Goal: Task Accomplishment & Management: Manage account settings

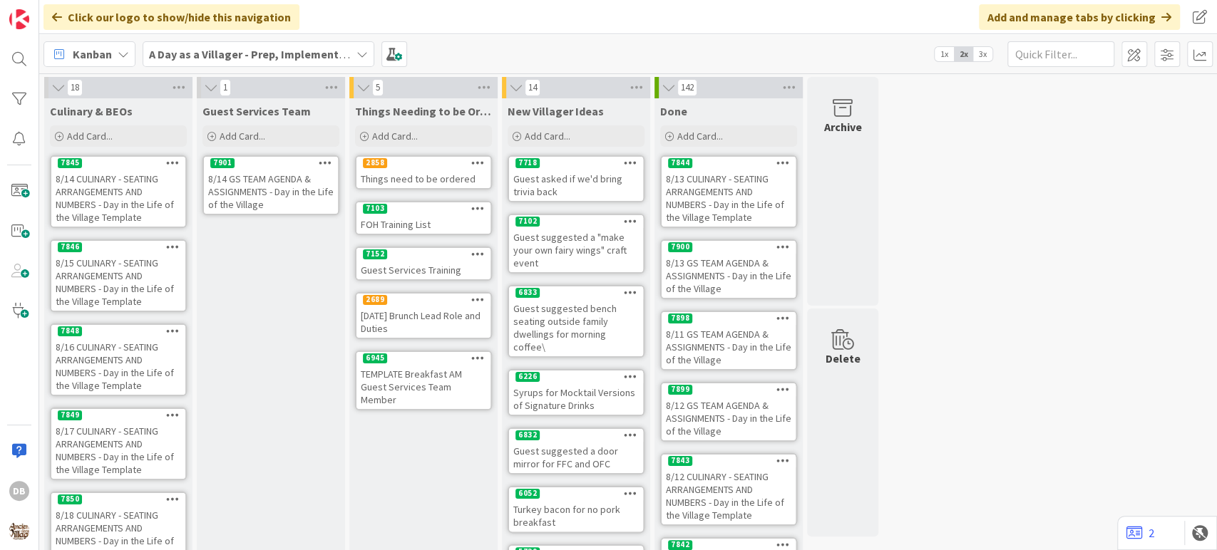
click at [323, 160] on icon at bounding box center [326, 163] width 14 height 10
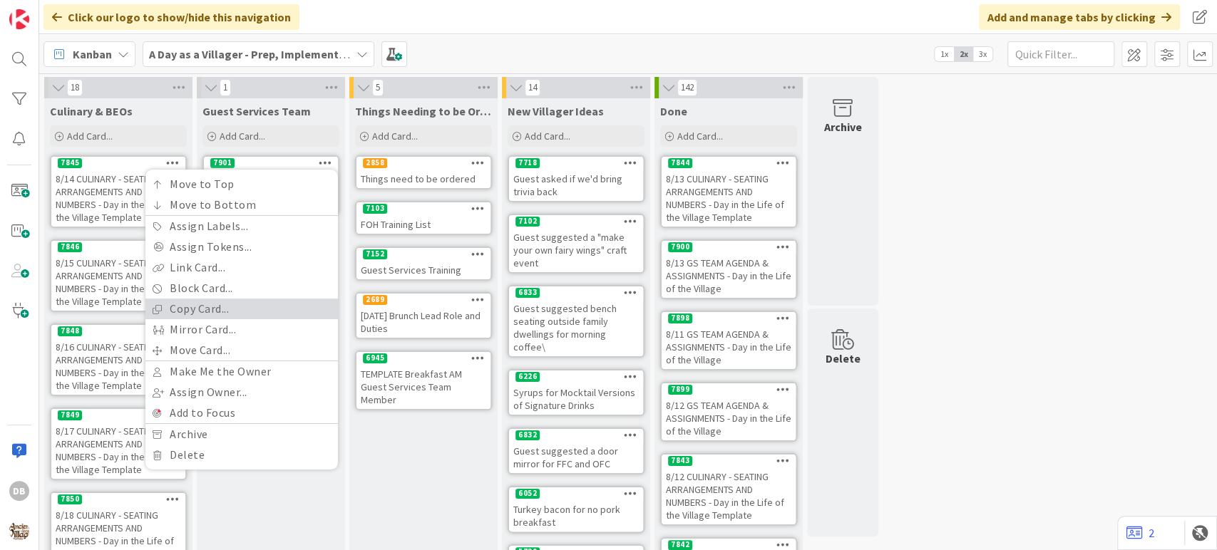
click at [200, 309] on link "Copy Card..." at bounding box center [241, 309] width 192 height 21
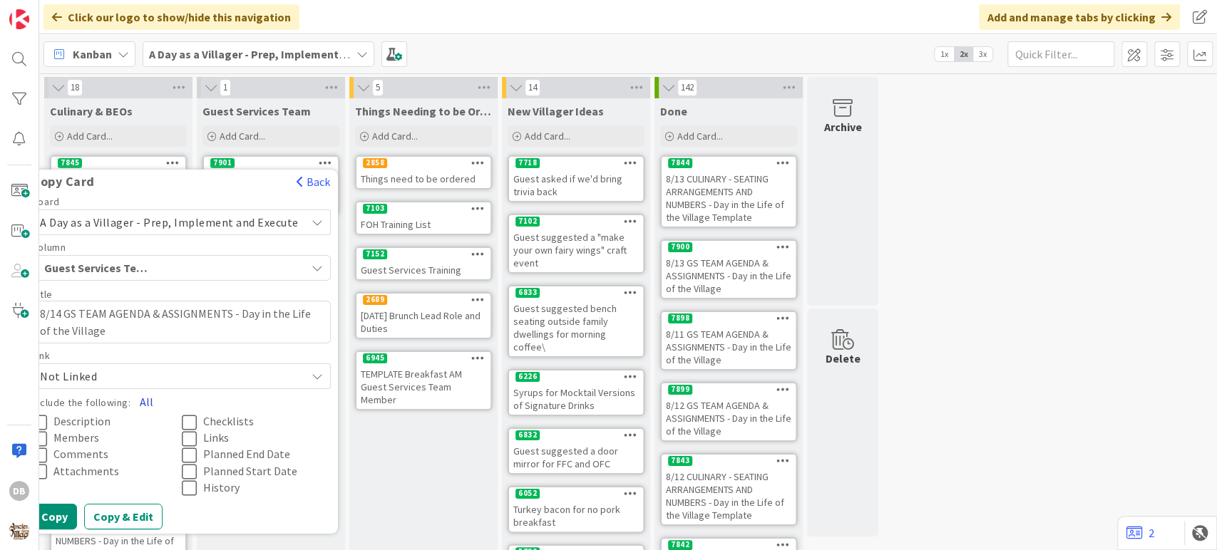
click at [155, 402] on button "All" at bounding box center [146, 402] width 32 height 26
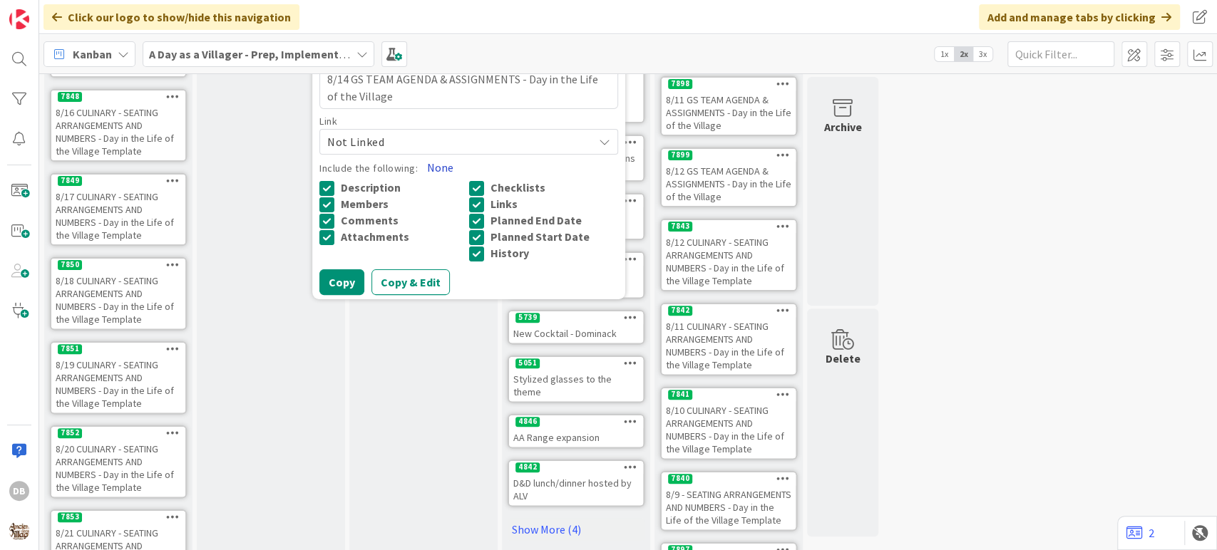
scroll to position [237, 0]
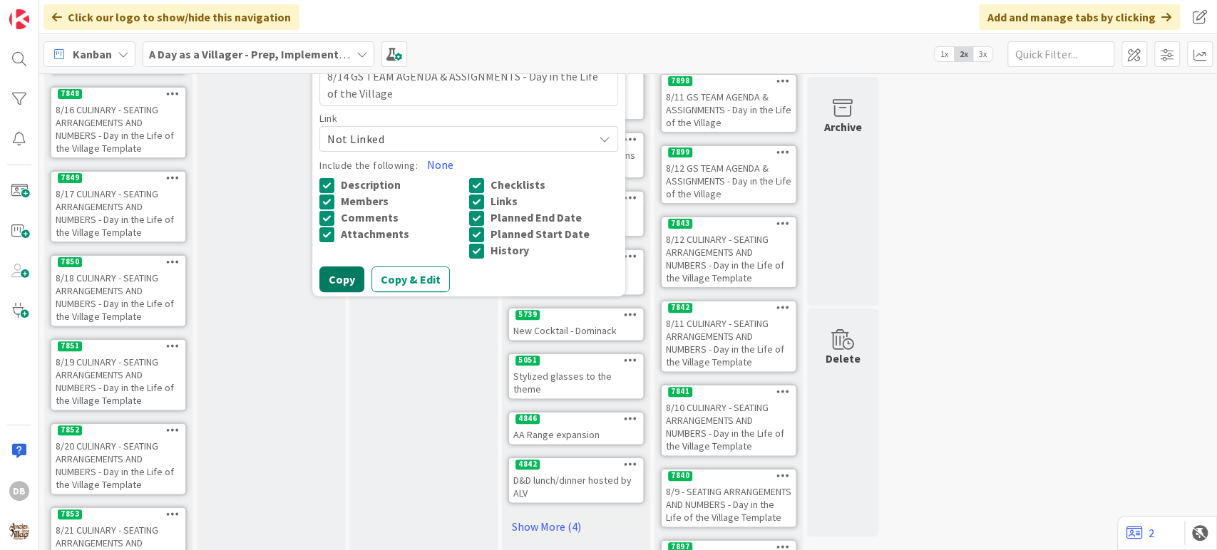
click at [348, 272] on button "Copy" at bounding box center [341, 280] width 45 height 26
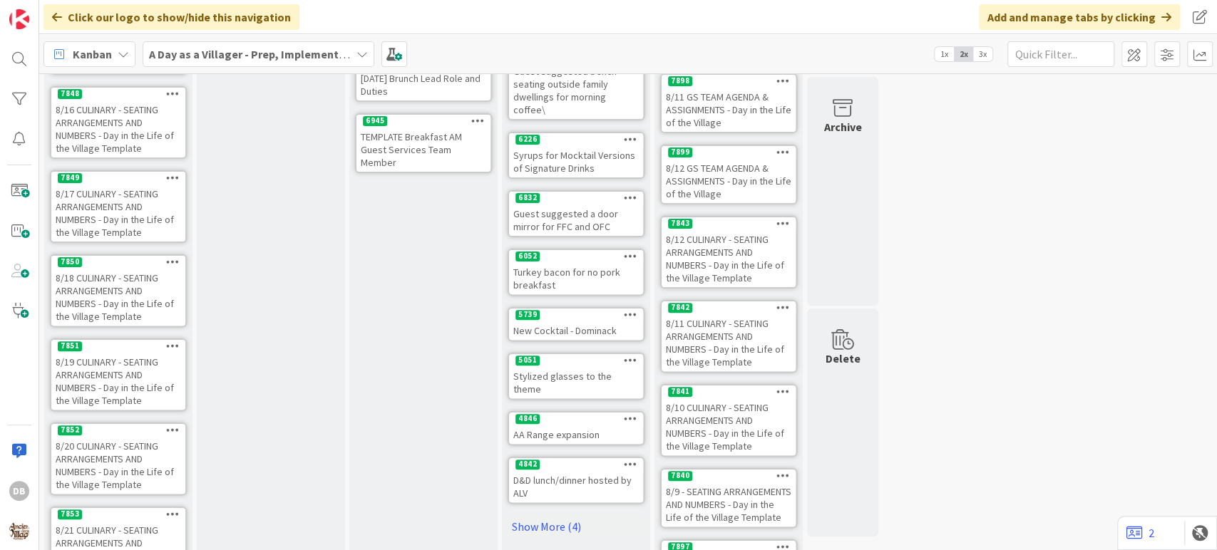
scroll to position [0, 0]
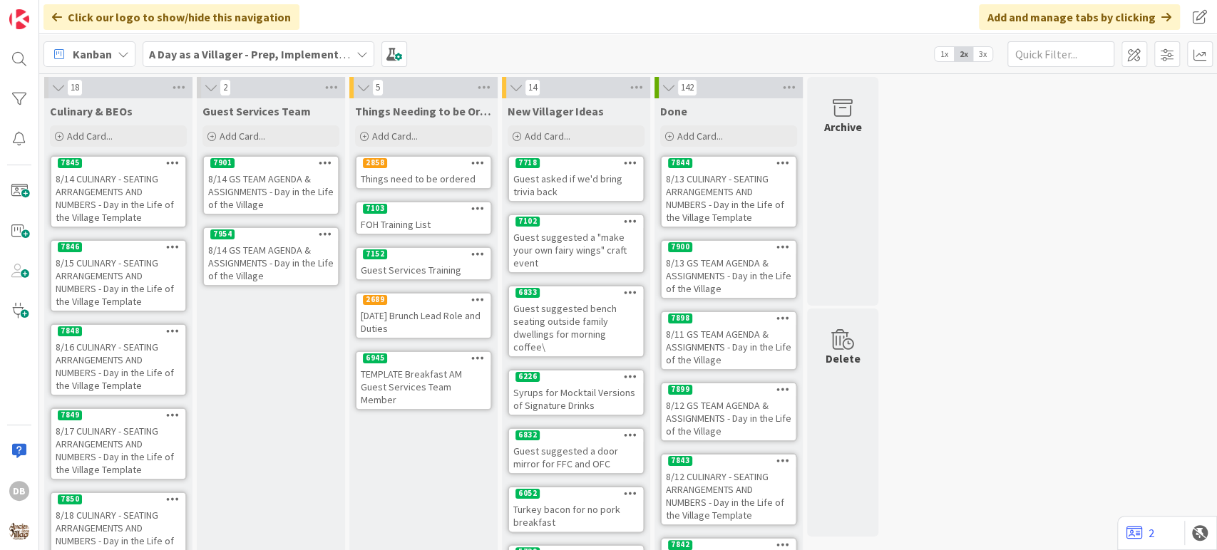
click at [292, 267] on div "8/14 GS TEAM AGENDA & ASSIGNMENTS - Day in the Life of the Village" at bounding box center [271, 263] width 134 height 44
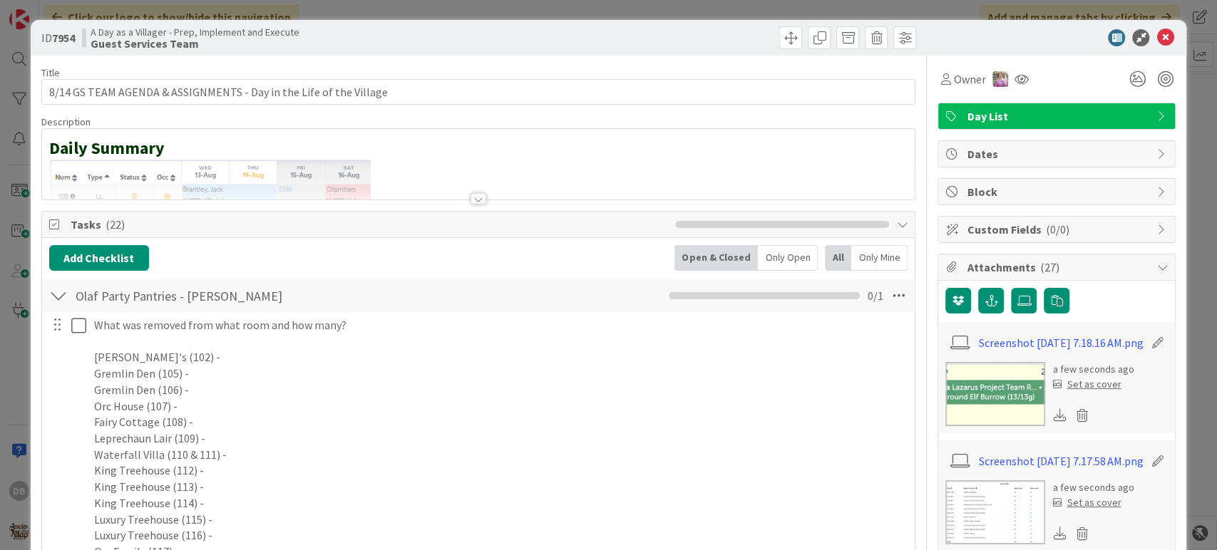
type textarea "x"
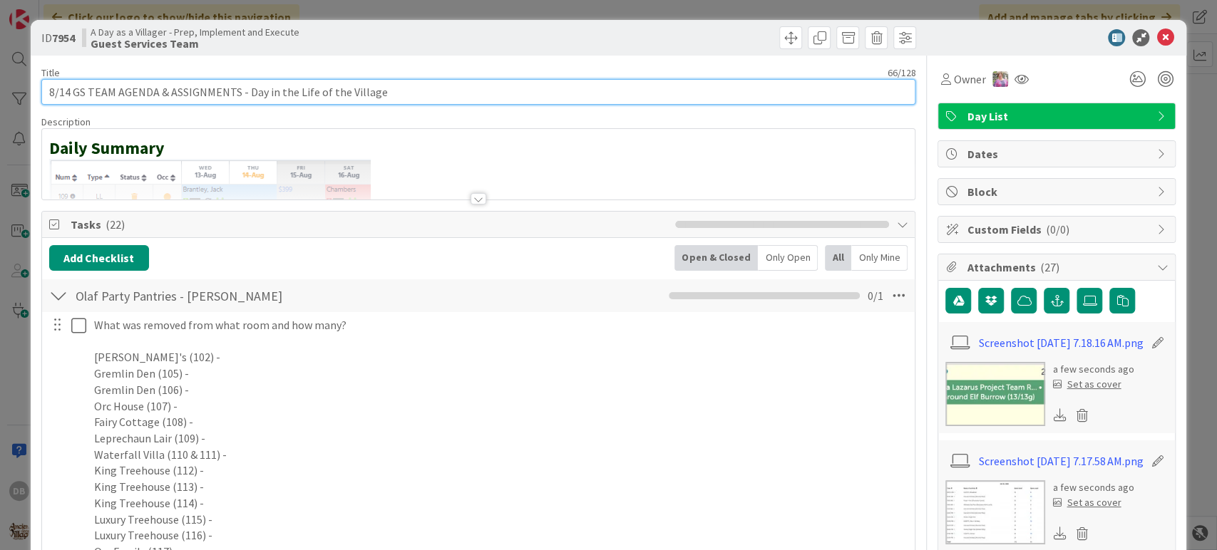
click at [68, 96] on input "8/14 GS TEAM AGENDA & ASSIGNMENTS - Day in the Life of the Village" at bounding box center [478, 92] width 875 height 26
type input "8/15 GS TEAM AGENDA & ASSIGNMENTS - Day in the Life of the Village"
type textarea "x"
type input "8/15 GS TEAM AGENDA & ASSIGNMENTS - Day in the Life of the Village"
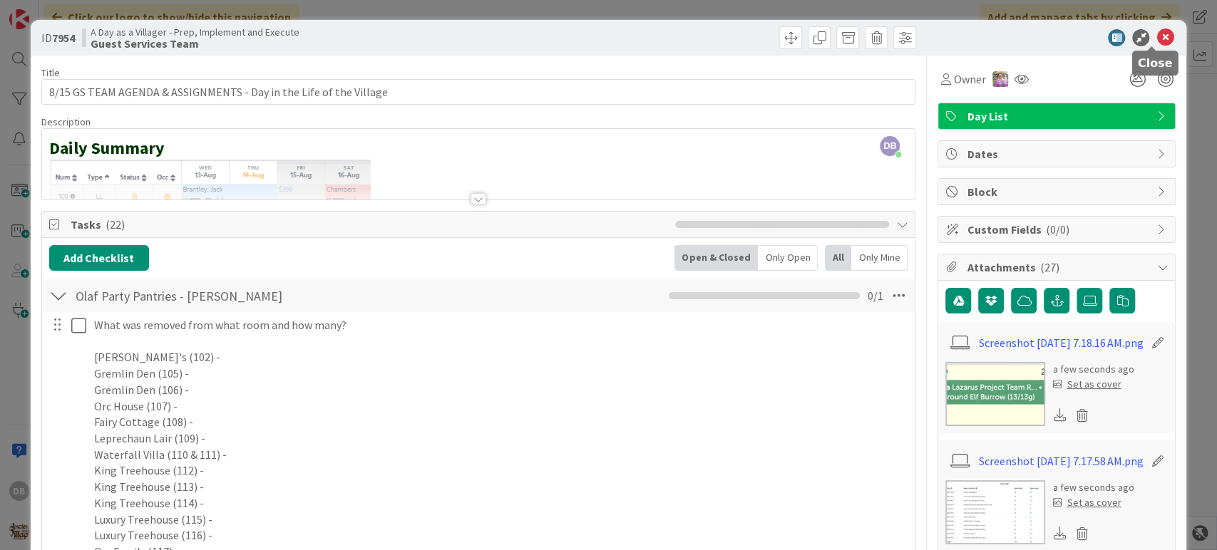
click at [1158, 40] on icon at bounding box center [1164, 37] width 17 height 17
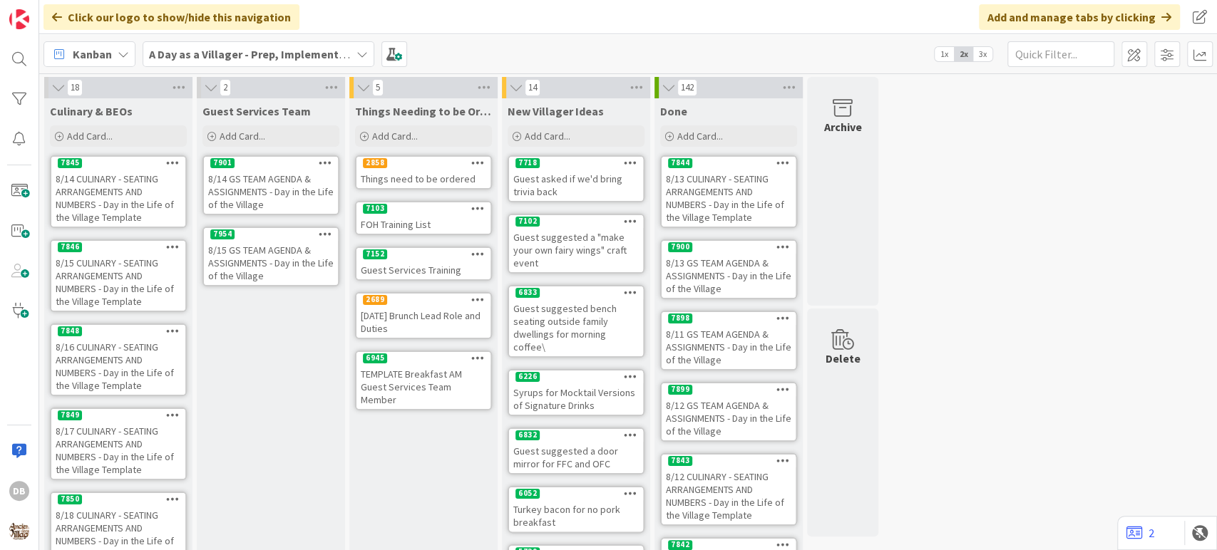
click at [264, 270] on div "8/15 GS TEAM AGENDA & ASSIGNMENTS - Day in the Life of the Village" at bounding box center [271, 263] width 134 height 44
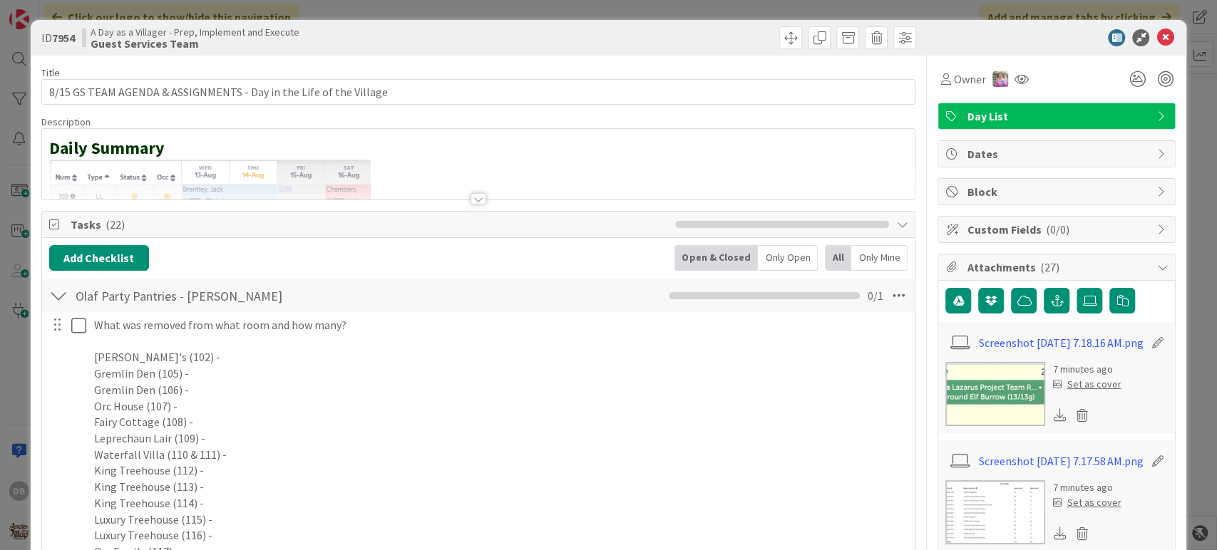
type textarea "x"
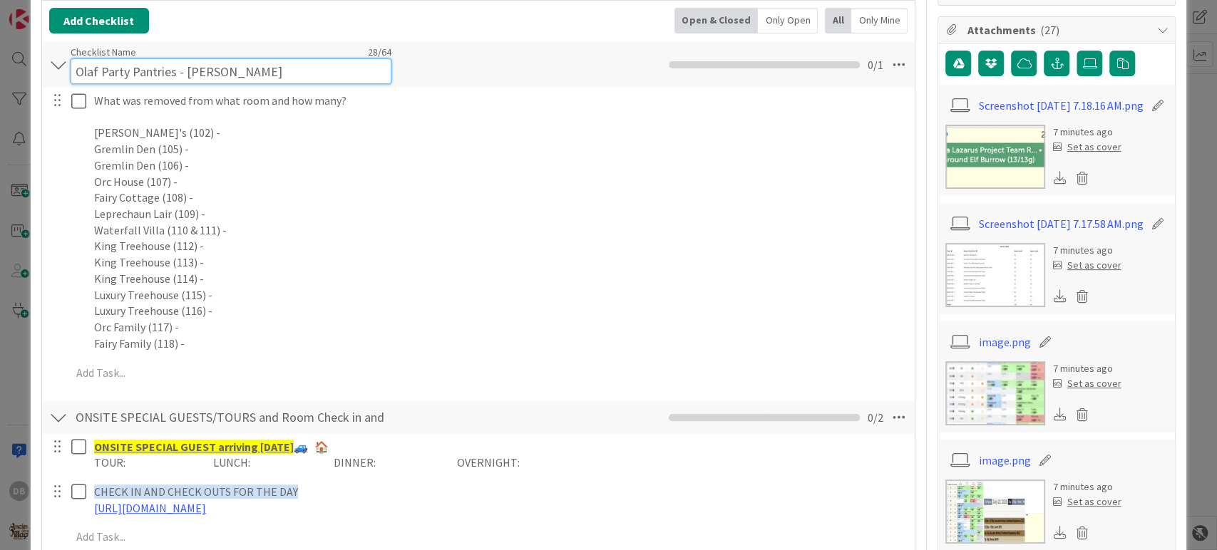
click at [205, 66] on input "Olaf Party Pantries - [PERSON_NAME]" at bounding box center [231, 71] width 321 height 26
drag, startPoint x: 222, startPoint y: 73, endPoint x: 183, endPoint y: 75, distance: 38.6
click at [183, 75] on input "Olaf Party Pantries - [PERSON_NAME]" at bounding box center [231, 71] width 321 height 26
type input "Olaf Party Pantries -"
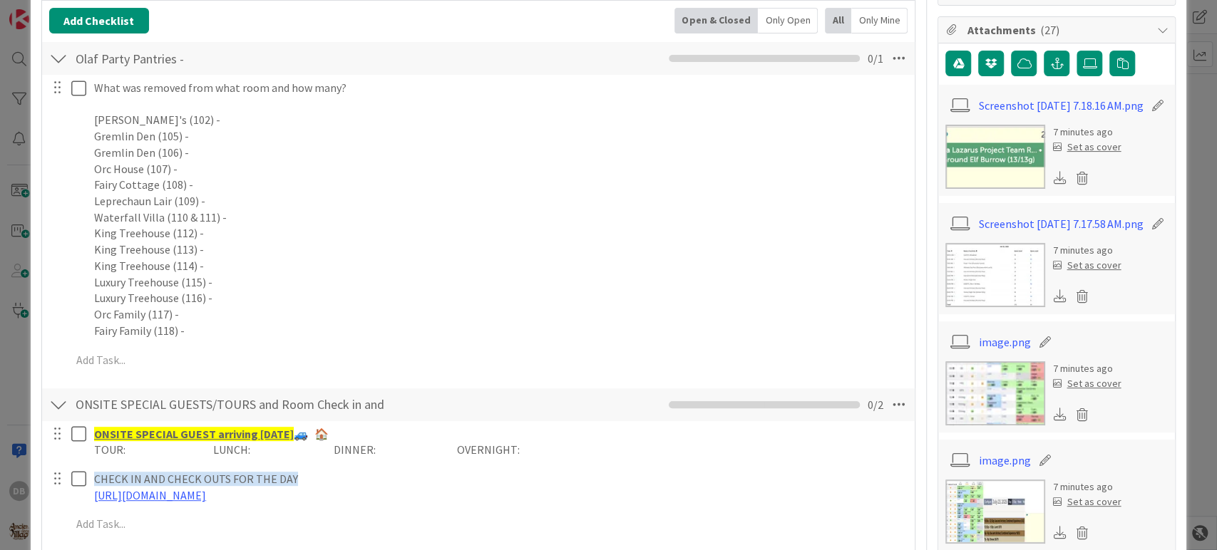
click at [418, 21] on div "Add Checklist Open & Closed Only Open All Only Mine" at bounding box center [478, 21] width 859 height 26
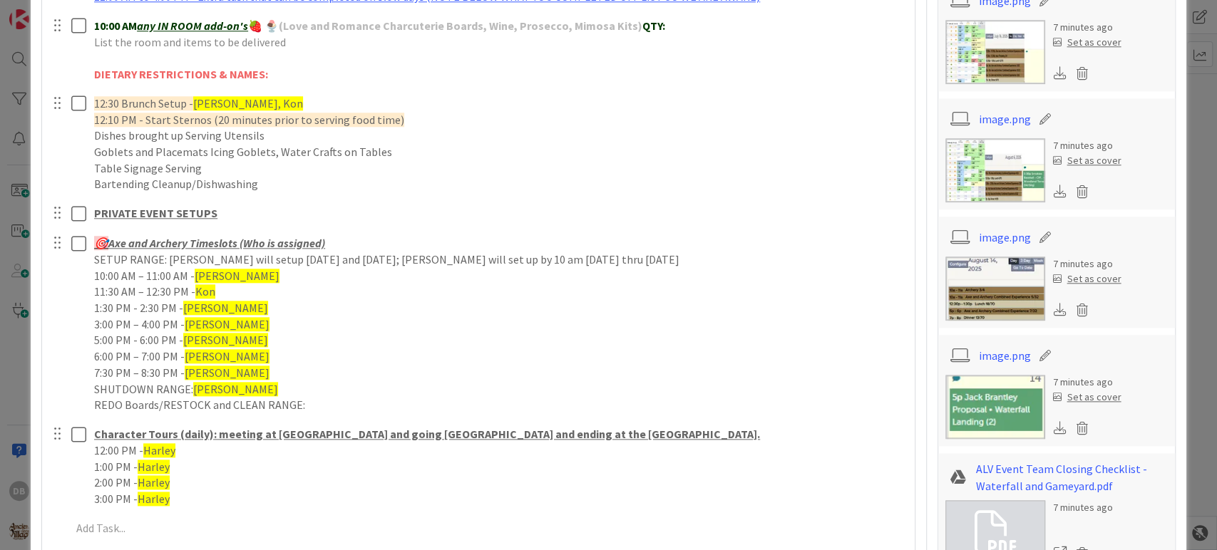
scroll to position [950, 0]
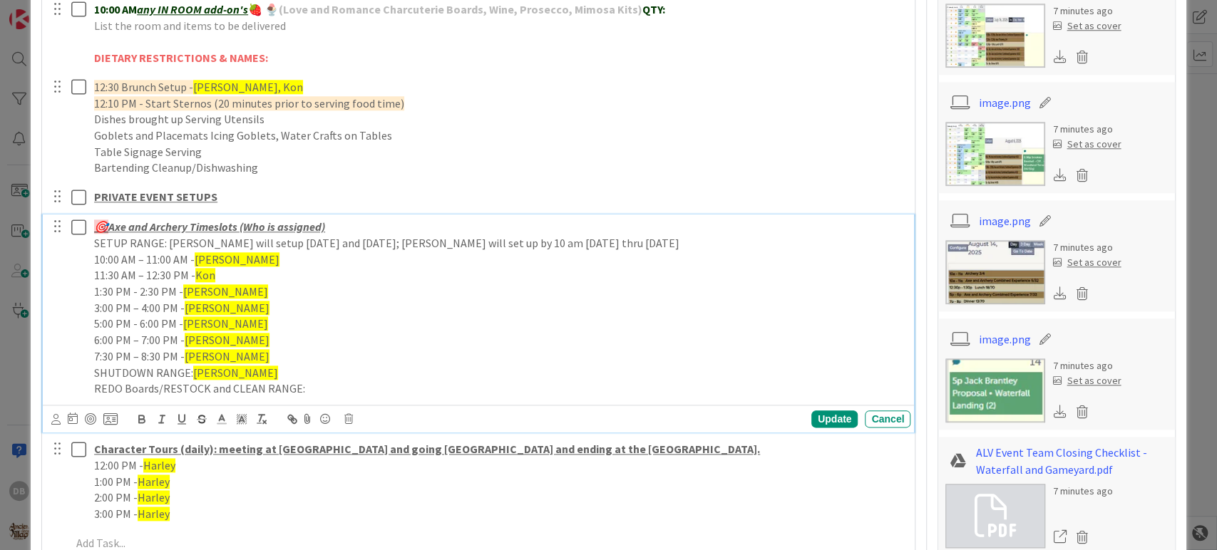
type textarea "x"
drag, startPoint x: 221, startPoint y: 261, endPoint x: 196, endPoint y: 259, distance: 25.0
click at [196, 259] on p "10:00 AM – 11:00 AM - [PERSON_NAME]" at bounding box center [499, 260] width 811 height 16
drag, startPoint x: 213, startPoint y: 274, endPoint x: 198, endPoint y: 274, distance: 15.0
click at [198, 274] on p "11:30 AM – 12:30 PM - Kon" at bounding box center [499, 275] width 811 height 16
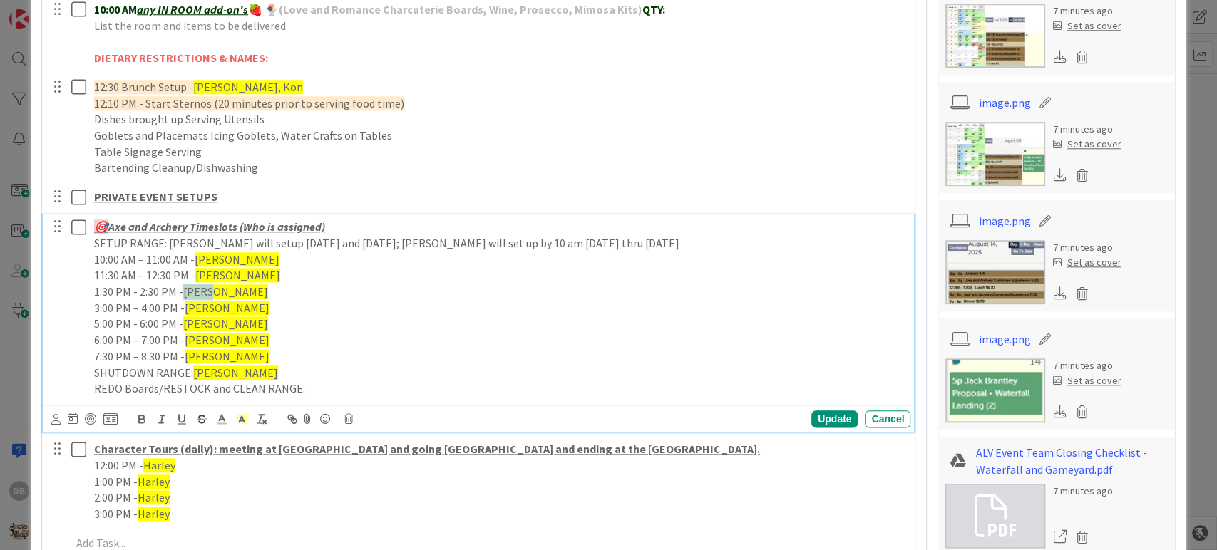
drag, startPoint x: 213, startPoint y: 291, endPoint x: 183, endPoint y: 293, distance: 30.7
click at [183, 293] on p "1:30 PM - 2:30 PM - [PERSON_NAME]" at bounding box center [499, 292] width 811 height 16
click at [192, 291] on span "[PERSON_NAME]" at bounding box center [225, 291] width 85 height 14
drag, startPoint x: 212, startPoint y: 289, endPoint x: 185, endPoint y: 289, distance: 26.4
click at [185, 289] on span "[PERSON_NAME]" at bounding box center [225, 291] width 85 height 14
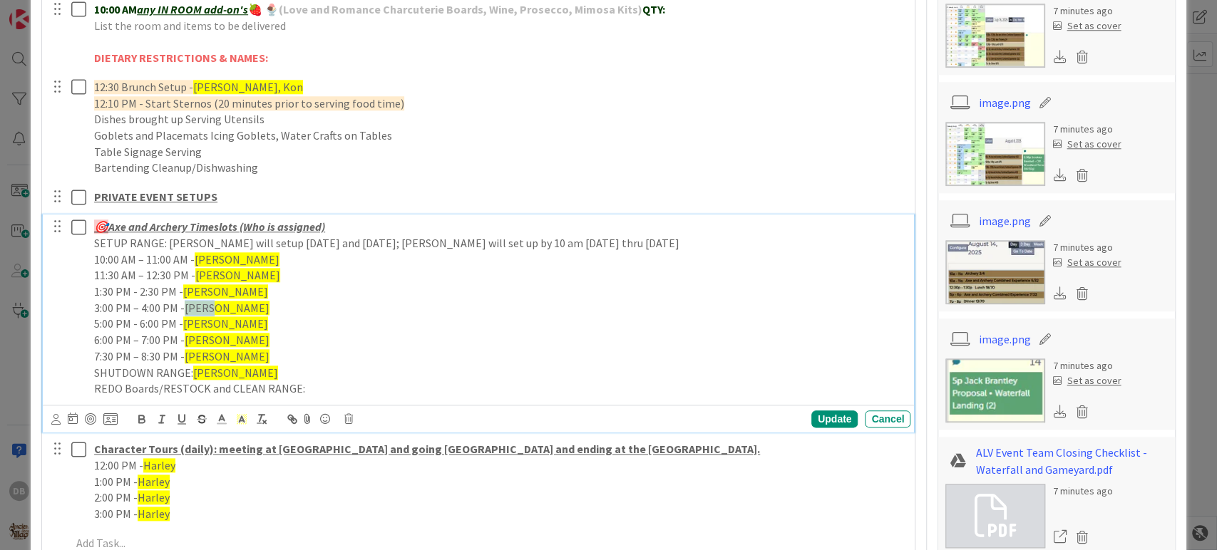
drag, startPoint x: 218, startPoint y: 307, endPoint x: 187, endPoint y: 307, distance: 31.4
click at [187, 307] on p "3:00 PM – 4:00 PM - [PERSON_NAME]" at bounding box center [499, 308] width 811 height 16
drag, startPoint x: 212, startPoint y: 328, endPoint x: 185, endPoint y: 328, distance: 27.1
click at [185, 328] on span "[PERSON_NAME]" at bounding box center [225, 324] width 85 height 14
drag, startPoint x: 215, startPoint y: 341, endPoint x: 185, endPoint y: 341, distance: 29.2
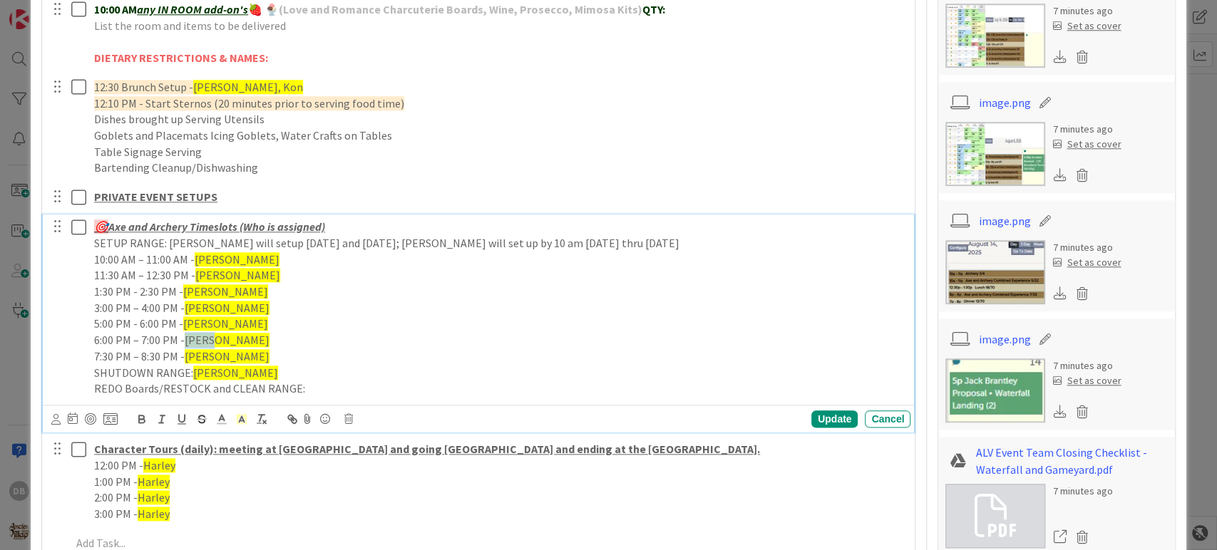
click at [185, 341] on p "6:00 PM – 7:00 PM - [PERSON_NAME]" at bounding box center [499, 340] width 811 height 16
drag, startPoint x: 213, startPoint y: 350, endPoint x: 187, endPoint y: 354, distance: 26.7
click at [187, 354] on span "[PERSON_NAME]" at bounding box center [227, 356] width 85 height 14
click at [216, 340] on p "6:00 PM – 7:00 PM - [PERSON_NAME]" at bounding box center [499, 340] width 811 height 16
click at [216, 316] on p "5:00 PM - 6:00 PM - [PERSON_NAME]" at bounding box center [499, 324] width 811 height 16
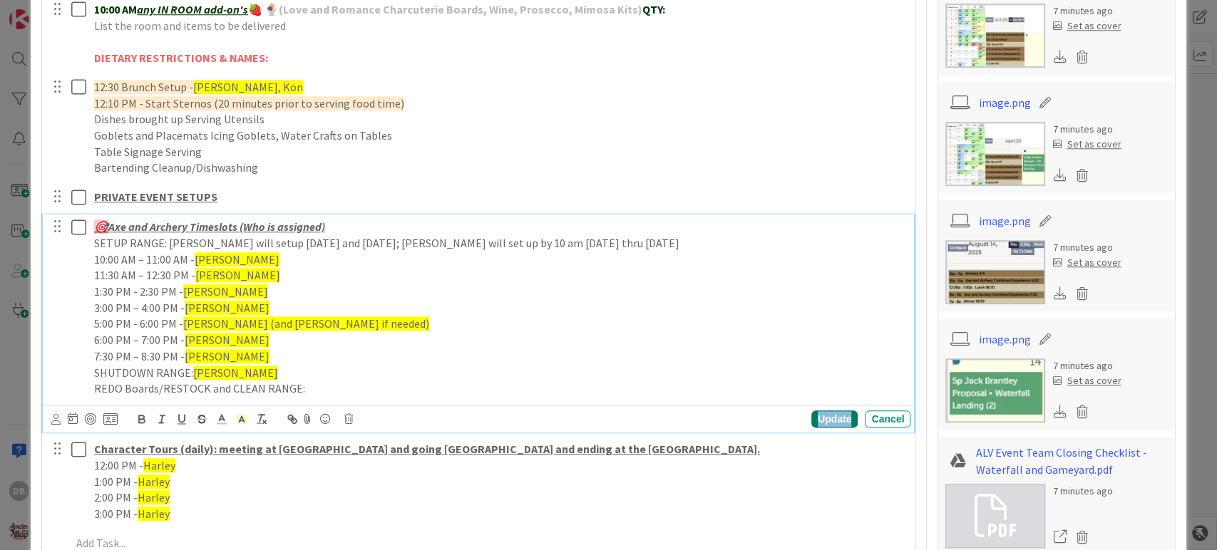
click at [831, 418] on div "Update" at bounding box center [834, 419] width 46 height 17
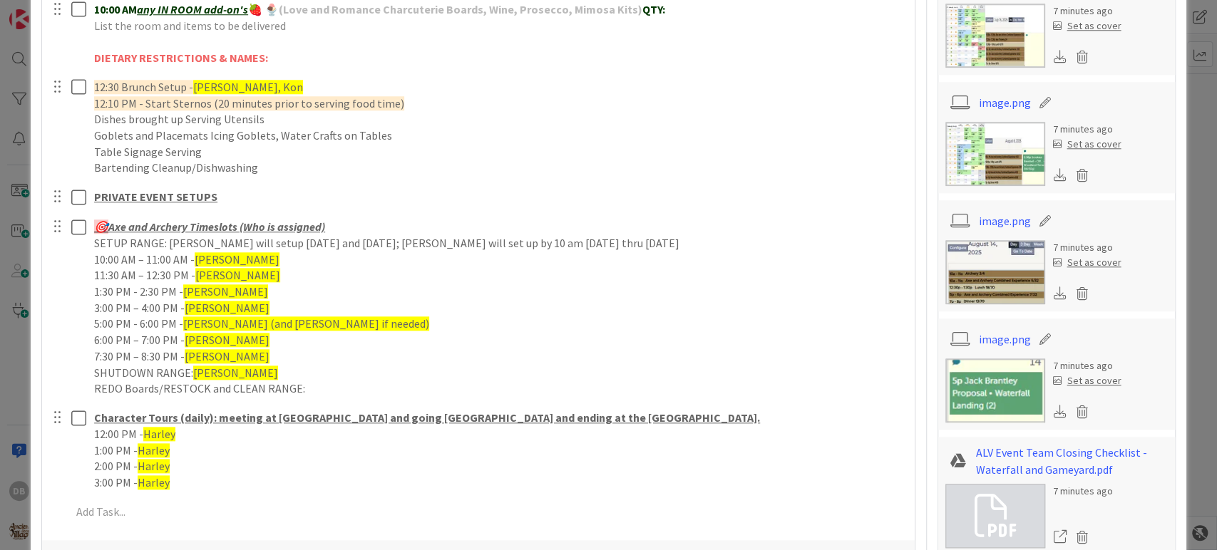
type textarea "x"
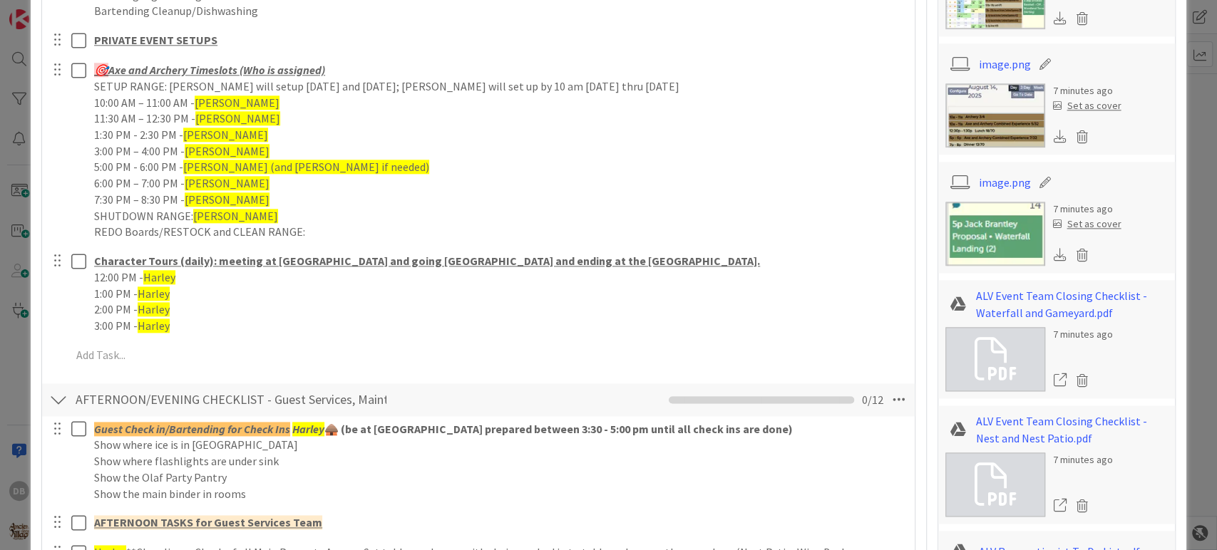
scroll to position [1109, 0]
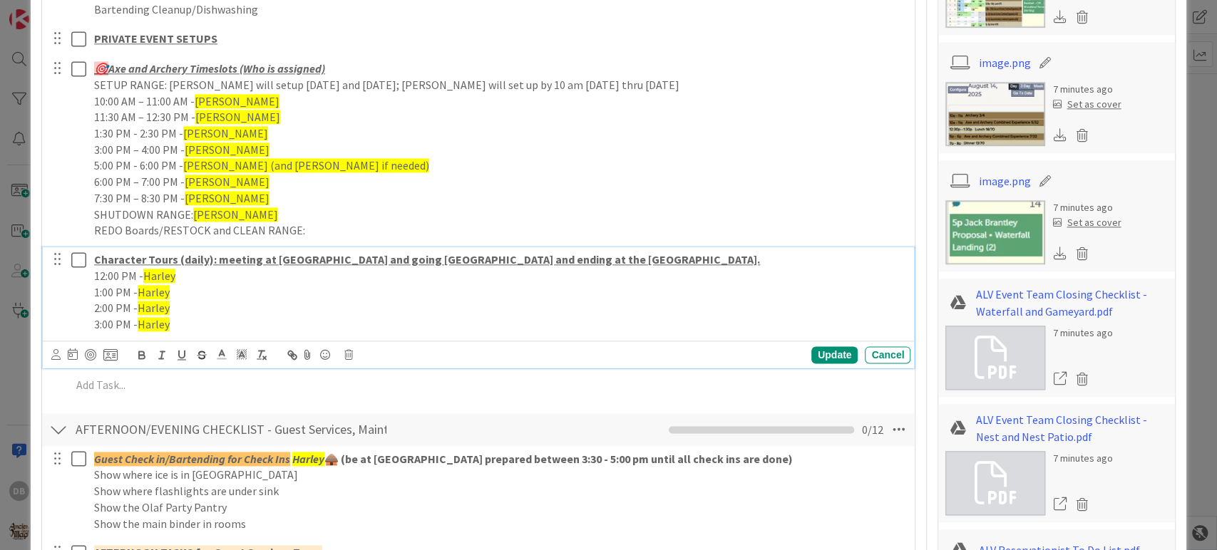
click at [165, 276] on span "Harley" at bounding box center [159, 276] width 32 height 14
drag, startPoint x: 175, startPoint y: 274, endPoint x: 144, endPoint y: 274, distance: 31.4
click at [144, 274] on p "12:00 PM - [PERSON_NAME]" at bounding box center [499, 276] width 811 height 16
drag, startPoint x: 169, startPoint y: 287, endPoint x: 140, endPoint y: 292, distance: 28.8
click at [140, 292] on span "Harley" at bounding box center [154, 292] width 32 height 14
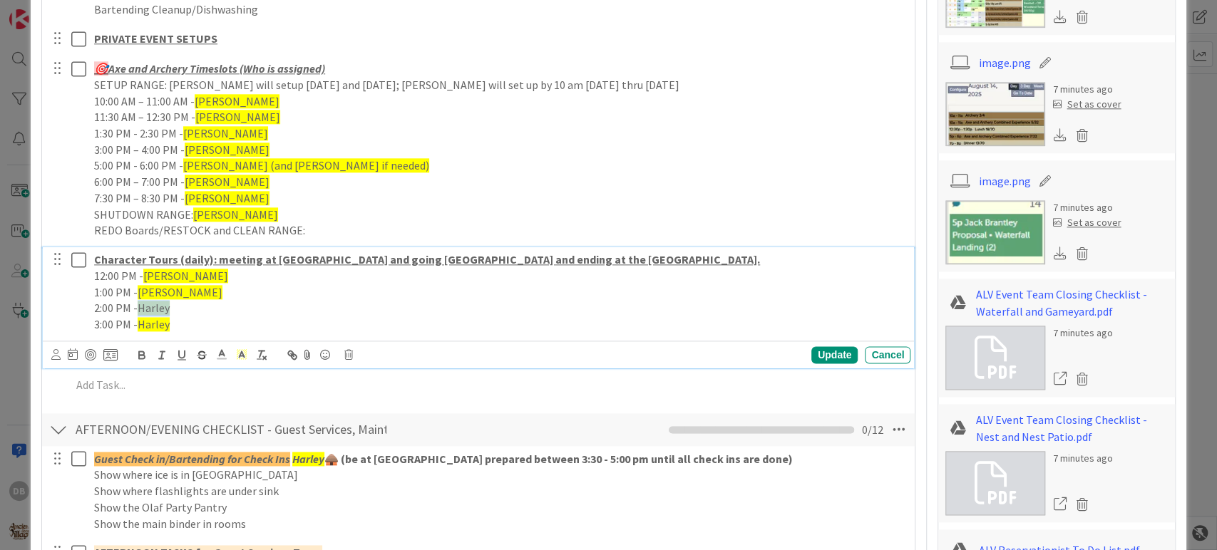
drag, startPoint x: 168, startPoint y: 309, endPoint x: 140, endPoint y: 309, distance: 28.5
click at [140, 309] on span "Harley" at bounding box center [154, 308] width 32 height 14
drag, startPoint x: 171, startPoint y: 322, endPoint x: 141, endPoint y: 324, distance: 30.0
click at [141, 324] on p "3:00 PM - [PERSON_NAME]" at bounding box center [499, 325] width 811 height 16
click at [816, 356] on div "Update" at bounding box center [834, 354] width 46 height 17
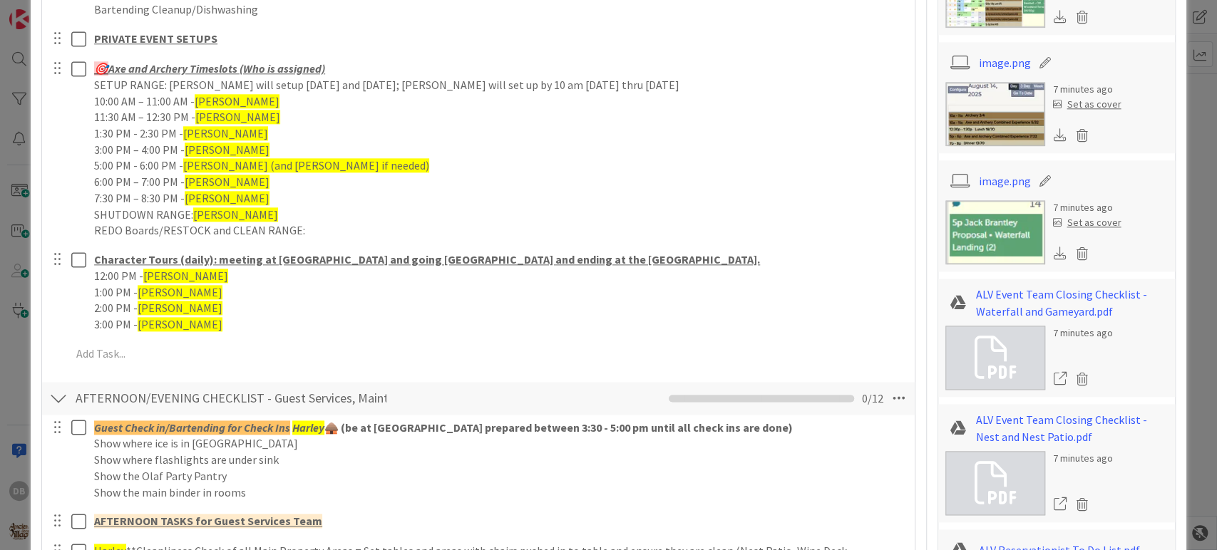
type textarea "x"
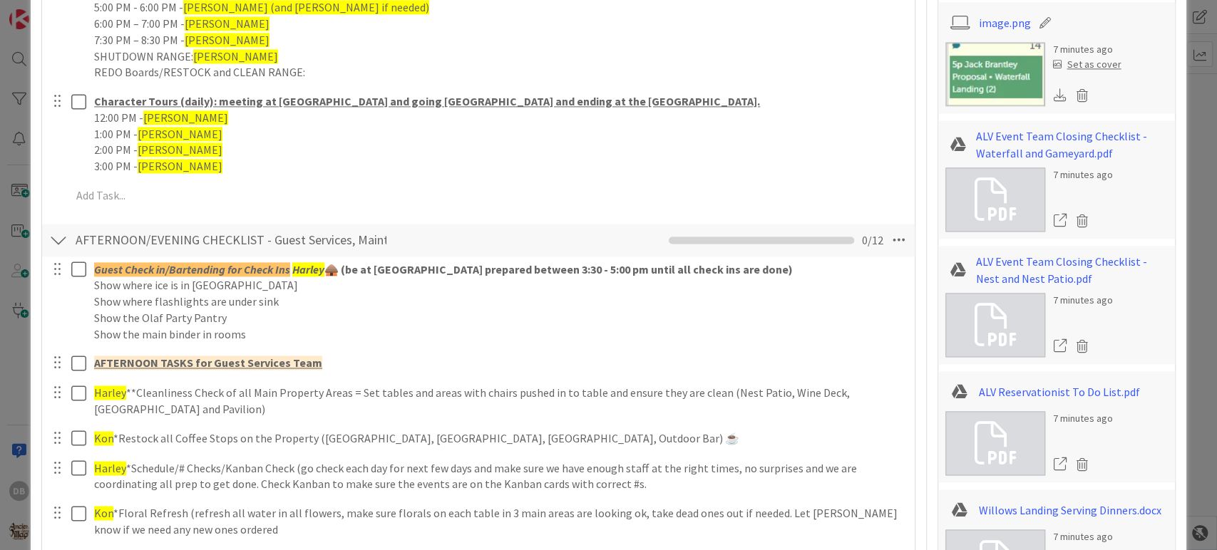
scroll to position [713, 0]
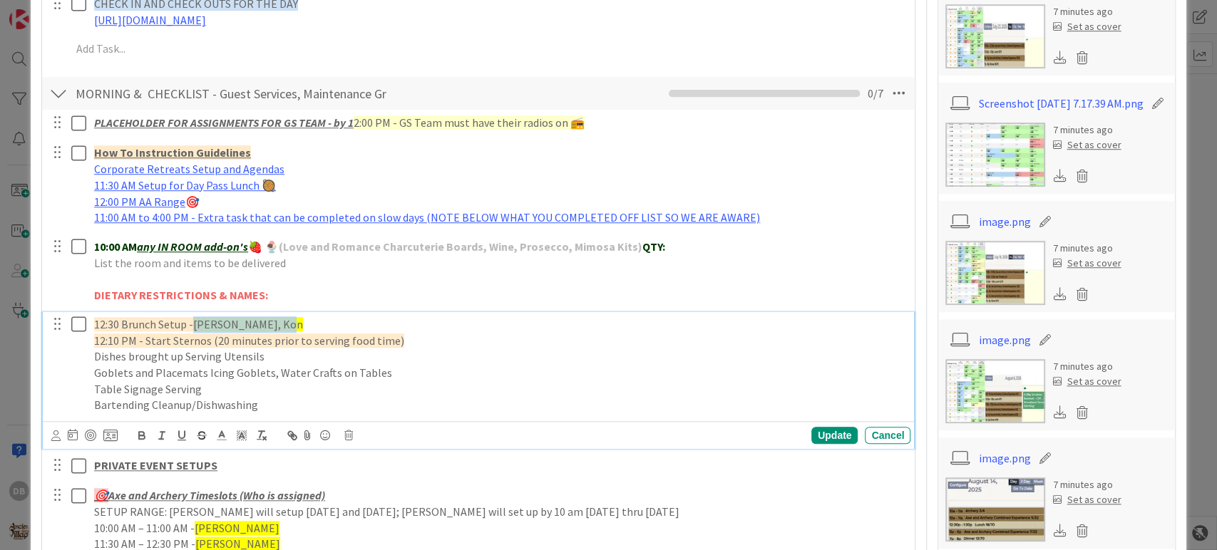
drag, startPoint x: 274, startPoint y: 324, endPoint x: 196, endPoint y: 327, distance: 77.8
click at [196, 327] on p "12:30 Brunch Setup - [PERSON_NAME], Kon" at bounding box center [499, 325] width 811 height 16
click at [821, 433] on div "Update" at bounding box center [834, 435] width 46 height 17
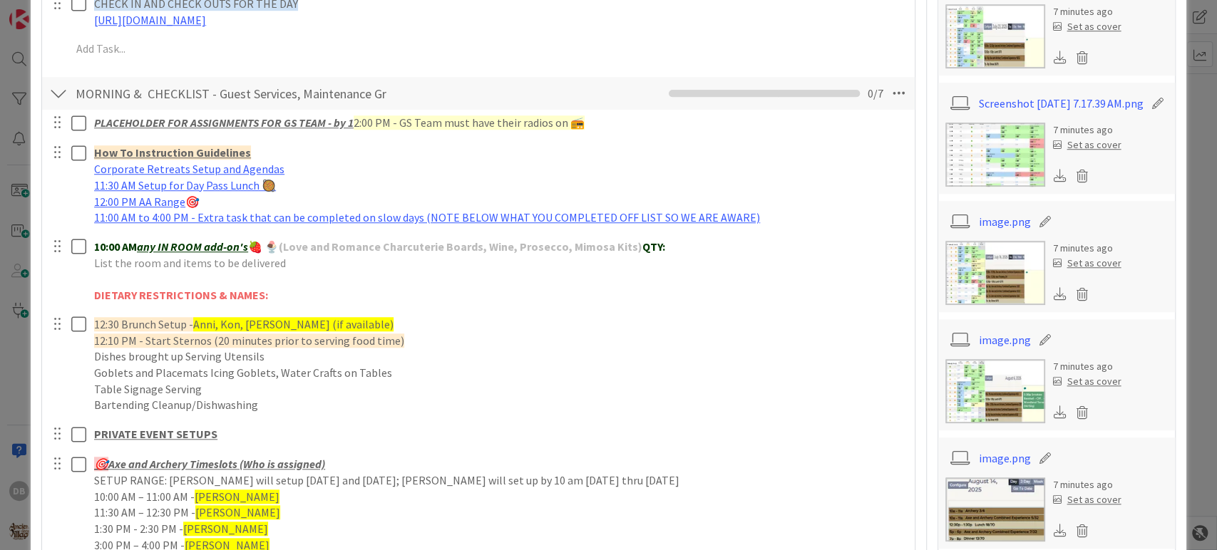
type textarea "x"
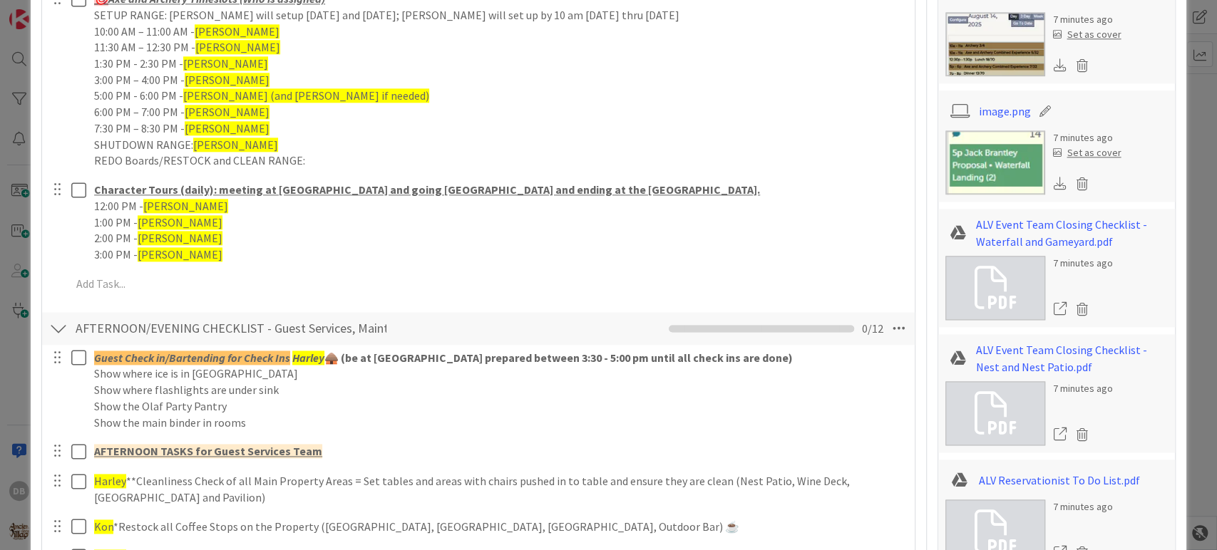
scroll to position [1267, 0]
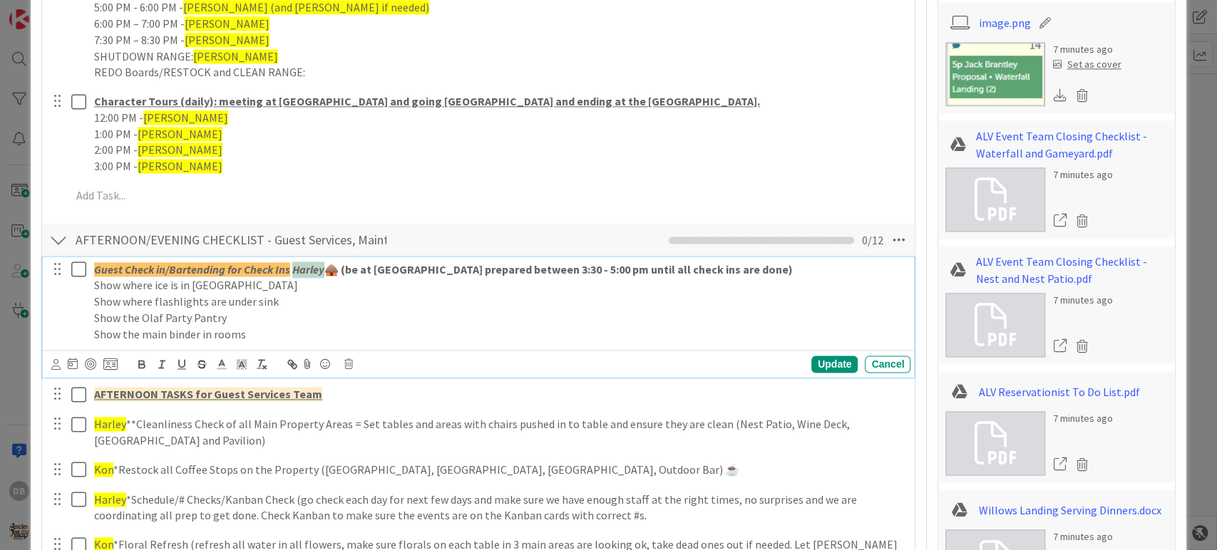
drag, startPoint x: 322, startPoint y: 267, endPoint x: 294, endPoint y: 267, distance: 27.1
click at [294, 267] on em "Harley" at bounding box center [308, 269] width 32 height 14
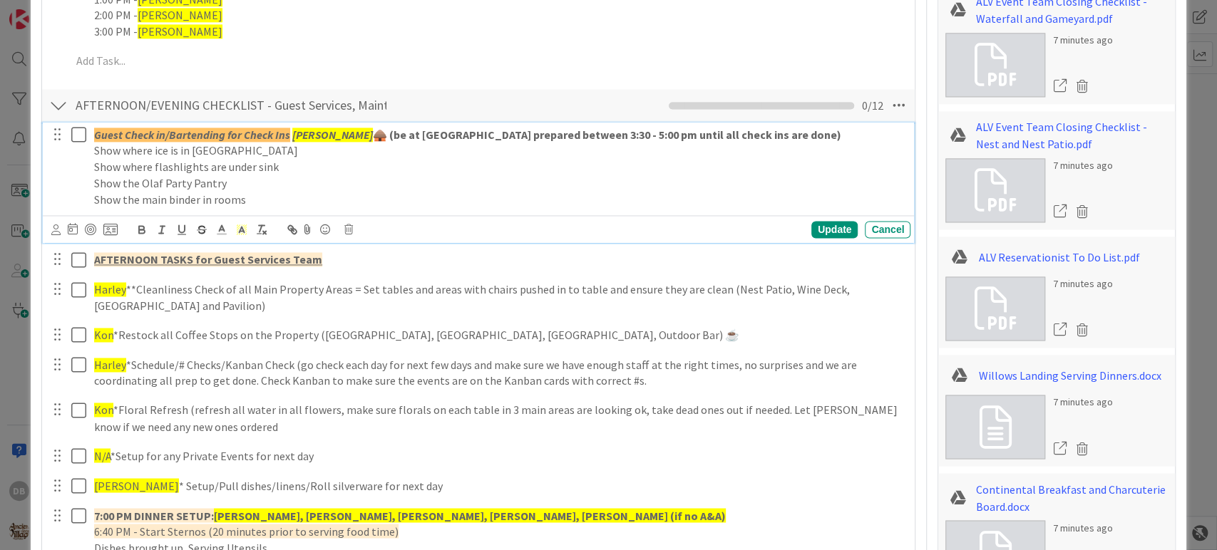
scroll to position [1426, 0]
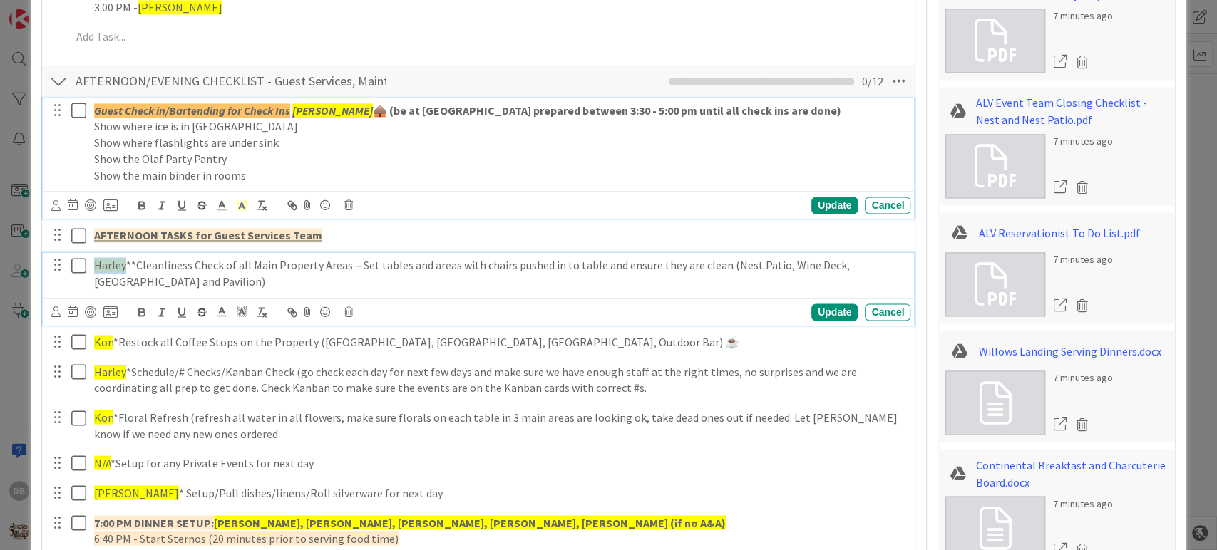
drag, startPoint x: 123, startPoint y: 263, endPoint x: 96, endPoint y: 267, distance: 27.3
click at [96, 267] on span "Harley" at bounding box center [110, 265] width 32 height 14
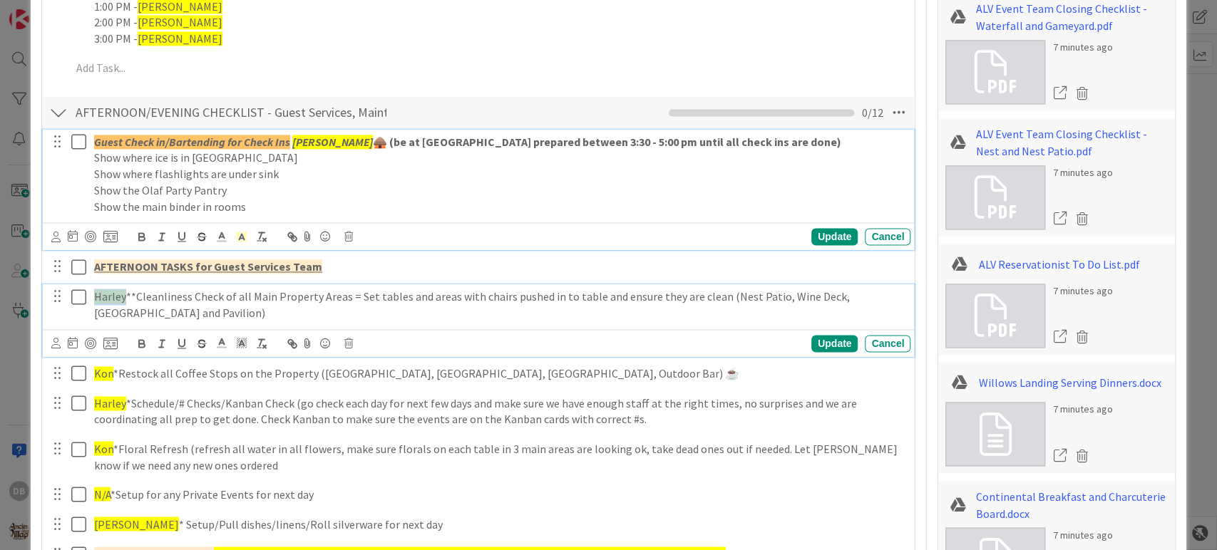
type textarea "x"
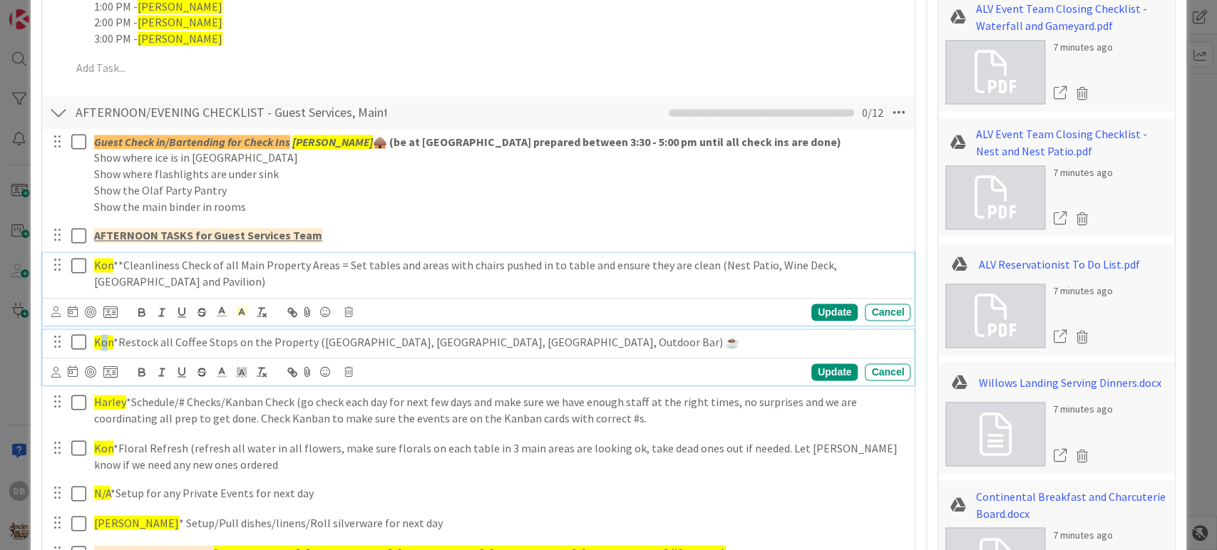
click at [103, 339] on span "Kon" at bounding box center [103, 342] width 19 height 14
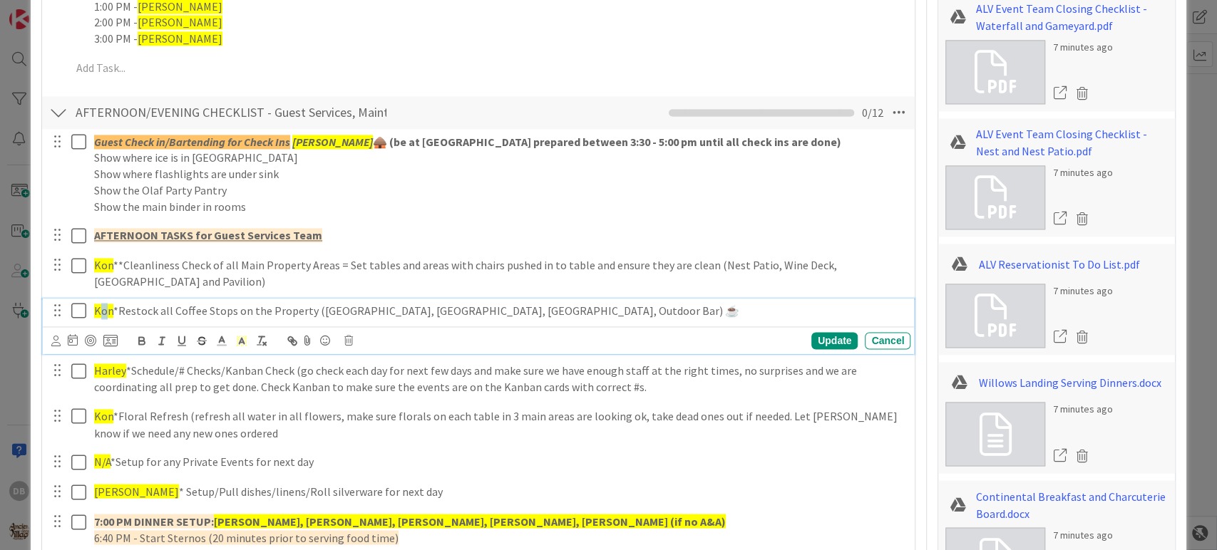
scroll to position [1363, 0]
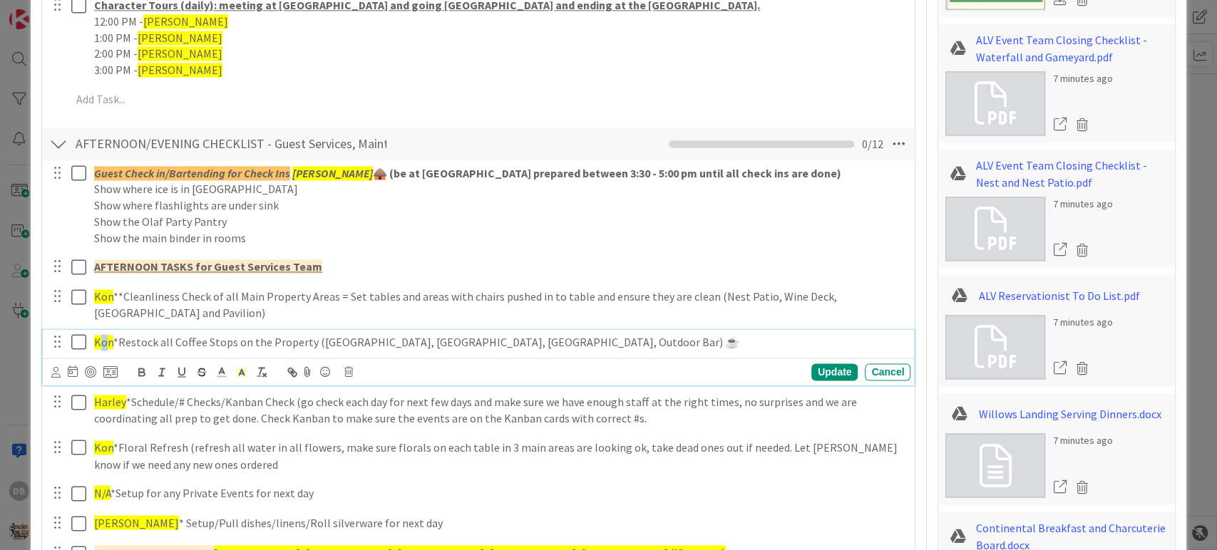
type textarea "x"
drag, startPoint x: 110, startPoint y: 339, endPoint x: 96, endPoint y: 338, distance: 14.3
click at [96, 338] on span "Kon" at bounding box center [103, 342] width 19 height 14
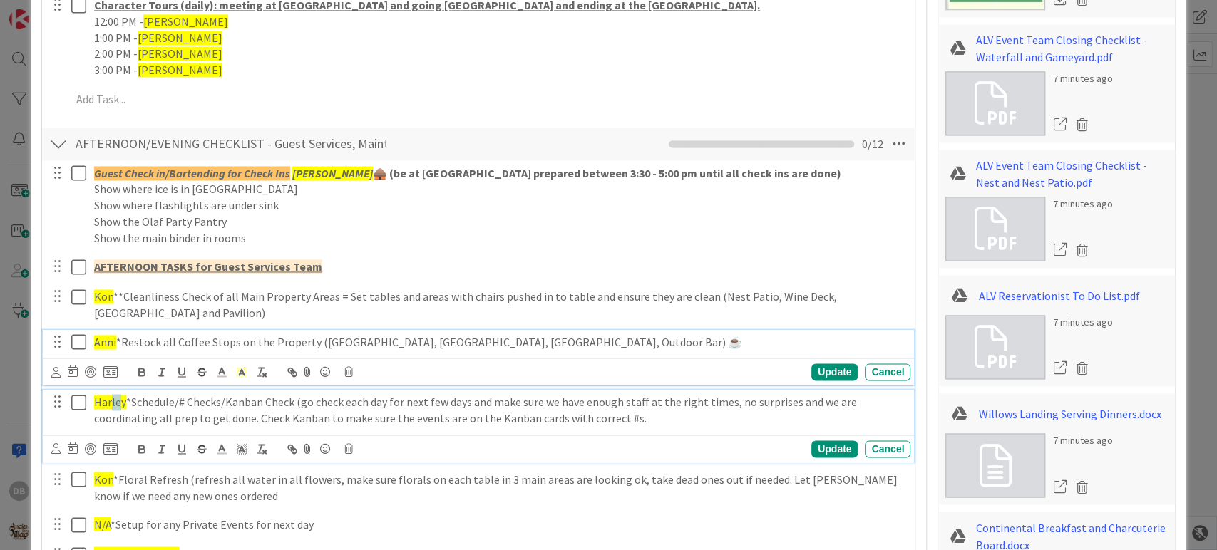
drag, startPoint x: 121, startPoint y: 401, endPoint x: 109, endPoint y: 399, distance: 12.2
click at [109, 399] on span "Harley" at bounding box center [110, 402] width 32 height 14
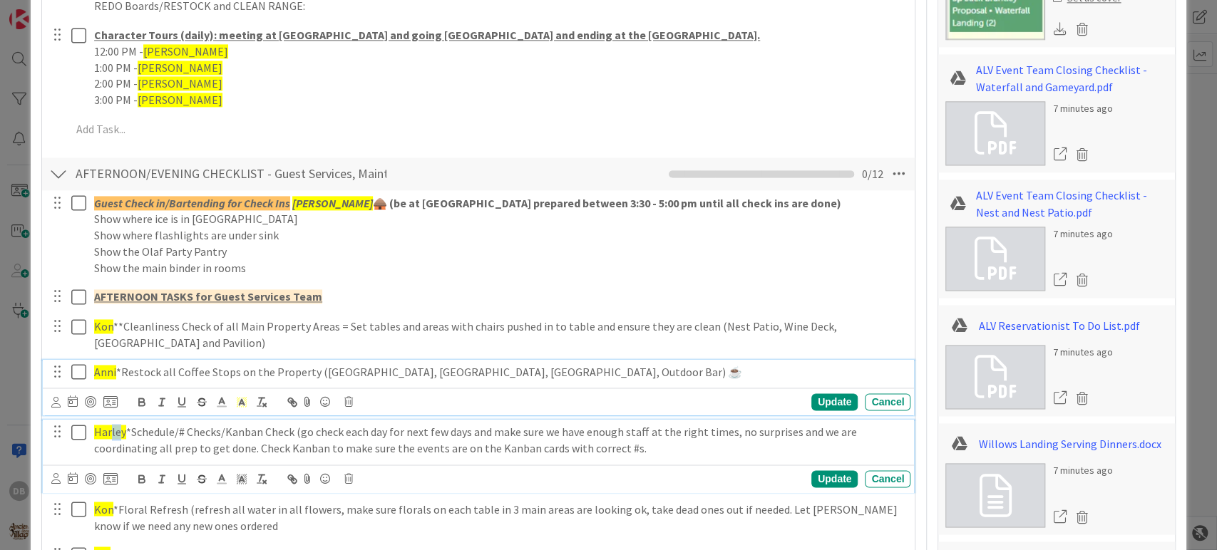
type textarea "x"
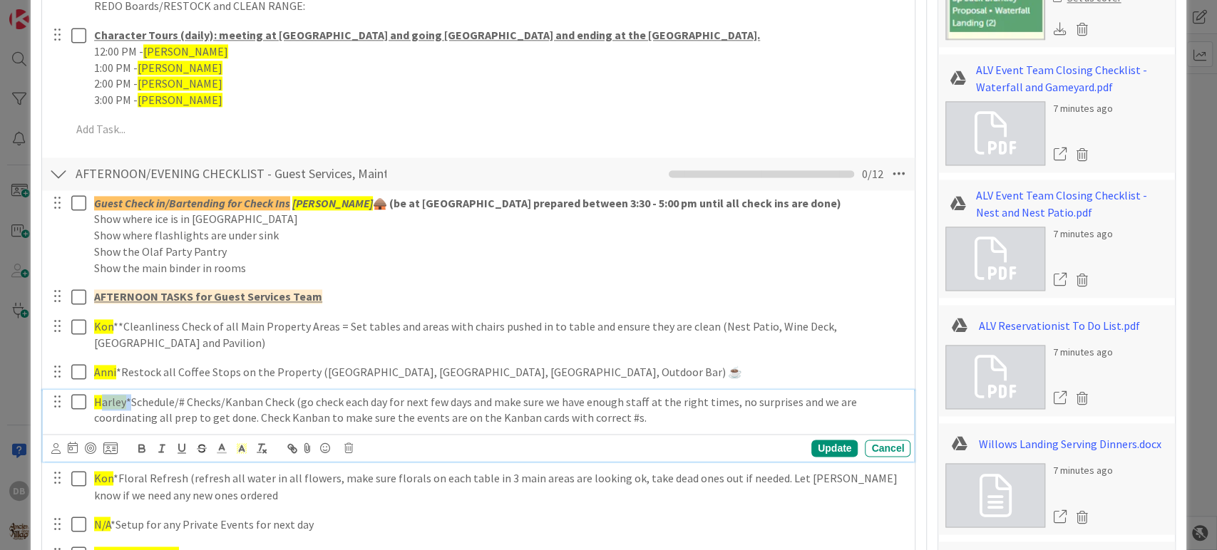
drag, startPoint x: 126, startPoint y: 401, endPoint x: 98, endPoint y: 398, distance: 27.9
click at [98, 398] on p "Harley *Schedule/# Checks/Kanban Check (go check each day for next few days and…" at bounding box center [499, 410] width 811 height 32
click at [111, 398] on span "Harley" at bounding box center [110, 402] width 32 height 14
drag, startPoint x: 125, startPoint y: 399, endPoint x: 90, endPoint y: 398, distance: 35.0
click at [90, 398] on div "Harley *Schedule/# Checks/Kanban Check (go check each day for next few days and…" at bounding box center [499, 410] width 822 height 41
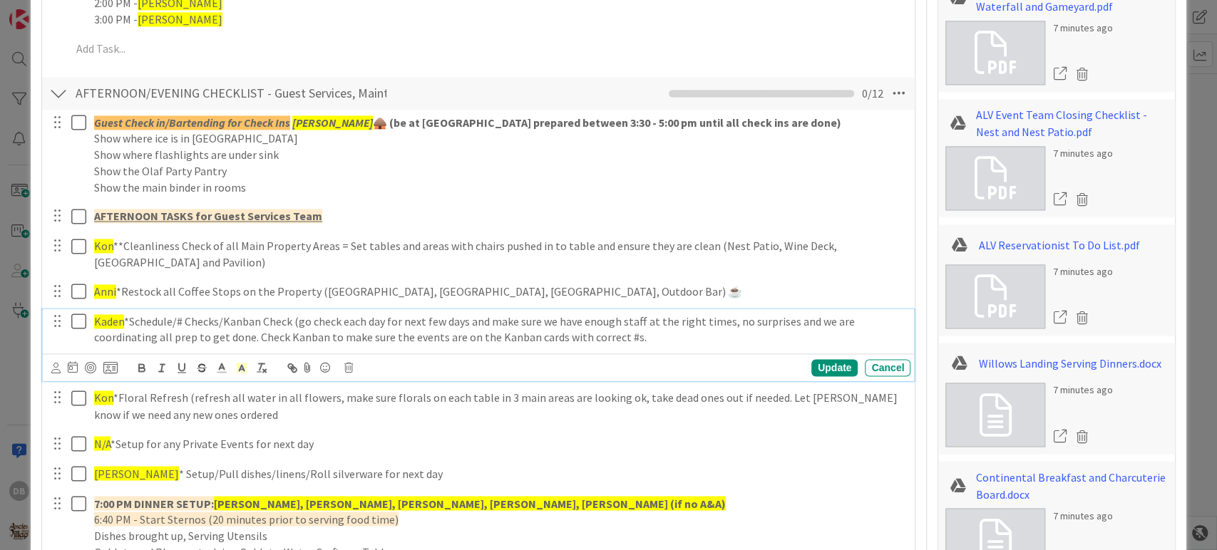
scroll to position [1491, 0]
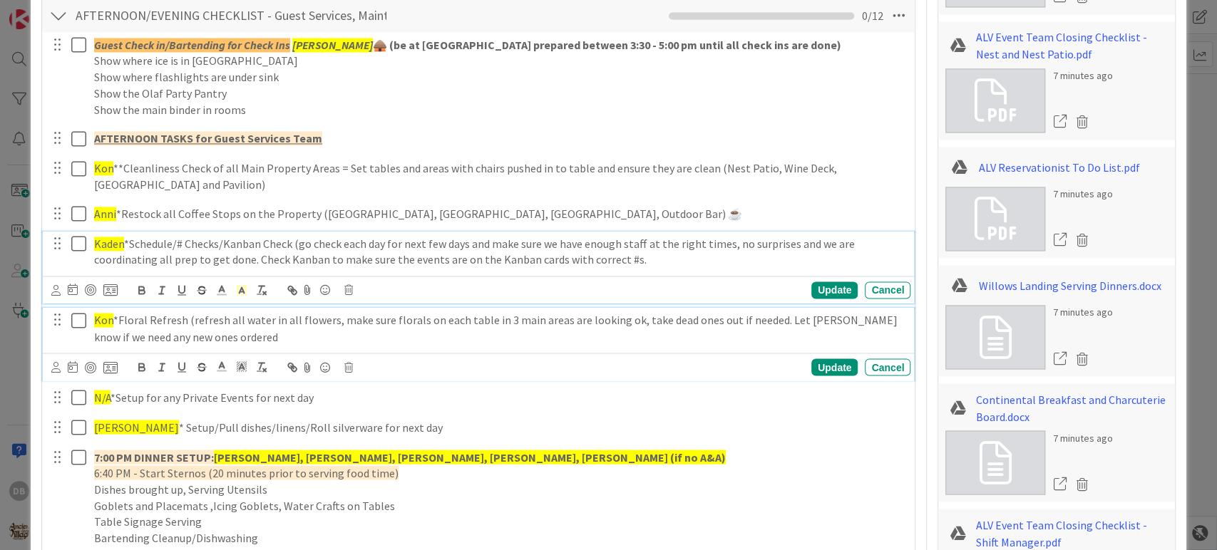
click at [118, 346] on div "Kon *Floral Refresh (refresh all water in all flowers, make sure florals on eac…" at bounding box center [499, 328] width 822 height 41
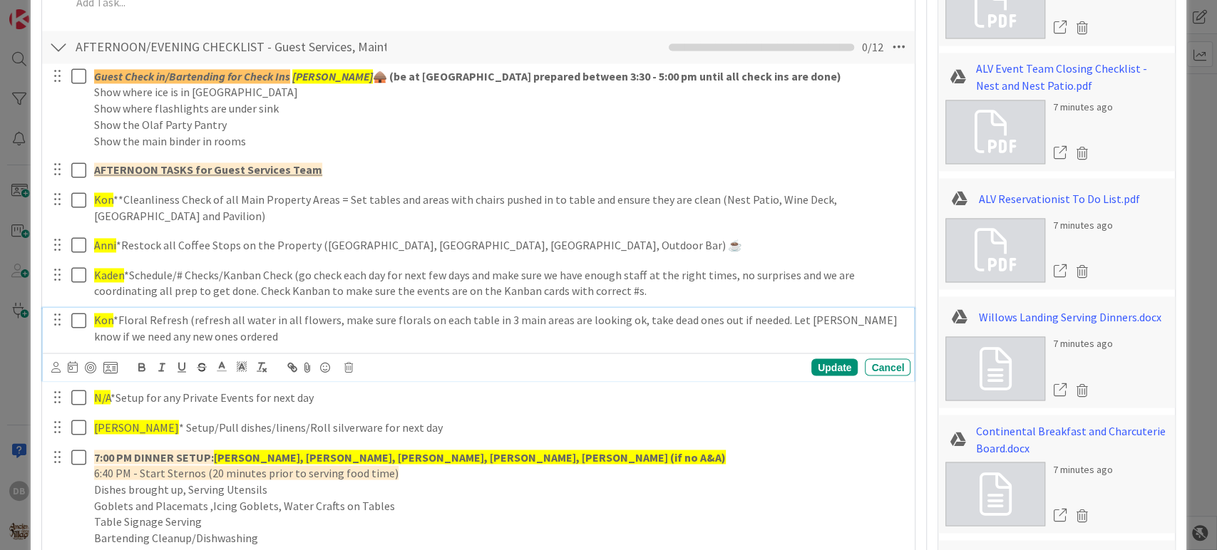
type textarea "x"
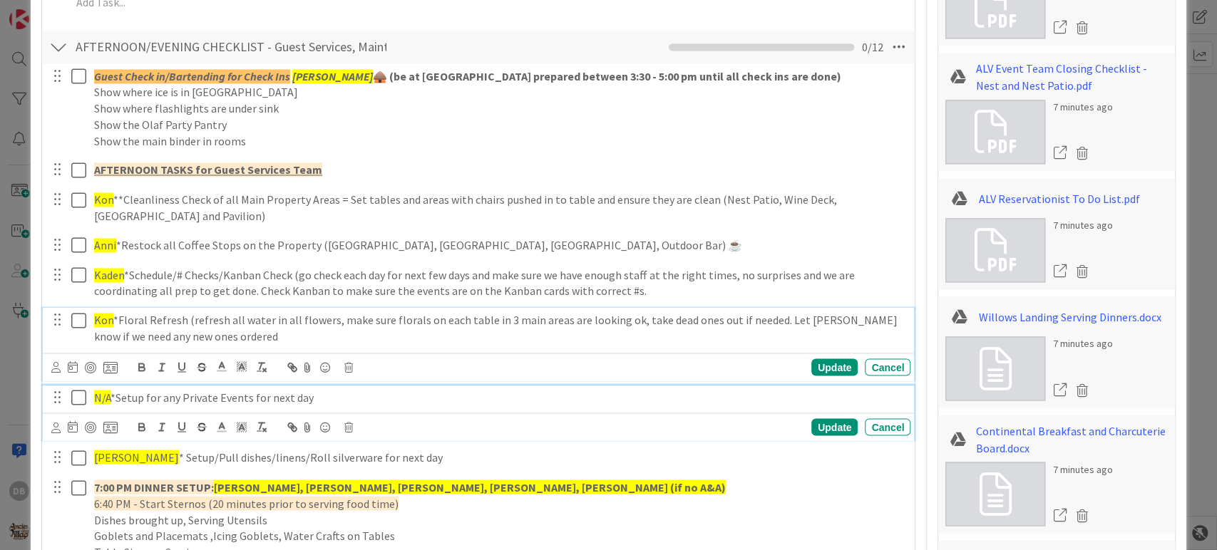
click at [124, 392] on p "N/A *Setup for any Private Events for next day" at bounding box center [499, 397] width 811 height 16
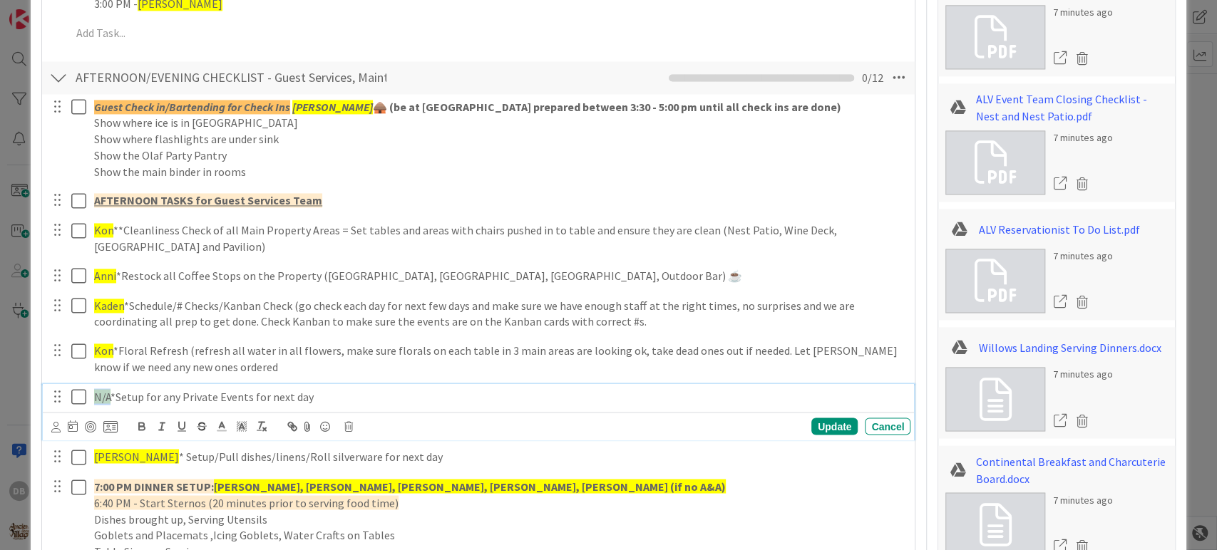
drag, startPoint x: 108, startPoint y: 394, endPoint x: 94, endPoint y: 394, distance: 14.3
click at [94, 394] on span "N/A" at bounding box center [102, 396] width 16 height 14
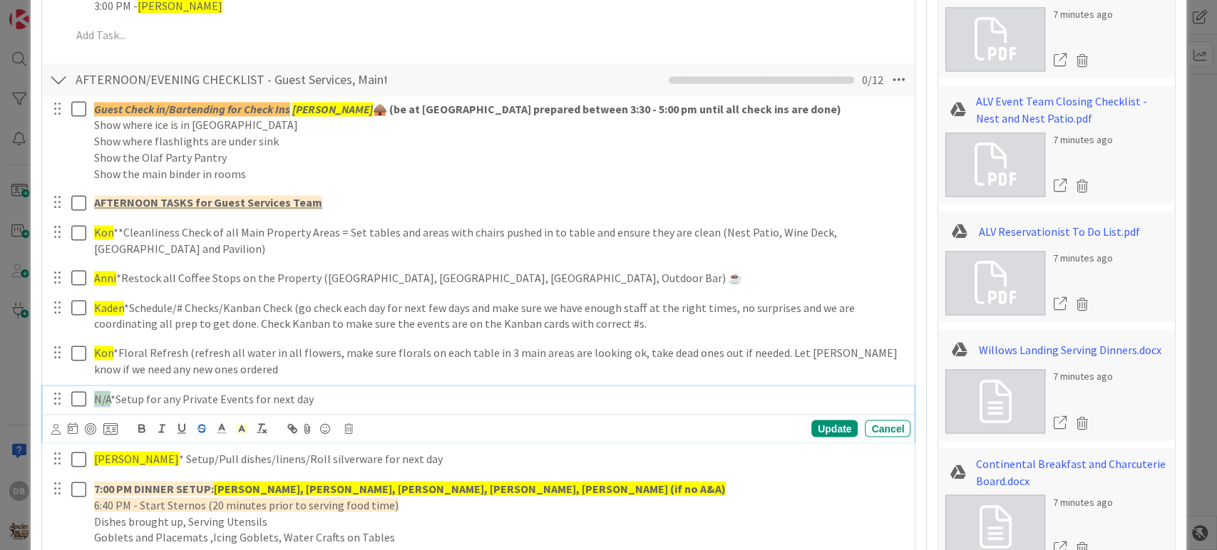
scroll to position [1509, 0]
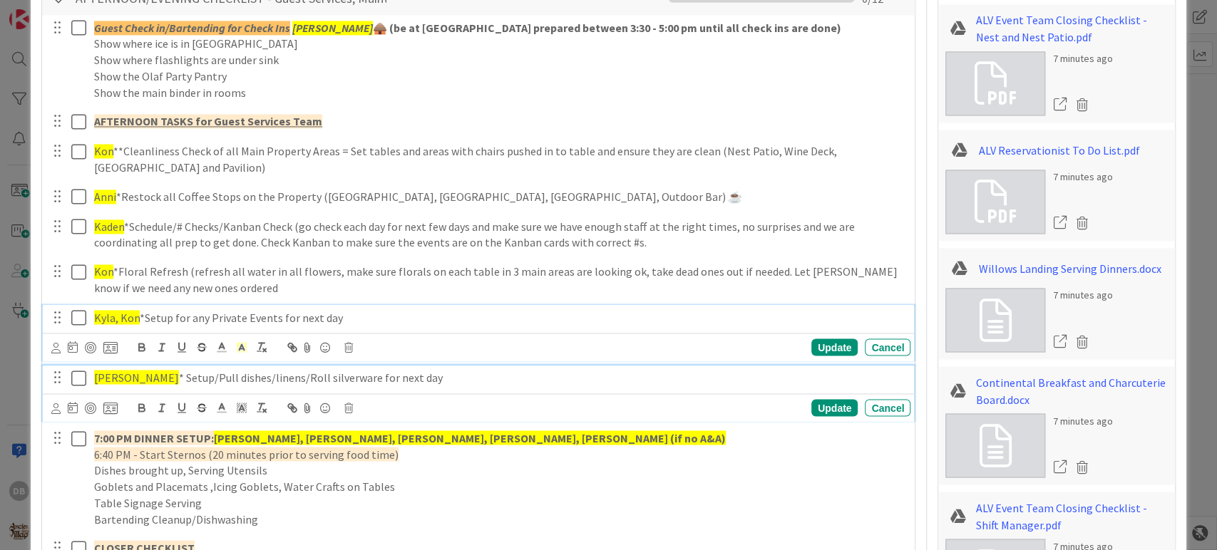
click at [178, 387] on div "[PERSON_NAME], [PERSON_NAME] * Setup/Pull dishes/linens/Roll silverware for nex…" at bounding box center [499, 377] width 822 height 25
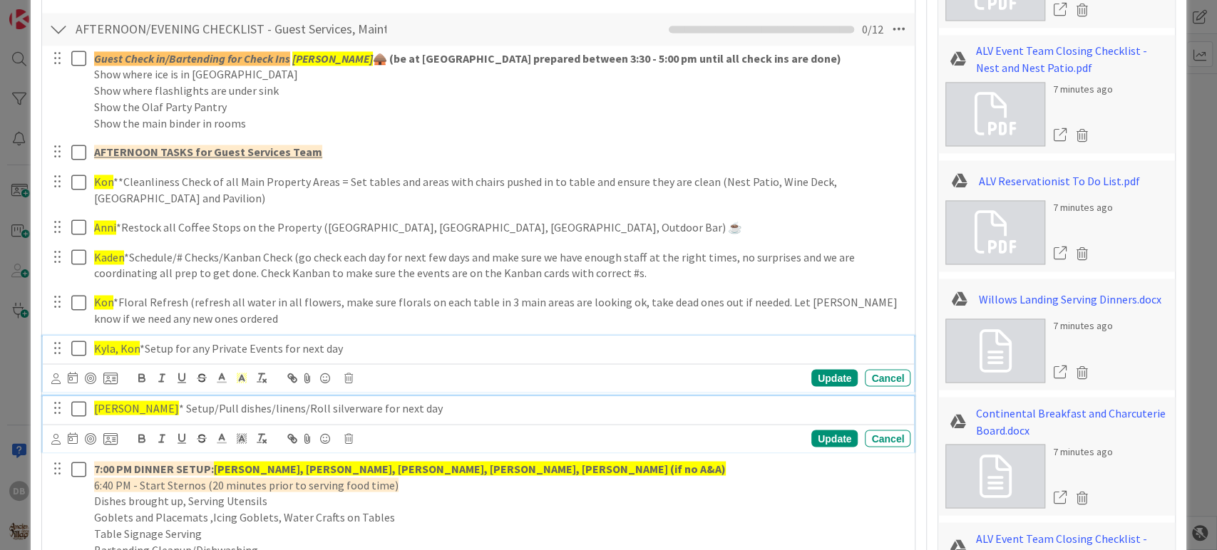
type textarea "x"
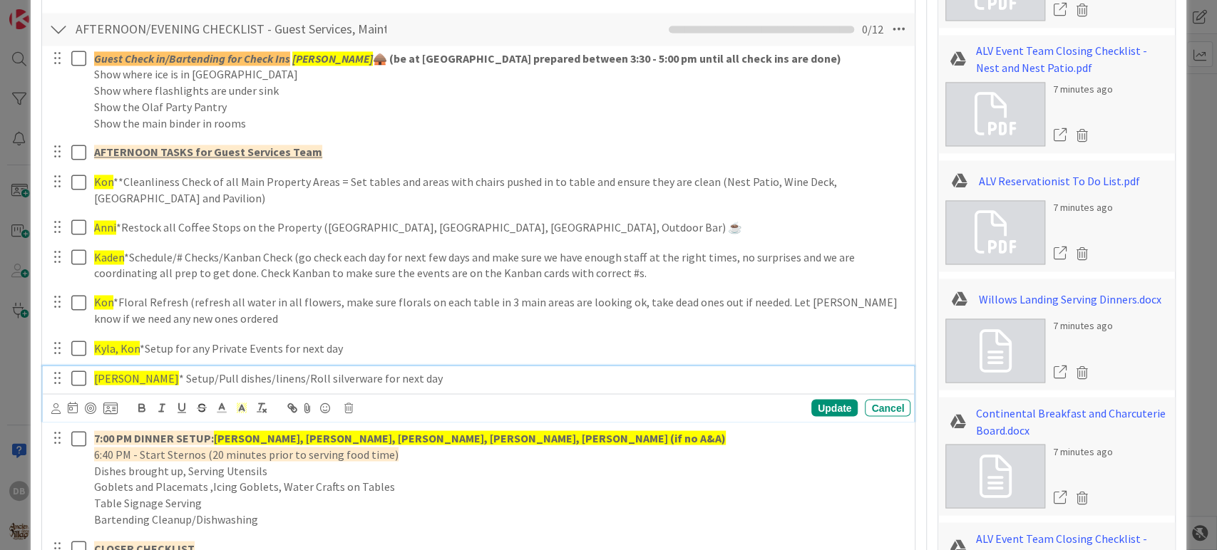
drag, startPoint x: 177, startPoint y: 379, endPoint x: 95, endPoint y: 369, distance: 82.6
click at [95, 371] on span "[PERSON_NAME]" at bounding box center [136, 378] width 85 height 14
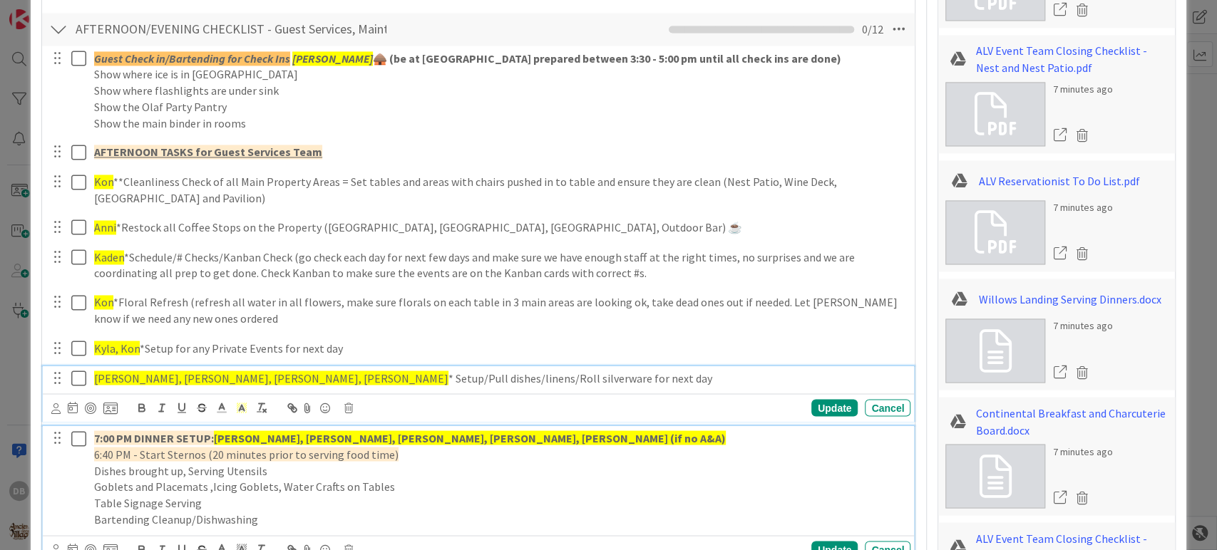
click at [411, 436] on strong "[PERSON_NAME], [PERSON_NAME], [PERSON_NAME], [PERSON_NAME], [PERSON_NAME] (if n…" at bounding box center [470, 438] width 512 height 14
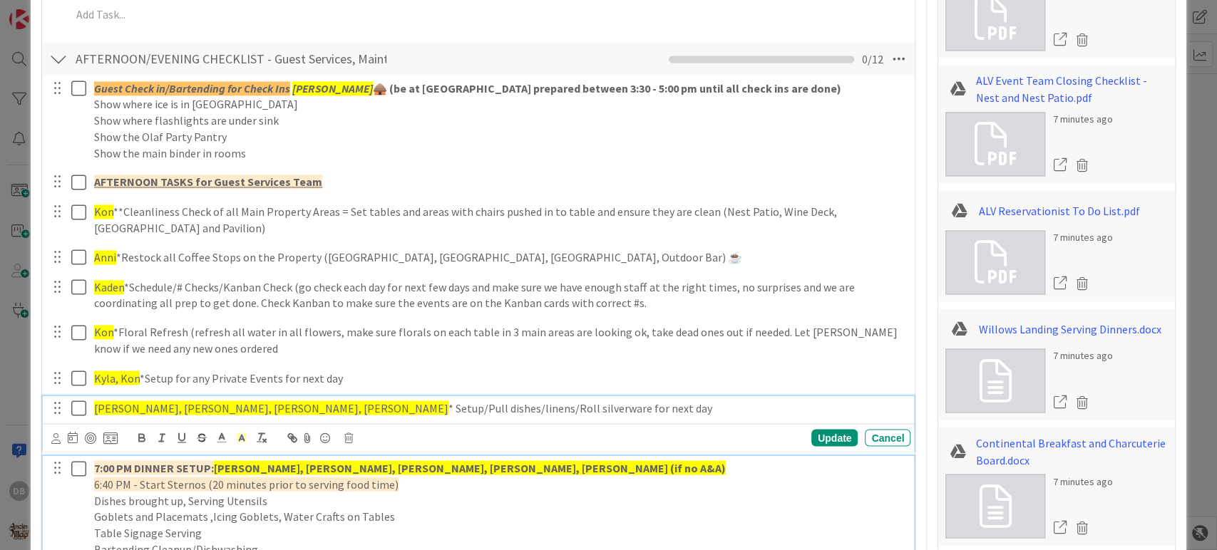
type textarea "x"
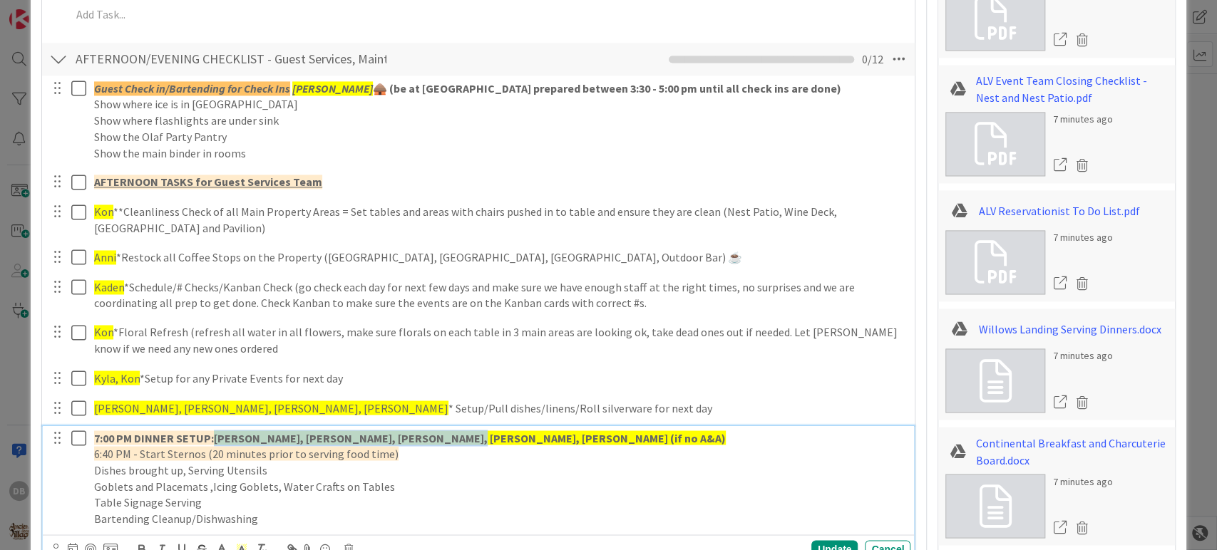
drag, startPoint x: 433, startPoint y: 433, endPoint x: 215, endPoint y: 428, distance: 218.2
click at [215, 430] on p "7:00 PM DINNER SETUP: [PERSON_NAME], [PERSON_NAME], [PERSON_NAME], [PERSON_NAME…" at bounding box center [499, 438] width 811 height 16
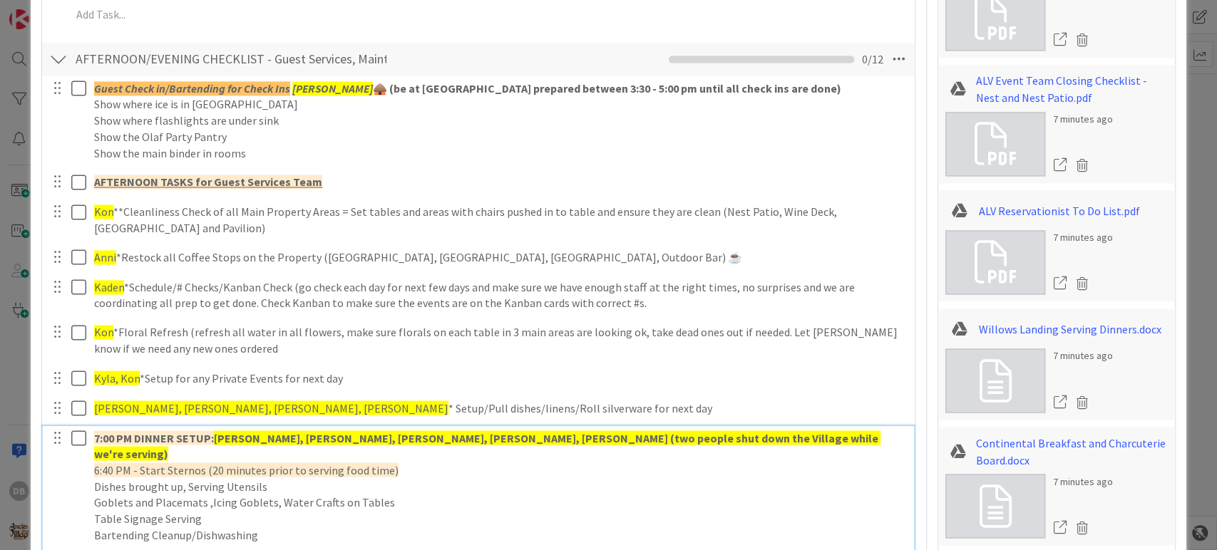
scroll to position [1606, 0]
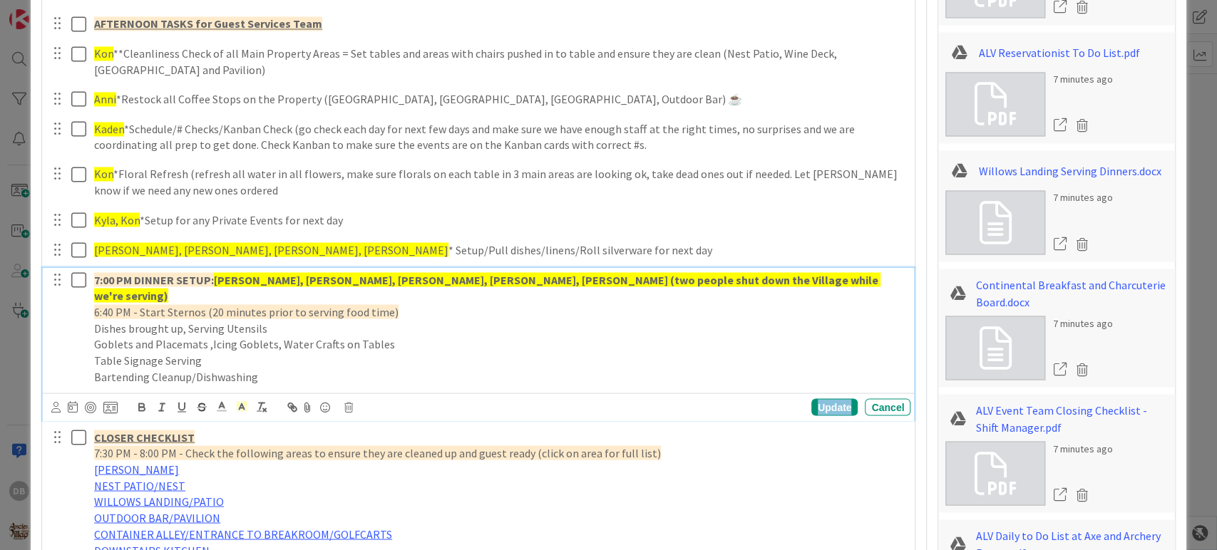
click at [823, 399] on div "Update" at bounding box center [834, 407] width 46 height 17
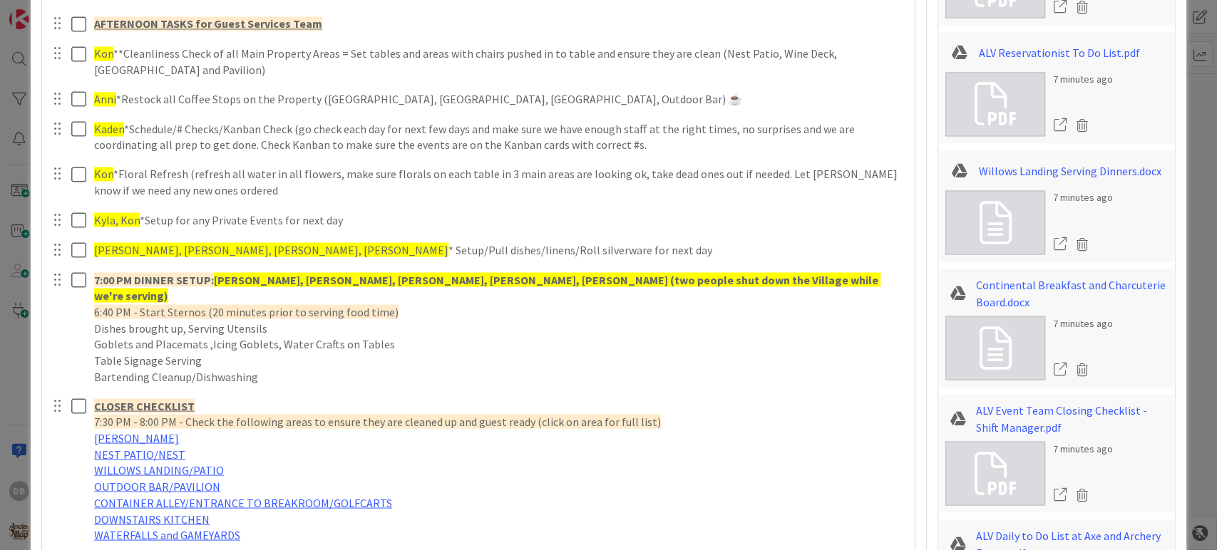
type textarea "x"
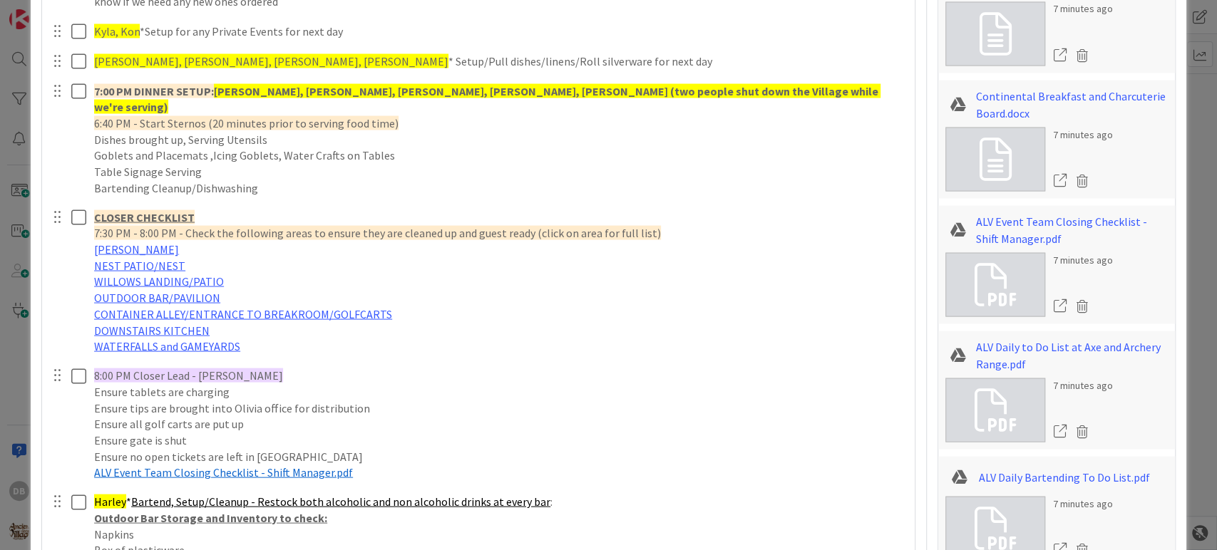
scroll to position [1844, 0]
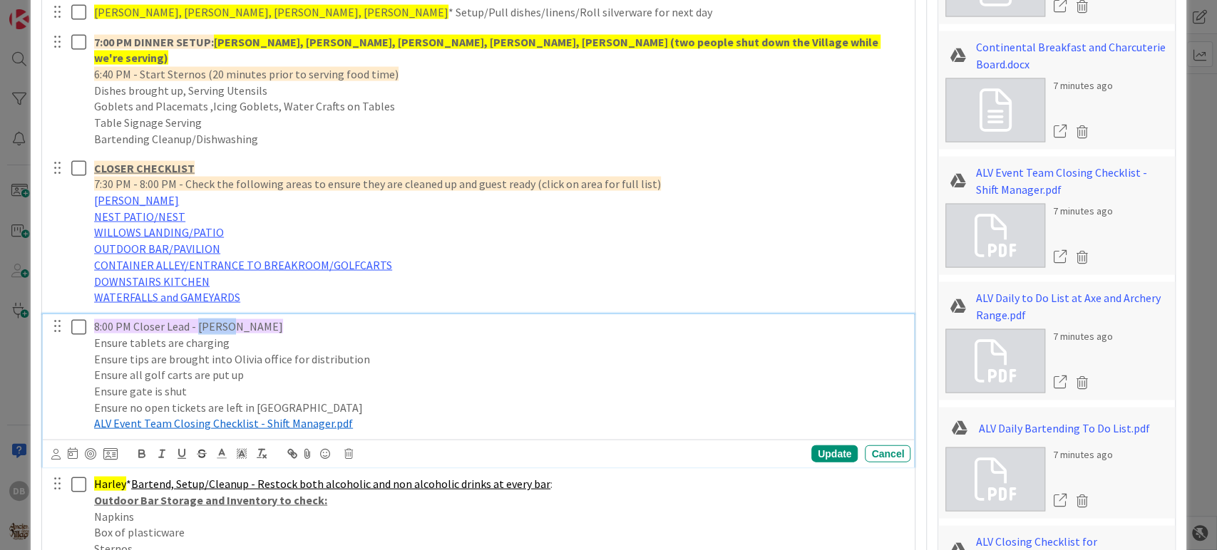
drag, startPoint x: 225, startPoint y: 308, endPoint x: 198, endPoint y: 309, distance: 27.1
click at [198, 319] on span "8:00 PM Closer Lead - [PERSON_NAME]" at bounding box center [188, 326] width 189 height 14
drag, startPoint x: 125, startPoint y: 466, endPoint x: 92, endPoint y: 466, distance: 33.5
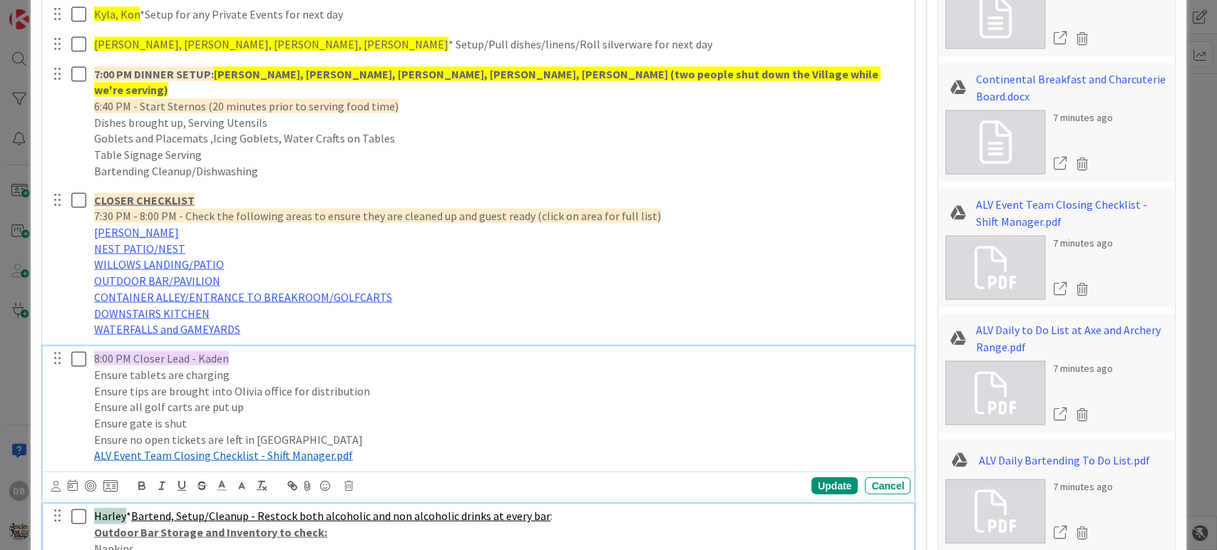
type textarea "x"
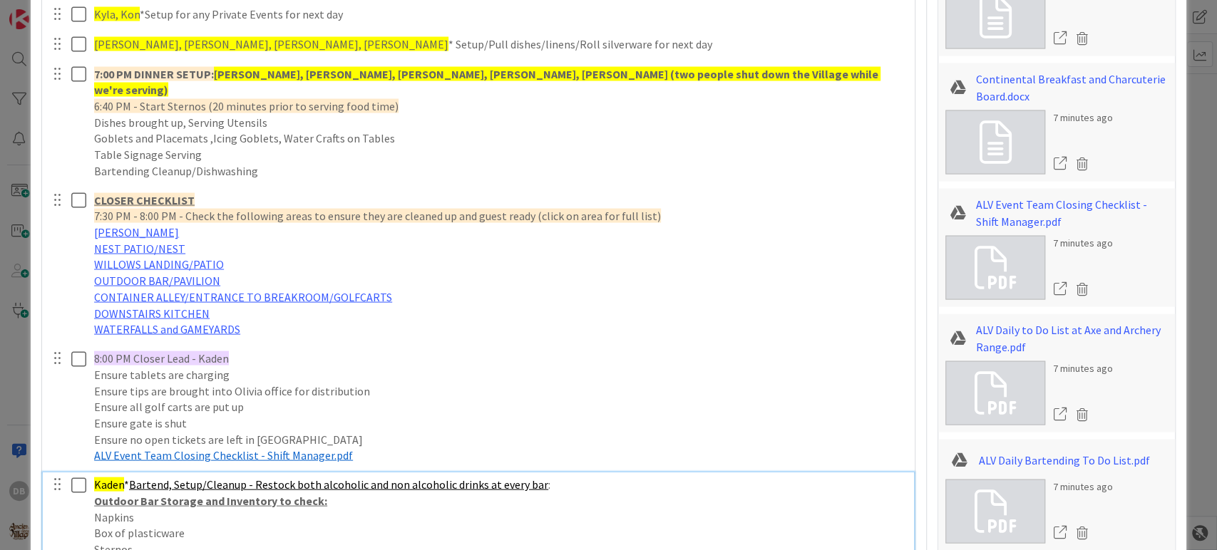
scroll to position [2050, 0]
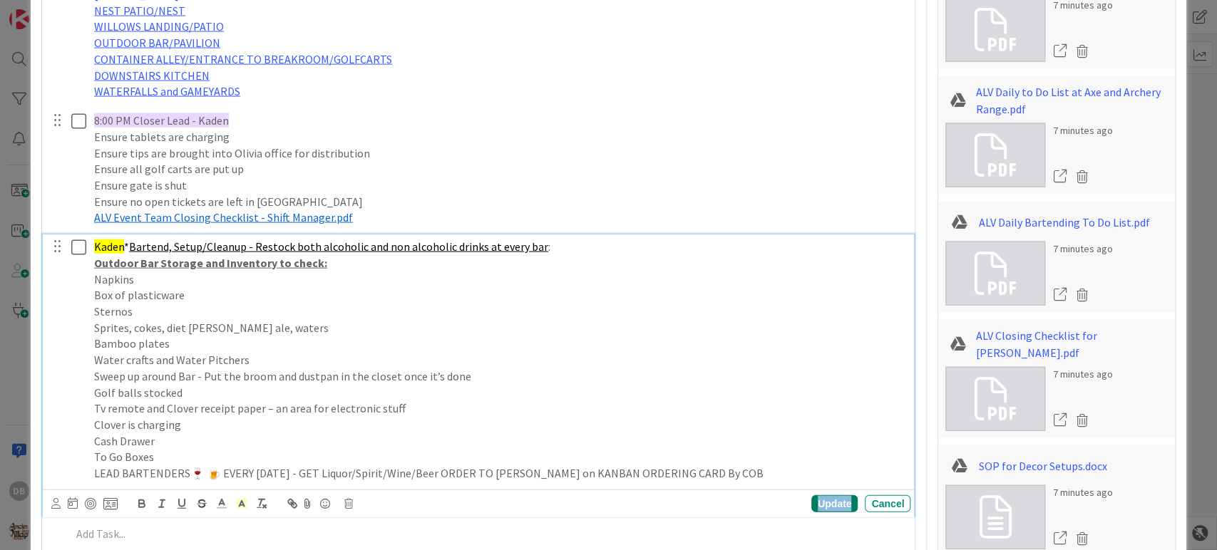
click at [827, 495] on div "Update" at bounding box center [834, 503] width 46 height 17
type textarea "x"
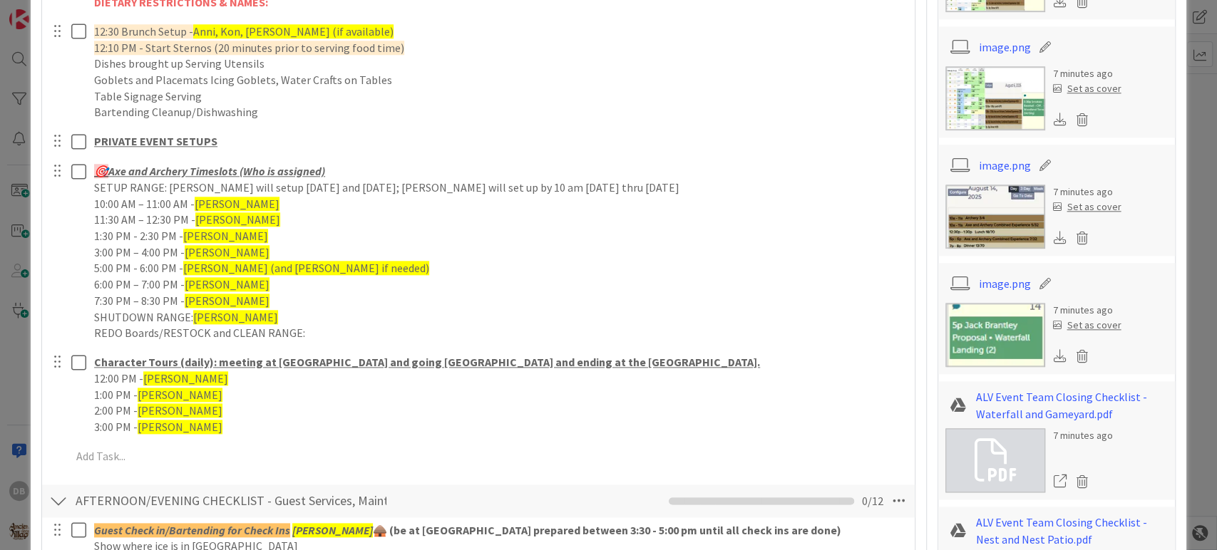
scroll to position [861, 0]
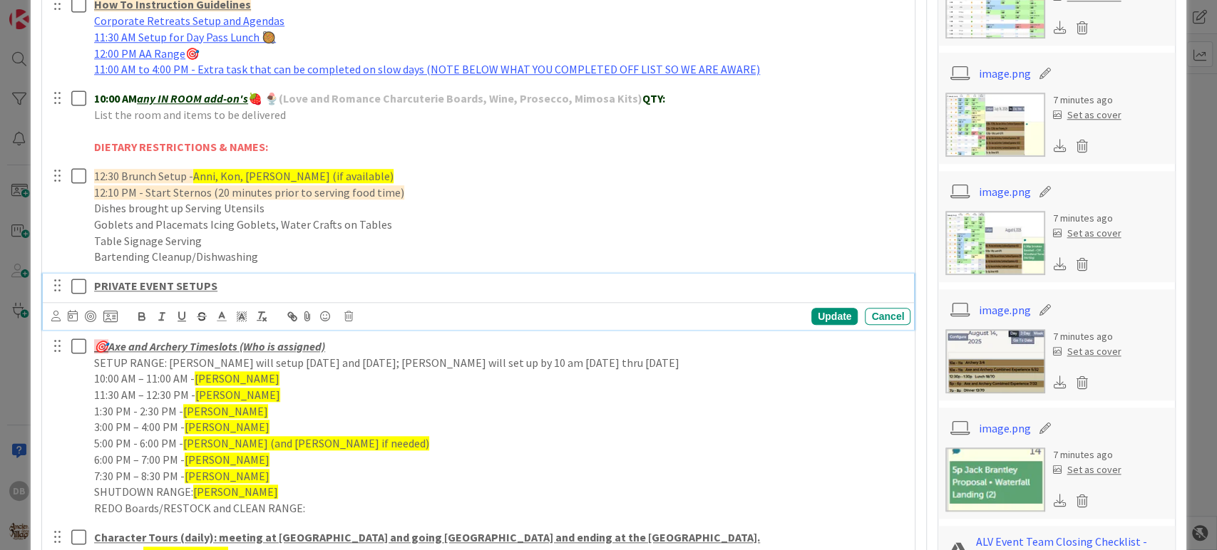
click at [217, 282] on p "PRIVATE EVENT SETUPS" at bounding box center [499, 286] width 811 height 16
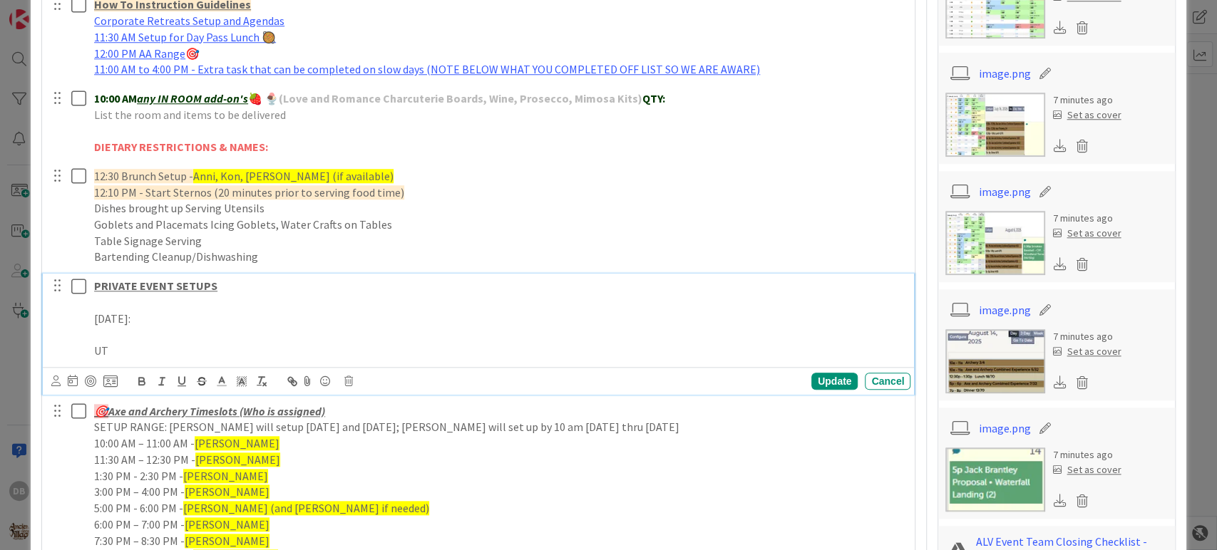
click at [117, 354] on p "UT" at bounding box center [499, 351] width 811 height 16
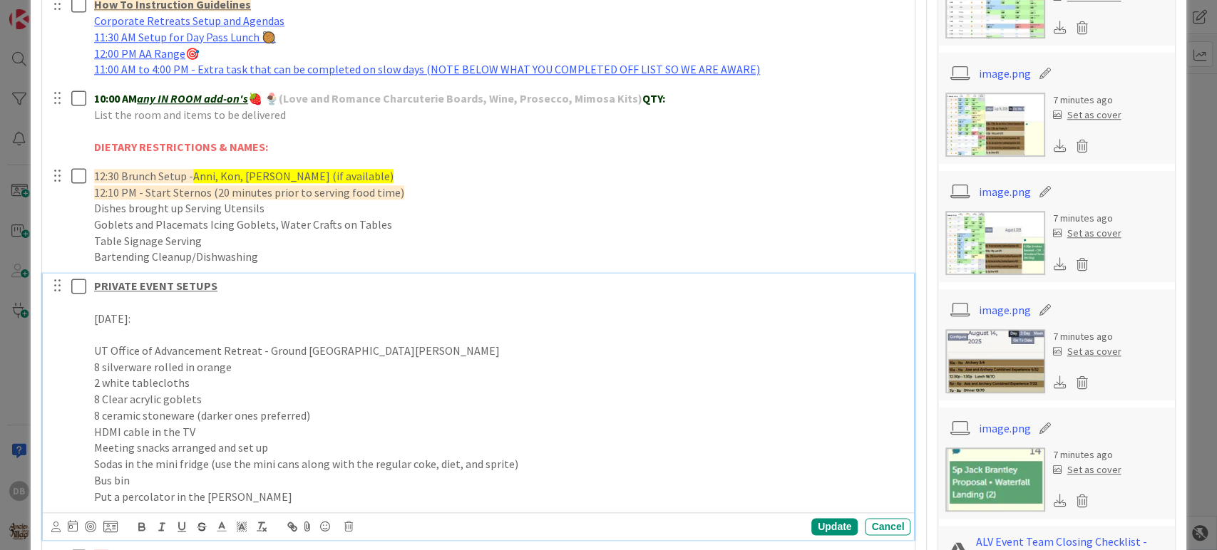
click at [92, 349] on div "PRIVATE EVENT SETUPS [DATE]: UT Office of Advancement Retreat - Ground Elf [PER…" at bounding box center [499, 391] width 822 height 235
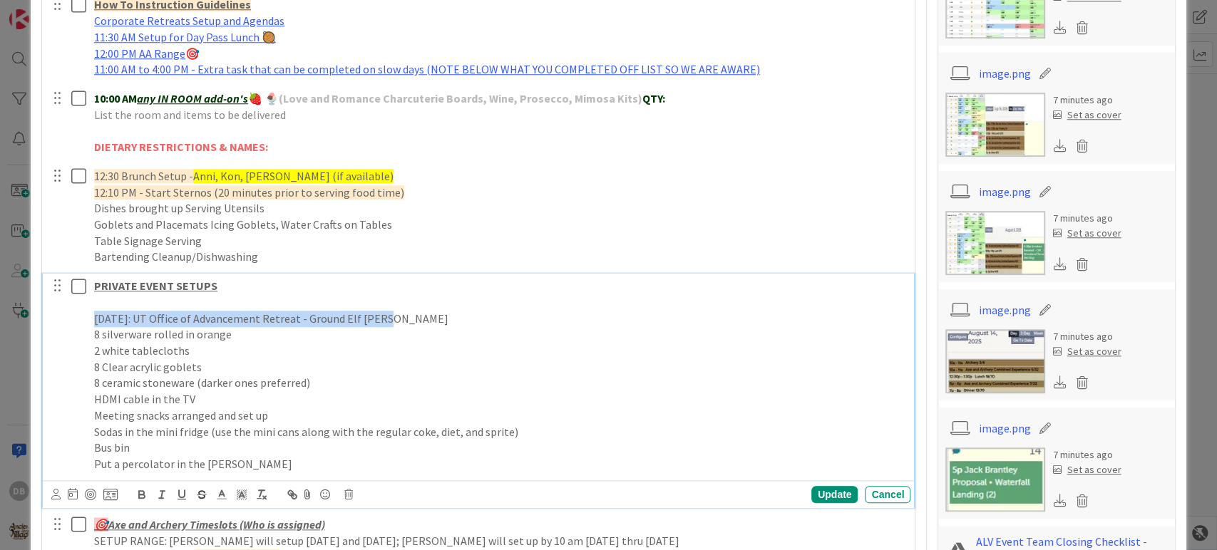
drag, startPoint x: 392, startPoint y: 318, endPoint x: 86, endPoint y: 322, distance: 305.9
click at [86, 322] on div "PRIVATE EVENT SETUPS [DATE]: UT Office of Advancement Retreat - Ground Elf [PER…" at bounding box center [479, 375] width 863 height 203
click at [142, 495] on icon "button" at bounding box center [141, 494] width 13 height 13
click at [244, 461] on p "Put a percolator in the [PERSON_NAME]" at bounding box center [499, 464] width 811 height 16
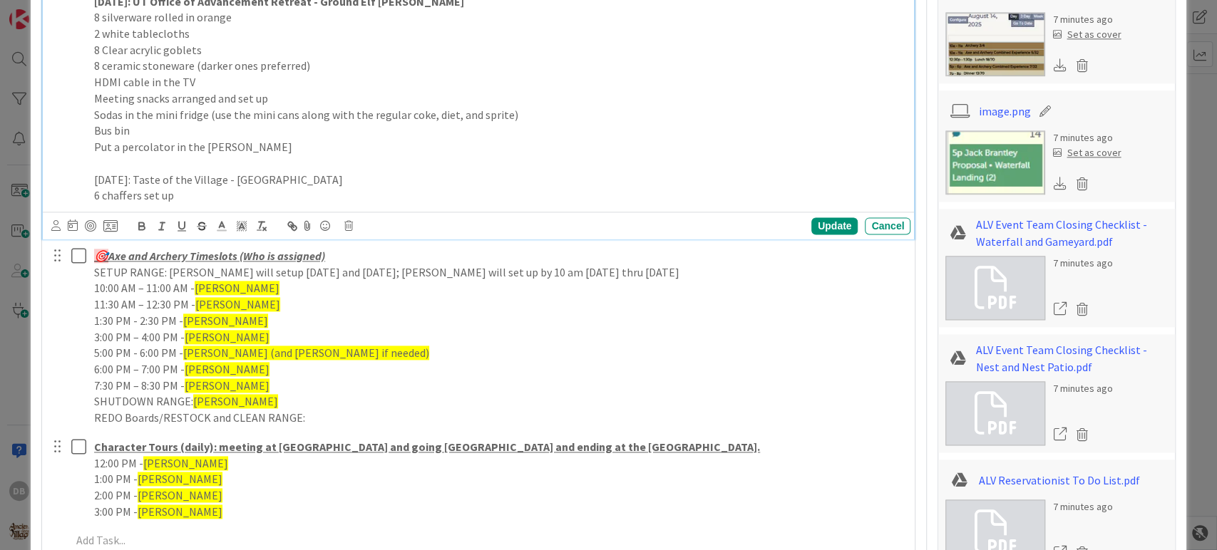
scroll to position [1099, 0]
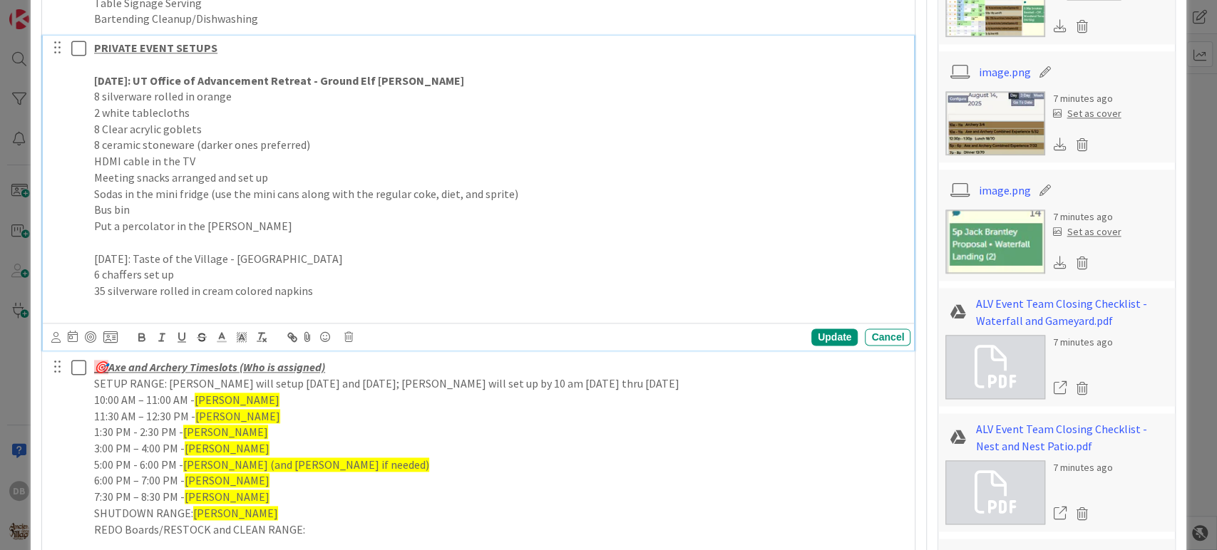
click at [112, 312] on p at bounding box center [499, 307] width 811 height 16
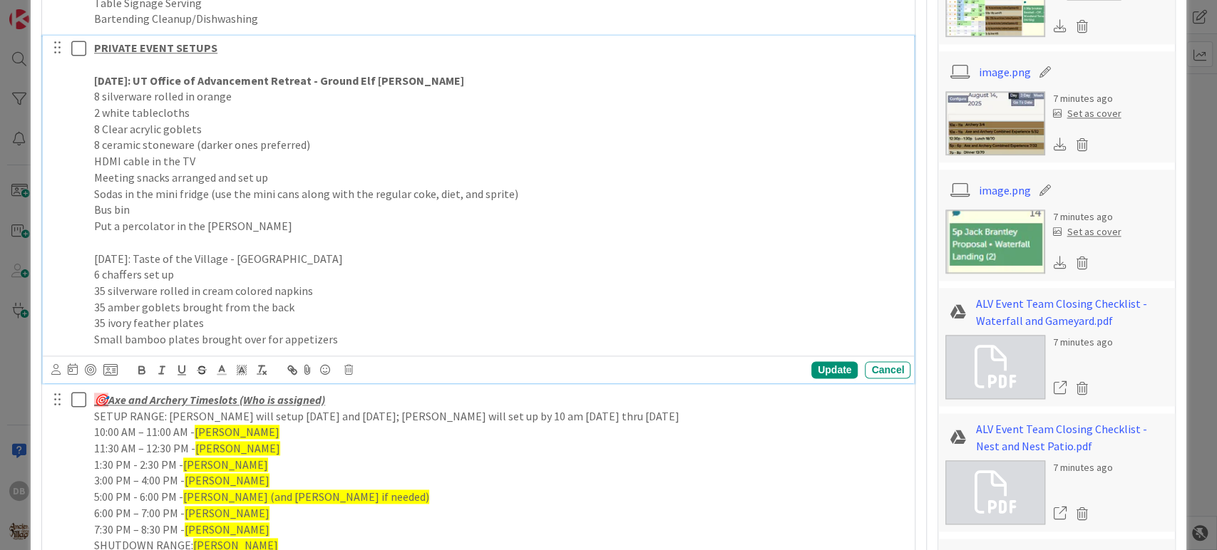
click at [362, 343] on p "Small bamboo plates brought over for appetizers" at bounding box center [499, 340] width 811 height 16
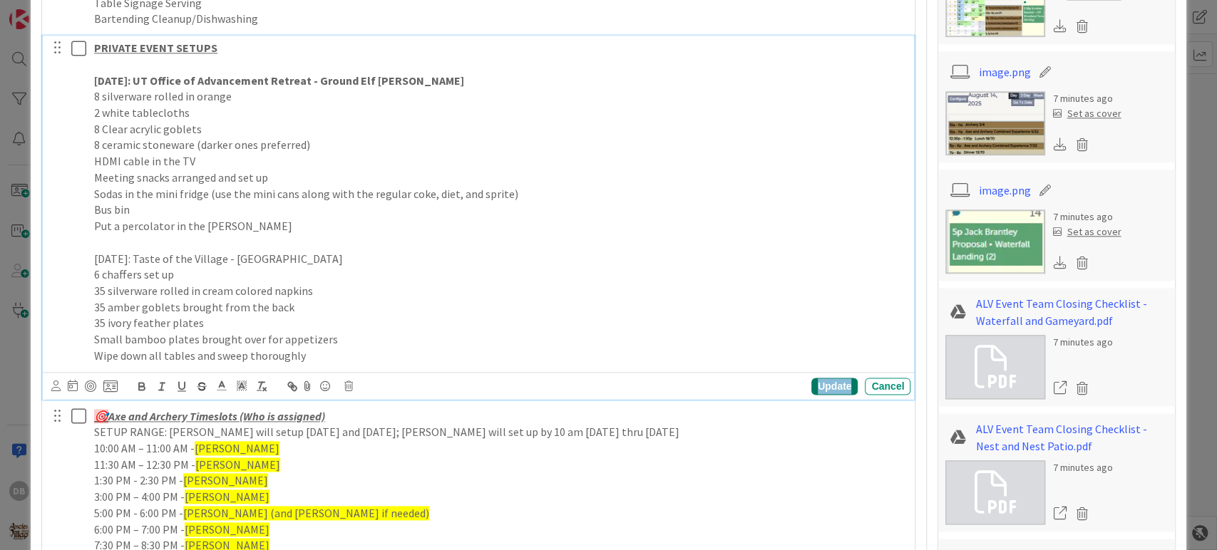
click at [825, 389] on div "Update" at bounding box center [834, 386] width 46 height 17
drag, startPoint x: 317, startPoint y: 253, endPoint x: 93, endPoint y: 261, distance: 224.0
click at [94, 261] on p "[DATE]: Taste of the Village - [GEOGRAPHIC_DATA]" at bounding box center [499, 259] width 811 height 16
click at [142, 383] on icon "button" at bounding box center [141, 385] width 5 height 4
click at [292, 351] on p "Wipe down all tables and sweep thoroughly" at bounding box center [499, 356] width 811 height 16
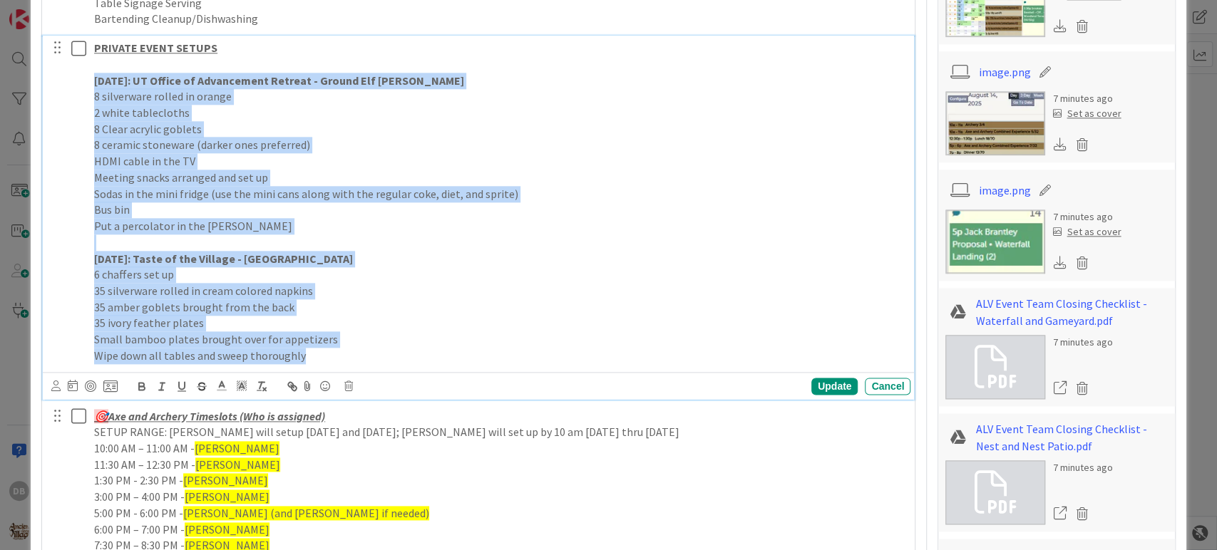
drag, startPoint x: 307, startPoint y: 356, endPoint x: 88, endPoint y: 78, distance: 354.3
click at [88, 78] on div "PRIVATE EVENT SETUPS [DATE]: UT Office of Advancement Retreat - Ground Elf [PER…" at bounding box center [499, 202] width 822 height 332
copy div "[DATE]: UT Office of Advancement Retreat - Ground Elf [PERSON_NAME] 8 silverwar…"
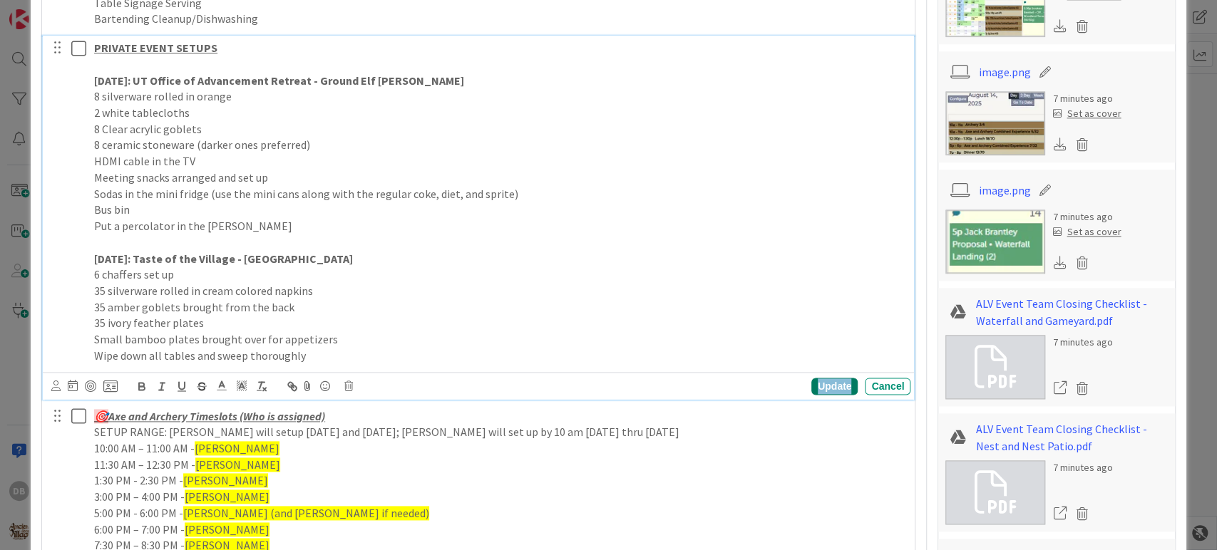
click at [827, 384] on div "Update" at bounding box center [834, 386] width 46 height 17
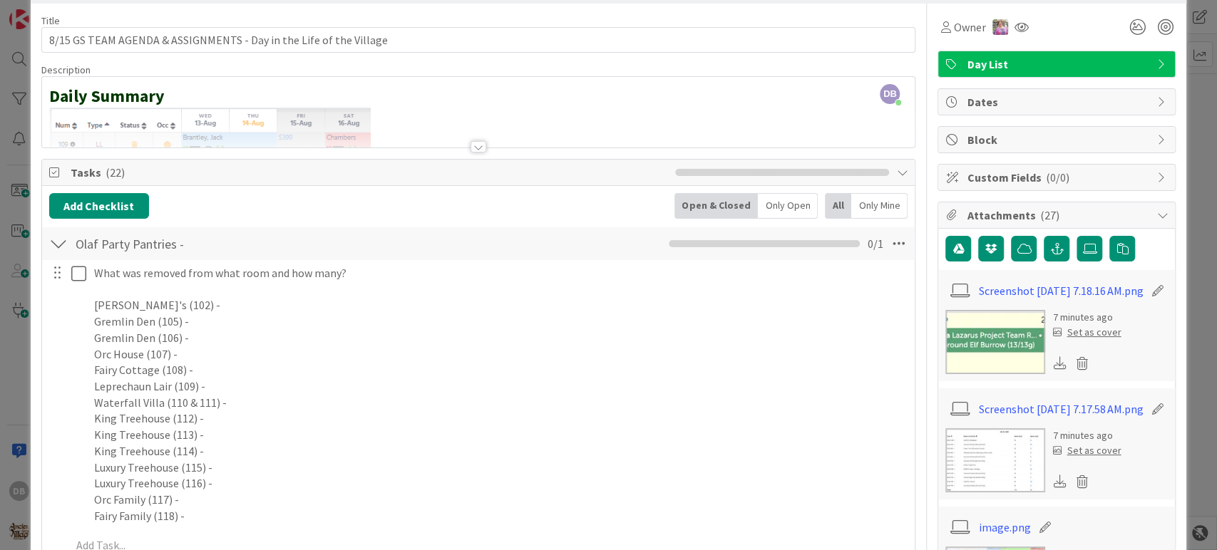
scroll to position [0, 0]
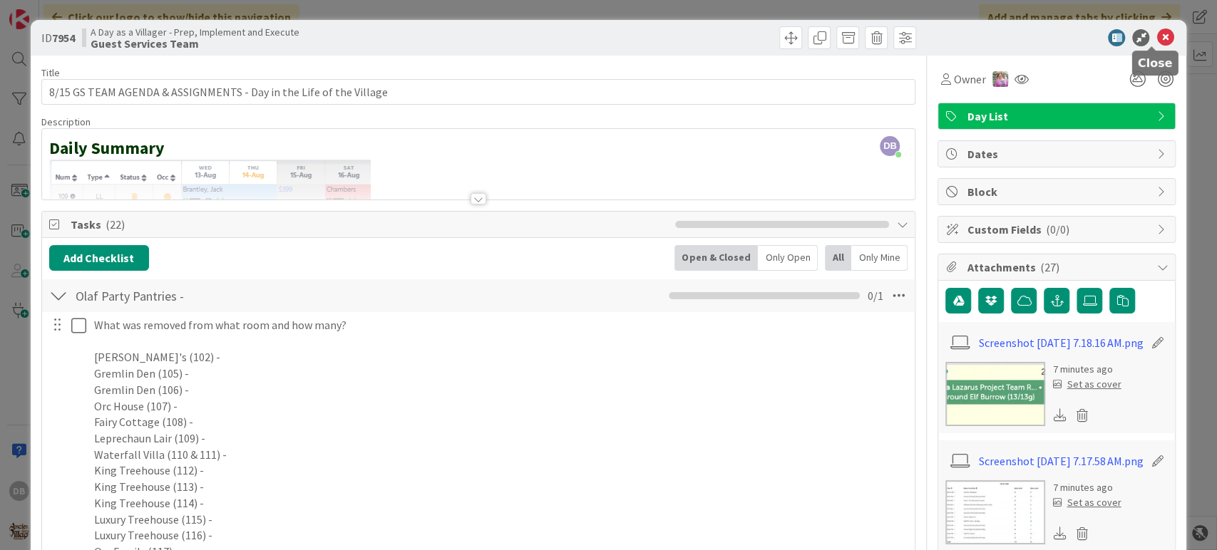
click at [1156, 36] on icon at bounding box center [1164, 37] width 17 height 17
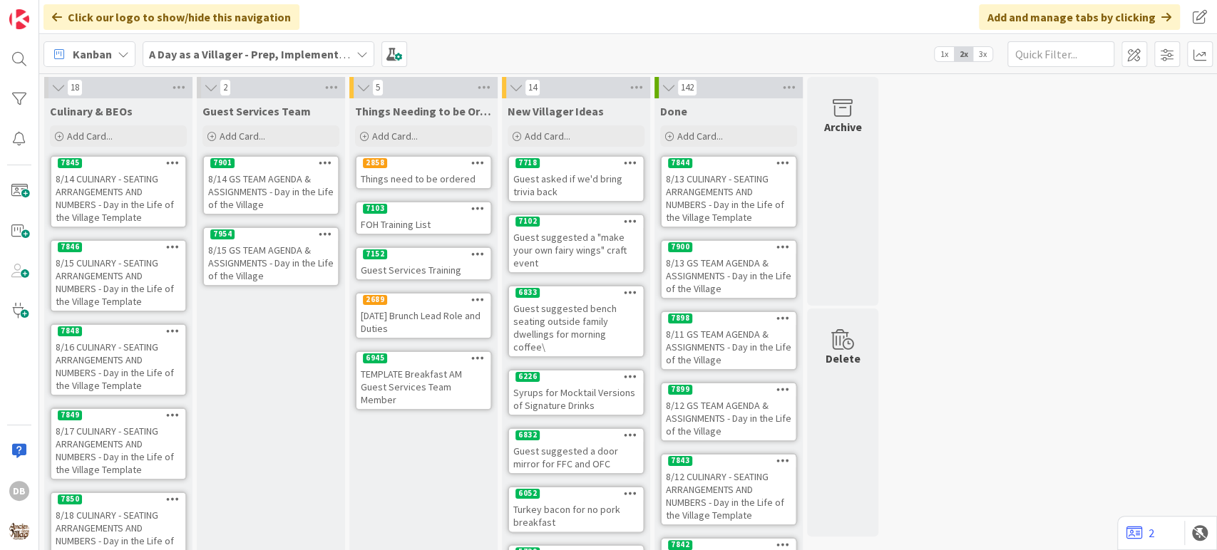
click at [259, 208] on div "8/14 GS TEAM AGENDA & ASSIGNMENTS - Day in the Life of the Village" at bounding box center [271, 192] width 134 height 44
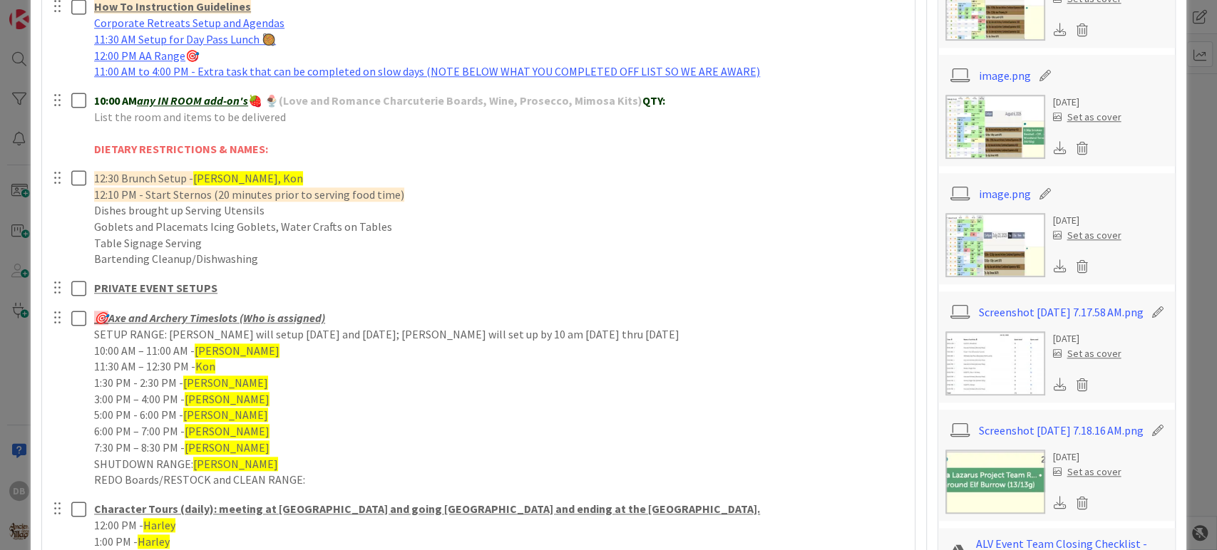
scroll to position [909, 0]
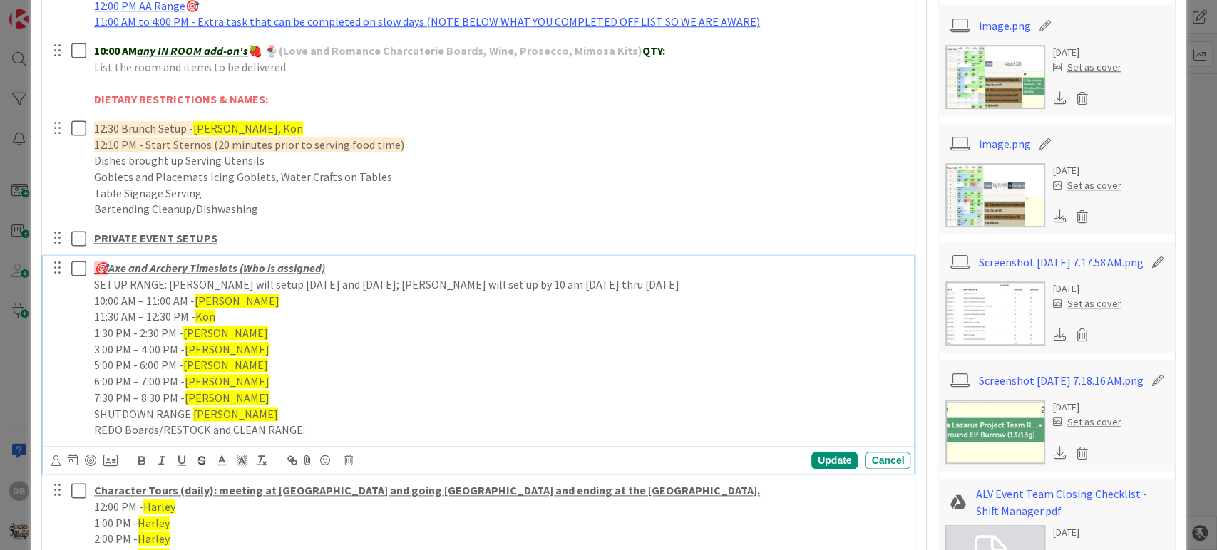
click at [194, 256] on div "🎯 Axe and Archery Timeslots (Who is assigned) SETUP RANGE: [PERSON_NAME] will s…" at bounding box center [499, 349] width 822 height 187
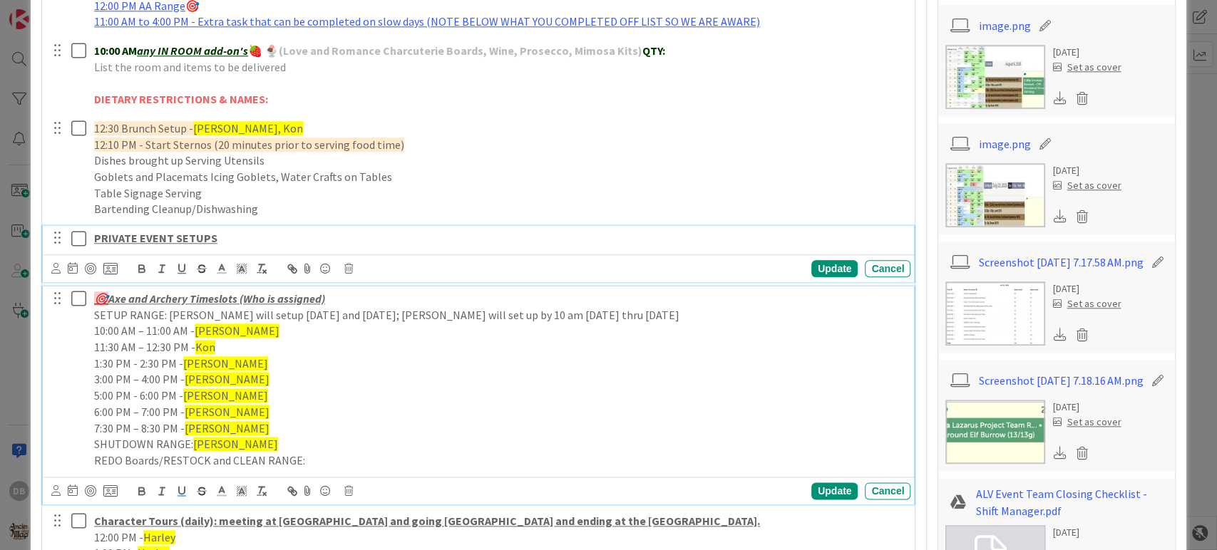
click at [211, 247] on div "PRIVATE EVENT SETUPS" at bounding box center [499, 238] width 822 height 25
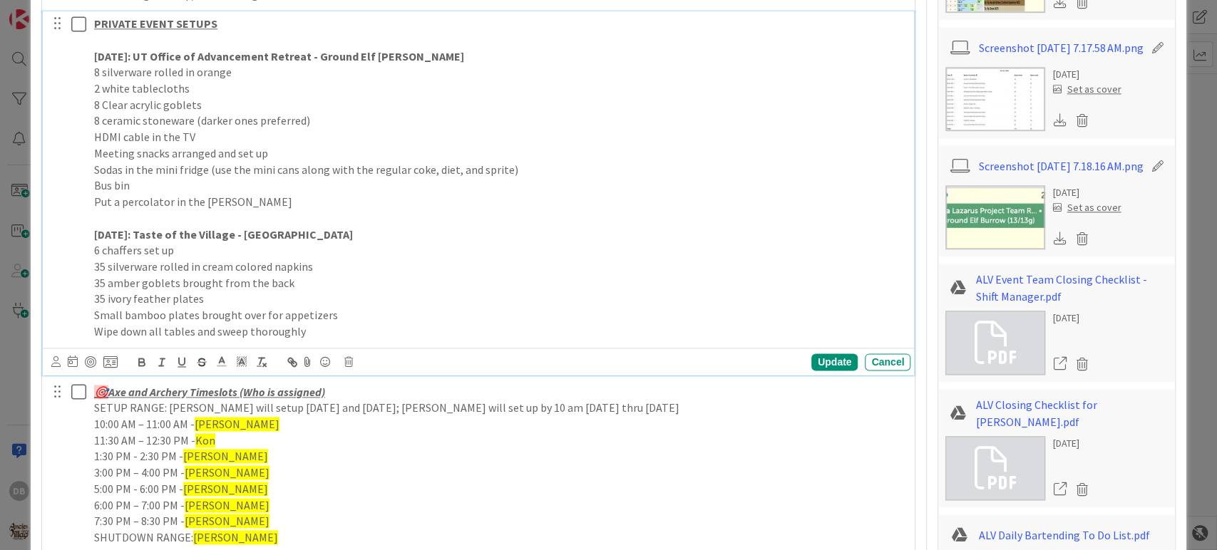
scroll to position [1148, 0]
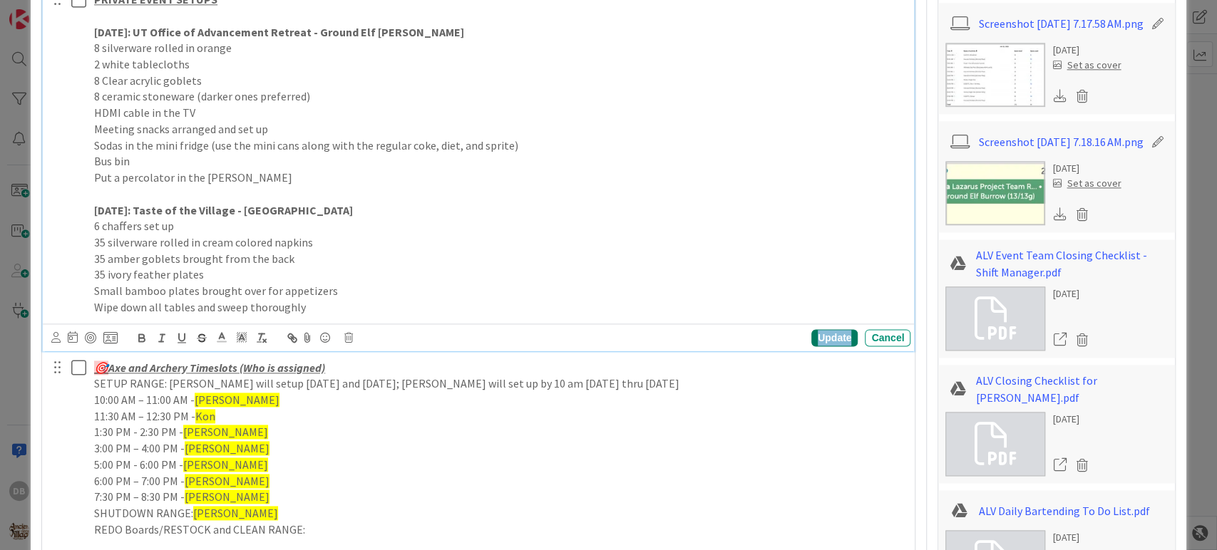
click at [818, 340] on div "Update" at bounding box center [834, 337] width 46 height 17
type textarea "x"
click at [123, 32] on strong "[DATE]: UT Office of Advancement Retreat - Ground Elf [PERSON_NAME]" at bounding box center [279, 32] width 370 height 14
click at [125, 215] on strong "[DATE]: Taste of the Village - [GEOGRAPHIC_DATA]" at bounding box center [223, 210] width 259 height 14
click at [833, 336] on div "Update" at bounding box center [834, 337] width 46 height 17
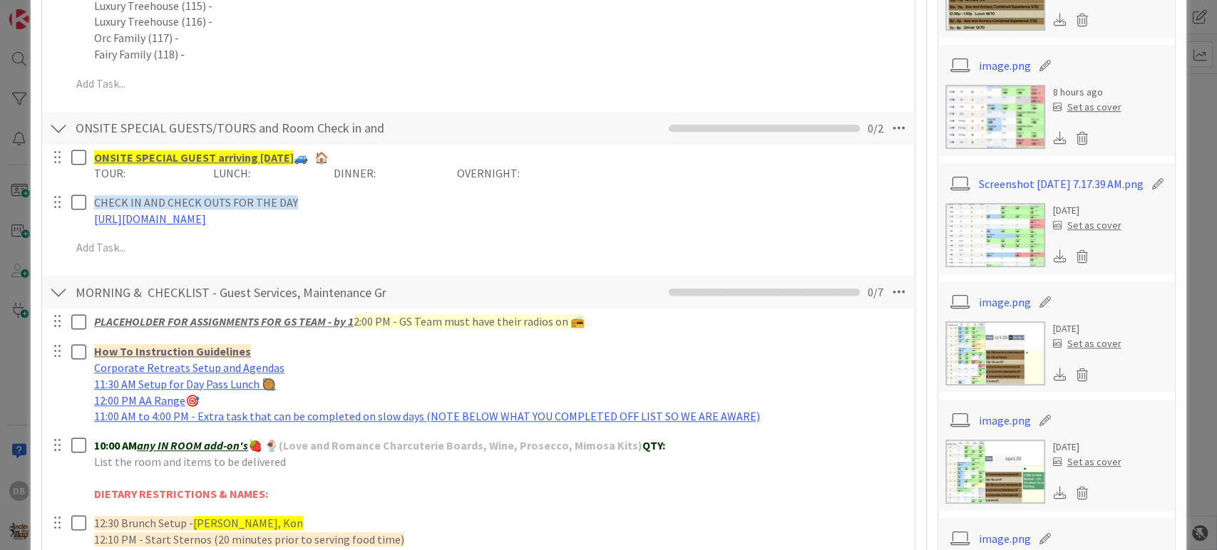
scroll to position [0, 0]
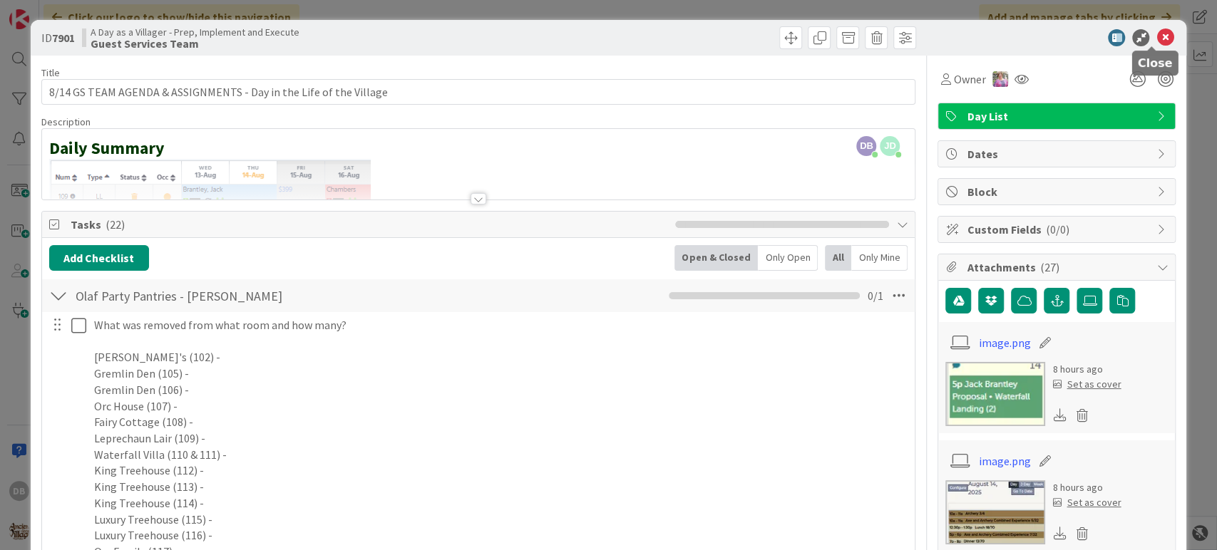
click at [1156, 38] on icon at bounding box center [1164, 37] width 17 height 17
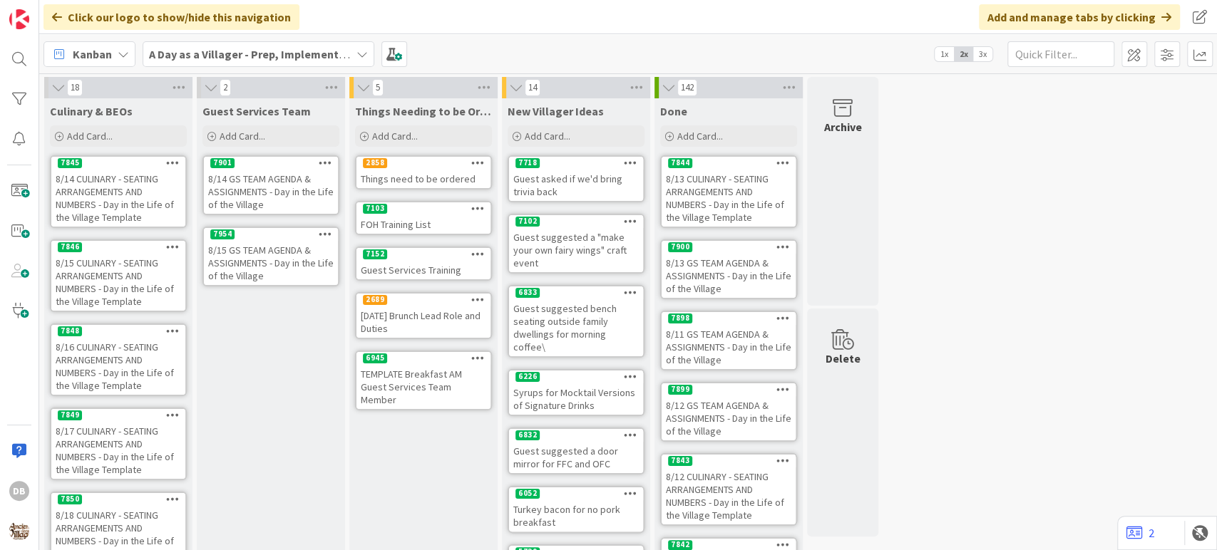
click at [297, 273] on div "8/15 GS TEAM AGENDA & ASSIGNMENTS - Day in the Life of the Village" at bounding box center [271, 263] width 134 height 44
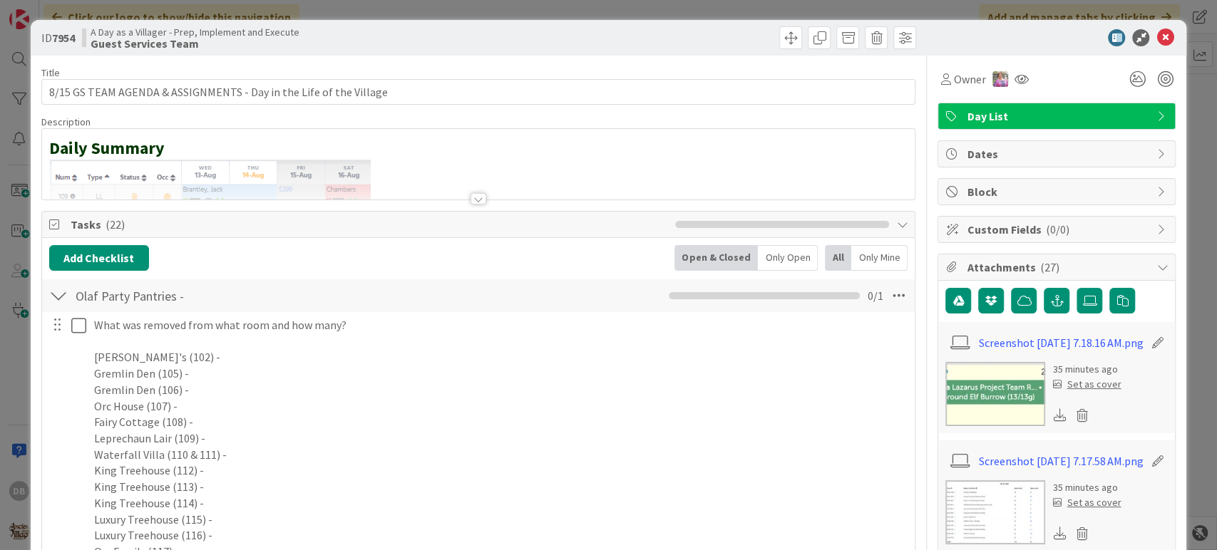
type textarea "x"
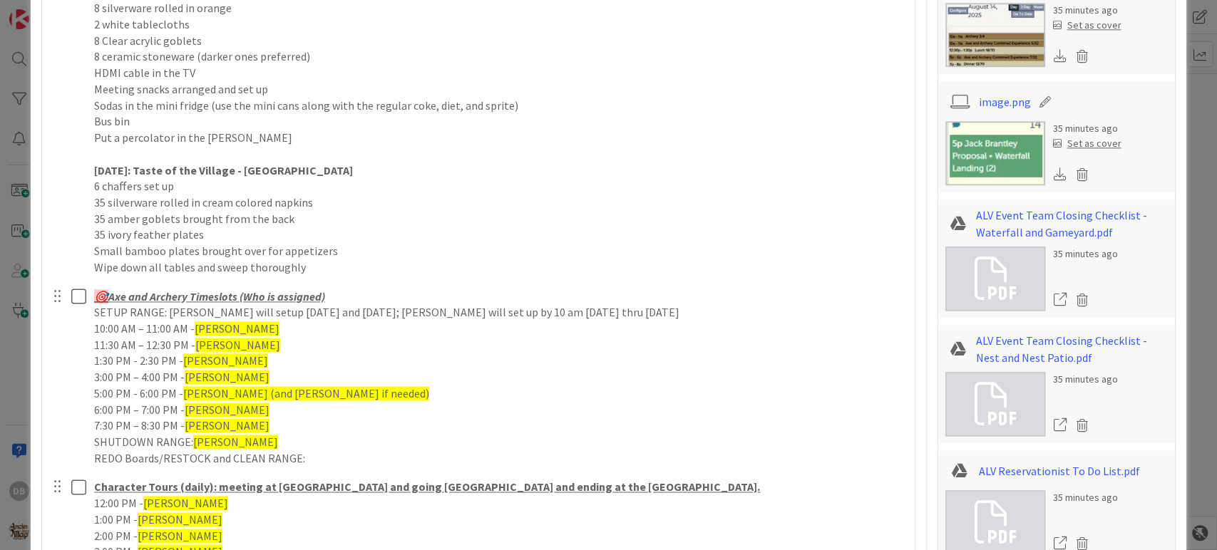
scroll to position [1109, 0]
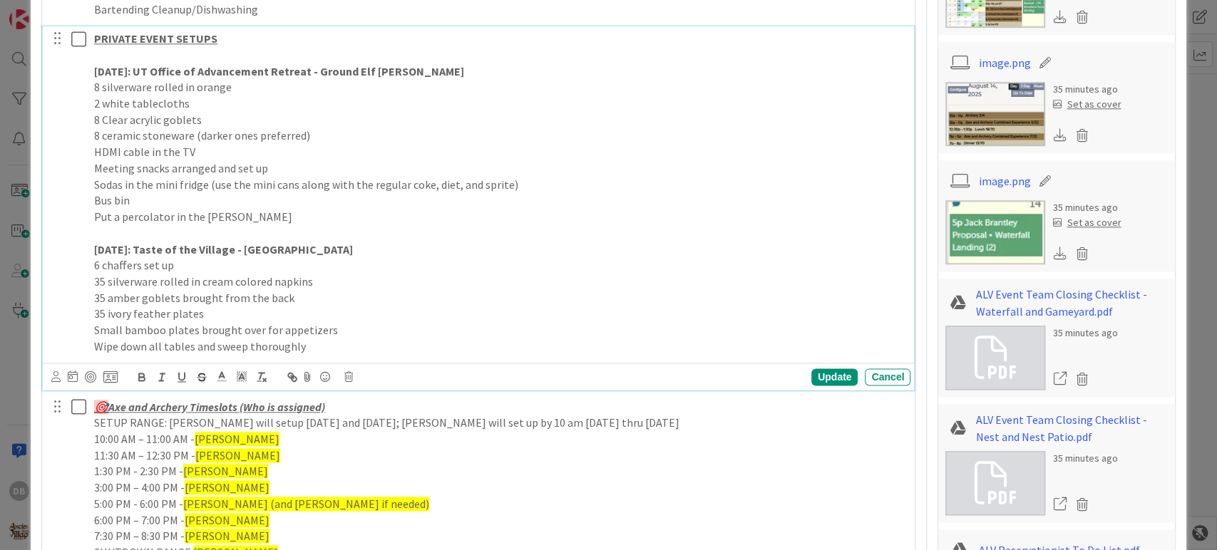
click at [314, 132] on p "8 ceramic stoneware (darker ones preferred)" at bounding box center [499, 136] width 811 height 16
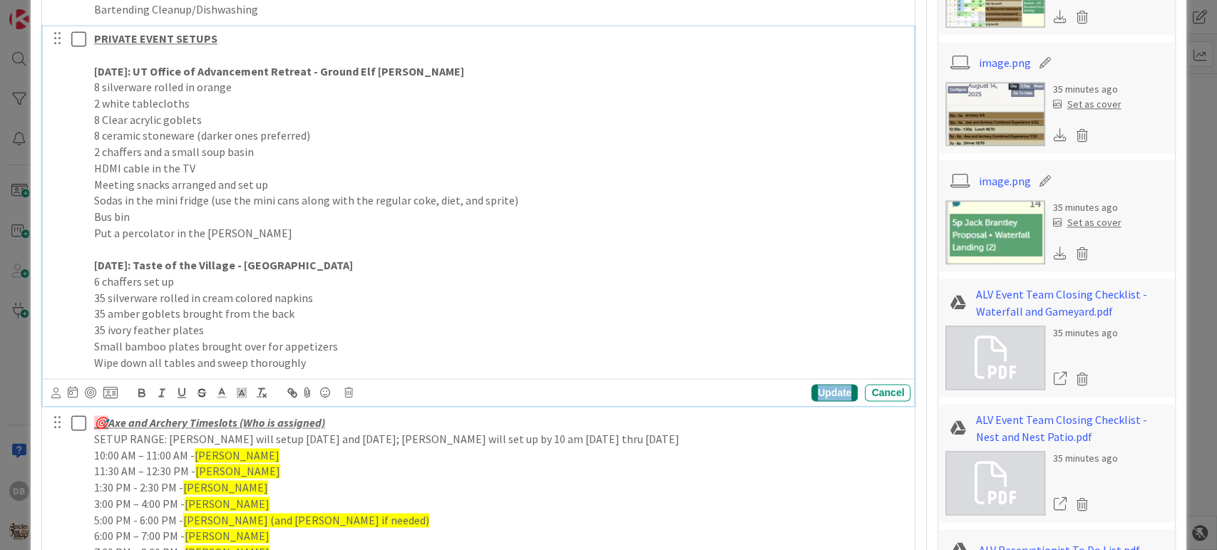
click at [816, 393] on div "Update" at bounding box center [834, 392] width 46 height 17
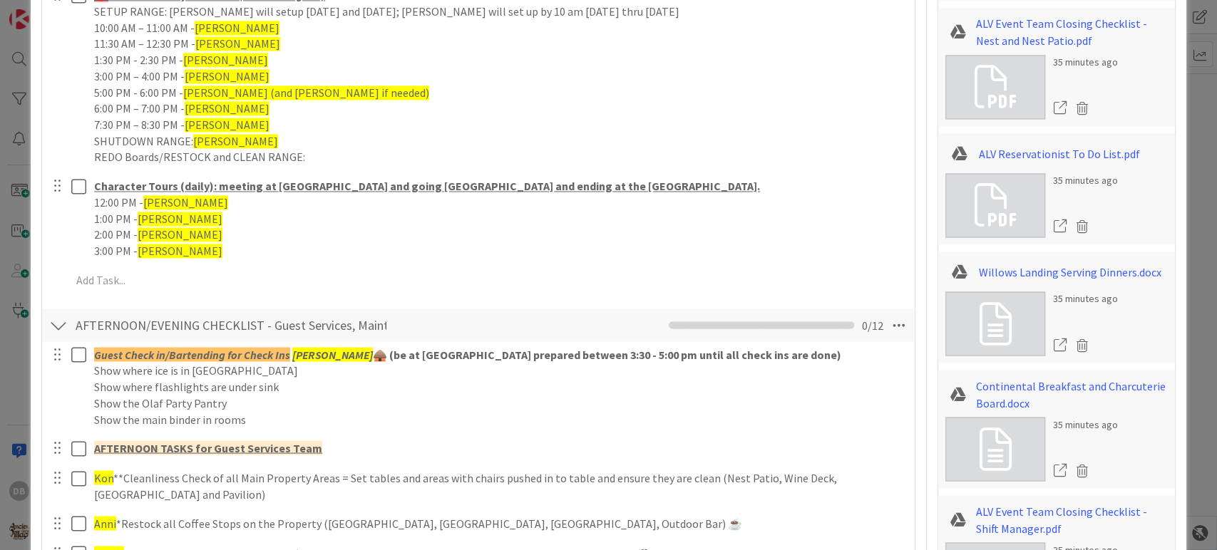
scroll to position [1188, 0]
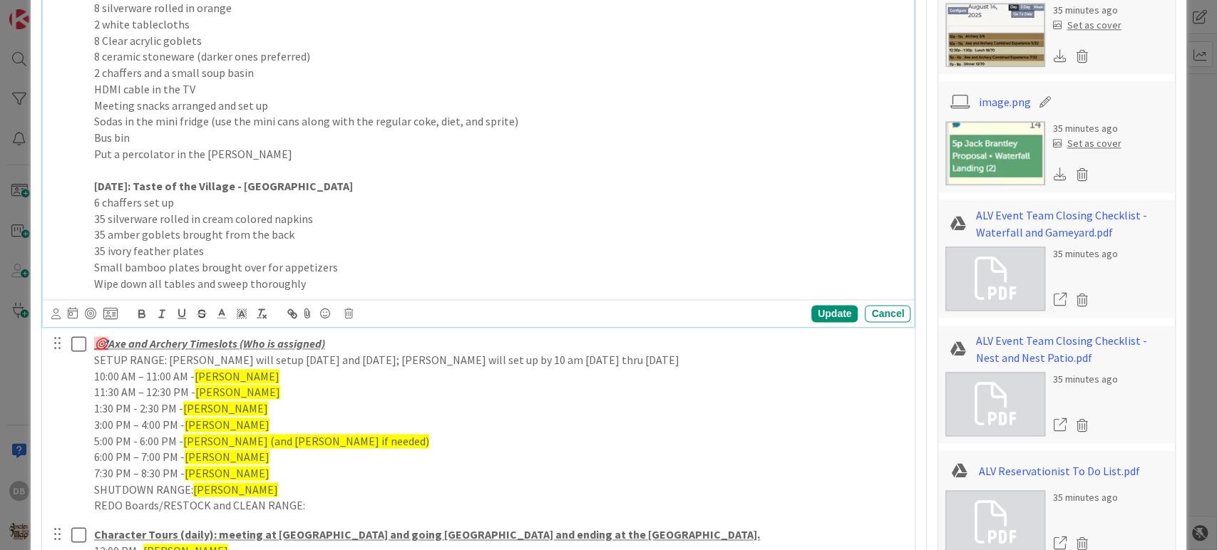
click at [197, 205] on p "6 chaffers set up" at bounding box center [499, 203] width 811 height 16
click at [828, 309] on div "Update" at bounding box center [834, 313] width 46 height 17
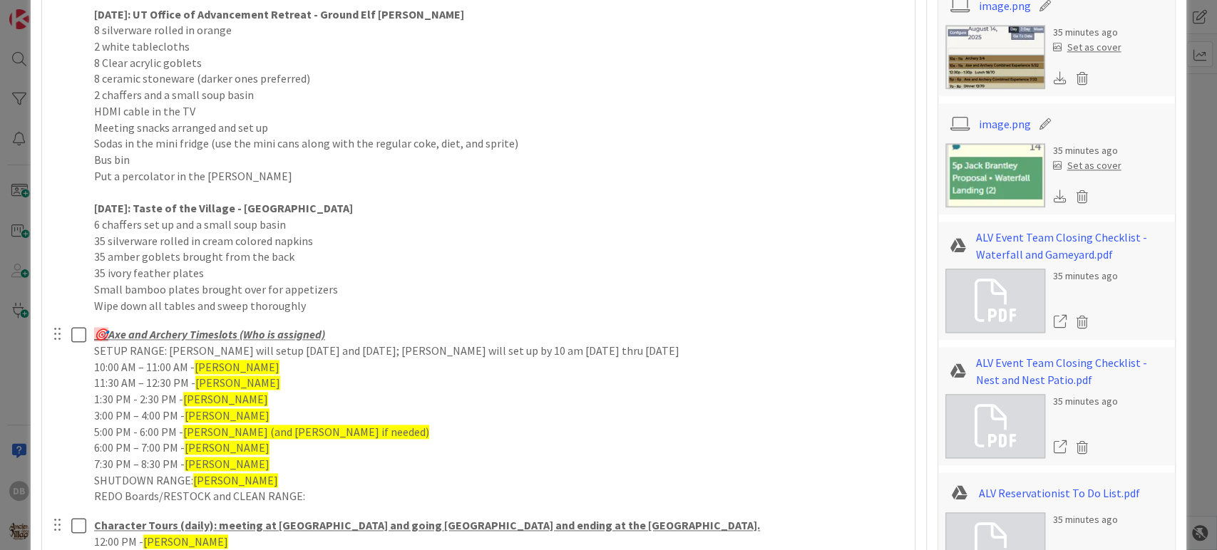
scroll to position [1109, 0]
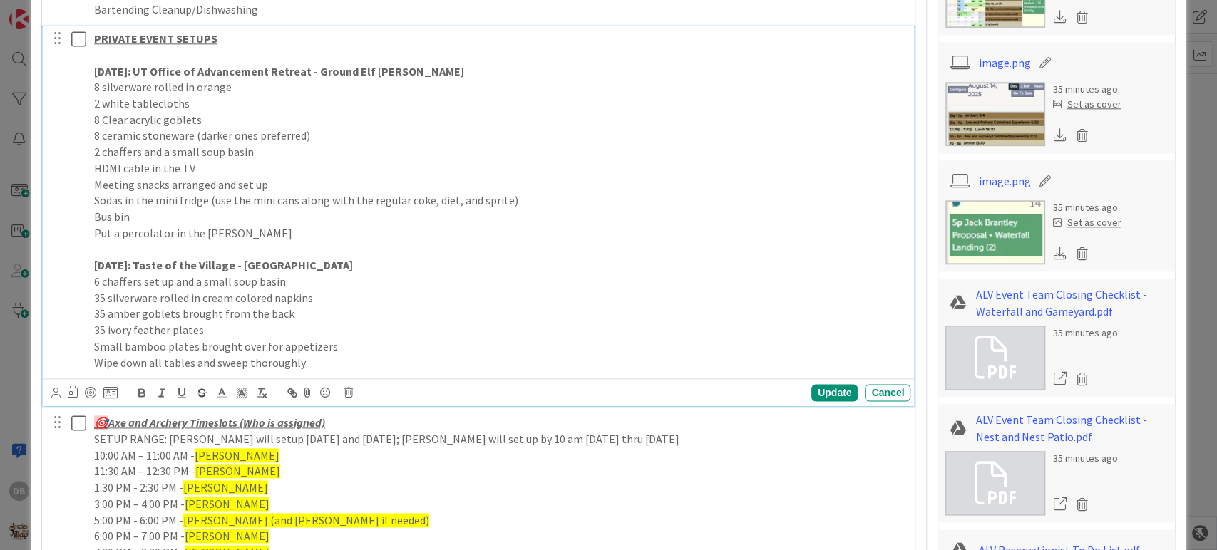
click at [332, 369] on p "Wipe down all tables and sweep thoroughly" at bounding box center [499, 363] width 811 height 16
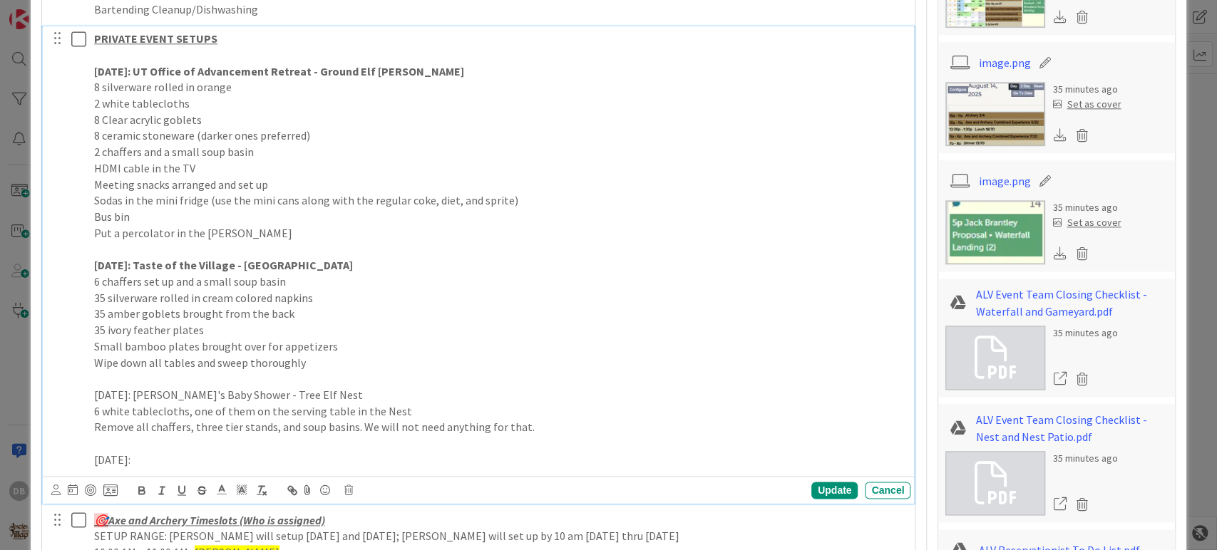
click at [185, 467] on div "PRIVATE EVENT SETUPS [DATE]: UT Office of Advancement Retreat - Ground Elf [PER…" at bounding box center [499, 249] width 822 height 446
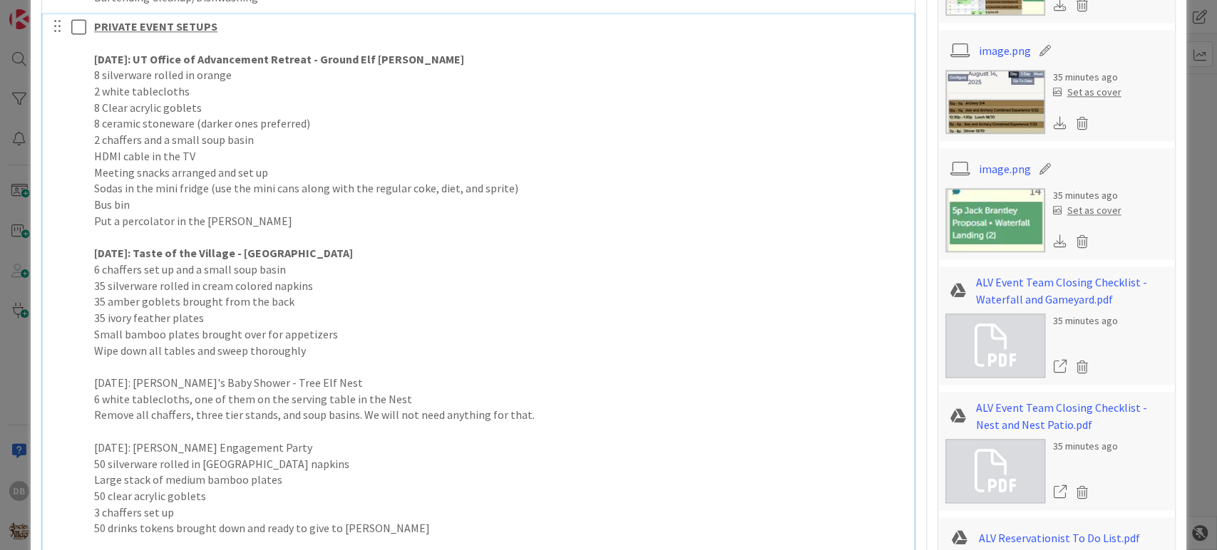
scroll to position [1358, 0]
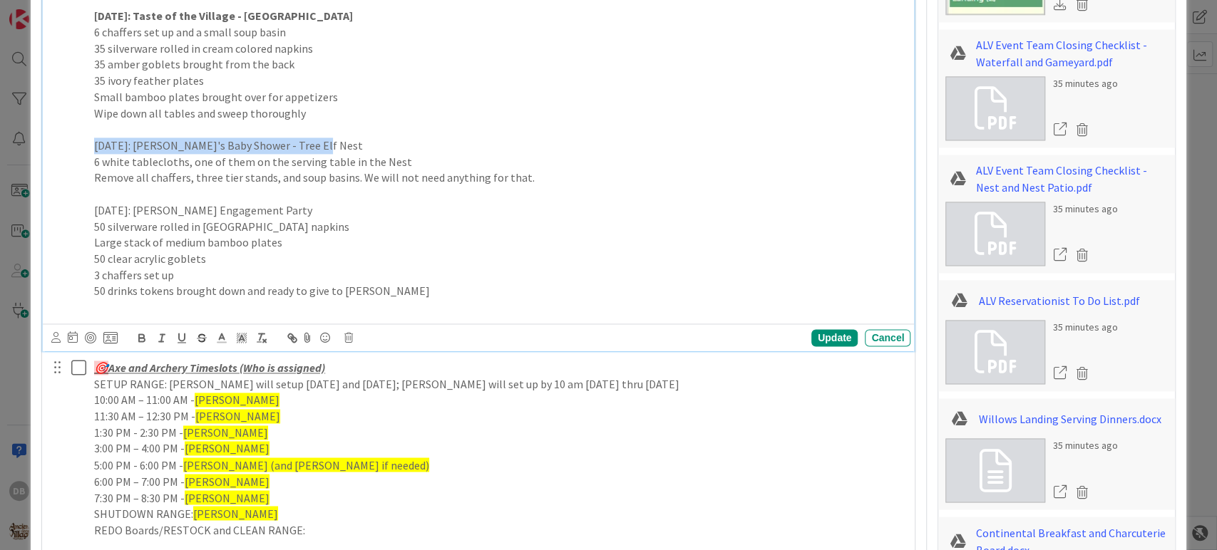
drag, startPoint x: 336, startPoint y: 142, endPoint x: 88, endPoint y: 142, distance: 248.8
click at [88, 142] on div "PRIVATE EVENT SETUPS [DATE]: UT Office of Advancement Retreat - Ground Elf [PER…" at bounding box center [499, 48] width 822 height 543
click at [141, 337] on icon "button" at bounding box center [141, 338] width 13 height 13
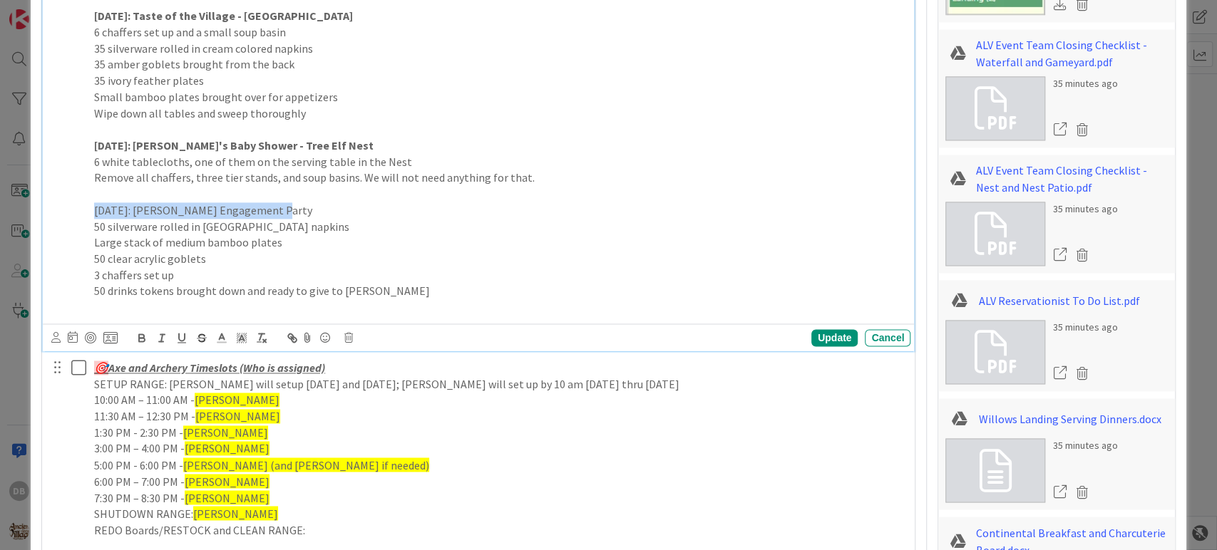
drag, startPoint x: 296, startPoint y: 205, endPoint x: 96, endPoint y: 210, distance: 199.7
click at [96, 210] on p "[DATE]: [PERSON_NAME] Engagement Party" at bounding box center [499, 210] width 811 height 16
click at [135, 332] on icon "button" at bounding box center [141, 338] width 13 height 13
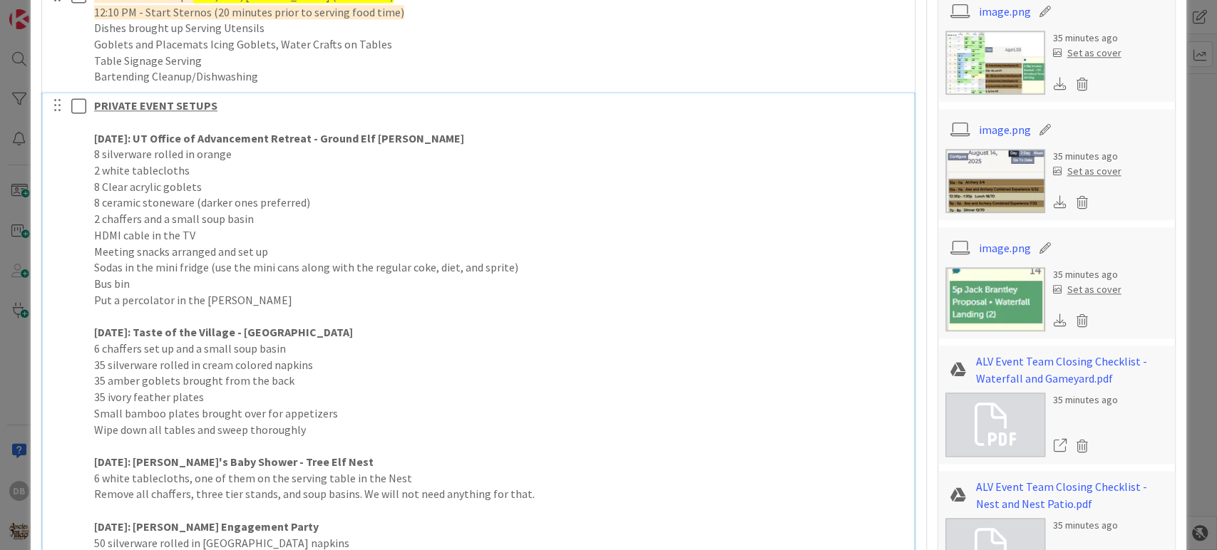
click at [471, 135] on p "[DATE]: UT Office of Advancement Retreat - Ground Elf [PERSON_NAME]" at bounding box center [499, 138] width 811 height 16
drag, startPoint x: 488, startPoint y: 141, endPoint x: 411, endPoint y: 131, distance: 77.6
click at [411, 131] on strong "[DATE]: UT Office of Advancement Retreat - Ground Elf [PERSON_NAME] & Harley" at bounding box center [302, 138] width 417 height 14
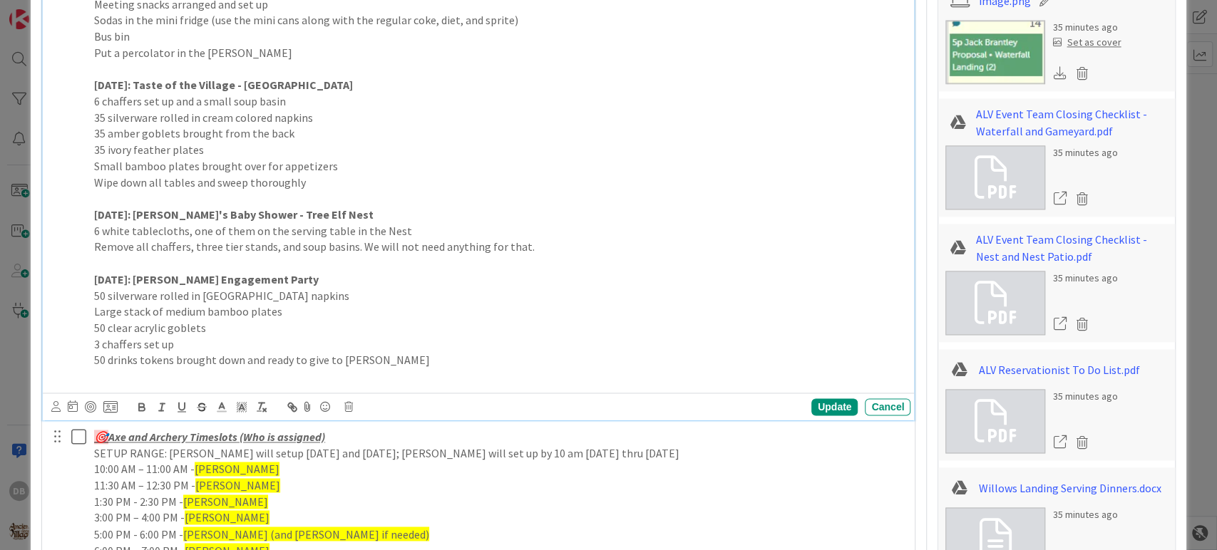
scroll to position [1358, 0]
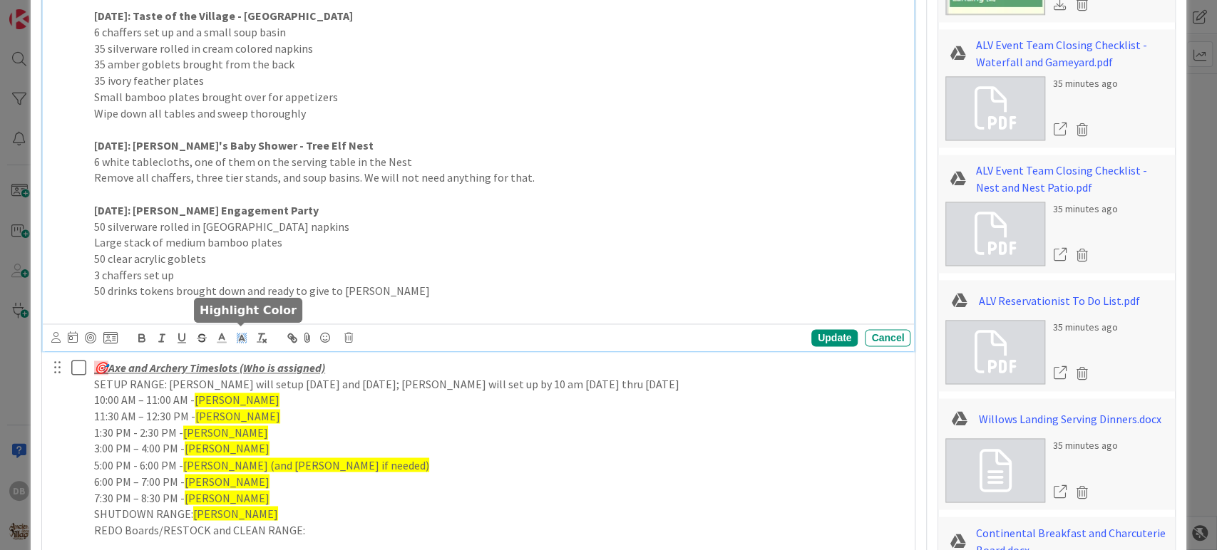
click at [240, 339] on icon at bounding box center [241, 338] width 13 height 13
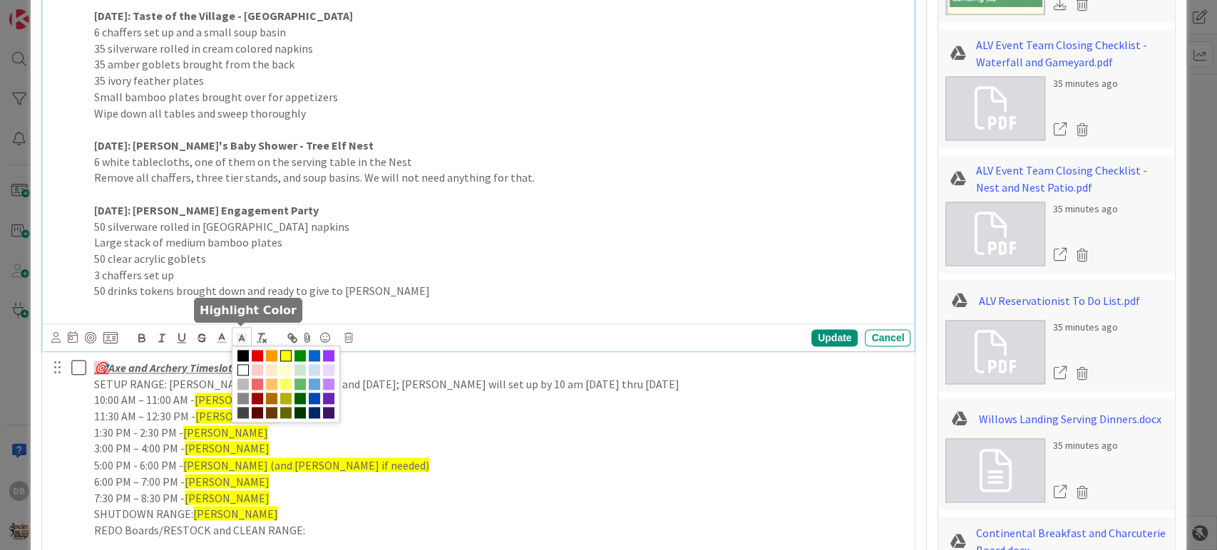
click at [287, 355] on span at bounding box center [285, 355] width 11 height 11
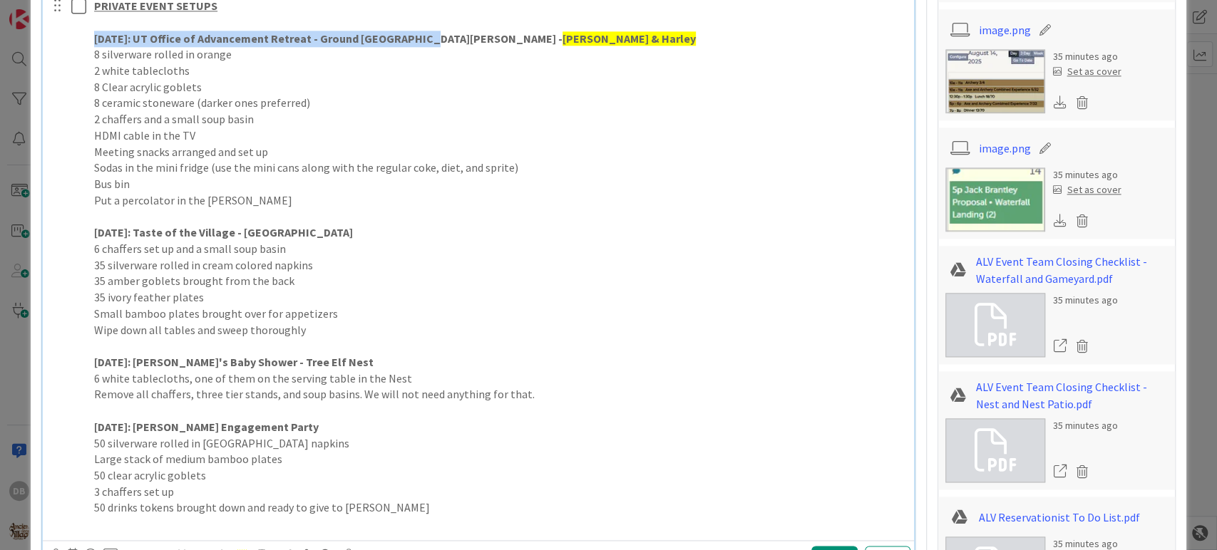
scroll to position [1091, 0]
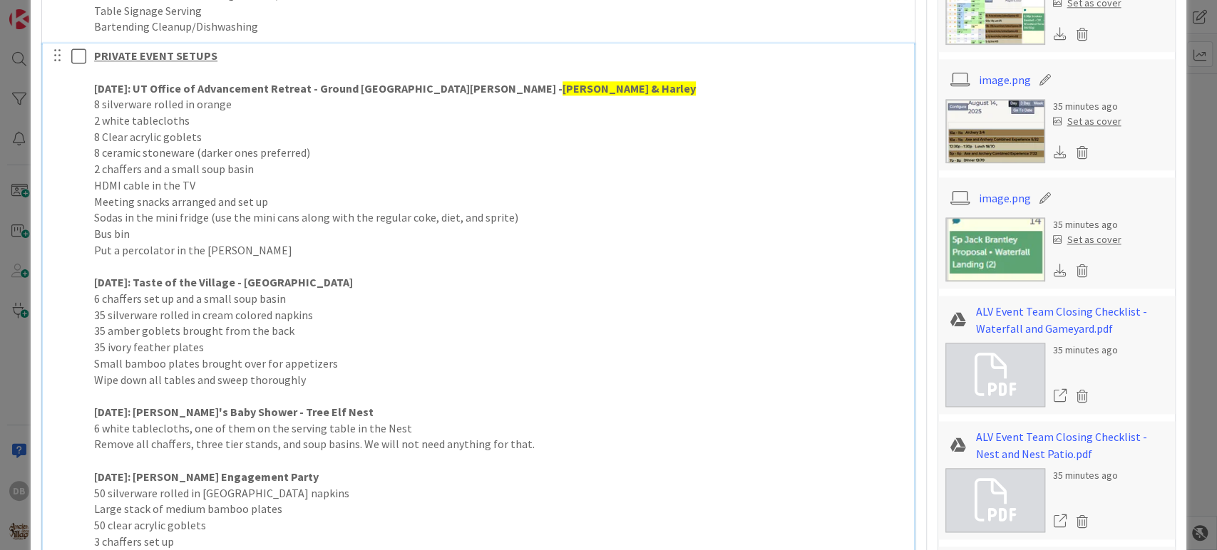
click at [322, 284] on p "[DATE]: Taste of the Village - [GEOGRAPHIC_DATA]" at bounding box center [499, 282] width 811 height 16
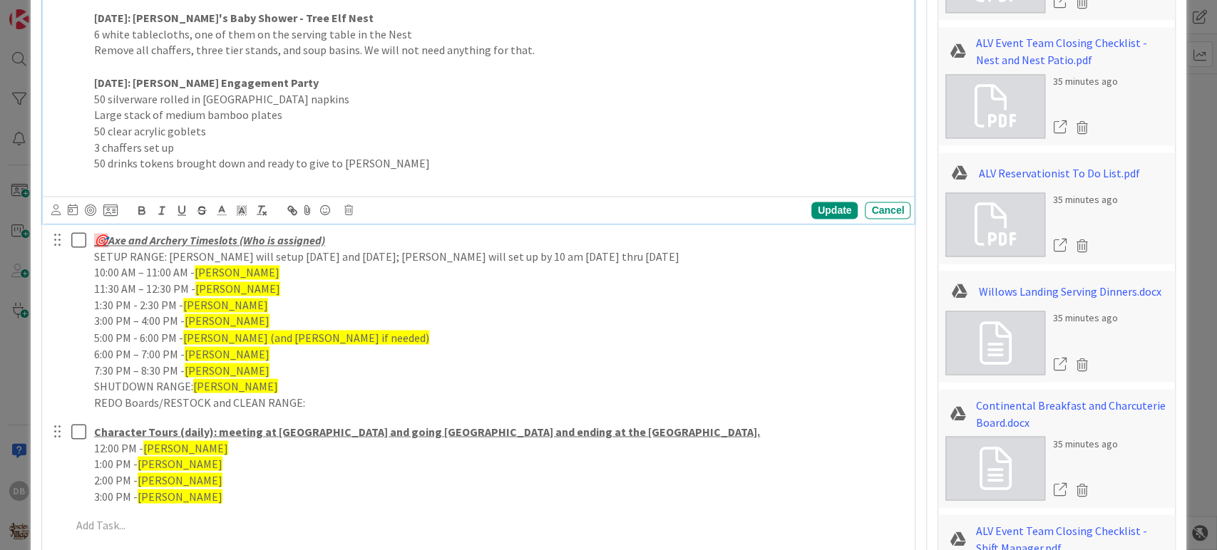
scroll to position [1488, 0]
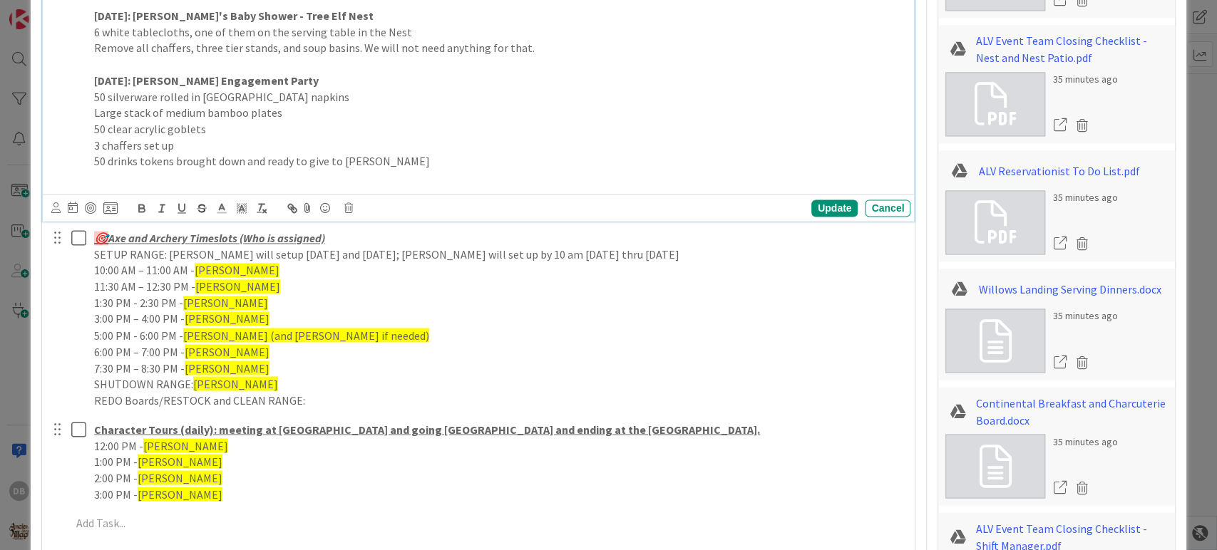
click at [425, 164] on p "50 drinks tokens brought down and ready to give to [PERSON_NAME]" at bounding box center [499, 161] width 811 height 16
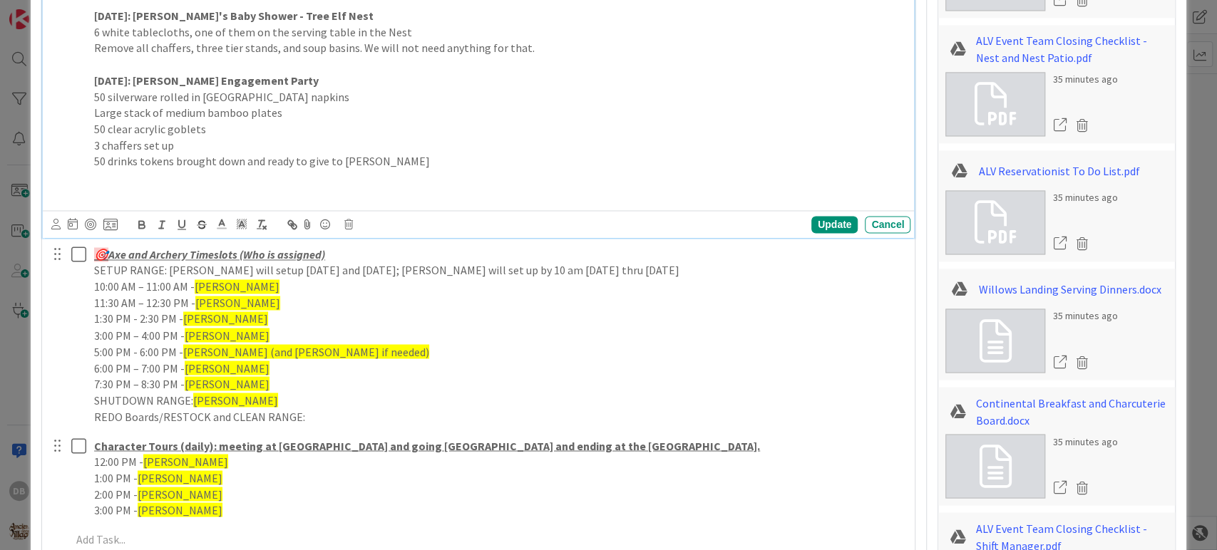
click at [324, 79] on p "[DATE]: [PERSON_NAME] Engagement Party" at bounding box center [499, 81] width 811 height 16
click at [167, 178] on p at bounding box center [499, 178] width 811 height 16
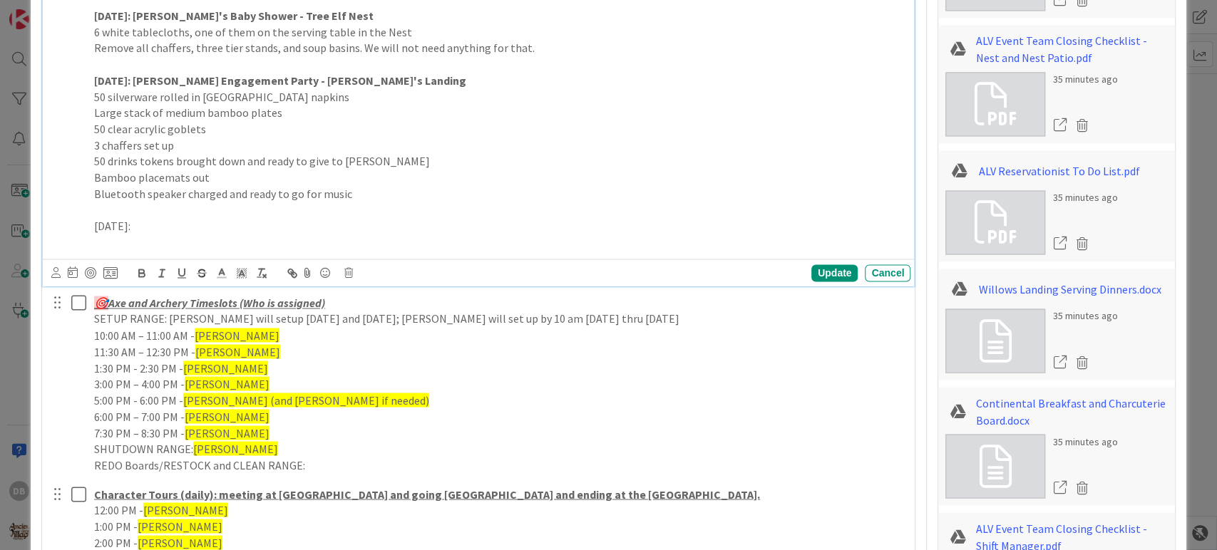
click at [193, 227] on p "[DATE]:" at bounding box center [499, 226] width 811 height 16
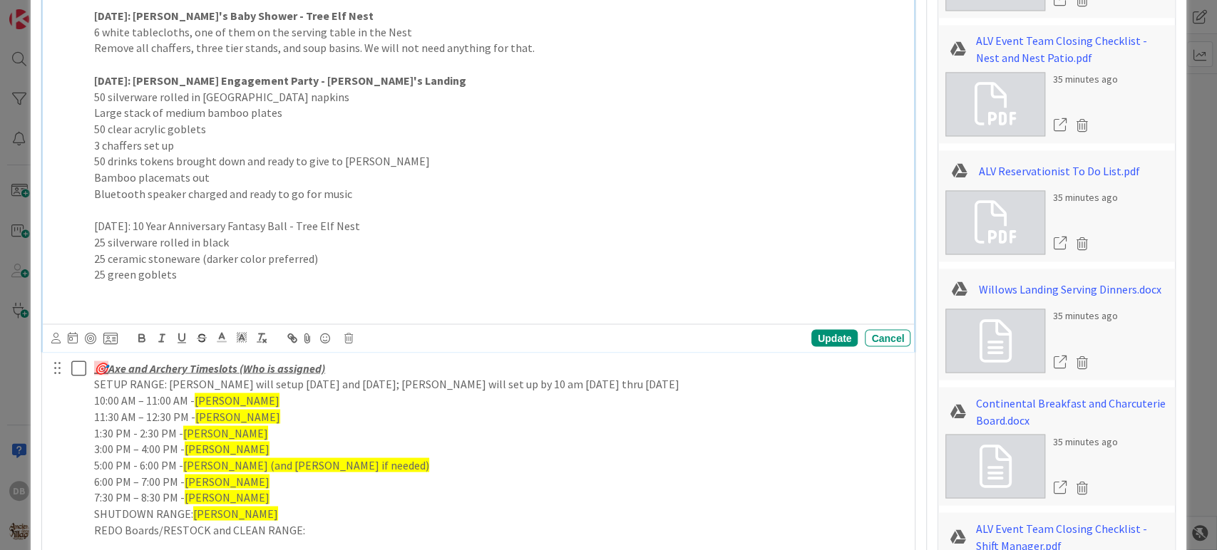
click at [388, 222] on p "[DATE]: 10 Year Anniversary Fantasy Ball - Tree Elf Nest" at bounding box center [499, 226] width 811 height 16
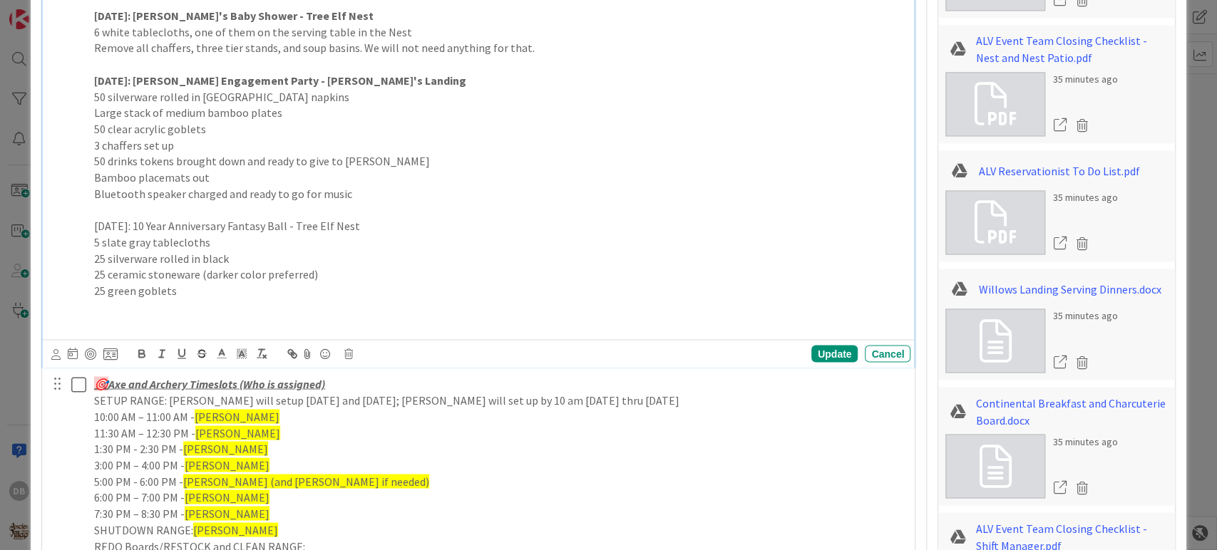
click at [148, 299] on p at bounding box center [499, 307] width 811 height 16
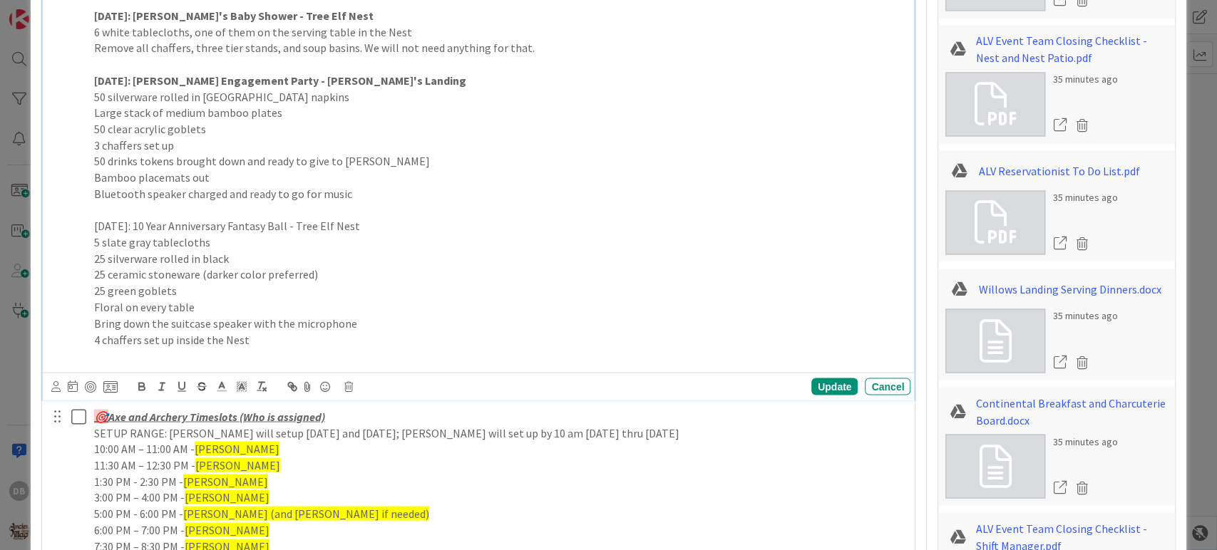
drag, startPoint x: 306, startPoint y: 222, endPoint x: 86, endPoint y: 230, distance: 220.4
click at [86, 230] on div "PRIVATE EVENT SETUPS [DATE]: UT Office of Advancement Retreat - Ground Elf [PER…" at bounding box center [479, 7] width 863 height 721
click at [143, 384] on icon "button" at bounding box center [141, 385] width 5 height 4
click at [828, 386] on div "Update" at bounding box center [834, 386] width 46 height 17
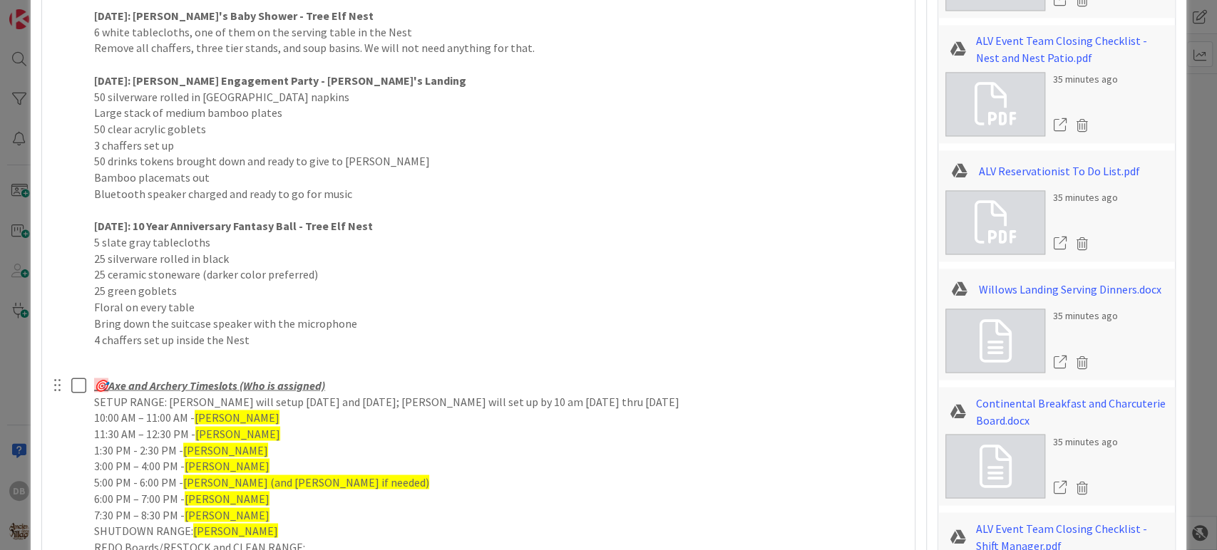
type textarea "x"
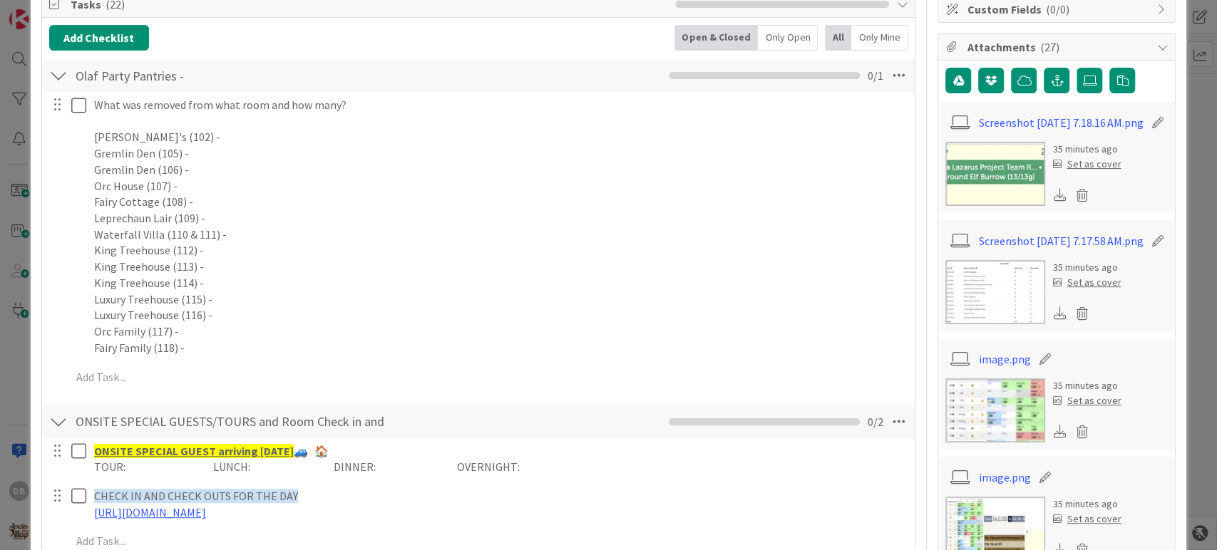
scroll to position [0, 0]
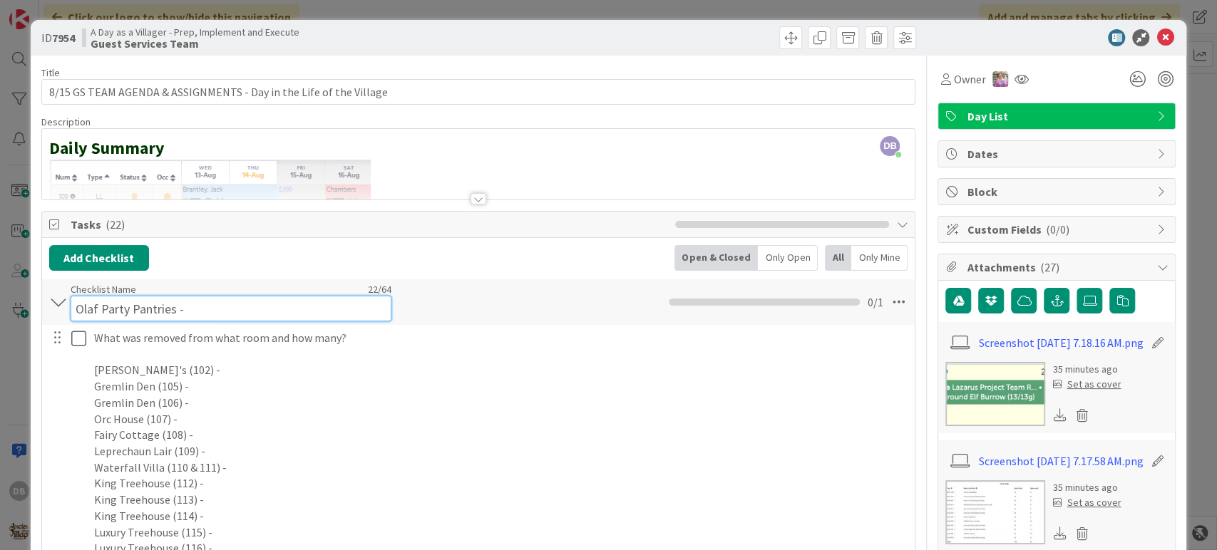
click at [205, 296] on input "Olaf Party Pantries -" at bounding box center [231, 309] width 321 height 26
type input "Olaf Party Pantries - [PERSON_NAME]"
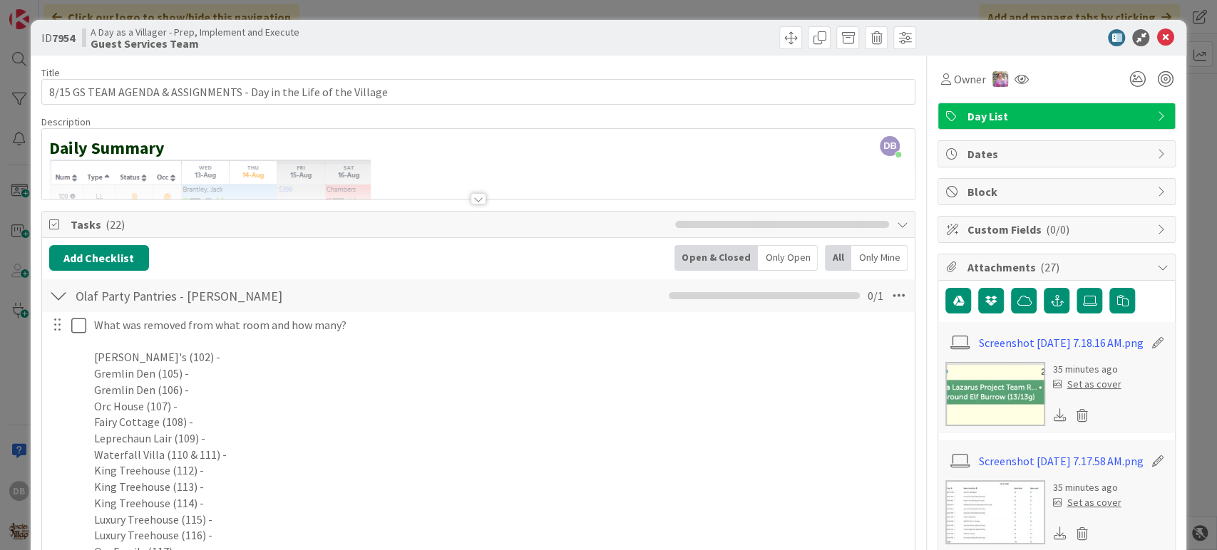
click at [1156, 31] on icon at bounding box center [1164, 37] width 17 height 17
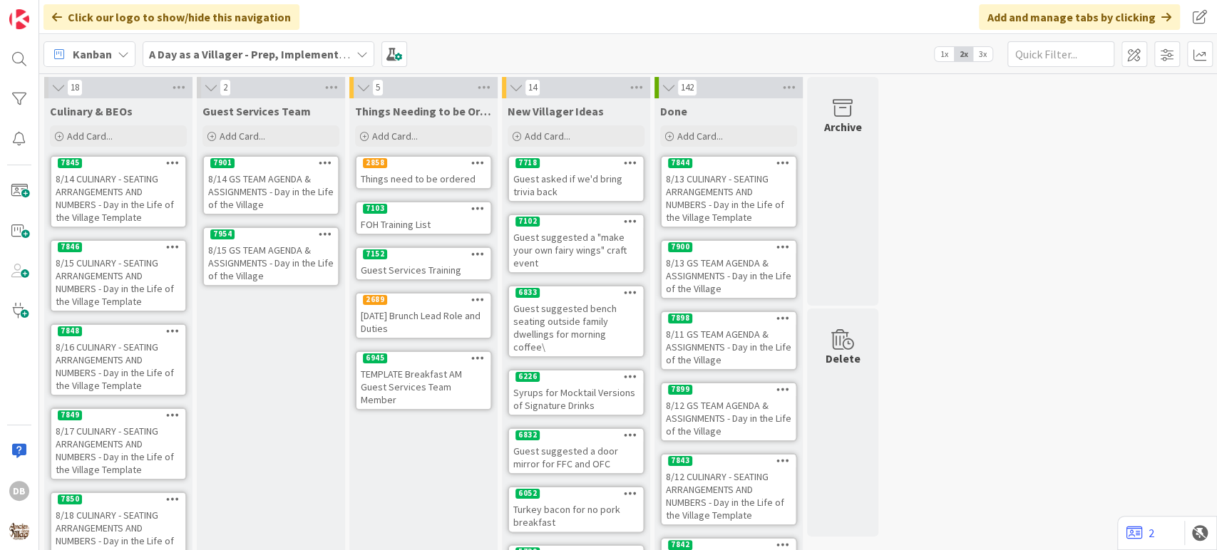
click at [329, 230] on icon at bounding box center [326, 234] width 14 height 10
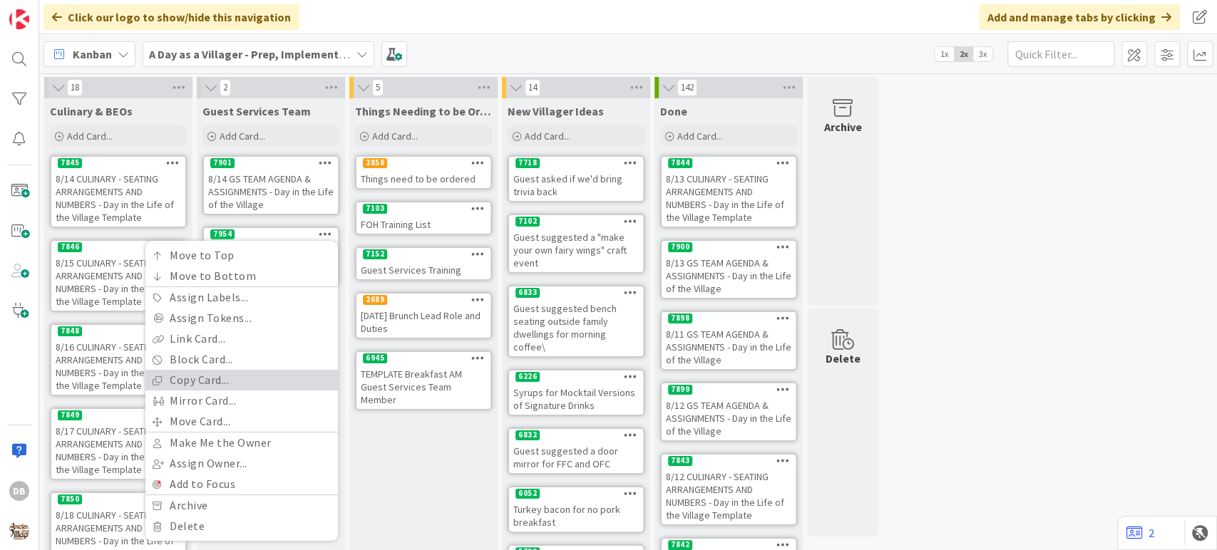
click at [220, 374] on link "Copy Card..." at bounding box center [241, 380] width 192 height 21
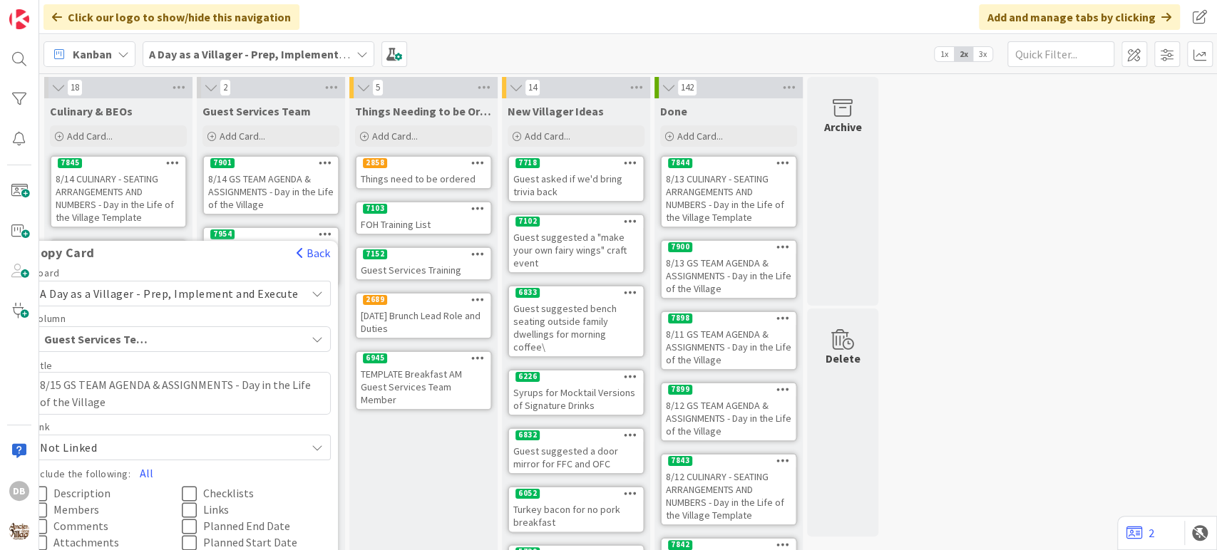
click at [68, 381] on textarea "8/15 GS TEAM AGENDA & ASSIGNMENTS - Day in the Life of the Village" at bounding box center [181, 393] width 299 height 43
type textarea "x"
type textarea "8/1 GS TEAM AGENDA & ASSIGNMENTS - Day in the Life of the Village"
type textarea "x"
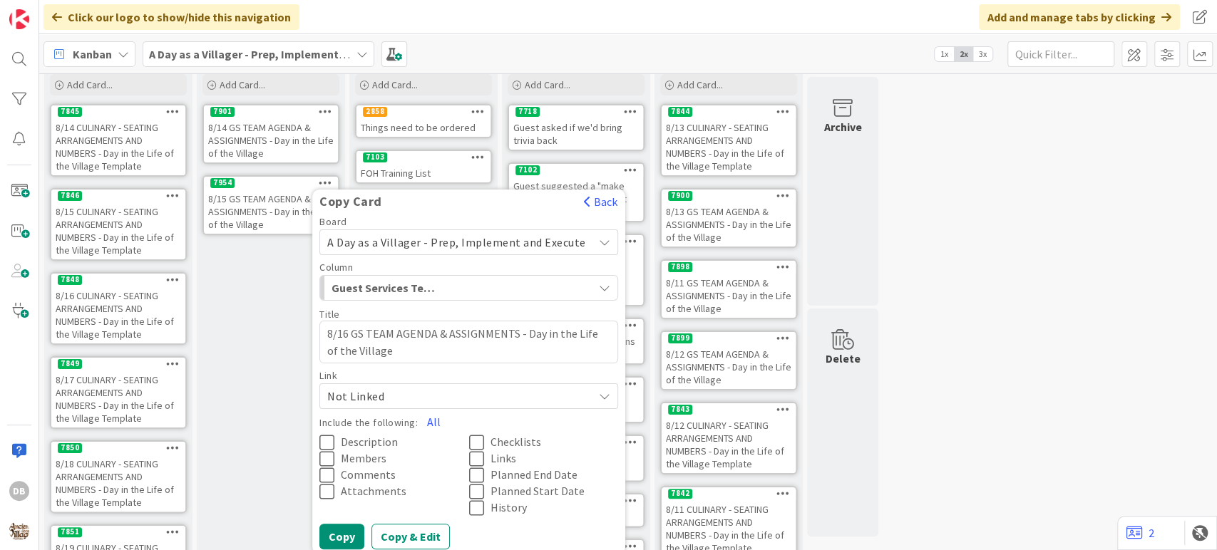
scroll to position [79, 0]
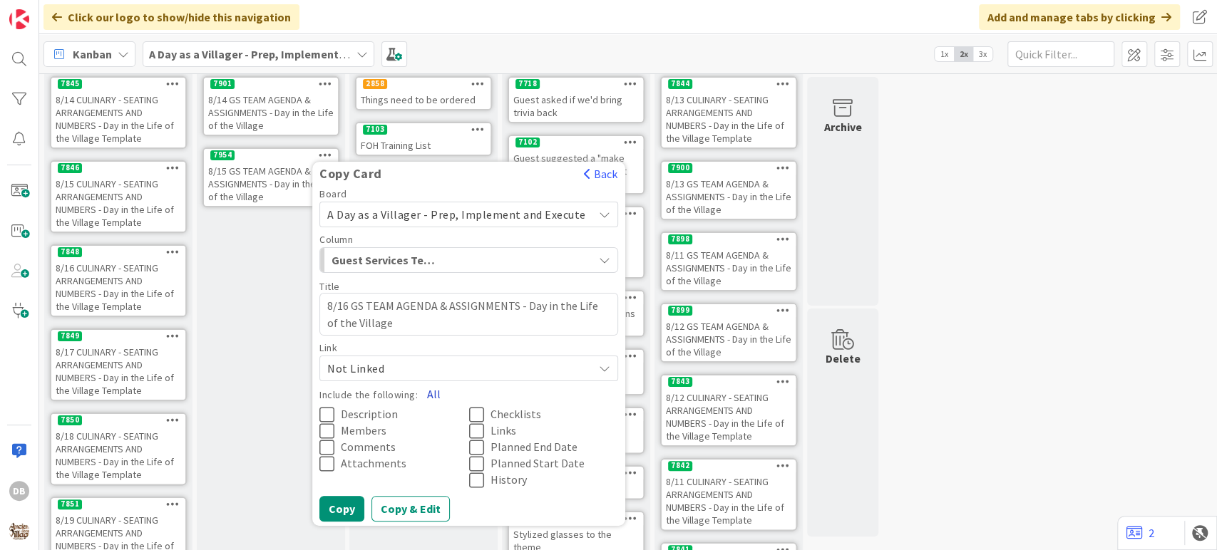
type textarea "8/16 GS TEAM AGENDA & ASSIGNMENTS - Day in the Life of the Village"
click at [431, 394] on button "All" at bounding box center [434, 394] width 32 height 26
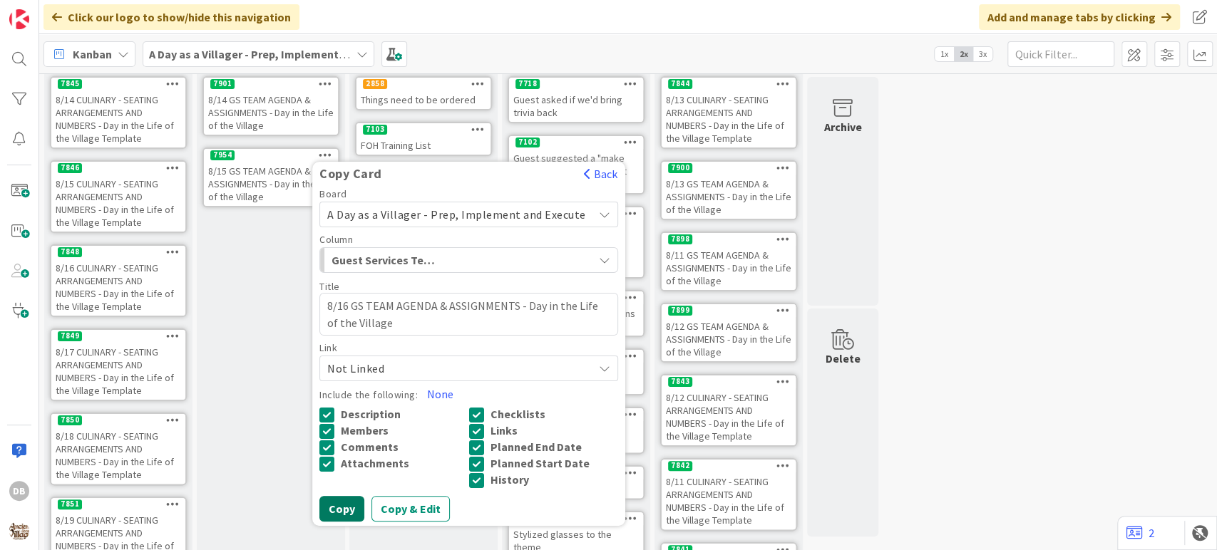
click at [349, 507] on button "Copy" at bounding box center [341, 509] width 45 height 26
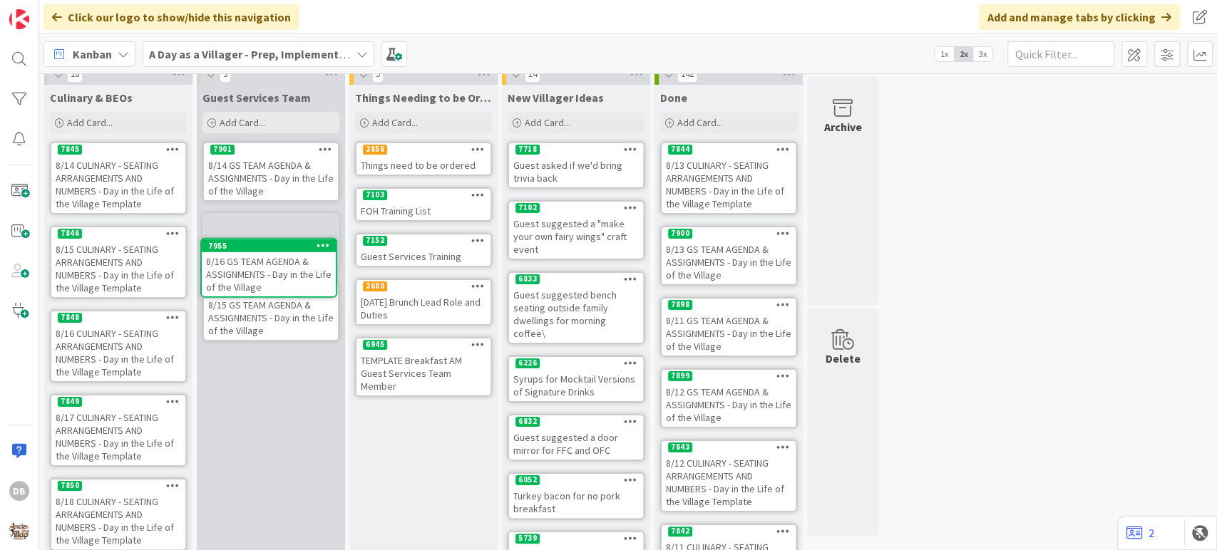
scroll to position [10, 0]
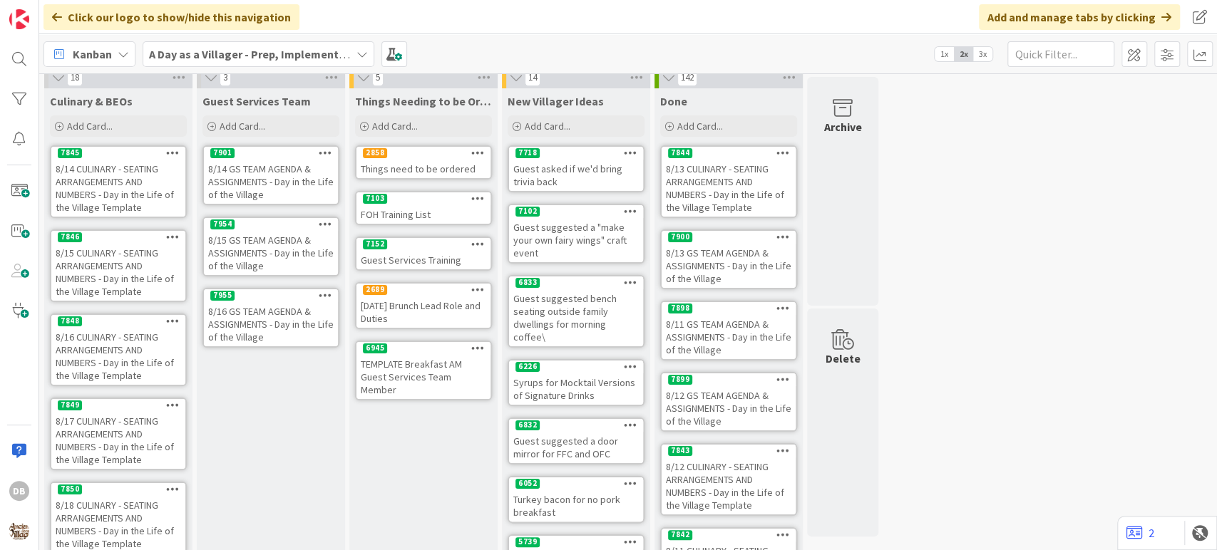
click at [268, 318] on div "8/16 GS TEAM AGENDA & ASSIGNMENTS - Day in the Life of the Village" at bounding box center [271, 324] width 134 height 44
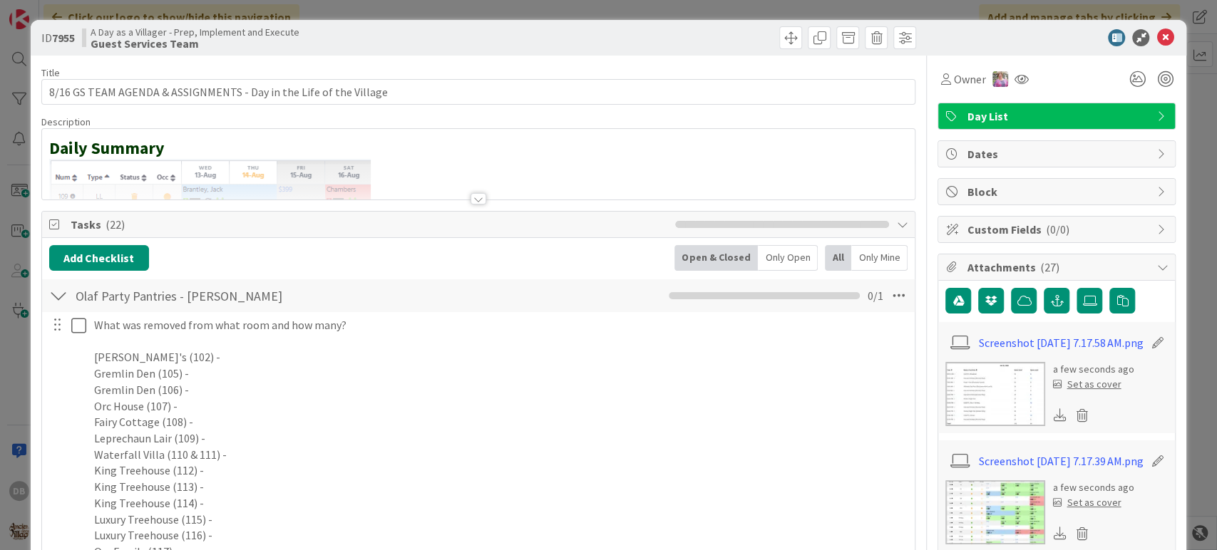
type textarea "x"
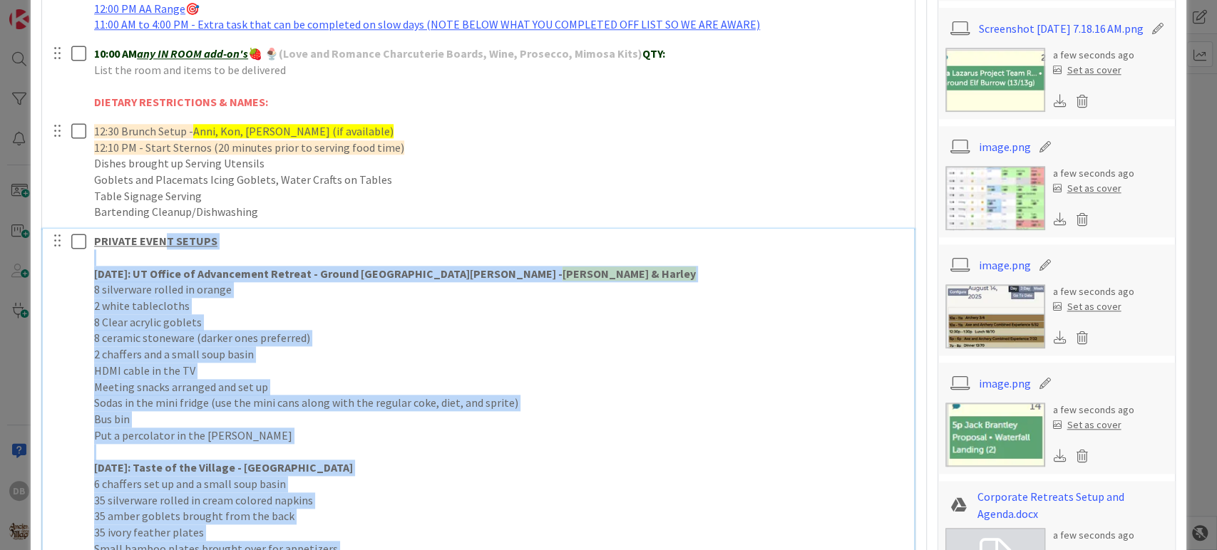
scroll to position [898, 0]
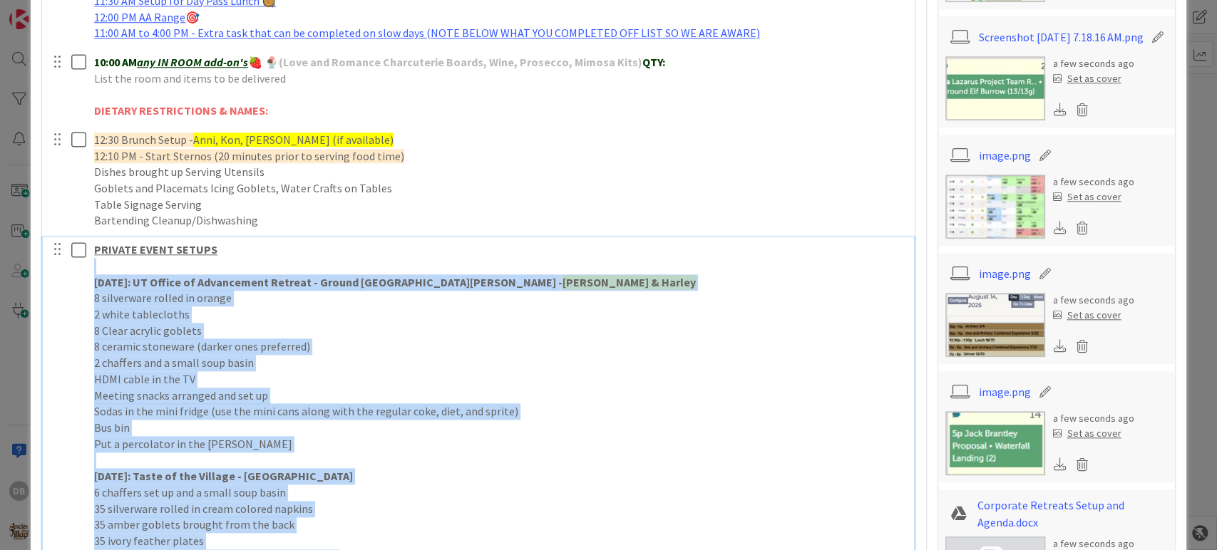
drag, startPoint x: 282, startPoint y: 136, endPoint x: 91, endPoint y: 267, distance: 231.8
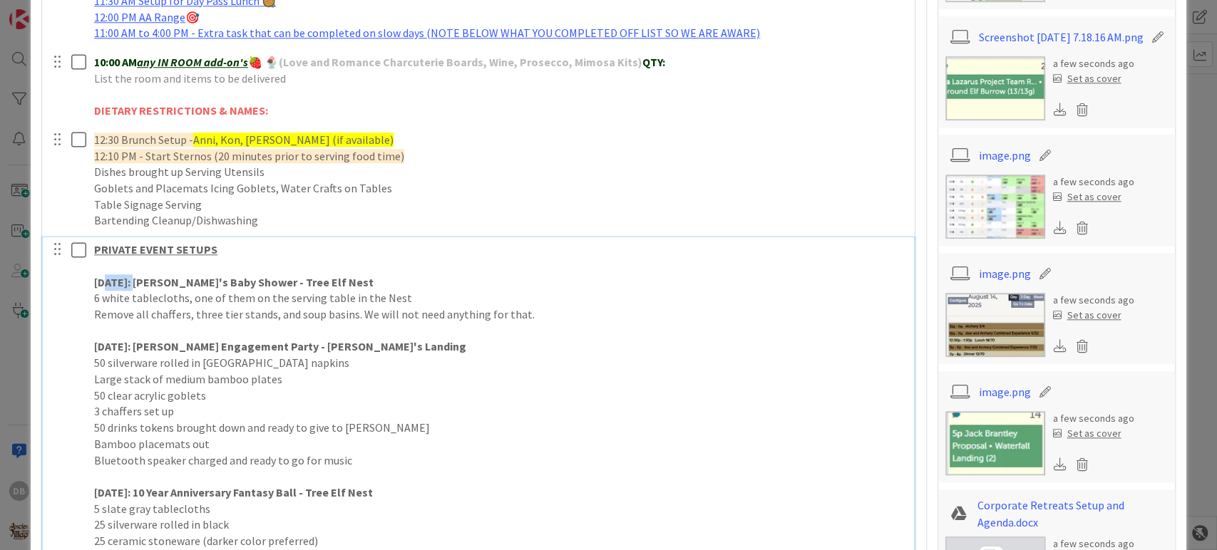
drag, startPoint x: 154, startPoint y: 279, endPoint x: 108, endPoint y: 278, distance: 46.4
click at [108, 278] on strong "[DATE]: [PERSON_NAME]'s Baby Shower - Tree Elf Nest" at bounding box center [233, 282] width 279 height 14
drag, startPoint x: 154, startPoint y: 346, endPoint x: 106, endPoint y: 345, distance: 47.8
click at [106, 345] on strong "[DATE]: [PERSON_NAME] Engagement Party - [PERSON_NAME]'s Landing" at bounding box center [280, 346] width 372 height 14
drag, startPoint x: 154, startPoint y: 490, endPoint x: 111, endPoint y: 490, distance: 42.8
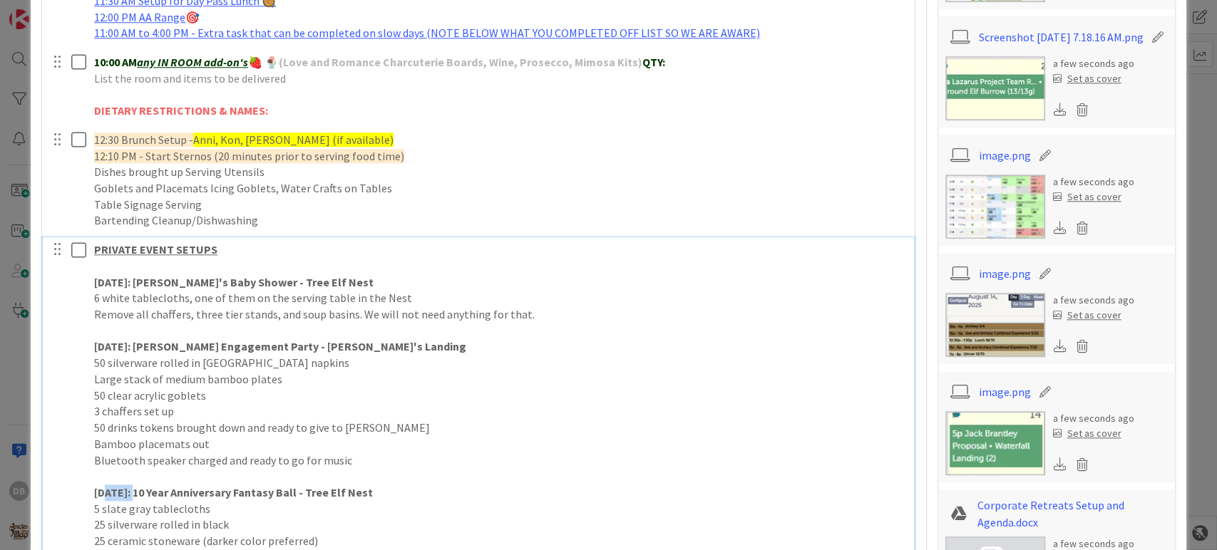
click at [111, 490] on strong "[DATE]: 10 Year Anniversary Fantasy Ball - Tree Elf Nest" at bounding box center [233, 492] width 279 height 14
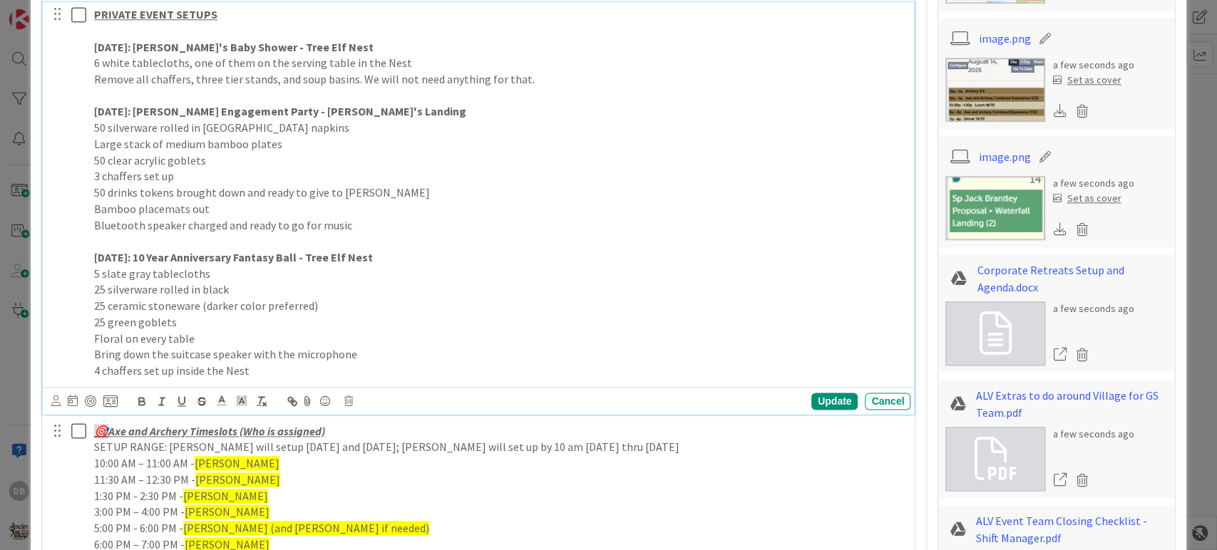
scroll to position [1135, 0]
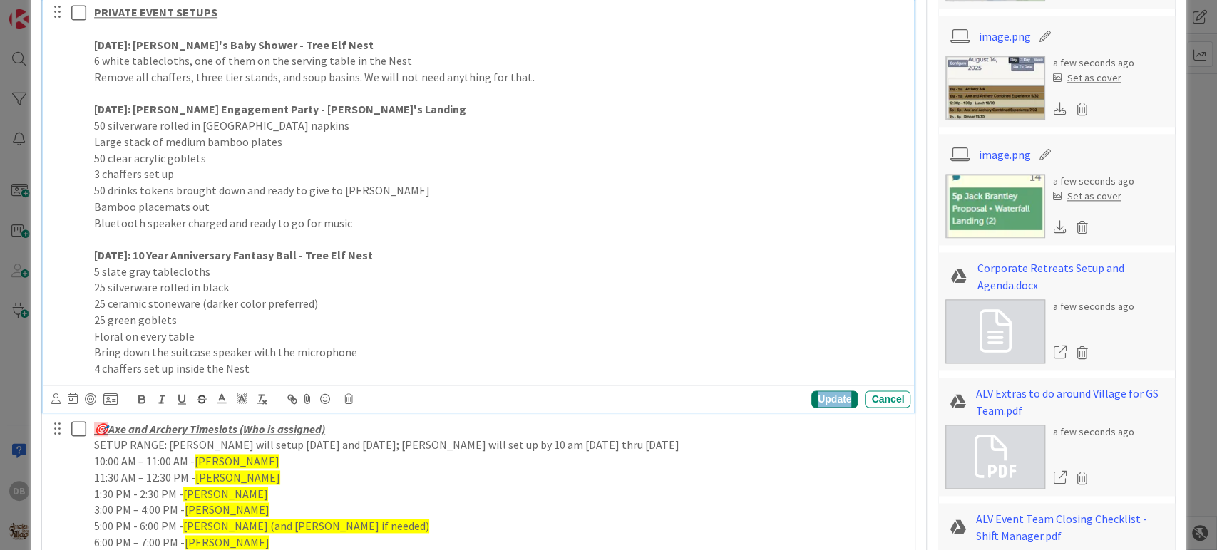
click at [818, 397] on div "Update" at bounding box center [834, 399] width 46 height 17
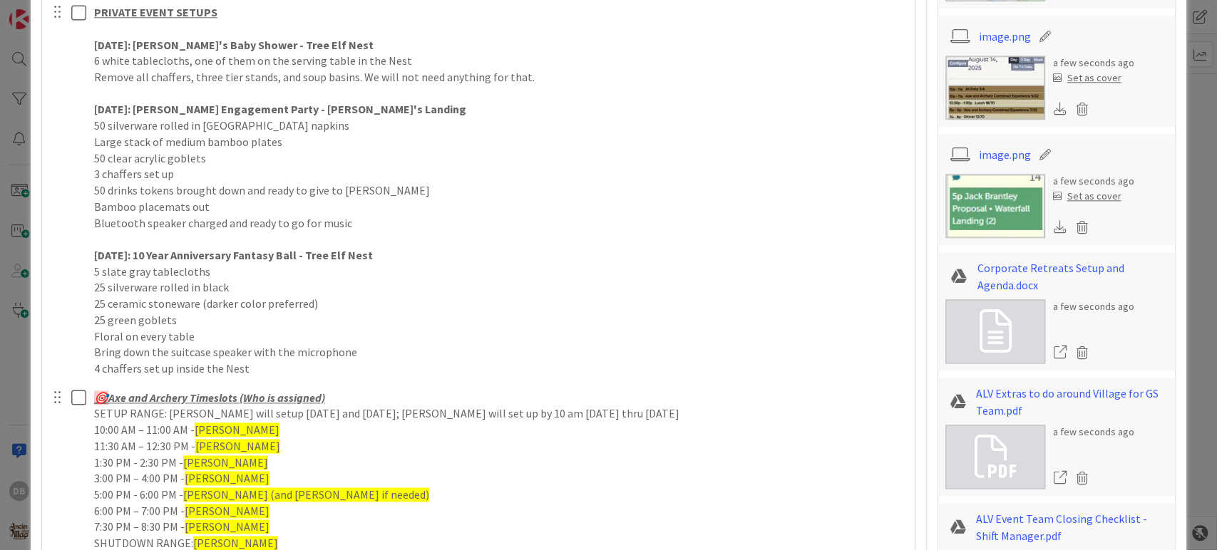
type textarea "x"
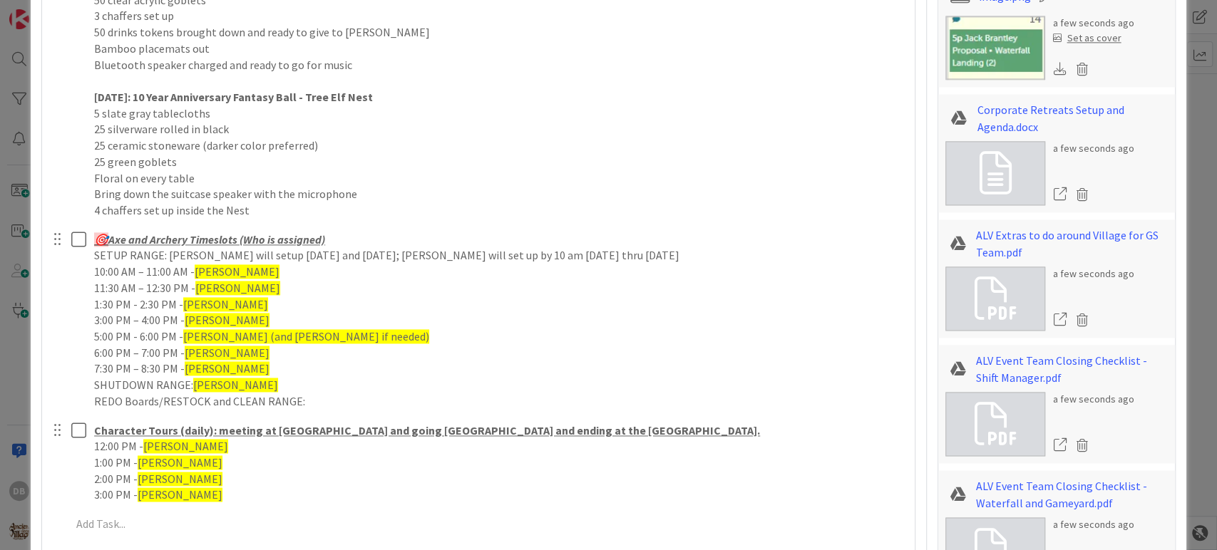
scroll to position [1294, 0]
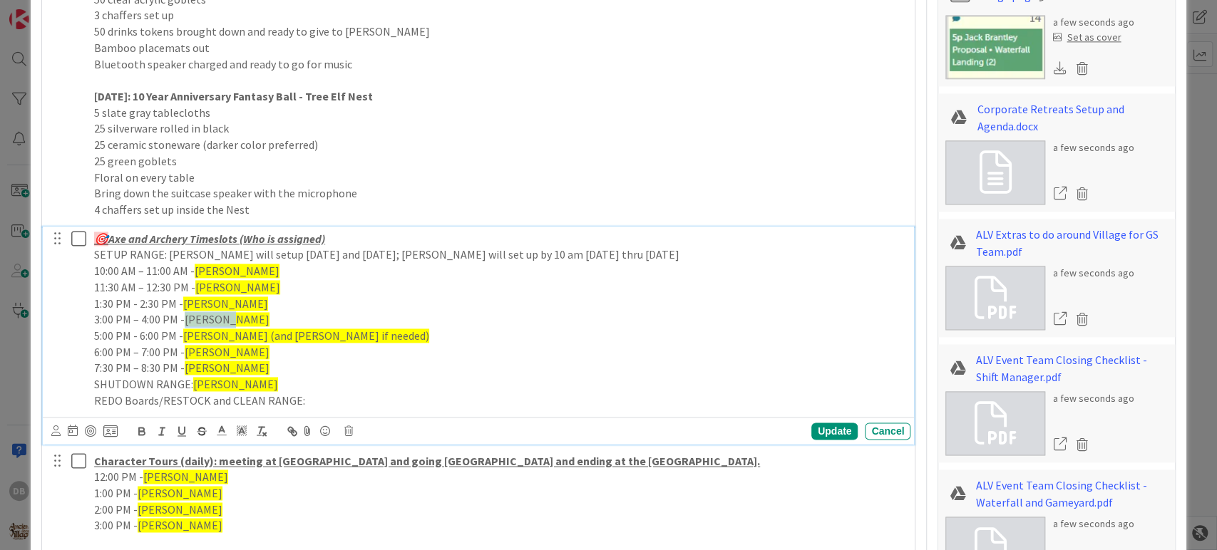
drag, startPoint x: 240, startPoint y: 317, endPoint x: 188, endPoint y: 312, distance: 51.5
click at [188, 312] on p "3:00 PM – 4:00 PM - [PERSON_NAME]" at bounding box center [499, 320] width 811 height 16
drag, startPoint x: 312, startPoint y: 337, endPoint x: 185, endPoint y: 332, distance: 127.0
click at [185, 332] on p "5:00 PM - 6:00 PM - [PERSON_NAME] (and [PERSON_NAME] if needed)" at bounding box center [499, 336] width 811 height 16
drag, startPoint x: 207, startPoint y: 350, endPoint x: 187, endPoint y: 351, distance: 20.7
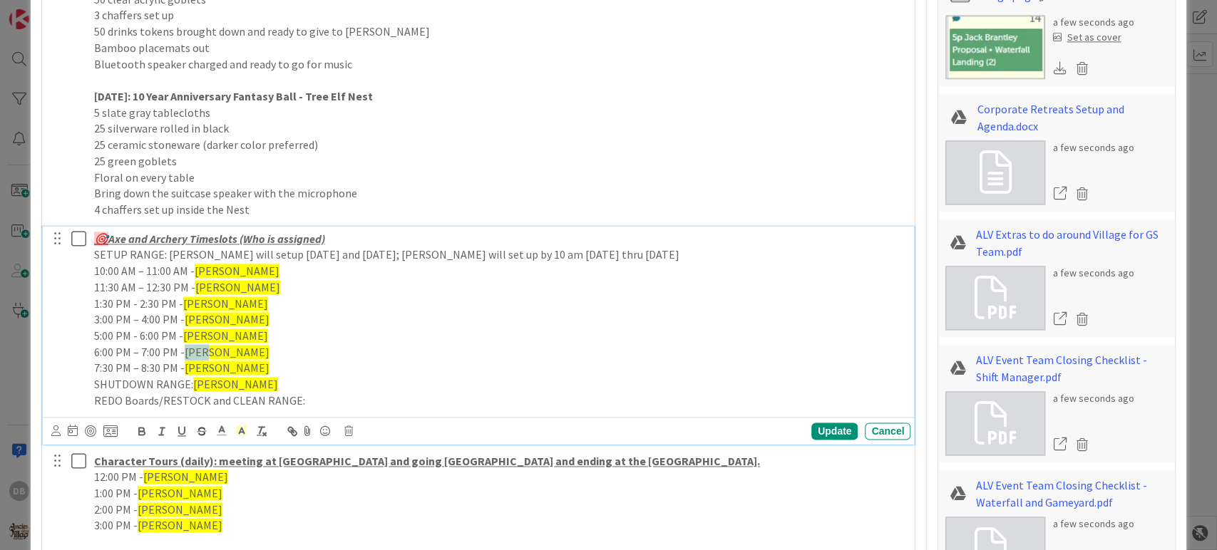
click at [187, 351] on p "6:00 PM – 7:00 PM - [PERSON_NAME]" at bounding box center [499, 352] width 811 height 16
drag, startPoint x: 208, startPoint y: 364, endPoint x: 187, endPoint y: 371, distance: 22.5
click at [187, 371] on p "7:30 PM – 8:30 PM - [PERSON_NAME]" at bounding box center [499, 368] width 811 height 16
click at [824, 428] on div "Update" at bounding box center [834, 431] width 46 height 17
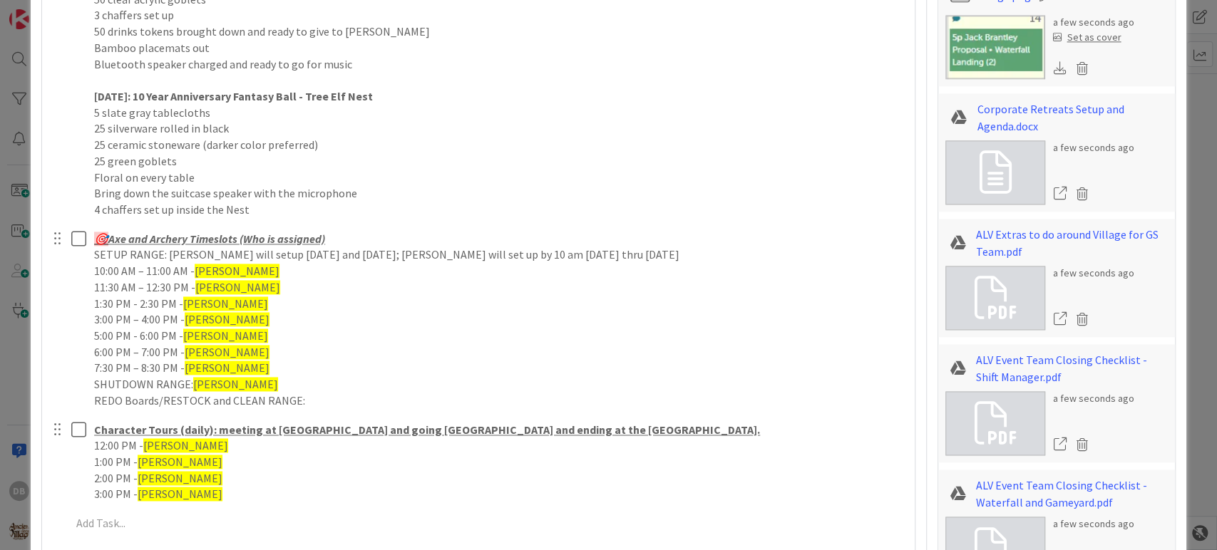
type textarea "x"
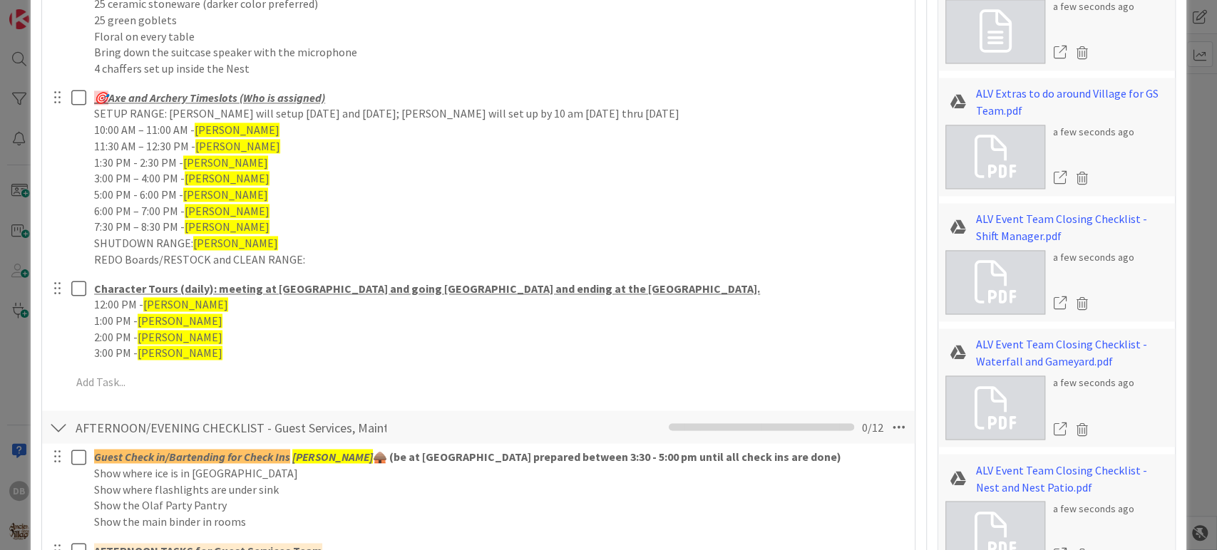
scroll to position [1531, 0]
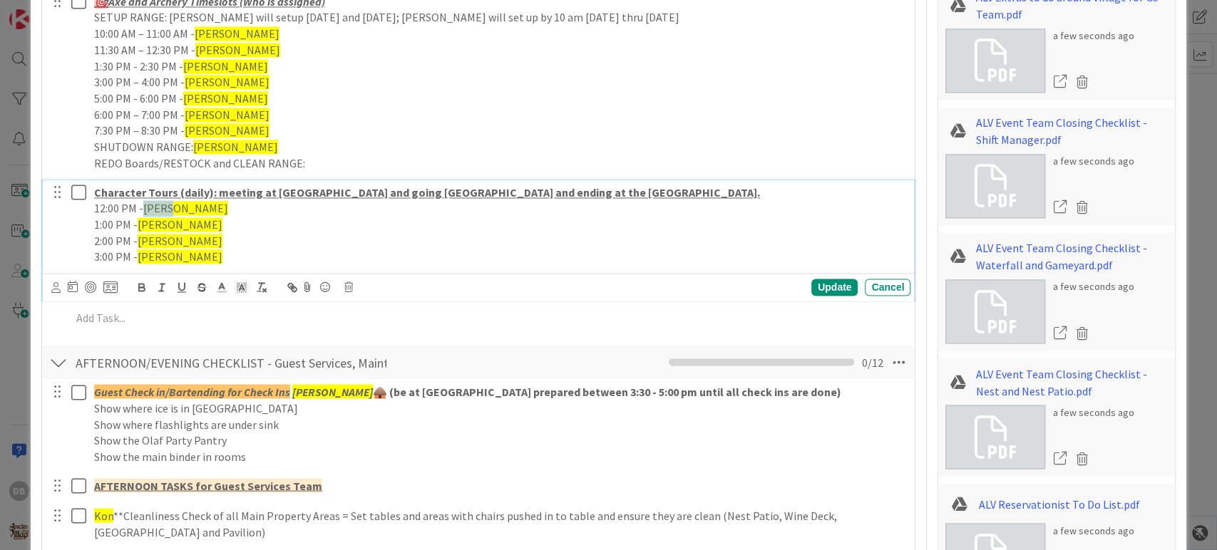
drag, startPoint x: 175, startPoint y: 210, endPoint x: 145, endPoint y: 210, distance: 29.2
click at [145, 210] on span "[PERSON_NAME]" at bounding box center [185, 208] width 85 height 14
drag, startPoint x: 154, startPoint y: 225, endPoint x: 143, endPoint y: 227, distance: 11.6
click at [143, 227] on span "[PERSON_NAME]" at bounding box center [180, 224] width 85 height 14
drag, startPoint x: 173, startPoint y: 230, endPoint x: 140, endPoint y: 228, distance: 32.8
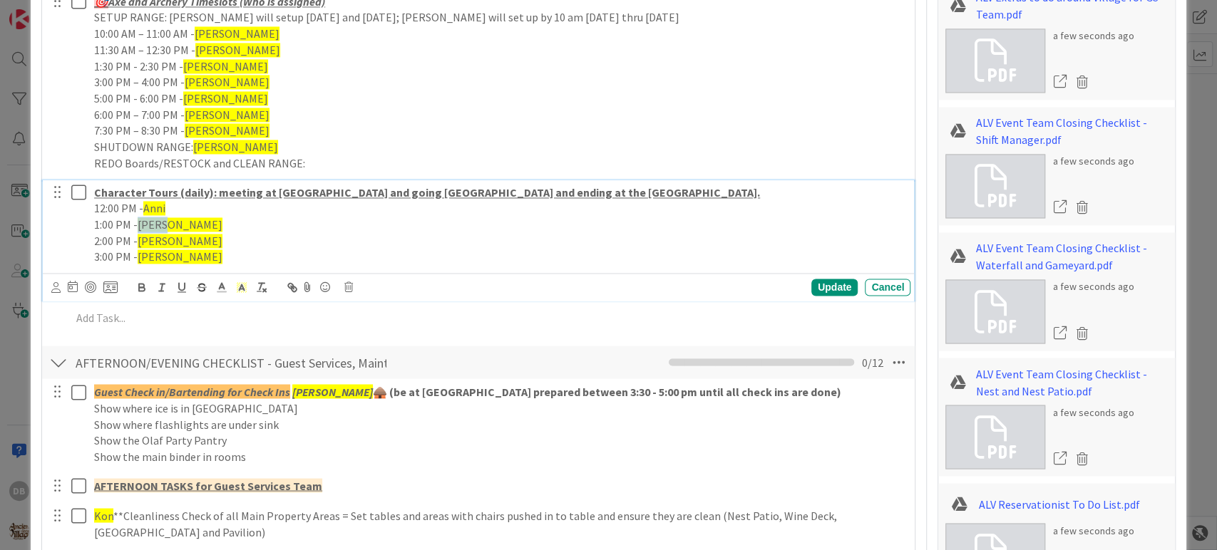
click at [140, 228] on p "1:00 PM - [PERSON_NAME]" at bounding box center [499, 225] width 811 height 16
drag, startPoint x: 174, startPoint y: 244, endPoint x: 138, endPoint y: 244, distance: 36.4
click at [138, 244] on p "2:00 PM - [PERSON_NAME]" at bounding box center [499, 241] width 811 height 16
drag, startPoint x: 171, startPoint y: 258, endPoint x: 142, endPoint y: 264, distance: 29.9
click at [142, 264] on div "Character Tours (daily): meeting at [GEOGRAPHIC_DATA] and going [GEOGRAPHIC_DAT…" at bounding box center [499, 225] width 822 height 90
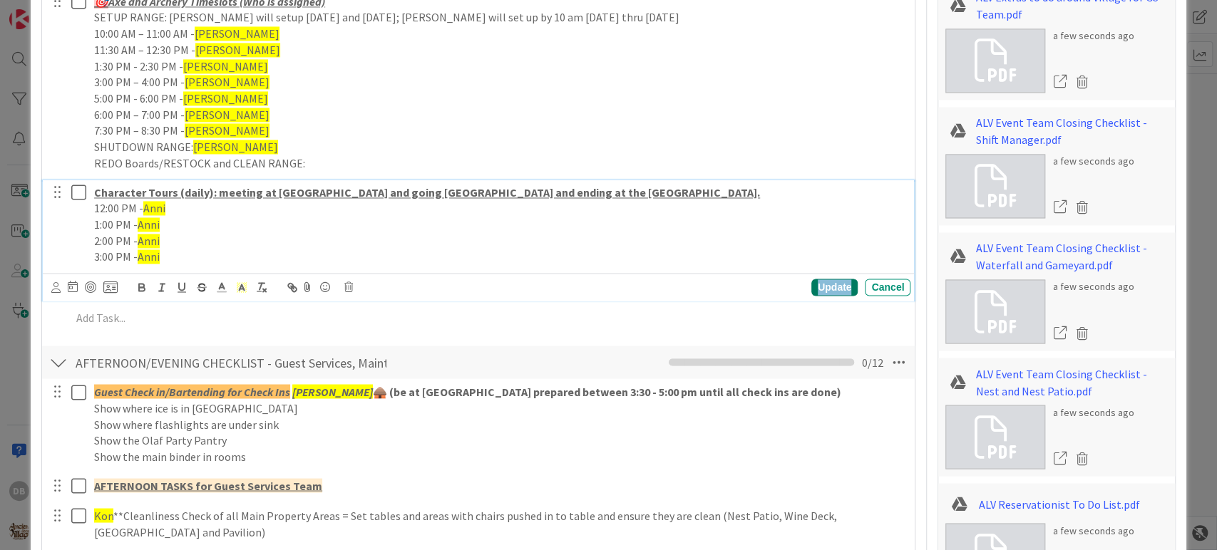
click at [820, 292] on div "Update" at bounding box center [834, 287] width 46 height 17
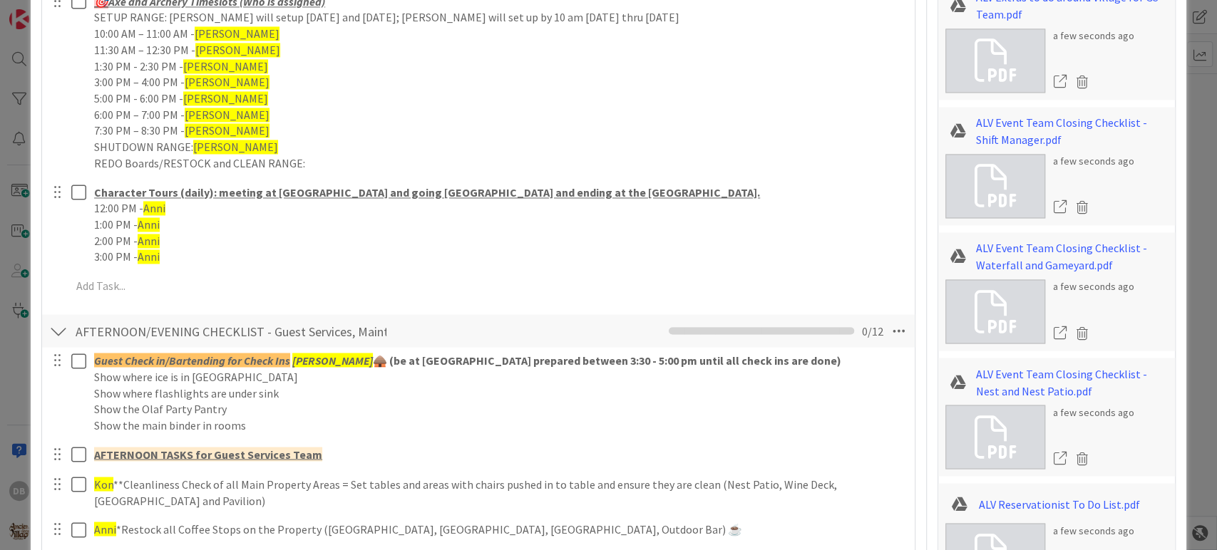
type textarea "x"
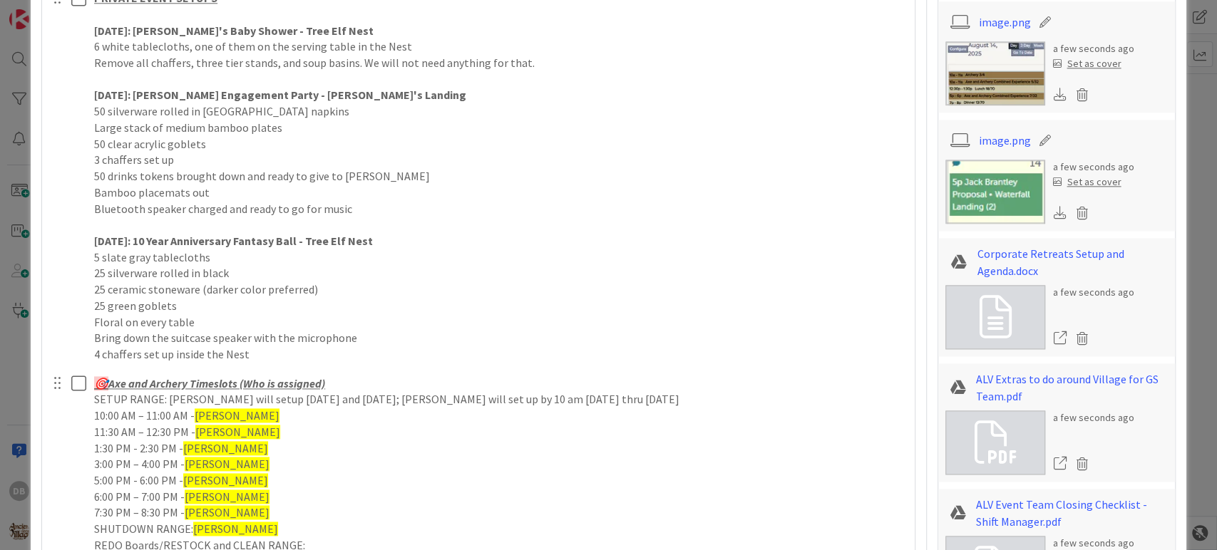
scroll to position [977, 0]
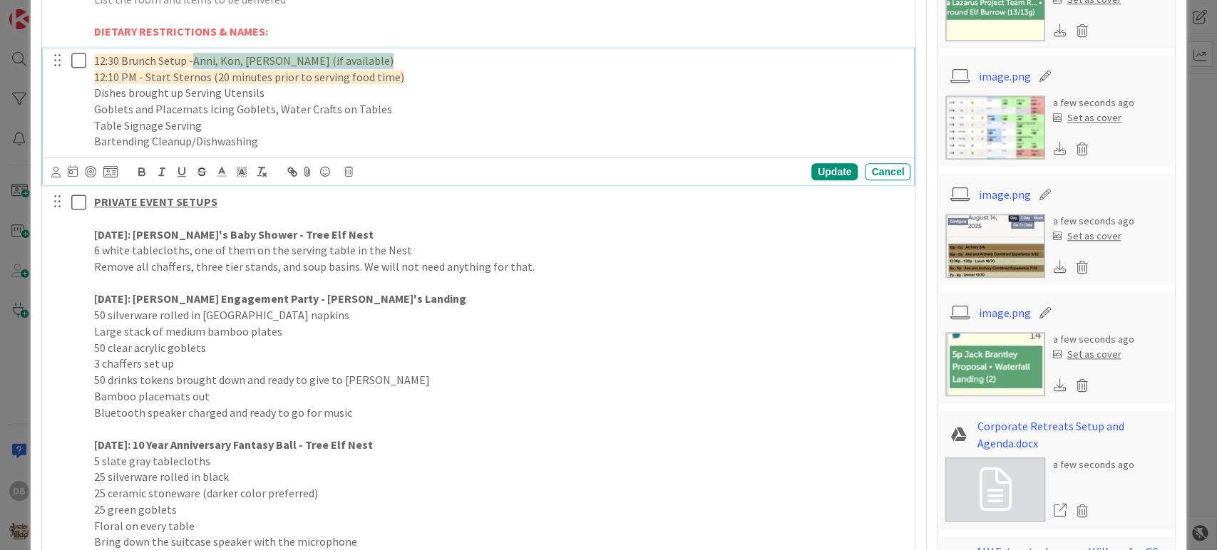
drag, startPoint x: 373, startPoint y: 61, endPoint x: 195, endPoint y: 61, distance: 177.5
click at [195, 61] on p "12:30 Brunch Setup - Anni, Kon, [PERSON_NAME] (if available)" at bounding box center [499, 61] width 811 height 16
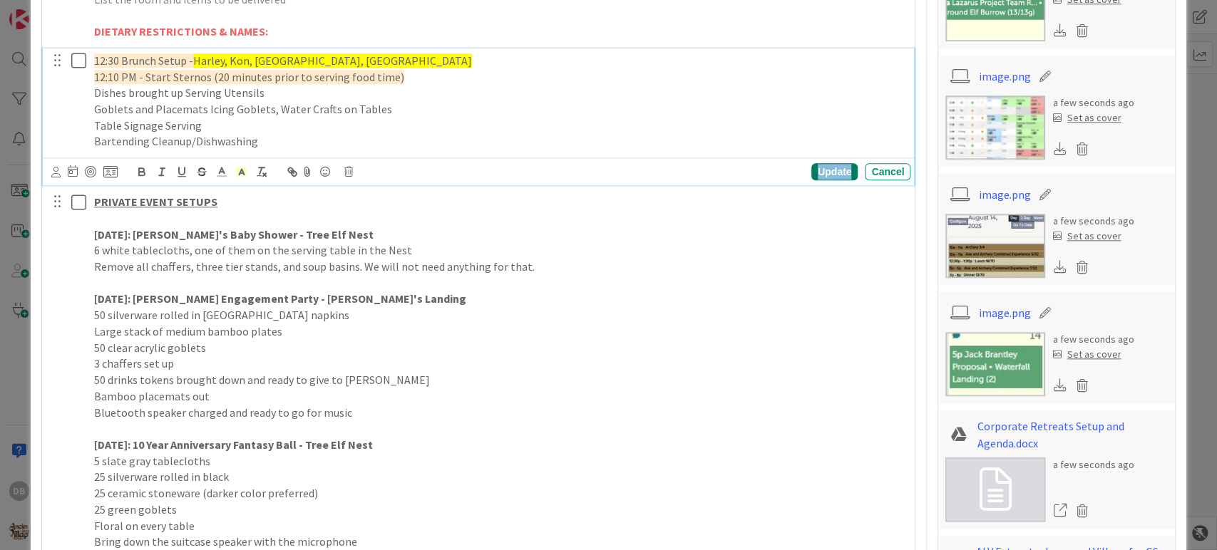
click at [821, 169] on div "Update" at bounding box center [834, 171] width 46 height 17
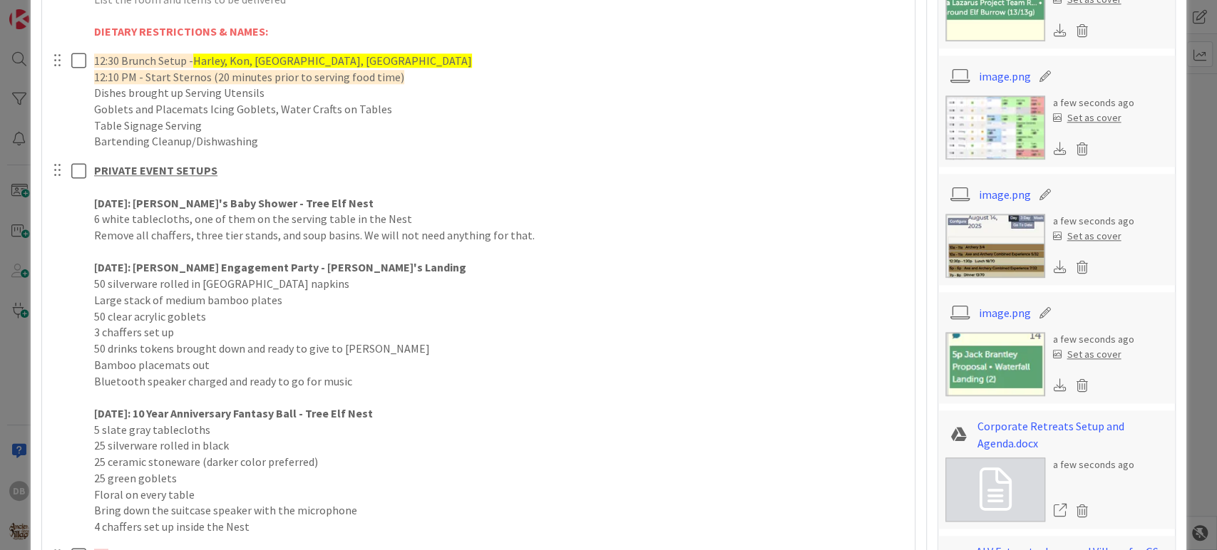
type textarea "x"
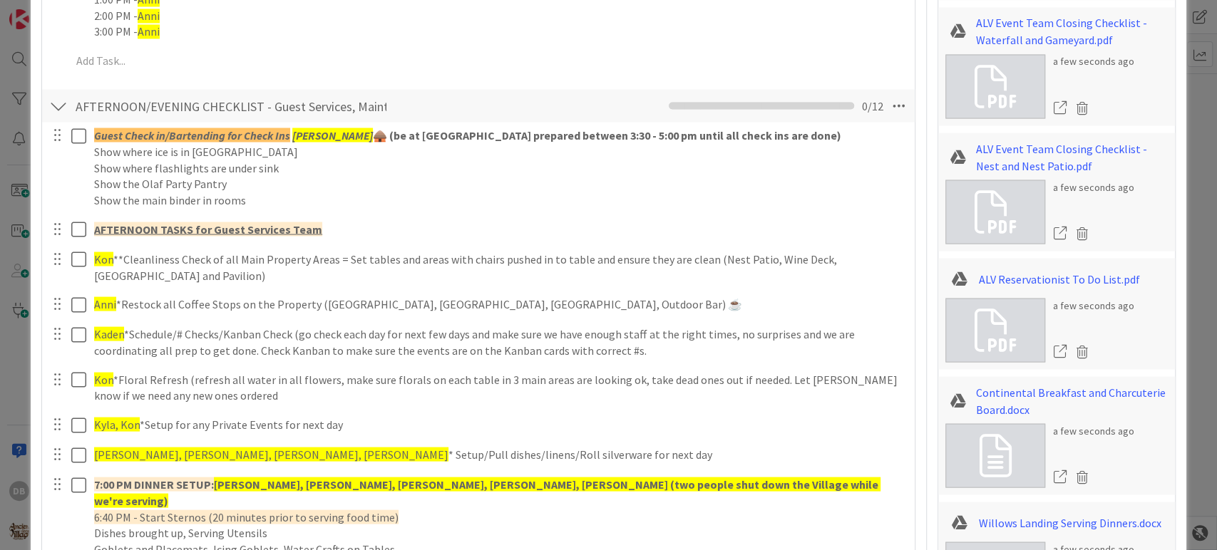
scroll to position [1848, 0]
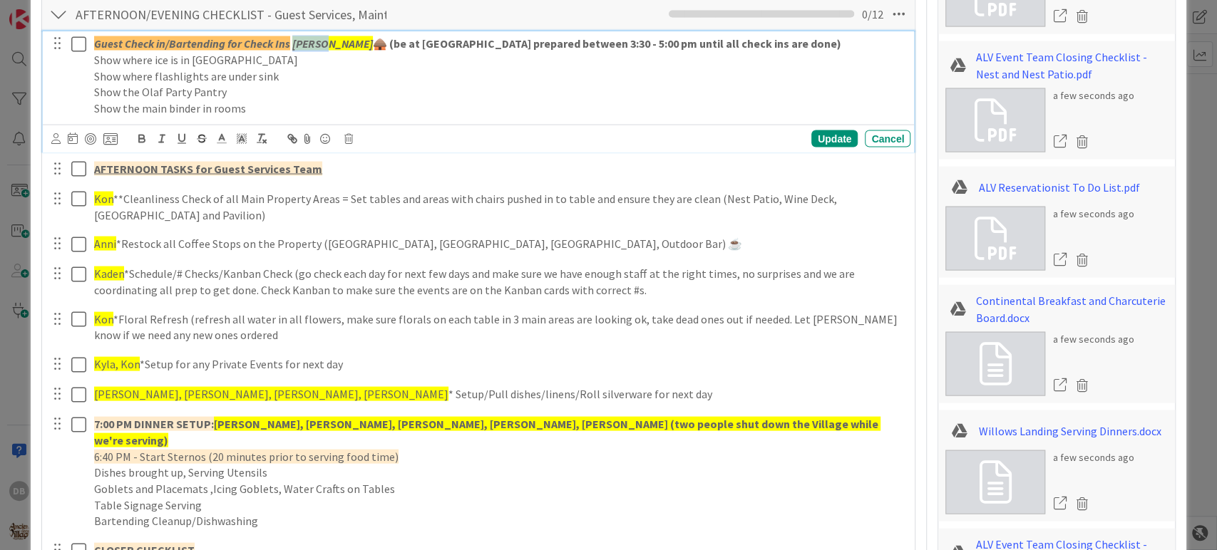
drag, startPoint x: 322, startPoint y: 45, endPoint x: 290, endPoint y: 42, distance: 32.2
click at [290, 42] on p "Guest Check in/Bartending for Check Ins Kelsey 🛖 (be at [GEOGRAPHIC_DATA] prepa…" at bounding box center [499, 44] width 811 height 16
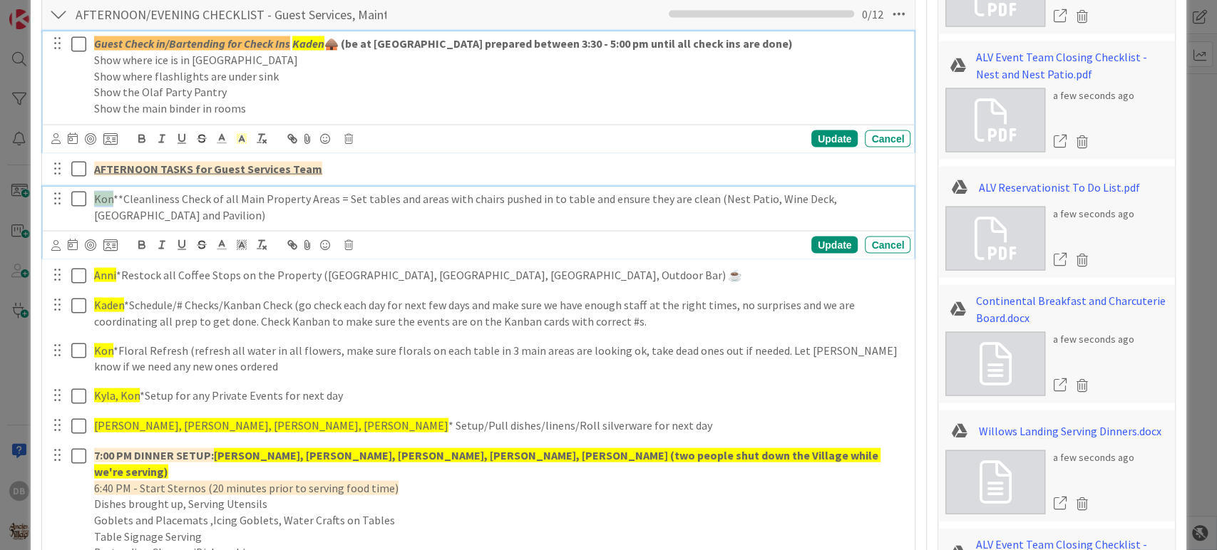
drag, startPoint x: 111, startPoint y: 193, endPoint x: 97, endPoint y: 195, distance: 13.6
click at [97, 195] on span "Kon" at bounding box center [103, 199] width 19 height 14
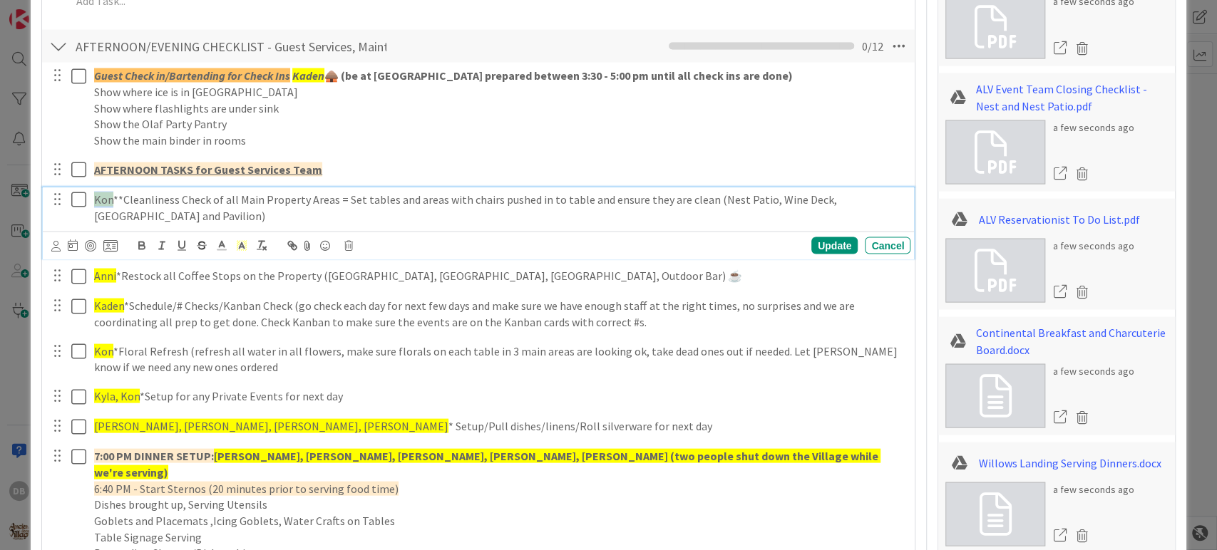
type textarea "x"
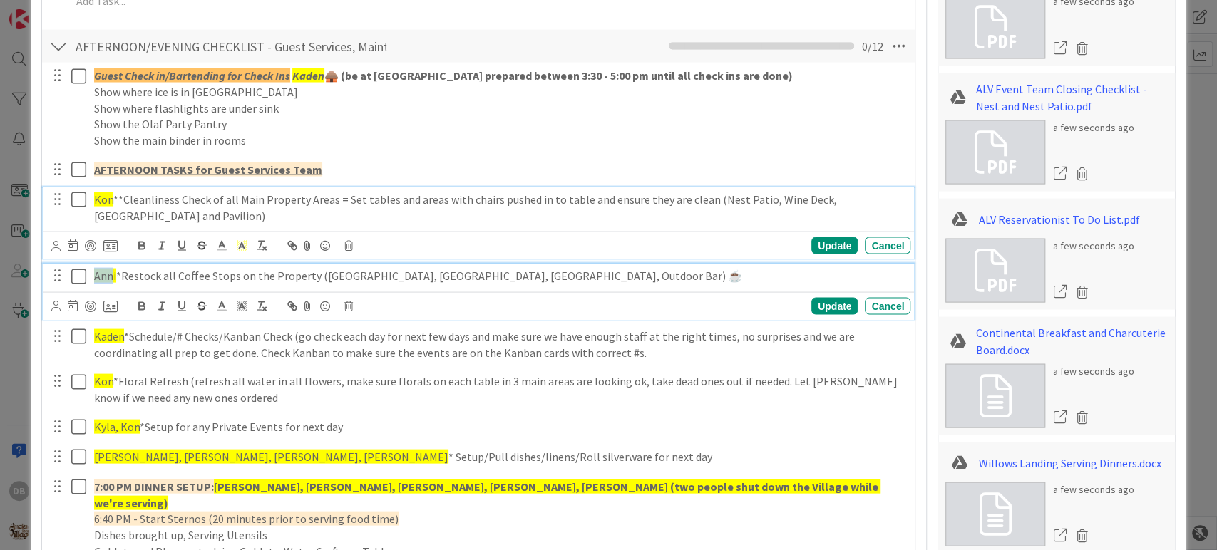
click at [99, 277] on span "Anni" at bounding box center [105, 275] width 22 height 14
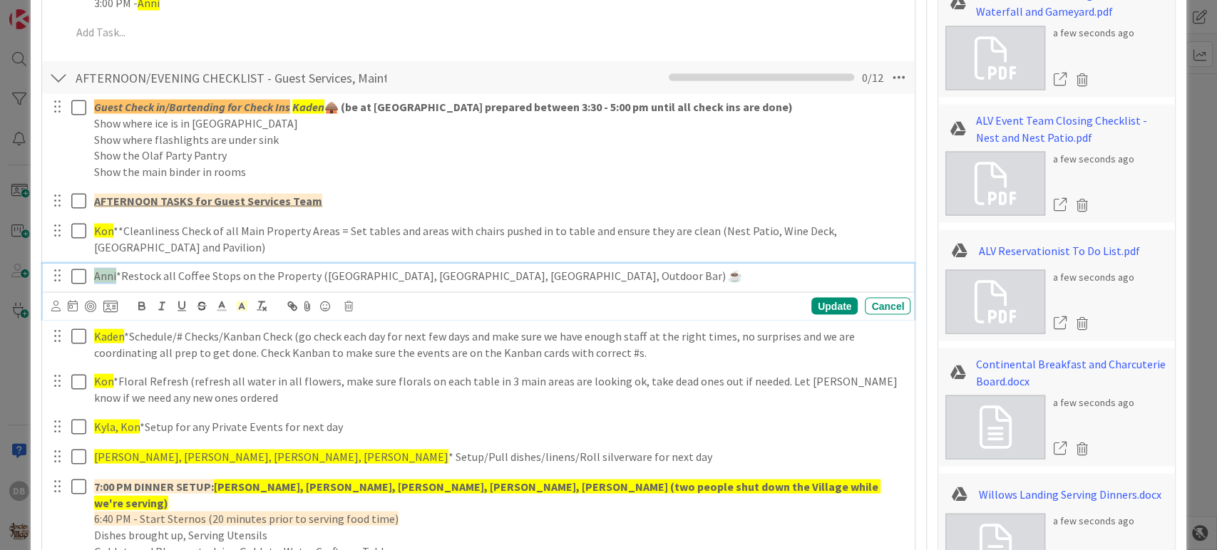
drag, startPoint x: 115, startPoint y: 270, endPoint x: 94, endPoint y: 270, distance: 21.4
click at [94, 270] on p "Anni *Restock all Coffee Stops on the Property ([PERSON_NAME], [GEOGRAPHIC_DATA…" at bounding box center [499, 275] width 811 height 16
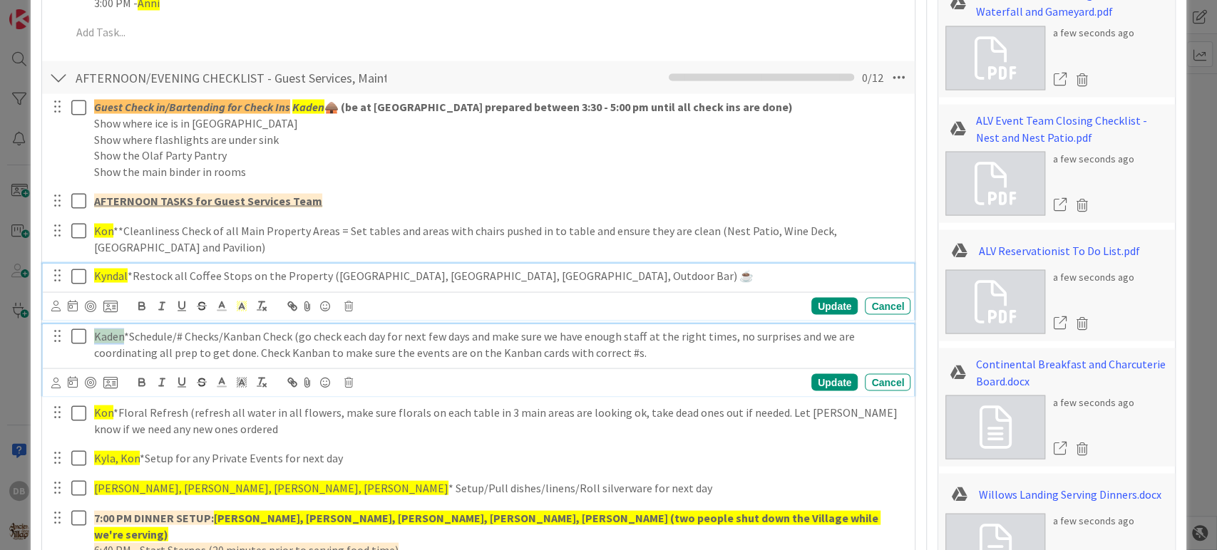
drag, startPoint x: 123, startPoint y: 333, endPoint x: 96, endPoint y: 331, distance: 27.9
click at [96, 331] on p "Kaden *Schedule/# Checks/Kanban Check (go check each day for next few days and …" at bounding box center [499, 344] width 811 height 32
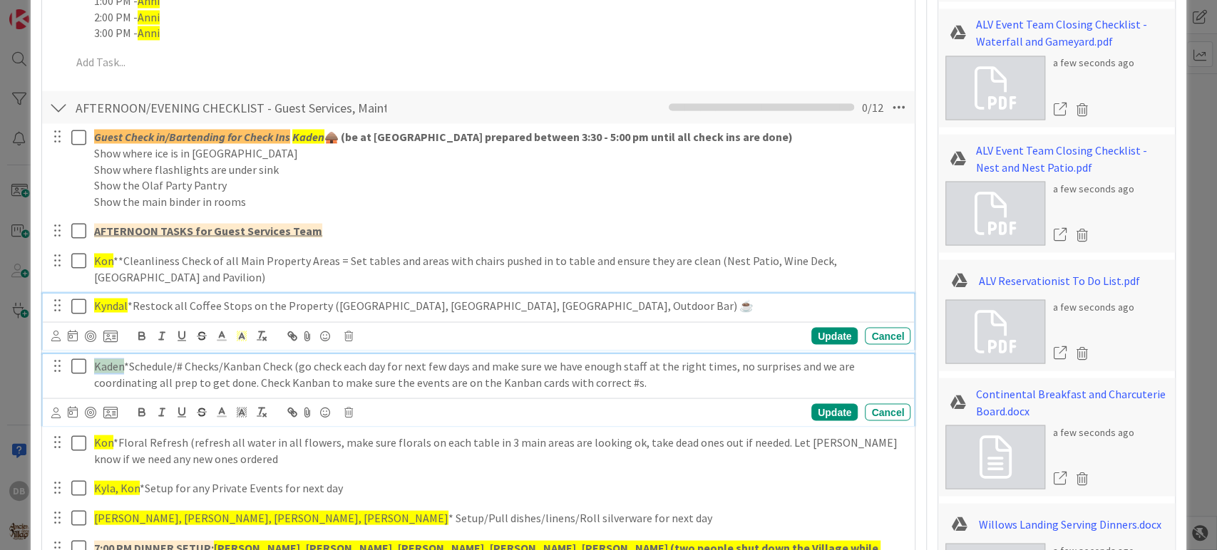
type textarea "x"
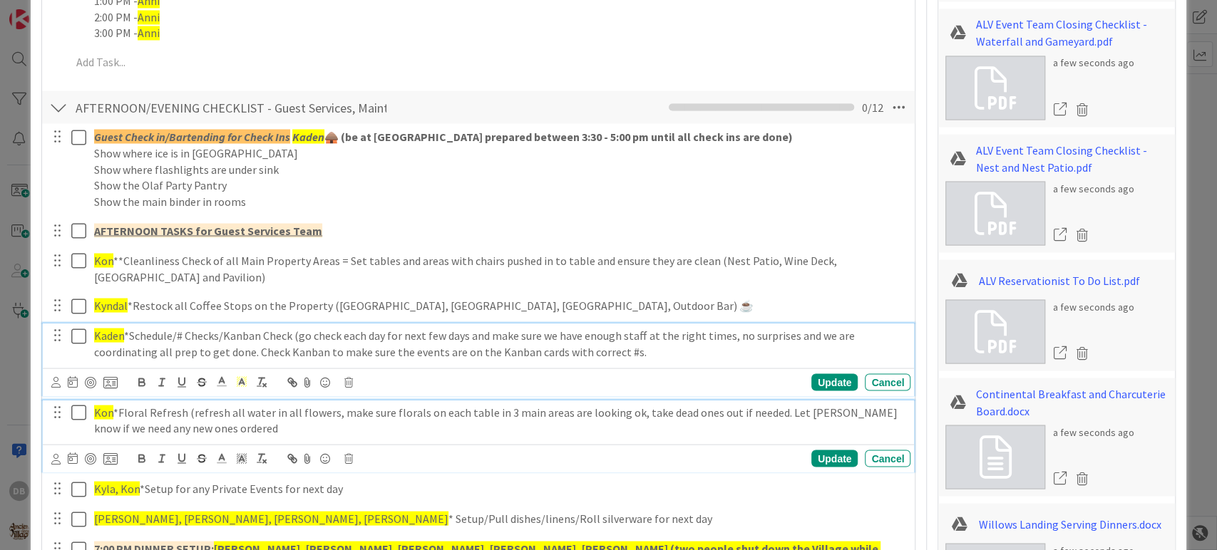
click at [108, 412] on span "Kon" at bounding box center [103, 412] width 19 height 14
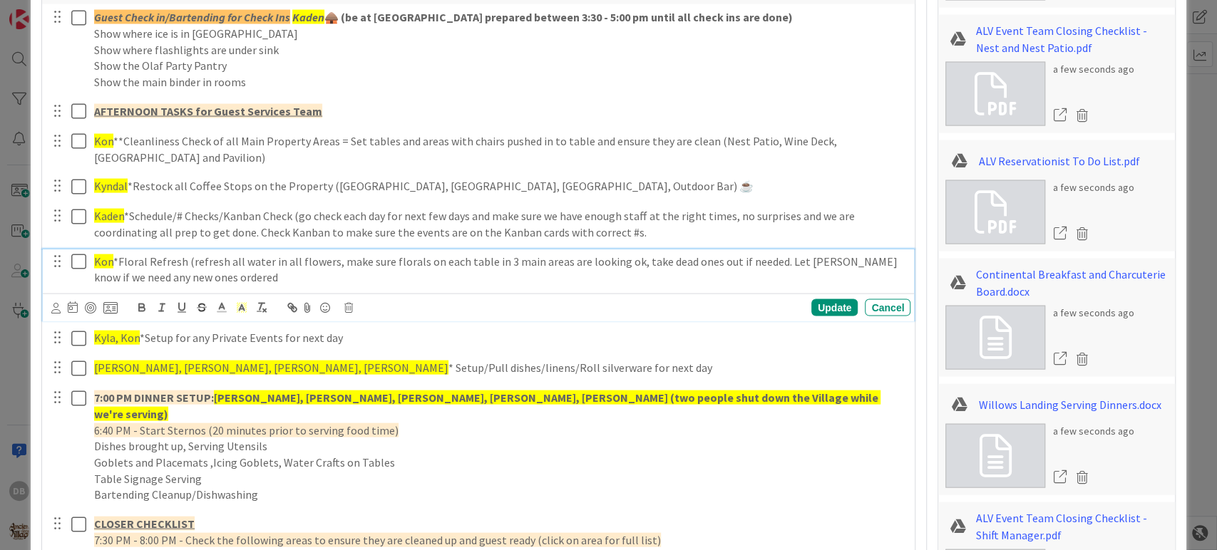
scroll to position [1961, 0]
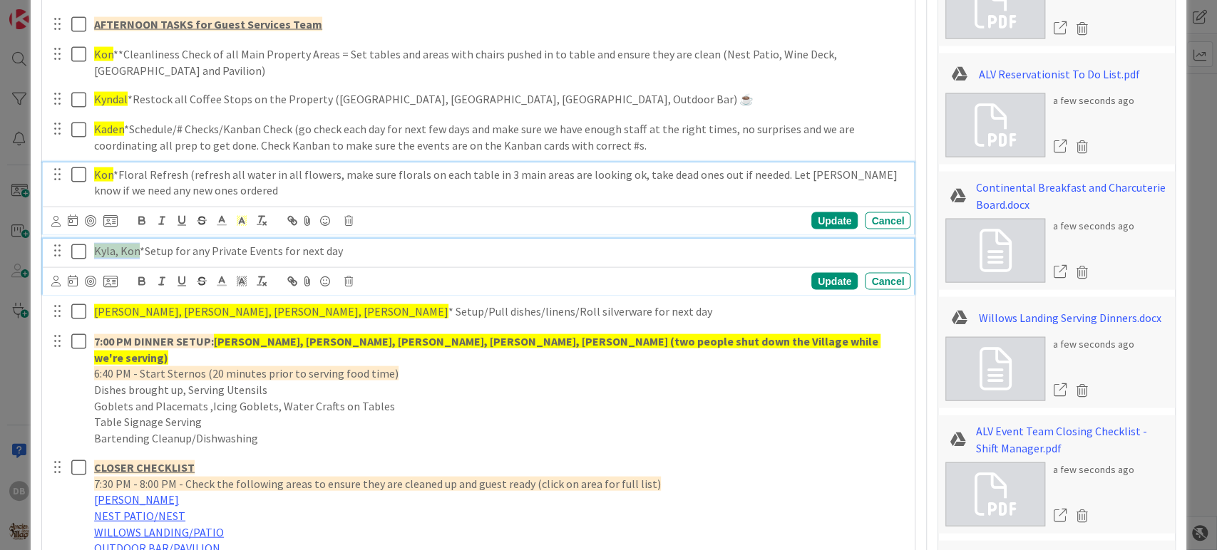
drag, startPoint x: 136, startPoint y: 251, endPoint x: 93, endPoint y: 255, distance: 43.6
click at [94, 255] on p "Kyla, Kon *Setup for any Private Events for next day" at bounding box center [499, 251] width 811 height 16
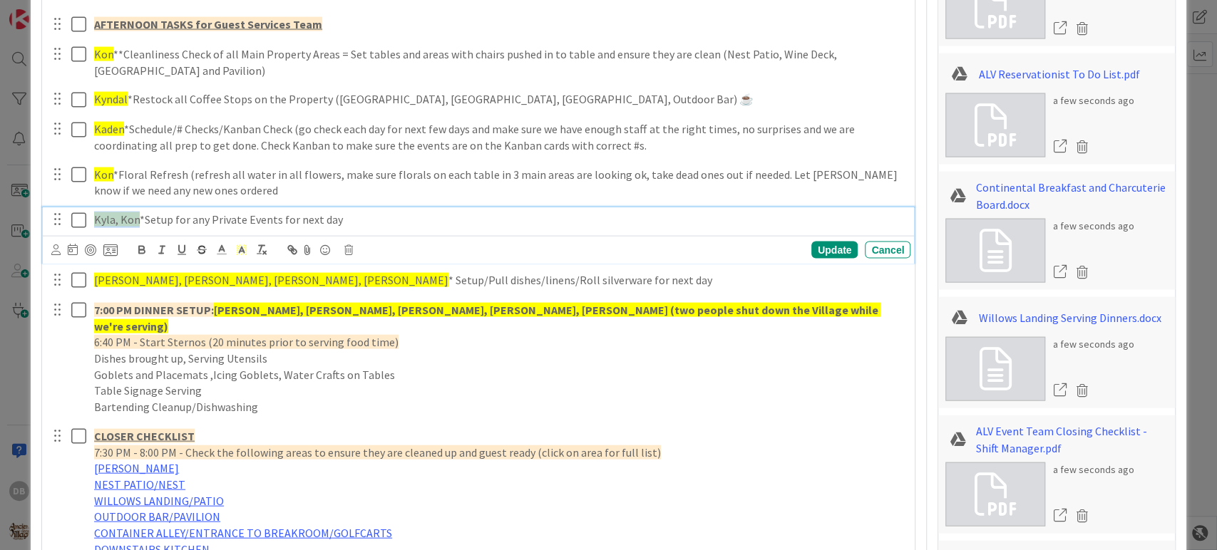
scroll to position [1929, 0]
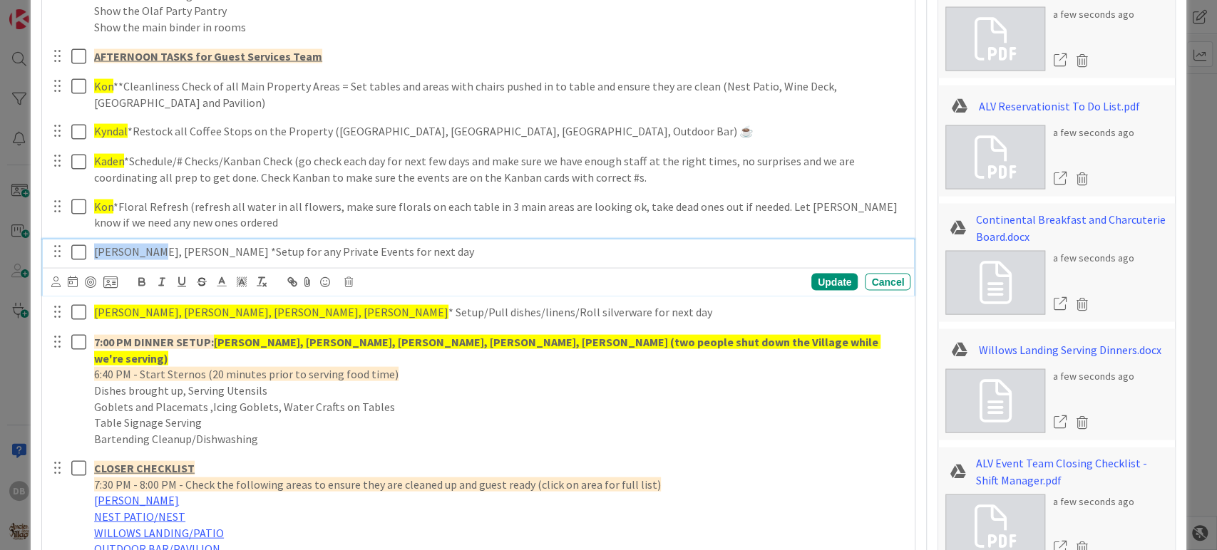
drag, startPoint x: 147, startPoint y: 252, endPoint x: 94, endPoint y: 246, distance: 53.1
click at [94, 246] on p "[PERSON_NAME], [PERSON_NAME] *Setup for any Private Events for next day" at bounding box center [499, 252] width 811 height 16
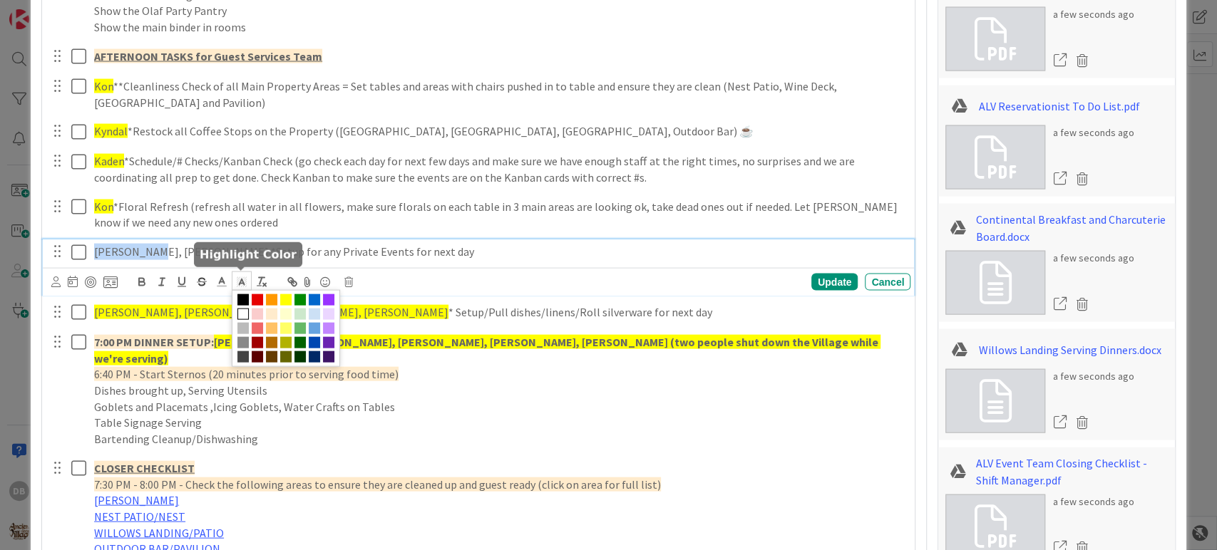
click at [243, 279] on icon at bounding box center [241, 282] width 13 height 13
click at [285, 299] on span at bounding box center [285, 299] width 11 height 11
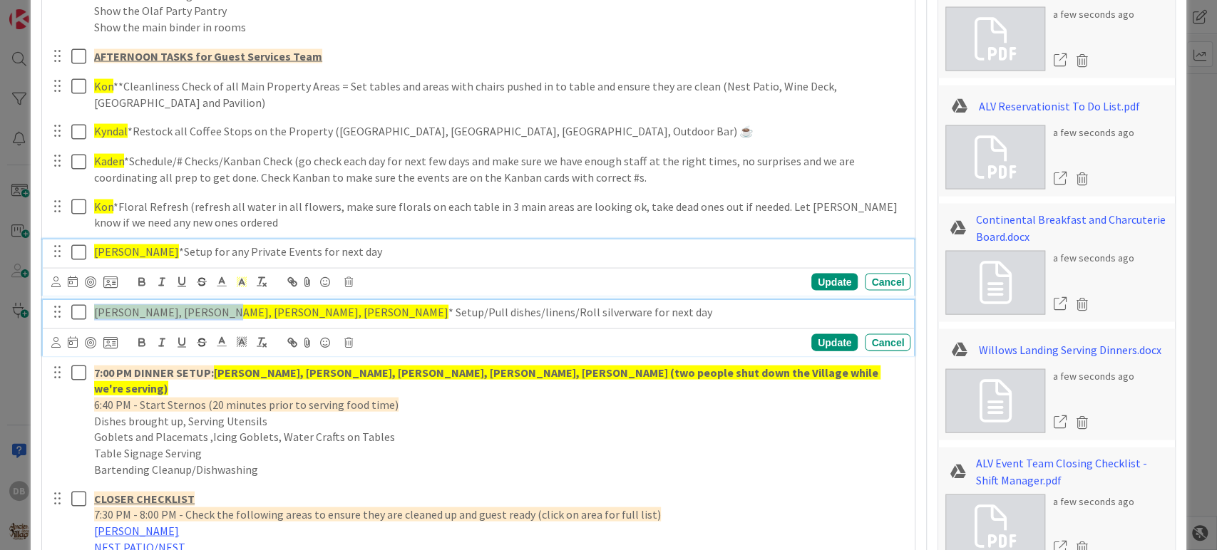
drag, startPoint x: 210, startPoint y: 313, endPoint x: 96, endPoint y: 306, distance: 114.3
click at [96, 306] on span "[PERSON_NAME], [PERSON_NAME], [PERSON_NAME], [PERSON_NAME]" at bounding box center [271, 312] width 354 height 14
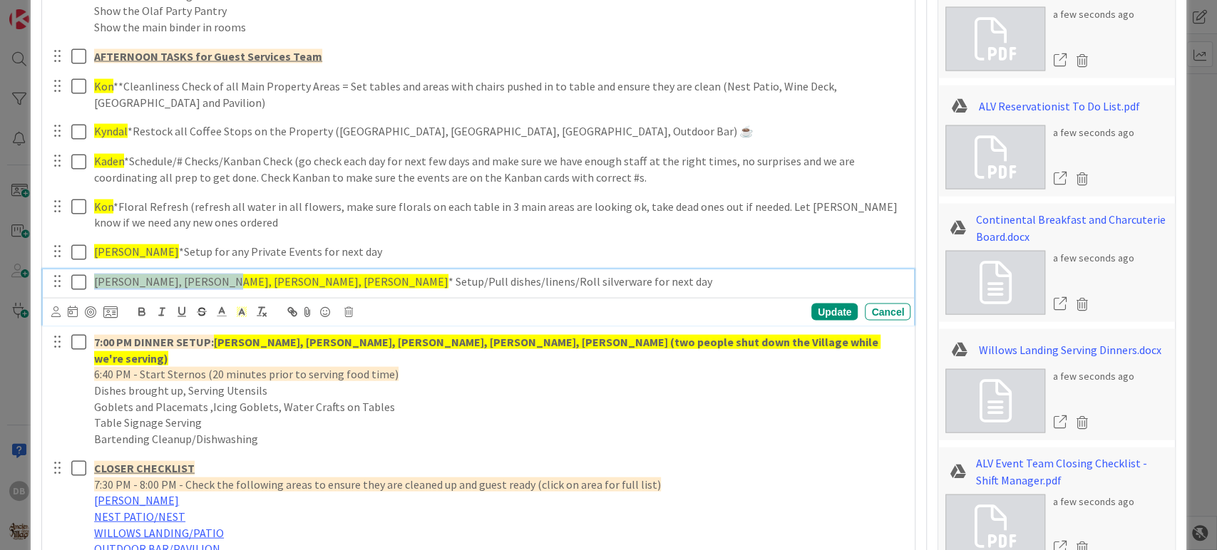
scroll to position [1899, 0]
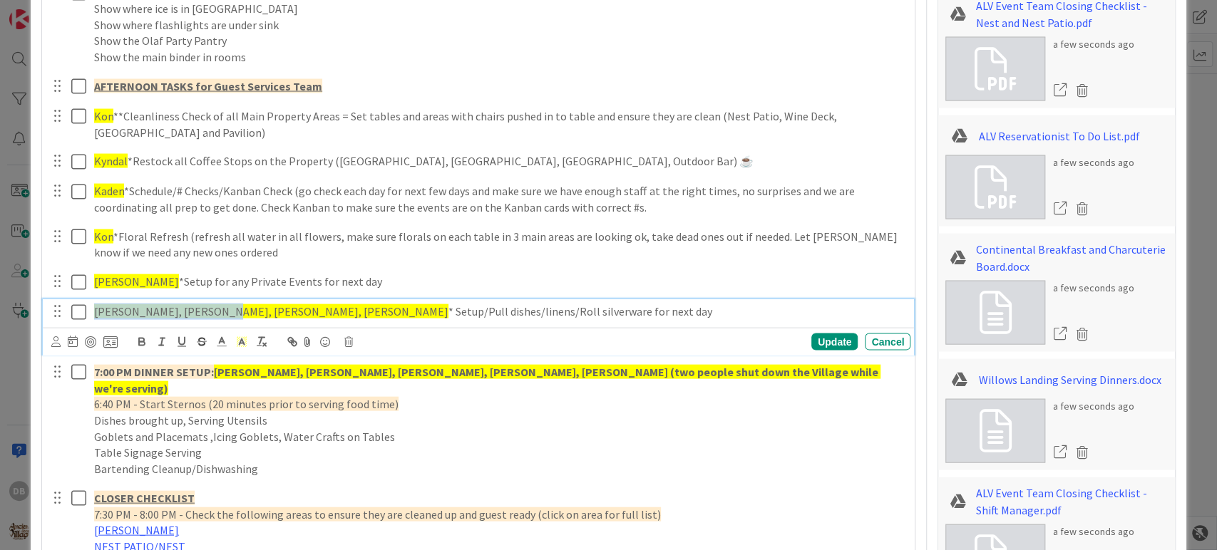
type textarea "x"
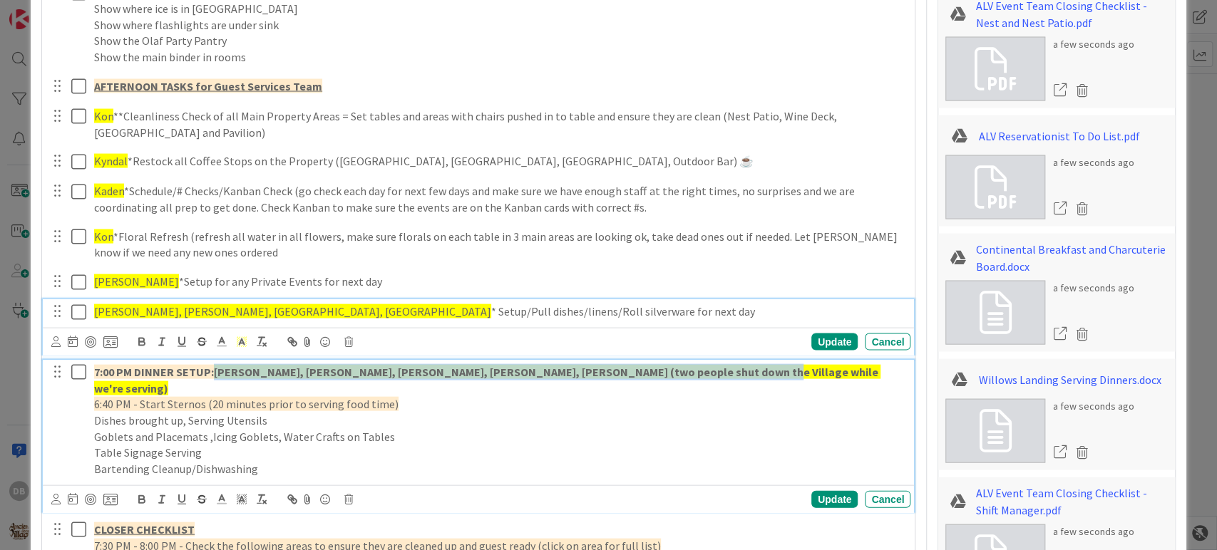
drag, startPoint x: 707, startPoint y: 369, endPoint x: 218, endPoint y: 369, distance: 489.1
click at [218, 369] on p "7:00 PM DINNER SETUP: [PERSON_NAME], [PERSON_NAME], [PERSON_NAME], [PERSON_NAME…" at bounding box center [499, 380] width 811 height 32
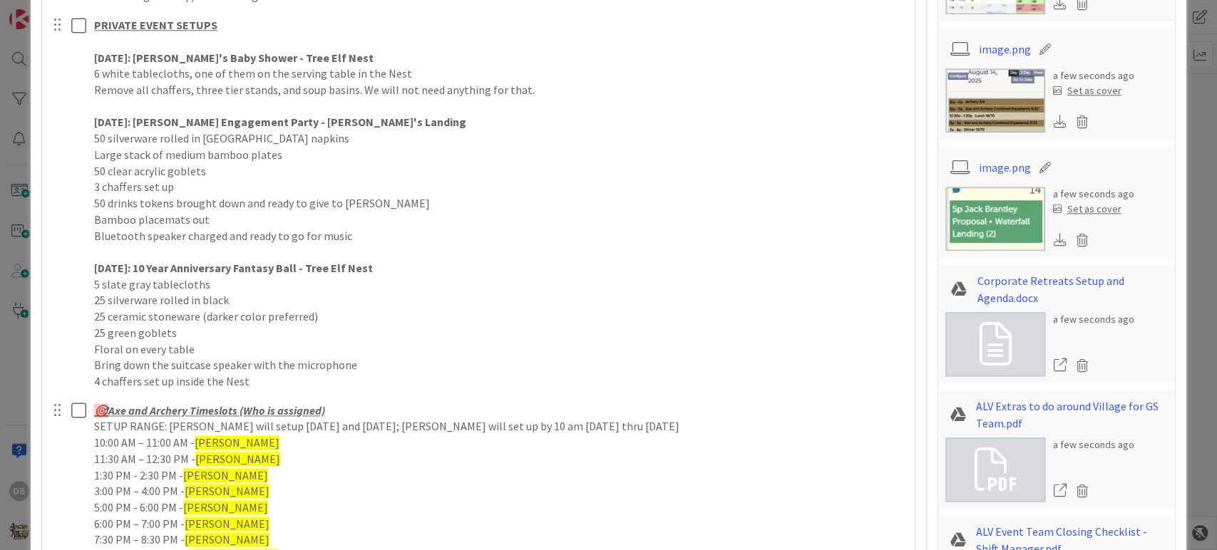
scroll to position [918, 0]
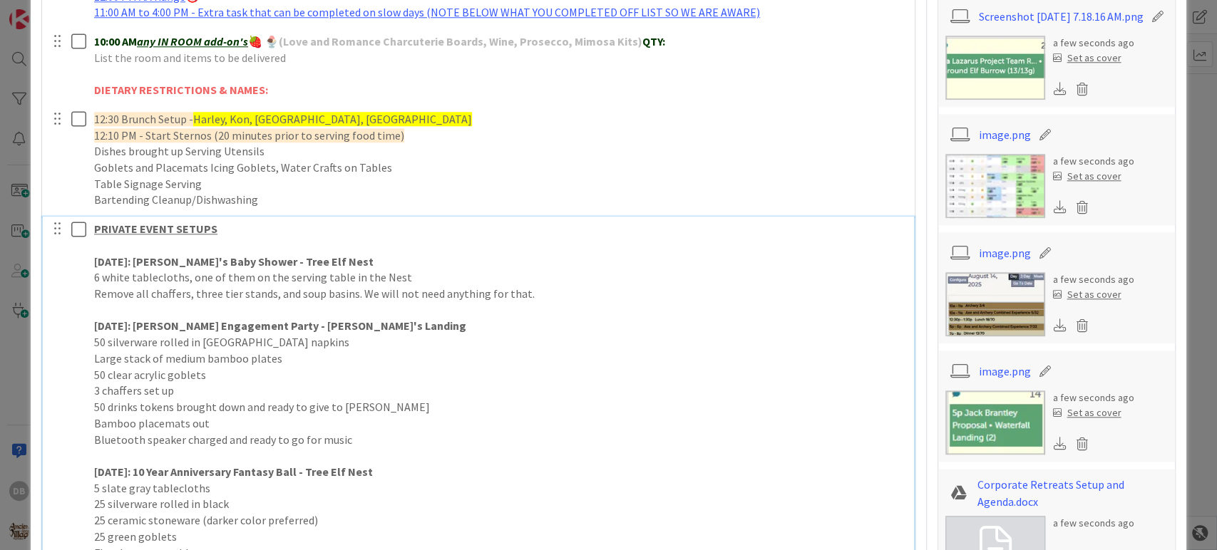
click at [361, 255] on p "[DATE]: [PERSON_NAME]'s Baby Shower - Tree Elf Nest" at bounding box center [499, 262] width 811 height 16
drag, startPoint x: 361, startPoint y: 255, endPoint x: 323, endPoint y: 257, distance: 38.6
click at [323, 257] on p "[DATE]: [PERSON_NAME]'s Baby Shower - Tree Elf Nest - No staff" at bounding box center [499, 262] width 811 height 16
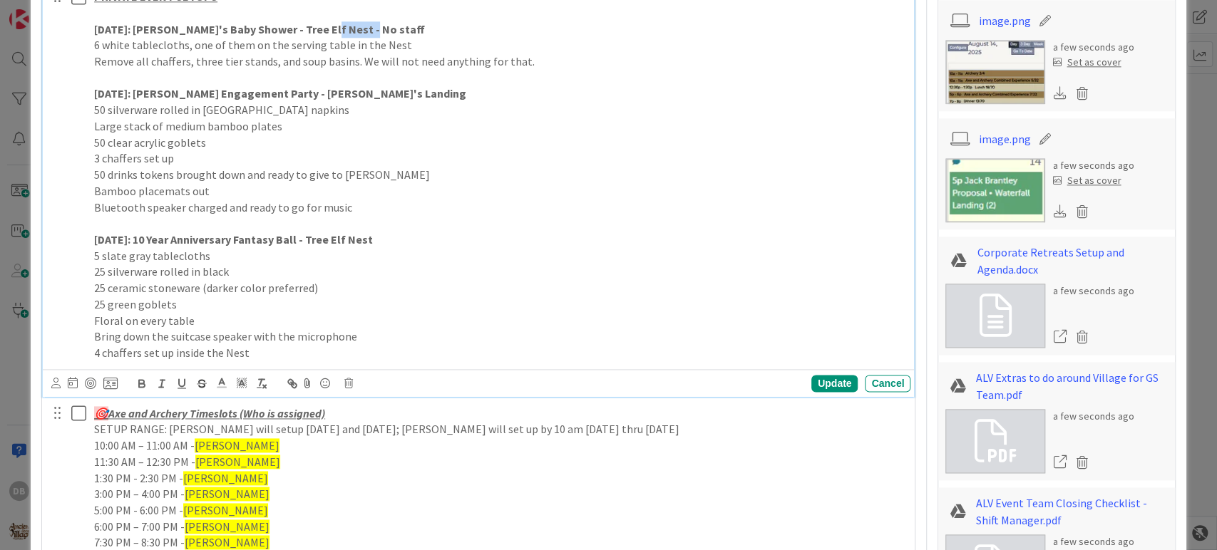
scroll to position [1156, 0]
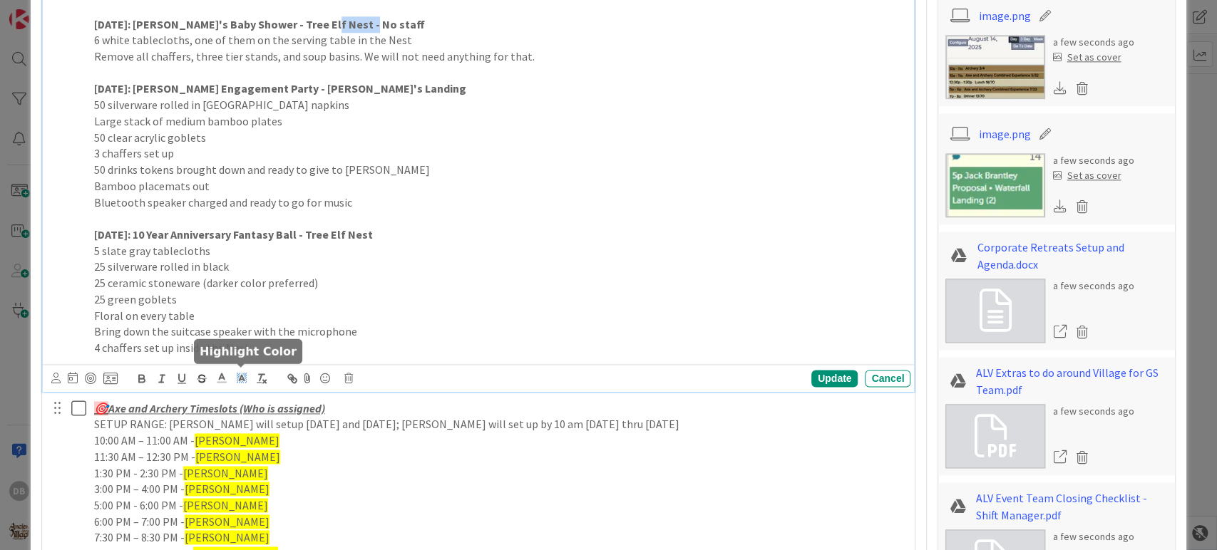
click at [243, 375] on icon at bounding box center [241, 377] width 13 height 13
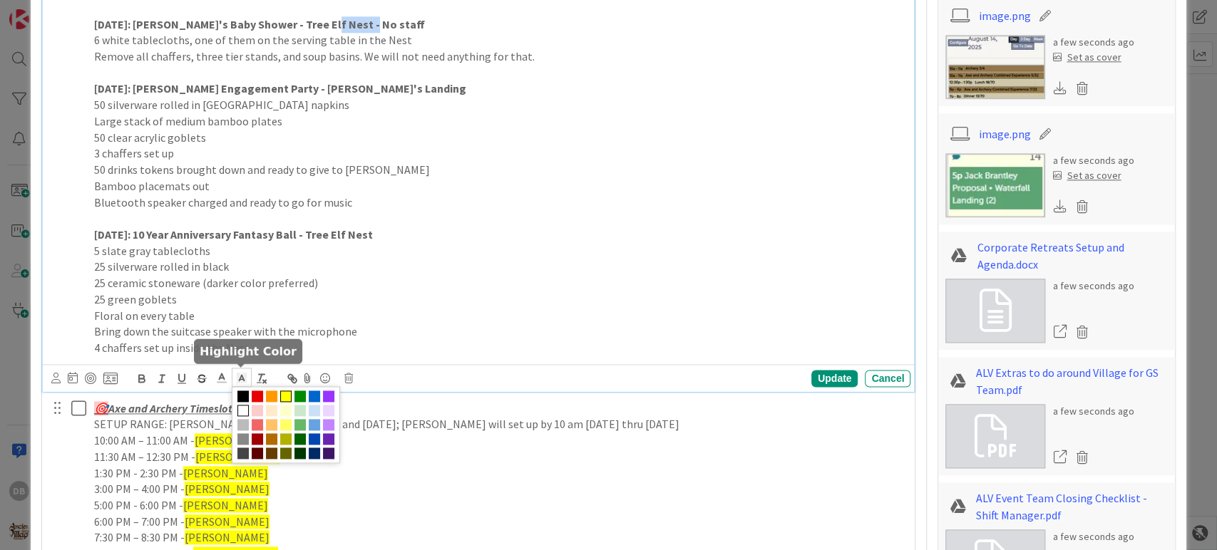
click at [283, 392] on span at bounding box center [285, 396] width 11 height 11
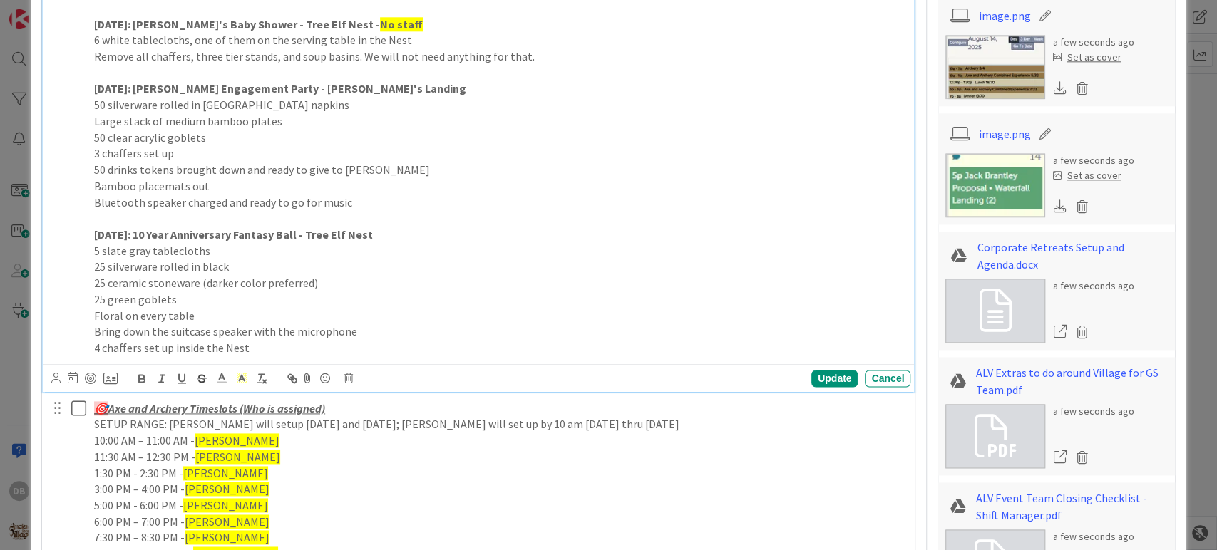
click at [381, 90] on p "[DATE]: [PERSON_NAME] Engagement Party - [PERSON_NAME]'s Landing" at bounding box center [499, 89] width 811 height 16
click at [421, 237] on p "[DATE]: 10 Year Anniversary Fantasy Ball - Tree Elf Nest" at bounding box center [499, 235] width 811 height 16
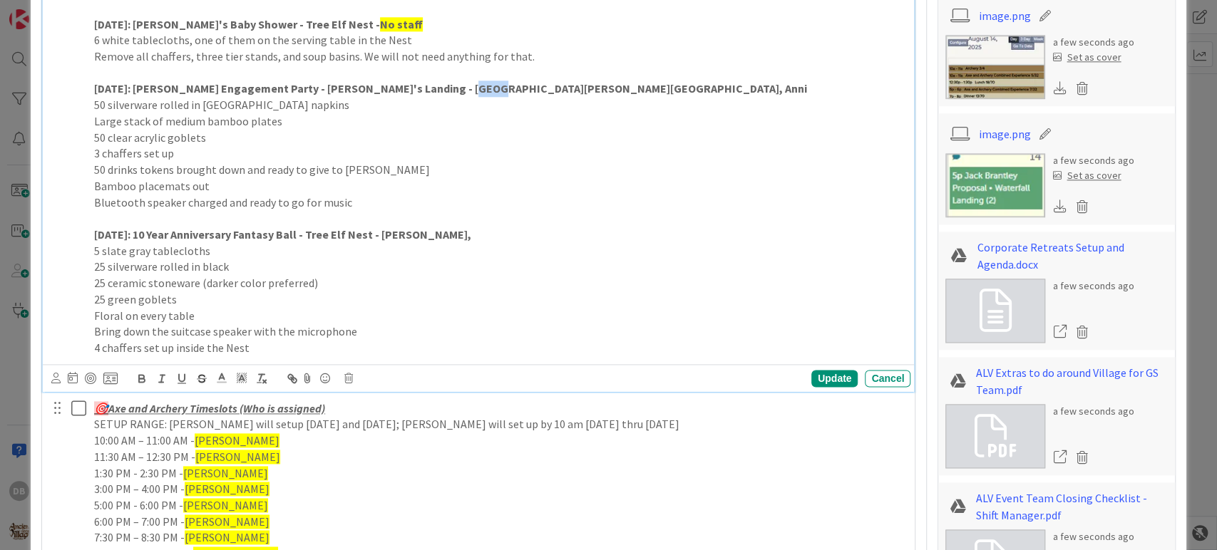
drag, startPoint x: 472, startPoint y: 91, endPoint x: 446, endPoint y: 94, distance: 25.9
click at [446, 94] on p "[DATE]: [PERSON_NAME] Engagement Party - [PERSON_NAME]'s Landing - [GEOGRAPHIC_…" at bounding box center [499, 89] width 811 height 16
click at [480, 230] on p "[DATE]: 10 Year Anniversary Fantasy Ball - Tree Elf Nest - [PERSON_NAME]," at bounding box center [499, 235] width 811 height 16
click at [821, 376] on div "Update" at bounding box center [834, 378] width 46 height 17
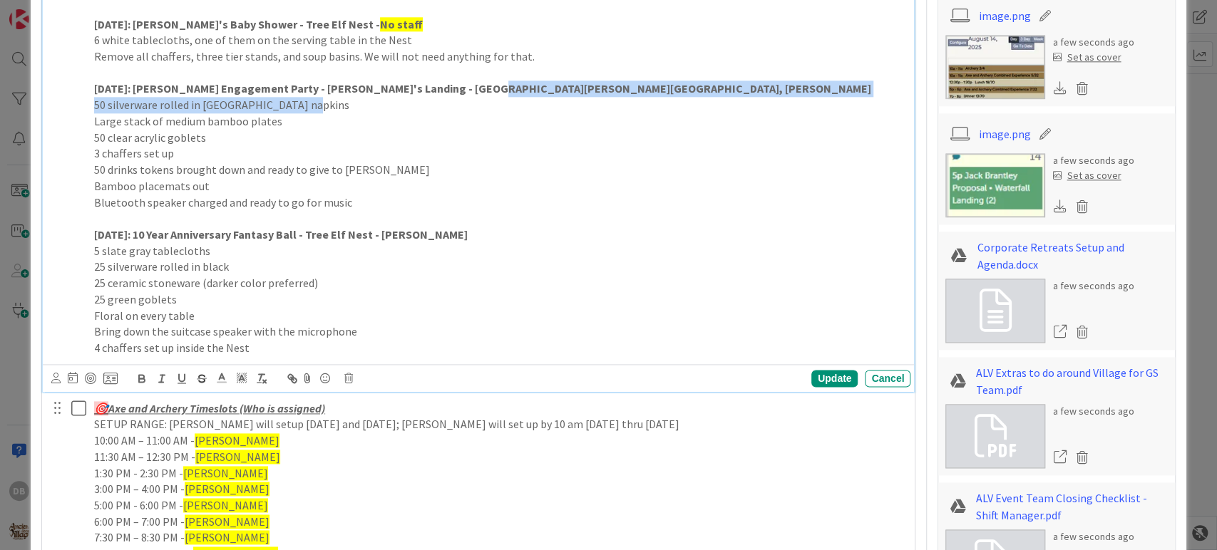
drag, startPoint x: 474, startPoint y: 93, endPoint x: 371, endPoint y: 98, distance: 103.5
click at [371, 98] on div "PRIVATE EVENT SETUPS [DATE]: [PERSON_NAME]'s Baby Shower - Tree Elf Nest - No s…" at bounding box center [499, 169] width 822 height 381
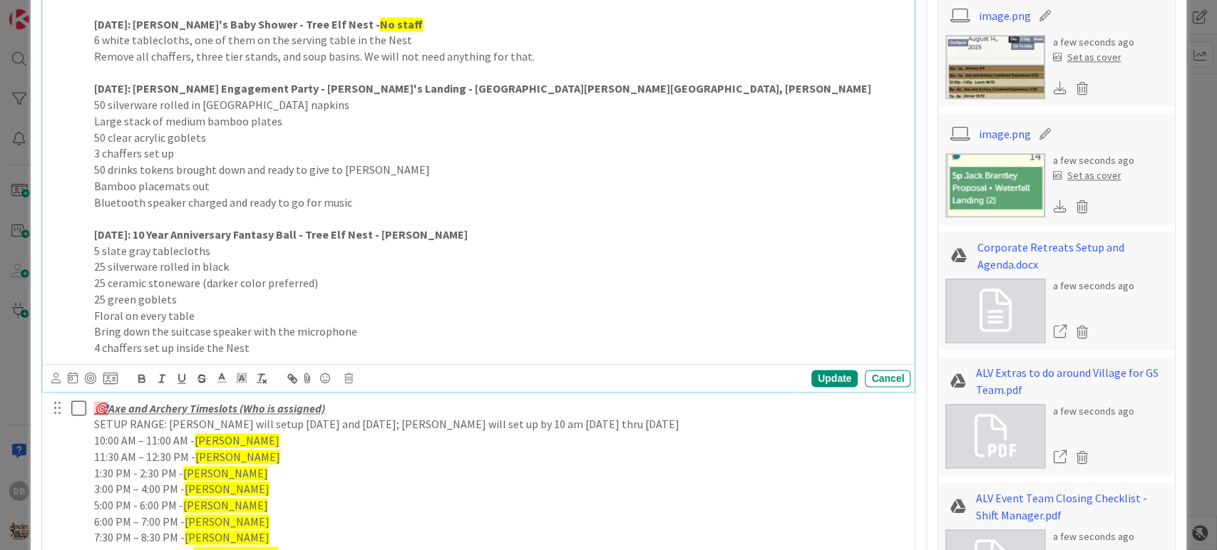
click at [411, 84] on strong "[DATE]: [PERSON_NAME] Engagement Party - [PERSON_NAME]'s Landing - [GEOGRAPHIC_…" at bounding box center [482, 88] width 777 height 14
drag, startPoint x: 468, startPoint y: 89, endPoint x: 372, endPoint y: 86, distance: 96.3
click at [372, 86] on strong "[DATE]: [PERSON_NAME] Engagement Party - [PERSON_NAME]'s Landing - [GEOGRAPHIC_…" at bounding box center [482, 88] width 777 height 14
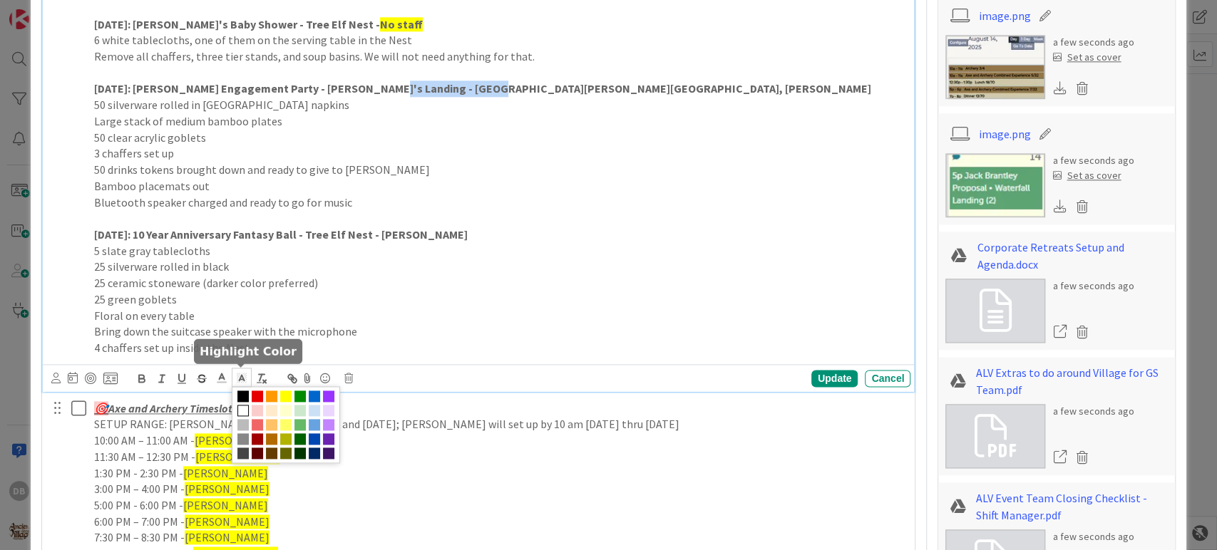
click at [237, 374] on icon at bounding box center [241, 377] width 13 height 13
click at [290, 391] on span at bounding box center [285, 396] width 11 height 11
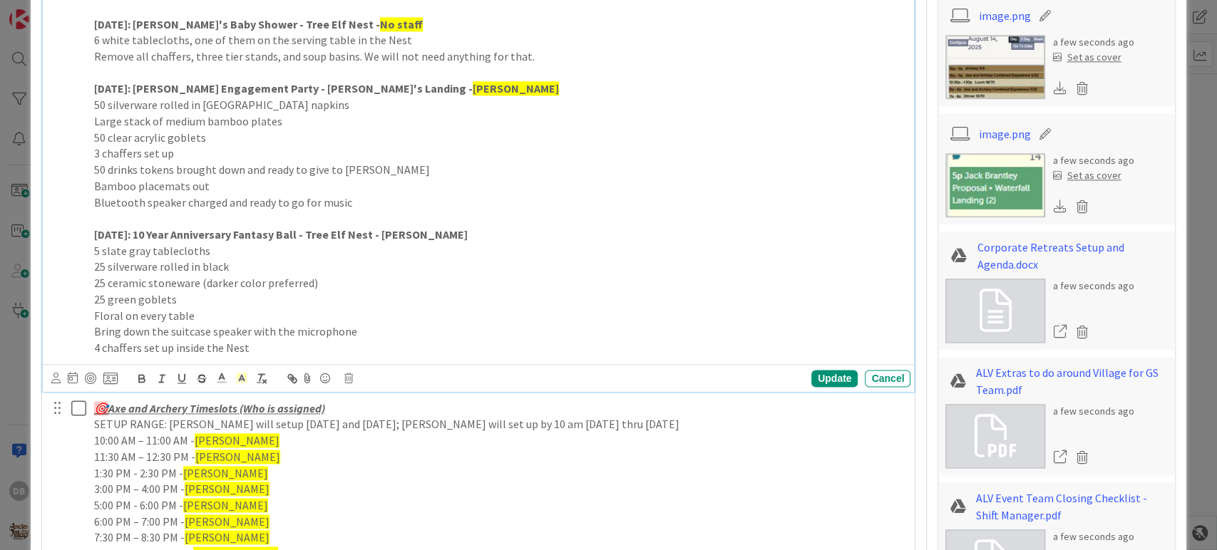
click at [535, 282] on p "25 ceramic stoneware (darker color preferred)" at bounding box center [499, 283] width 811 height 16
drag, startPoint x: 471, startPoint y: 233, endPoint x: 375, endPoint y: 237, distance: 96.3
click at [375, 237] on p "[DATE]: 10 Year Anniversary Fantasy Ball - Tree Elf Nest - [PERSON_NAME]" at bounding box center [499, 235] width 811 height 16
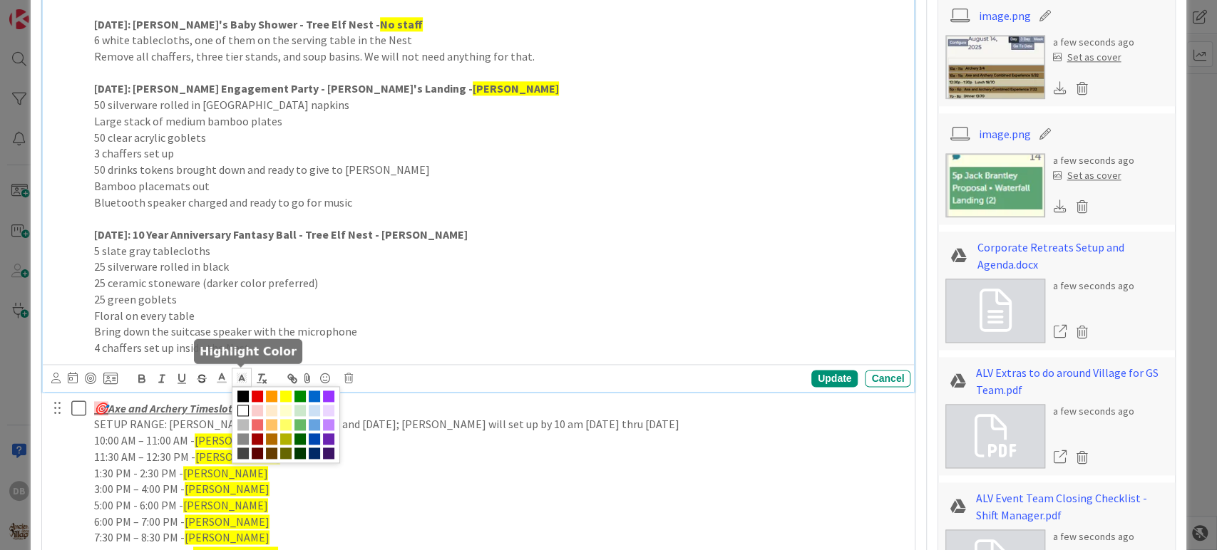
click at [240, 375] on polyline at bounding box center [241, 378] width 5 height 6
click at [280, 391] on span at bounding box center [285, 396] width 11 height 11
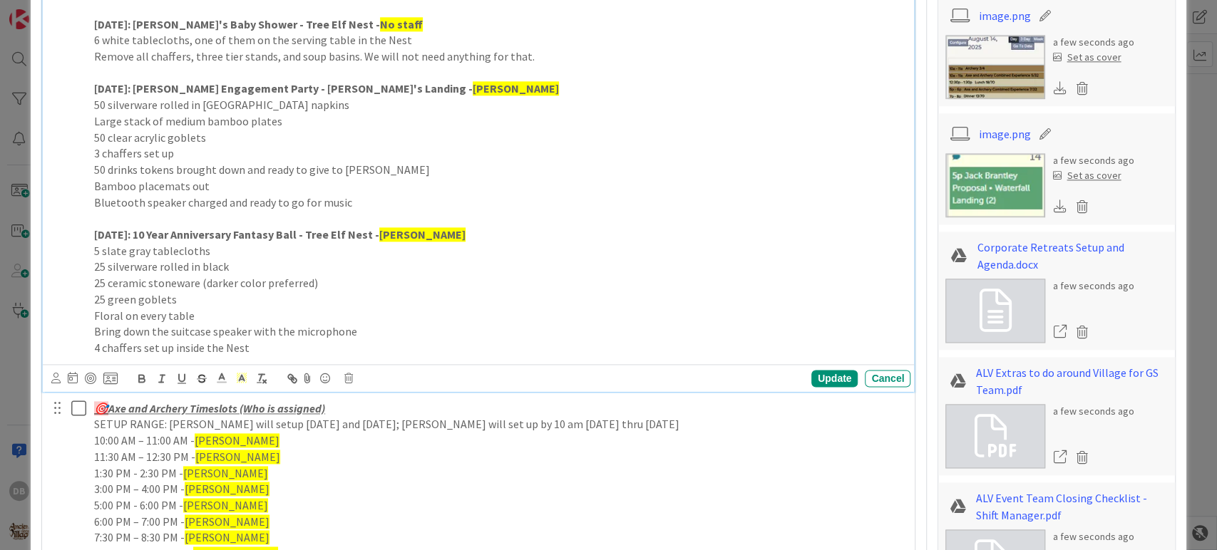
click at [485, 221] on p at bounding box center [499, 218] width 811 height 16
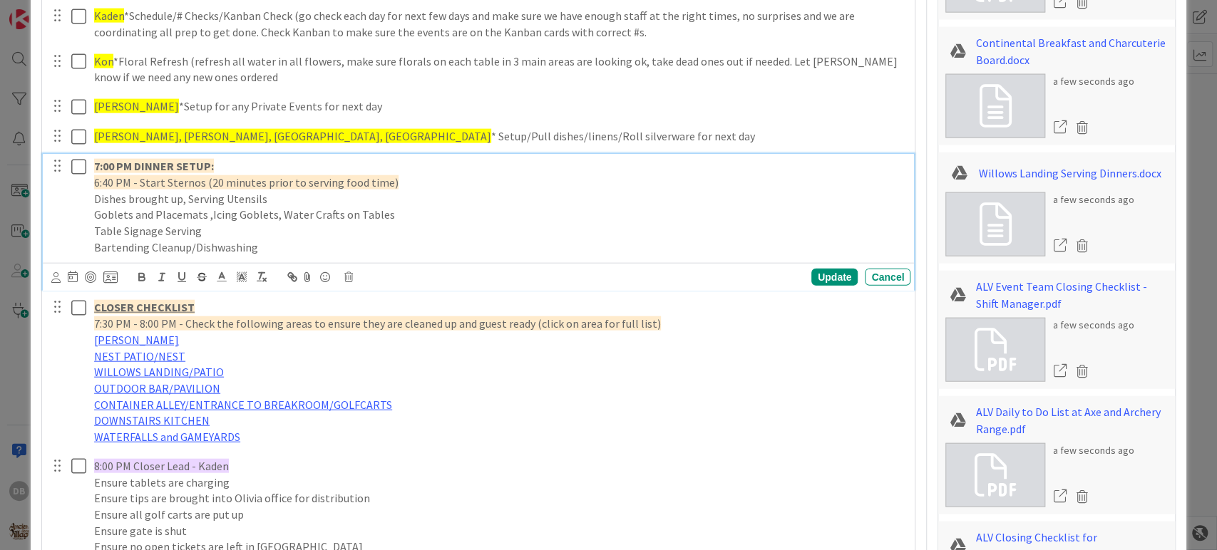
click at [252, 164] on p "7:00 PM DINNER SETUP:" at bounding box center [499, 166] width 811 height 16
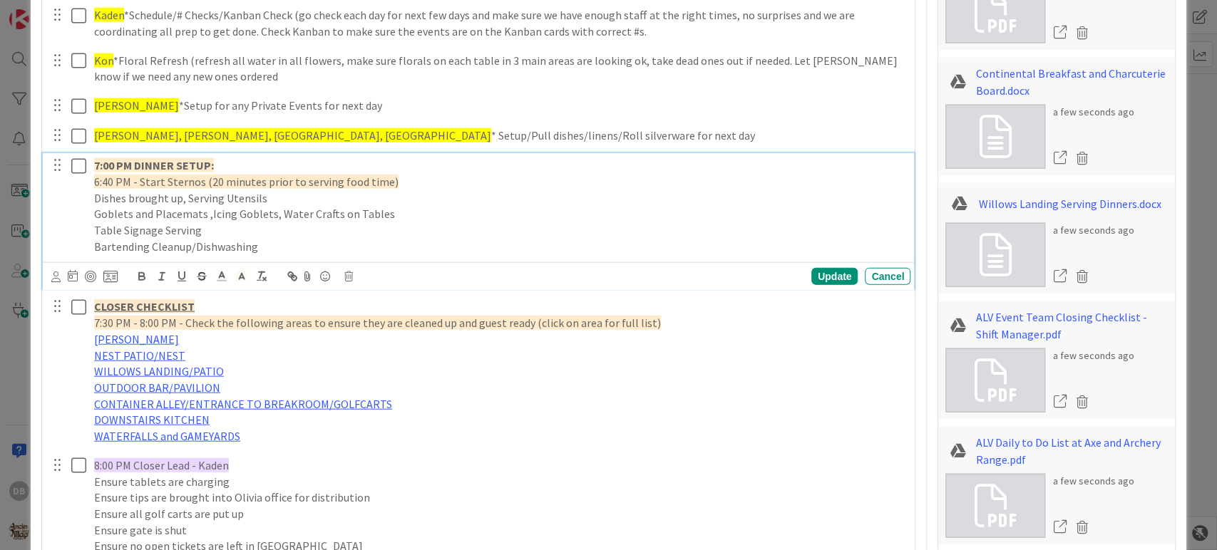
type textarea "x"
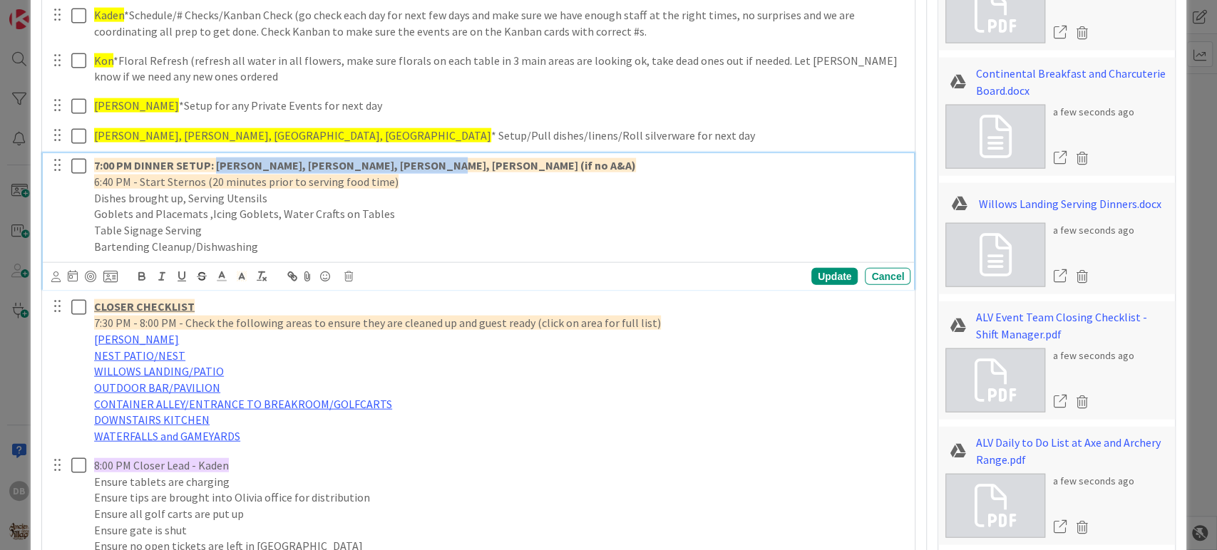
drag, startPoint x: 416, startPoint y: 164, endPoint x: 217, endPoint y: 162, distance: 199.6
click at [217, 162] on p "7:00 PM DINNER SETUP: [PERSON_NAME], [PERSON_NAME], [PERSON_NAME], [PERSON_NAME…" at bounding box center [499, 166] width 811 height 16
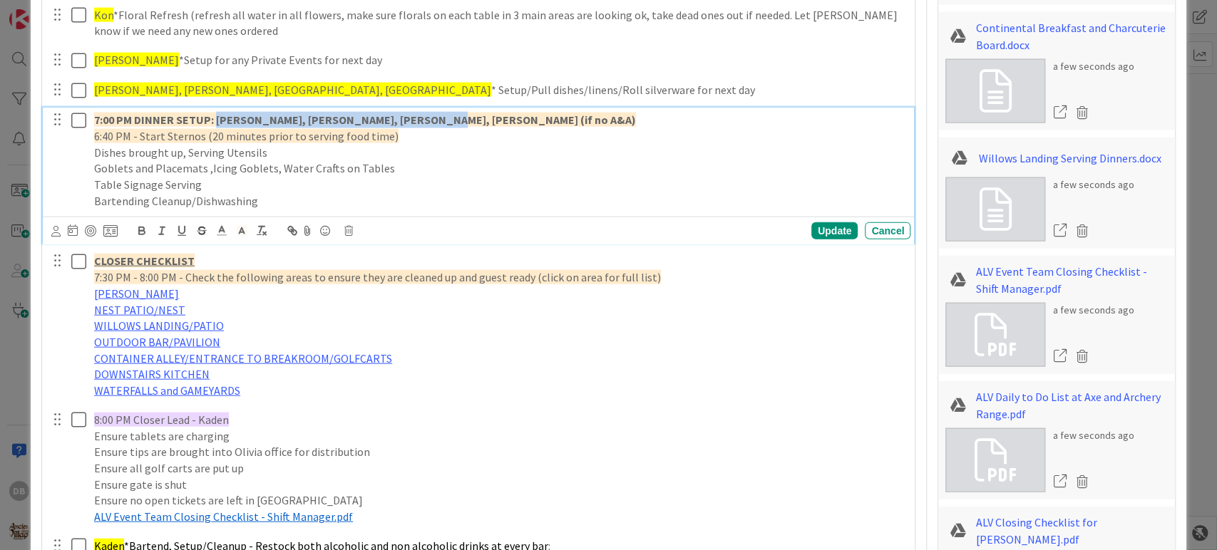
scroll to position [1996, 0]
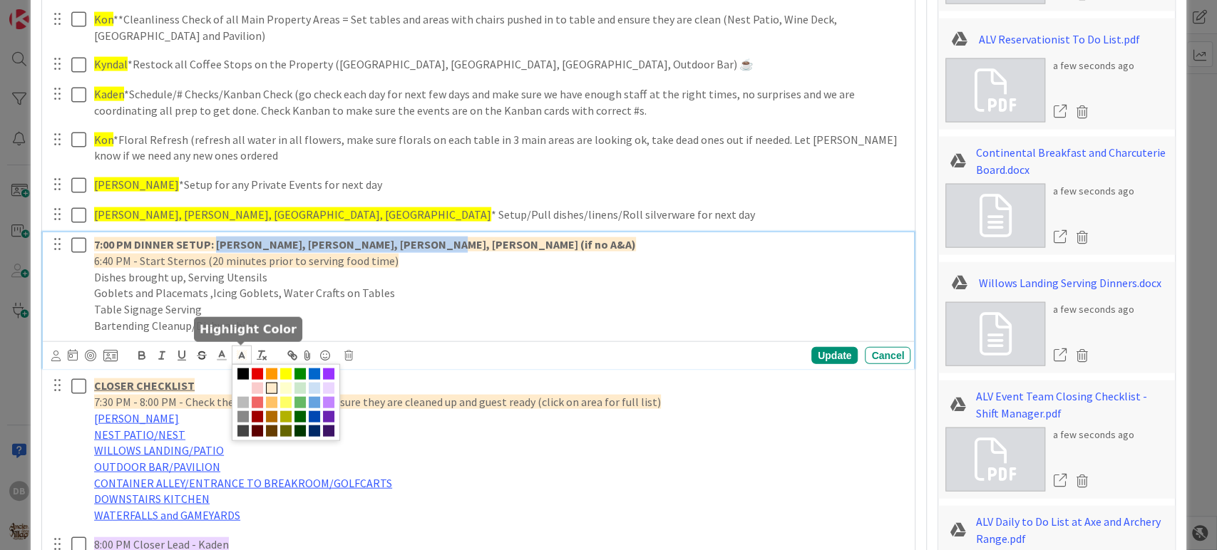
click at [246, 356] on icon at bounding box center [241, 355] width 13 height 13
click at [286, 371] on span at bounding box center [285, 374] width 11 height 11
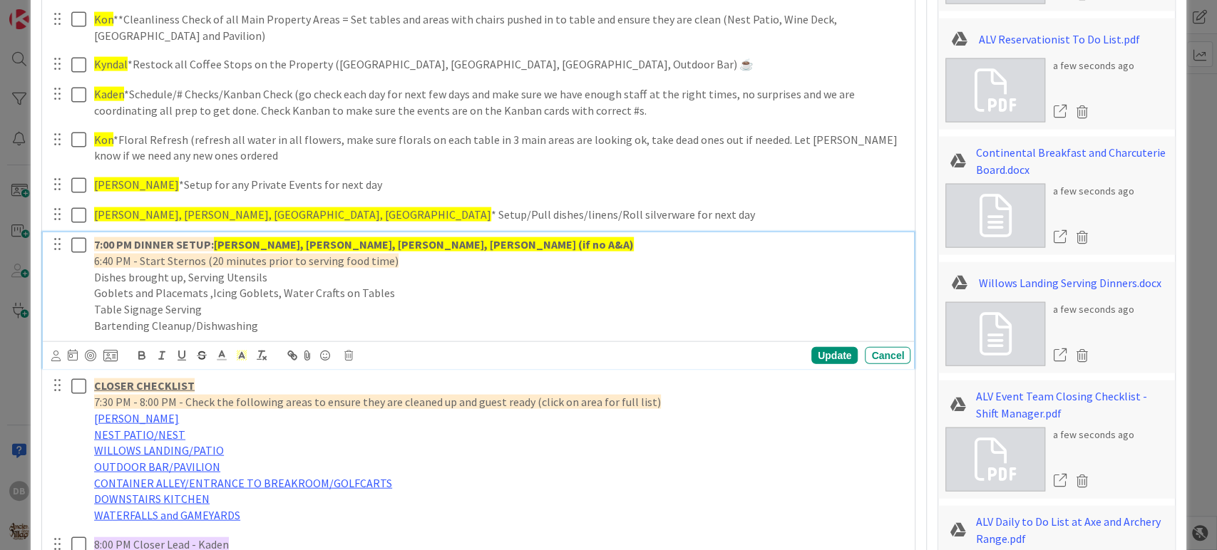
click at [429, 244] on p "7:00 PM DINNER SETUP: [PERSON_NAME], [PERSON_NAME], [PERSON_NAME], [PERSON_NAME…" at bounding box center [499, 245] width 811 height 16
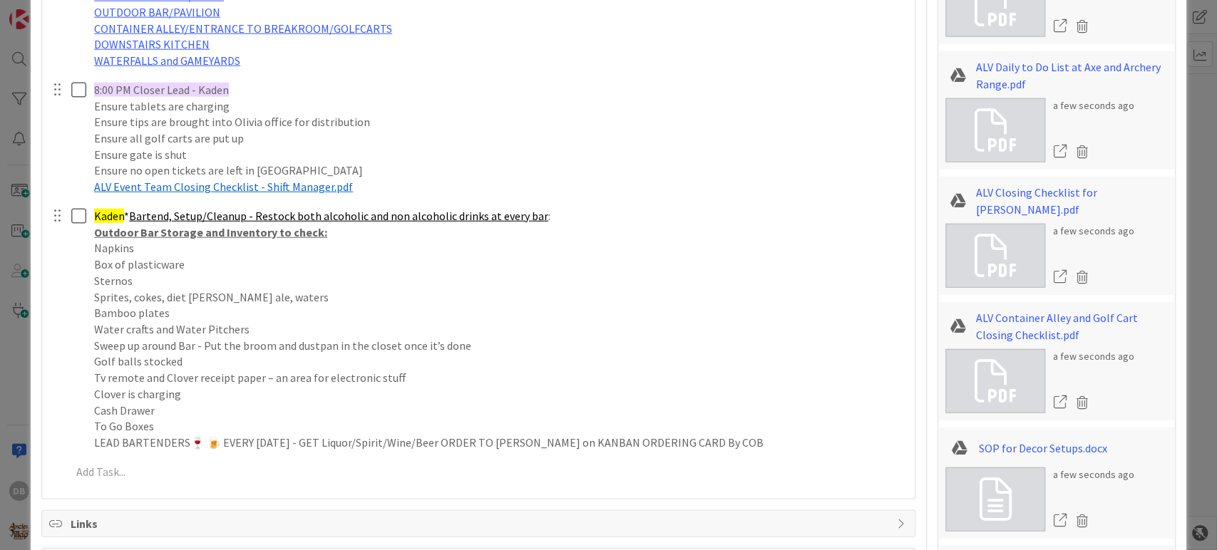
scroll to position [2471, 0]
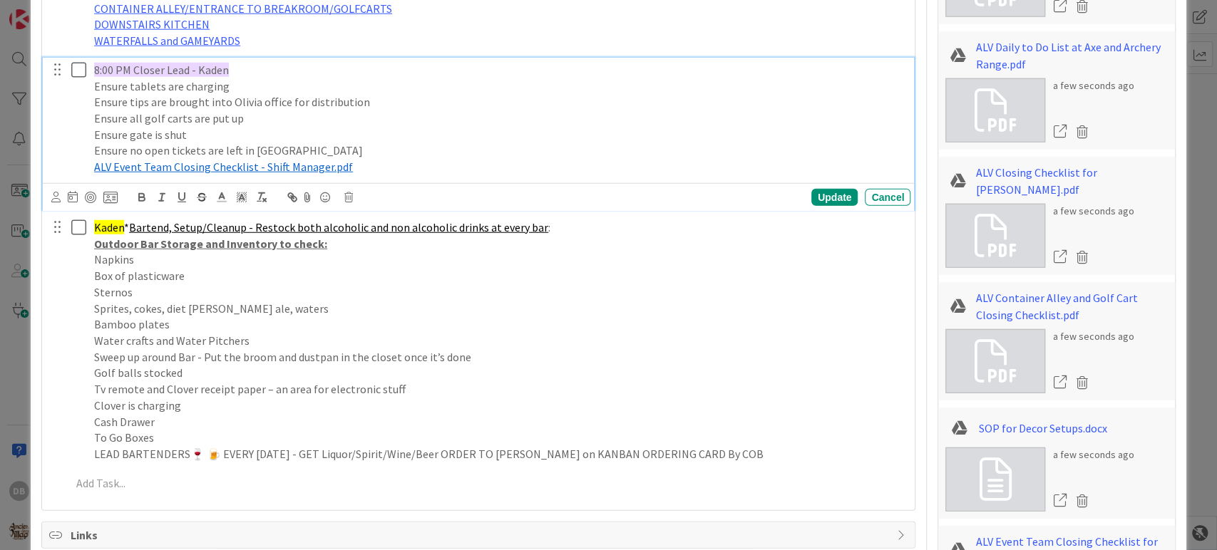
click at [225, 63] on span "8:00 PM Closer Lead - Kaden" at bounding box center [161, 70] width 135 height 14
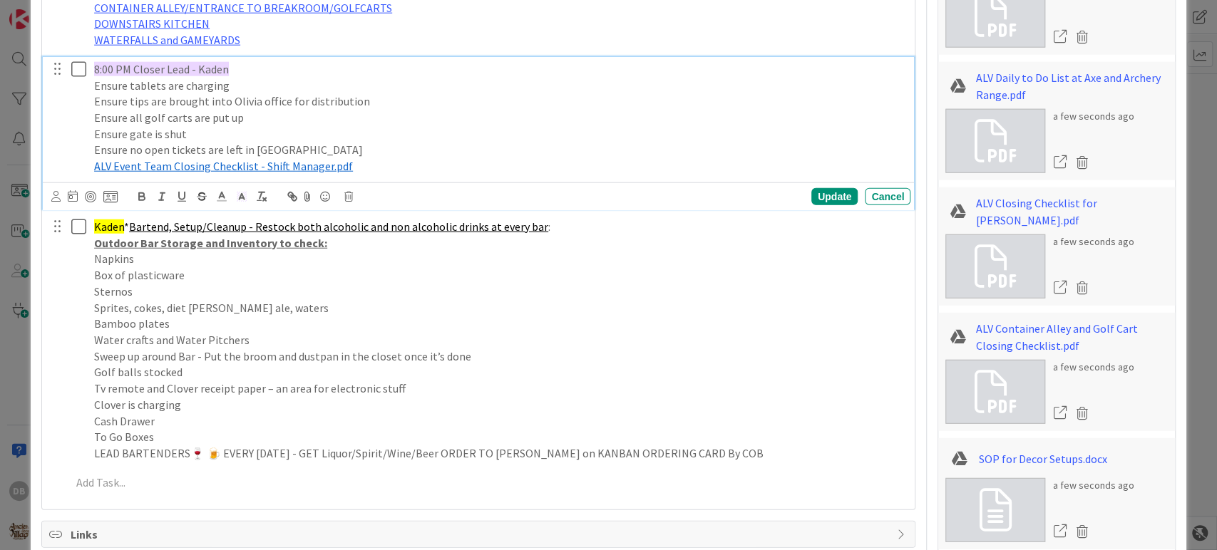
type textarea "x"
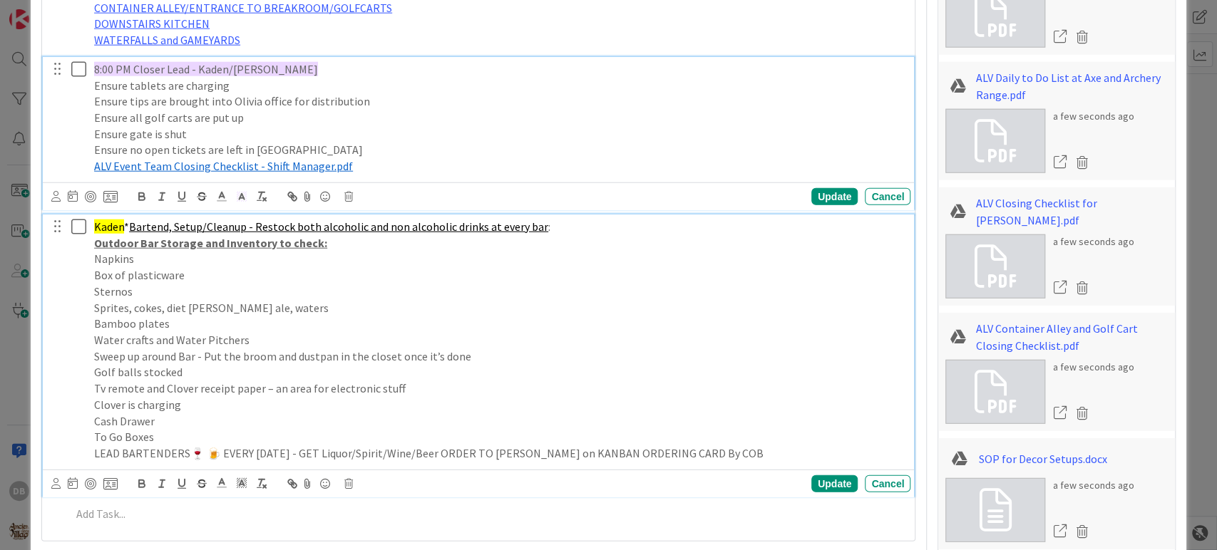
click at [123, 226] on span "Kaden" at bounding box center [109, 227] width 30 height 14
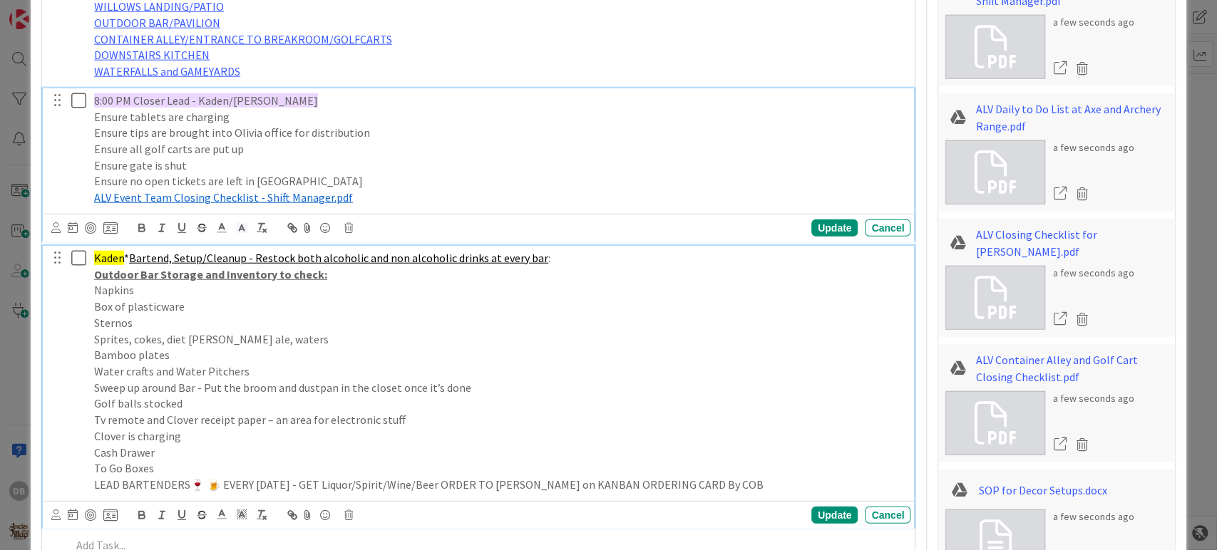
type textarea "x"
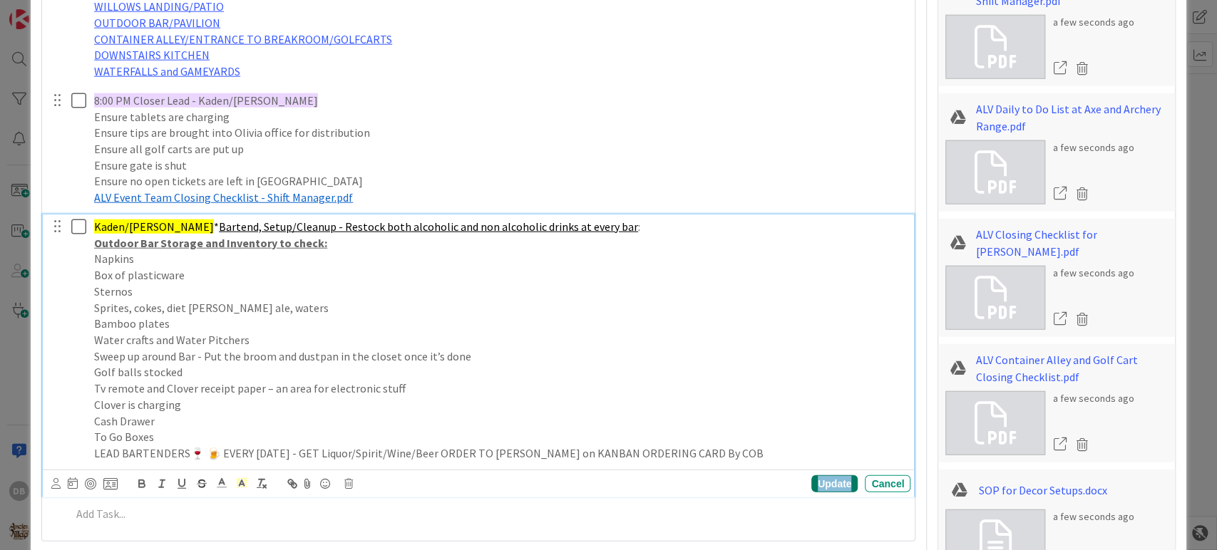
click at [821, 485] on div "Update" at bounding box center [834, 484] width 46 height 17
type textarea "x"
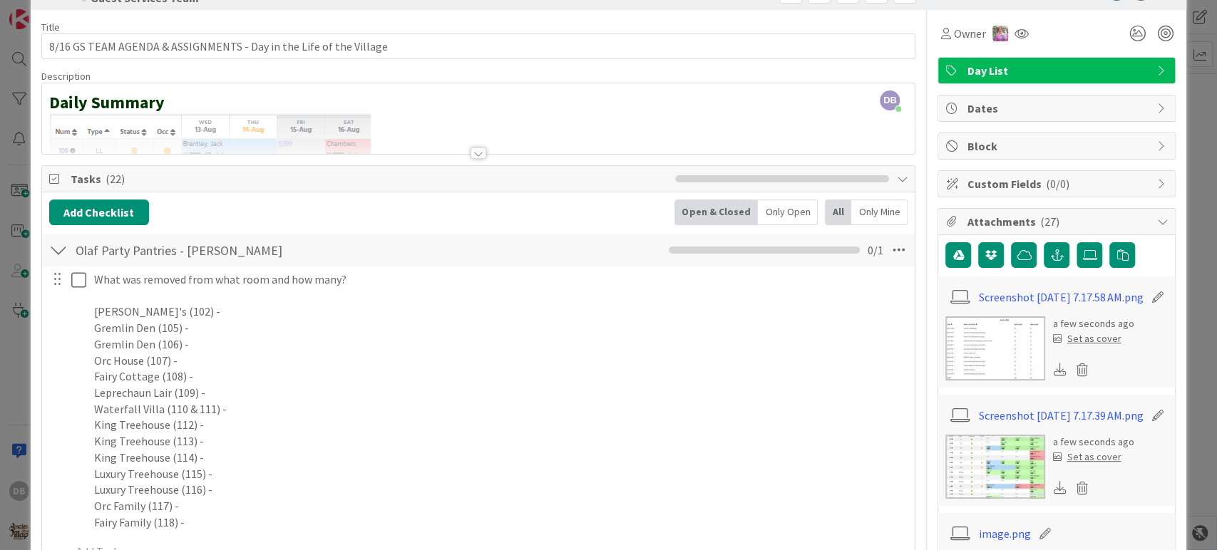
scroll to position [0, 0]
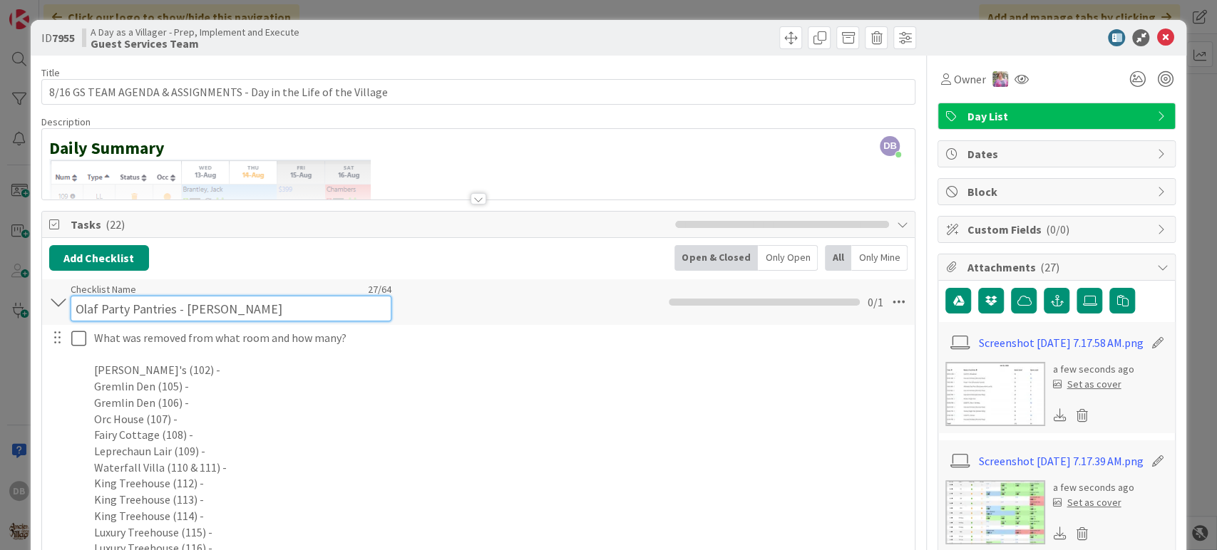
click at [228, 303] on input "Olaf Party Pantries - [PERSON_NAME]" at bounding box center [231, 309] width 321 height 26
drag, startPoint x: 221, startPoint y: 306, endPoint x: 189, endPoint y: 305, distance: 32.1
click at [189, 305] on input "Olaf Party Pantries - [PERSON_NAME]" at bounding box center [231, 309] width 321 height 26
type input "Olaf Party Pantries - [PERSON_NAME]"
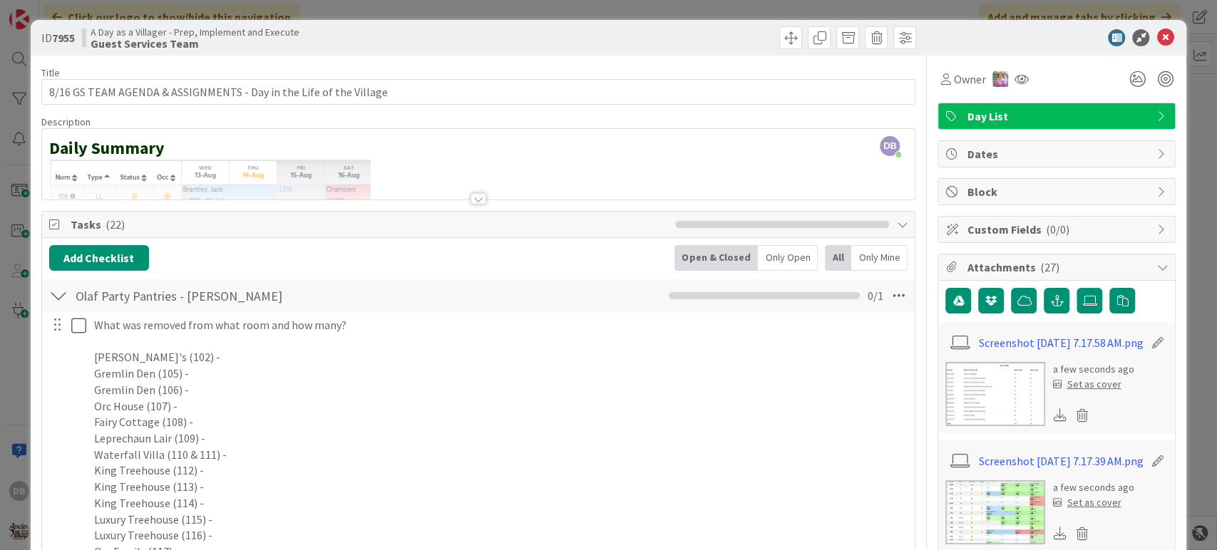
click at [499, 257] on div "Add Checklist Open & Closed Only Open All Only Mine" at bounding box center [478, 258] width 859 height 26
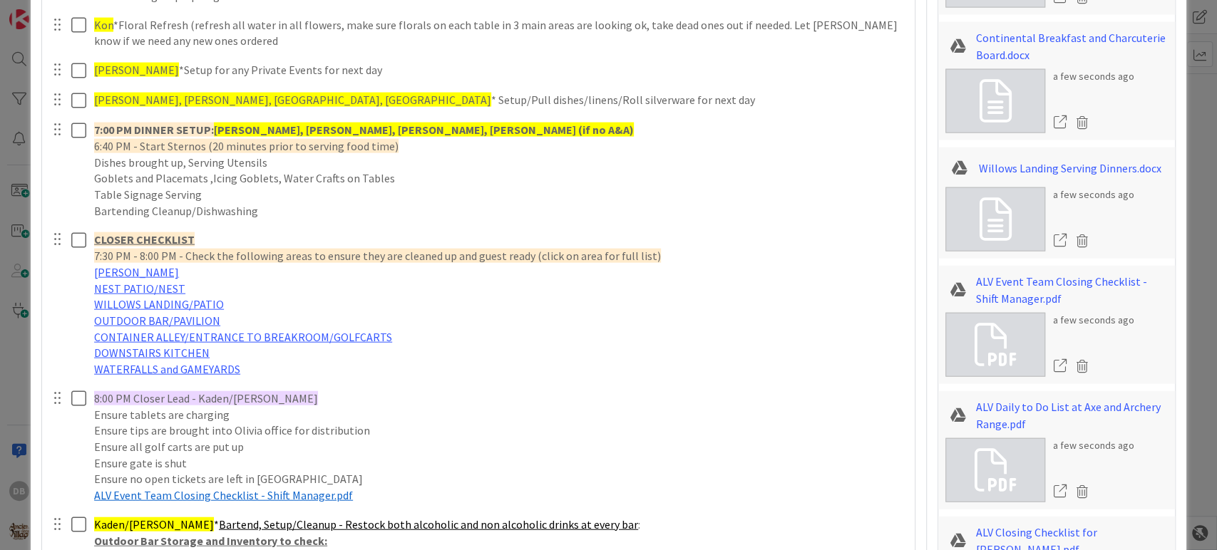
scroll to position [2139, 0]
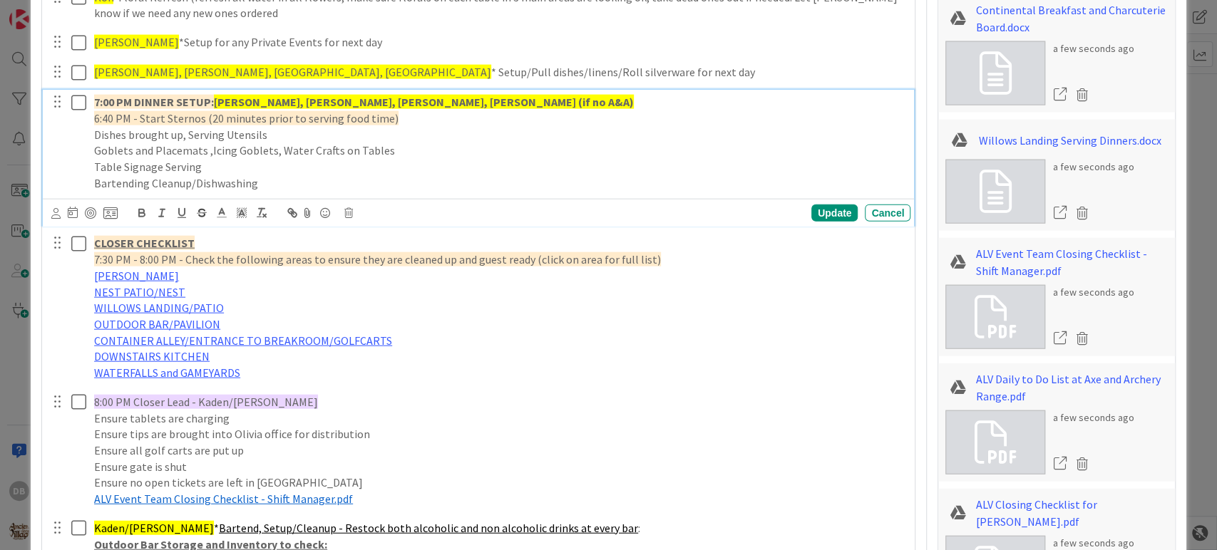
click at [207, 97] on strong "7:00 PM DINNER SETUP:" at bounding box center [154, 102] width 120 height 14
click at [811, 209] on div "Update" at bounding box center [834, 213] width 46 height 17
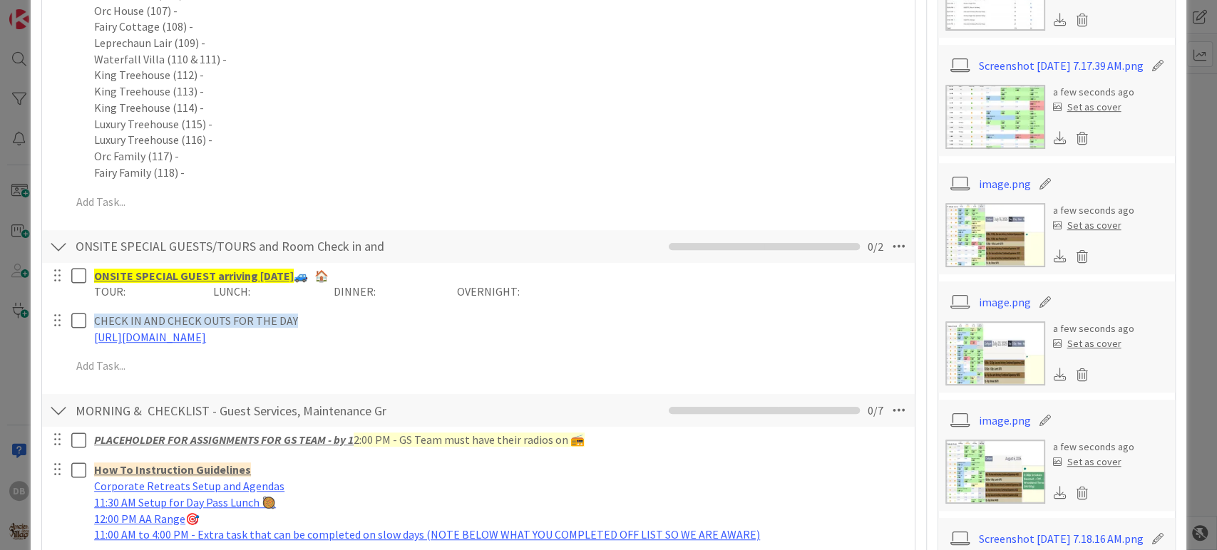
scroll to position [0, 0]
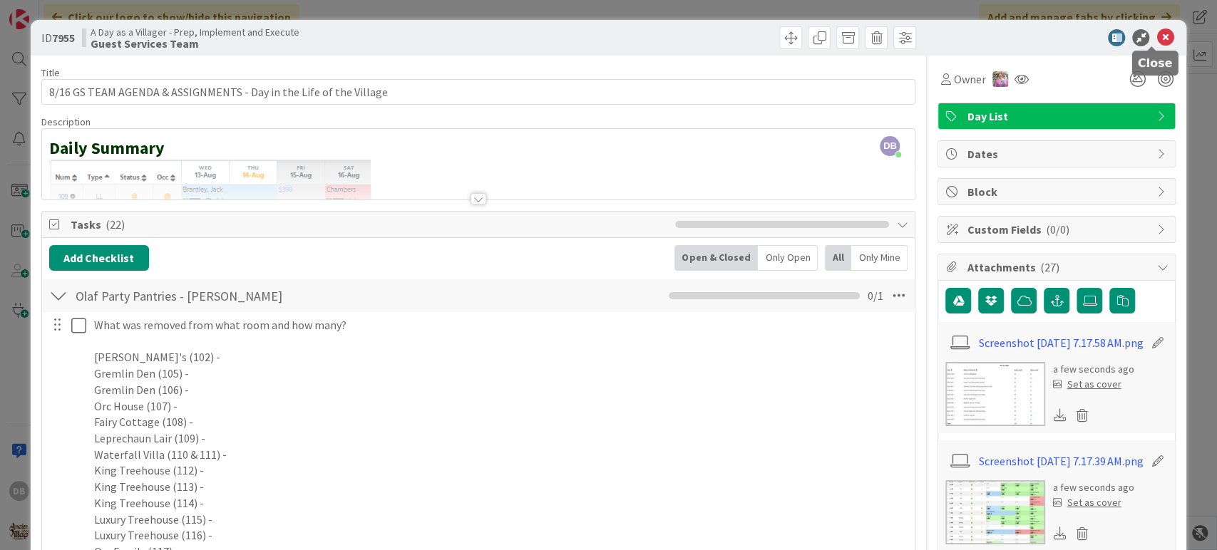
click at [1156, 34] on icon at bounding box center [1164, 37] width 17 height 17
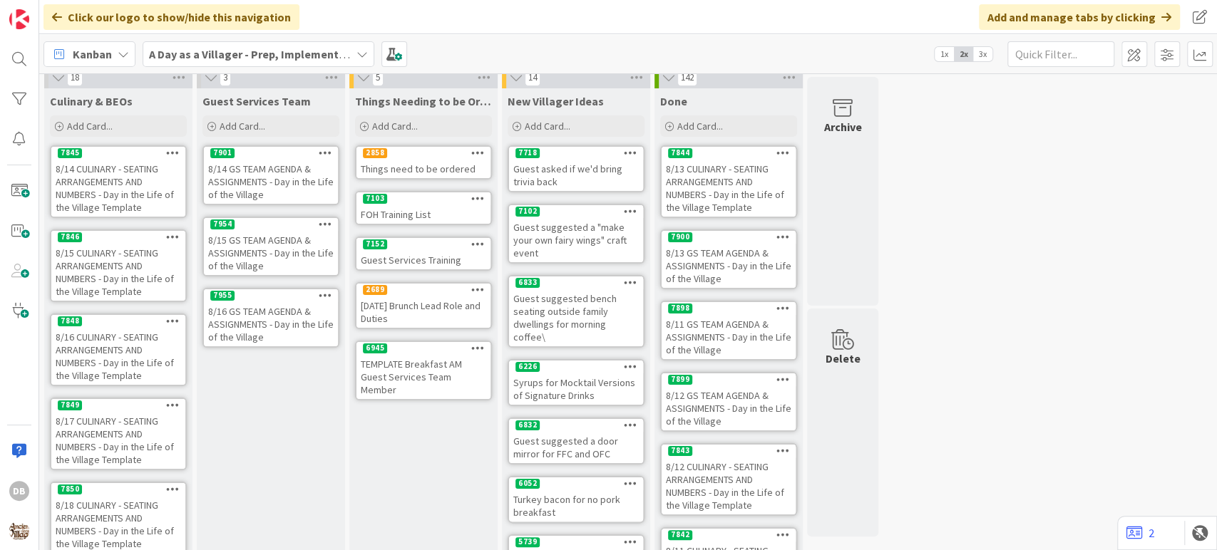
click at [325, 291] on icon at bounding box center [326, 295] width 14 height 10
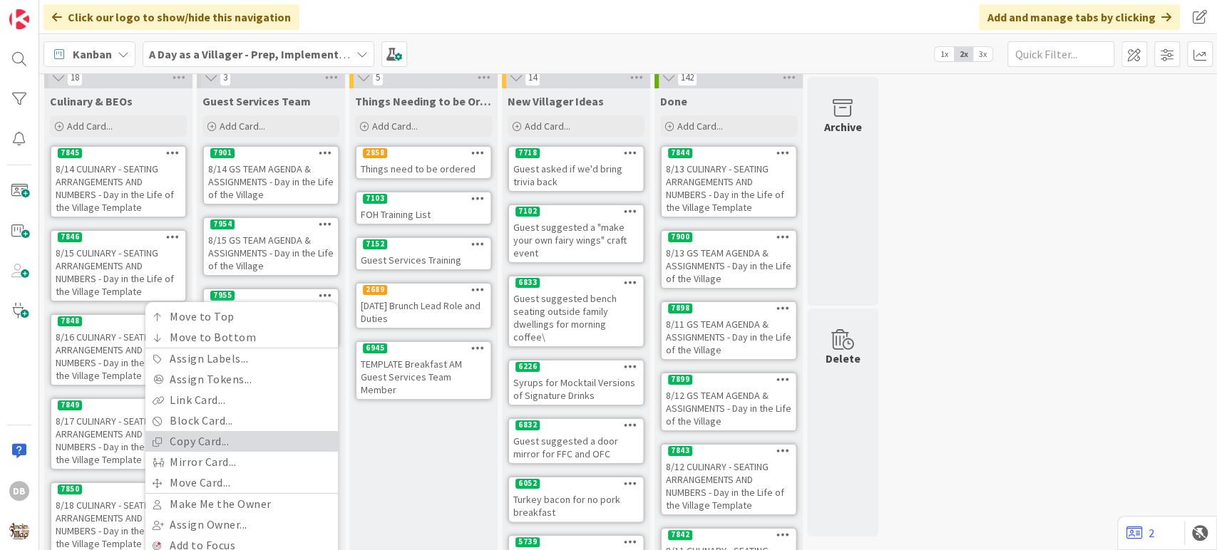
click at [230, 433] on link "Copy Card..." at bounding box center [241, 441] width 192 height 21
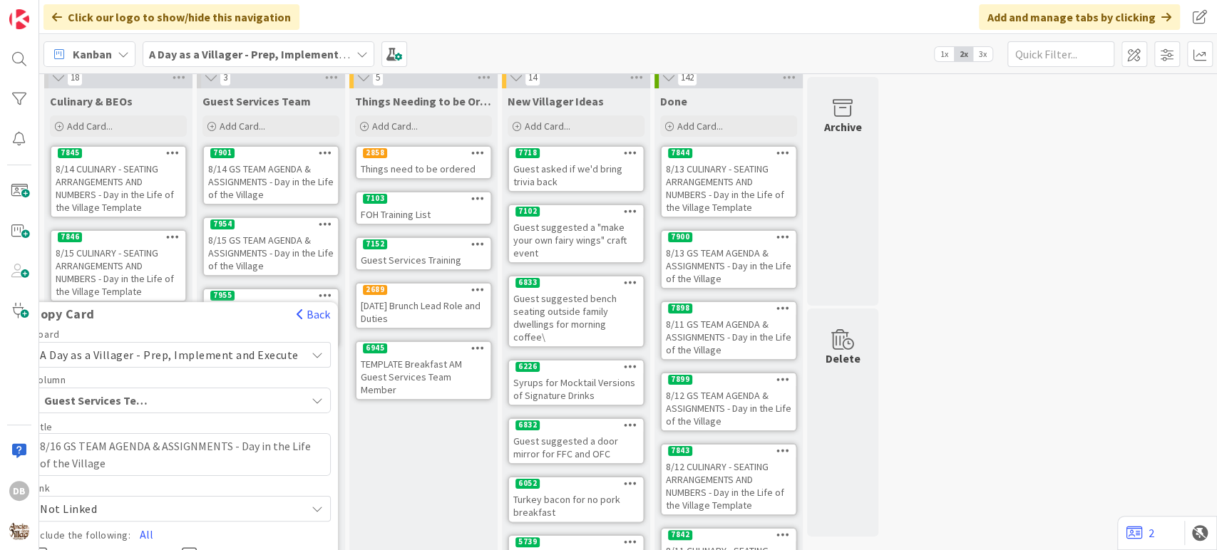
click at [69, 446] on textarea "8/16 GS TEAM AGENDA & ASSIGNMENTS - Day in the Life of the Village" at bounding box center [181, 454] width 299 height 43
type textarea "x"
type textarea "8/1 GS TEAM AGENDA & ASSIGNMENTS - Day in the Life of the Village"
type textarea "x"
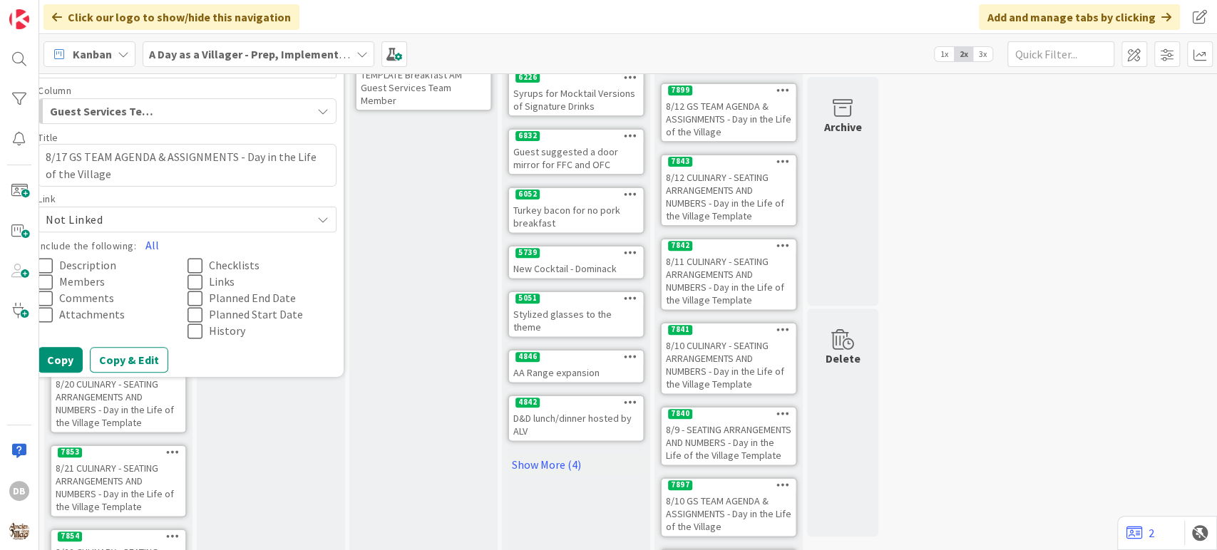
scroll to position [327, 0]
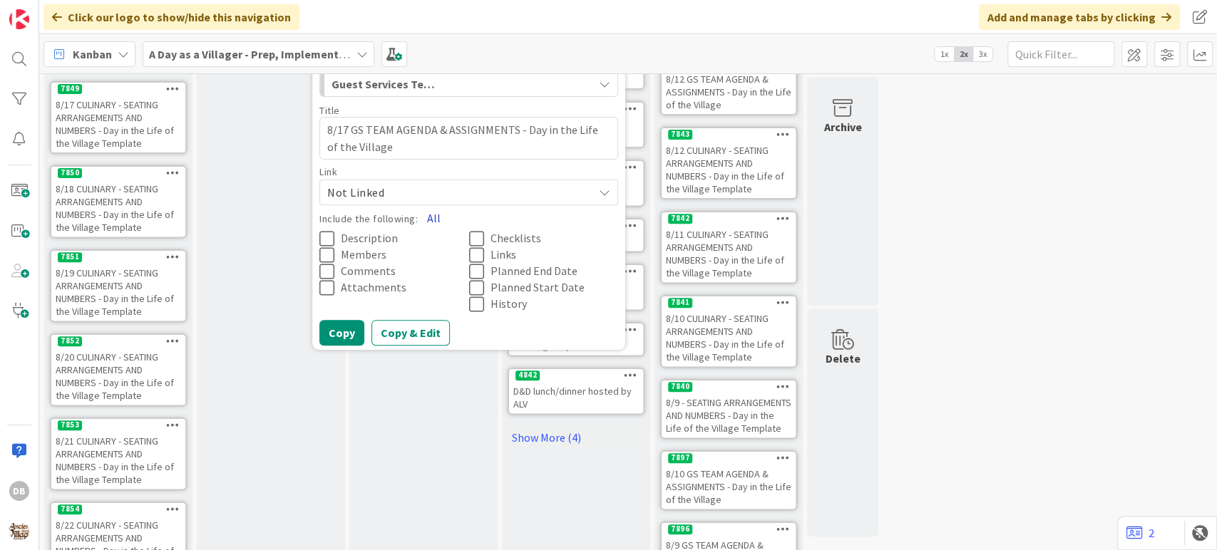
type textarea "8/17 GS TEAM AGENDA & ASSIGNMENTS - Day in the Life of the Village"
drag, startPoint x: 433, startPoint y: 217, endPoint x: 396, endPoint y: 267, distance: 62.2
click at [433, 217] on button "All" at bounding box center [434, 218] width 32 height 26
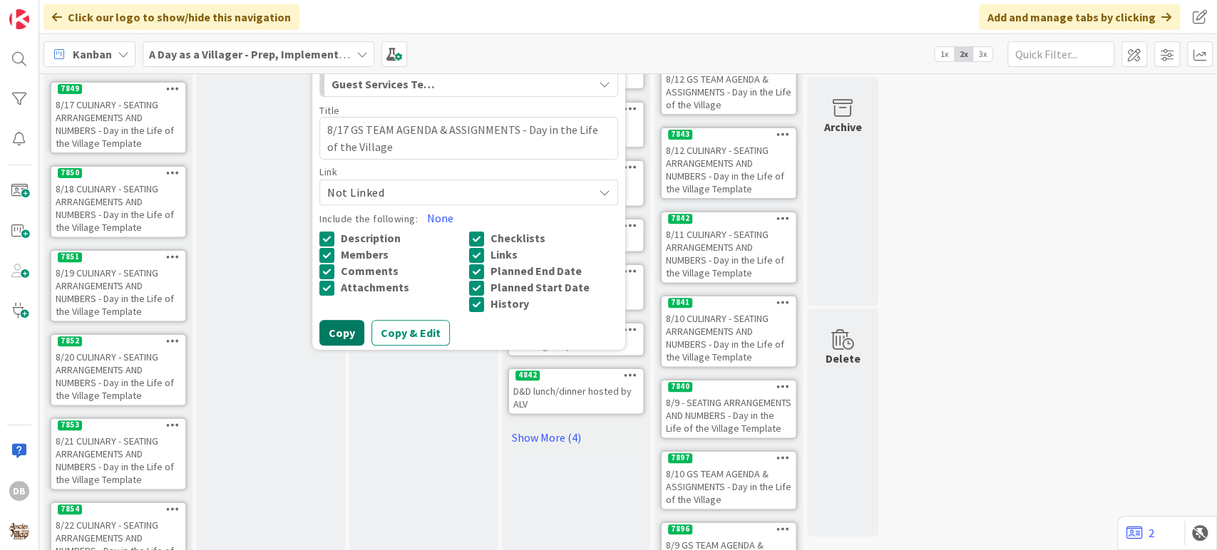
click at [345, 329] on button "Copy" at bounding box center [341, 333] width 45 height 26
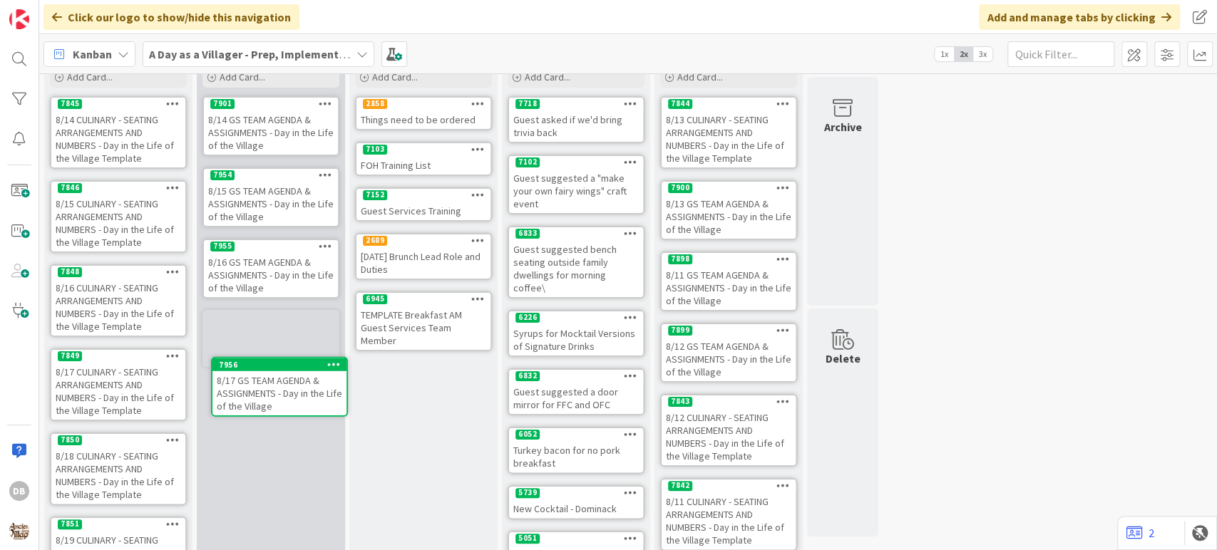
scroll to position [74, 0]
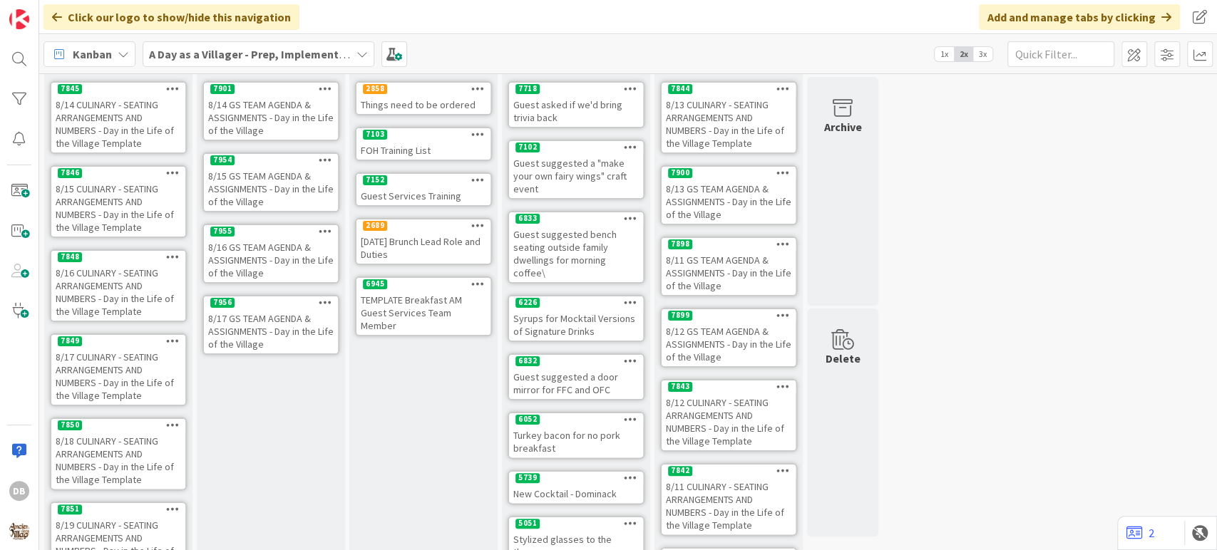
click at [276, 324] on div "8/17 GS TEAM AGENDA & ASSIGNMENTS - Day in the Life of the Village" at bounding box center [271, 331] width 134 height 44
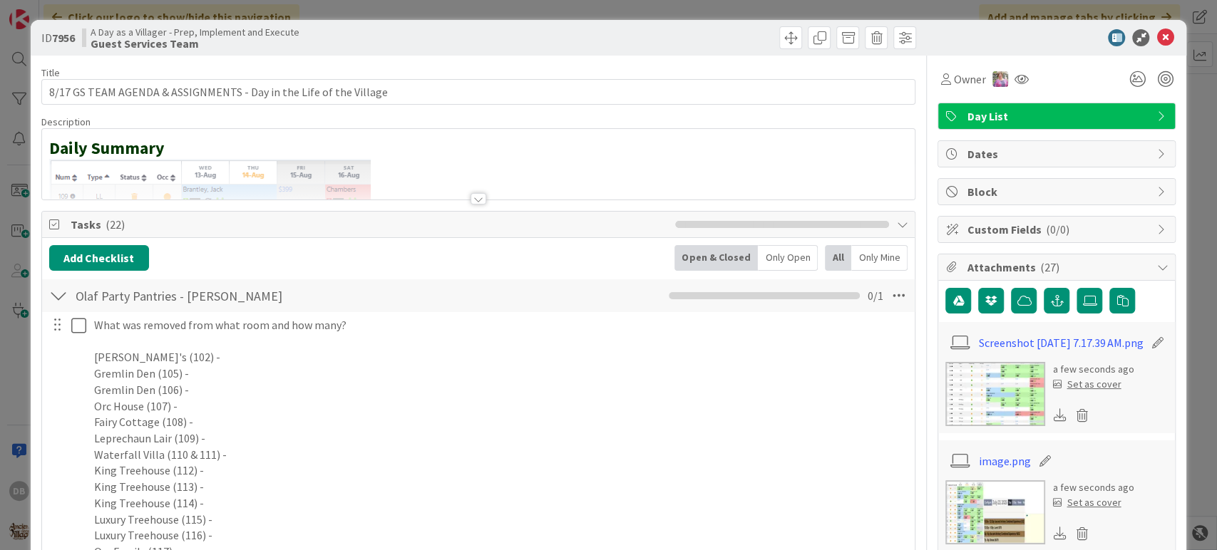
type textarea "x"
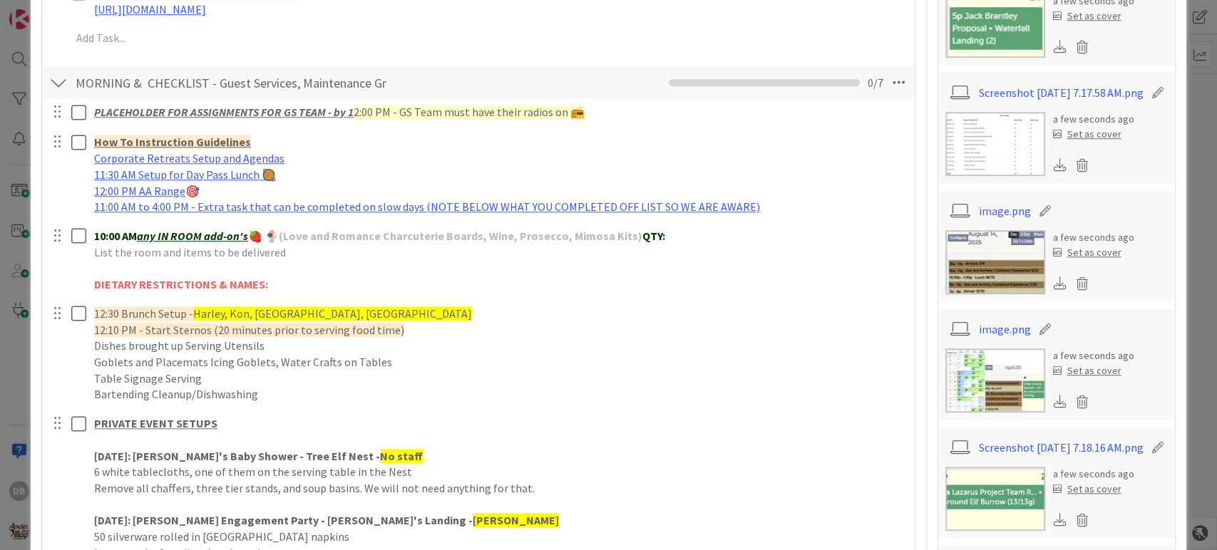
scroll to position [792, 0]
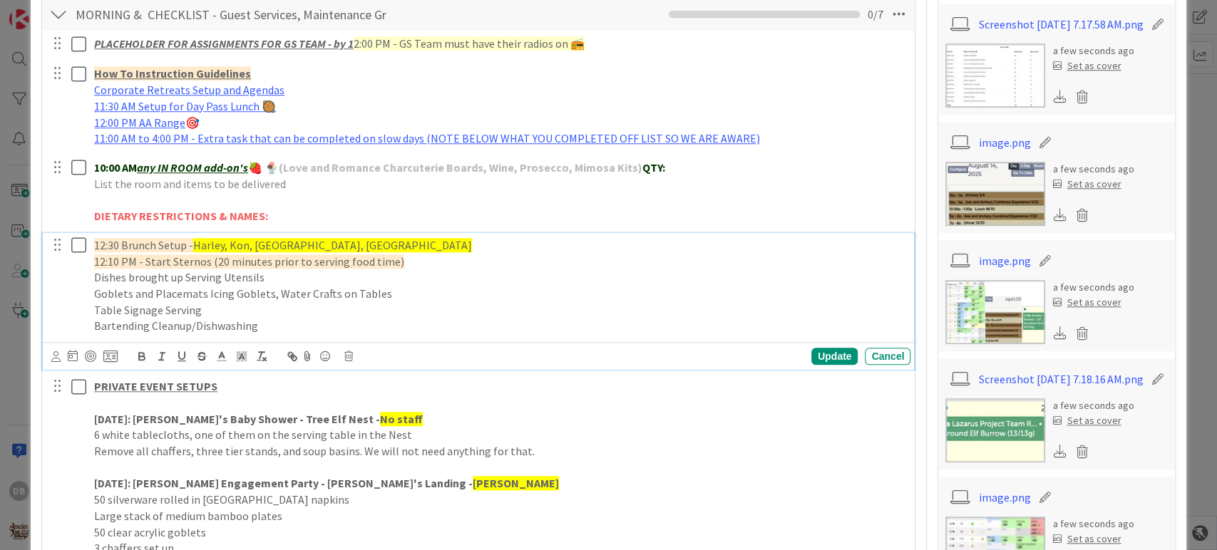
click at [132, 244] on span "12:30 Brunch Setup -" at bounding box center [143, 245] width 99 height 14
click at [821, 355] on div "Update" at bounding box center [834, 356] width 46 height 17
click at [111, 244] on span "12:30 Lunch Setup -" at bounding box center [140, 245] width 93 height 14
click at [105, 262] on span "12:10 PM - Start Sternos (20 minutes prior to serving food time)" at bounding box center [249, 262] width 310 height 14
click at [130, 247] on span "10:30 Lunch Setup -" at bounding box center [140, 245] width 93 height 14
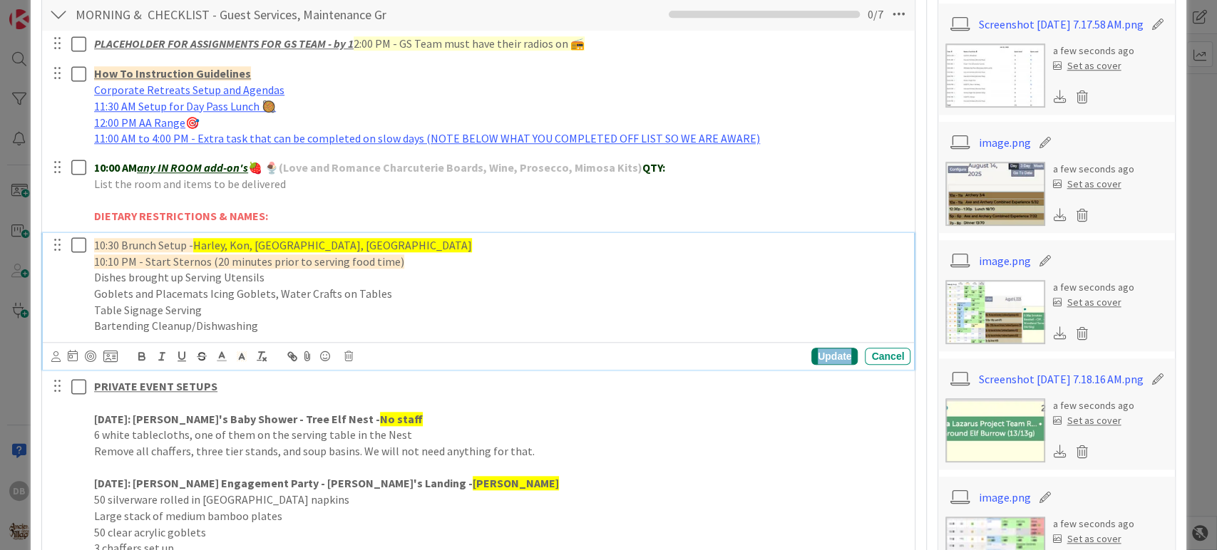
click at [821, 354] on div "Update" at bounding box center [834, 356] width 46 height 17
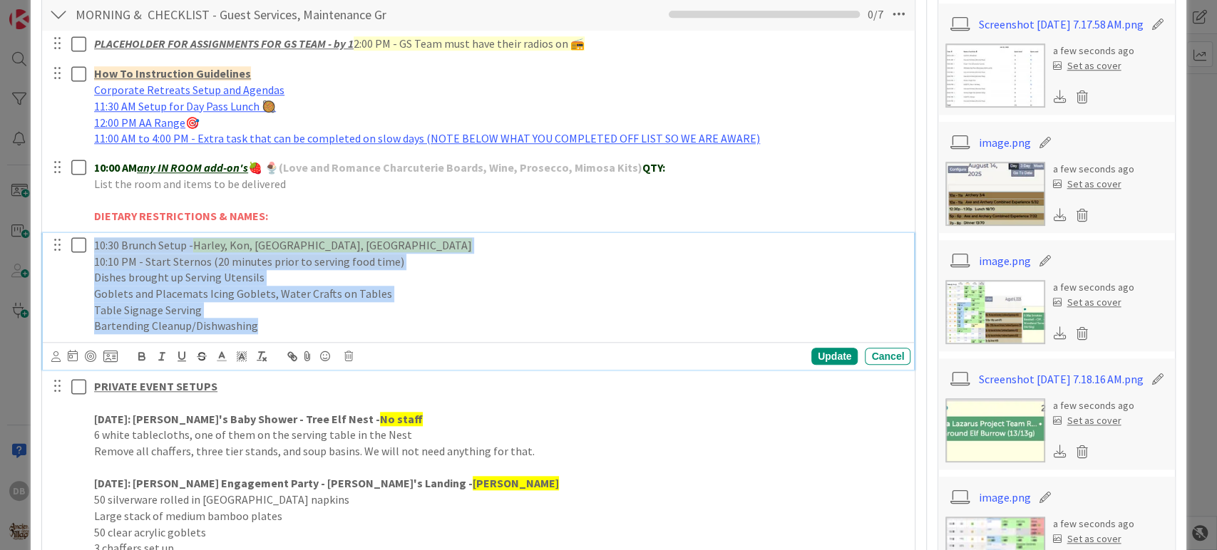
drag, startPoint x: 282, startPoint y: 319, endPoint x: 66, endPoint y: 232, distance: 233.3
click at [66, 233] on div "10:30 Brunch Setup - Harley, [GEOGRAPHIC_DATA], [GEOGRAPHIC_DATA], [GEOGRAPHIC_…" at bounding box center [479, 286] width 863 height 106
copy div "10:30 Brunch Setup - Harley, [GEOGRAPHIC_DATA], [GEOGRAPHIC_DATA], [GEOGRAPHIC_…"
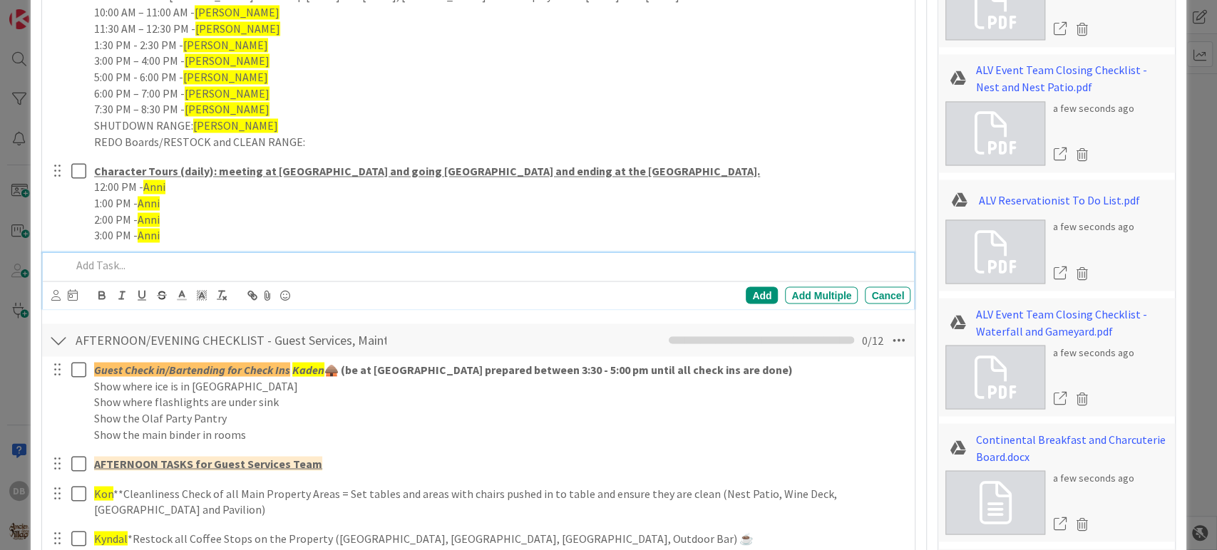
click at [104, 263] on p at bounding box center [488, 265] width 834 height 16
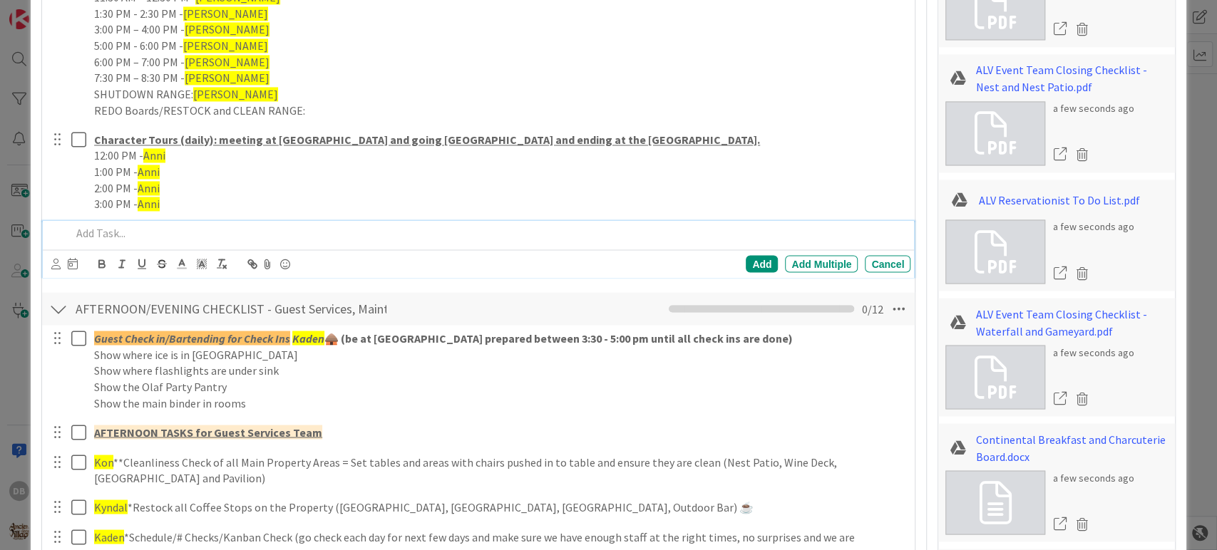
scroll to position [1553, 0]
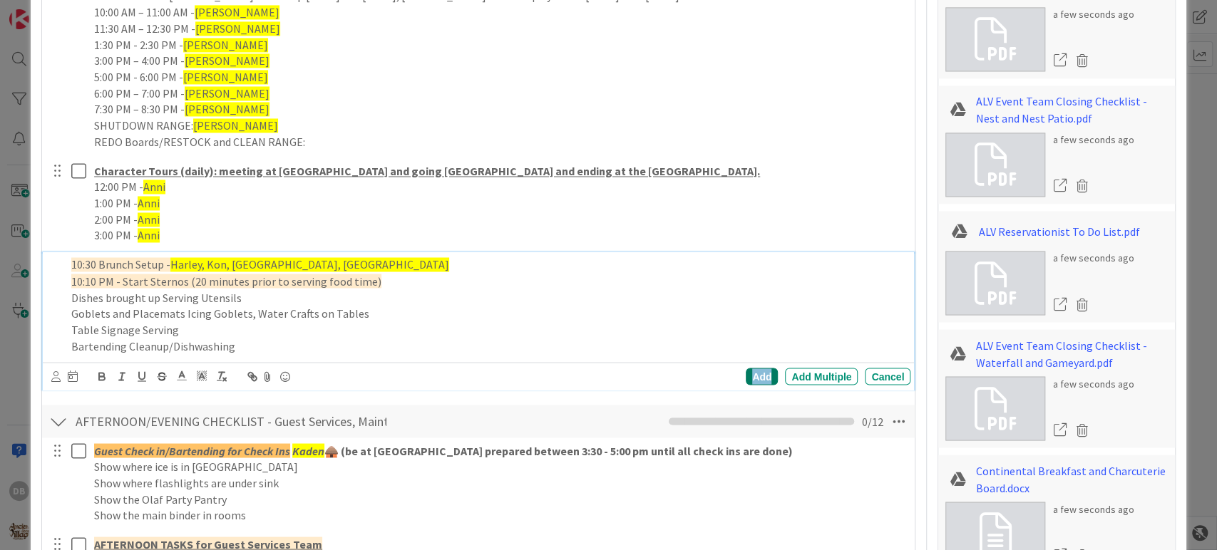
click at [746, 376] on div "Add" at bounding box center [762, 376] width 32 height 17
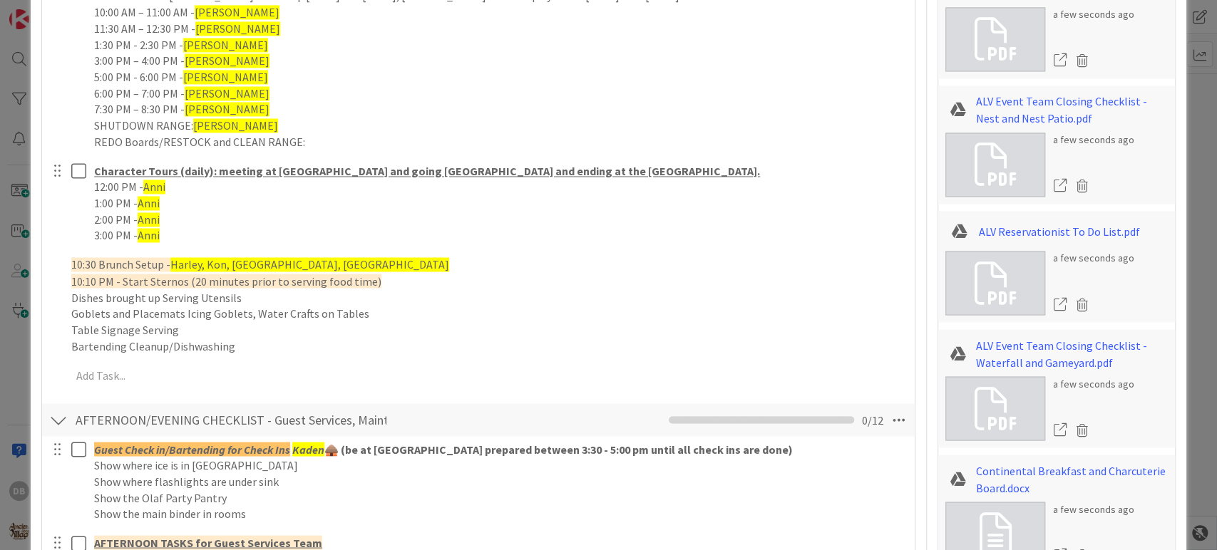
type textarea "x"
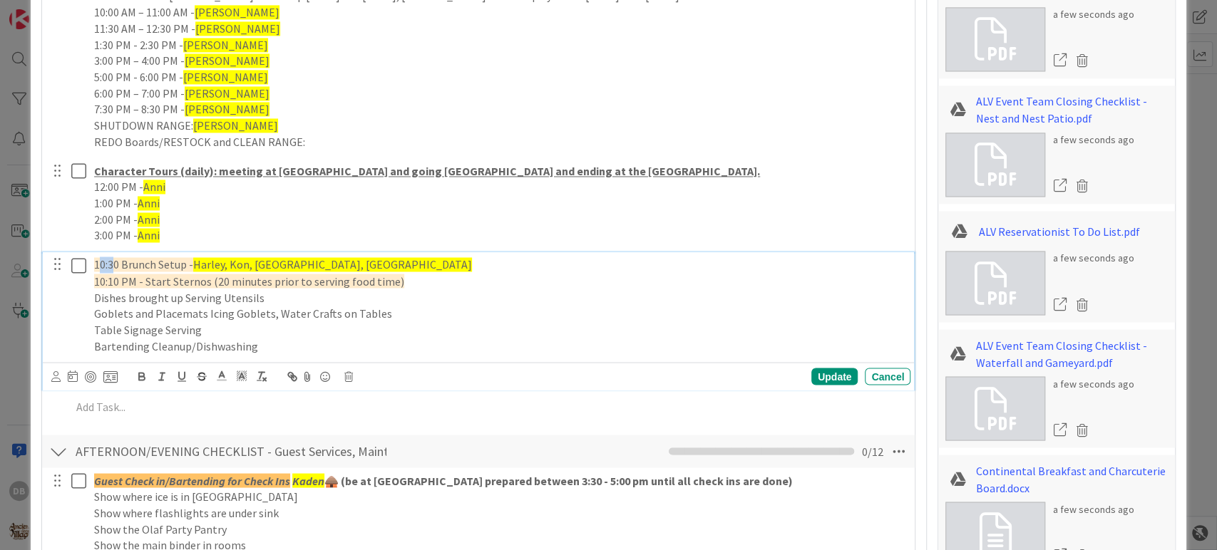
drag, startPoint x: 113, startPoint y: 262, endPoint x: 98, endPoint y: 264, distance: 14.4
click at [98, 264] on span "10:30 Brunch Setup -" at bounding box center [143, 264] width 99 height 14
drag, startPoint x: 113, startPoint y: 281, endPoint x: 100, endPoint y: 278, distance: 13.8
click at [100, 278] on span "10:10 PM - Start Sternos (20 minutes prior to serving food time)" at bounding box center [249, 281] width 310 height 14
click at [821, 373] on div "Update" at bounding box center [834, 376] width 46 height 17
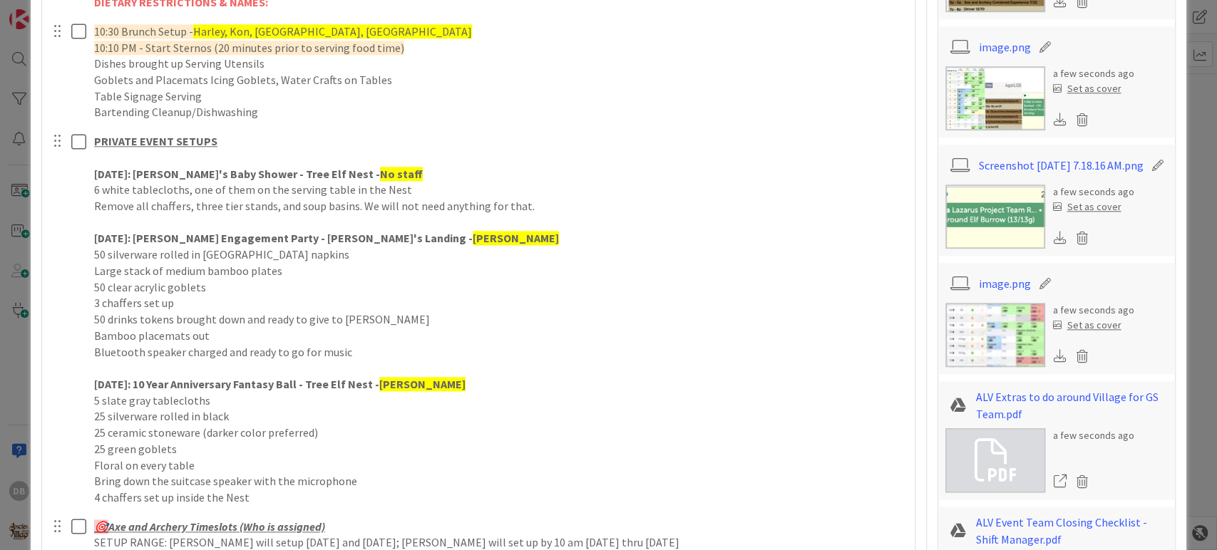
scroll to position [993, 0]
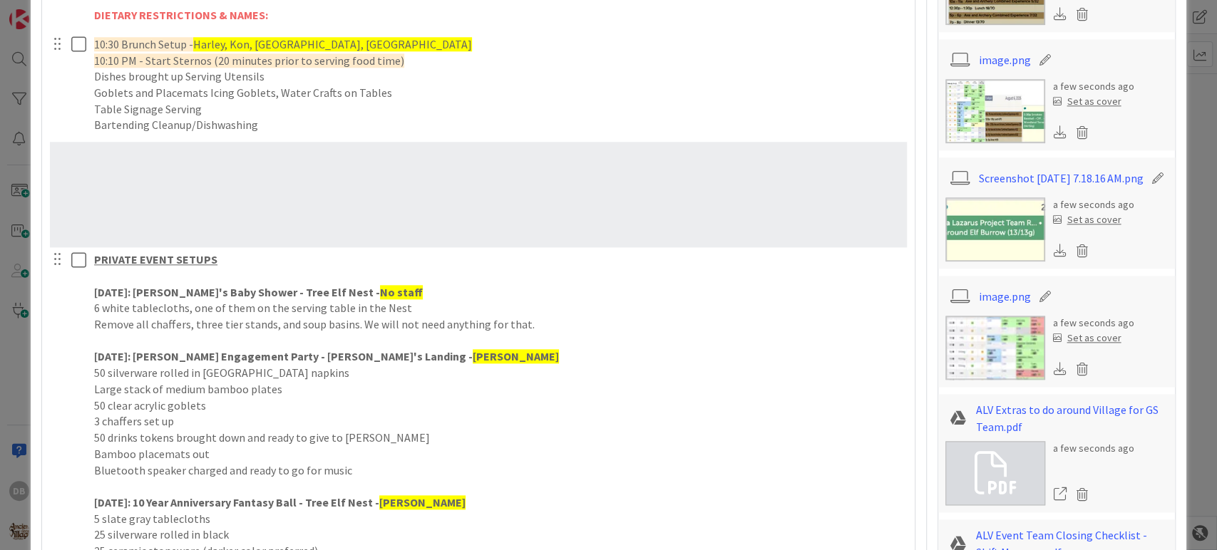
type textarea "x"
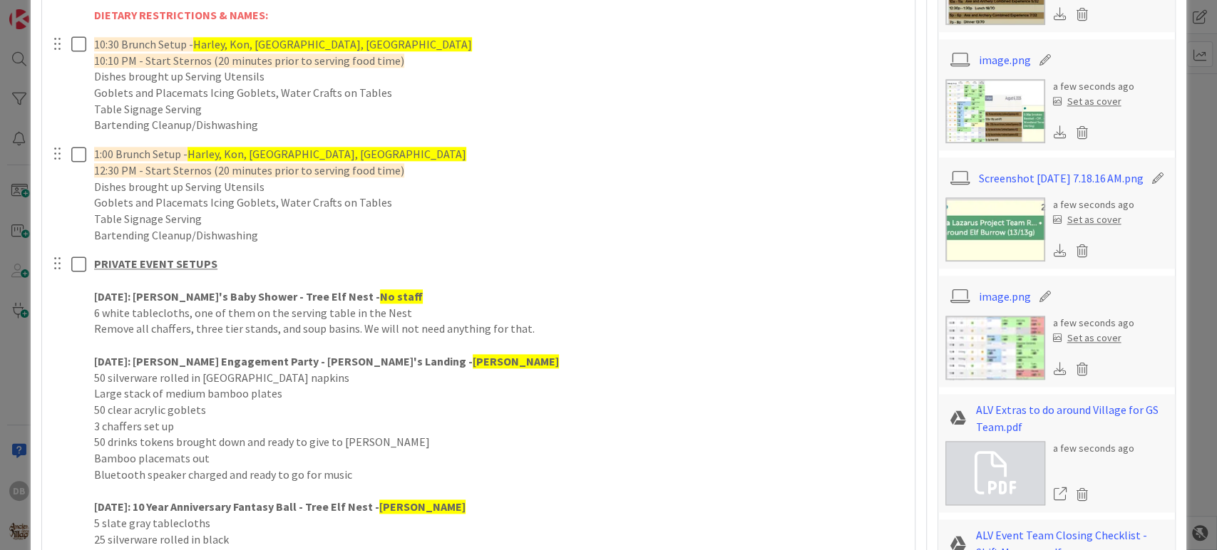
scroll to position [1310, 0]
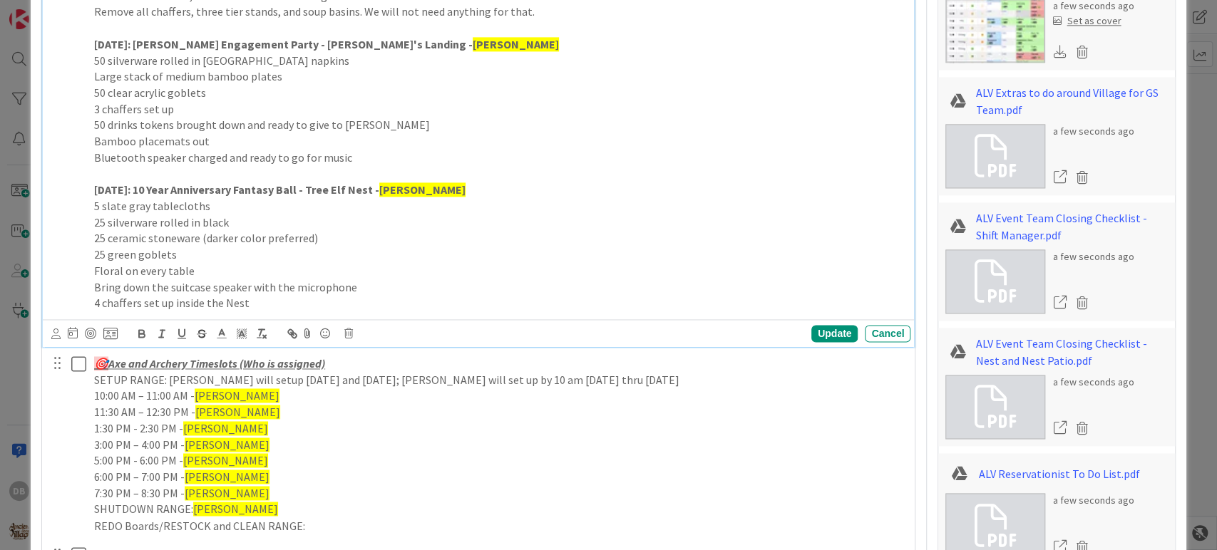
click at [350, 308] on p "4 chaffers set up inside the Nest" at bounding box center [499, 303] width 811 height 16
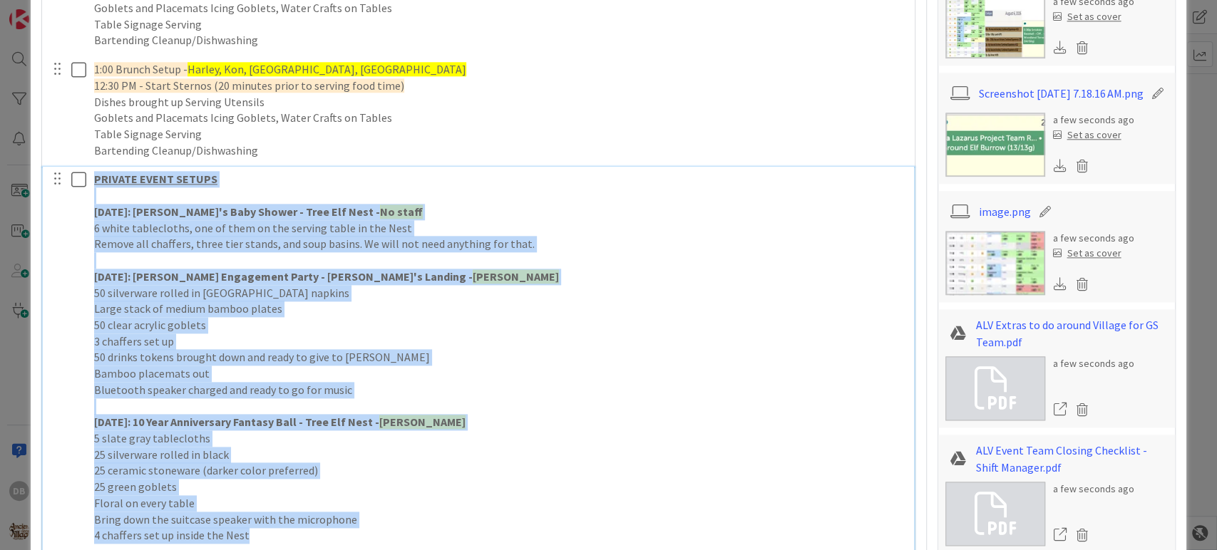
scroll to position [1052, 0]
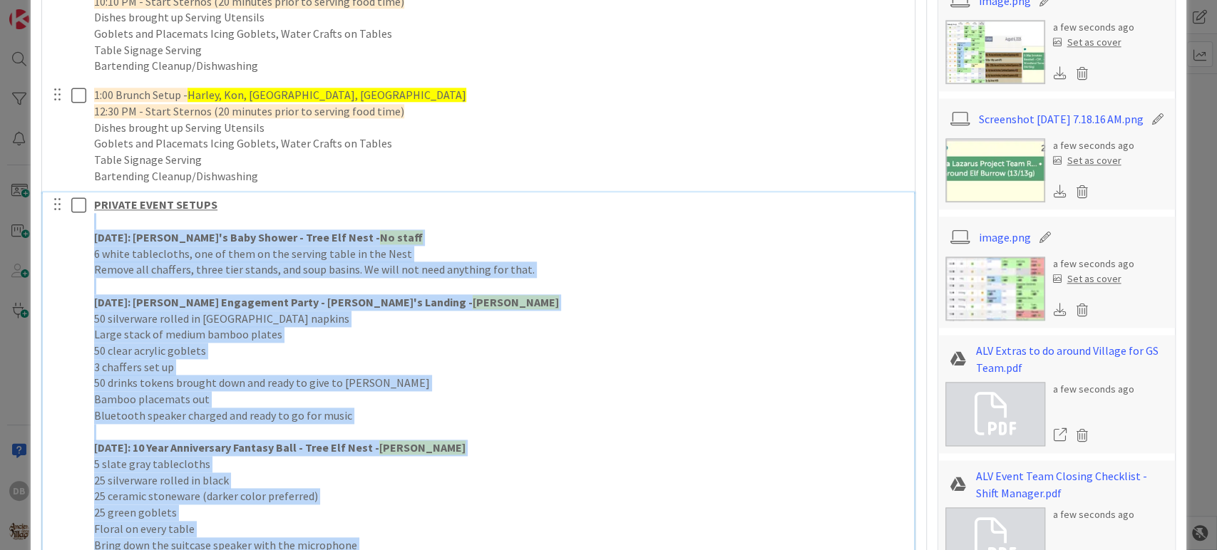
drag, startPoint x: 274, startPoint y: 308, endPoint x: 91, endPoint y: 227, distance: 201.1
click at [91, 227] on div "PRIVATE EVENT SETUPS [DATE]: [PERSON_NAME]'s Baby Shower - Tree Elf Nest - No s…" at bounding box center [499, 382] width 822 height 381
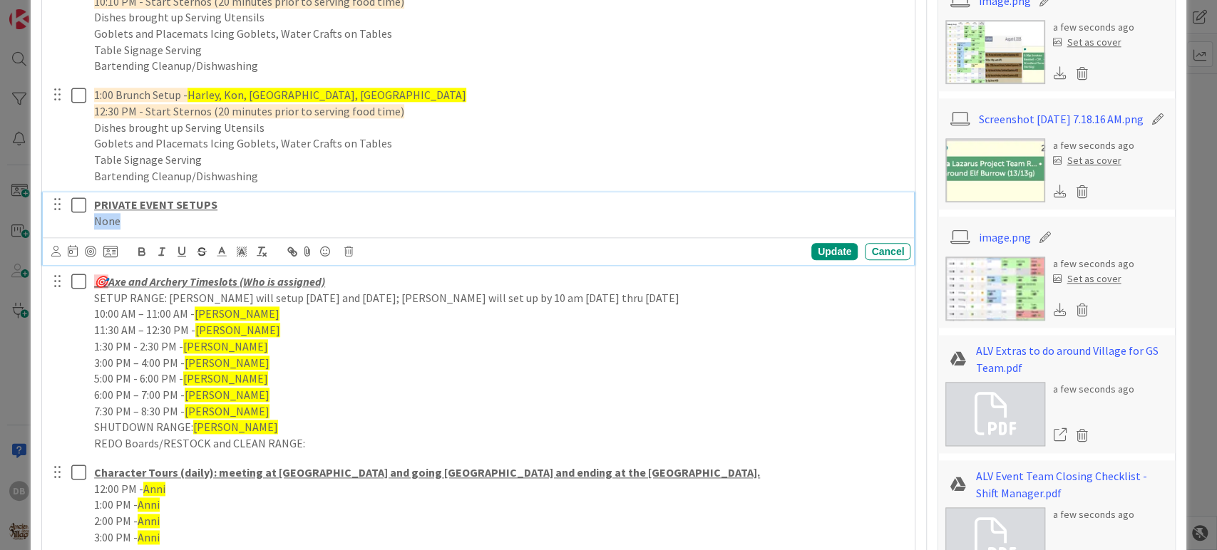
drag, startPoint x: 119, startPoint y: 217, endPoint x: 96, endPoint y: 217, distance: 23.5
click at [96, 217] on p "None" at bounding box center [499, 221] width 811 height 16
click at [242, 255] on icon at bounding box center [241, 251] width 13 height 13
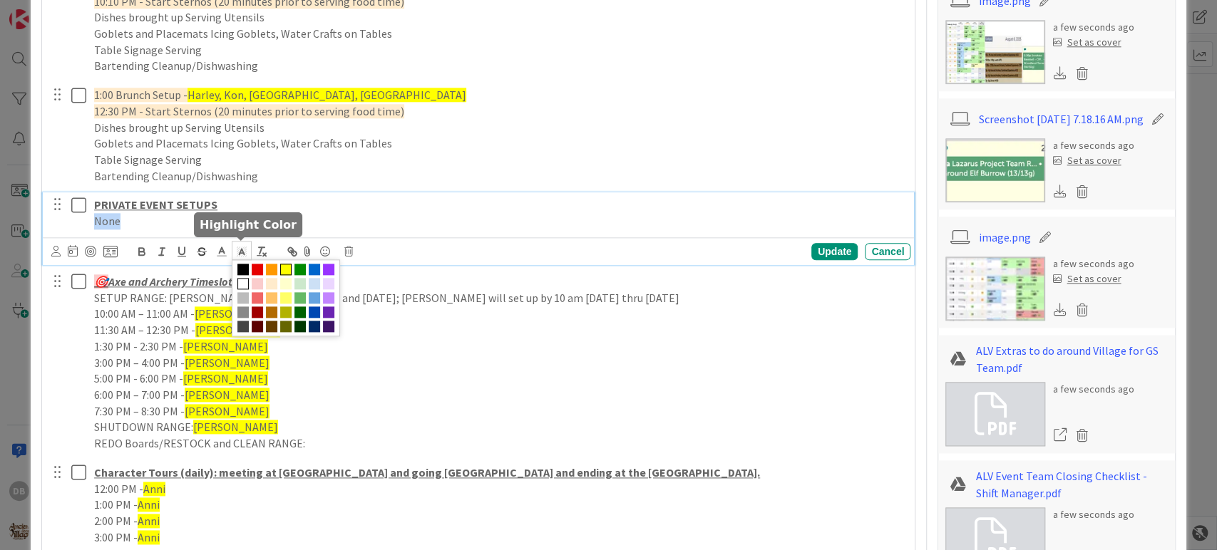
click at [283, 266] on span at bounding box center [285, 269] width 11 height 11
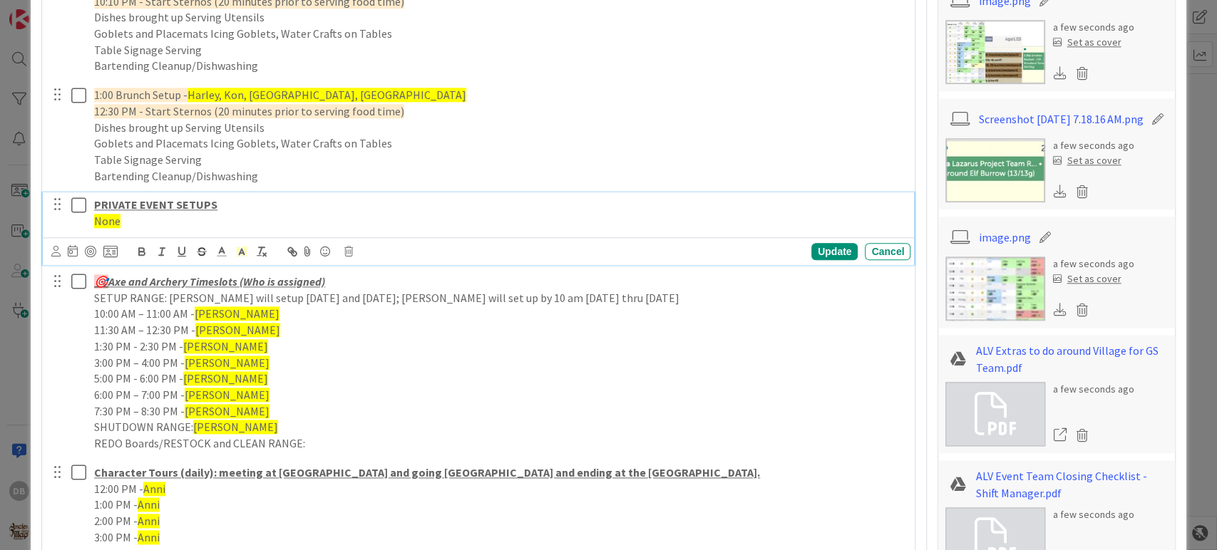
click at [273, 225] on p "None" at bounding box center [499, 221] width 811 height 16
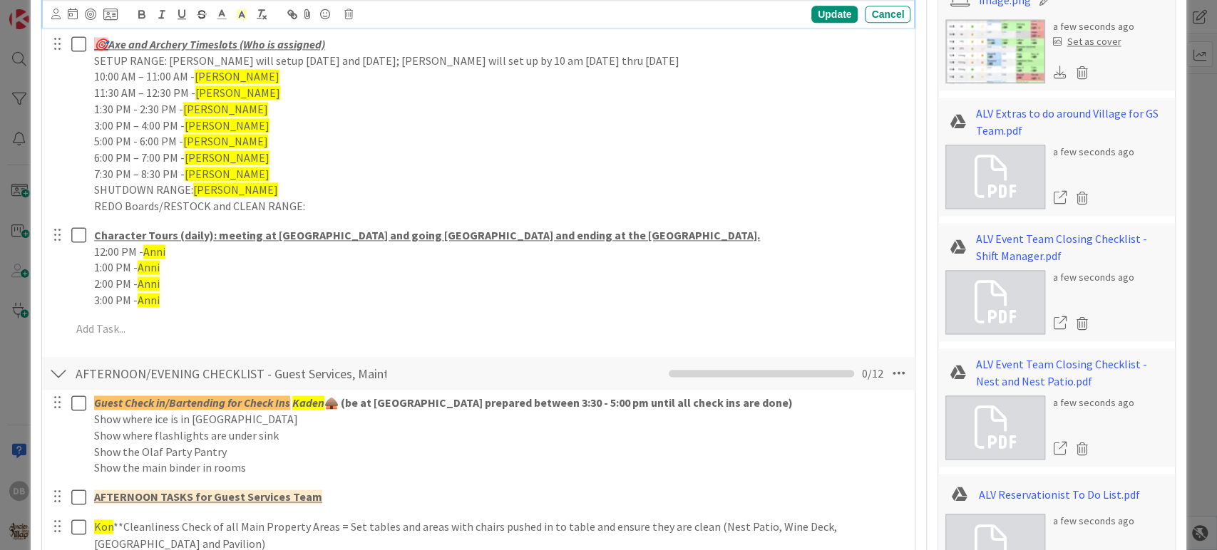
scroll to position [1211, 0]
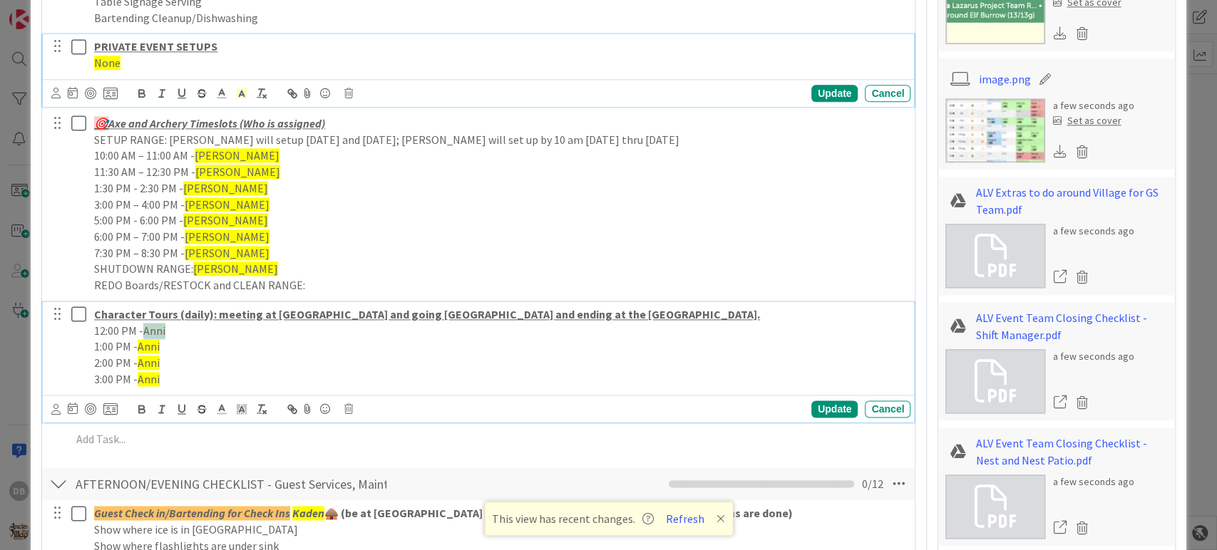
drag, startPoint x: 168, startPoint y: 332, endPoint x: 146, endPoint y: 330, distance: 22.2
click at [146, 330] on p "12:00 PM - Anni" at bounding box center [499, 331] width 811 height 16
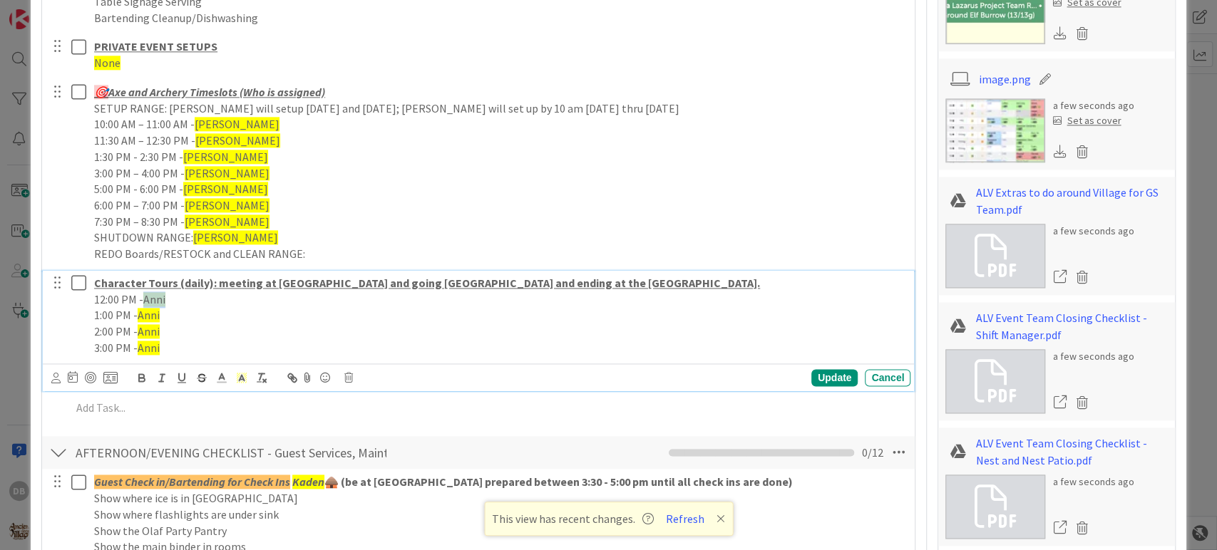
scroll to position [1180, 0]
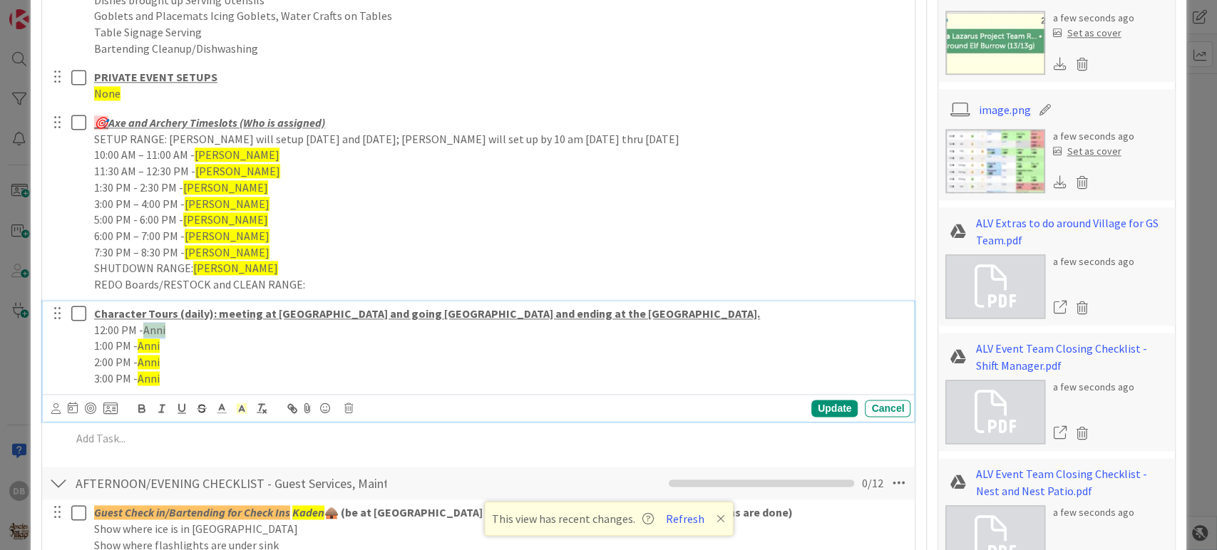
type textarea "x"
drag, startPoint x: 161, startPoint y: 349, endPoint x: 137, endPoint y: 341, distance: 25.7
click at [137, 341] on p "1:00 PM - Anni" at bounding box center [499, 346] width 811 height 16
click at [155, 344] on span "Anni" at bounding box center [149, 346] width 22 height 14
drag, startPoint x: 160, startPoint y: 342, endPoint x: 140, endPoint y: 341, distance: 20.0
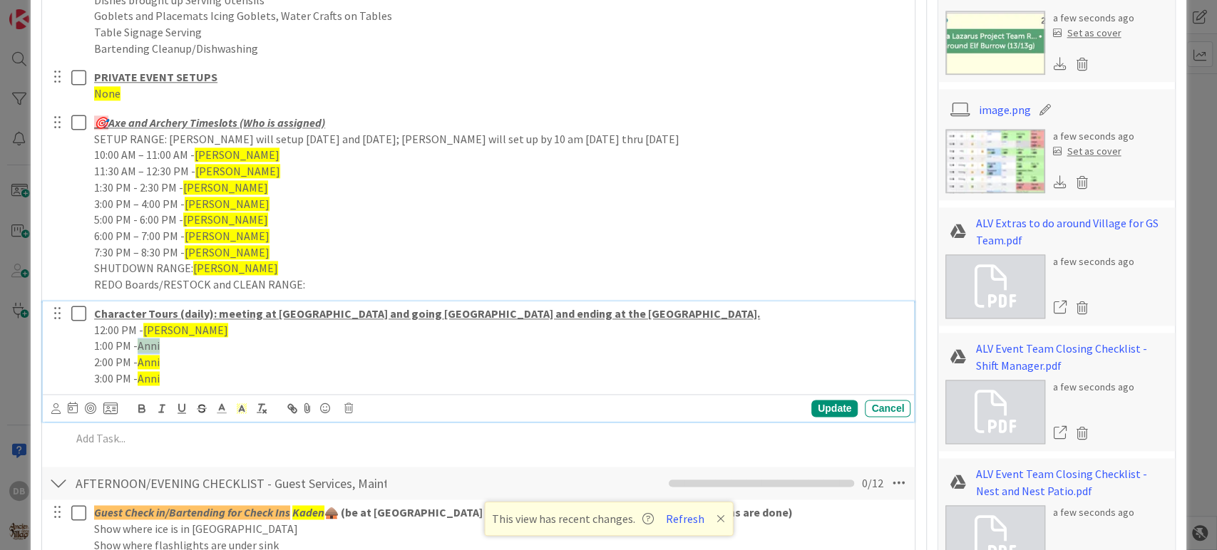
click at [140, 341] on p "1:00 PM - Anni" at bounding box center [499, 346] width 811 height 16
drag, startPoint x: 165, startPoint y: 365, endPoint x: 138, endPoint y: 361, distance: 27.4
click at [138, 361] on p "2:00 PM - Anni" at bounding box center [499, 362] width 811 height 16
drag, startPoint x: 161, startPoint y: 379, endPoint x: 140, endPoint y: 374, distance: 22.0
click at [140, 374] on p "3:00 PM - Anni" at bounding box center [499, 379] width 811 height 16
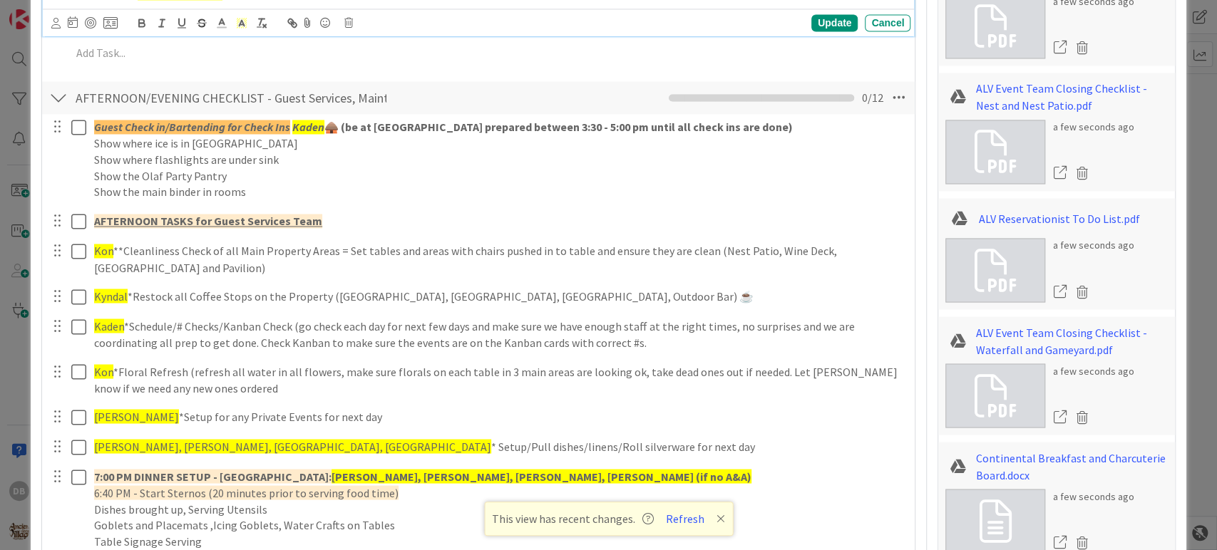
scroll to position [1496, 0]
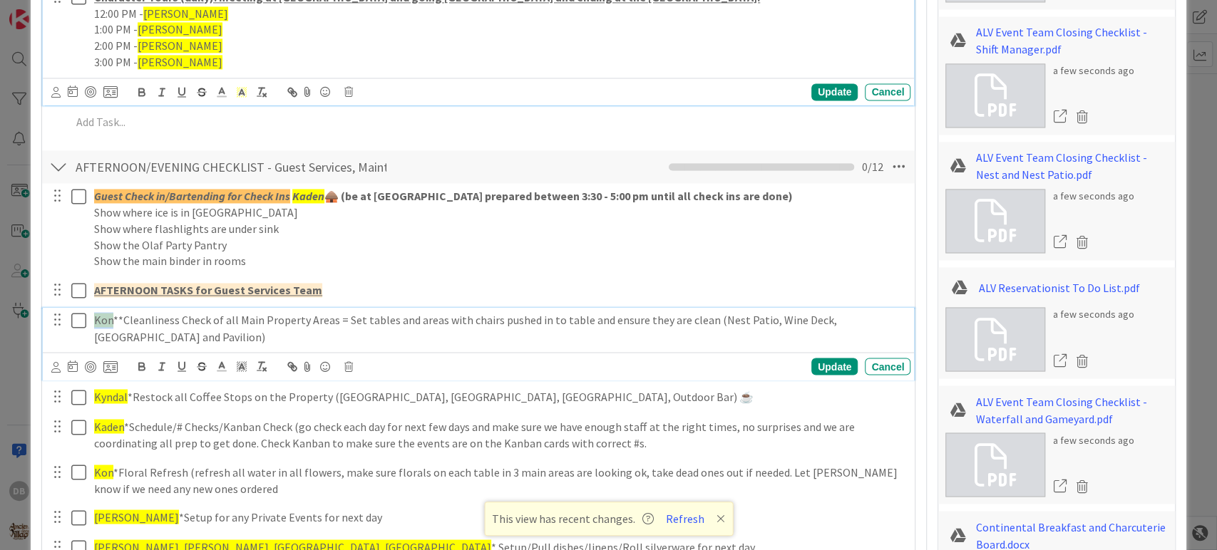
drag, startPoint x: 112, startPoint y: 317, endPoint x: 91, endPoint y: 317, distance: 20.7
click at [91, 317] on div "Kon **Cleanliness Check of all Main Property Areas = Set tables and areas with …" at bounding box center [499, 328] width 822 height 41
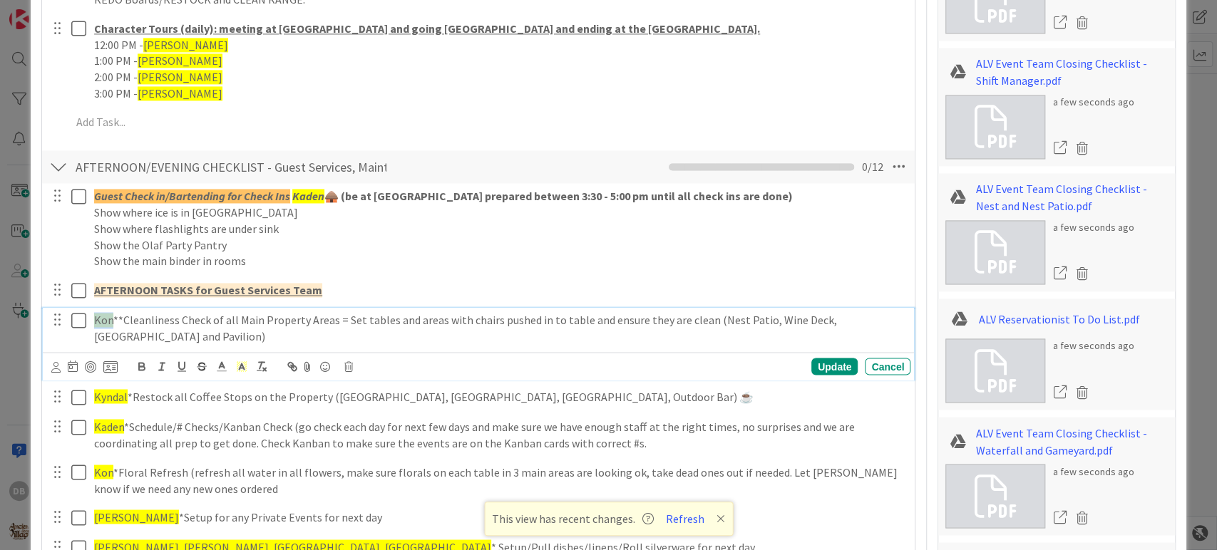
type textarea "x"
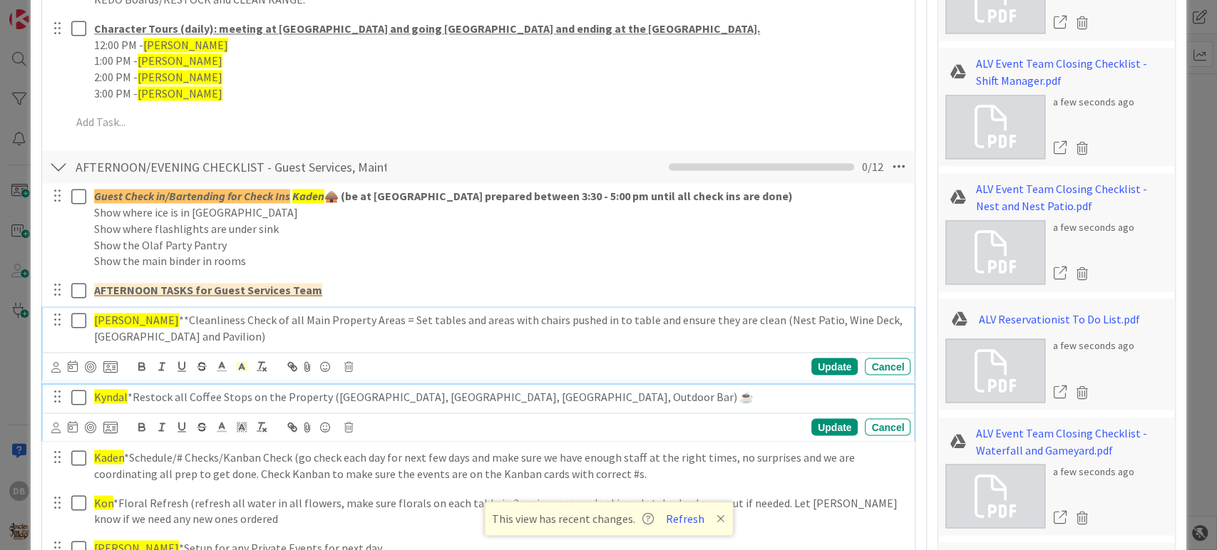
click at [120, 398] on span "Kyndal" at bounding box center [111, 396] width 34 height 14
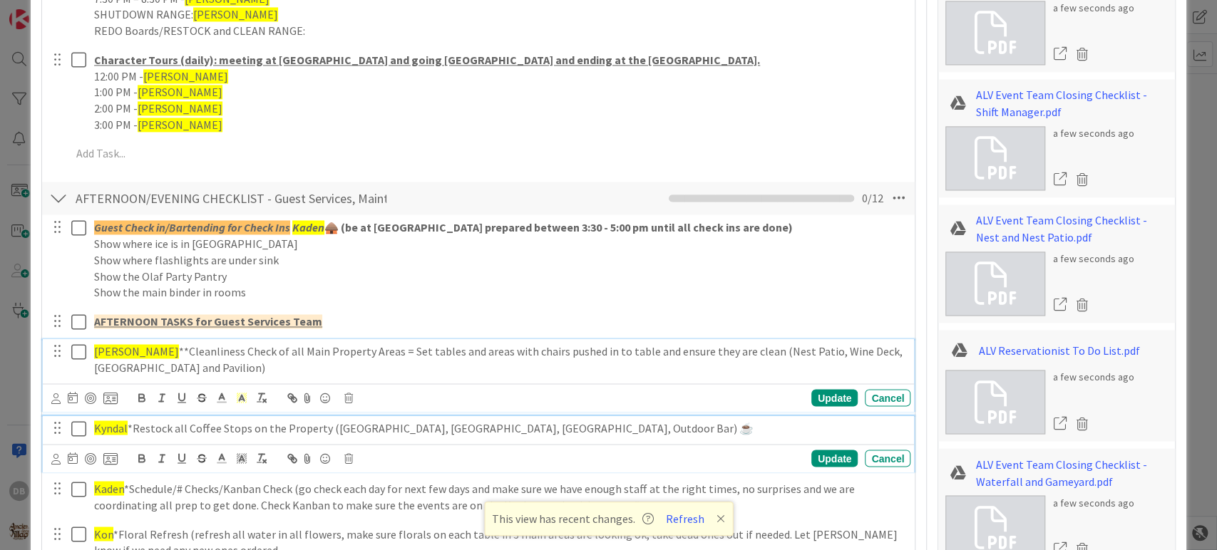
type textarea "x"
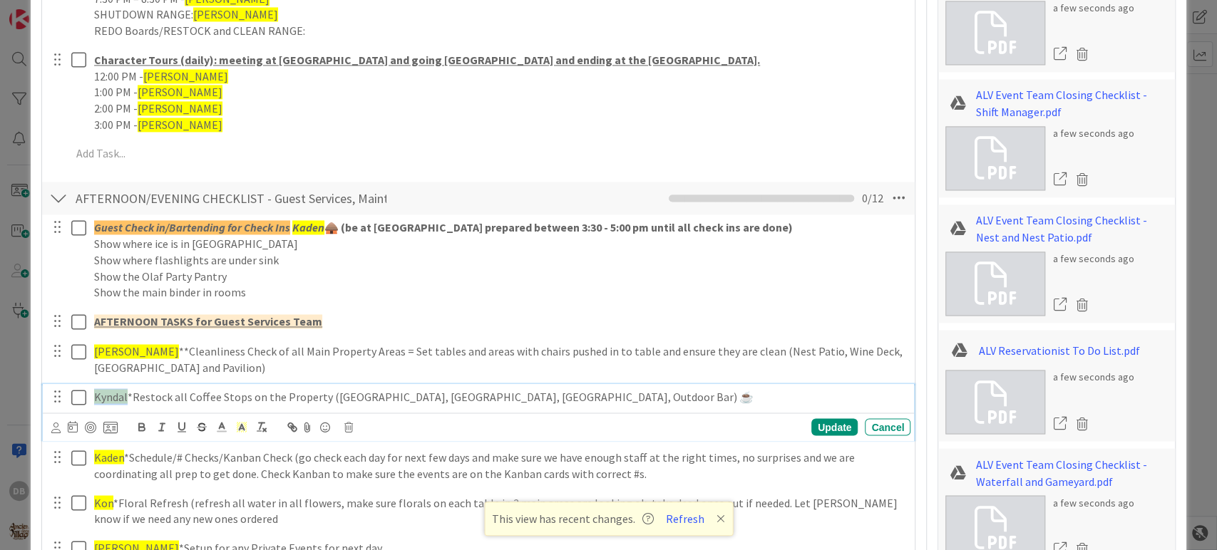
drag, startPoint x: 126, startPoint y: 397, endPoint x: 94, endPoint y: 401, distance: 32.3
click at [94, 401] on p "Kyndal *Restock all Coffee Stops on the Property ([GEOGRAPHIC_DATA], [GEOGRAPHI…" at bounding box center [499, 397] width 811 height 16
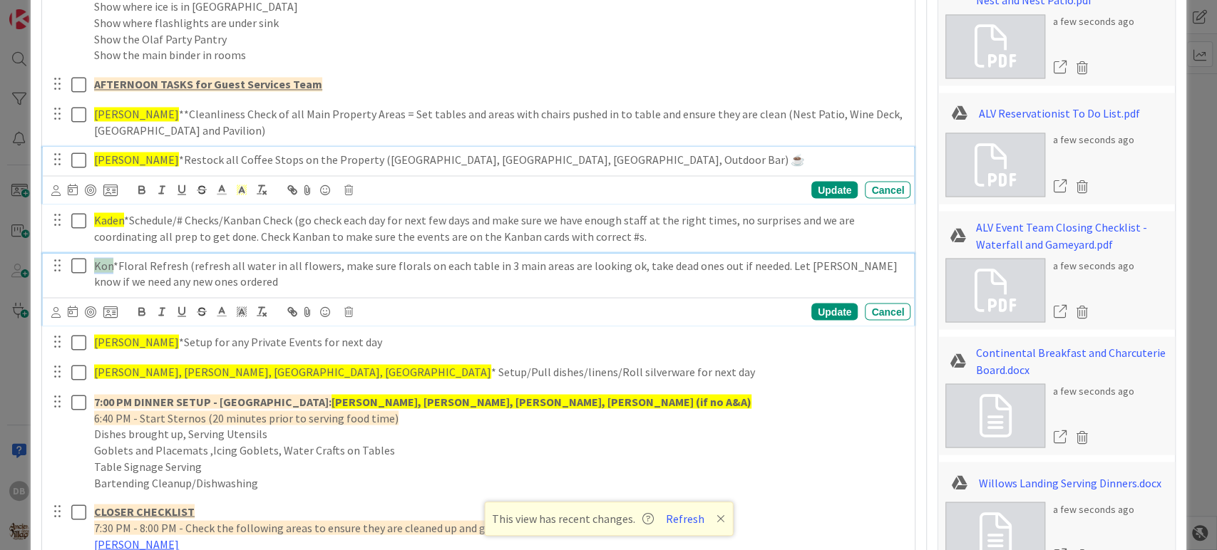
drag, startPoint x: 110, startPoint y: 264, endPoint x: 96, endPoint y: 264, distance: 13.6
click at [96, 264] on span "Kon" at bounding box center [103, 265] width 19 height 14
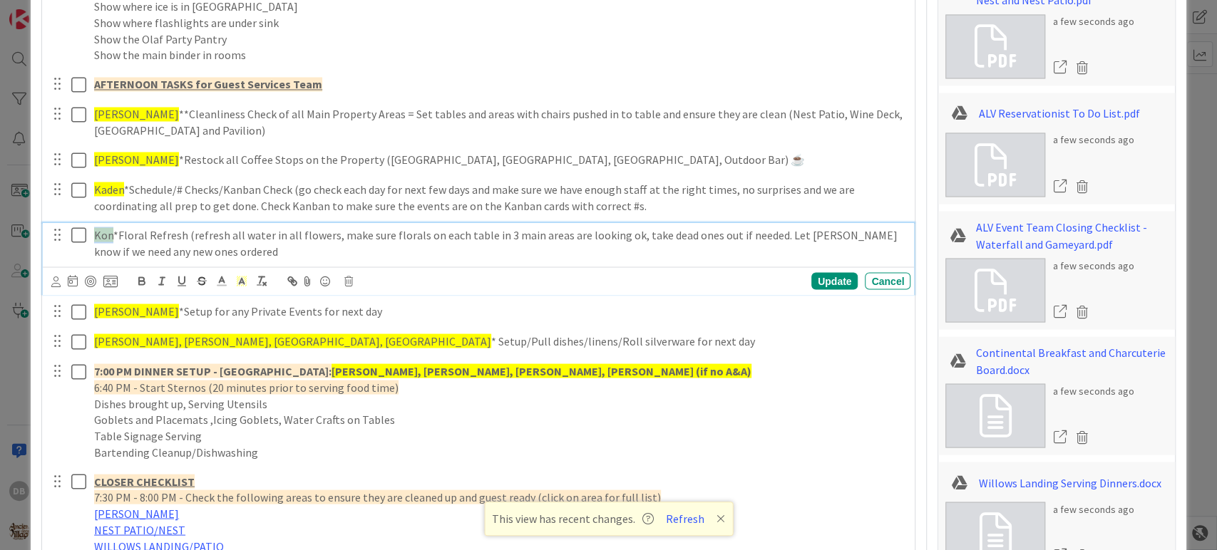
scroll to position [1641, 0]
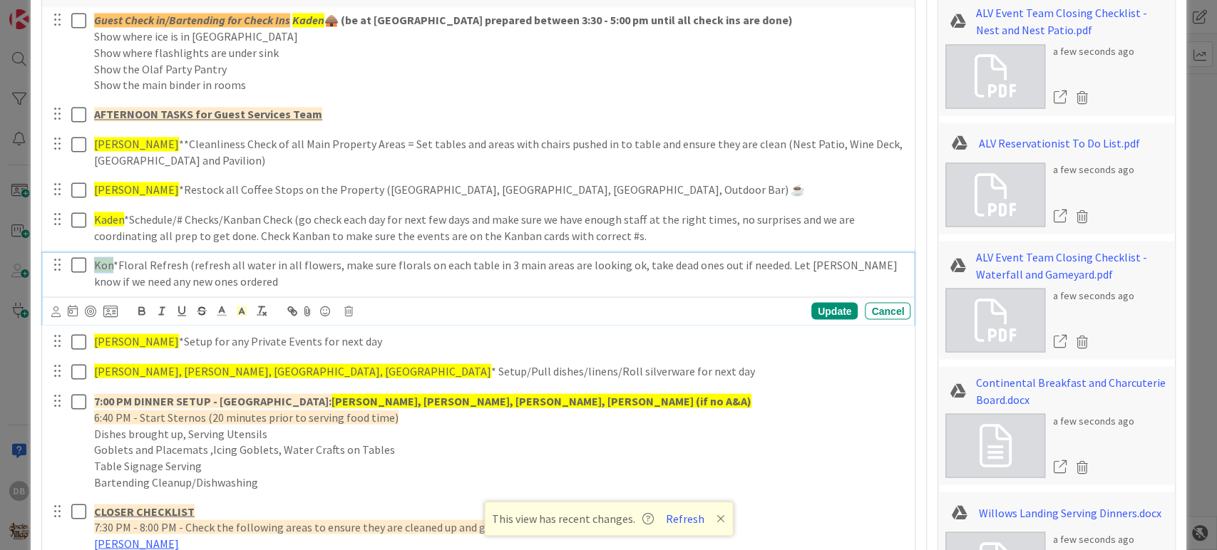
type textarea "x"
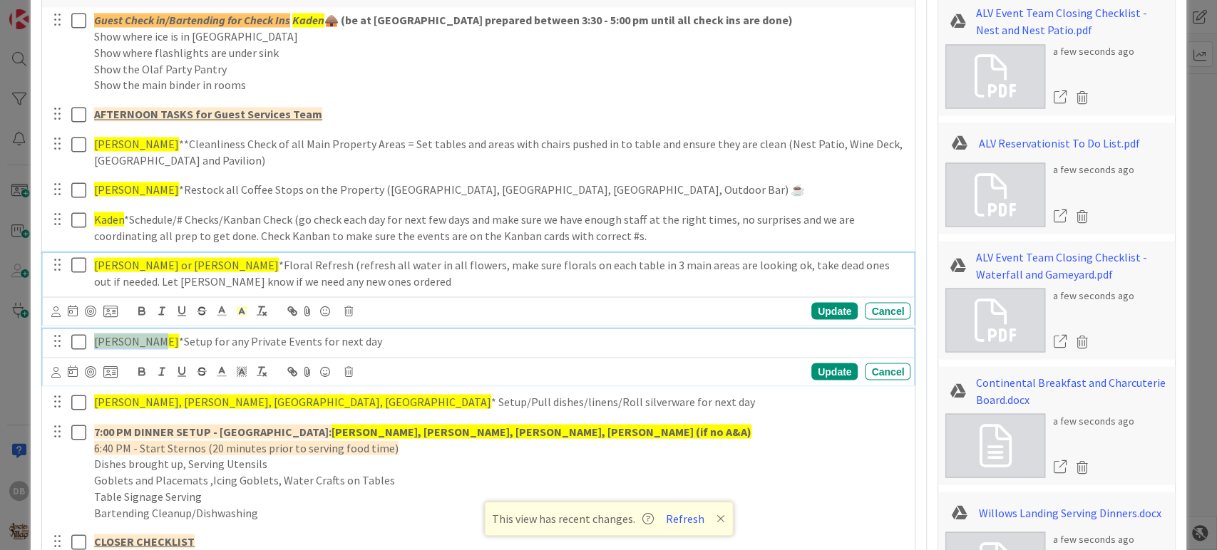
drag, startPoint x: 145, startPoint y: 336, endPoint x: 95, endPoint y: 336, distance: 49.9
click at [95, 336] on span "[PERSON_NAME]" at bounding box center [136, 341] width 85 height 14
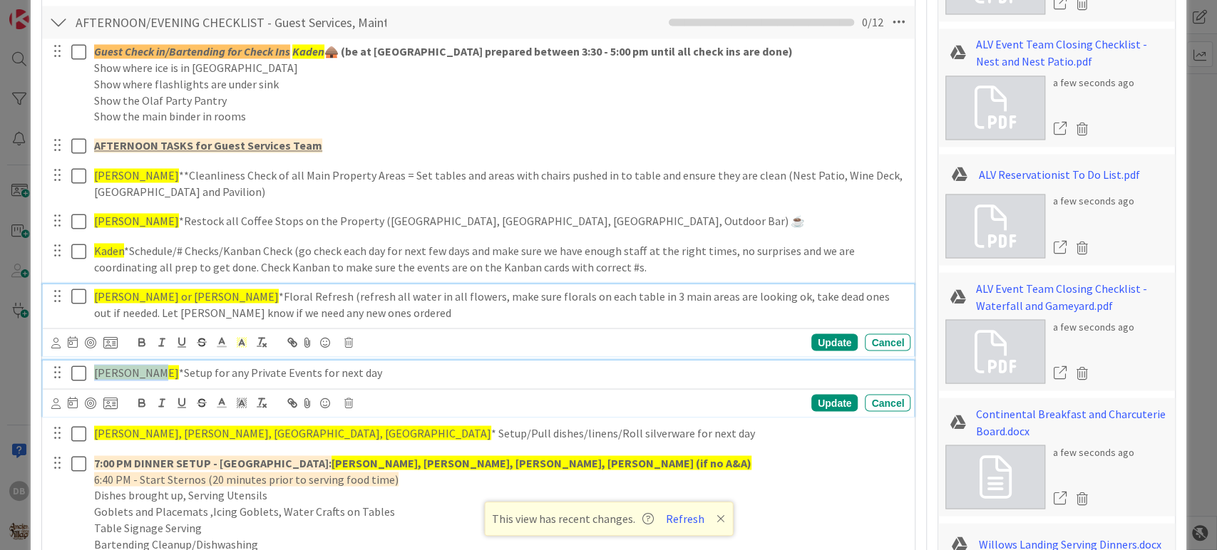
type textarea "x"
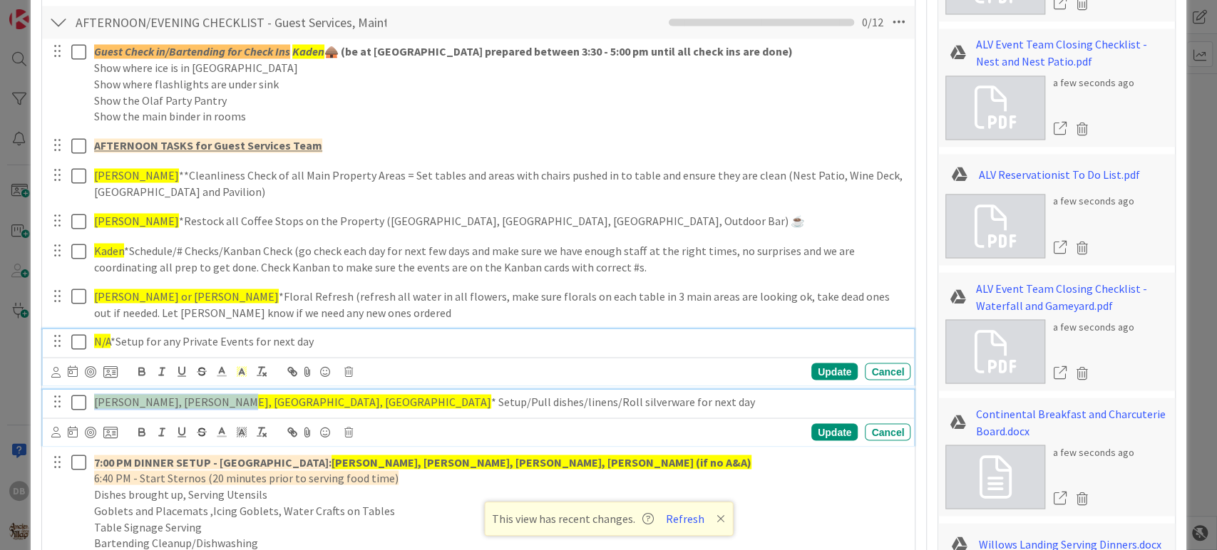
drag, startPoint x: 218, startPoint y: 400, endPoint x: 93, endPoint y: 390, distance: 125.2
click at [93, 390] on div "[PERSON_NAME], [PERSON_NAME], [PERSON_NAME], Kon * Setup/Pull dishes/linens/Rol…" at bounding box center [499, 401] width 822 height 25
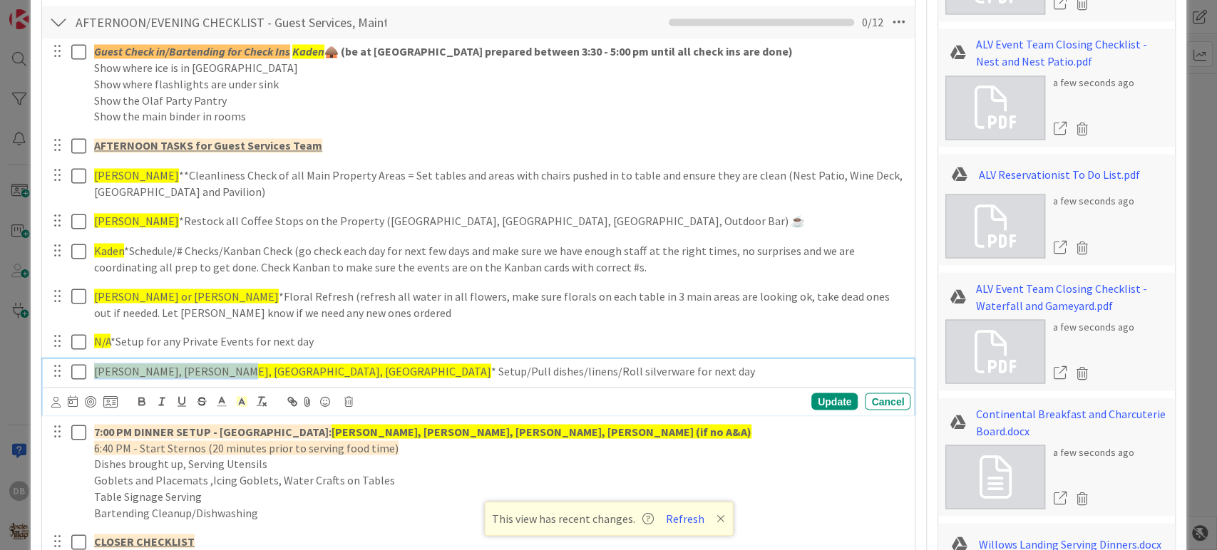
scroll to position [1580, 0]
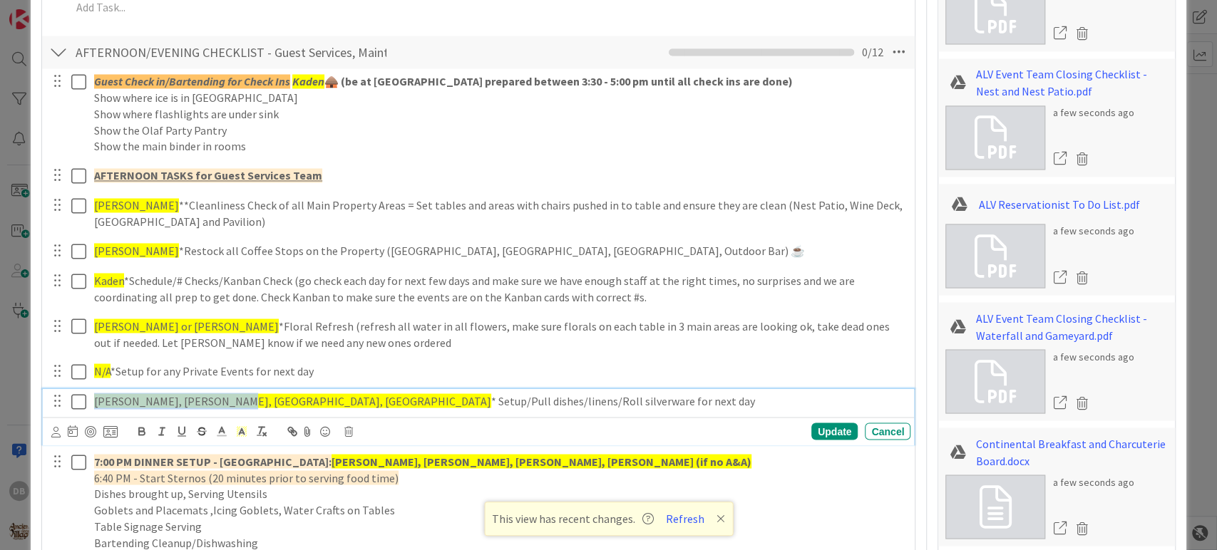
type textarea "x"
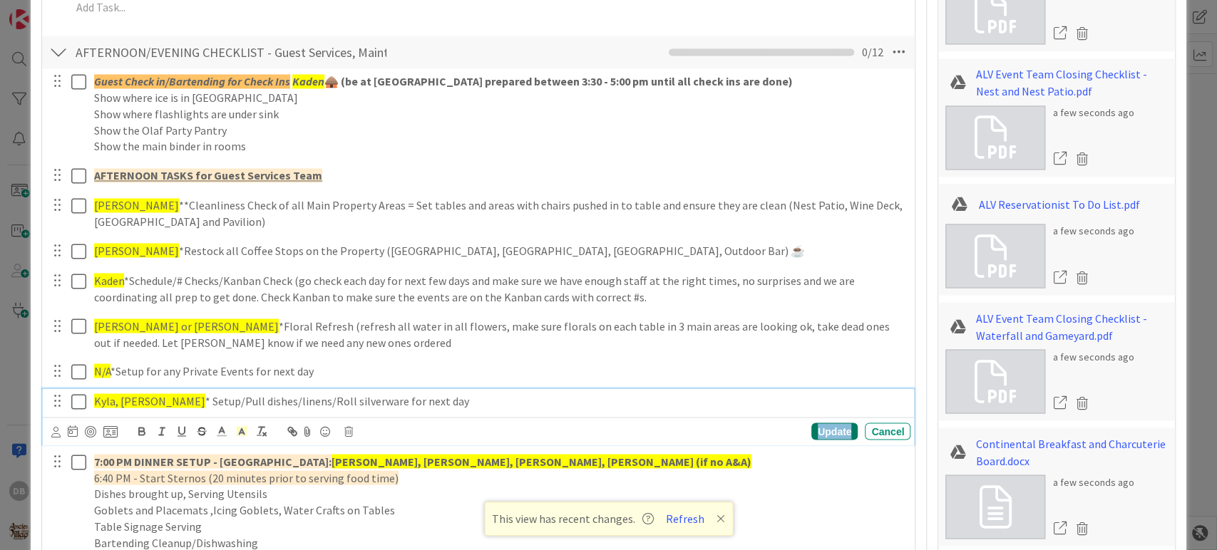
click at [824, 427] on div "Update" at bounding box center [834, 431] width 46 height 17
type textarea "x"
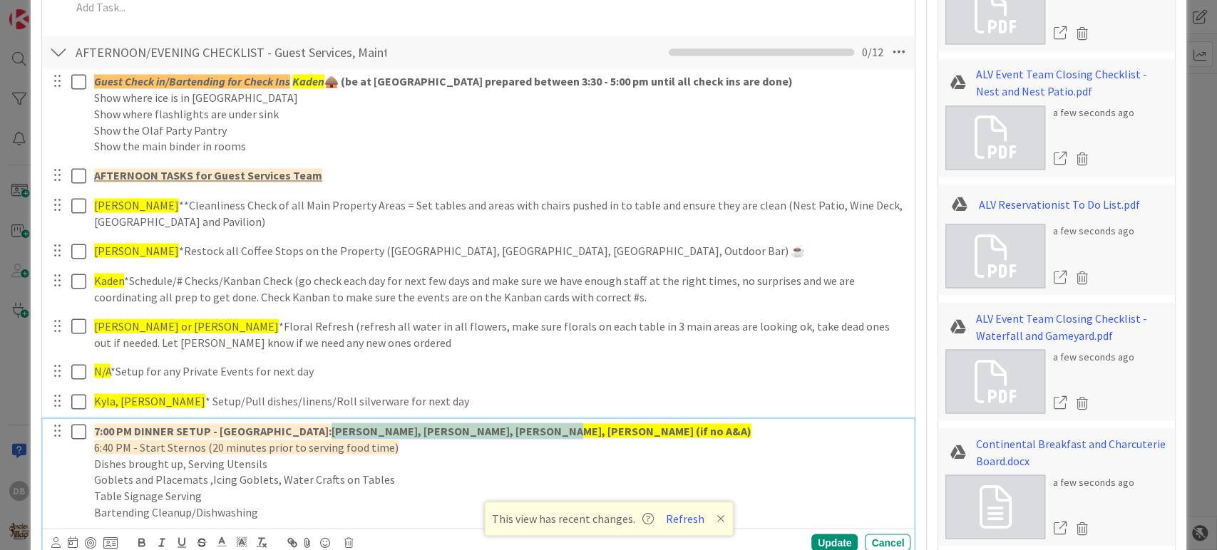
drag, startPoint x: 502, startPoint y: 428, endPoint x: 304, endPoint y: 426, distance: 197.5
click at [304, 426] on p "7:00 PM DINNER SETUP - [GEOGRAPHIC_DATA]: [PERSON_NAME], Harley, [PERSON_NAME],…" at bounding box center [499, 431] width 811 height 16
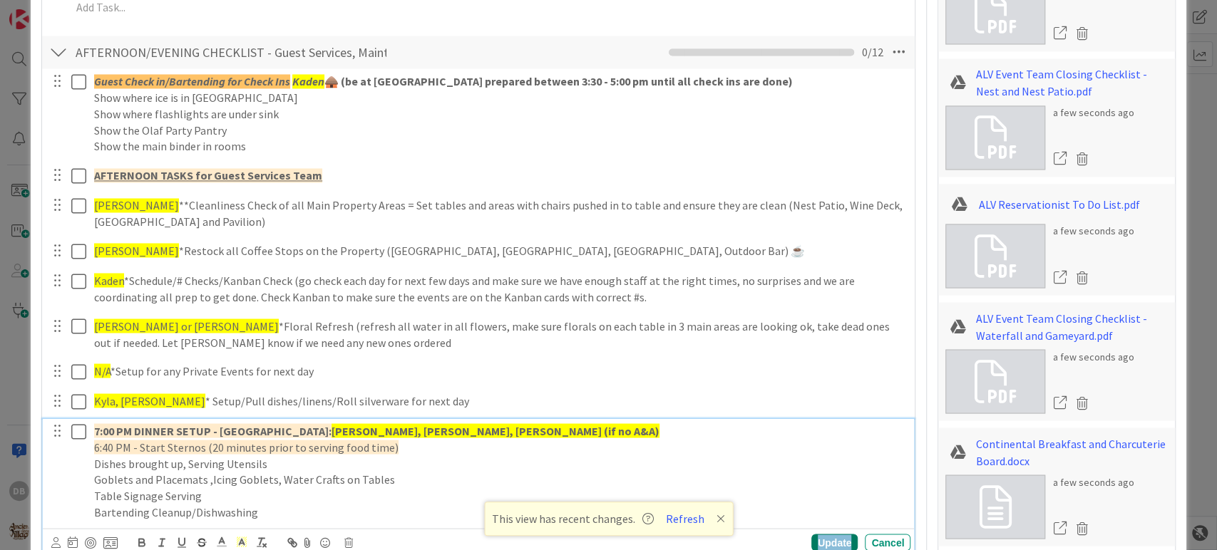
click at [827, 545] on div "Update" at bounding box center [834, 542] width 46 height 17
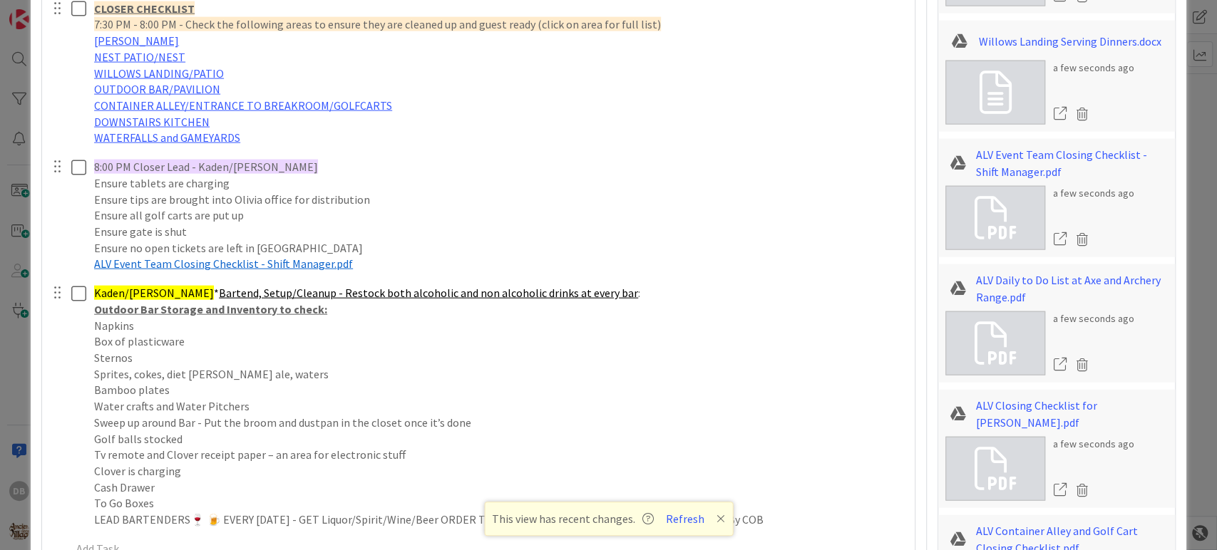
scroll to position [2134, 0]
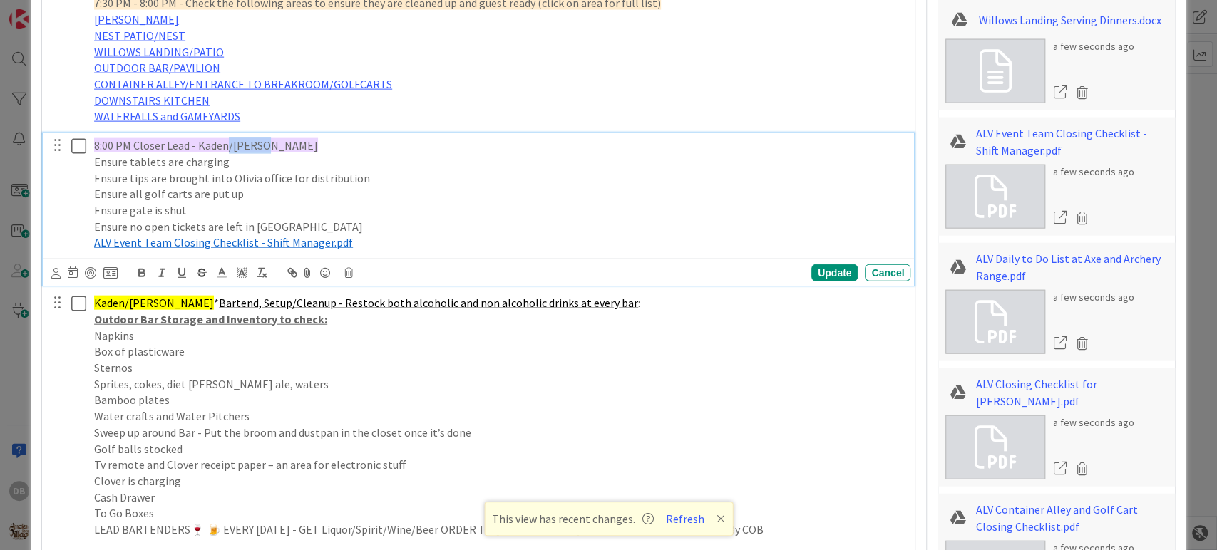
drag, startPoint x: 260, startPoint y: 142, endPoint x: 228, endPoint y: 136, distance: 32.6
click at [228, 138] on span "8:00 PM Closer Lead - Kaden/[PERSON_NAME]" at bounding box center [206, 145] width 224 height 14
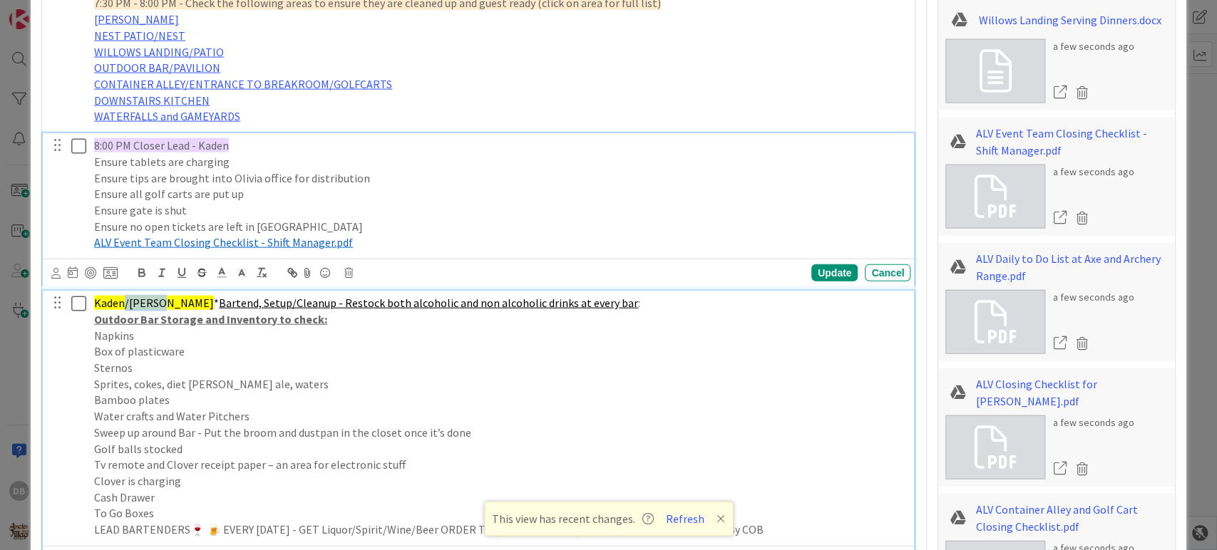
drag, startPoint x: 160, startPoint y: 304, endPoint x: 124, endPoint y: 299, distance: 36.1
click at [124, 299] on span "Kaden/[PERSON_NAME]" at bounding box center [154, 303] width 120 height 14
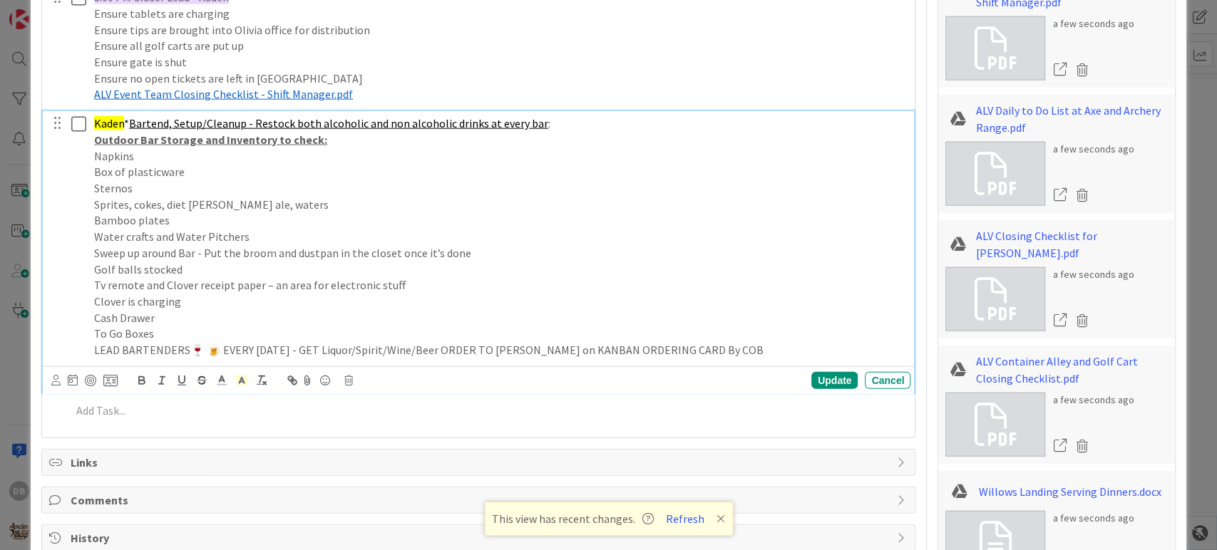
scroll to position [2340, 0]
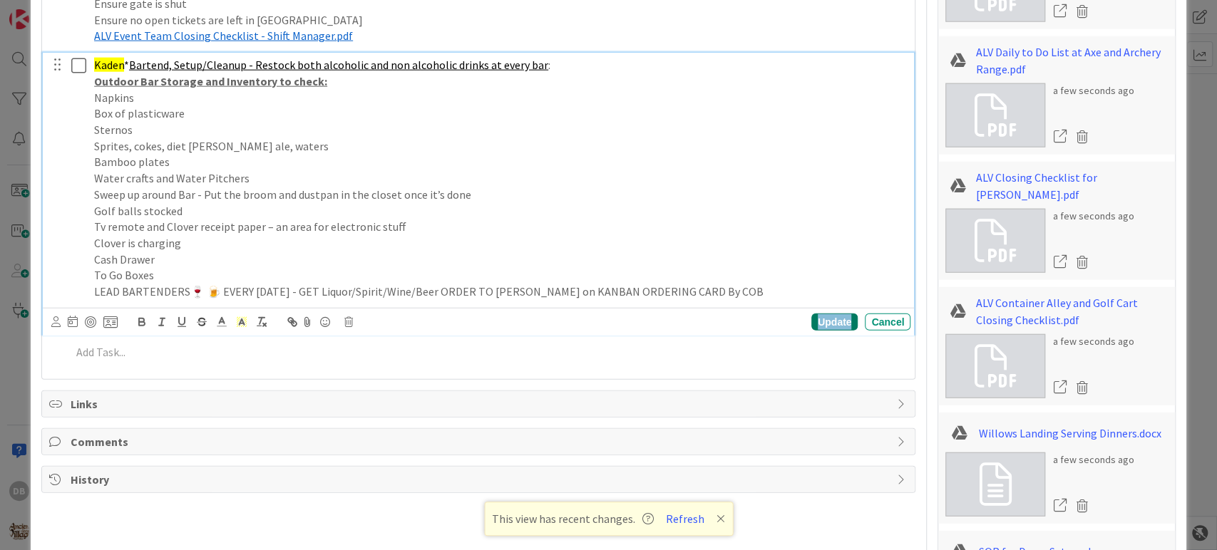
click at [826, 320] on div "Update" at bounding box center [834, 322] width 46 height 17
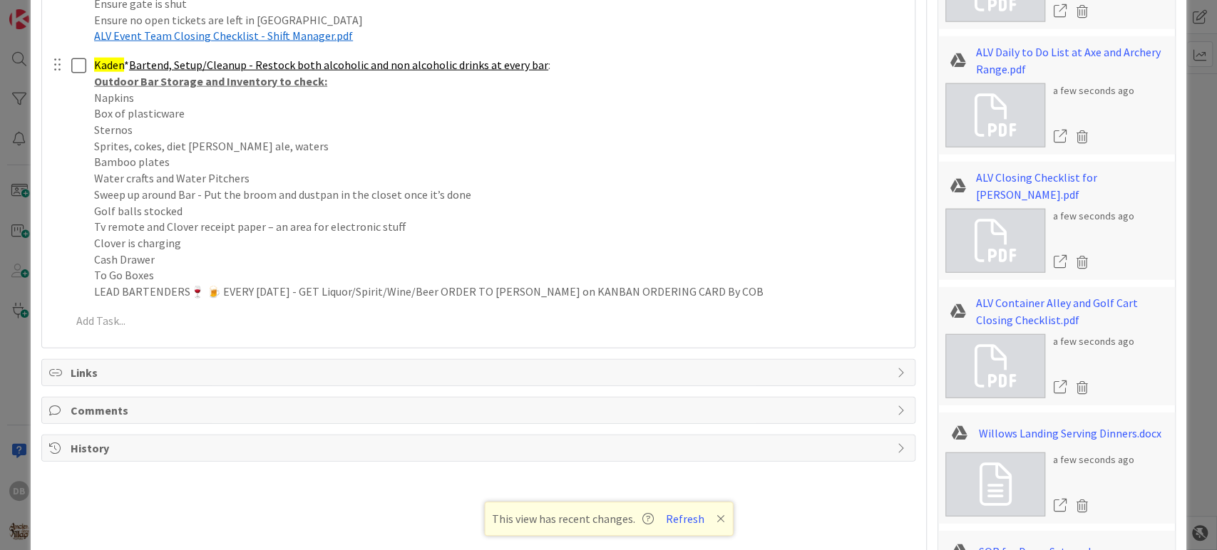
type textarea "x"
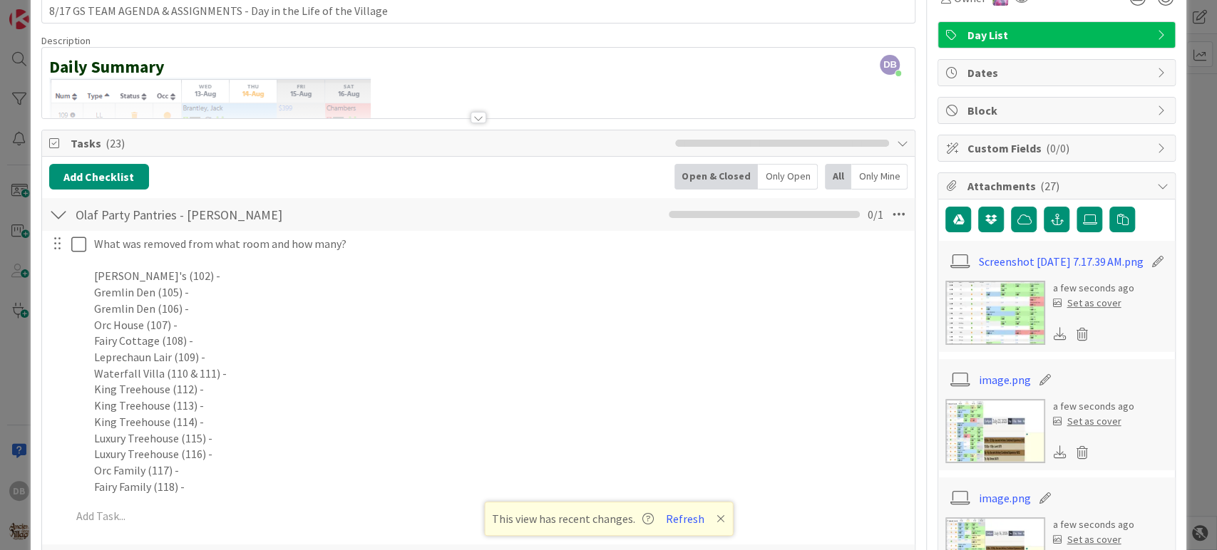
scroll to position [0, 0]
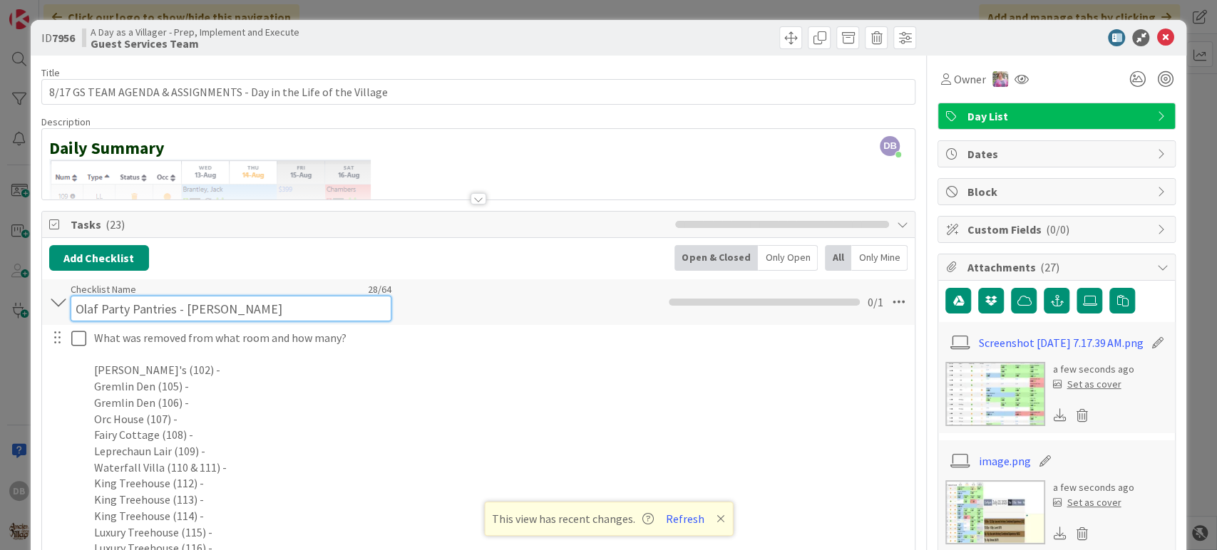
click at [219, 306] on input "Olaf Party Pantries - [PERSON_NAME]" at bounding box center [231, 309] width 321 height 26
drag, startPoint x: 222, startPoint y: 303, endPoint x: 184, endPoint y: 305, distance: 38.6
click at [184, 305] on input "Olaf Party Pantries - [PERSON_NAME]" at bounding box center [231, 309] width 321 height 26
type input "Olaf Party Pantries - Kyla"
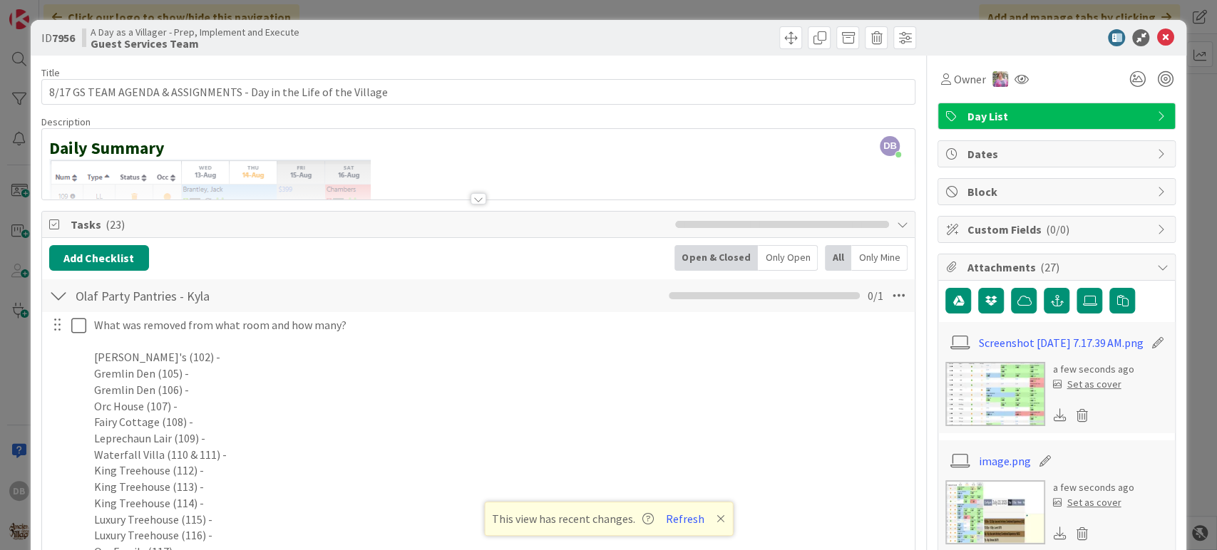
click at [1156, 38] on icon at bounding box center [1164, 37] width 17 height 17
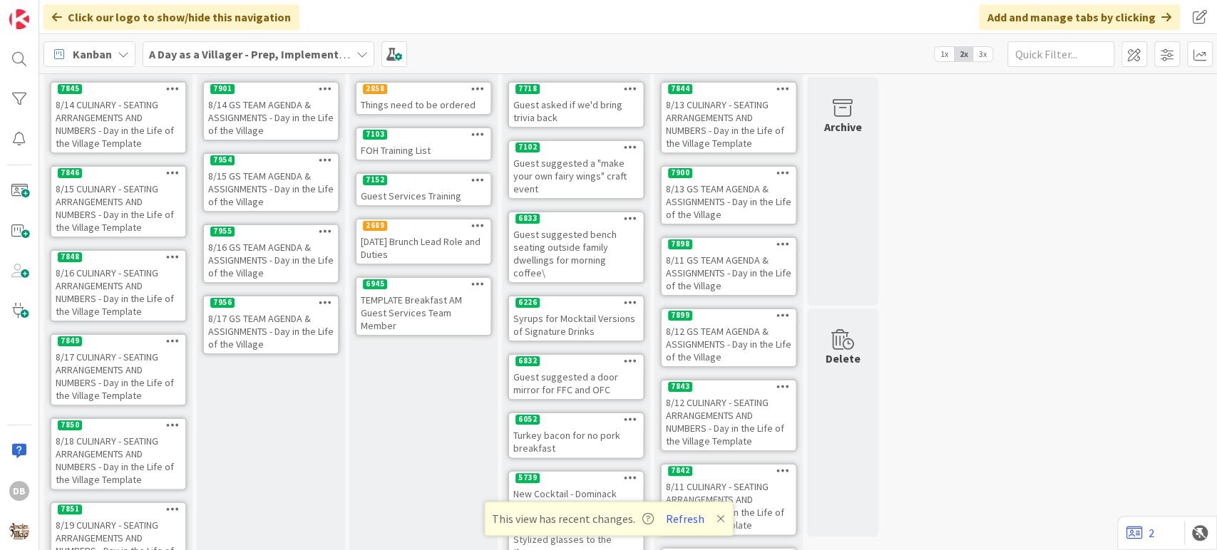
click at [325, 232] on icon at bounding box center [326, 231] width 14 height 10
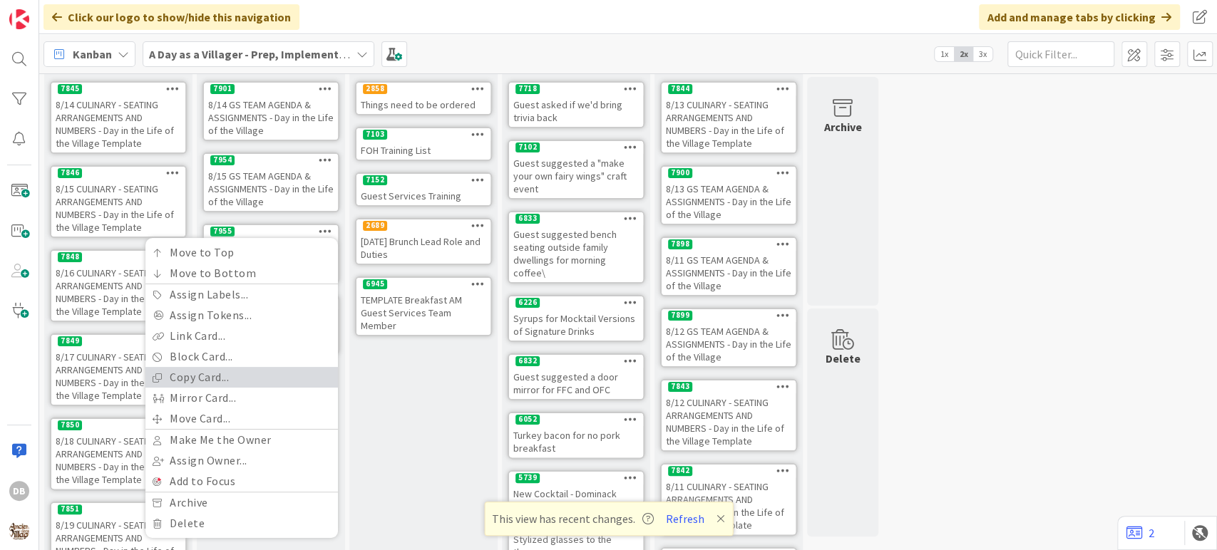
click at [217, 371] on link "Copy Card..." at bounding box center [241, 377] width 192 height 21
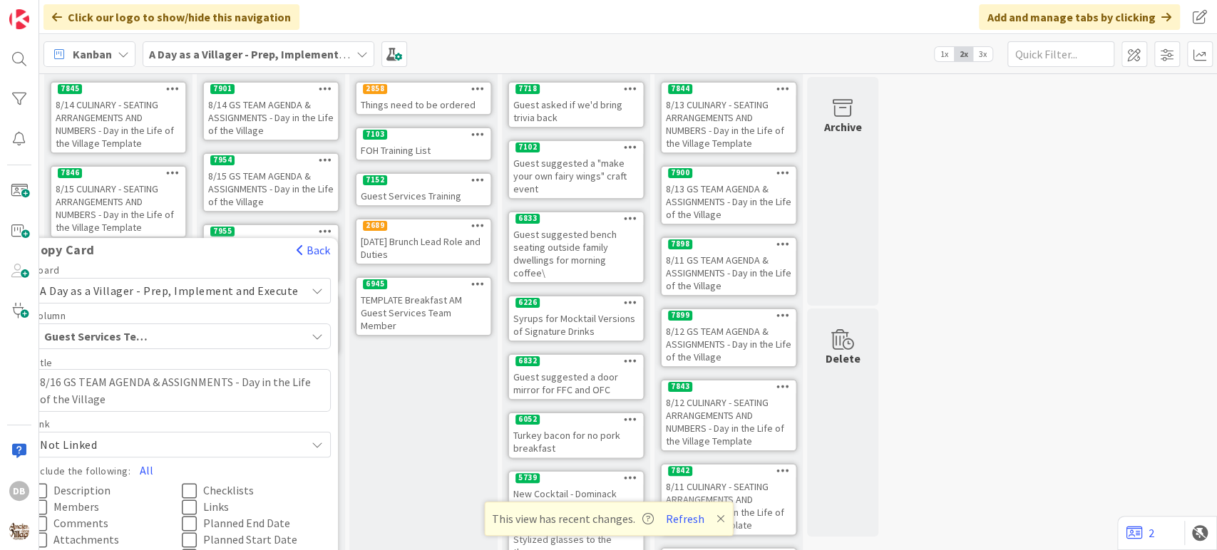
click at [68, 380] on textarea "8/16 GS TEAM AGENDA & ASSIGNMENTS - Day in the Life of the Village" at bounding box center [181, 390] width 299 height 43
type textarea "x"
type textarea "8/1 GS TEAM AGENDA & ASSIGNMENTS - Day in the Life of the Village"
type textarea "x"
type textarea "8/18 GS TEAM AGENDA & ASSIGNMENTS - Day in the Life of the Village"
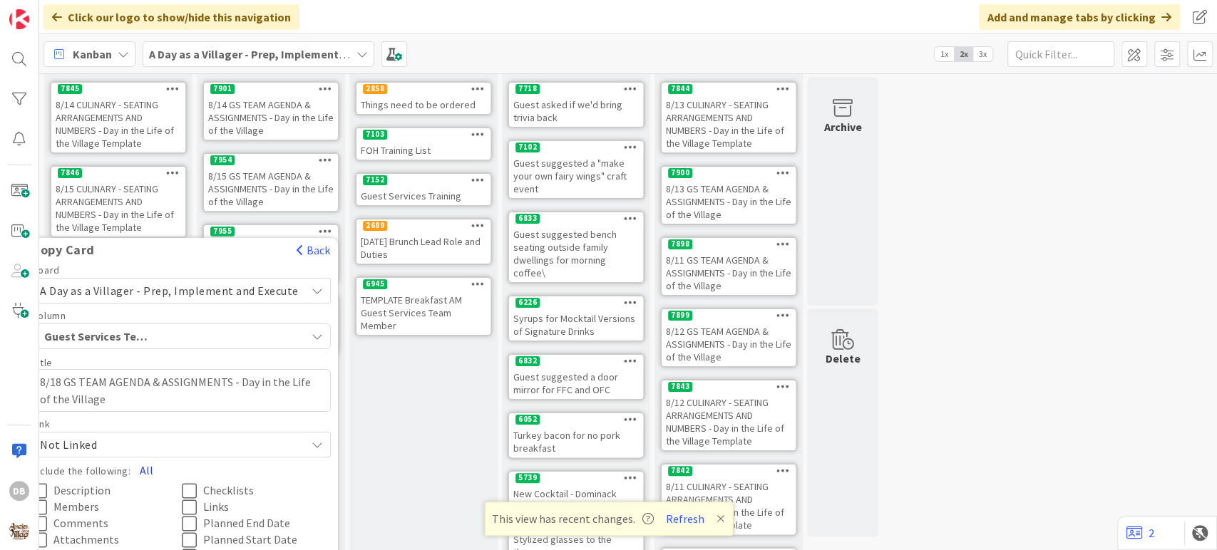
click at [153, 472] on button "All" at bounding box center [146, 471] width 32 height 26
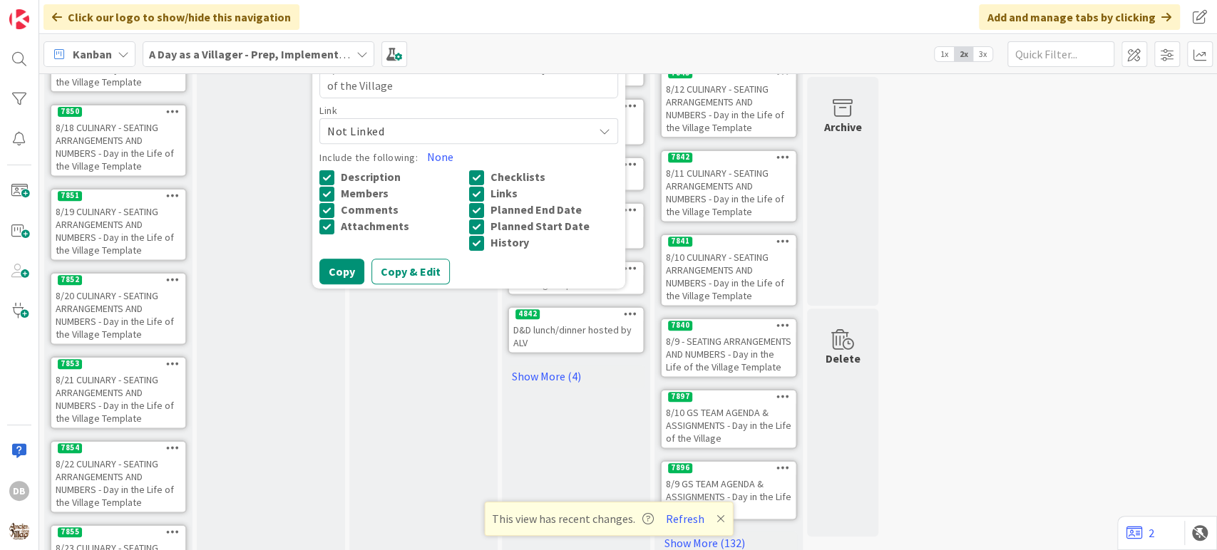
scroll to position [391, 0]
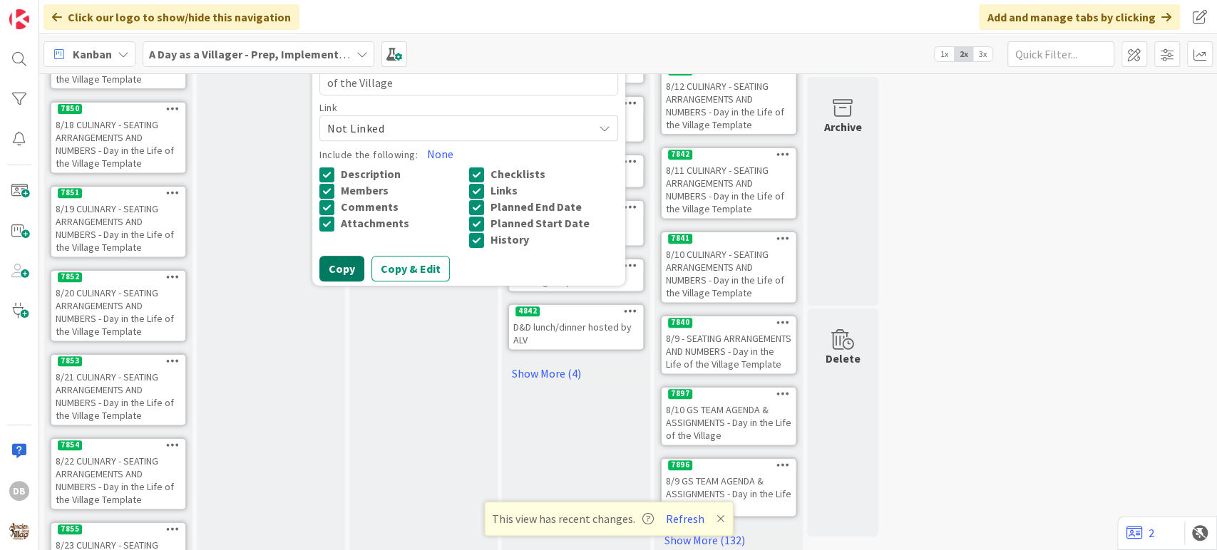
click at [344, 264] on button "Copy" at bounding box center [341, 269] width 45 height 26
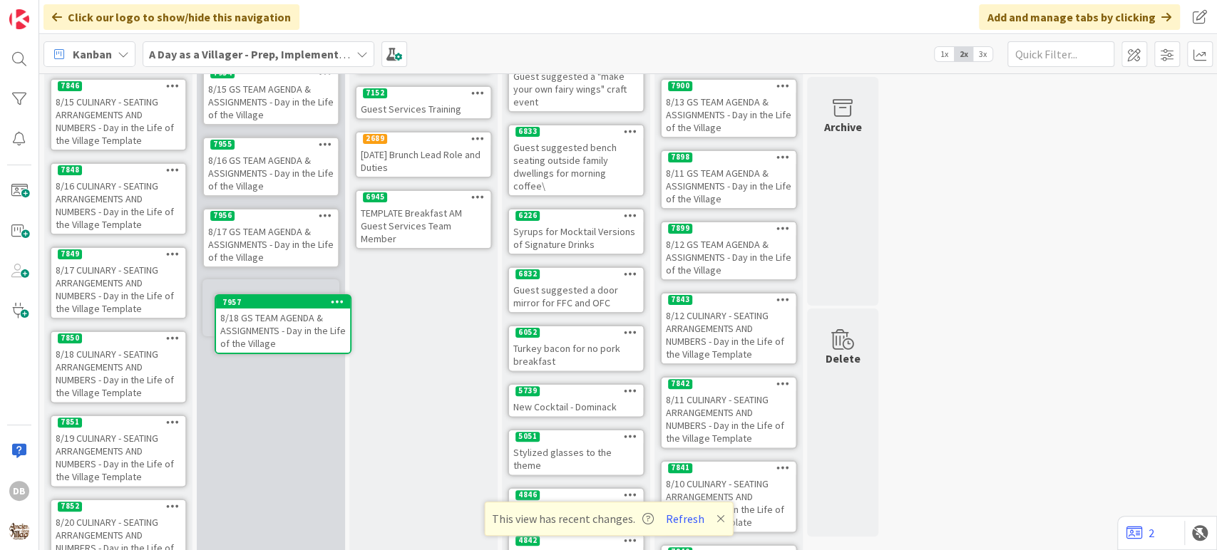
scroll to position [165, 0]
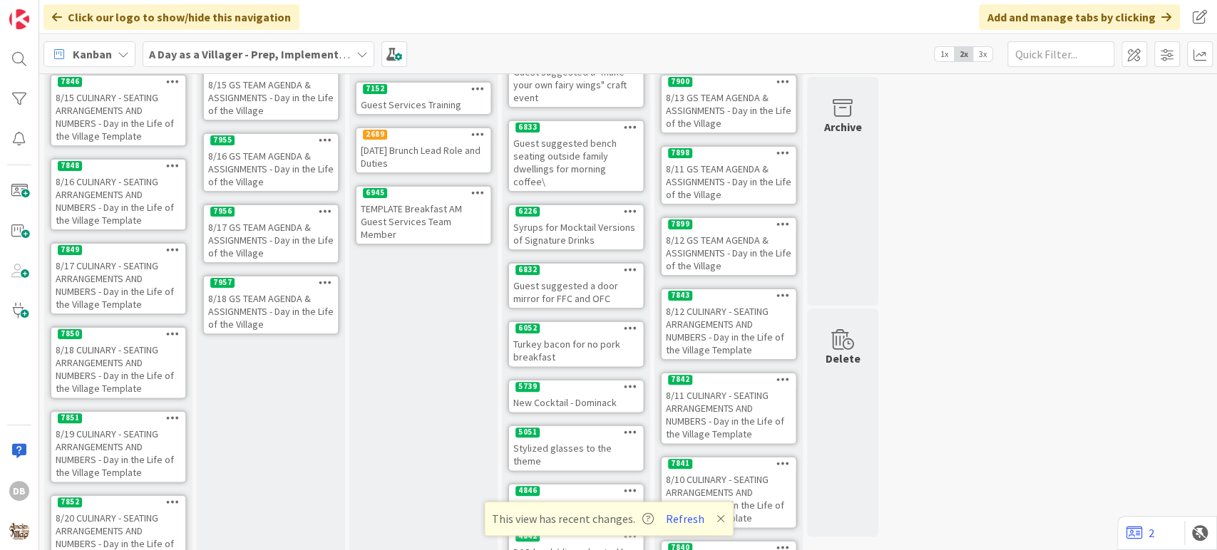
click at [287, 322] on div "8/18 GS TEAM AGENDA & ASSIGNMENTS - Day in the Life of the Village" at bounding box center [271, 311] width 134 height 44
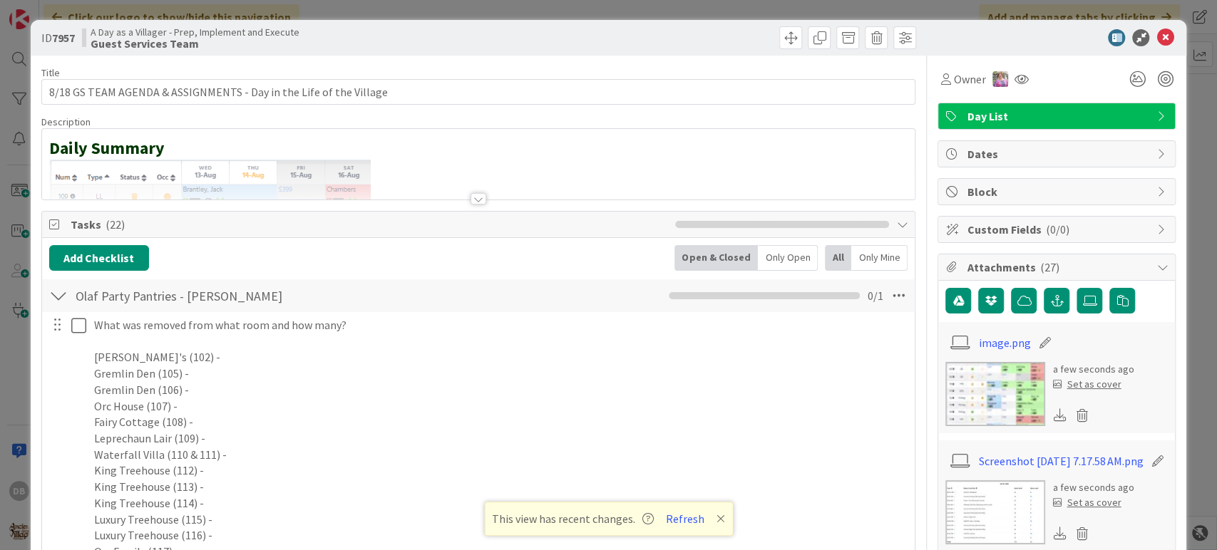
type textarea "x"
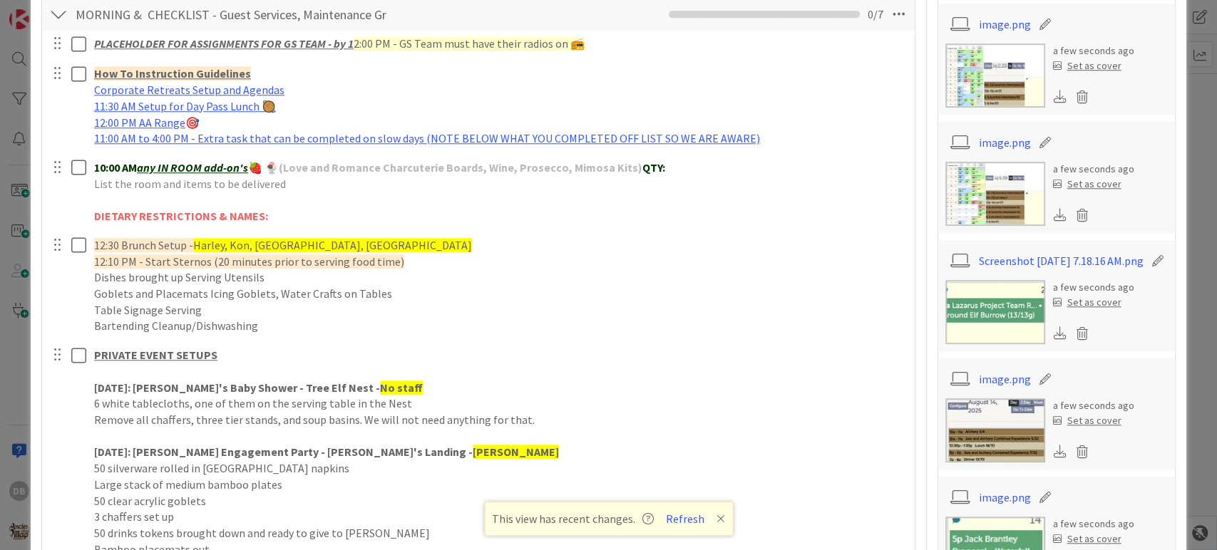
scroll to position [1188, 0]
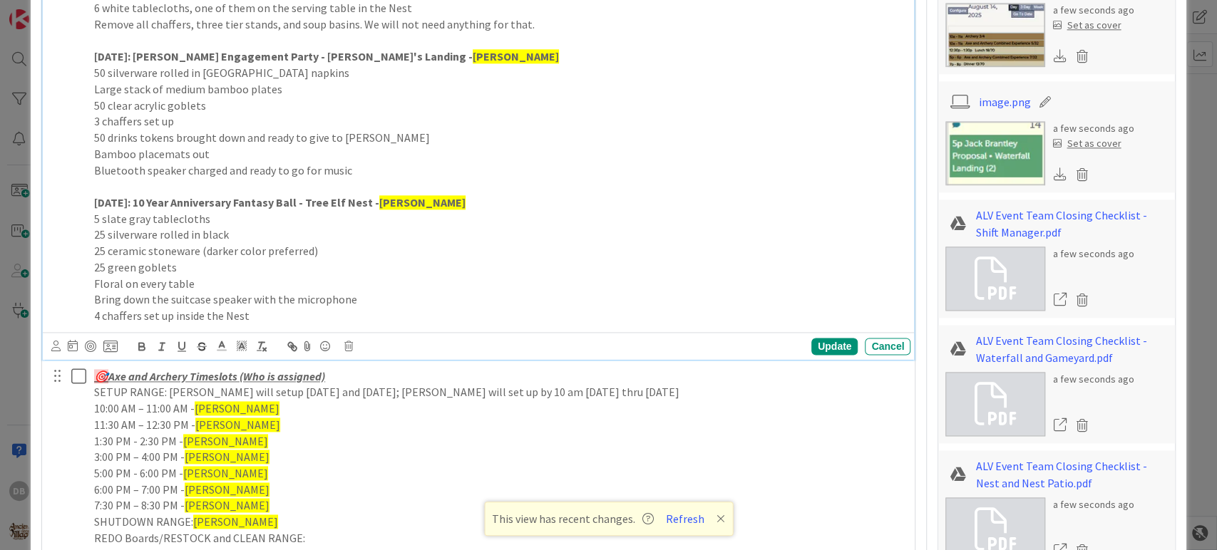
click at [208, 259] on p "25 green goblets" at bounding box center [499, 267] width 811 height 16
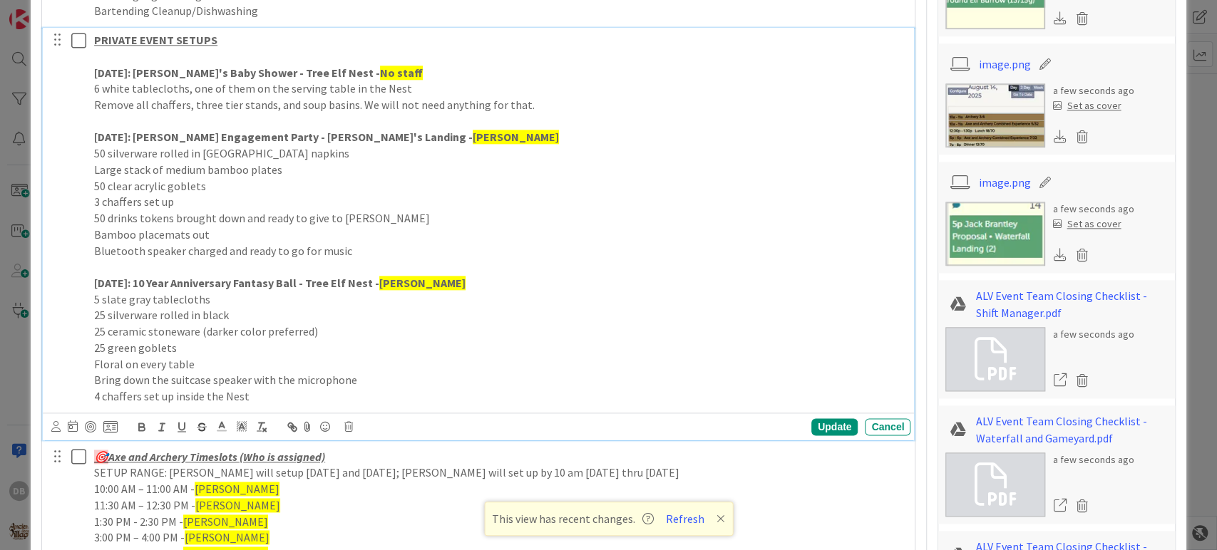
scroll to position [1029, 0]
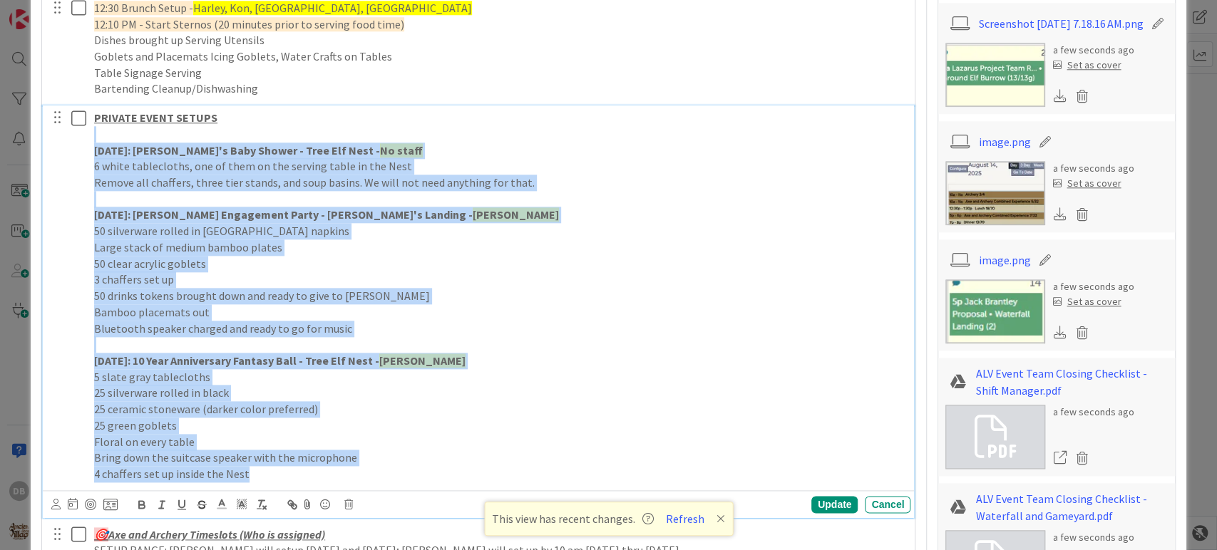
drag, startPoint x: 253, startPoint y: 477, endPoint x: 96, endPoint y: 136, distance: 375.4
click at [96, 136] on div "PRIVATE EVENT SETUPS [DATE]: [PERSON_NAME]'s Baby Shower - Tree Elf Nest - No s…" at bounding box center [499, 296] width 822 height 381
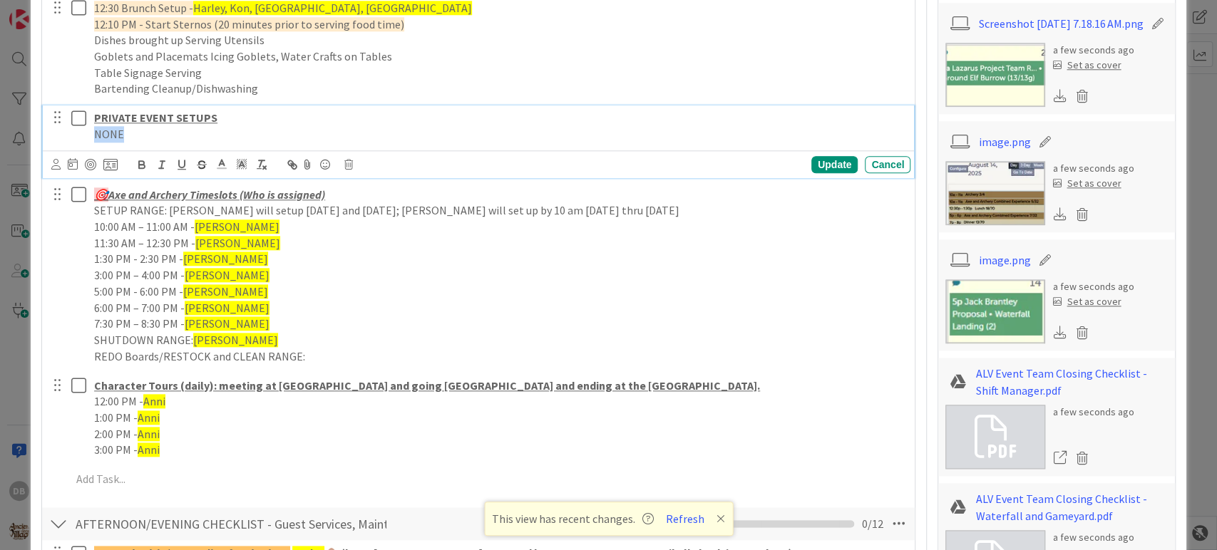
drag, startPoint x: 120, startPoint y: 133, endPoint x: 95, endPoint y: 132, distance: 25.7
click at [95, 132] on p "NONE" at bounding box center [499, 134] width 811 height 16
click at [242, 167] on icon at bounding box center [241, 164] width 13 height 13
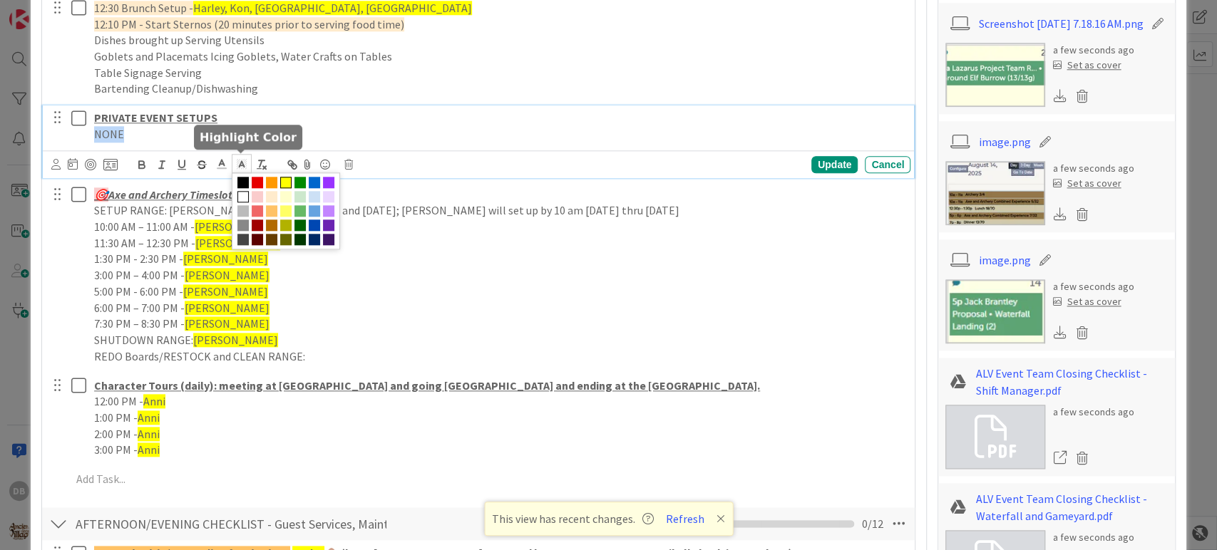
click at [287, 181] on span at bounding box center [285, 182] width 11 height 11
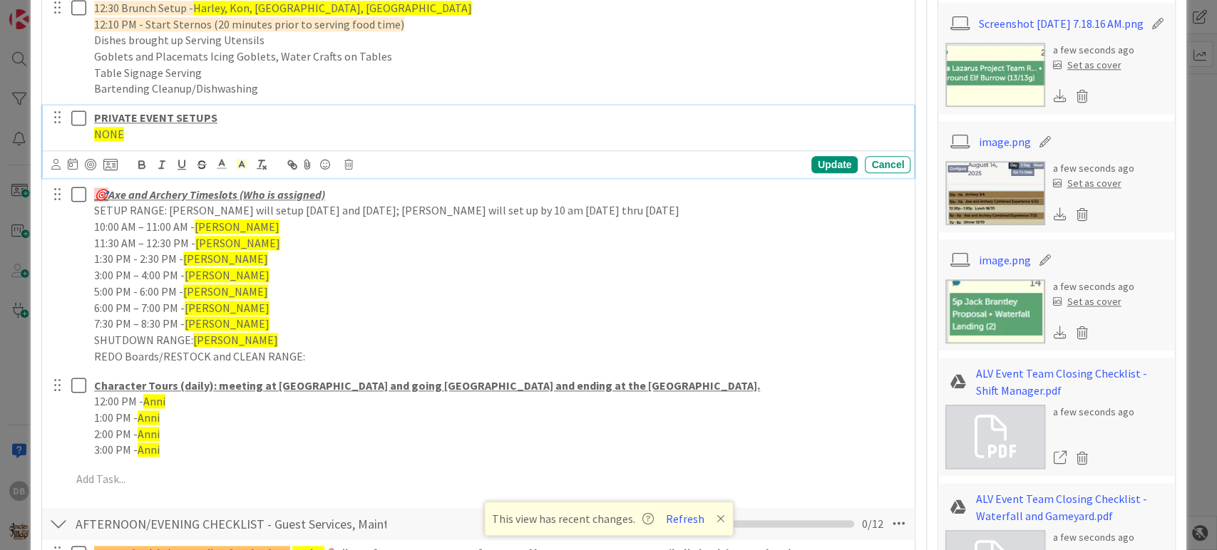
click at [314, 133] on p "NONE" at bounding box center [499, 134] width 811 height 16
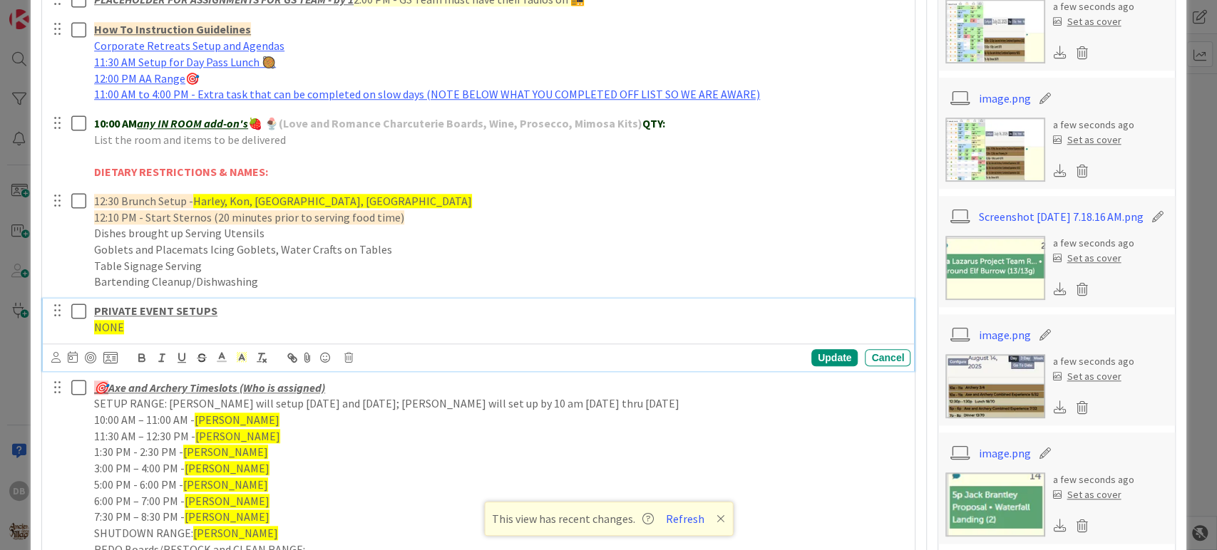
scroll to position [792, 0]
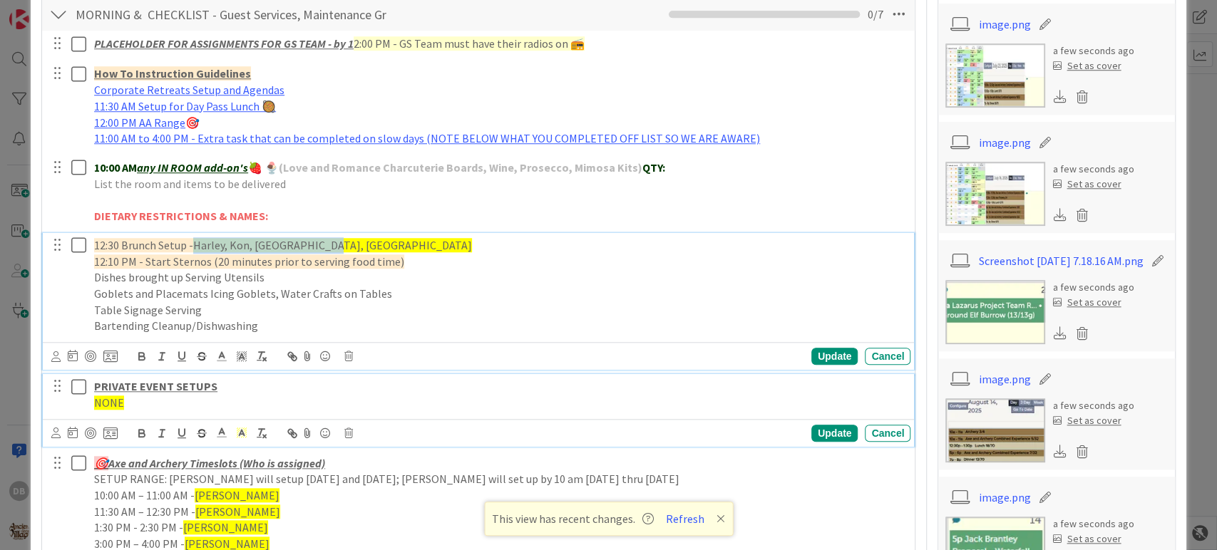
drag, startPoint x: 324, startPoint y: 245, endPoint x: 197, endPoint y: 247, distance: 127.6
click at [197, 247] on p "12:30 Brunch Setup - Harley, [PERSON_NAME][GEOGRAPHIC_DATA], [GEOGRAPHIC_DATA]" at bounding box center [499, 245] width 811 height 16
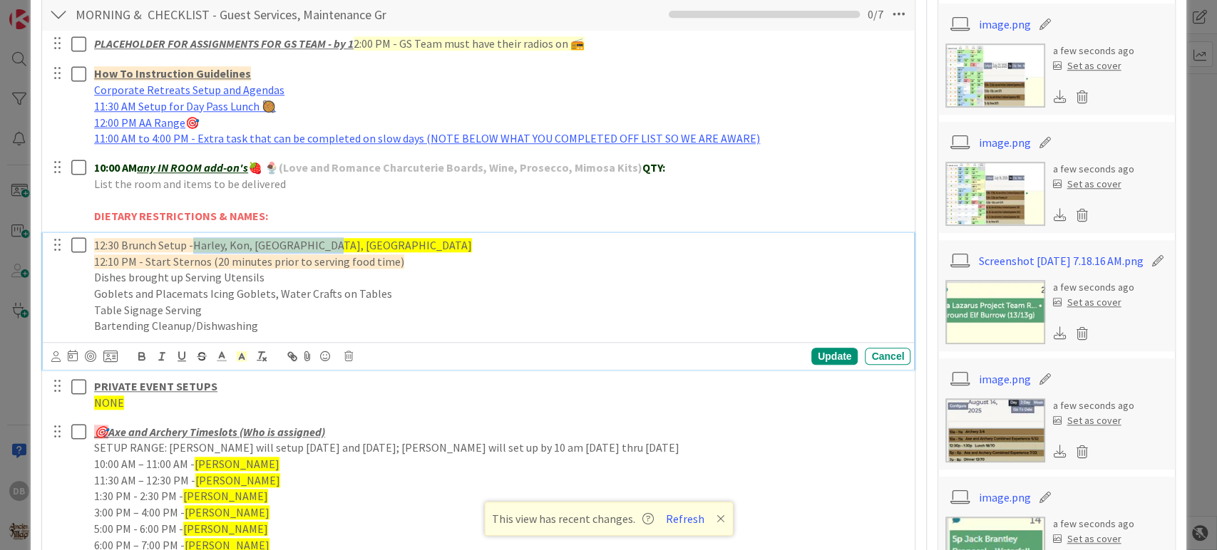
type textarea "x"
drag, startPoint x: 129, startPoint y: 244, endPoint x: 224, endPoint y: 246, distance: 94.8
click at [132, 244] on span "12:30 Brunch Setup -" at bounding box center [143, 245] width 99 height 14
drag, startPoint x: 326, startPoint y: 246, endPoint x: 190, endPoint y: 249, distance: 136.2
click at [190, 249] on p "12:30 Lunch Setup - Harley, Kon, [GEOGRAPHIC_DATA], [GEOGRAPHIC_DATA]" at bounding box center [499, 245] width 811 height 16
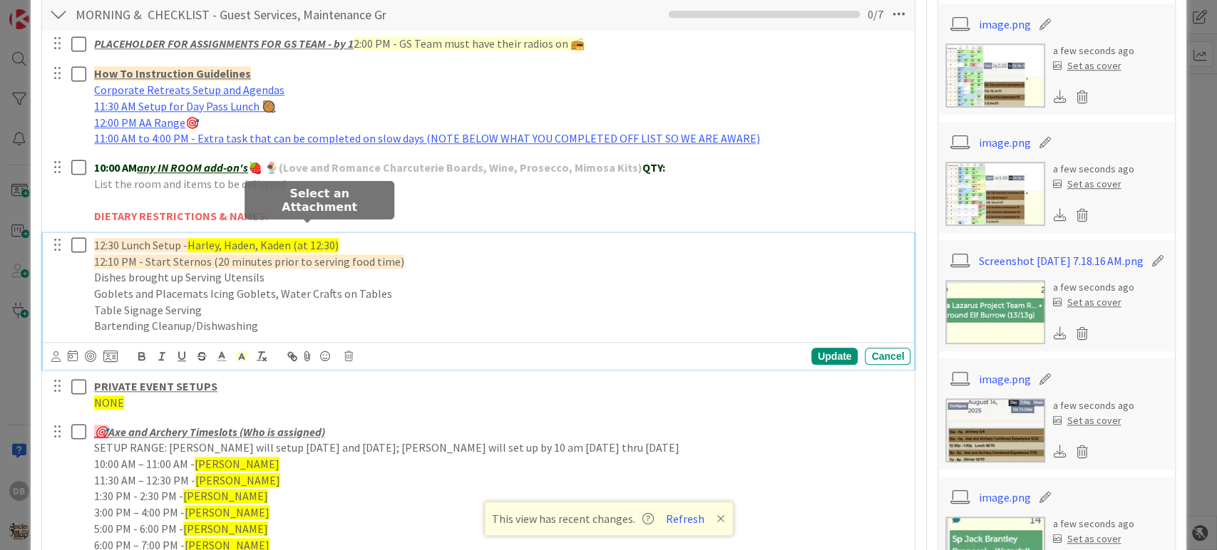
scroll to position [950, 0]
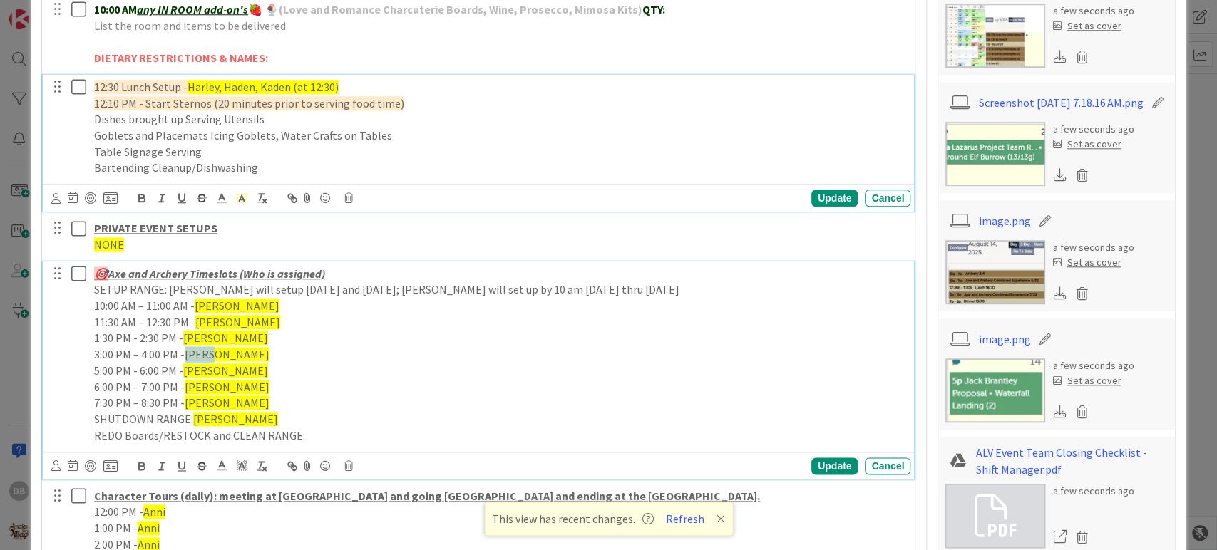
drag, startPoint x: 215, startPoint y: 356, endPoint x: 182, endPoint y: 356, distance: 33.5
click at [182, 356] on p "3:00 PM – 4:00 PM - [PERSON_NAME]" at bounding box center [499, 354] width 811 height 16
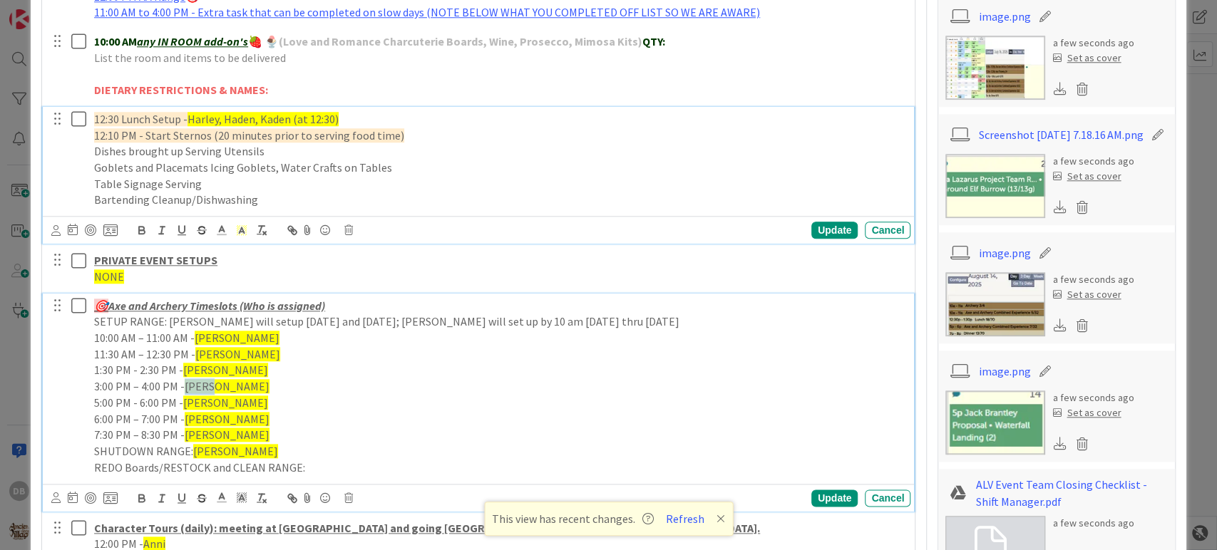
type textarea "x"
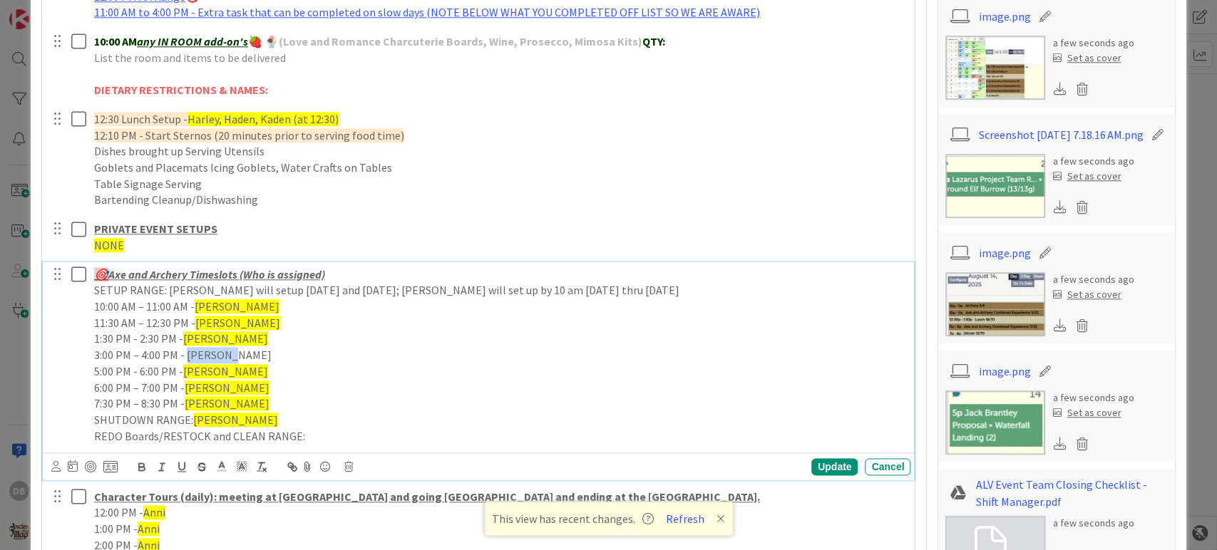
drag, startPoint x: 234, startPoint y: 355, endPoint x: 187, endPoint y: 355, distance: 46.3
click at [187, 355] on p "3:00 PM – 4:00 PM - [PERSON_NAME]" at bounding box center [499, 355] width 811 height 16
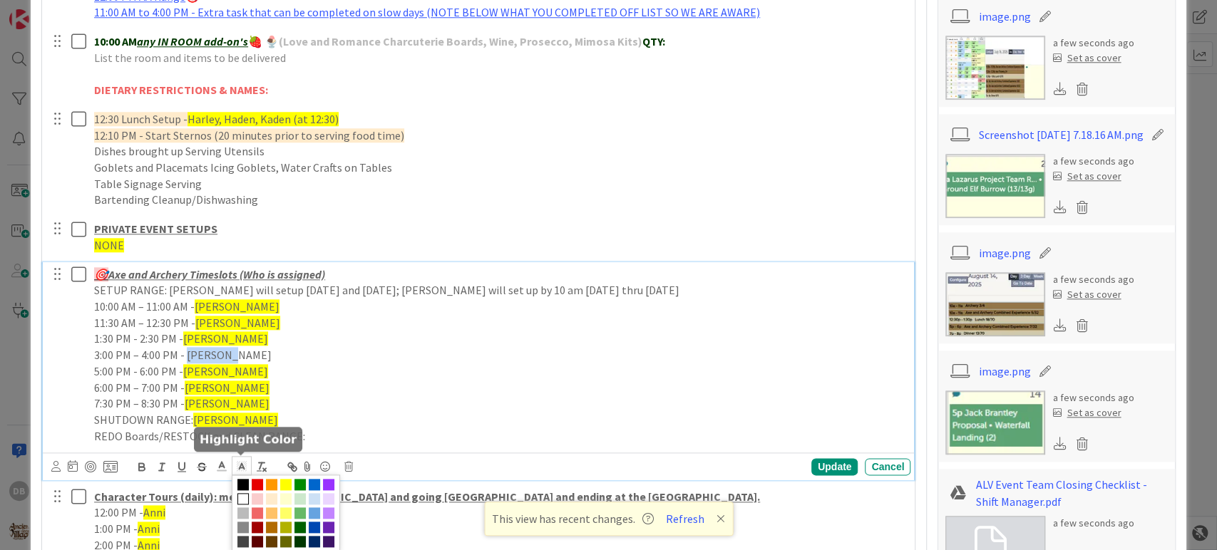
click at [240, 463] on polyline at bounding box center [241, 466] width 5 height 6
click at [284, 481] on span at bounding box center [285, 484] width 11 height 11
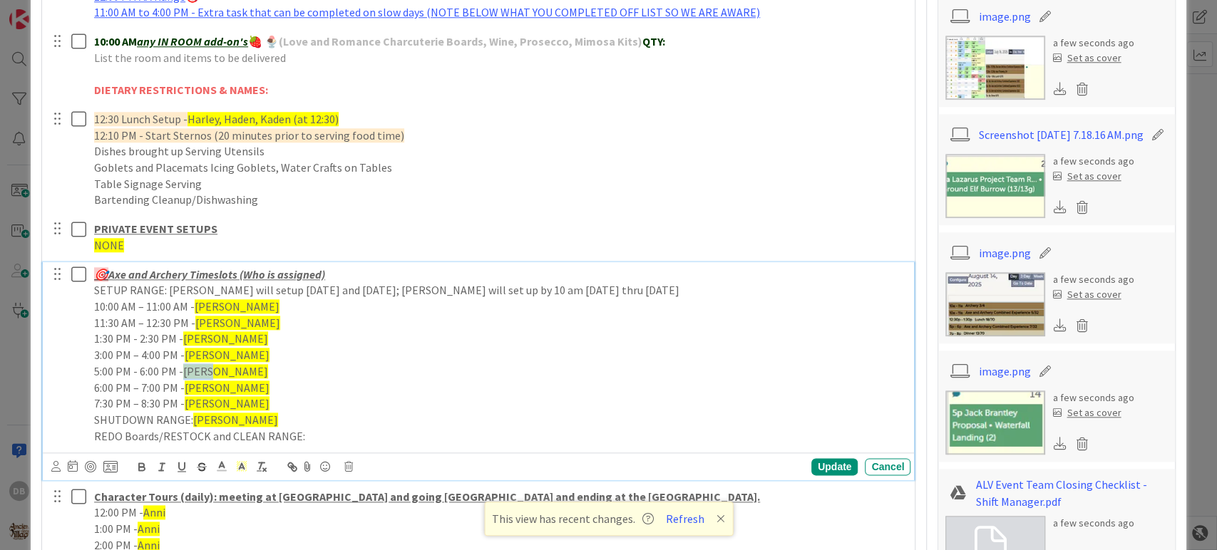
drag, startPoint x: 211, startPoint y: 369, endPoint x: 185, endPoint y: 369, distance: 25.7
click at [185, 369] on span "[PERSON_NAME]" at bounding box center [225, 371] width 85 height 14
drag, startPoint x: 217, startPoint y: 385, endPoint x: 187, endPoint y: 385, distance: 29.2
click at [187, 385] on p "6:00 PM – 7:00 PM - [PERSON_NAME]" at bounding box center [499, 388] width 811 height 16
drag, startPoint x: 215, startPoint y: 401, endPoint x: 185, endPoint y: 406, distance: 30.4
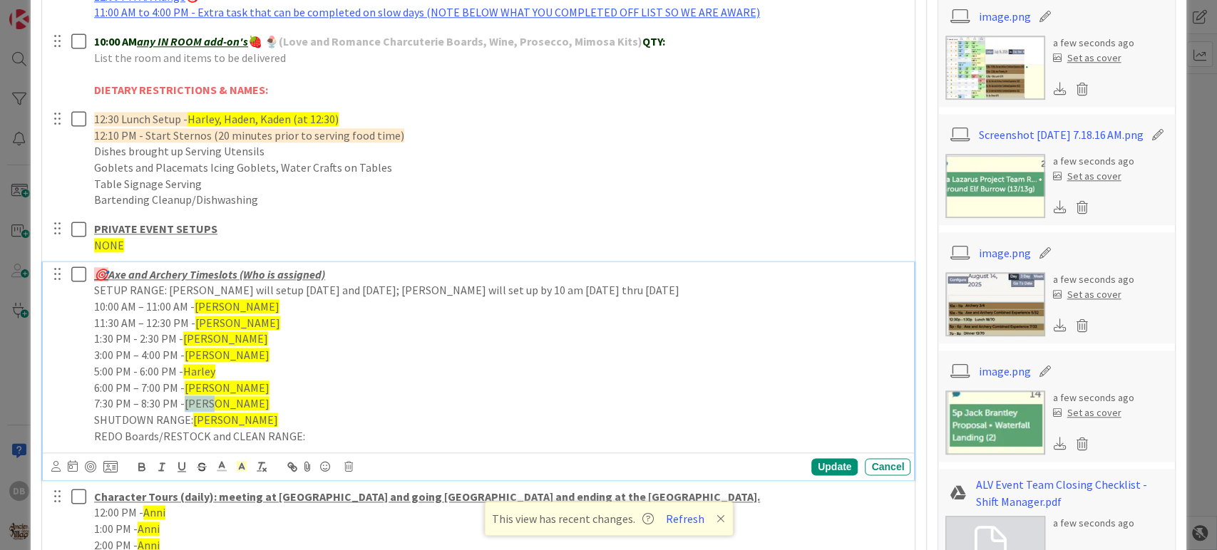
click at [185, 406] on span "[PERSON_NAME]" at bounding box center [227, 403] width 85 height 14
drag, startPoint x: 220, startPoint y: 419, endPoint x: 191, endPoint y: 421, distance: 29.3
click at [191, 421] on p "SHUTDOWN RANGE: [PERSON_NAME]" at bounding box center [499, 420] width 811 height 16
click at [833, 462] on div "Update" at bounding box center [834, 466] width 46 height 17
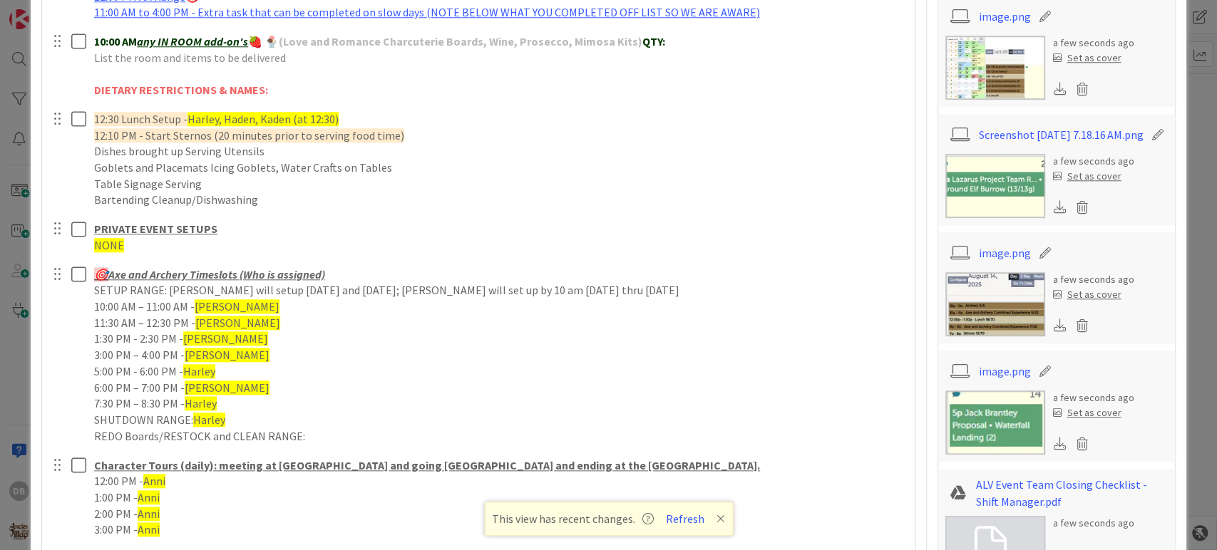
type textarea "x"
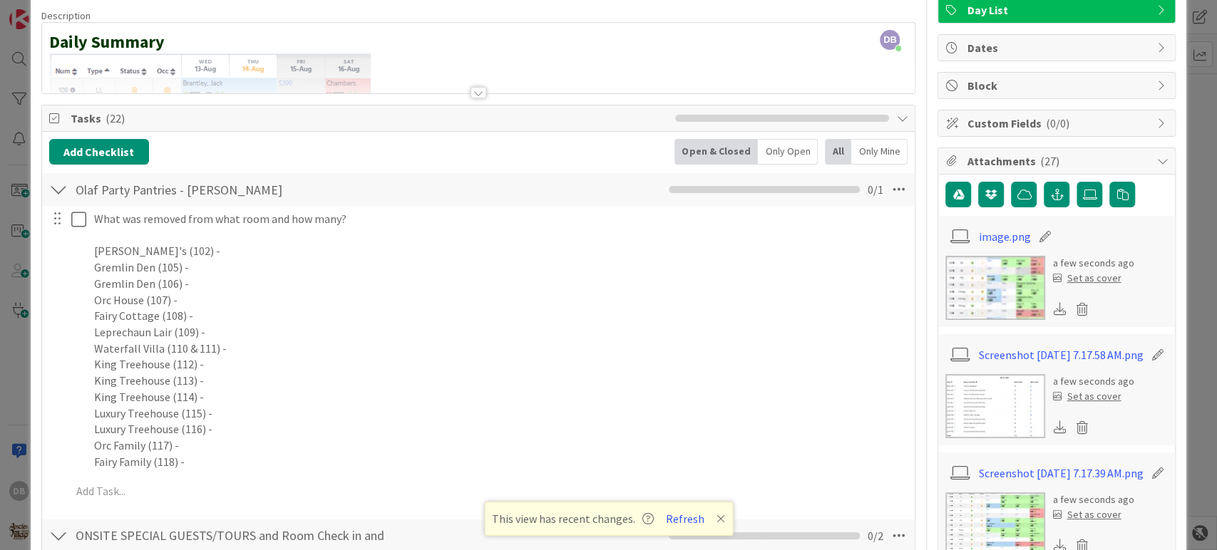
scroll to position [47, 0]
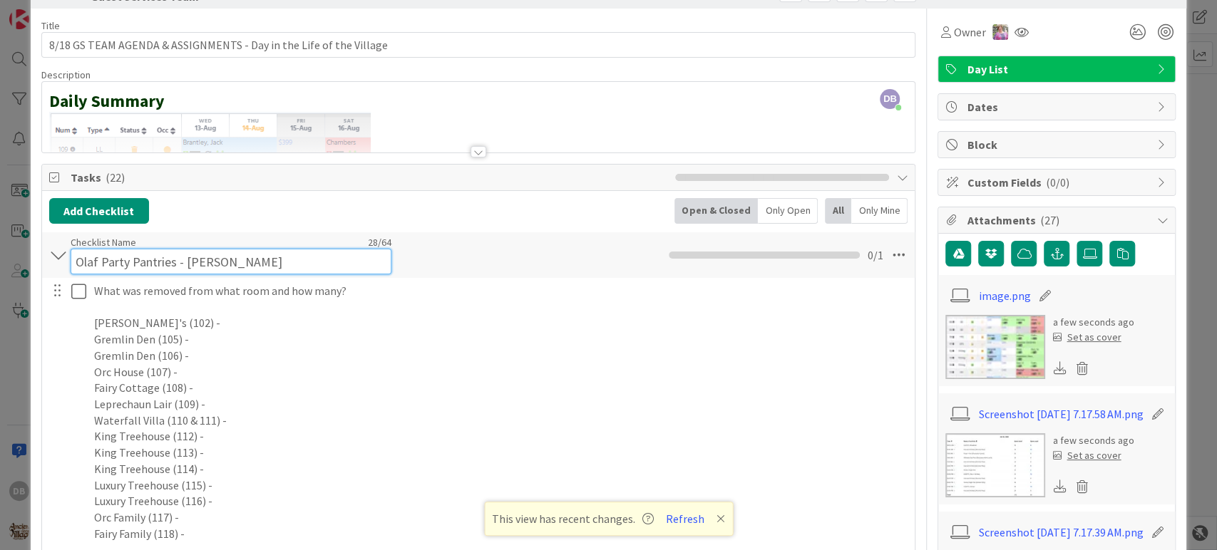
click at [224, 255] on input "Olaf Party Pantries - [PERSON_NAME]" at bounding box center [231, 262] width 321 height 26
drag, startPoint x: 219, startPoint y: 261, endPoint x: 197, endPoint y: 261, distance: 21.4
click at [197, 261] on input "Olaf Party Pantries - [PERSON_NAME]" at bounding box center [231, 262] width 321 height 26
type input "Olaf Party Pantries - [PERSON_NAME]"
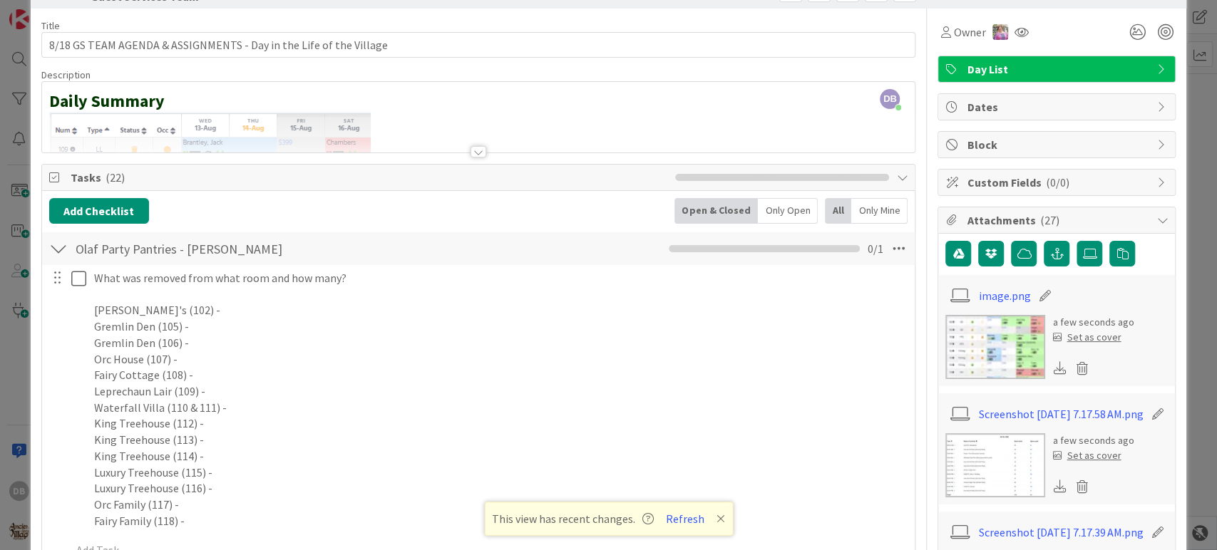
click at [428, 210] on div "Add Checklist Open & Closed Only Open All Only Mine" at bounding box center [478, 211] width 859 height 26
type textarea "x"
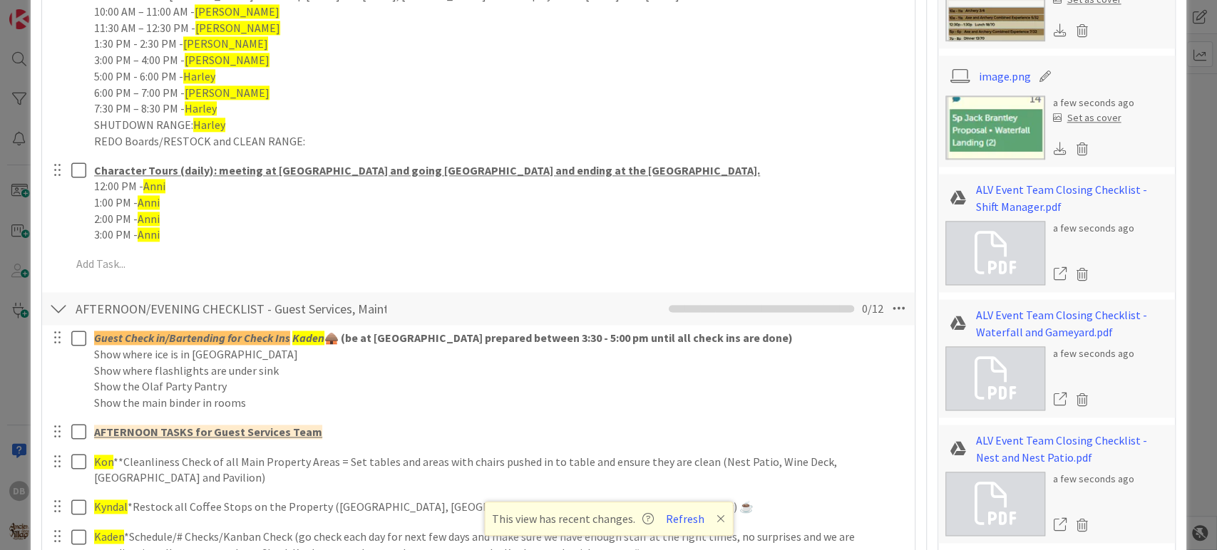
scroll to position [1235, 0]
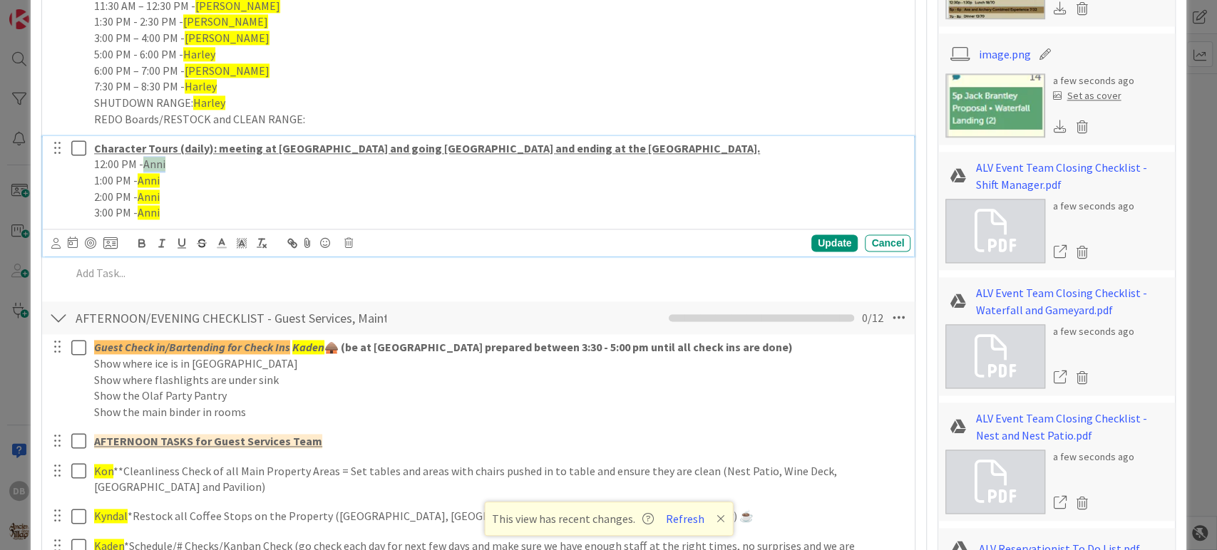
drag, startPoint x: 166, startPoint y: 163, endPoint x: 145, endPoint y: 163, distance: 21.4
click at [145, 163] on p "12:00 PM - Anni" at bounding box center [499, 164] width 811 height 16
drag, startPoint x: 160, startPoint y: 176, endPoint x: 140, endPoint y: 175, distance: 20.7
click at [140, 175] on p "1:00 PM - Anni" at bounding box center [499, 181] width 811 height 16
drag, startPoint x: 171, startPoint y: 182, endPoint x: 140, endPoint y: 180, distance: 31.4
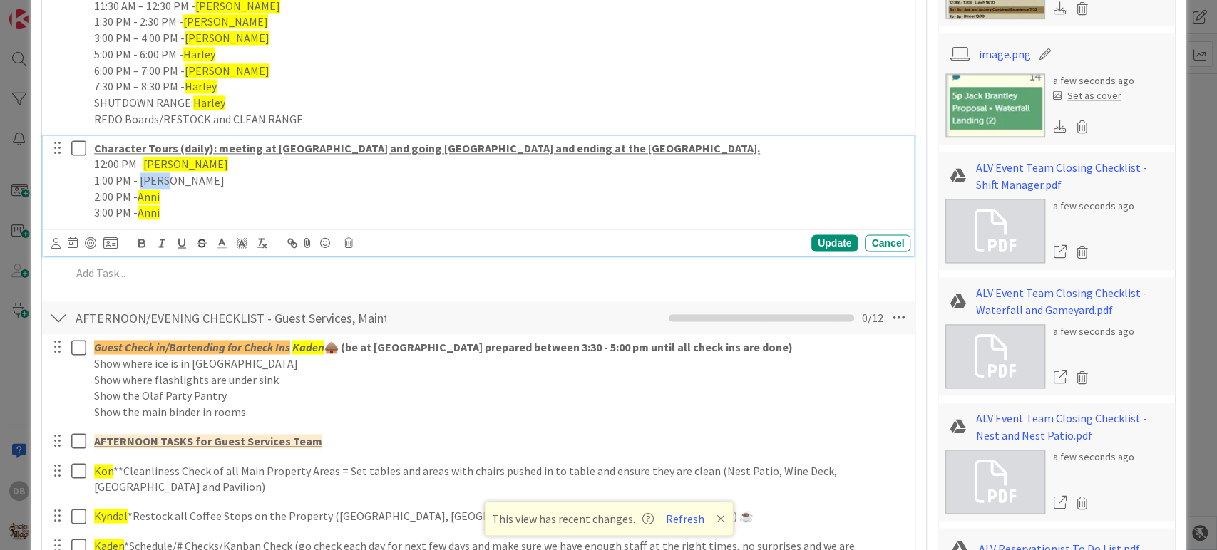
click at [140, 180] on p "1:00 PM - [PERSON_NAME]" at bounding box center [499, 181] width 811 height 16
click at [240, 240] on polyline at bounding box center [241, 243] width 5 height 6
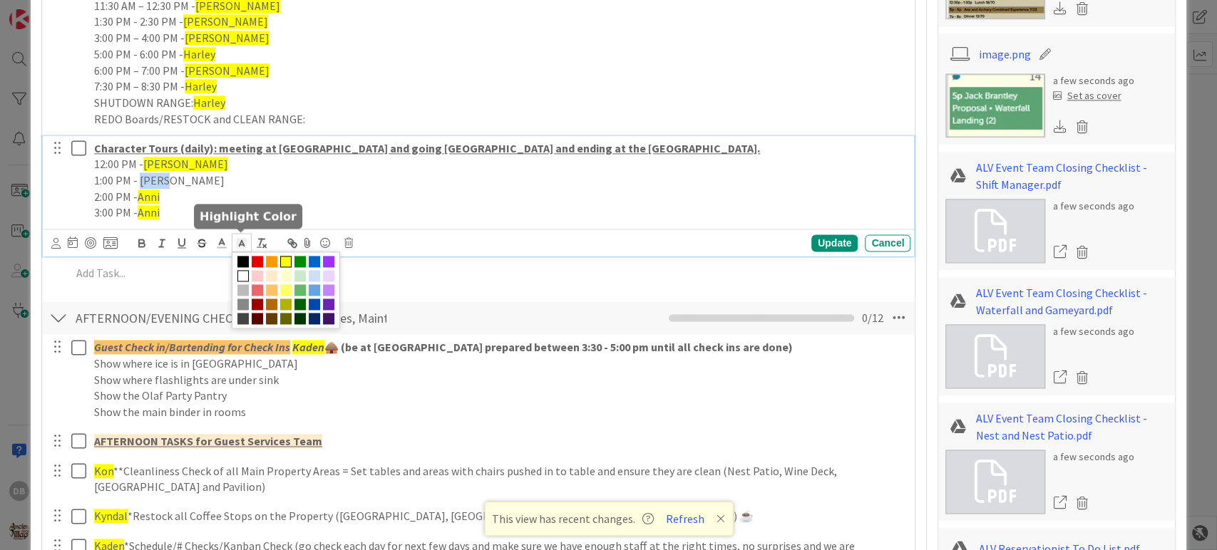
click at [281, 260] on span at bounding box center [285, 261] width 11 height 11
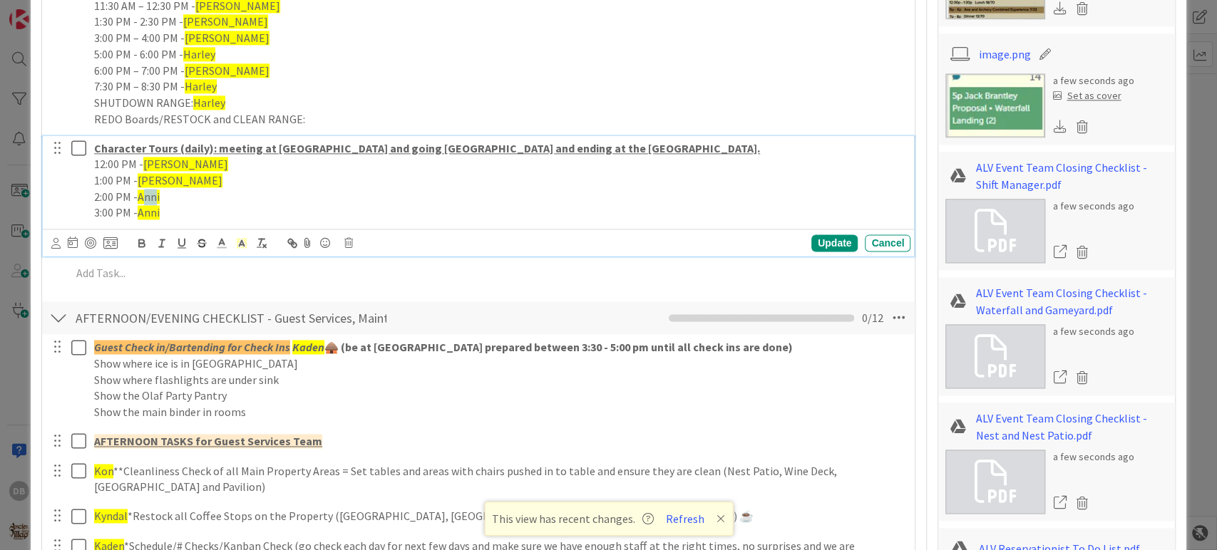
drag, startPoint x: 158, startPoint y: 194, endPoint x: 147, endPoint y: 195, distance: 10.7
click at [147, 195] on span "Anni" at bounding box center [149, 197] width 22 height 14
drag, startPoint x: 161, startPoint y: 198, endPoint x: 140, endPoint y: 198, distance: 20.7
click at [140, 198] on p "2:00 PM - Anni" at bounding box center [499, 197] width 811 height 16
click at [154, 215] on span "Anni" at bounding box center [149, 212] width 22 height 14
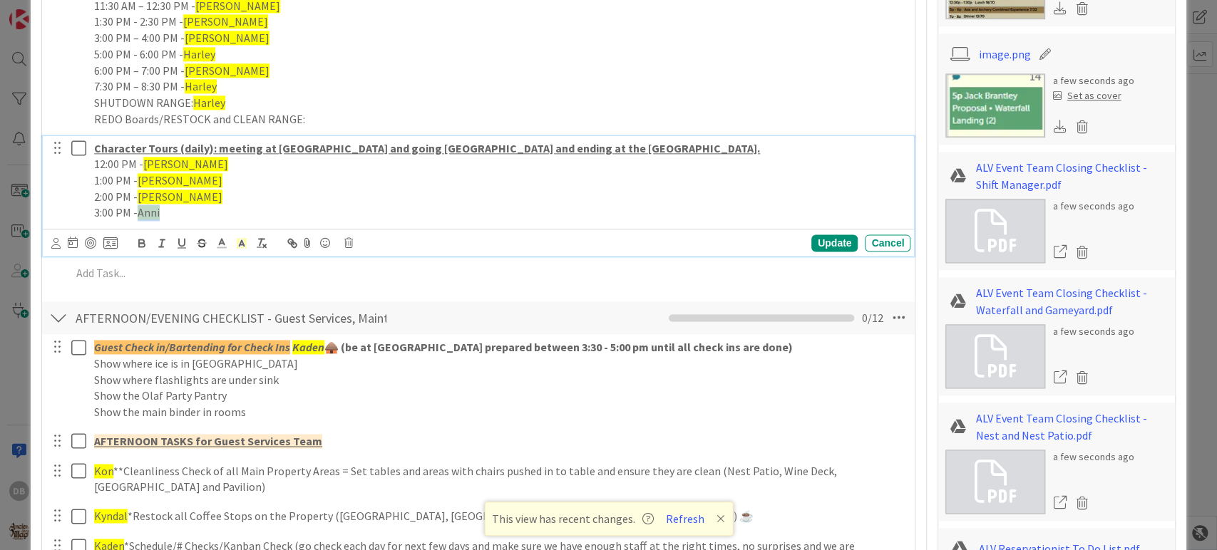
drag, startPoint x: 161, startPoint y: 216, endPoint x: 140, endPoint y: 216, distance: 20.7
click at [140, 216] on p "3:00 PM - Anni" at bounding box center [499, 213] width 811 height 16
click at [813, 242] on div "Update" at bounding box center [834, 243] width 46 height 17
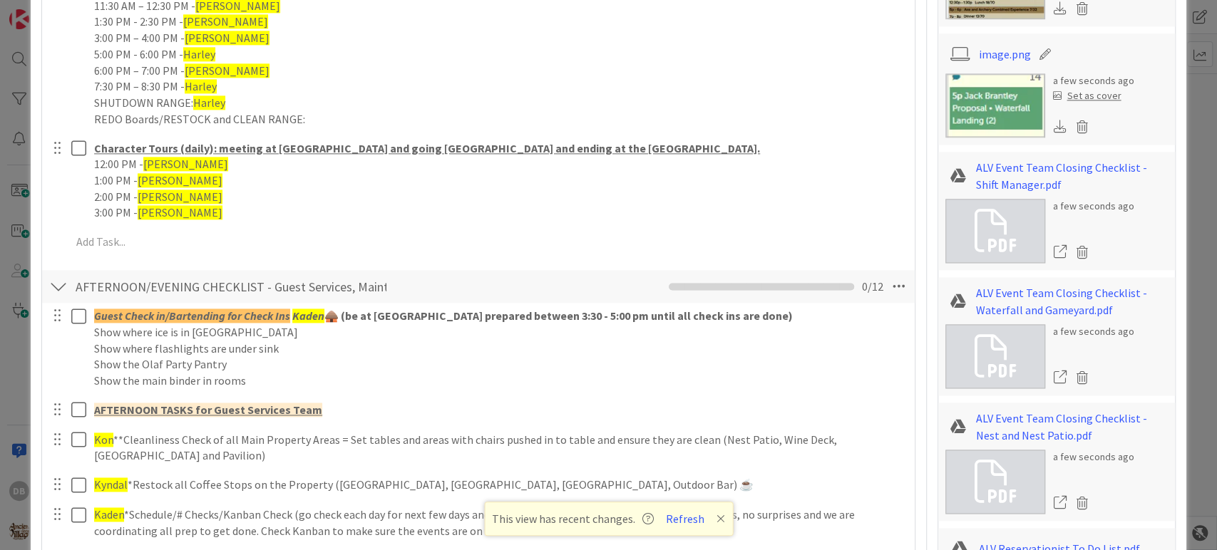
type textarea "x"
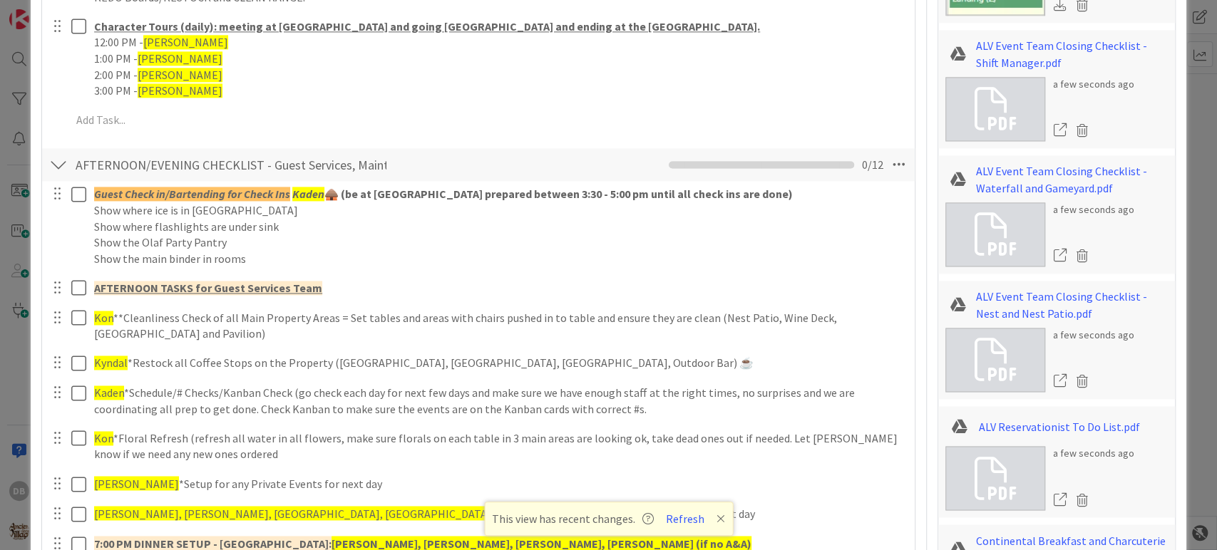
scroll to position [1394, 0]
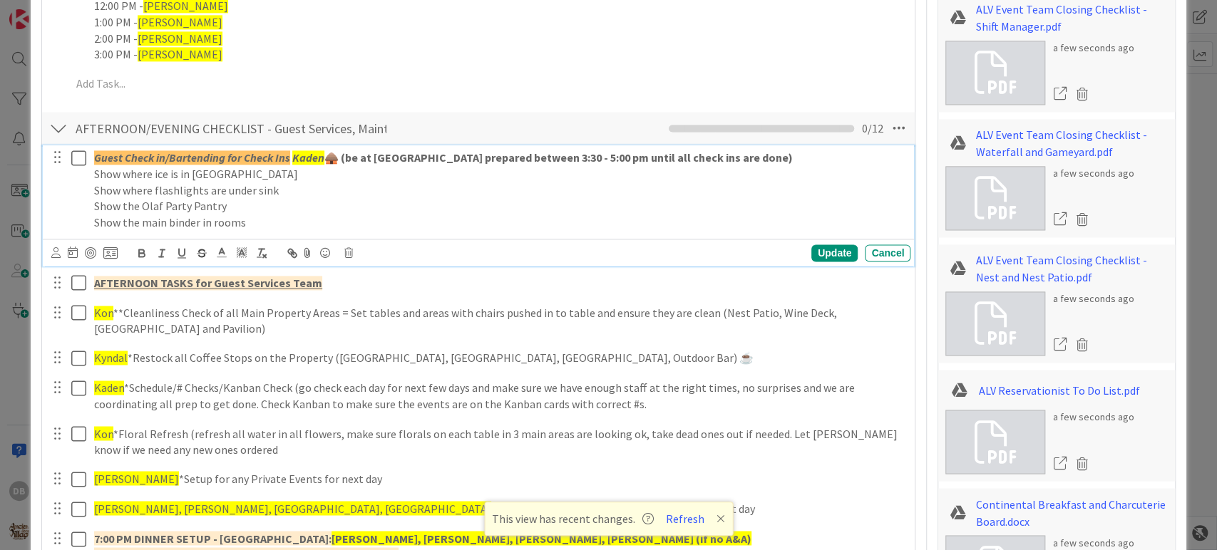
click at [324, 157] on strong "🛖 (be at [GEOGRAPHIC_DATA] prepared between 3:30 - 5:00 pm until all check ins …" at bounding box center [558, 157] width 468 height 14
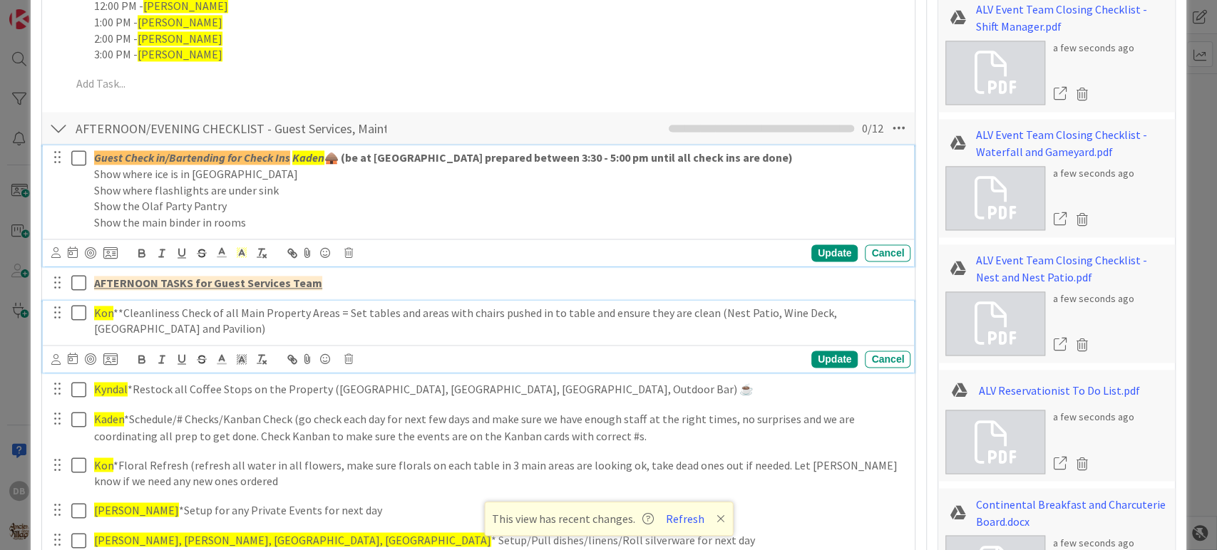
click at [105, 312] on span "Kon" at bounding box center [103, 313] width 19 height 14
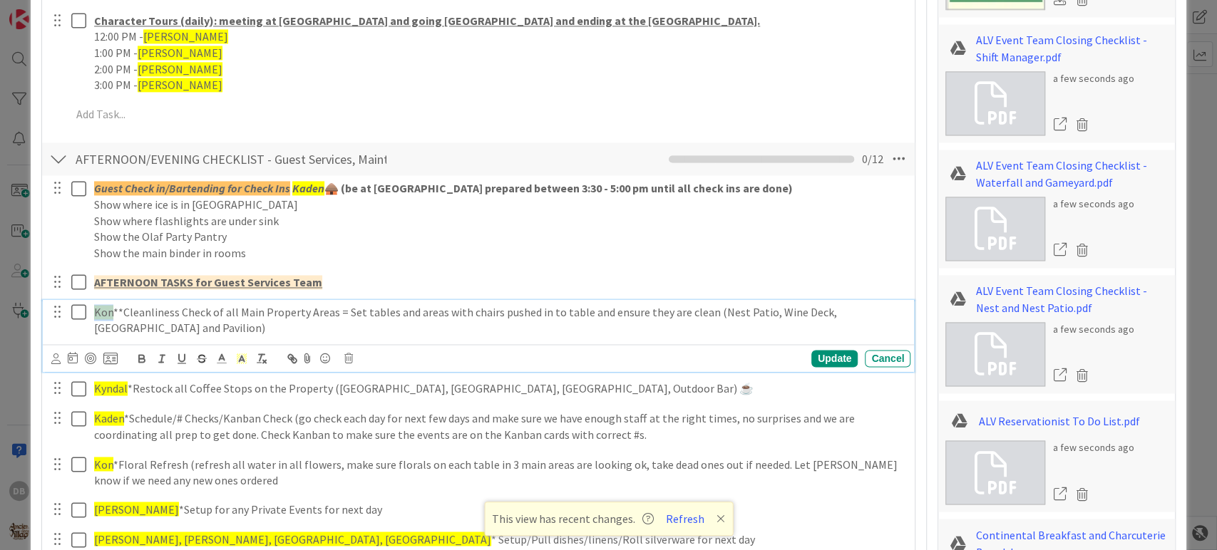
drag, startPoint x: 111, startPoint y: 312, endPoint x: 92, endPoint y: 312, distance: 19.2
click at [92, 312] on div "Kon **Cleanliness Check of all Main Property Areas = Set tables and areas with …" at bounding box center [499, 320] width 822 height 41
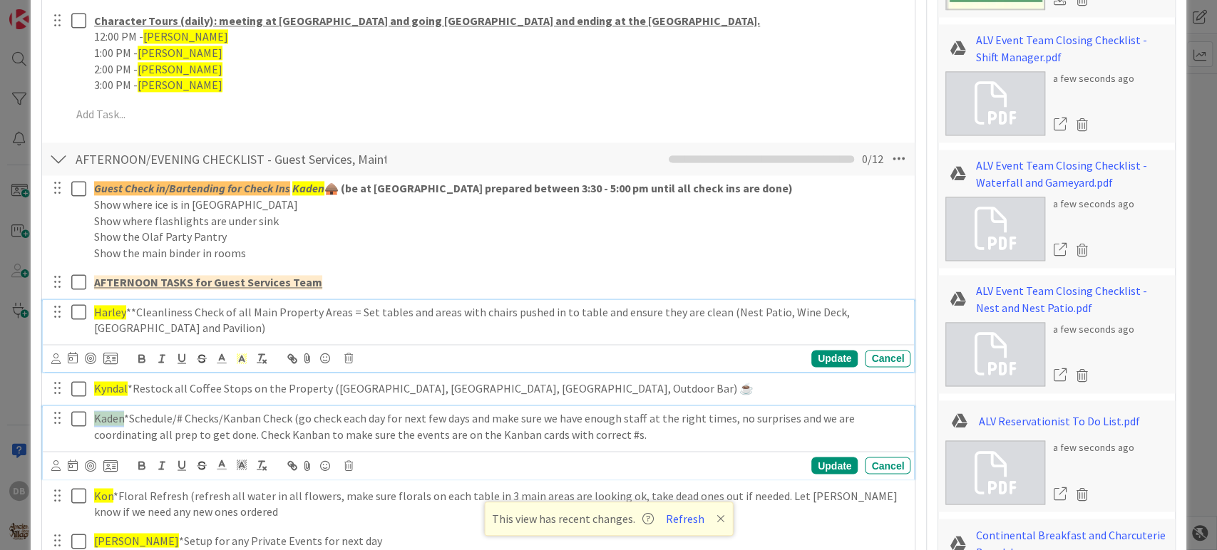
drag, startPoint x: 122, startPoint y: 418, endPoint x: 93, endPoint y: 418, distance: 29.2
click at [94, 418] on p "Kaden *Schedule/# Checks/Kanban Check (go check each day for next few days and …" at bounding box center [499, 427] width 811 height 32
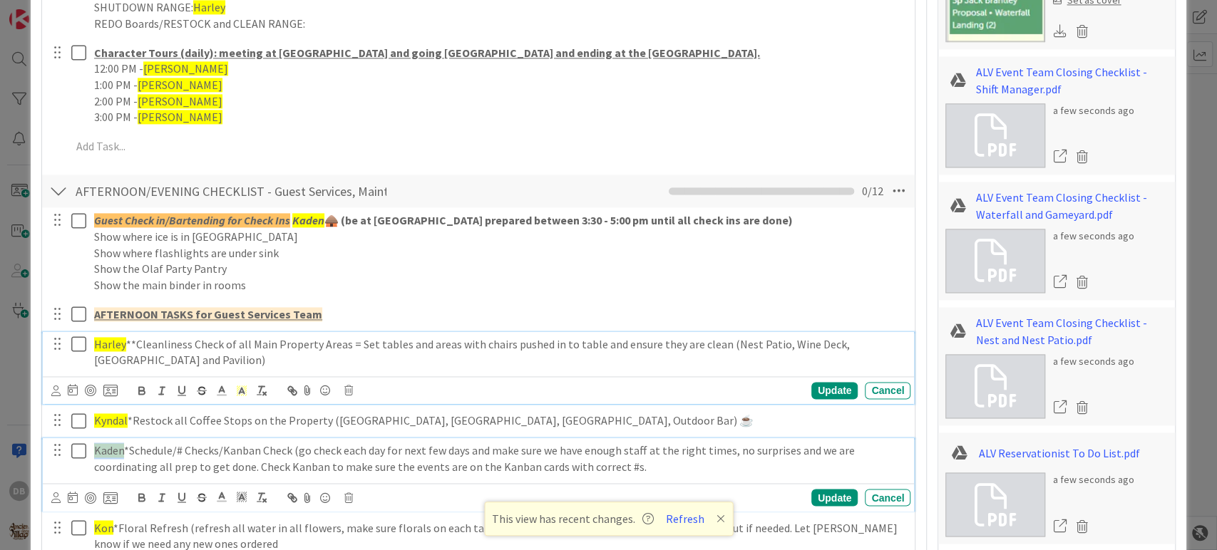
type textarea "x"
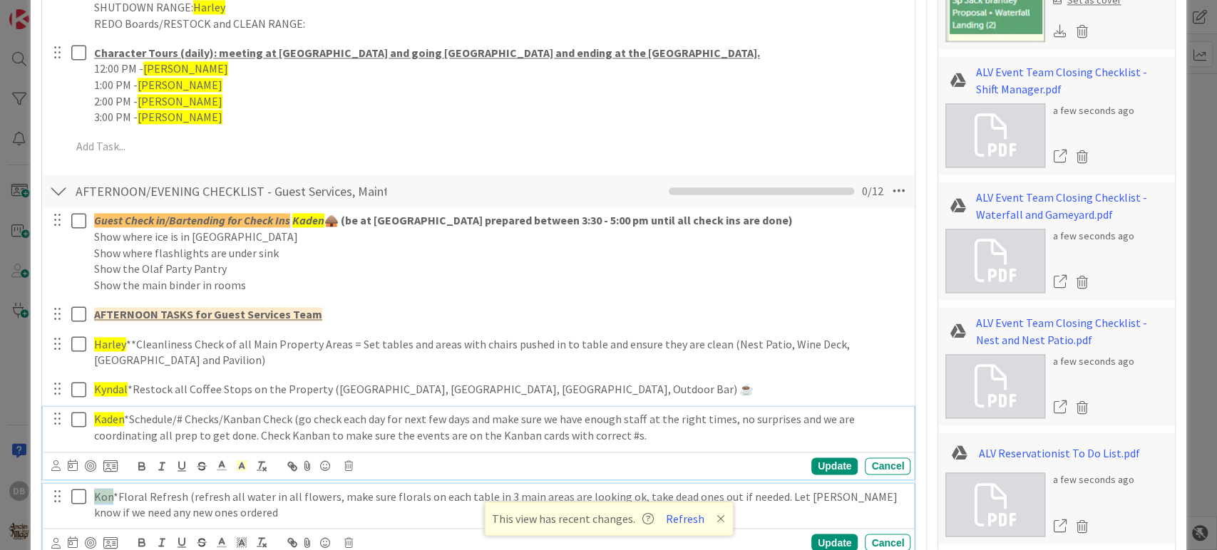
drag, startPoint x: 109, startPoint y: 496, endPoint x: 95, endPoint y: 496, distance: 14.3
click at [95, 496] on p "Kon *Floral Refresh (refresh all water in all flowers, make sure florals on eac…" at bounding box center [499, 504] width 811 height 32
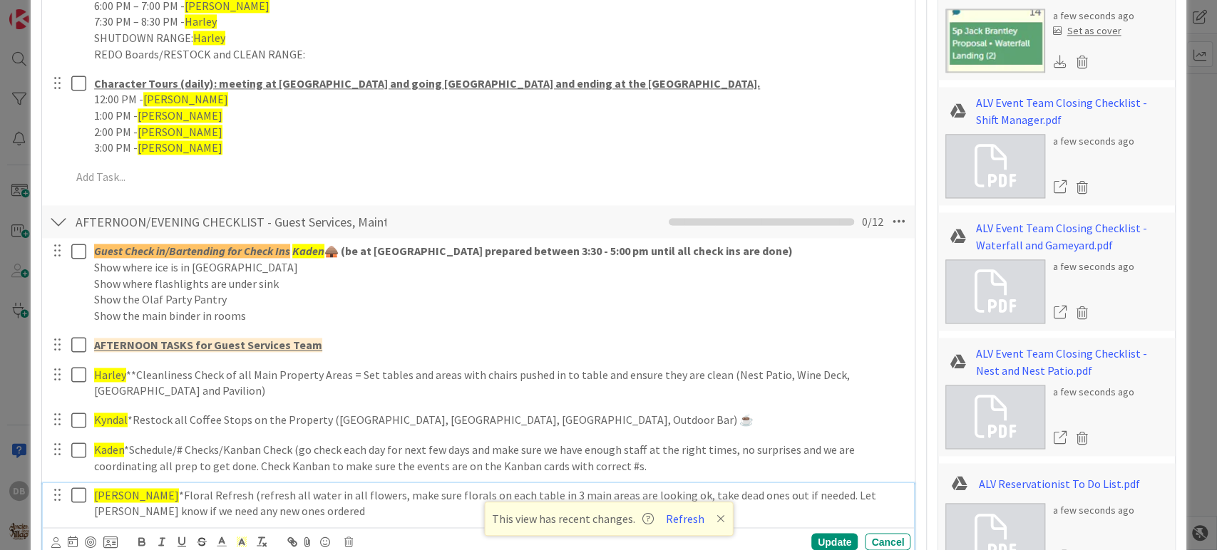
scroll to position [1538, 0]
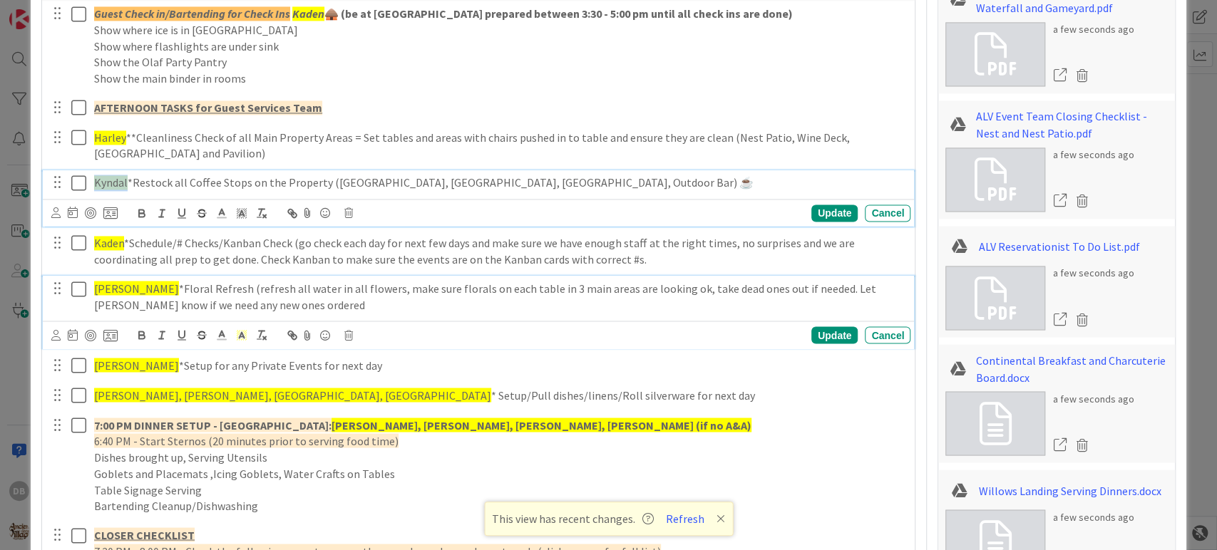
drag, startPoint x: 126, startPoint y: 181, endPoint x: 96, endPoint y: 181, distance: 30.7
click at [96, 181] on p "Kyndal *Restock all Coffee Stops on the Property ([GEOGRAPHIC_DATA], [GEOGRAPHI…" at bounding box center [499, 183] width 811 height 16
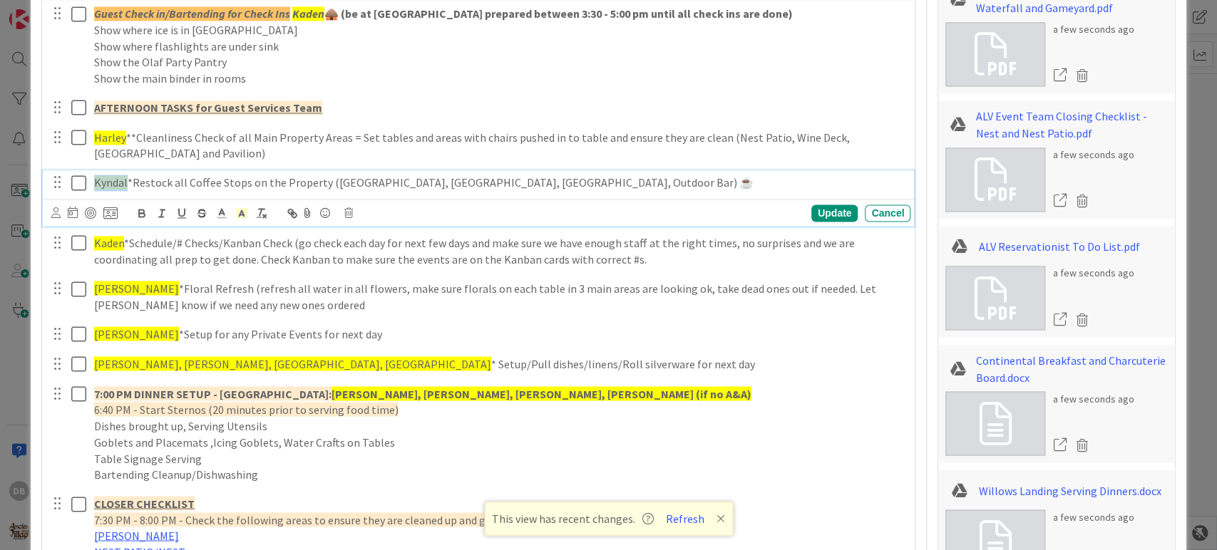
type textarea "x"
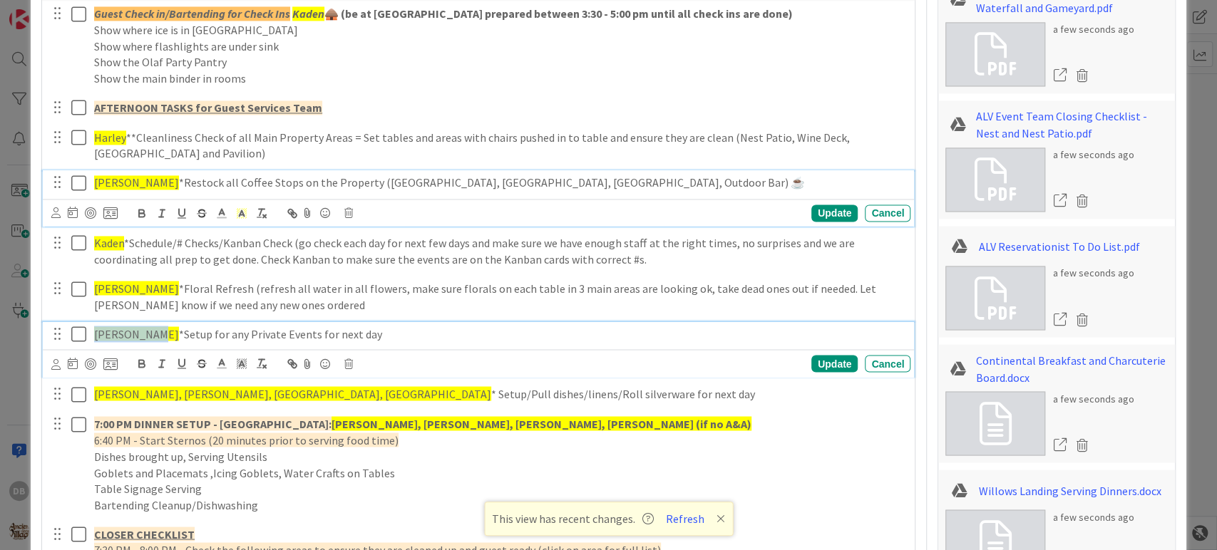
drag, startPoint x: 145, startPoint y: 331, endPoint x: 96, endPoint y: 337, distance: 48.9
click at [96, 337] on span "[PERSON_NAME]" at bounding box center [136, 334] width 85 height 14
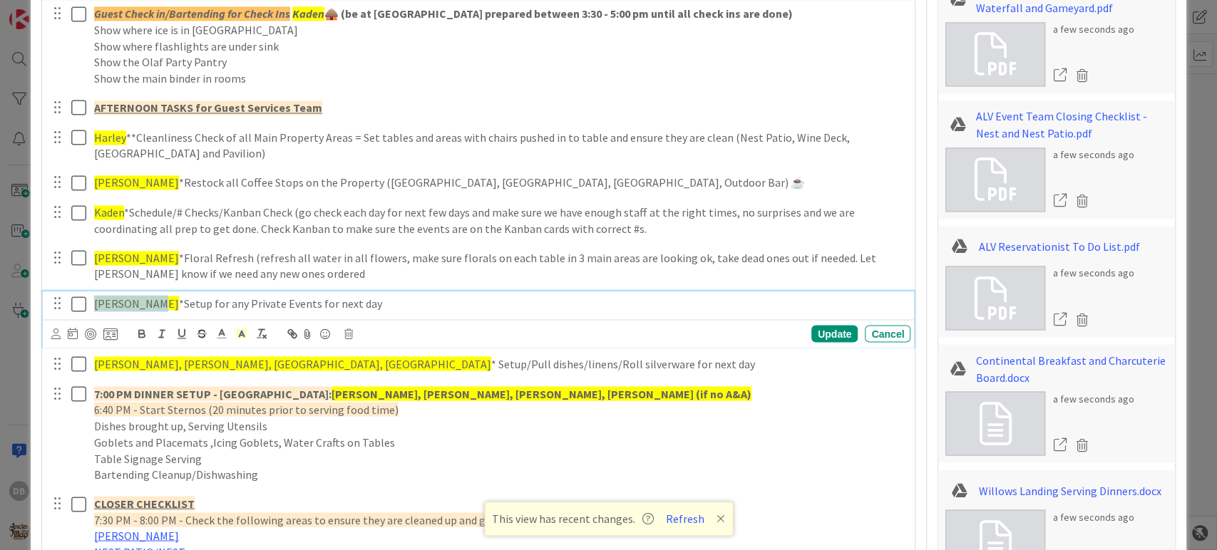
scroll to position [1507, 0]
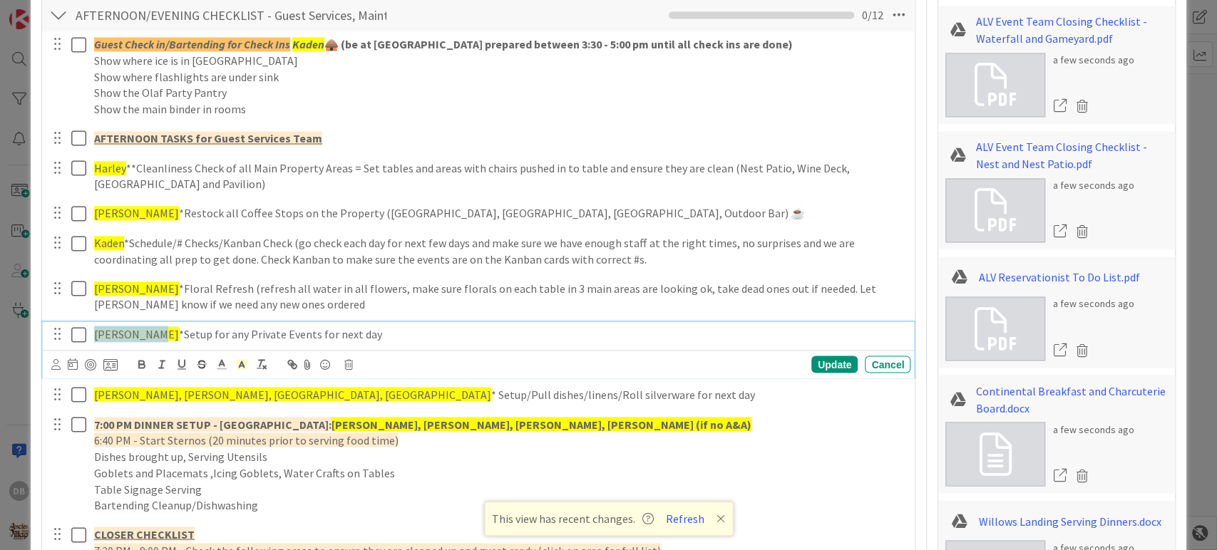
type textarea "x"
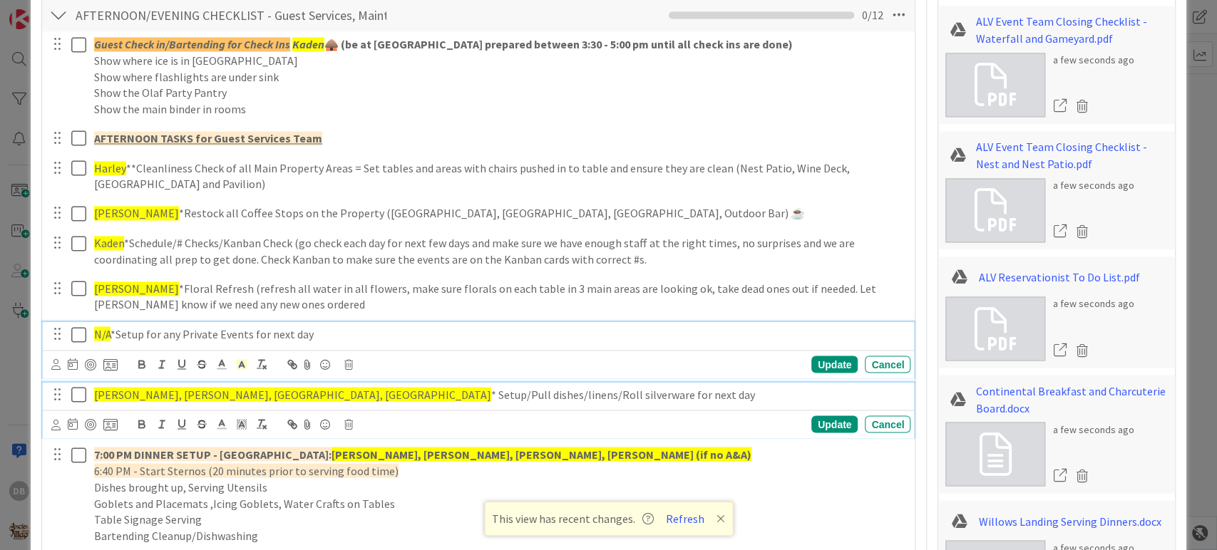
click at [210, 393] on span "[PERSON_NAME], [PERSON_NAME], [GEOGRAPHIC_DATA], [GEOGRAPHIC_DATA]" at bounding box center [292, 394] width 397 height 14
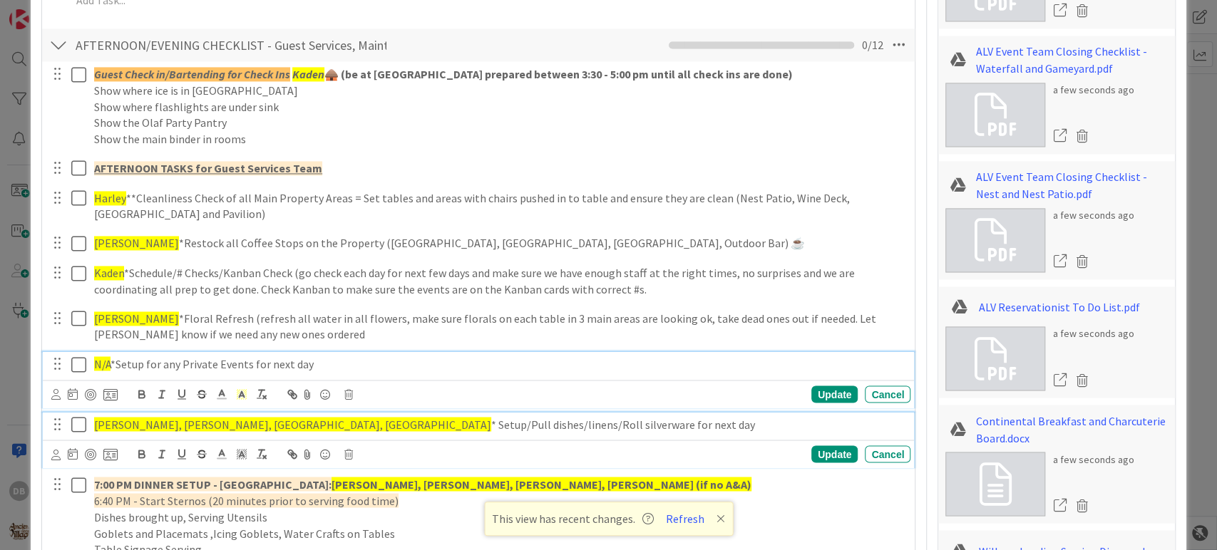
type textarea "x"
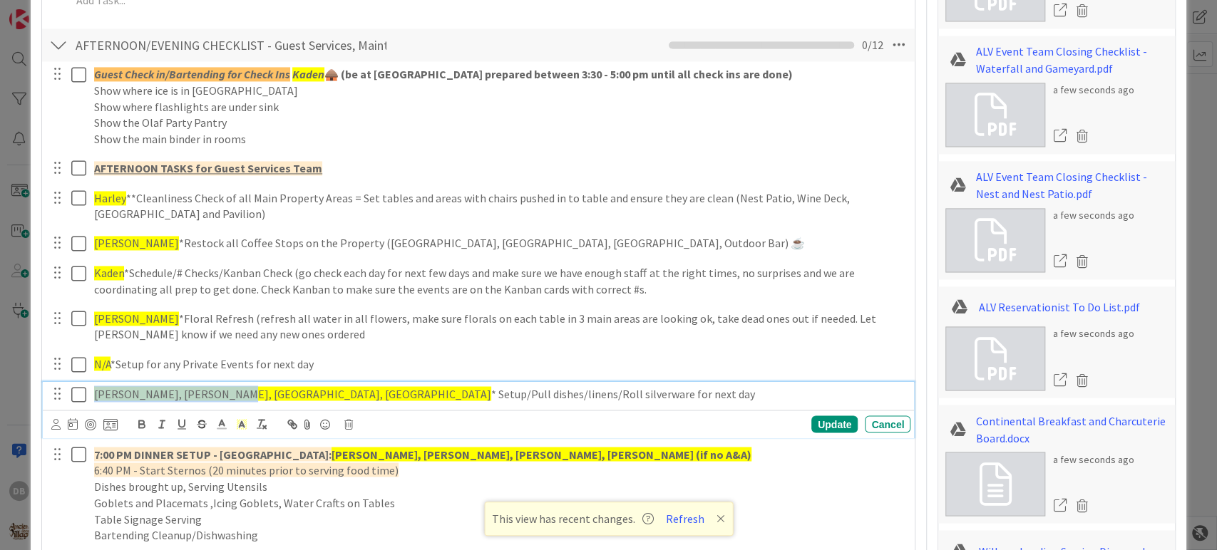
drag, startPoint x: 218, startPoint y: 394, endPoint x: 93, endPoint y: 381, distance: 125.5
click at [93, 381] on div "[PERSON_NAME], [PERSON_NAME], [PERSON_NAME], Kon * Setup/Pull dishes/linens/Rol…" at bounding box center [499, 393] width 822 height 25
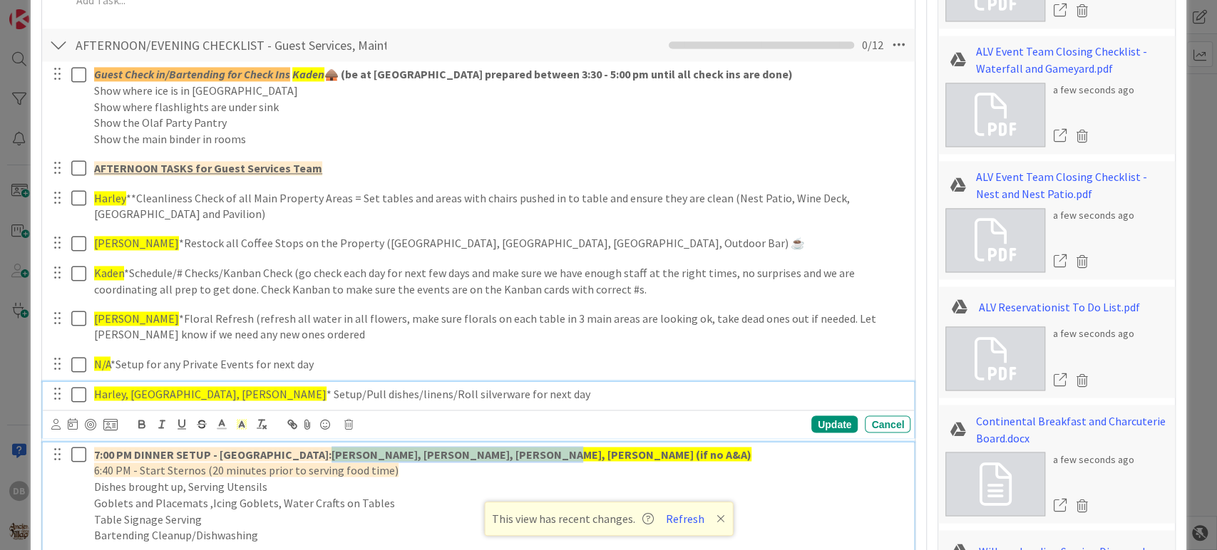
drag, startPoint x: 501, startPoint y: 455, endPoint x: 303, endPoint y: 454, distance: 198.2
click at [332, 454] on strong "[PERSON_NAME], [PERSON_NAME], [PERSON_NAME], [PERSON_NAME] (if no A&A)" at bounding box center [542, 454] width 420 height 14
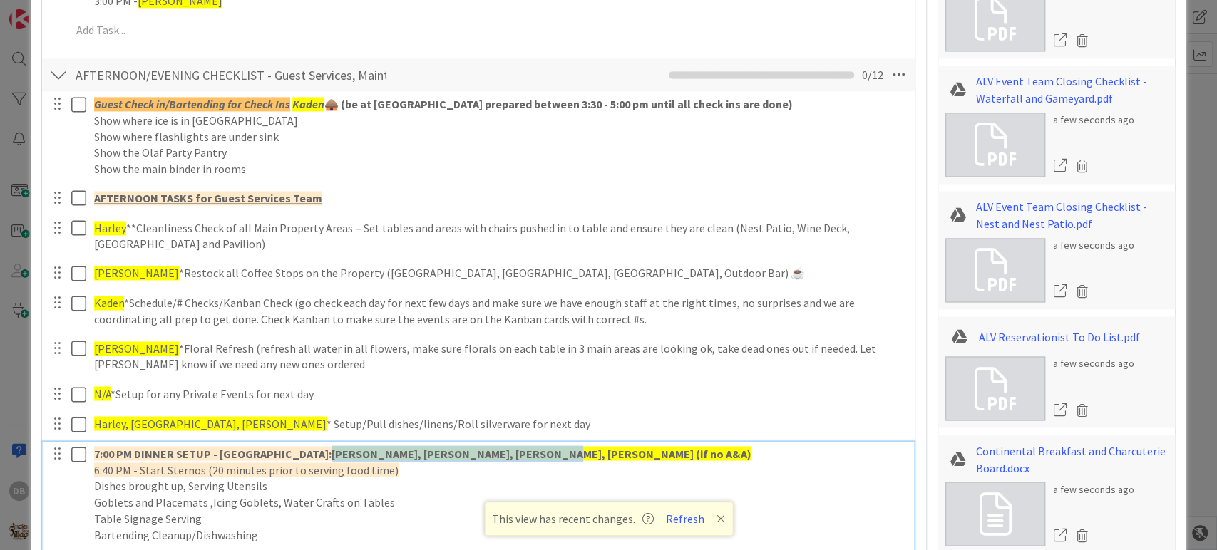
type textarea "x"
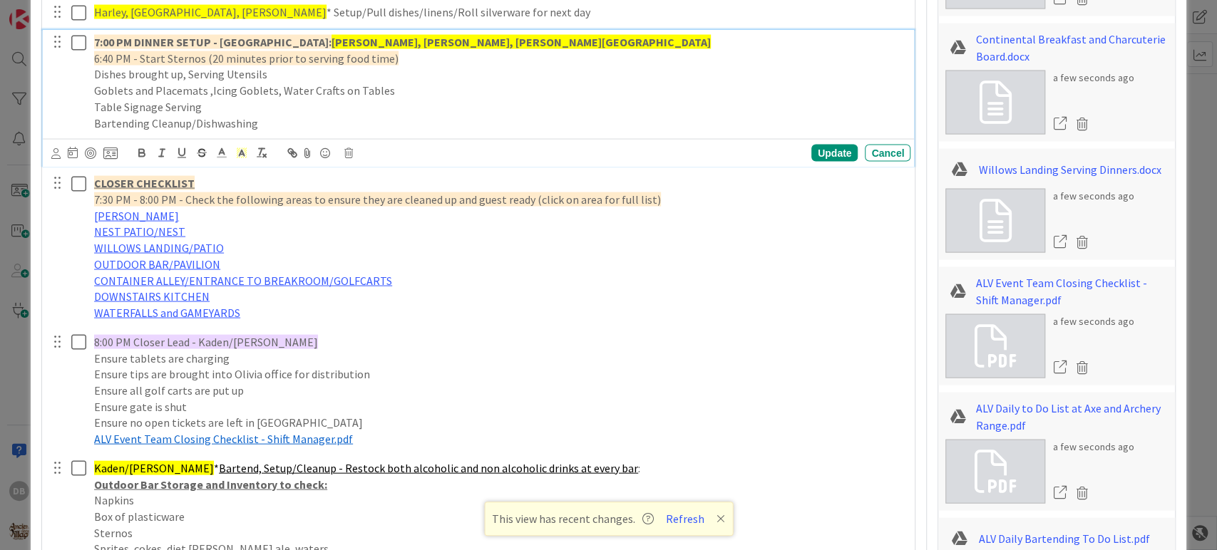
scroll to position [1922, 0]
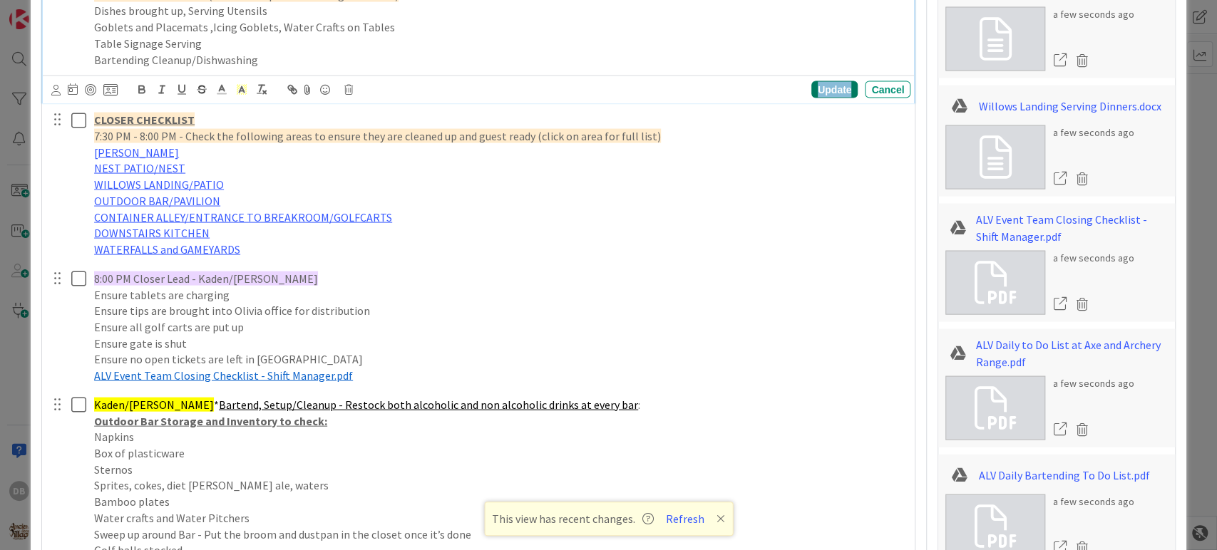
click at [813, 91] on div "Update" at bounding box center [834, 89] width 46 height 17
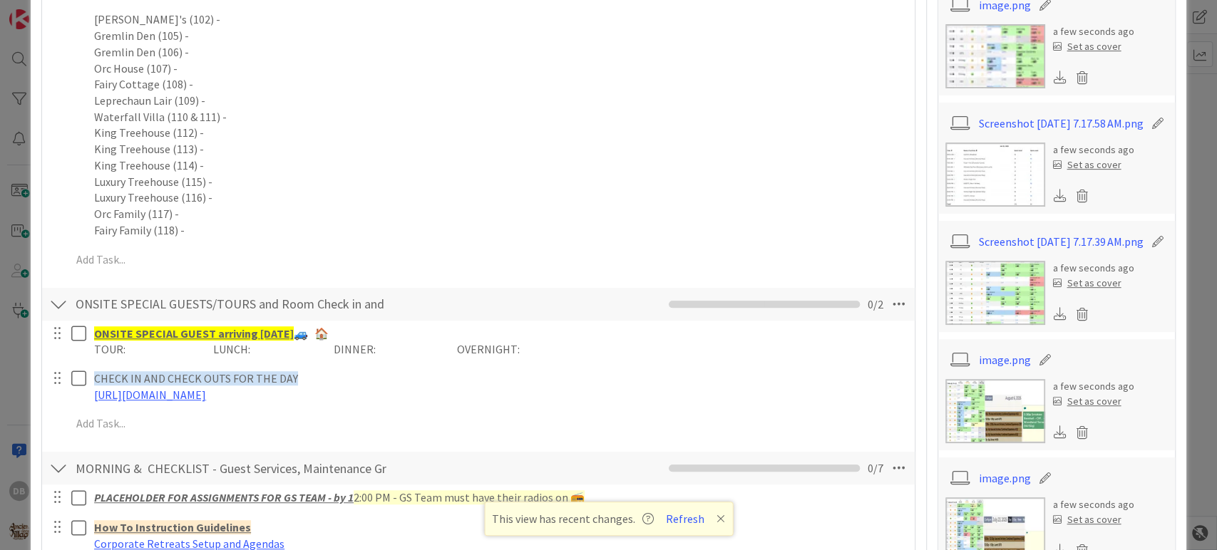
scroll to position [0, 0]
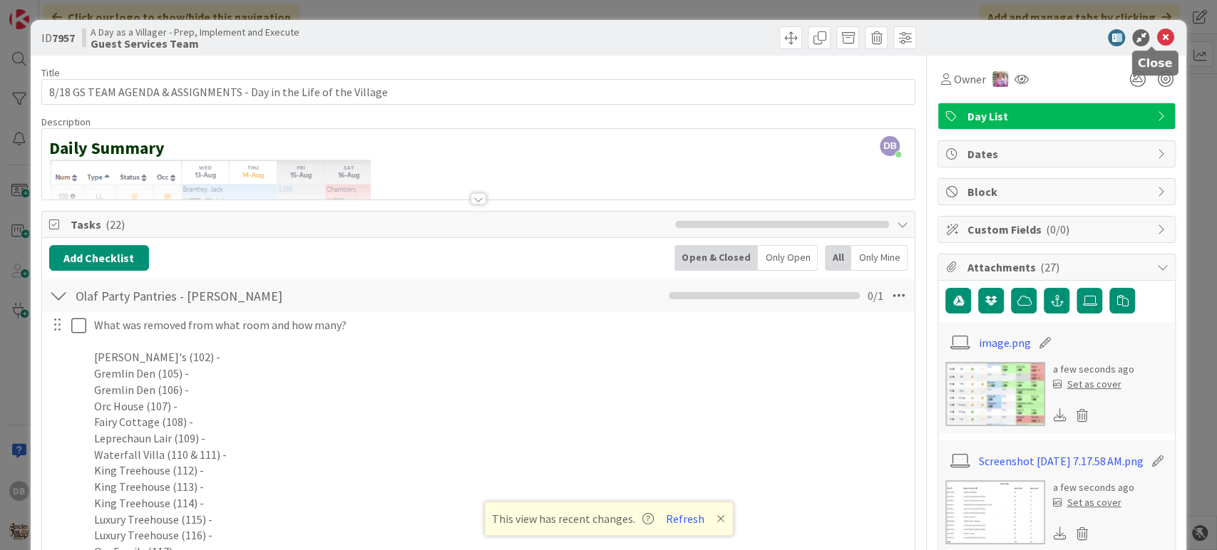
click at [1156, 36] on icon at bounding box center [1164, 37] width 17 height 17
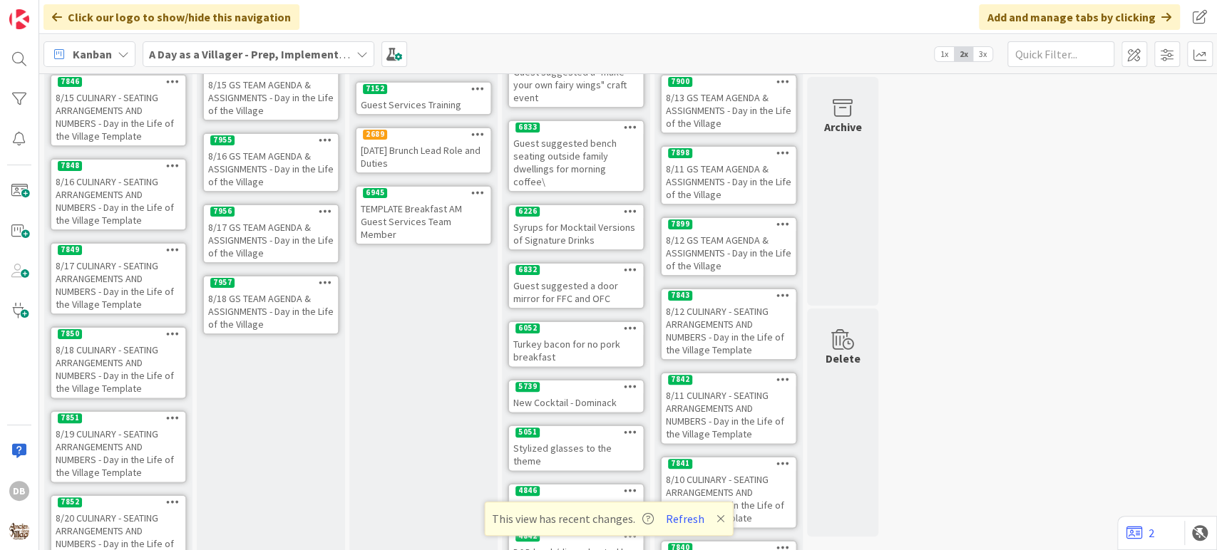
click at [327, 282] on icon at bounding box center [326, 282] width 14 height 10
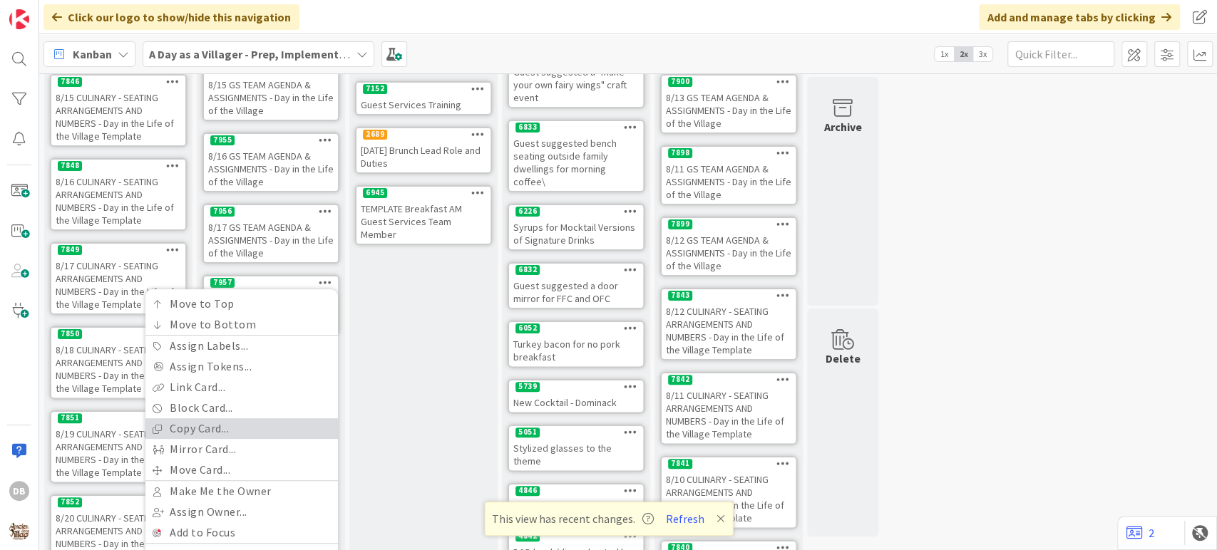
click at [218, 428] on link "Copy Card..." at bounding box center [241, 428] width 192 height 21
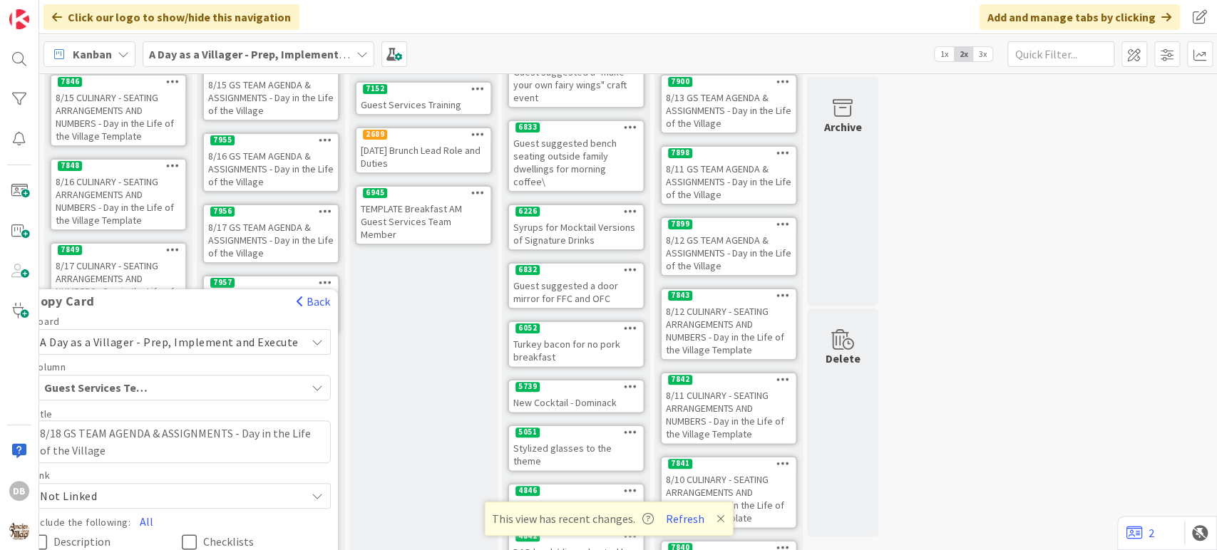
scroll to position [324, 0]
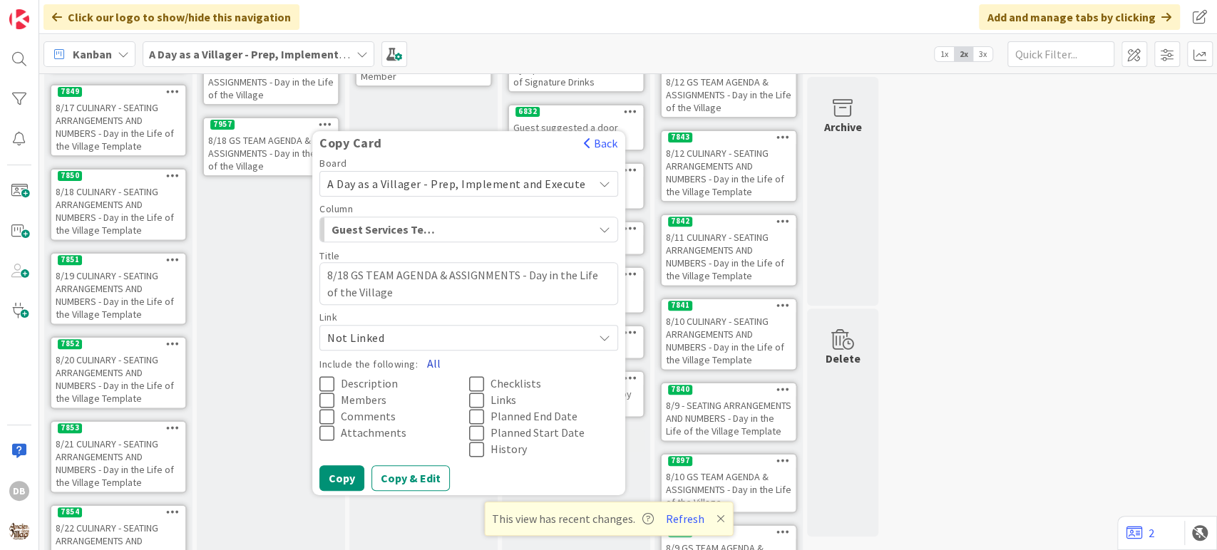
click at [432, 359] on button "All" at bounding box center [434, 364] width 32 height 26
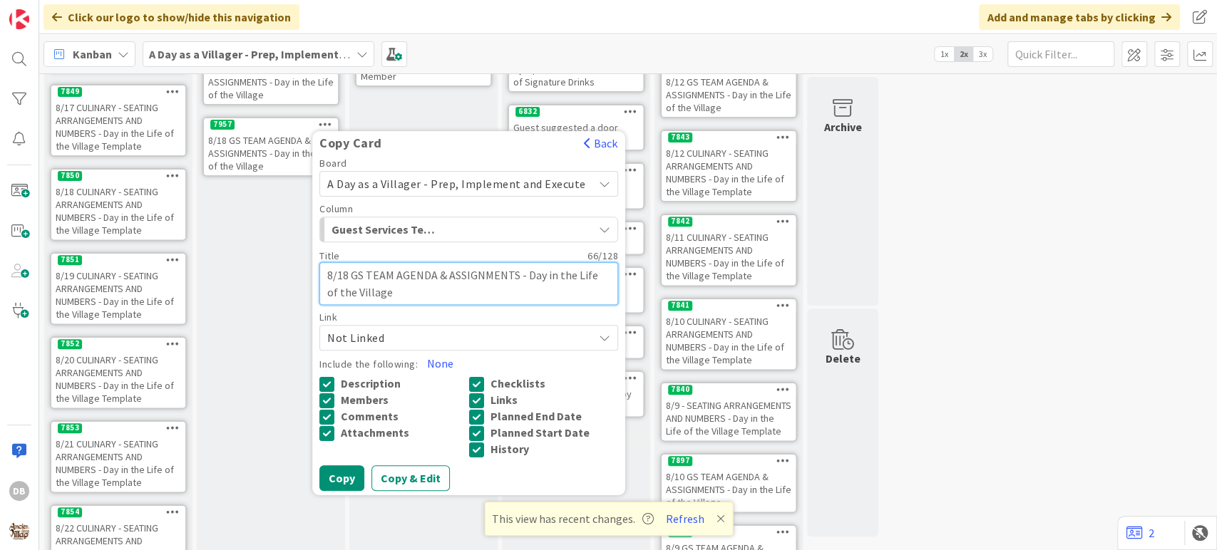
drag, startPoint x: 347, startPoint y: 267, endPoint x: 366, endPoint y: 267, distance: 18.5
click at [348, 267] on textarea "8/18 GS TEAM AGENDA & ASSIGNMENTS - Day in the Life of the Village" at bounding box center [468, 283] width 299 height 43
type textarea "x"
type textarea "8/1 GS TEAM AGENDA & ASSIGNMENTS - Day in the Life of the Village"
type textarea "x"
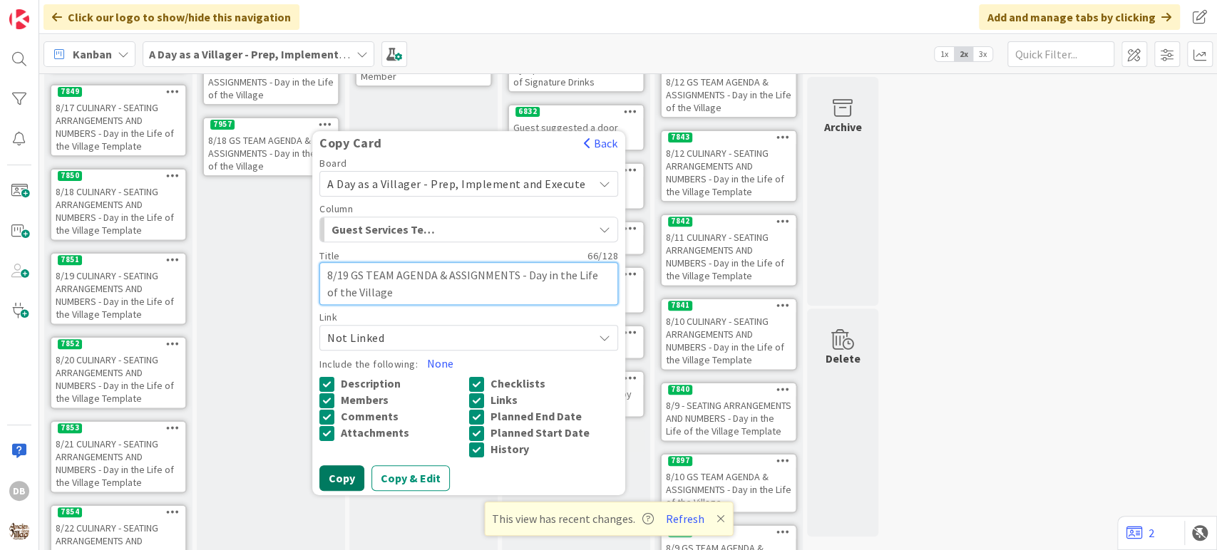
type textarea "8/19 GS TEAM AGENDA & ASSIGNMENTS - Day in the Life of the Village"
click at [339, 478] on button "Copy" at bounding box center [341, 479] width 45 height 26
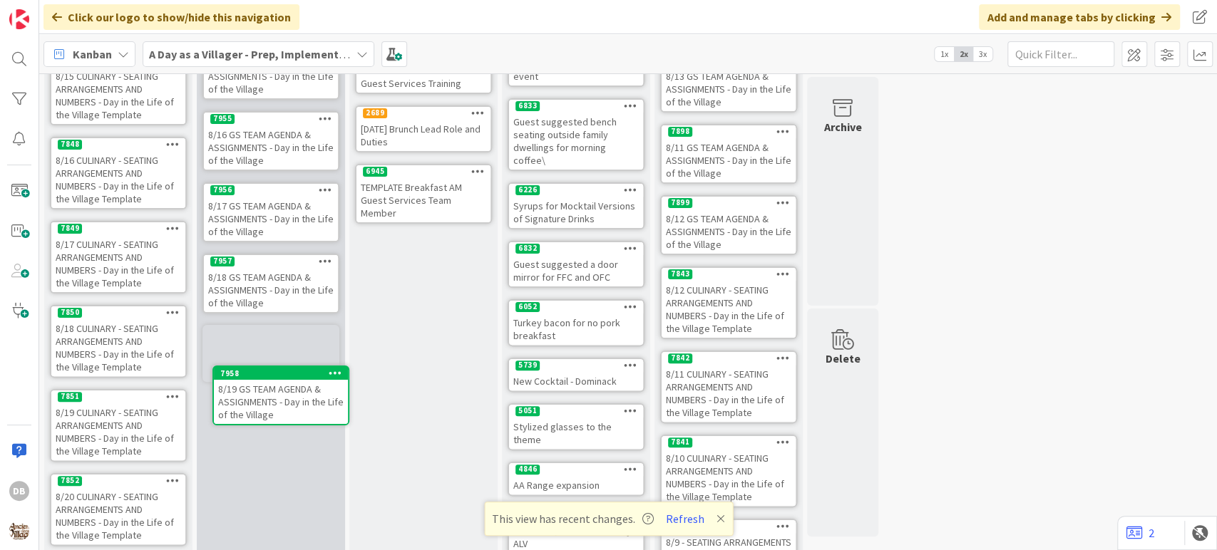
scroll to position [187, 0]
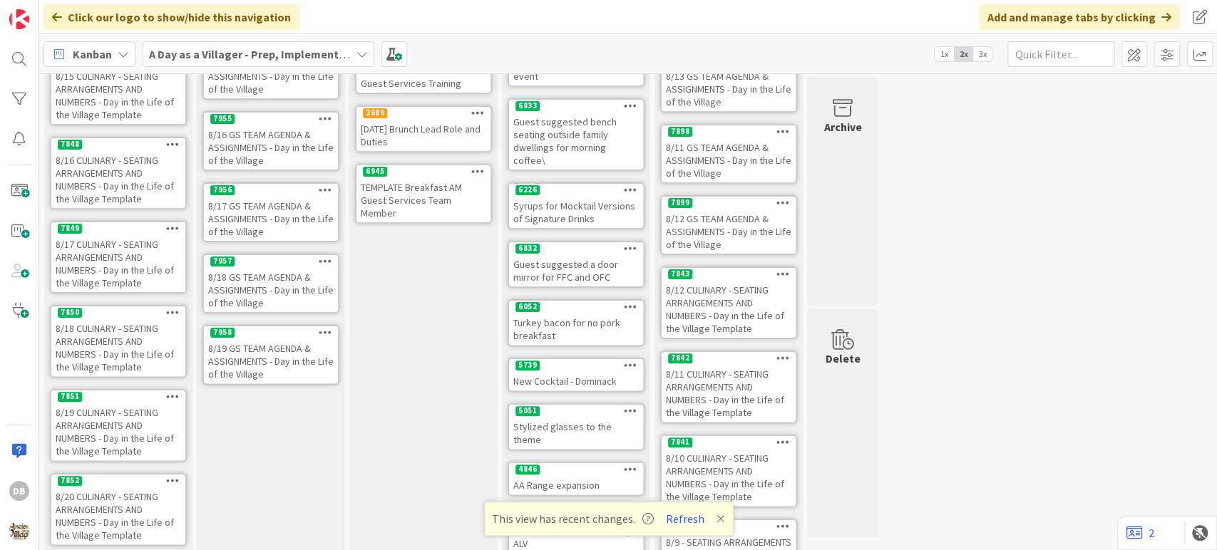
click at [245, 368] on div "8/19 GS TEAM AGENDA & ASSIGNMENTS - Day in the Life of the Village" at bounding box center [271, 361] width 134 height 44
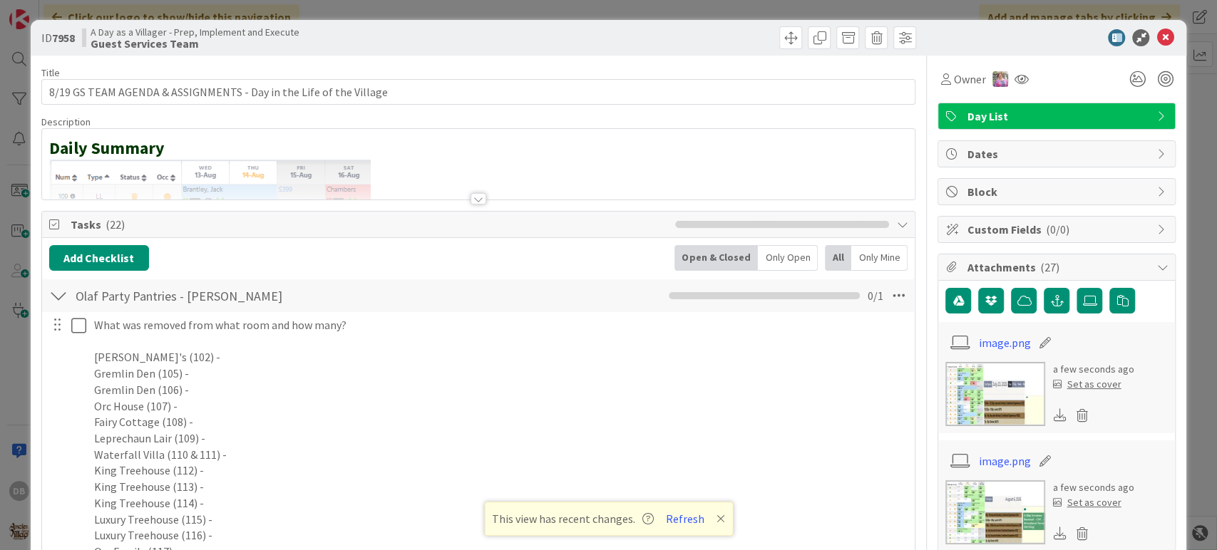
type textarea "x"
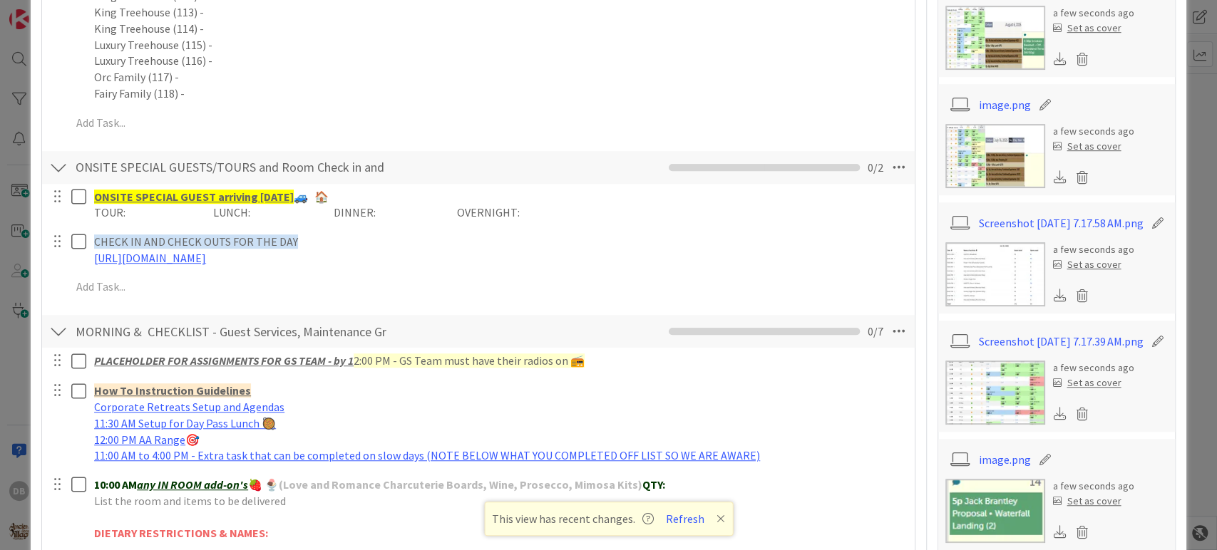
scroll to position [792, 0]
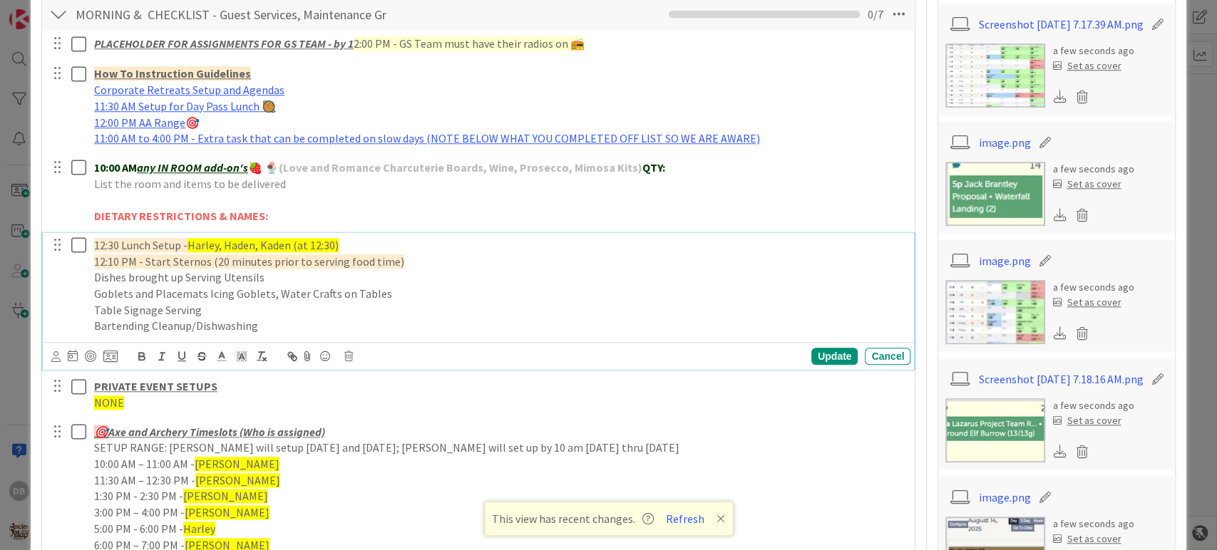
click at [224, 244] on span "Harley, Haden, Kaden (at 12:30)" at bounding box center [262, 245] width 151 height 14
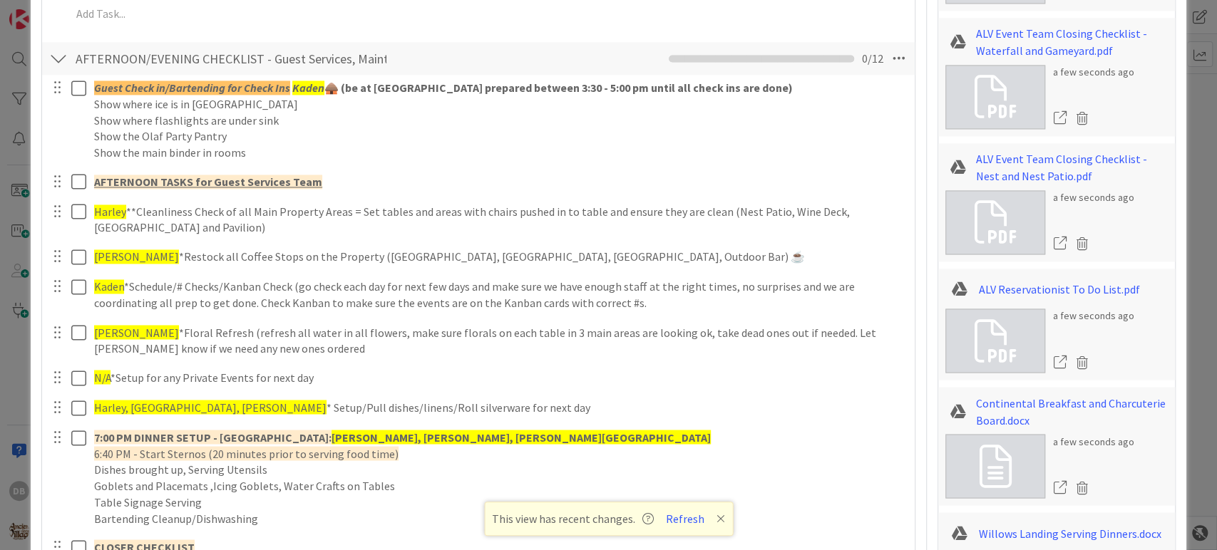
scroll to position [1505, 0]
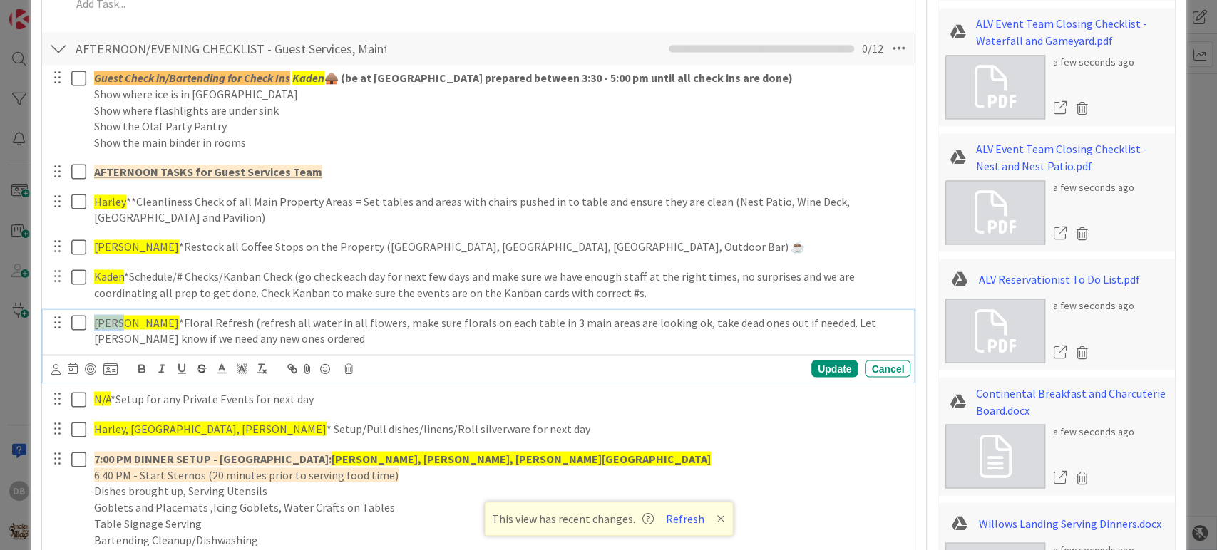
drag, startPoint x: 123, startPoint y: 318, endPoint x: 91, endPoint y: 319, distance: 32.8
click at [91, 319] on div "[PERSON_NAME] *Floral Refresh (refresh all water in all flowers, make sure flor…" at bounding box center [499, 330] width 822 height 41
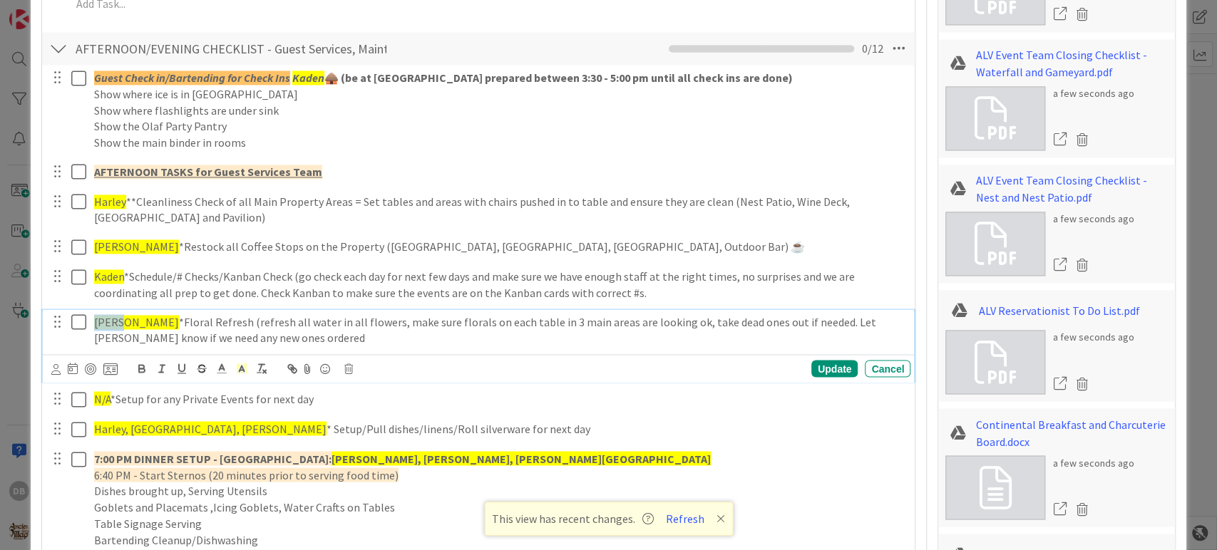
type textarea "x"
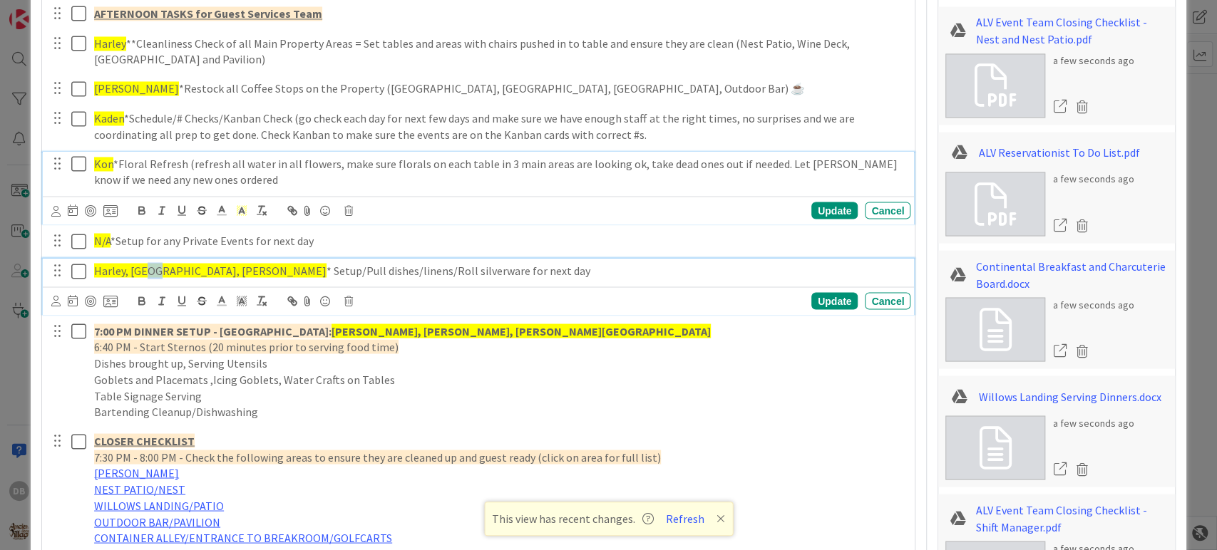
drag, startPoint x: 160, startPoint y: 264, endPoint x: 144, endPoint y: 264, distance: 15.7
click at [144, 264] on span "Harley, [GEOGRAPHIC_DATA], [PERSON_NAME]" at bounding box center [210, 270] width 232 height 14
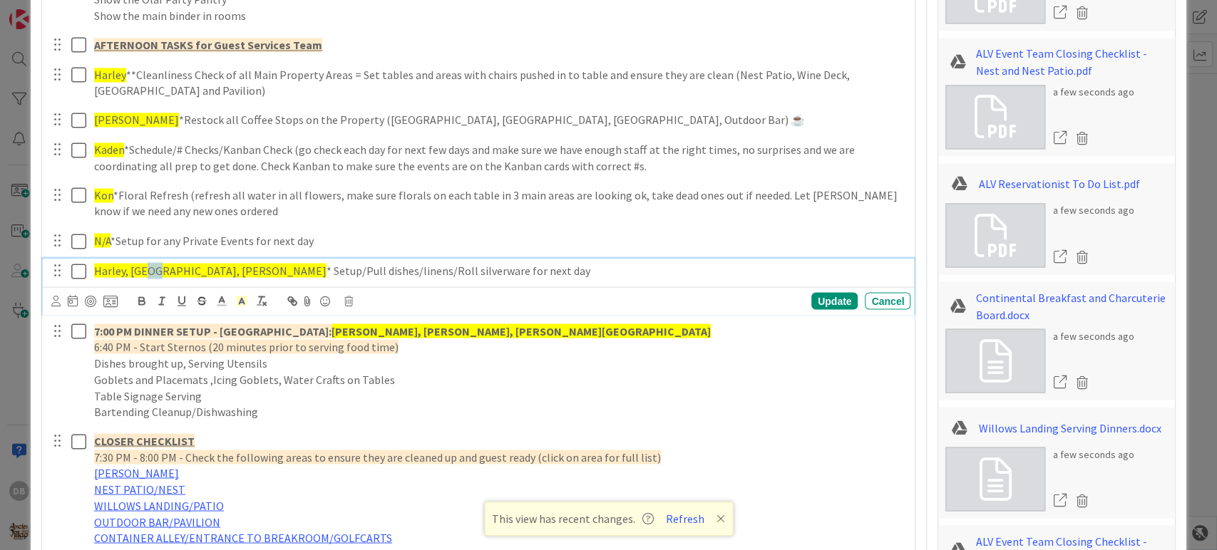
type textarea "x"
drag, startPoint x: 163, startPoint y: 267, endPoint x: 129, endPoint y: 267, distance: 33.5
click at [129, 267] on span "Harley, [GEOGRAPHIC_DATA], [PERSON_NAME]" at bounding box center [210, 270] width 232 height 14
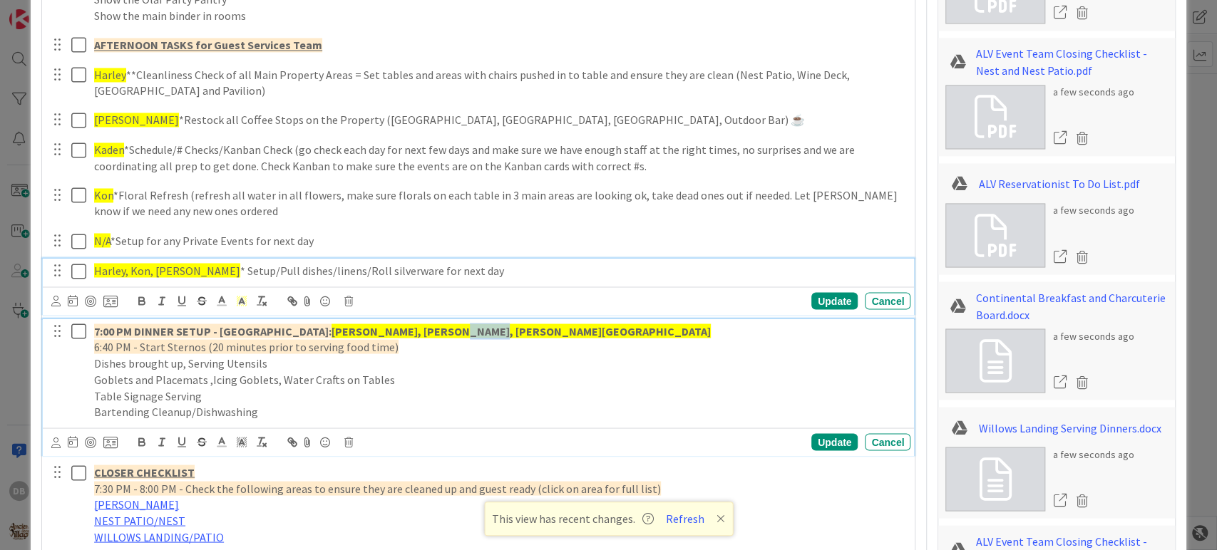
drag, startPoint x: 452, startPoint y: 325, endPoint x: 416, endPoint y: 329, distance: 35.8
click at [416, 329] on p "7:00 PM DINNER SETUP - [GEOGRAPHIC_DATA]: [GEOGRAPHIC_DATA], [GEOGRAPHIC_DATA],…" at bounding box center [499, 331] width 811 height 16
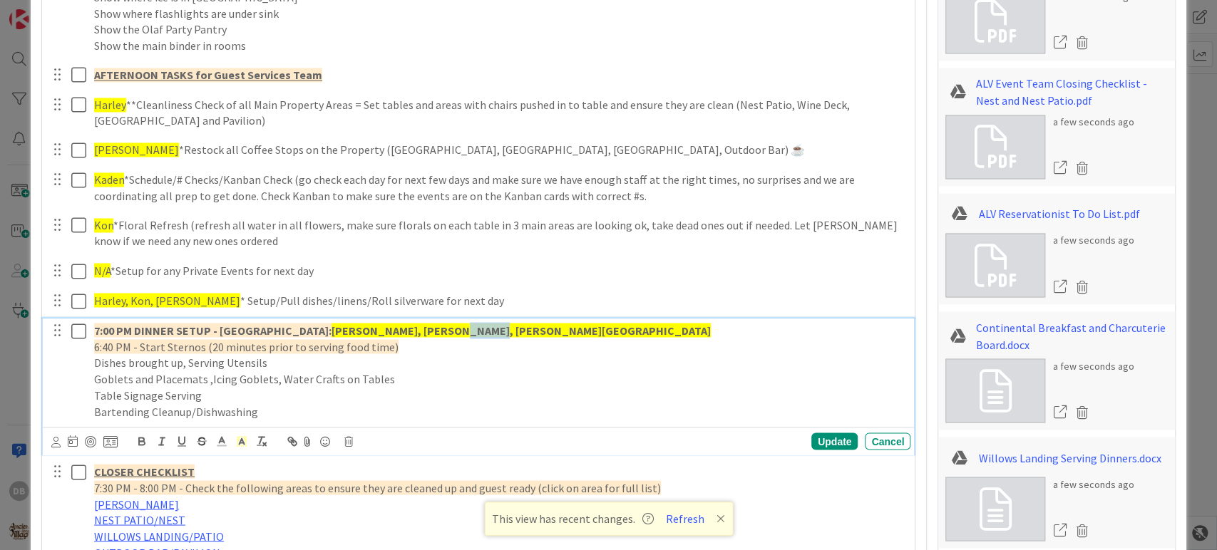
type textarea "x"
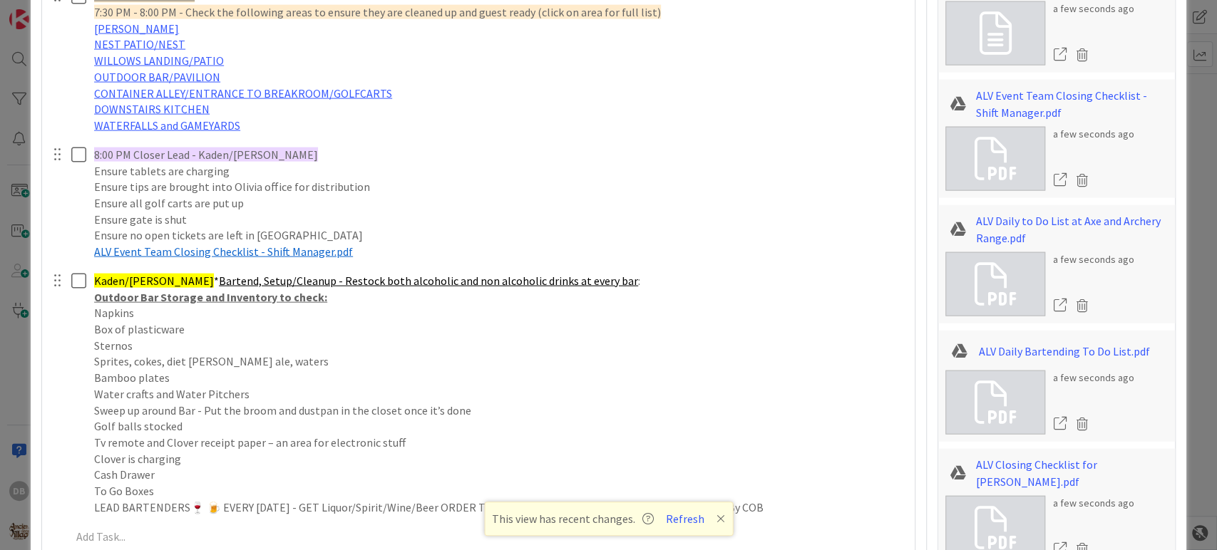
scroll to position [1729, 0]
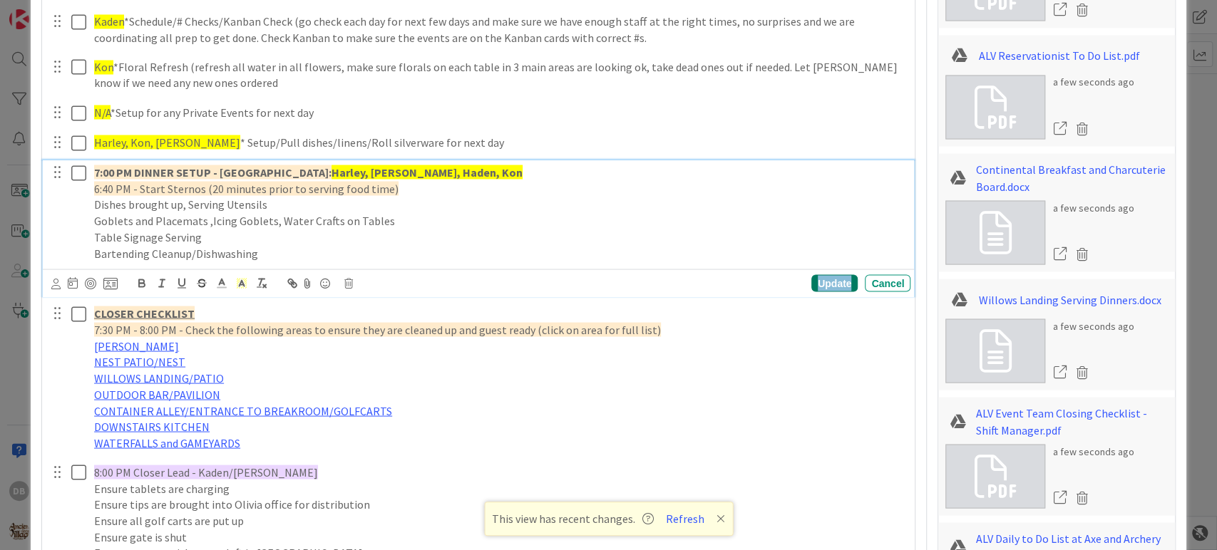
click at [825, 281] on div "Update" at bounding box center [834, 282] width 46 height 17
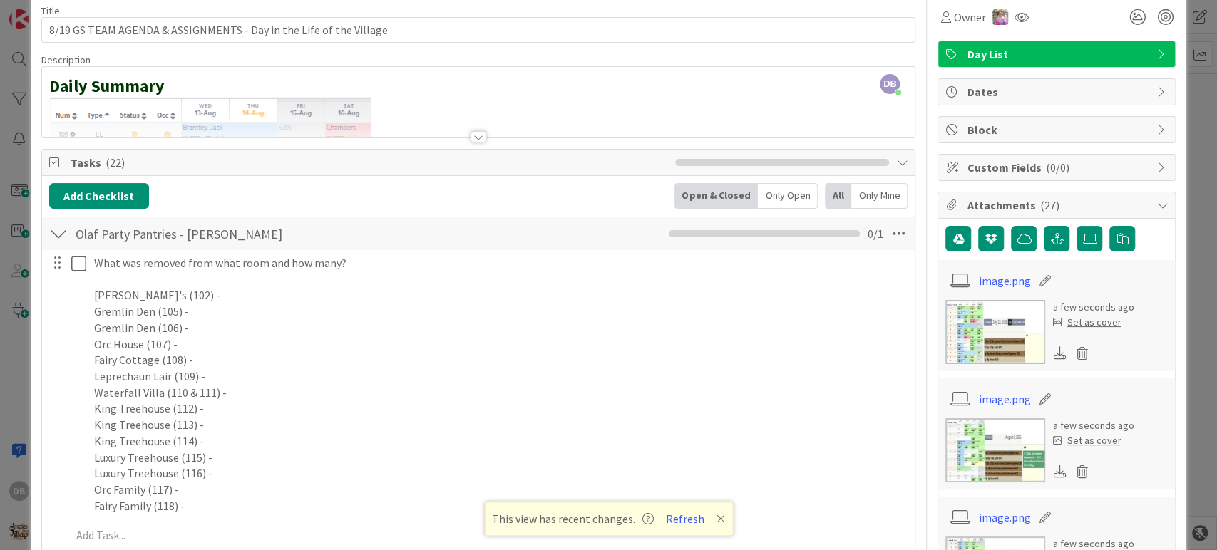
scroll to position [0, 0]
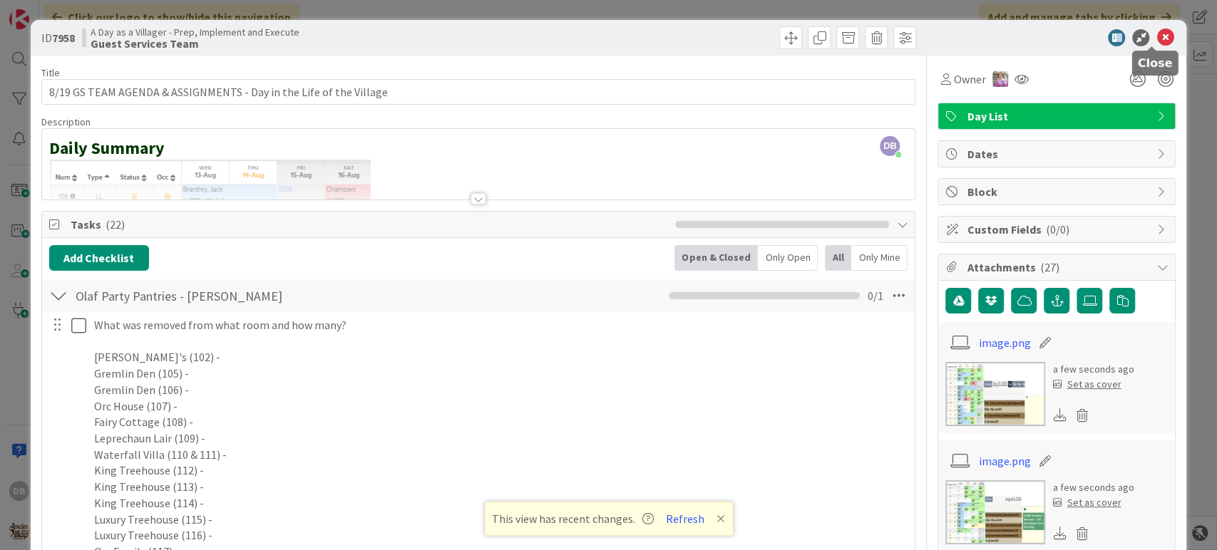
click at [1156, 36] on icon at bounding box center [1164, 37] width 17 height 17
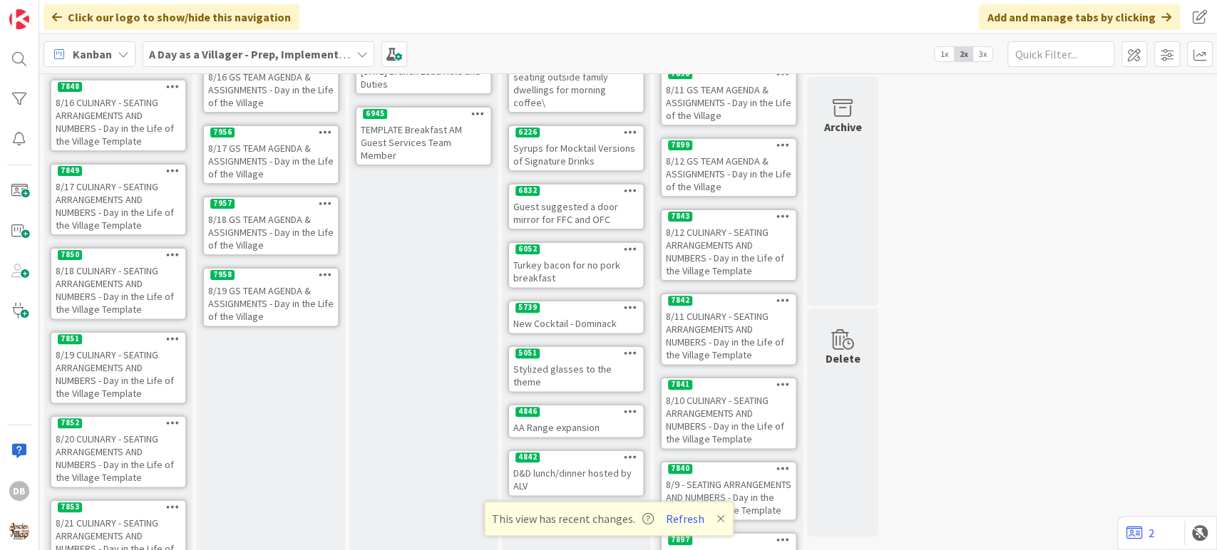
scroll to position [345, 0]
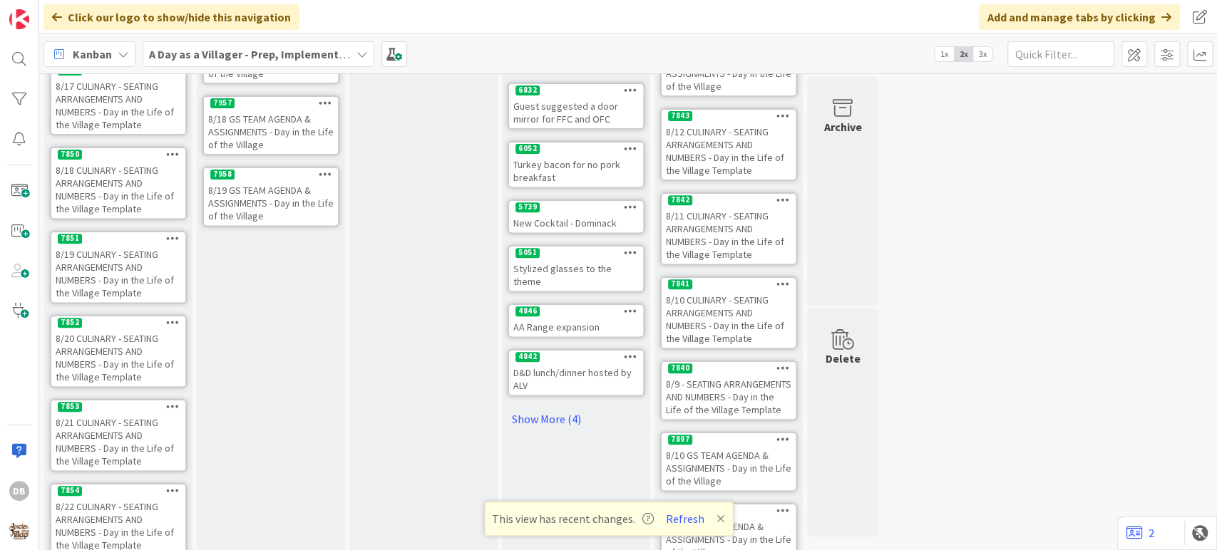
click at [329, 169] on icon at bounding box center [326, 174] width 14 height 10
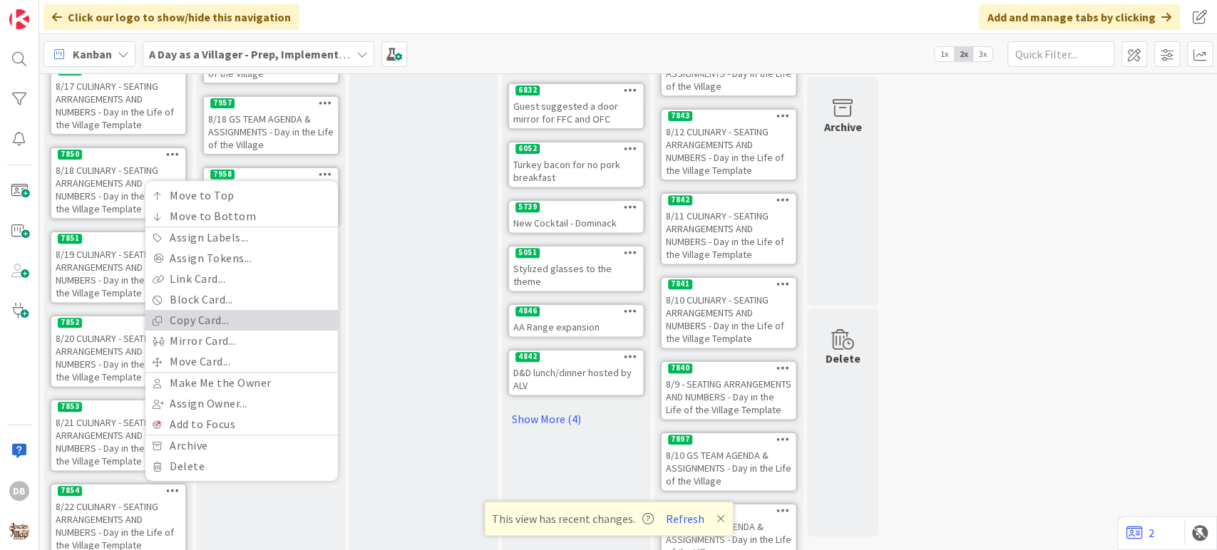
click at [187, 311] on link "Copy Card..." at bounding box center [241, 320] width 192 height 21
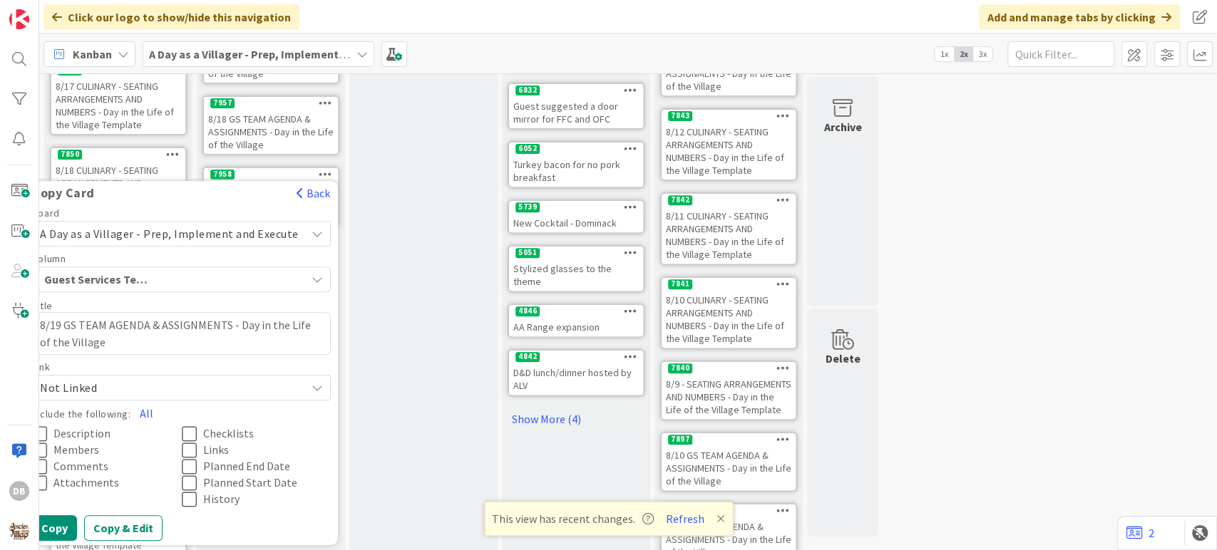
click at [68, 320] on textarea "8/19 GS TEAM AGENDA & ASSIGNMENTS - Day in the Life of the Village" at bounding box center [181, 333] width 299 height 43
type textarea "x"
type textarea "8/1 GS TEAM AGENDA & ASSIGNMENTS - Day in the Life of the Village"
type textarea "x"
type textarea "8/ GS TEAM AGENDA & ASSIGNMENTS - Day in the Life of the Village"
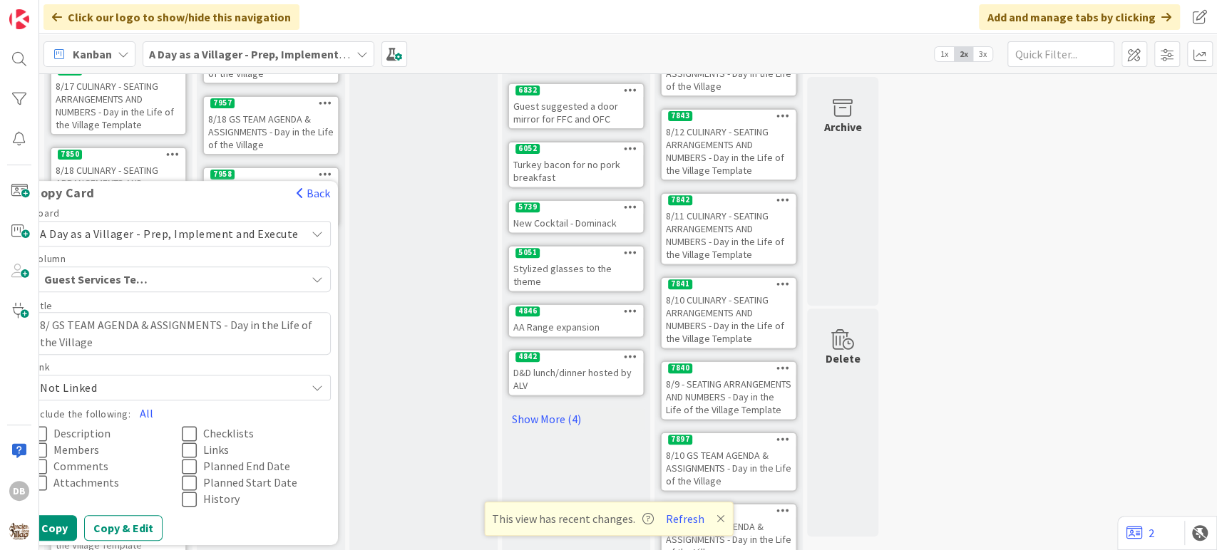
type textarea "x"
type textarea "8/2 GS TEAM AGENDA & ASSIGNMENTS - Day in the Life of the Village"
type textarea "x"
type textarea "8/20 GS TEAM AGENDA & ASSIGNMENTS - Day in the Life of the Village"
click at [151, 408] on button "All" at bounding box center [146, 414] width 32 height 26
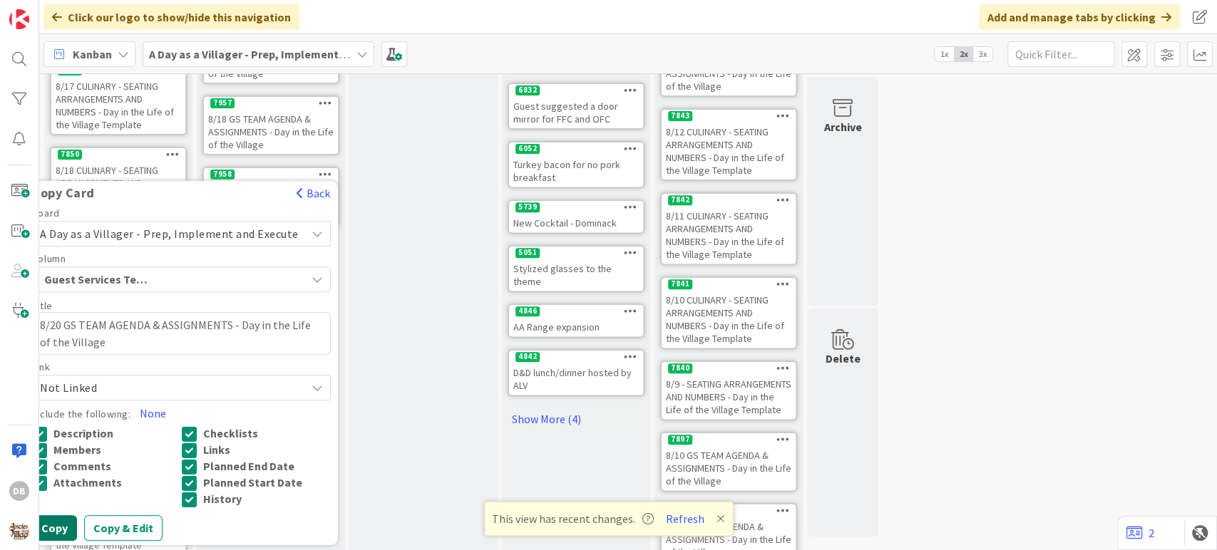
click at [68, 520] on button "Copy" at bounding box center [54, 528] width 45 height 26
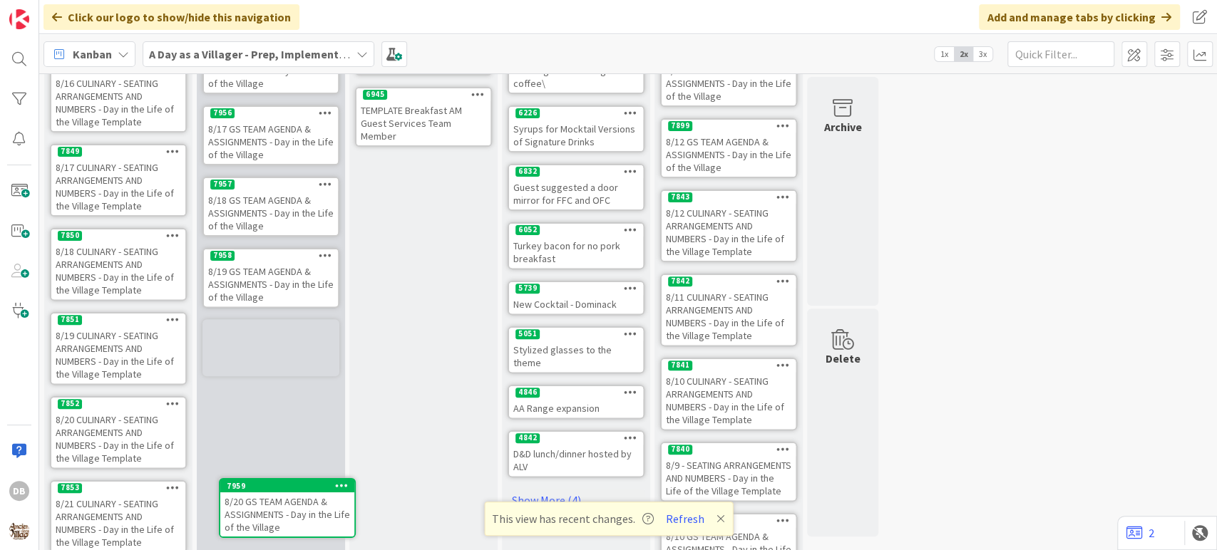
scroll to position [343, 0]
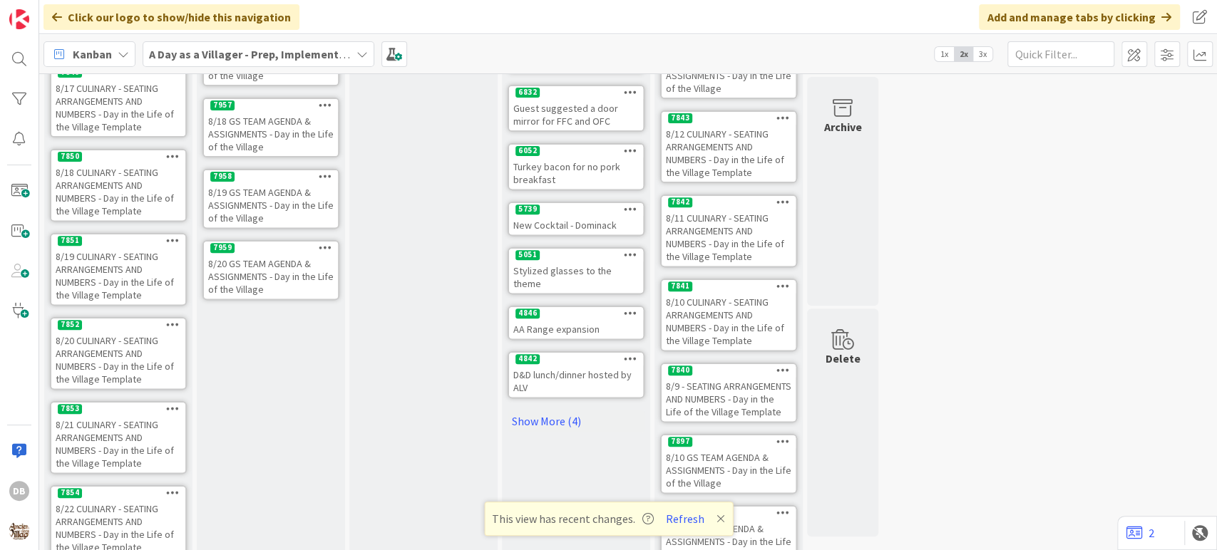
click at [263, 272] on div "8/20 GS TEAM AGENDA & ASSIGNMENTS - Day in the Life of the Village" at bounding box center [271, 277] width 134 height 44
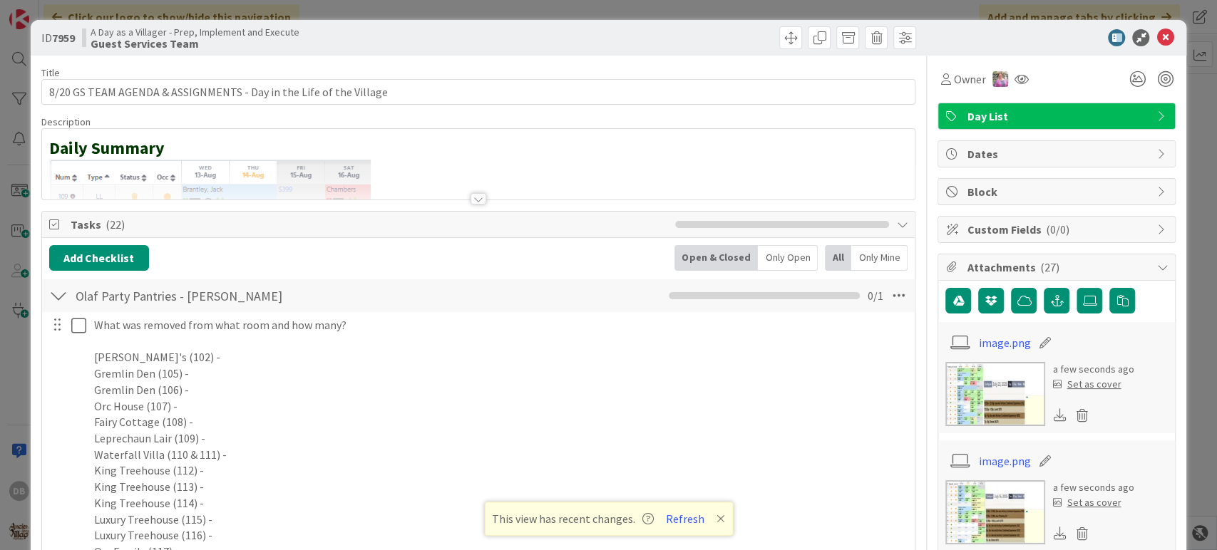
type textarea "x"
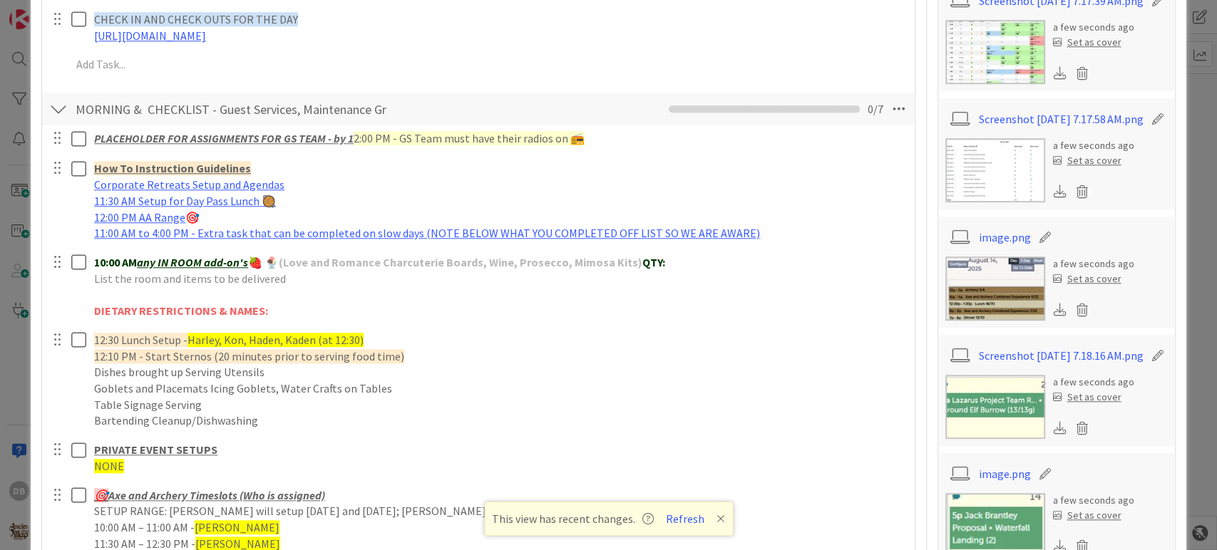
scroll to position [713, 0]
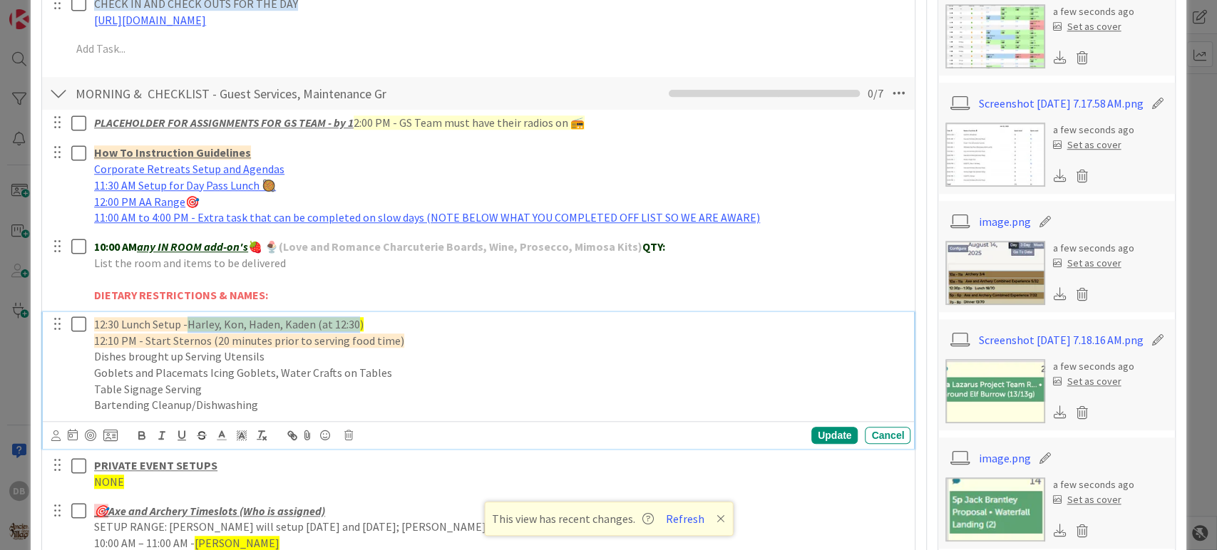
drag, startPoint x: 359, startPoint y: 319, endPoint x: 192, endPoint y: 312, distance: 166.9
click at [192, 312] on div "12:30 Lunch Setup - Harley, Kon, Haden, Kaden (at 12:30) 12:10 PM - Start Stern…" at bounding box center [499, 365] width 822 height 106
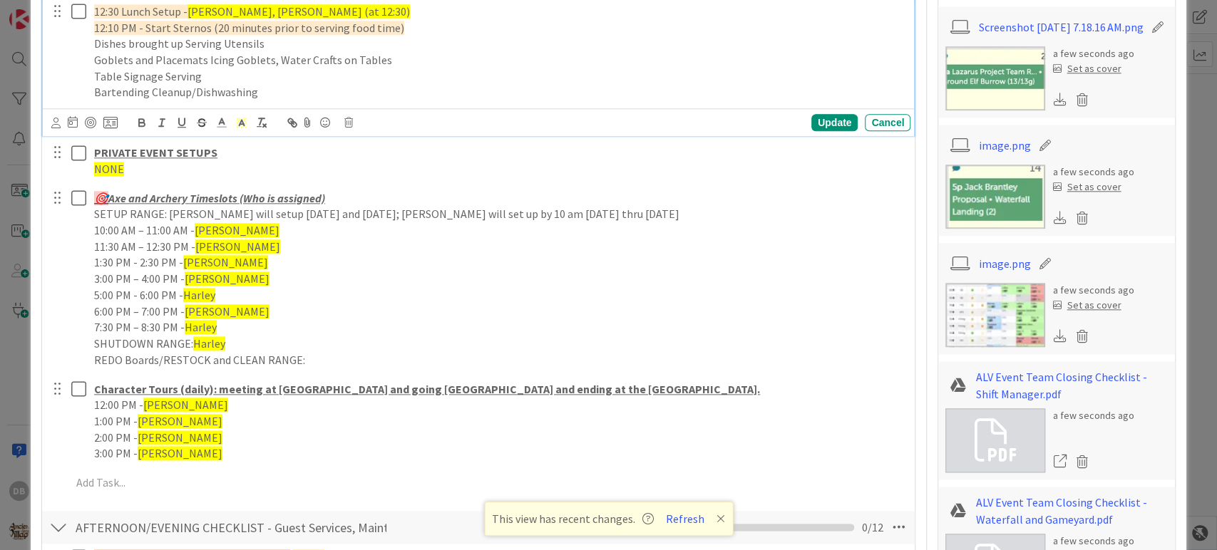
scroll to position [1029, 0]
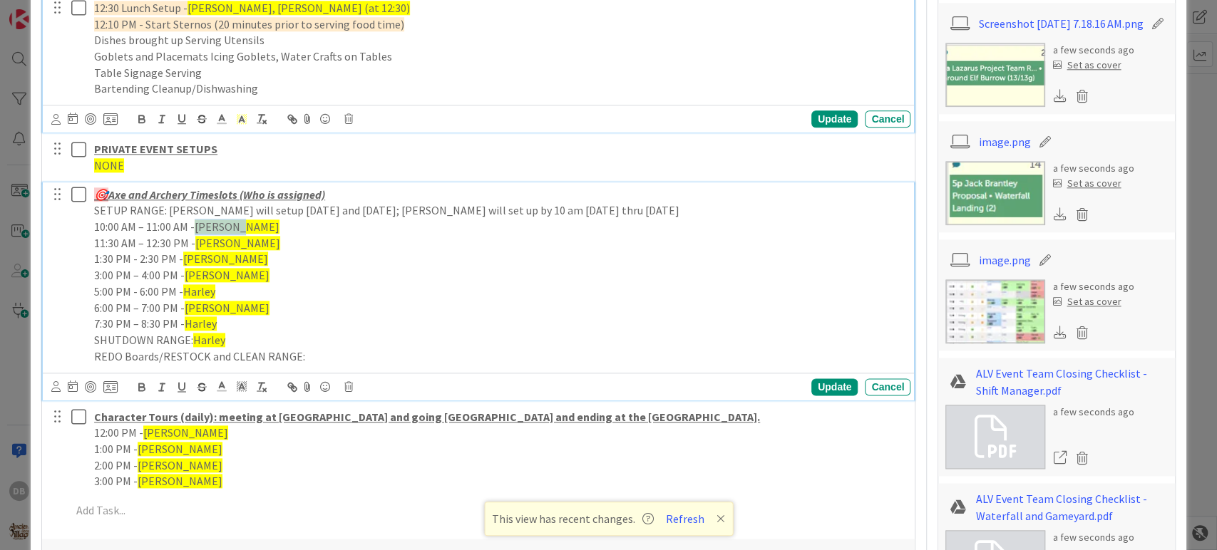
drag, startPoint x: 243, startPoint y: 227, endPoint x: 195, endPoint y: 225, distance: 47.8
click at [195, 225] on p "10:00 AM – 11:00 AM - [PERSON_NAME]" at bounding box center [499, 227] width 811 height 16
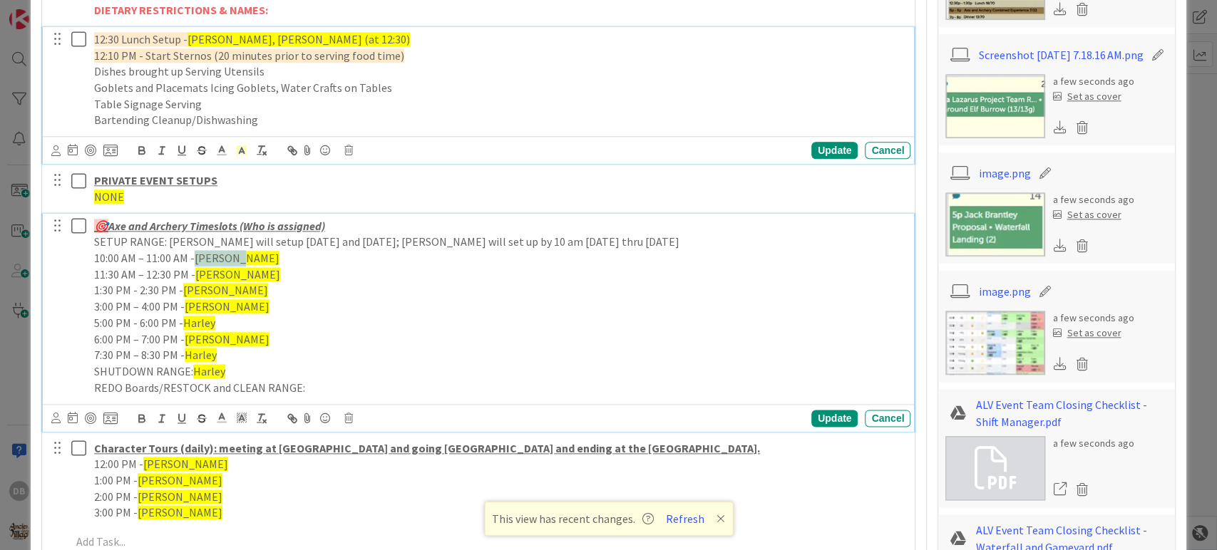
type textarea "x"
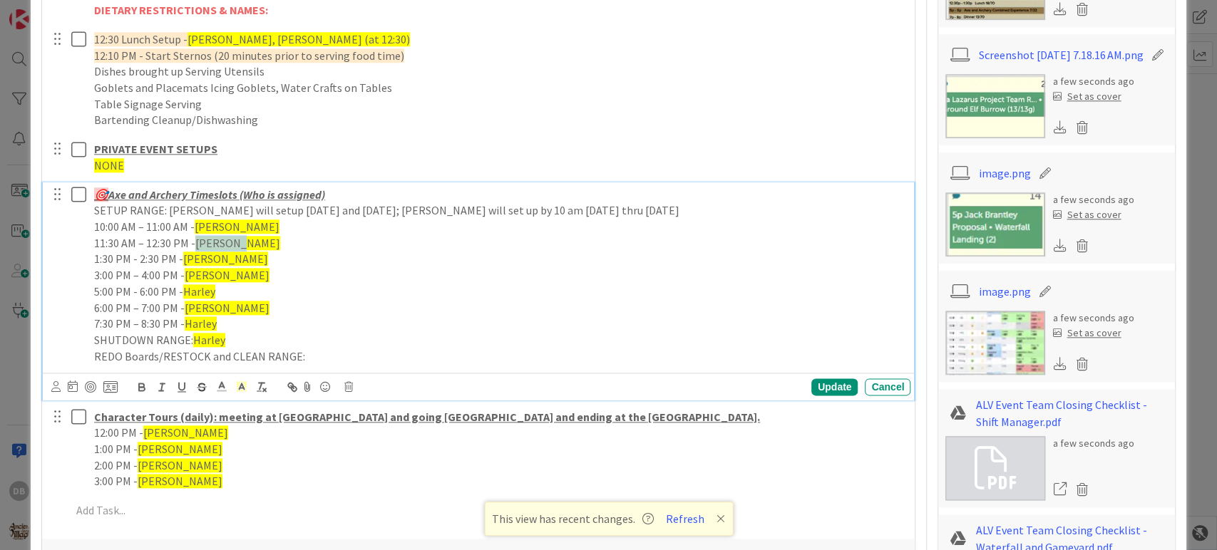
drag, startPoint x: 242, startPoint y: 247, endPoint x: 197, endPoint y: 247, distance: 44.9
click at [197, 247] on p "11:30 AM – 12:30 PM - [PERSON_NAME]" at bounding box center [499, 243] width 811 height 16
drag, startPoint x: 228, startPoint y: 255, endPoint x: 184, endPoint y: 261, distance: 44.6
click at [184, 261] on span "[PERSON_NAME]" at bounding box center [225, 259] width 85 height 14
drag, startPoint x: 229, startPoint y: 247, endPoint x: 200, endPoint y: 247, distance: 29.2
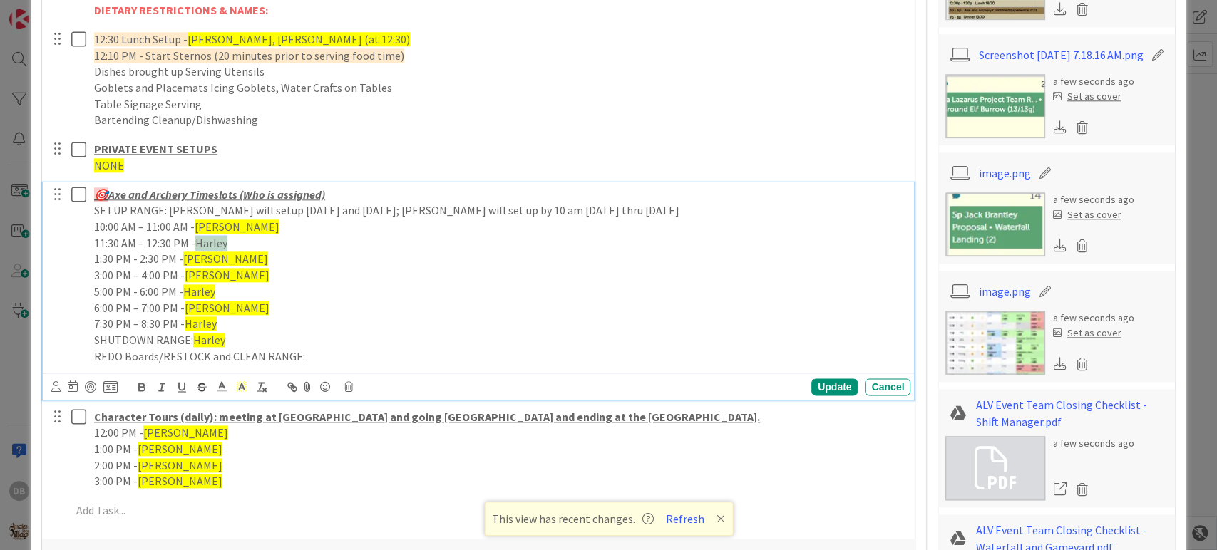
click at [200, 247] on p "11:30 AM – 12:30 PM - [PERSON_NAME]" at bounding box center [499, 243] width 811 height 16
drag, startPoint x: 232, startPoint y: 255, endPoint x: 183, endPoint y: 262, distance: 49.0
click at [183, 262] on p "1:30 PM - 2:30 PM - [PERSON_NAME]" at bounding box center [499, 259] width 811 height 16
drag, startPoint x: 230, startPoint y: 275, endPoint x: 186, endPoint y: 277, distance: 44.3
click at [186, 277] on span "[PERSON_NAME]" at bounding box center [227, 275] width 85 height 14
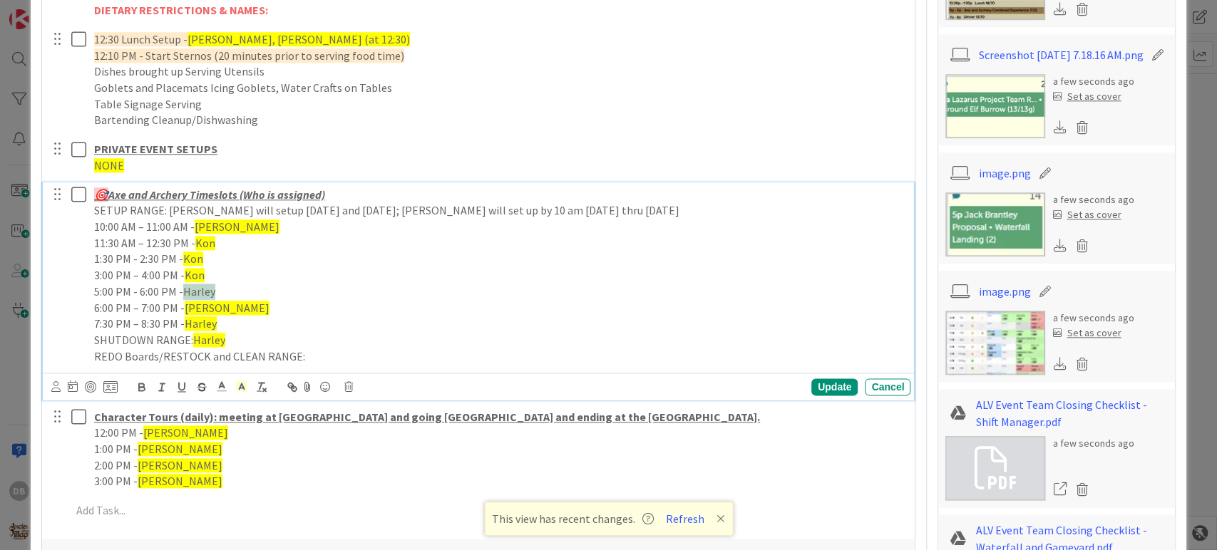
drag, startPoint x: 212, startPoint y: 290, endPoint x: 183, endPoint y: 293, distance: 28.7
click at [183, 293] on span "Harley" at bounding box center [199, 291] width 32 height 14
drag, startPoint x: 217, startPoint y: 310, endPoint x: 186, endPoint y: 309, distance: 30.7
click at [186, 309] on span "[PERSON_NAME]" at bounding box center [227, 308] width 85 height 14
drag, startPoint x: 215, startPoint y: 321, endPoint x: 187, endPoint y: 320, distance: 28.5
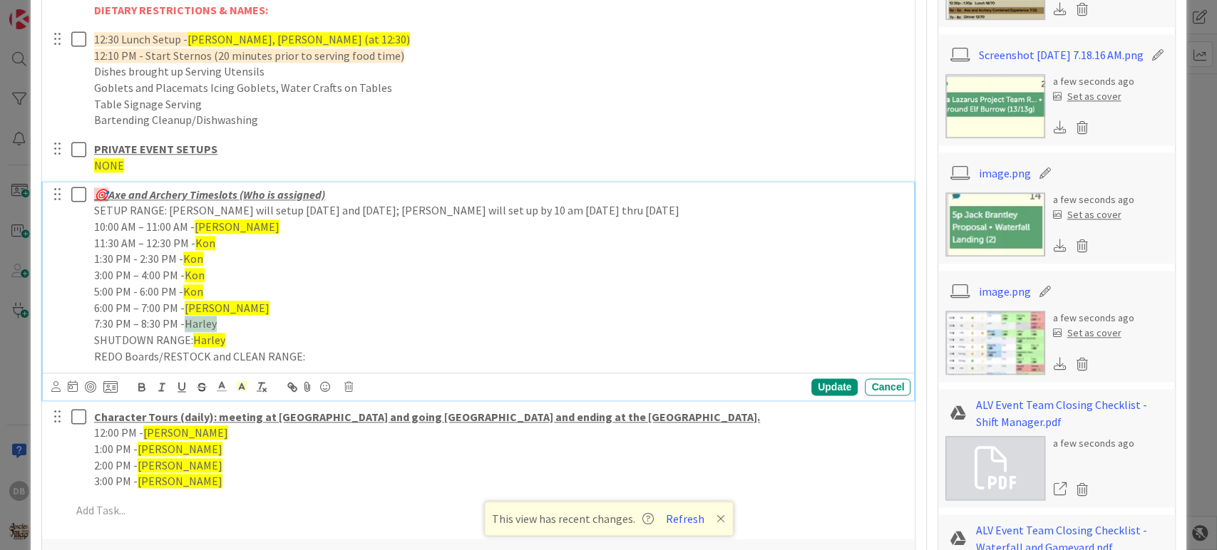
click at [187, 320] on span "Harley" at bounding box center [201, 324] width 32 height 14
drag, startPoint x: 222, startPoint y: 343, endPoint x: 193, endPoint y: 340, distance: 29.4
click at [193, 340] on p "SHUTDOWN RANGE: [PERSON_NAME]" at bounding box center [499, 340] width 811 height 16
click at [824, 389] on div "Update" at bounding box center [834, 387] width 46 height 17
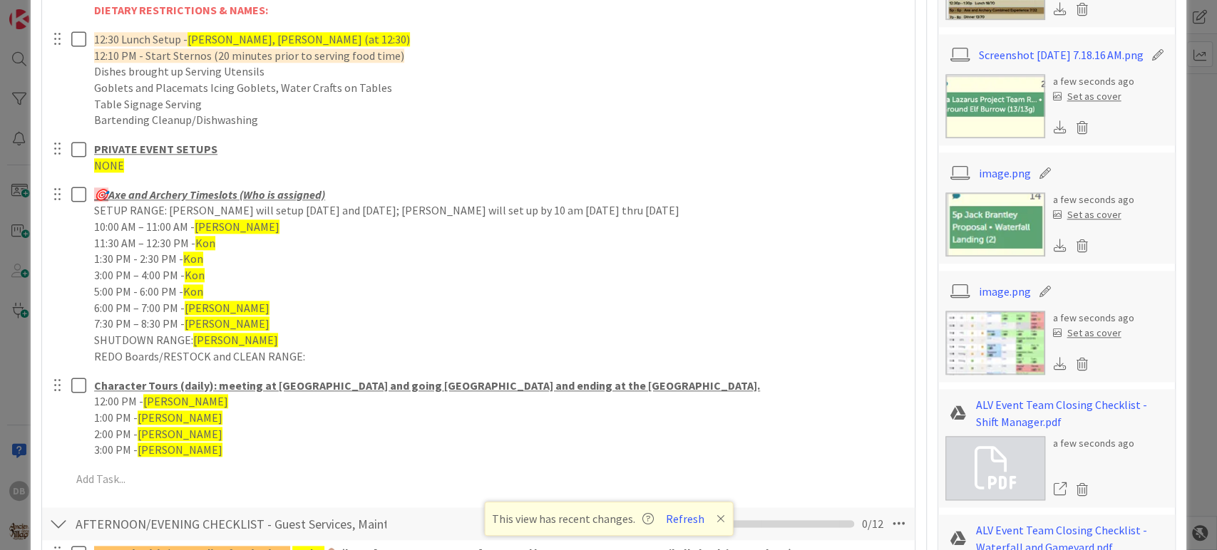
type textarea "x"
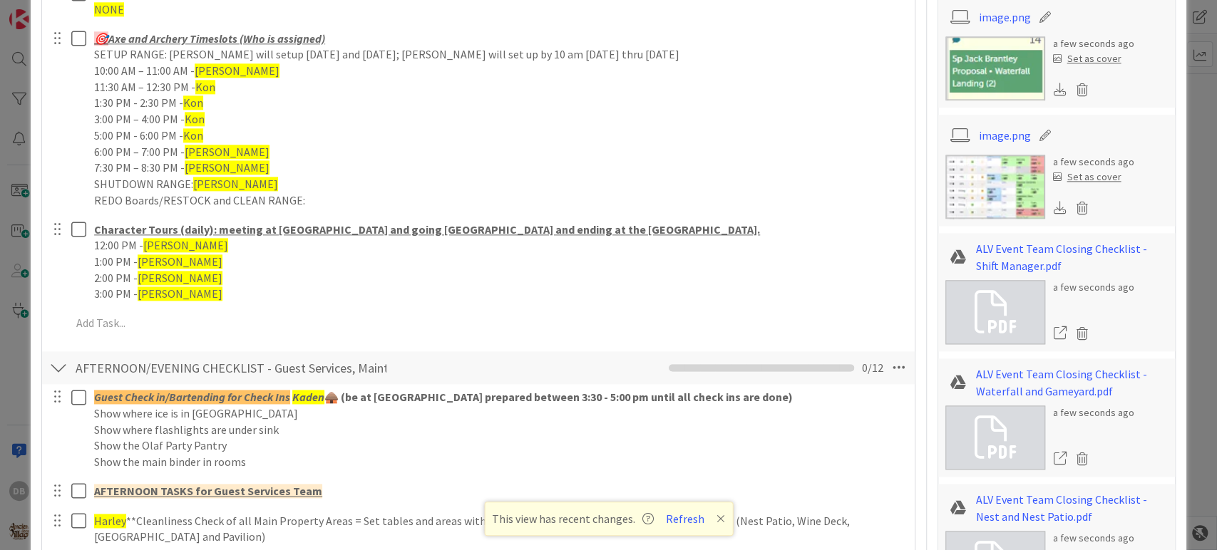
scroll to position [1235, 0]
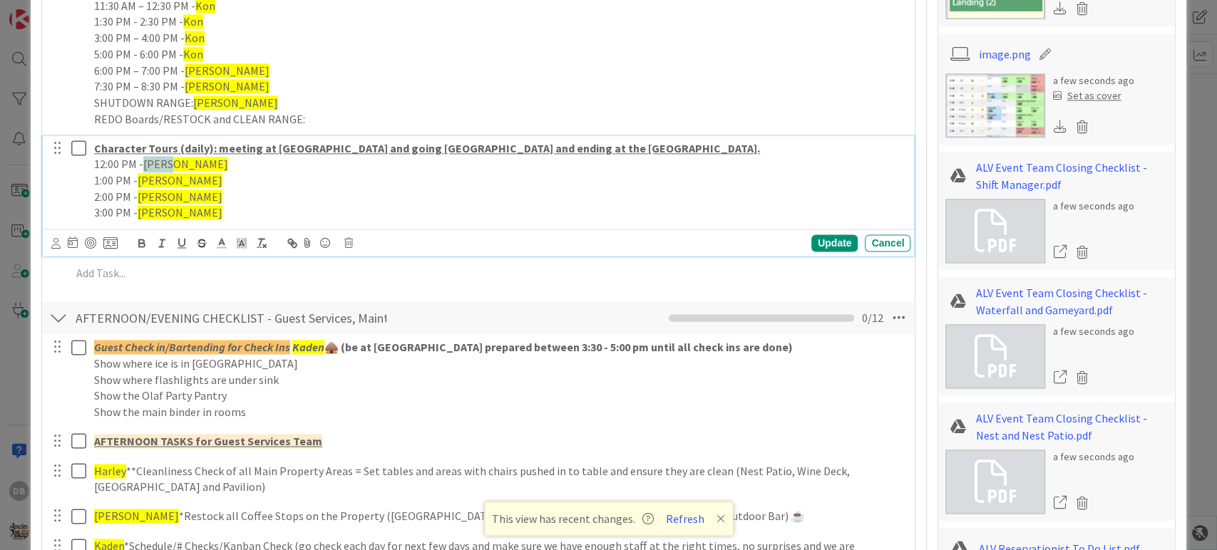
drag, startPoint x: 175, startPoint y: 170, endPoint x: 145, endPoint y: 164, distance: 31.2
click at [145, 164] on p "12:00 PM - [PERSON_NAME]" at bounding box center [499, 164] width 811 height 16
drag, startPoint x: 171, startPoint y: 180, endPoint x: 140, endPoint y: 180, distance: 31.4
click at [140, 180] on p "1:00 PM - [PERSON_NAME]" at bounding box center [499, 181] width 811 height 16
drag, startPoint x: 170, startPoint y: 195, endPoint x: 141, endPoint y: 197, distance: 29.3
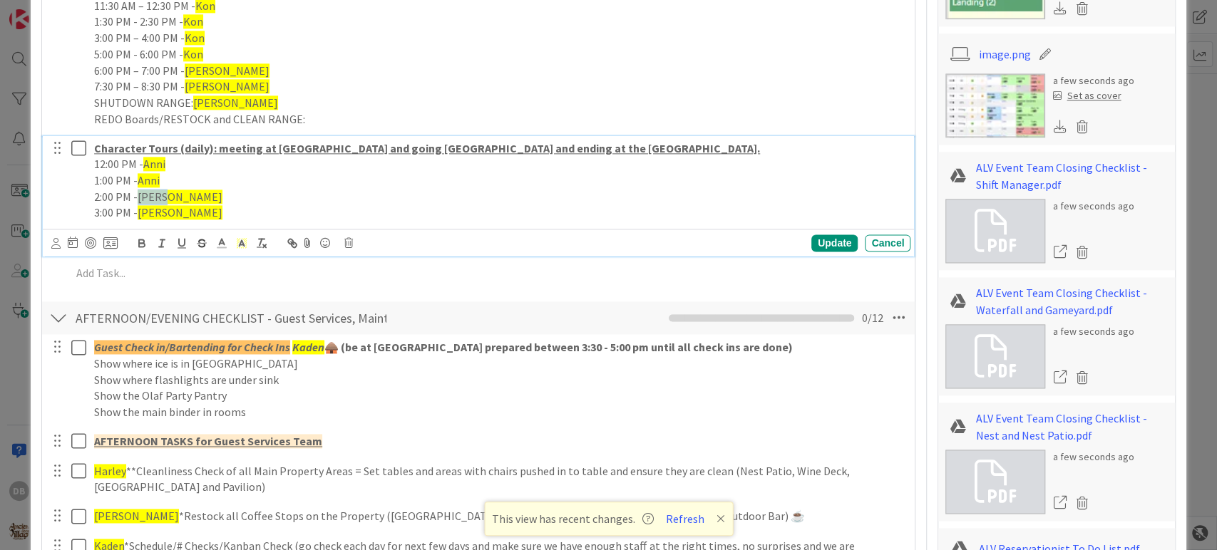
click at [141, 197] on p "2:00 PM - [PERSON_NAME]" at bounding box center [499, 197] width 811 height 16
drag, startPoint x: 171, startPoint y: 208, endPoint x: 140, endPoint y: 210, distance: 31.4
click at [140, 210] on p "3:00 PM - [PERSON_NAME]" at bounding box center [499, 213] width 811 height 16
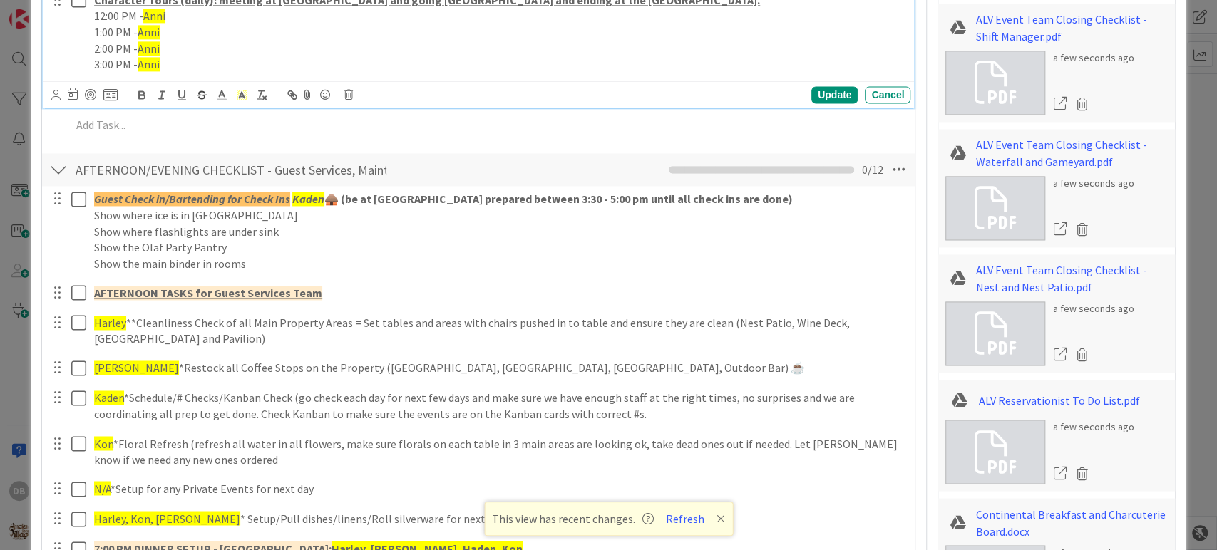
scroll to position [1394, 0]
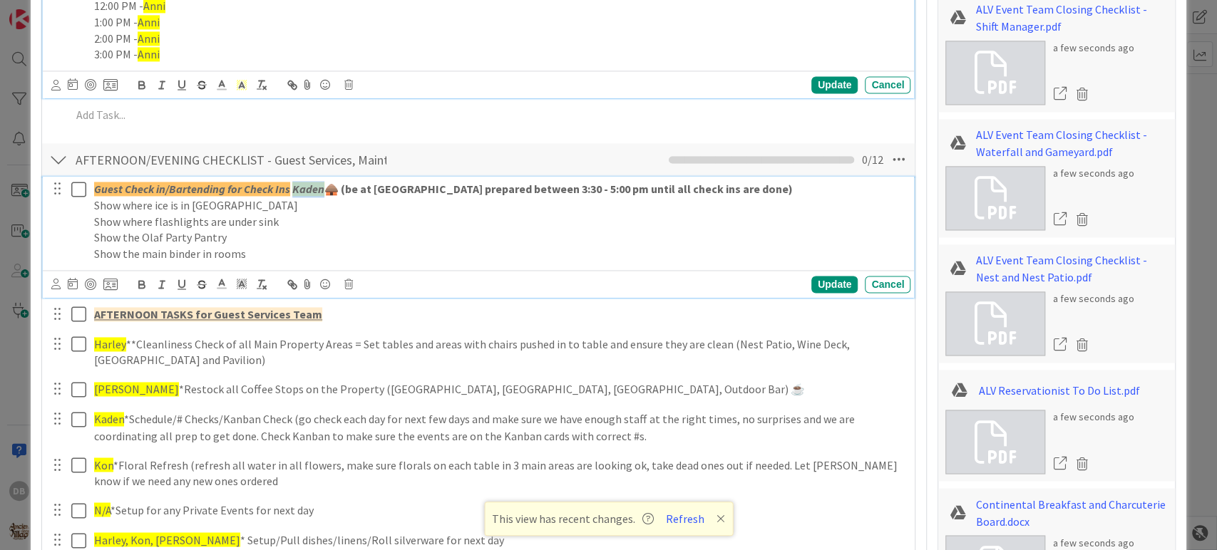
drag, startPoint x: 324, startPoint y: 187, endPoint x: 292, endPoint y: 187, distance: 32.8
click at [292, 187] on p "Guest Check in/Bartending for Check Ins Kaden 🛖 (be at [GEOGRAPHIC_DATA] prepar…" at bounding box center [499, 189] width 811 height 16
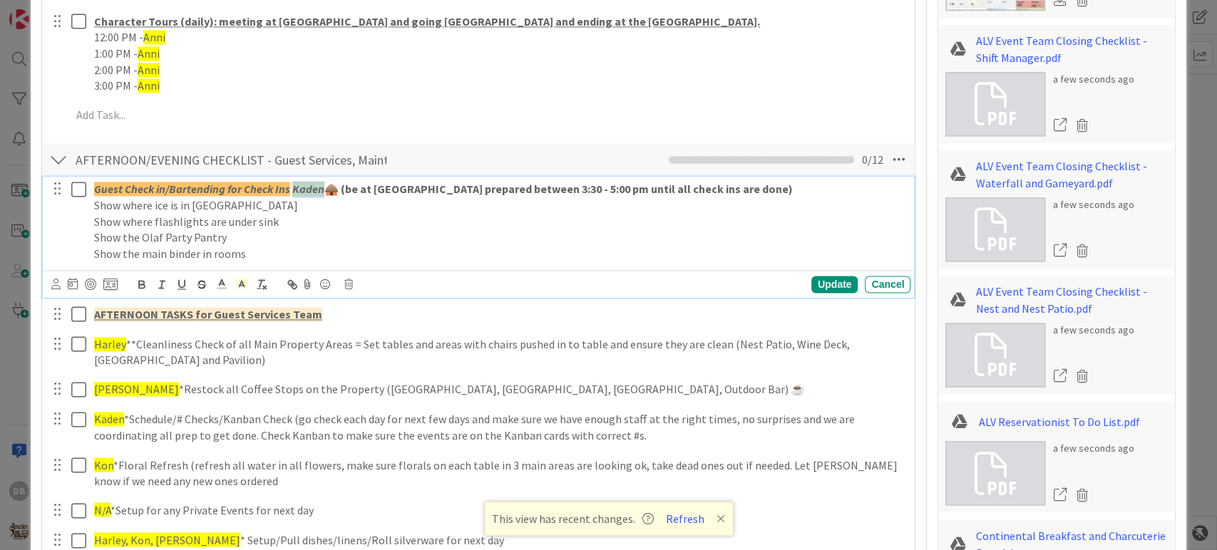
type textarea "x"
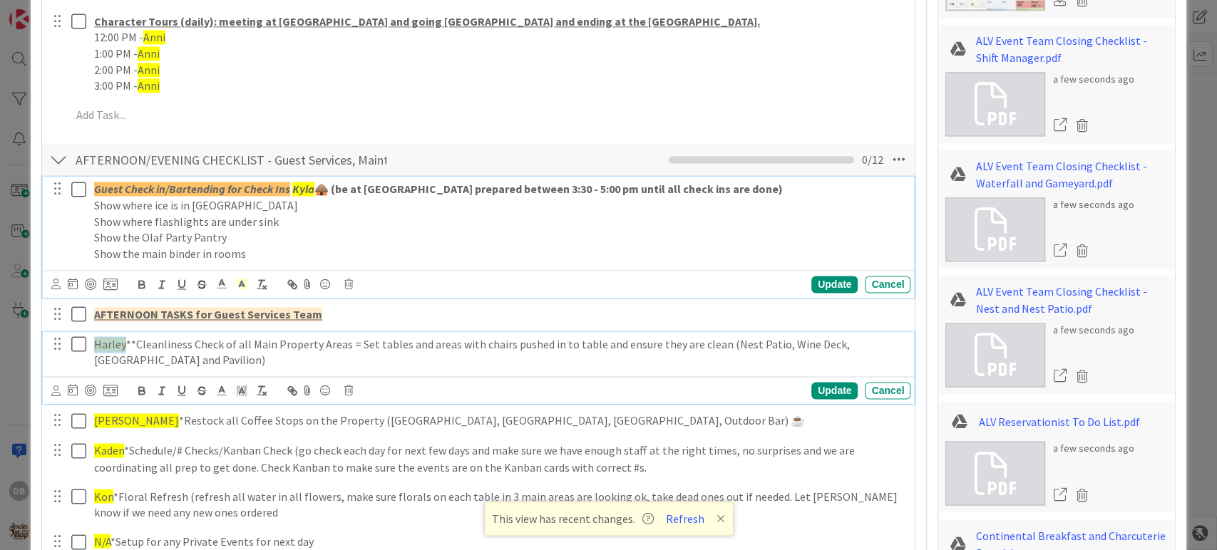
drag, startPoint x: 125, startPoint y: 344, endPoint x: 91, endPoint y: 339, distance: 33.9
click at [91, 339] on div "Harley **Cleanliness Check of all Main Property Areas = Set tables and areas wi…" at bounding box center [499, 352] width 822 height 41
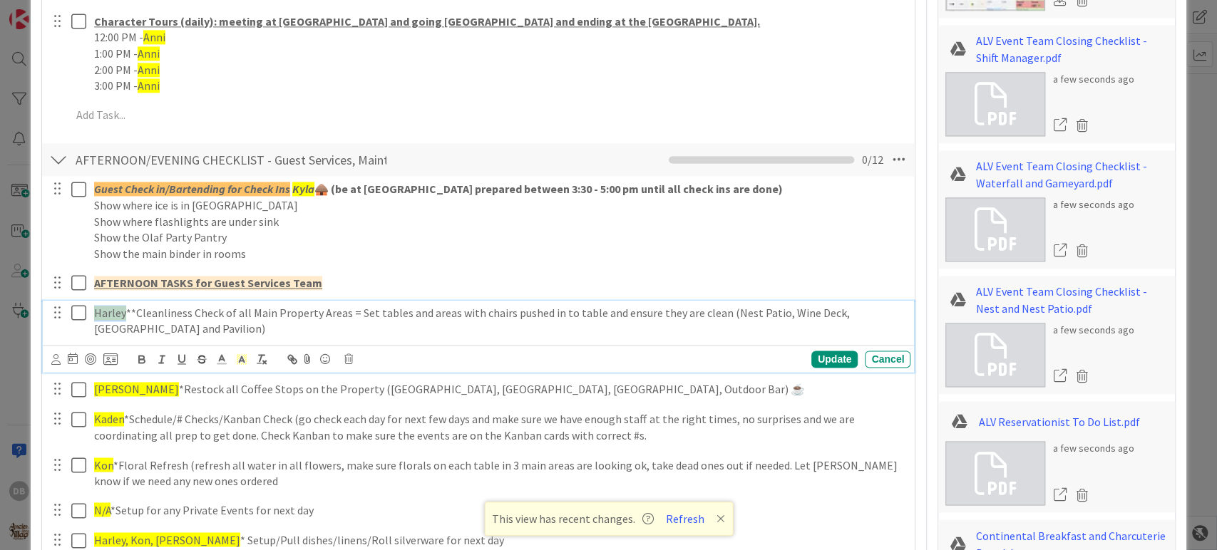
scroll to position [1331, 0]
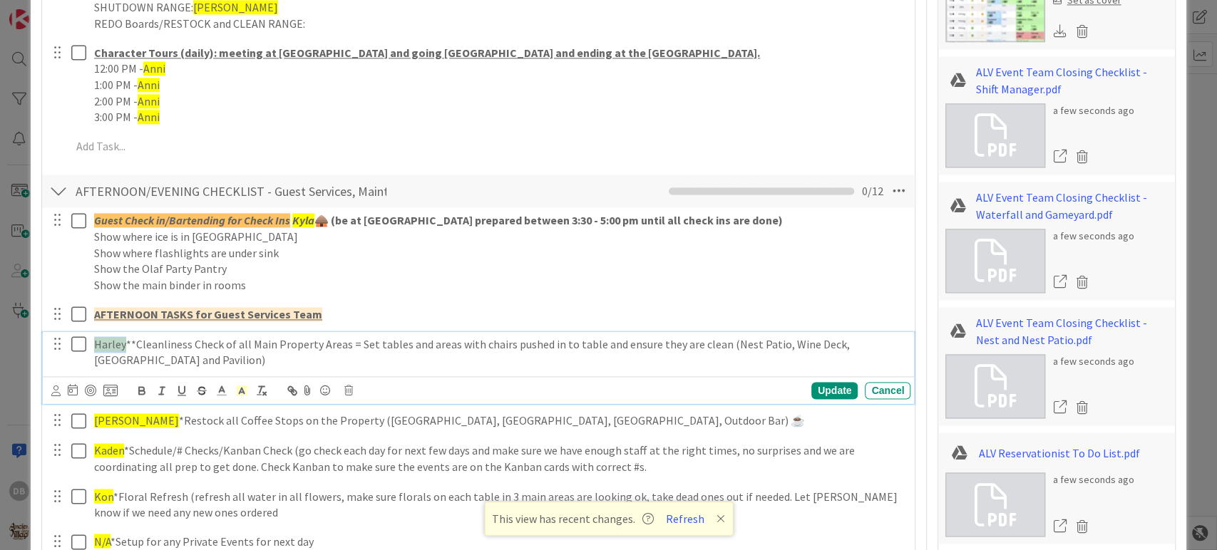
type textarea "x"
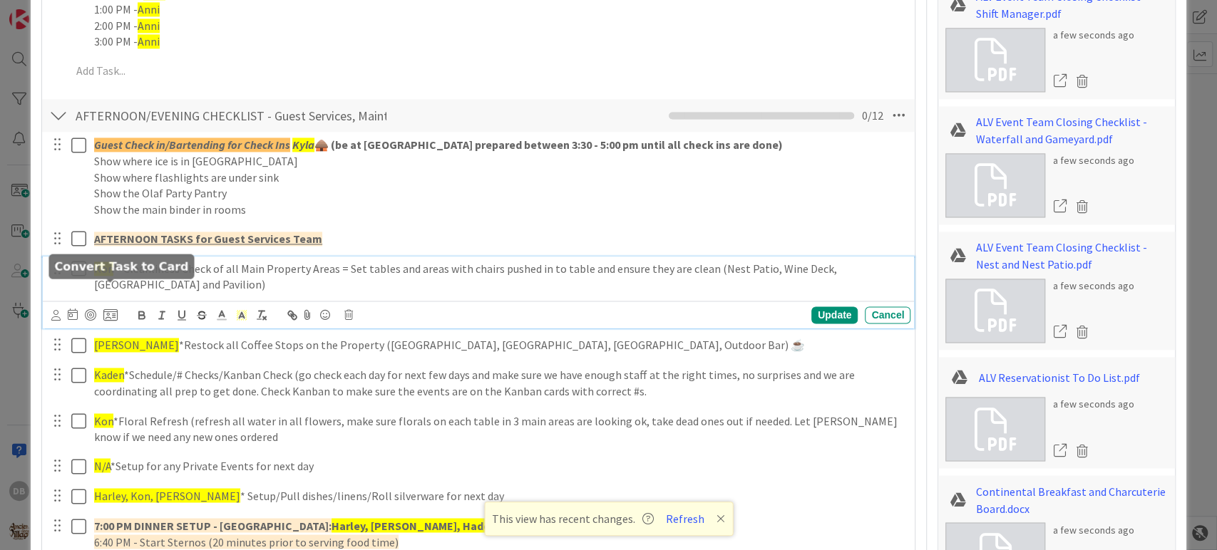
scroll to position [1568, 0]
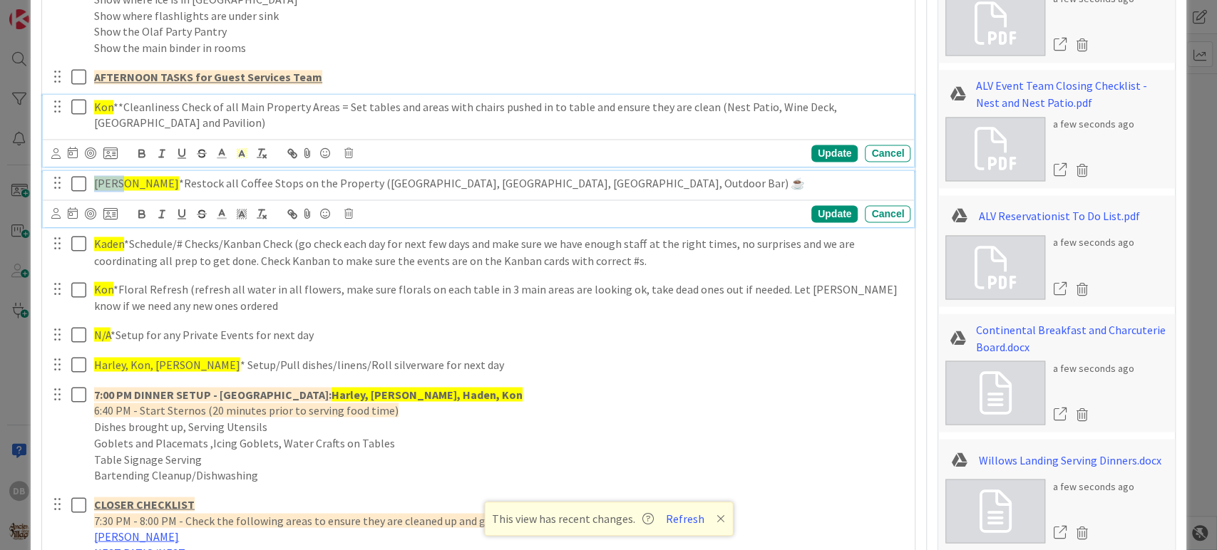
drag, startPoint x: 123, startPoint y: 185, endPoint x: 96, endPoint y: 186, distance: 26.4
click at [96, 186] on span "[PERSON_NAME]" at bounding box center [136, 183] width 85 height 14
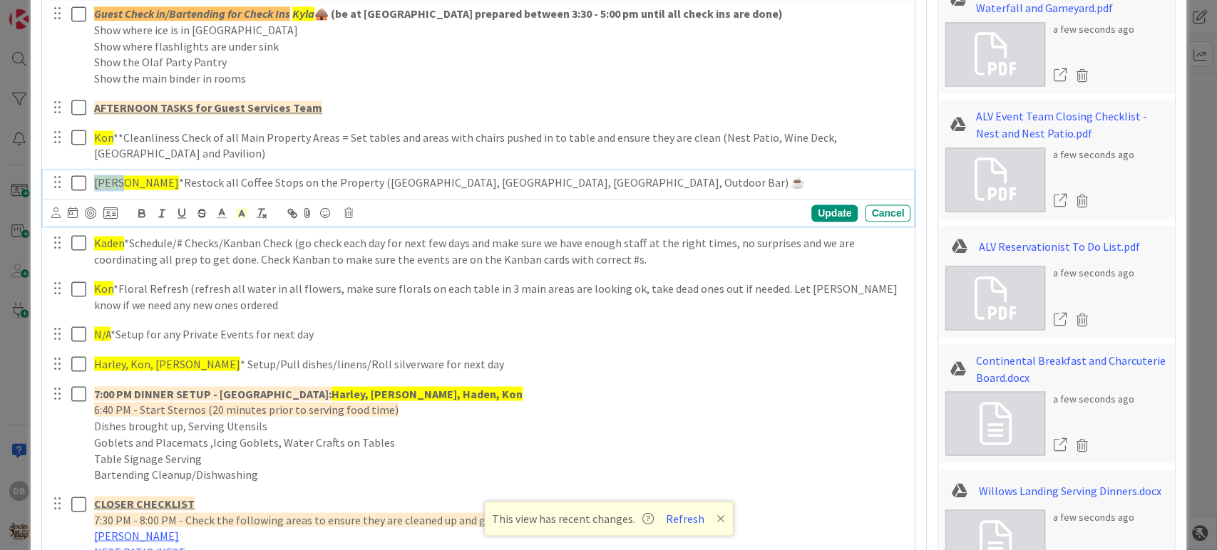
type textarea "x"
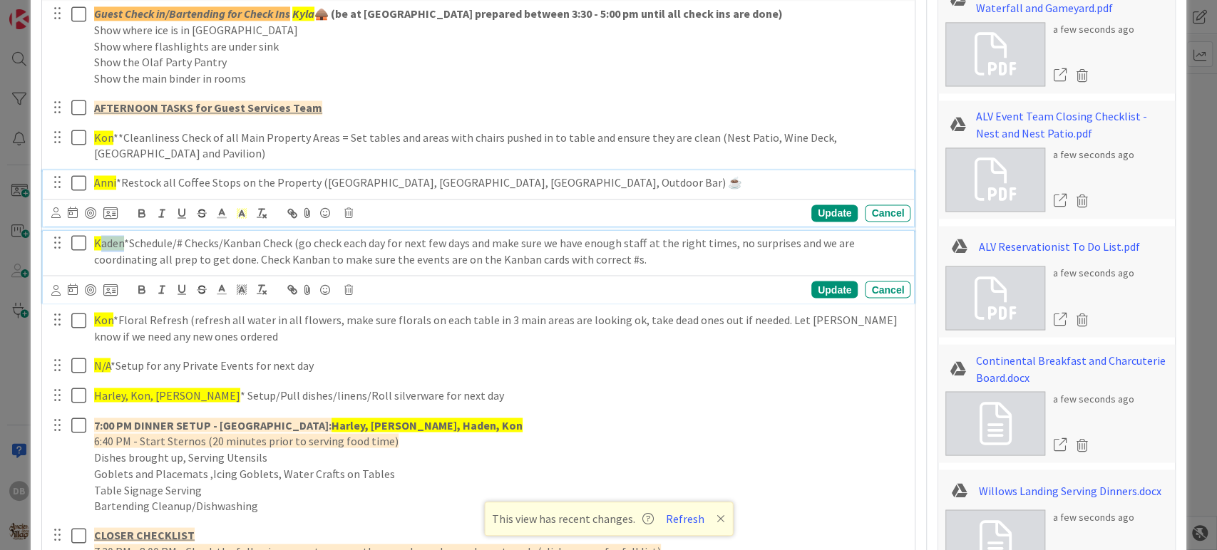
drag, startPoint x: 125, startPoint y: 238, endPoint x: 99, endPoint y: 244, distance: 26.3
click at [99, 244] on p "Kaden *Schedule/# Checks/Kanban Check (go check each day for next few days and …" at bounding box center [499, 251] width 811 height 32
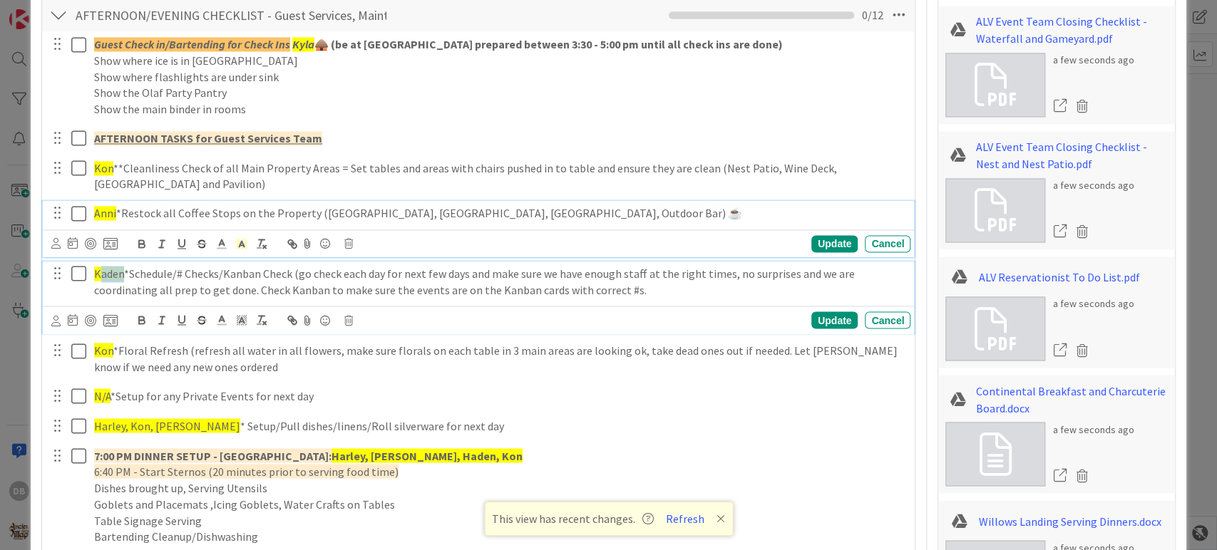
type textarea "x"
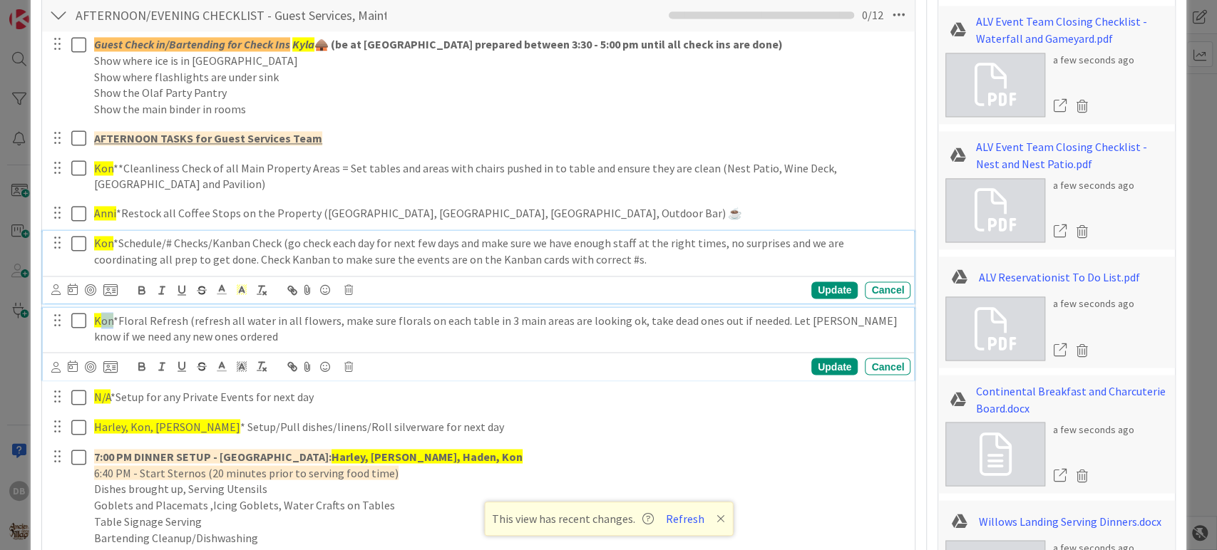
drag, startPoint x: 113, startPoint y: 323, endPoint x: 100, endPoint y: 322, distance: 12.9
click at [100, 322] on p "Kon *Floral Refresh (refresh all water in all flowers, make sure florals on eac…" at bounding box center [499, 328] width 811 height 32
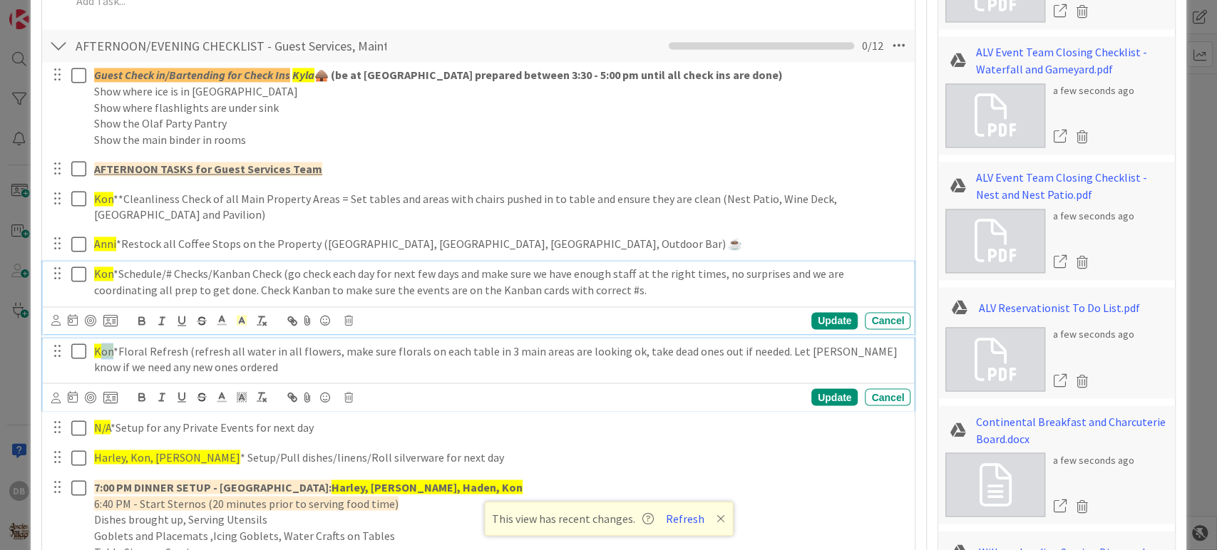
type textarea "x"
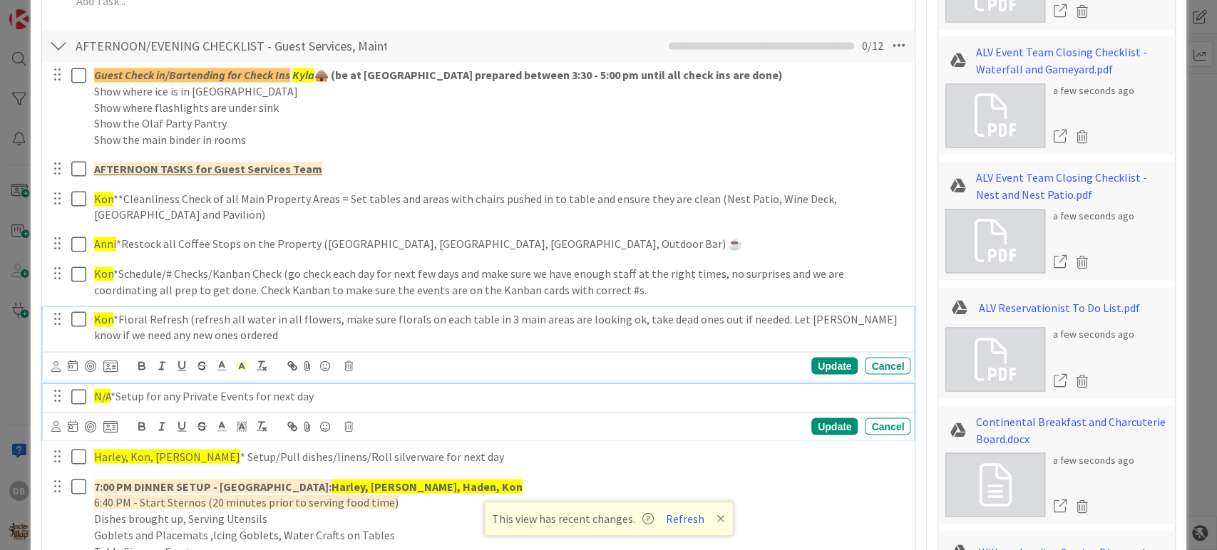
click at [110, 389] on span "N/A" at bounding box center [102, 396] width 16 height 14
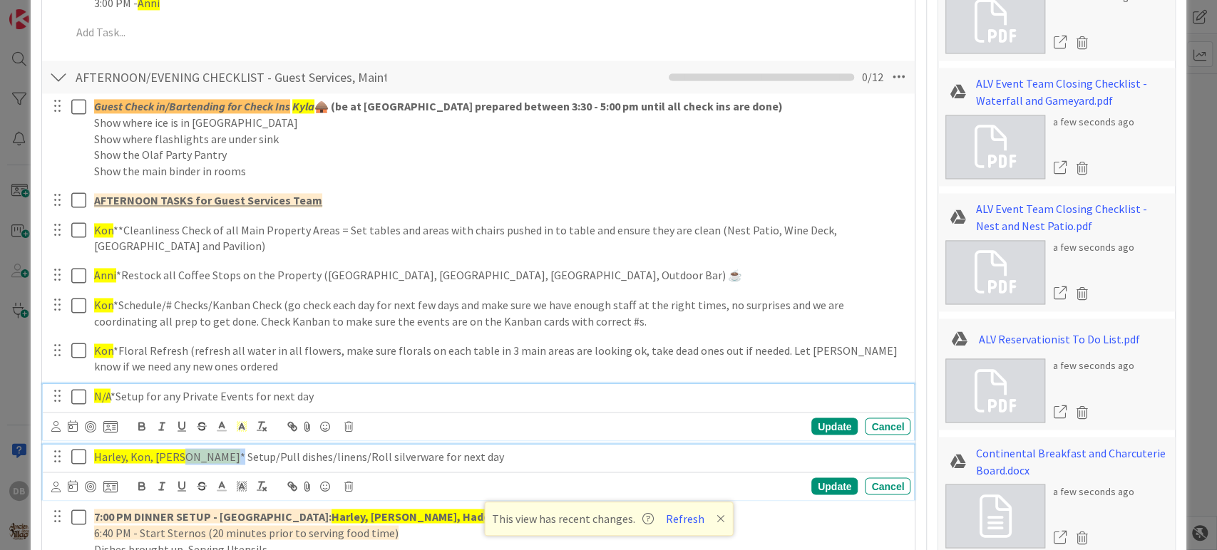
click at [183, 456] on p "Harley, Kon, [PERSON_NAME] * Setup/Pull dishes/linens/Roll silverware for next …" at bounding box center [499, 456] width 811 height 16
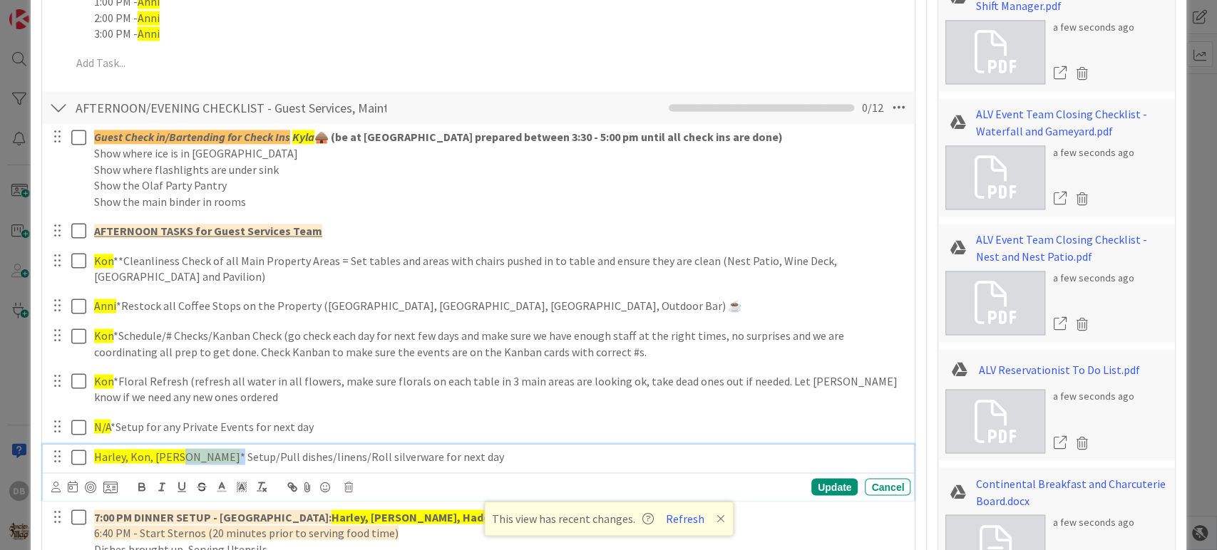
click at [183, 456] on span "Harley, Kon, [PERSON_NAME]" at bounding box center [167, 456] width 146 height 14
drag, startPoint x: 185, startPoint y: 454, endPoint x: 94, endPoint y: 461, distance: 91.5
click at [94, 461] on span "Harley, Kon, [PERSON_NAME]" at bounding box center [167, 456] width 146 height 14
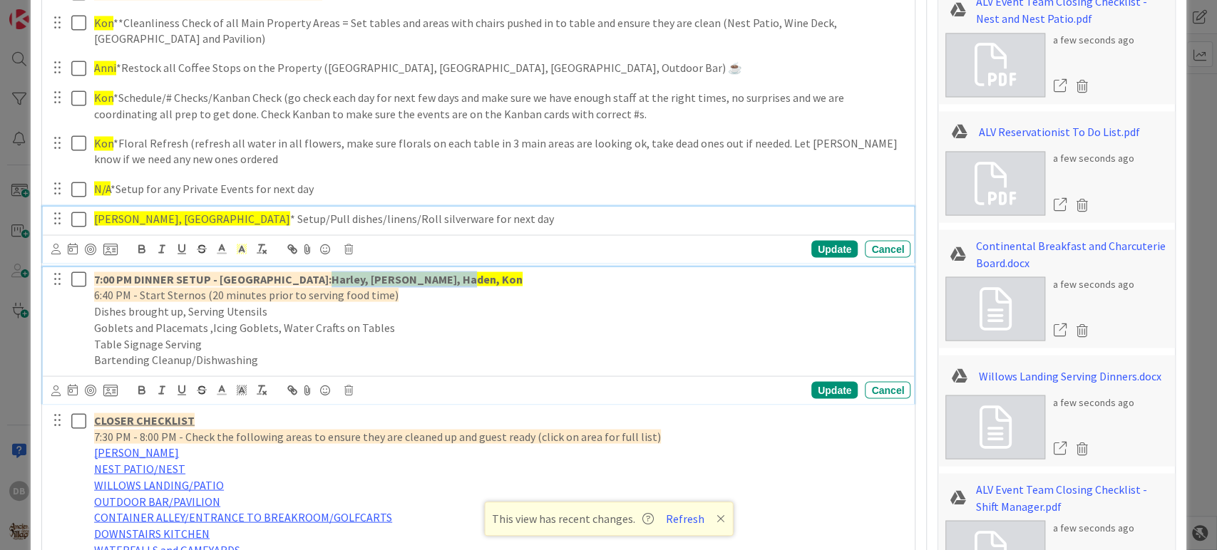
drag, startPoint x: 434, startPoint y: 276, endPoint x: 304, endPoint y: 269, distance: 129.9
click at [332, 272] on strong "Harley, [PERSON_NAME], Haden, Kon" at bounding box center [427, 279] width 191 height 14
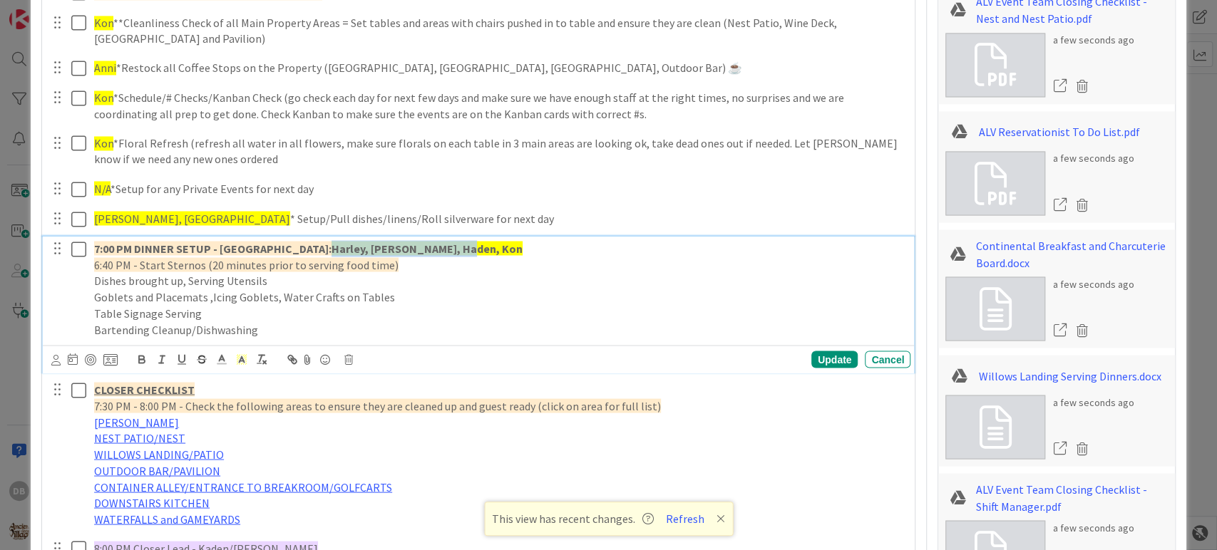
scroll to position [1623, 0]
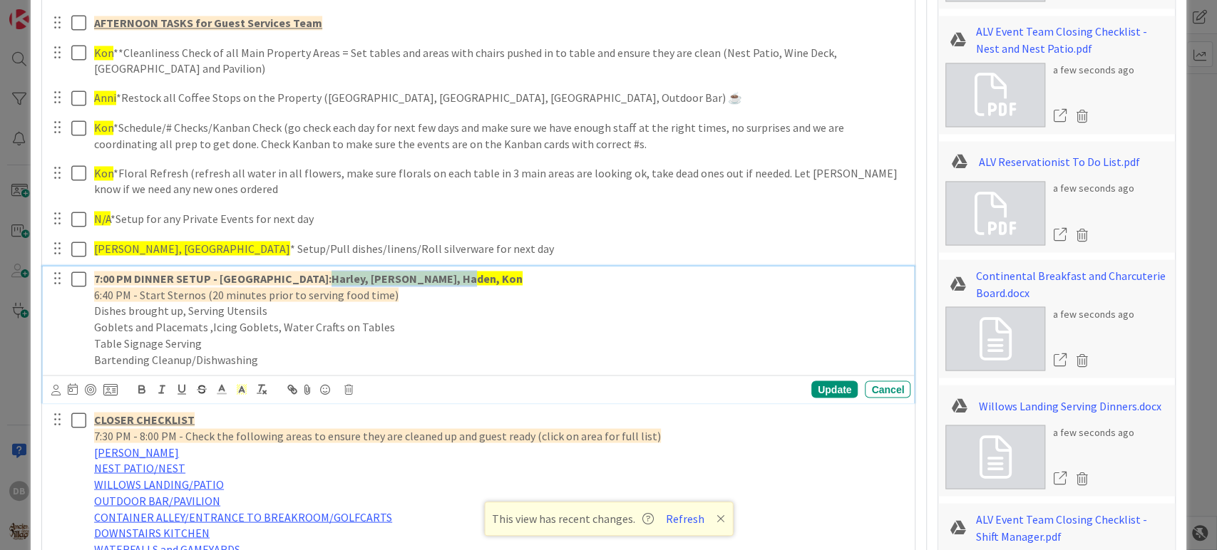
type textarea "x"
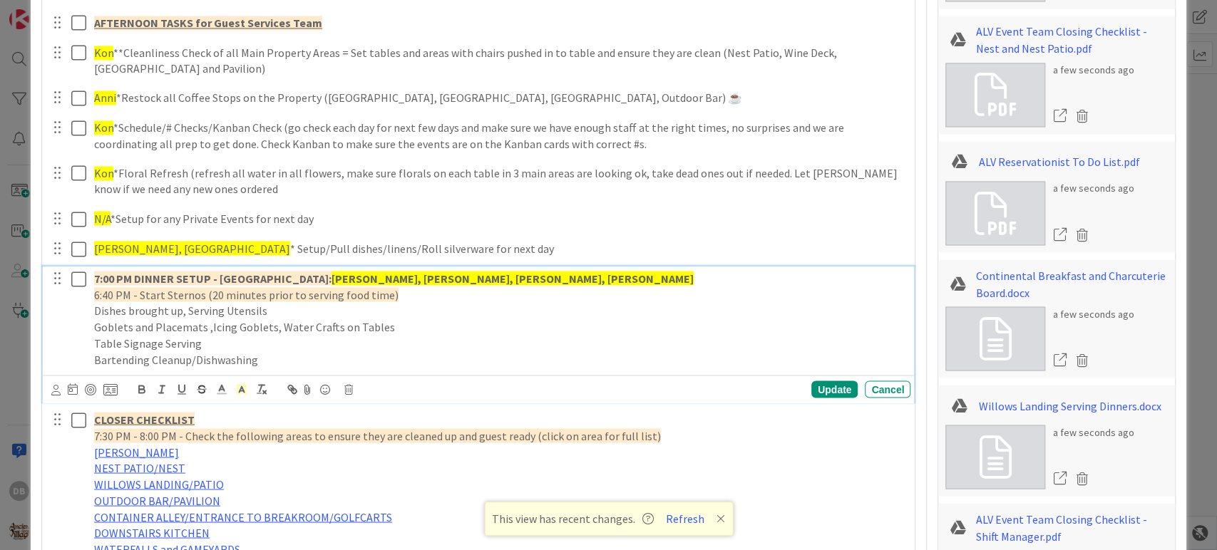
scroll to position [1860, 0]
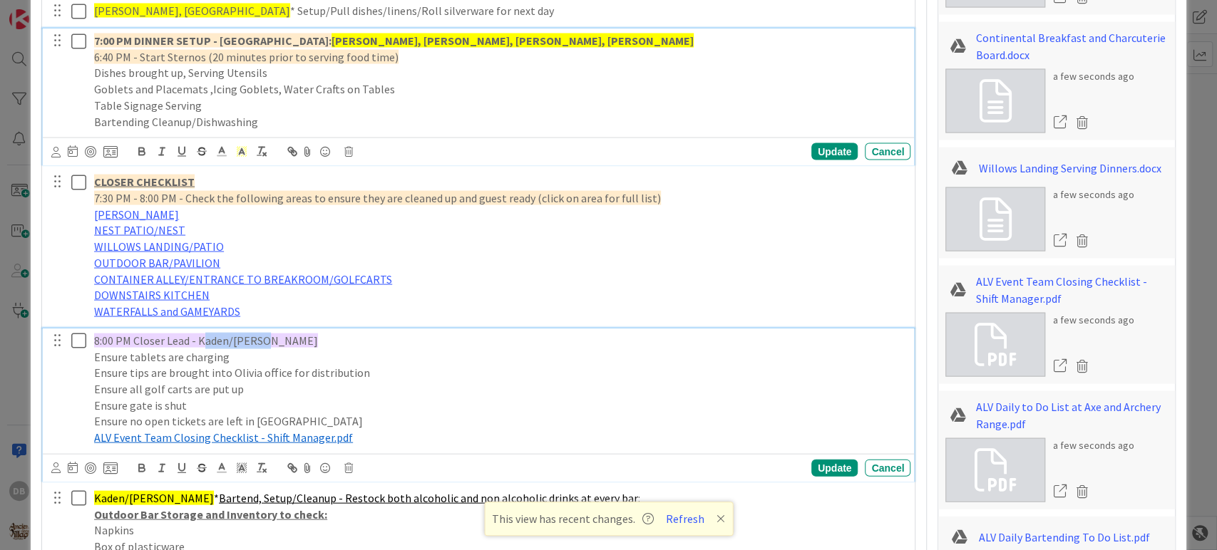
drag, startPoint x: 261, startPoint y: 336, endPoint x: 201, endPoint y: 334, distance: 59.9
click at [201, 334] on span "8:00 PM Closer Lead - Kaden/[PERSON_NAME]" at bounding box center [206, 341] width 224 height 14
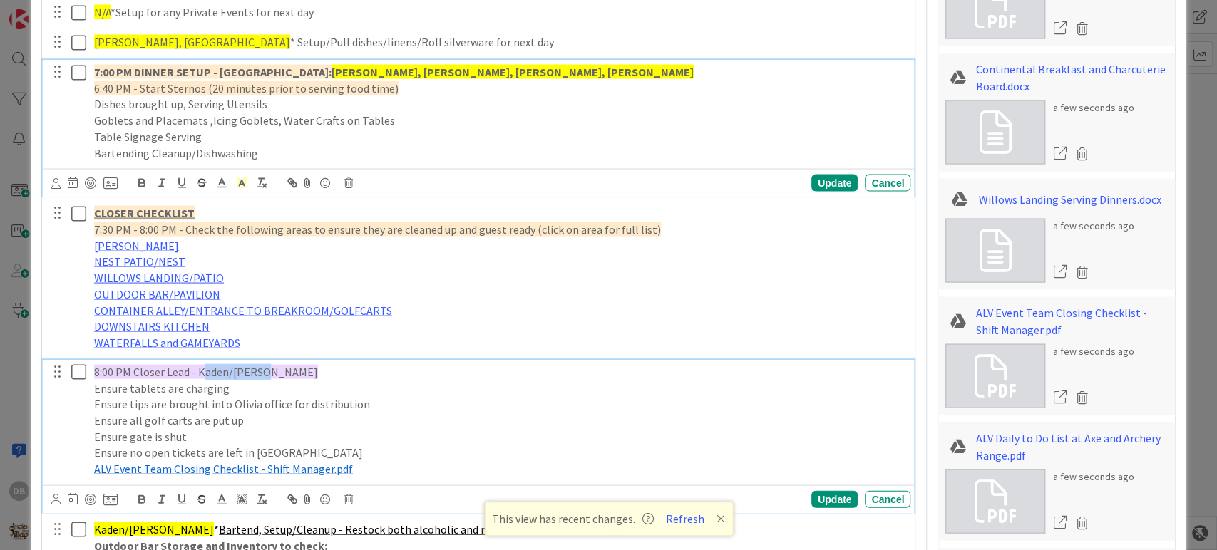
type textarea "x"
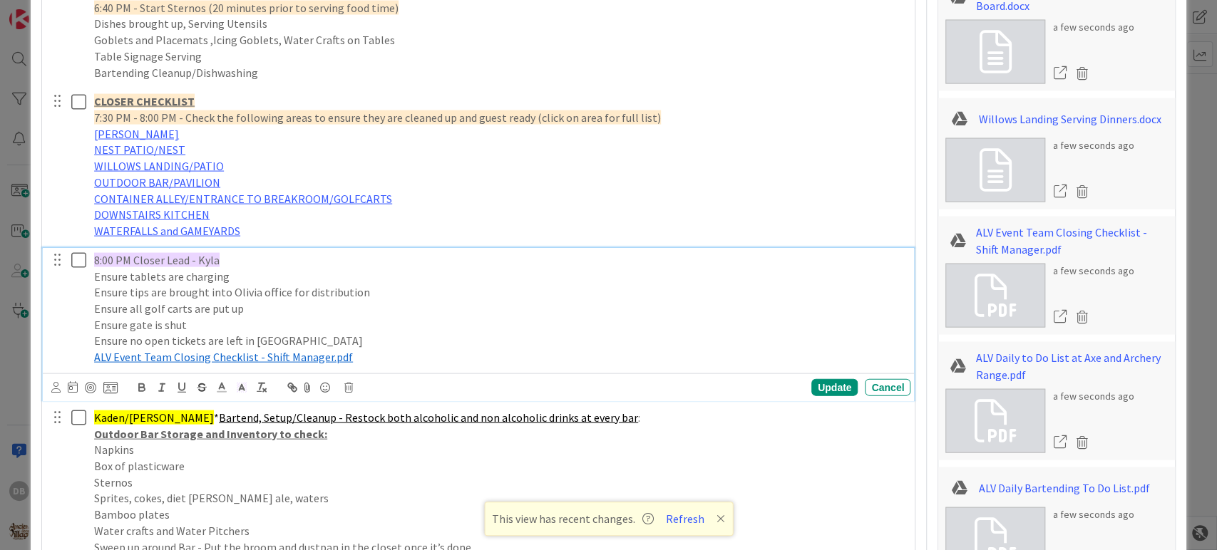
scroll to position [1987, 0]
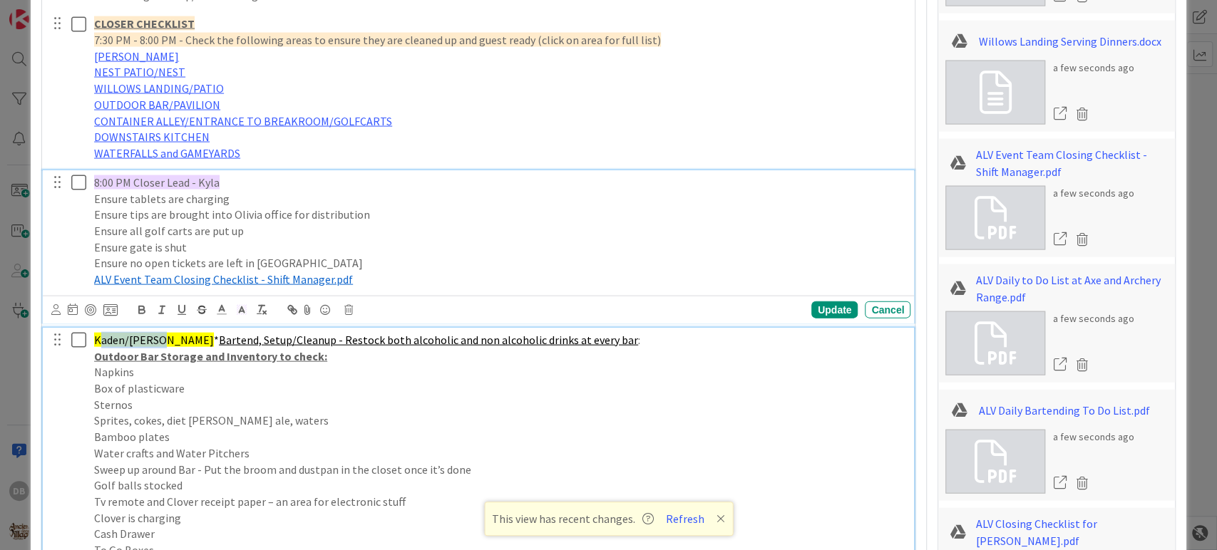
drag, startPoint x: 158, startPoint y: 339, endPoint x: 98, endPoint y: 334, distance: 60.0
click at [98, 334] on span "Kaden/[PERSON_NAME]" at bounding box center [154, 340] width 120 height 14
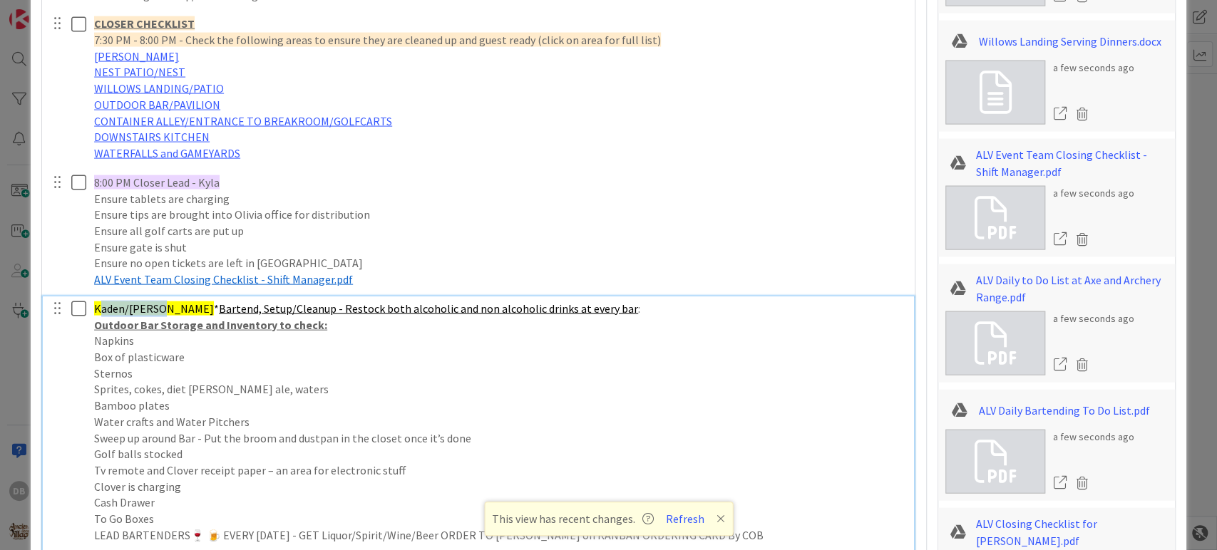
scroll to position [1956, 0]
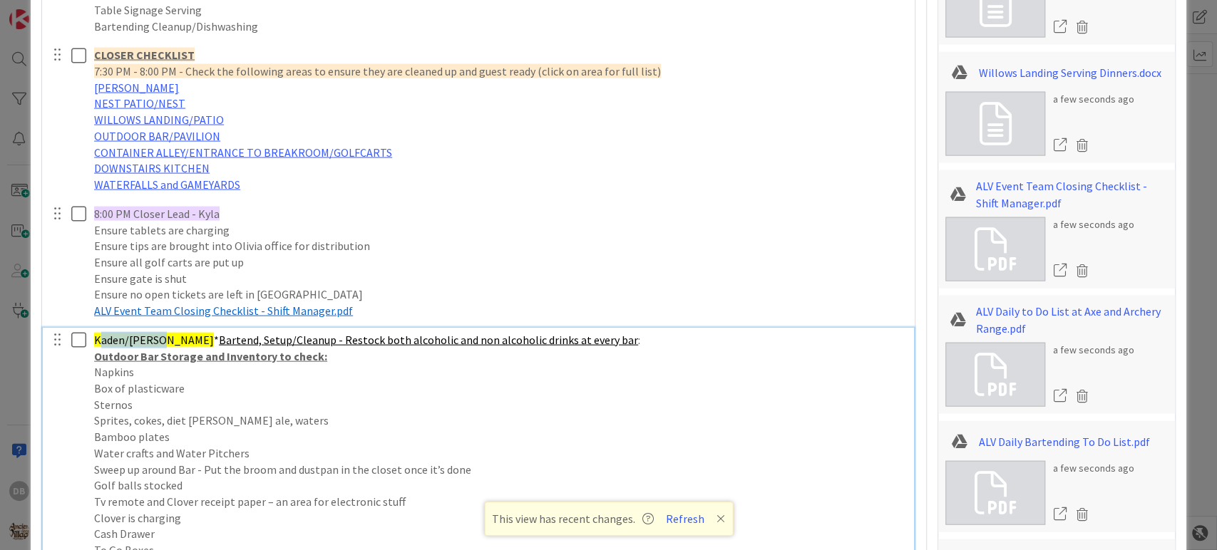
type textarea "x"
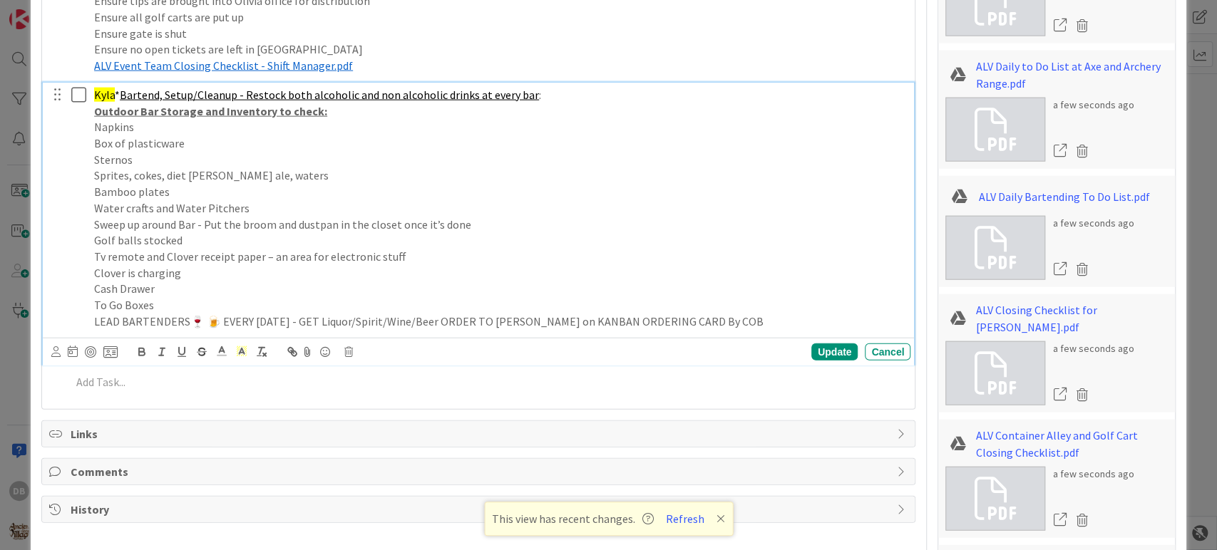
scroll to position [2351, 0]
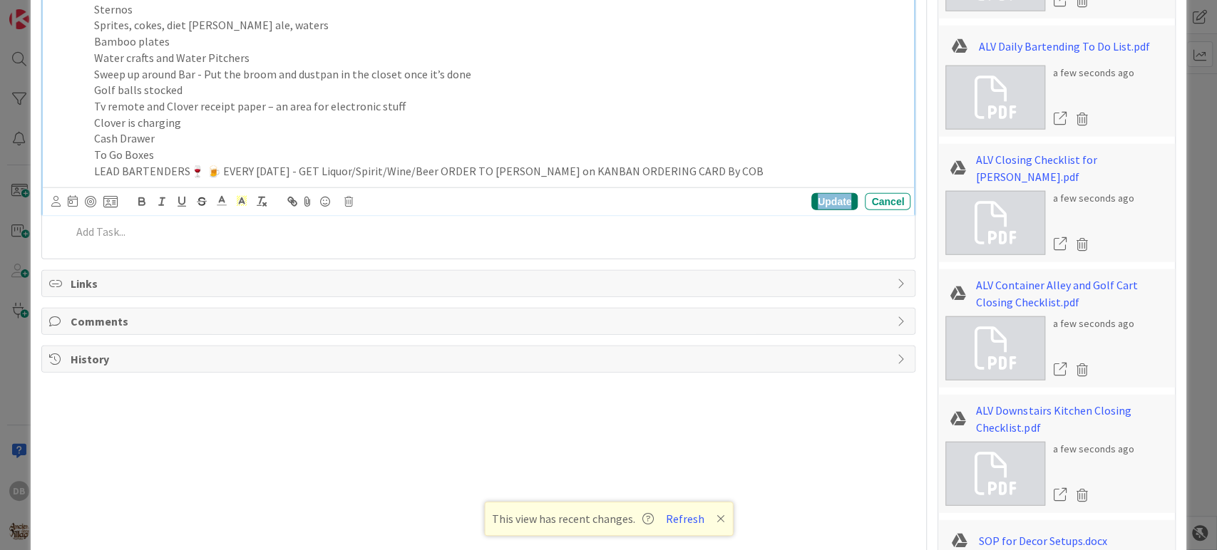
click at [811, 204] on div "Update" at bounding box center [834, 201] width 46 height 17
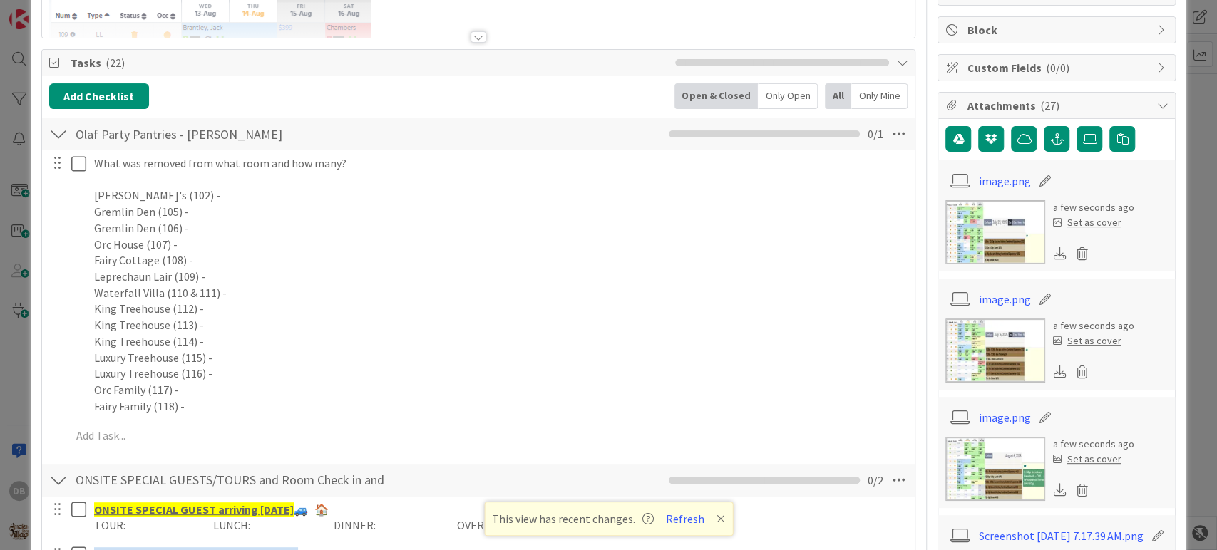
scroll to position [0, 0]
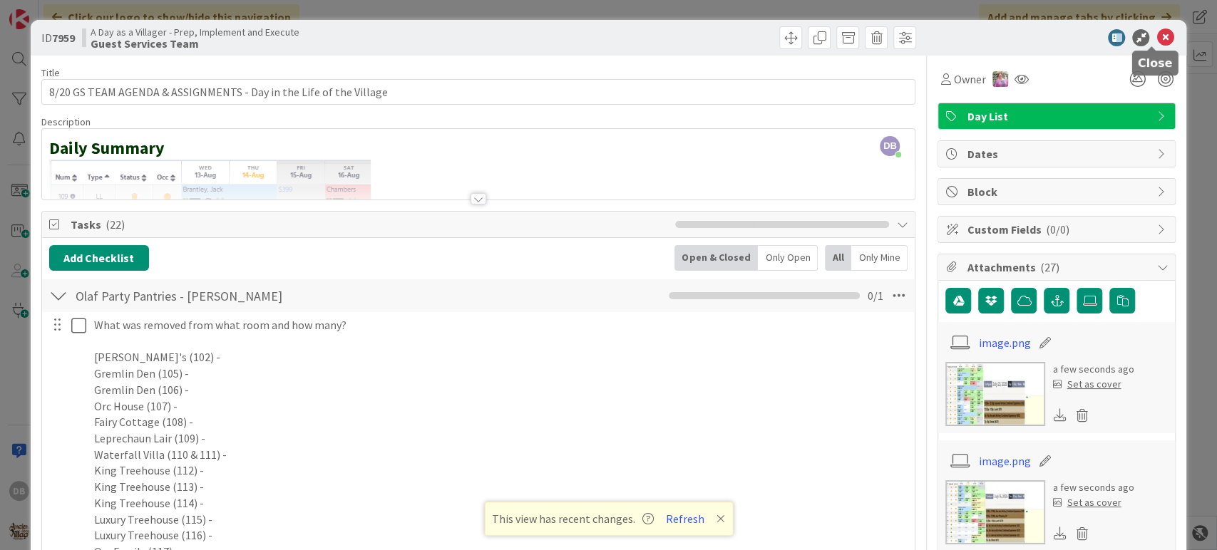
click at [1156, 36] on icon at bounding box center [1164, 37] width 17 height 17
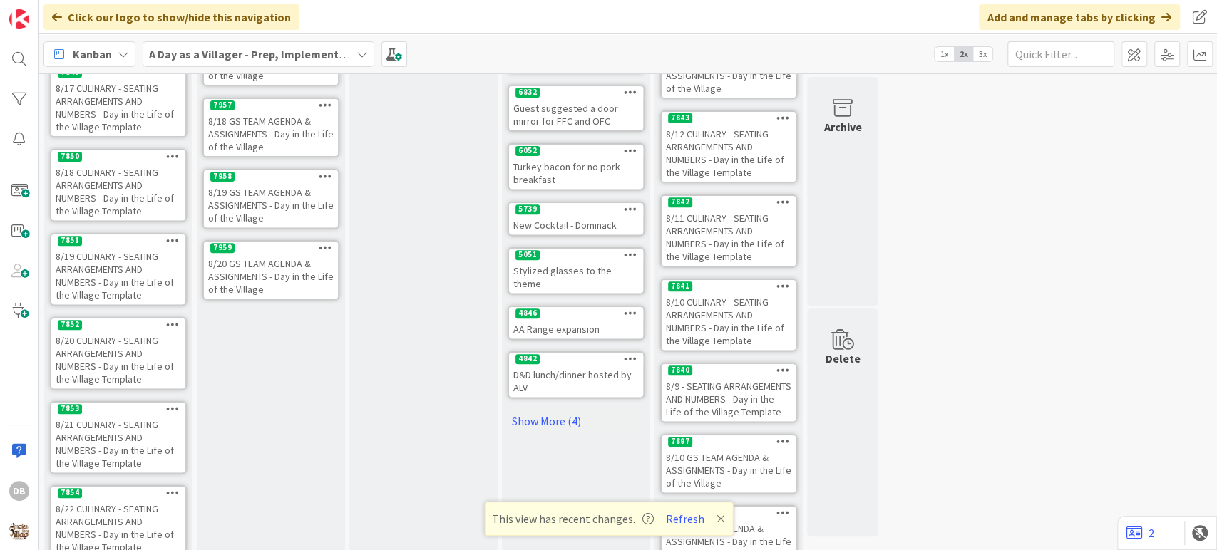
click at [240, 255] on div "8/20 GS TEAM AGENDA & ASSIGNMENTS - Day in the Life of the Village" at bounding box center [271, 277] width 134 height 44
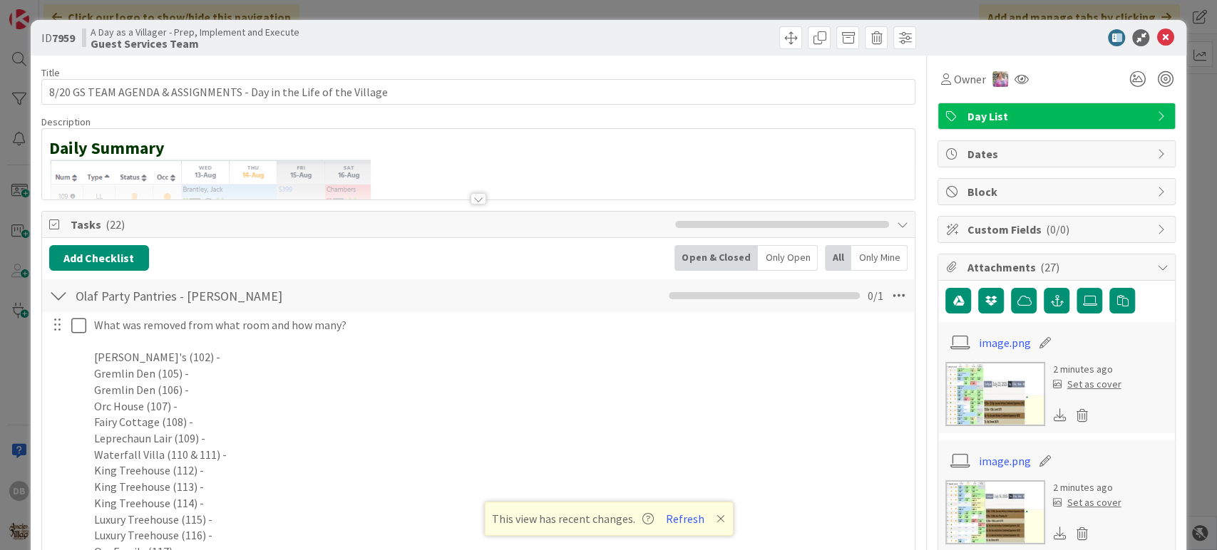
type textarea "x"
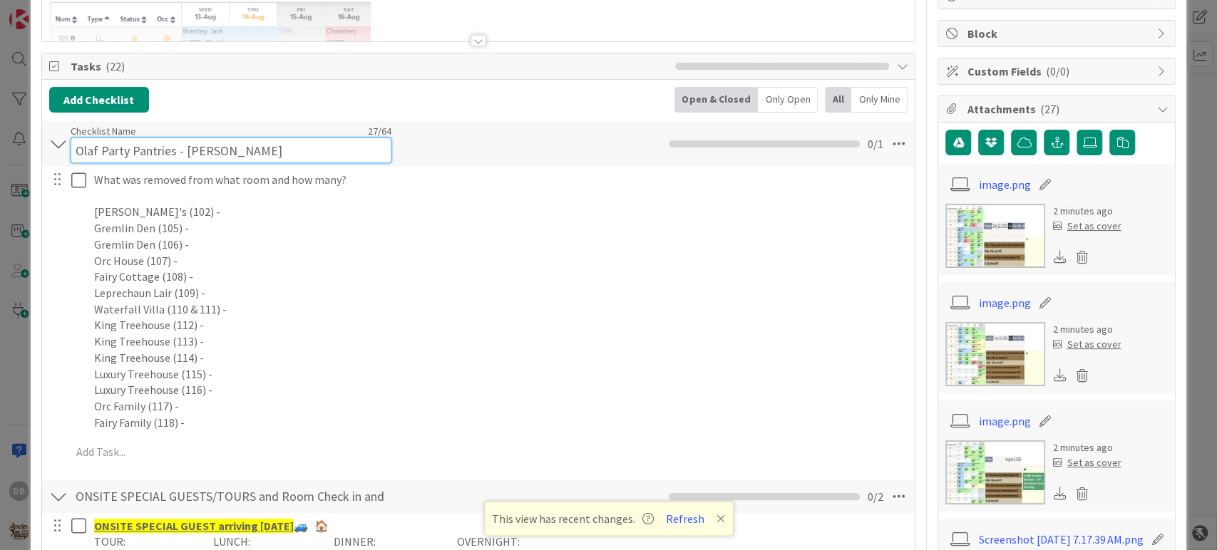
click at [217, 133] on div "Checklist Name 27 / 64 Olaf Party Pantries - [PERSON_NAME]" at bounding box center [231, 144] width 321 height 38
drag, startPoint x: 217, startPoint y: 151, endPoint x: 185, endPoint y: 153, distance: 32.8
click at [185, 153] on input "Olaf Party Pantries - [PERSON_NAME]" at bounding box center [231, 151] width 321 height 26
type input "Olaf Party Pantries - Kyla"
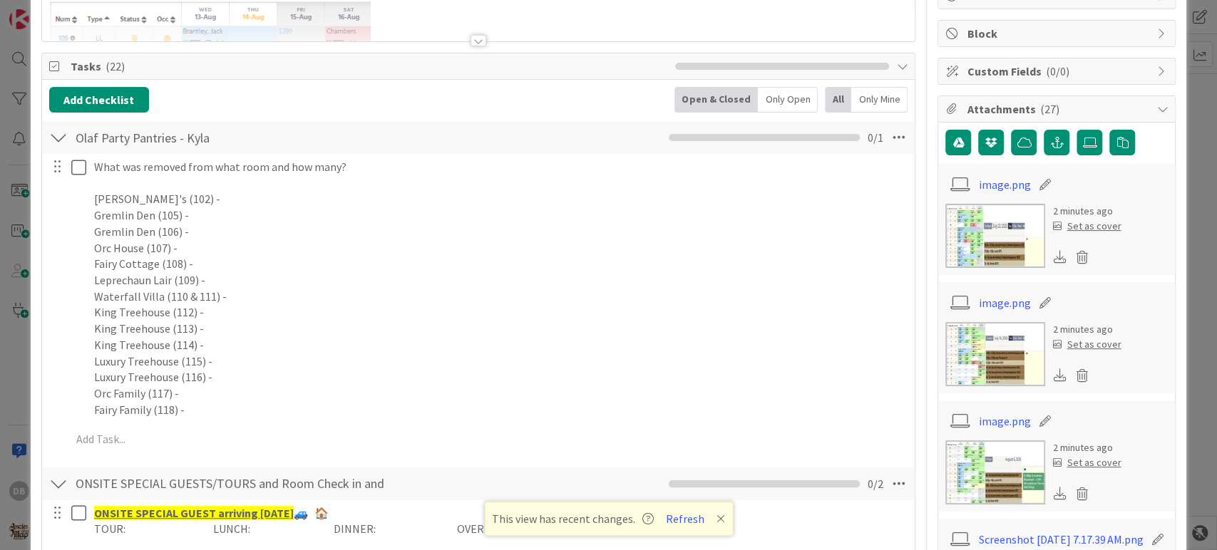
click at [450, 98] on div "Add Checklist Open & Closed Only Open All Only Mine" at bounding box center [478, 100] width 859 height 26
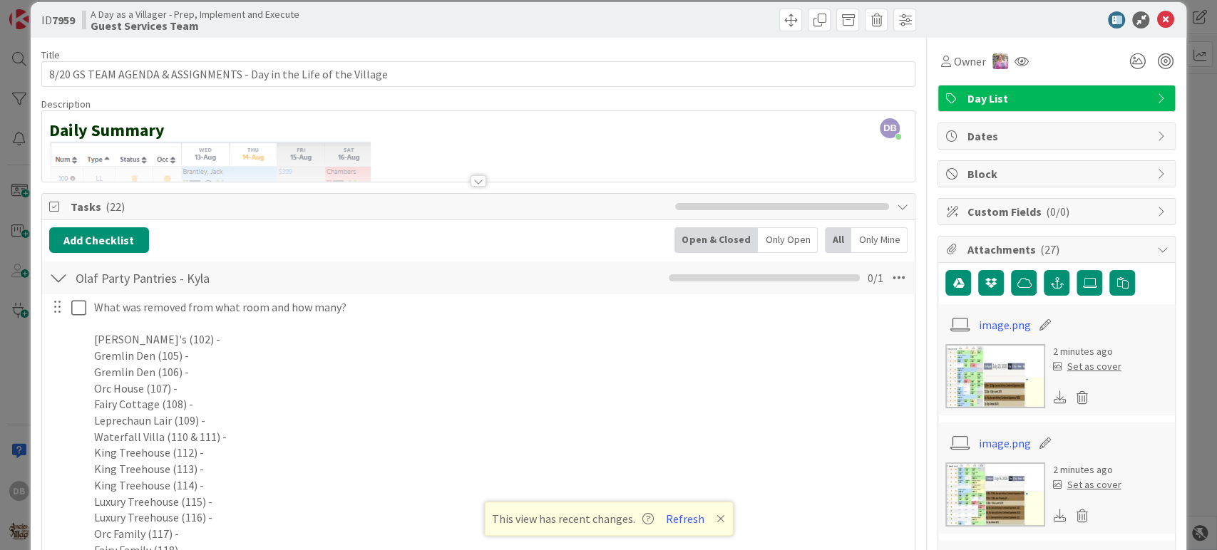
scroll to position [0, 0]
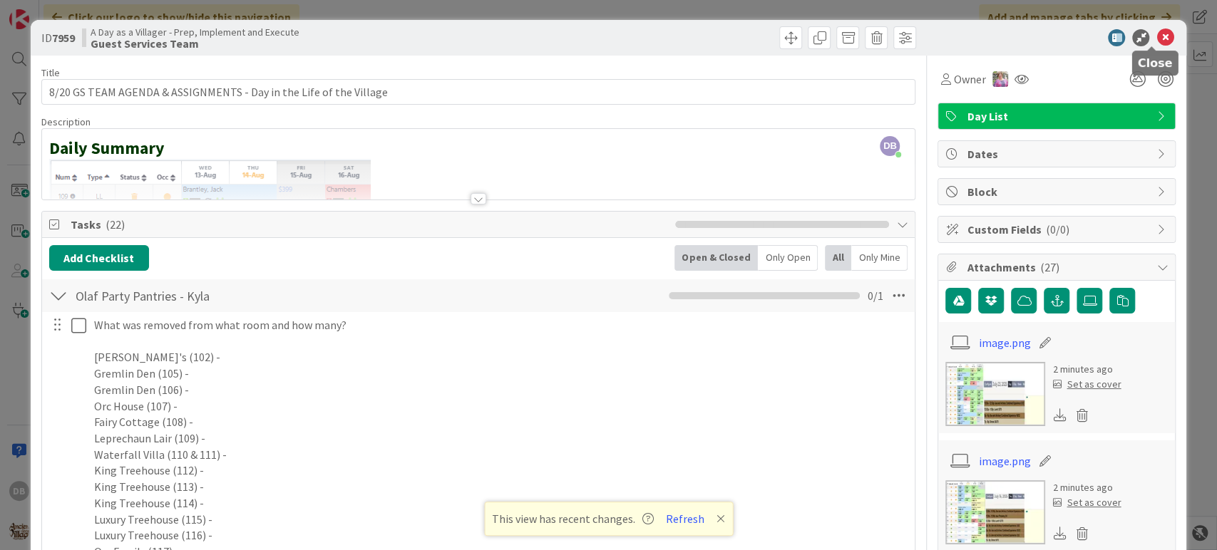
click at [1158, 37] on icon at bounding box center [1164, 37] width 17 height 17
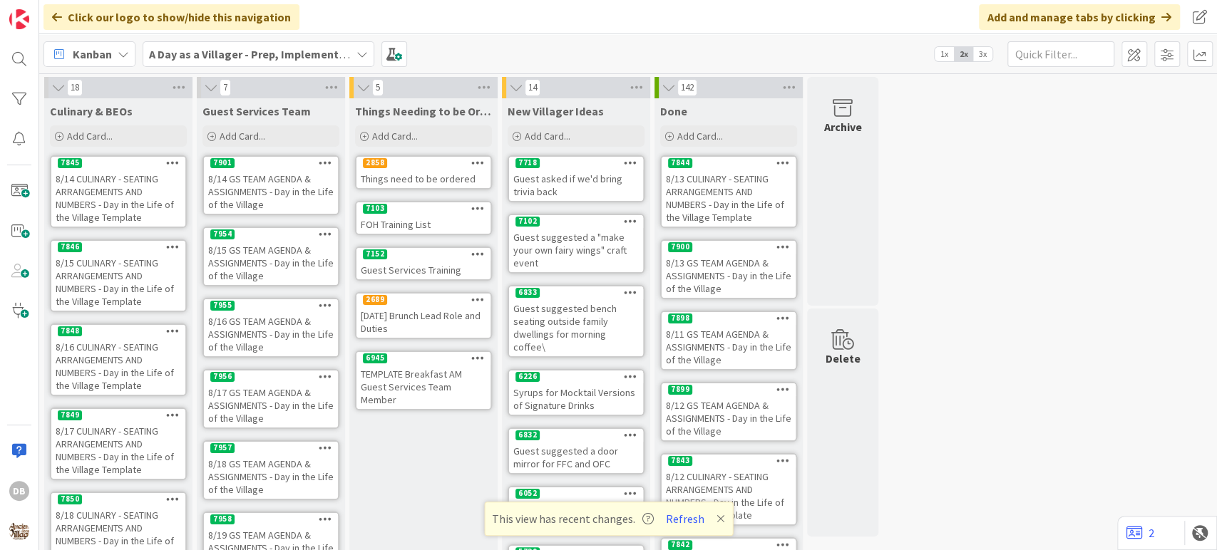
click at [266, 194] on div "8/14 GS TEAM AGENDA & ASSIGNMENTS - Day in the Life of the Village" at bounding box center [271, 192] width 134 height 44
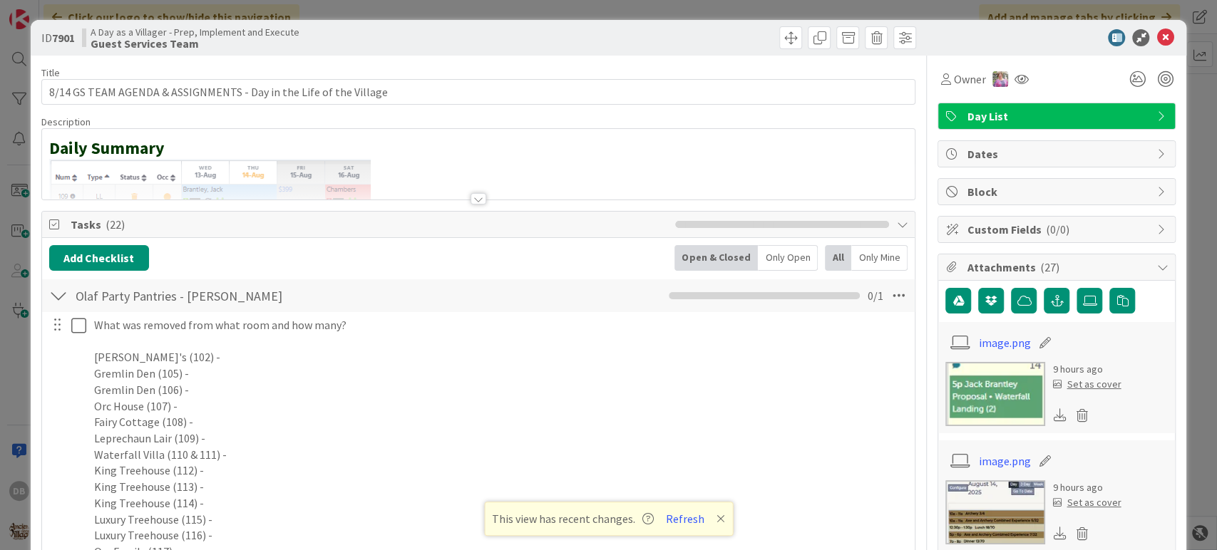
type textarea "x"
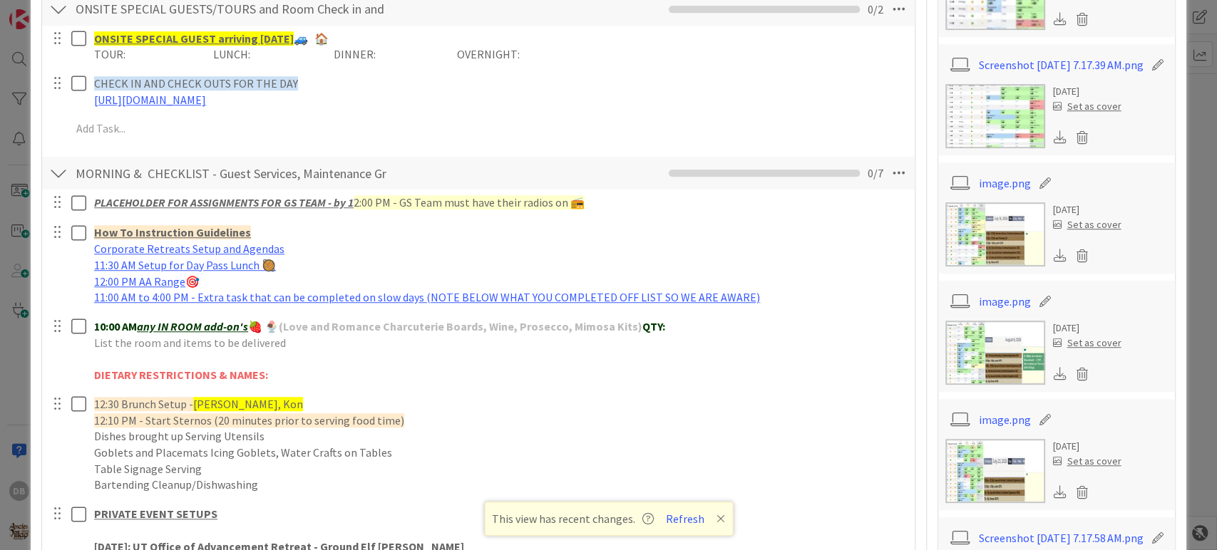
scroll to position [950, 0]
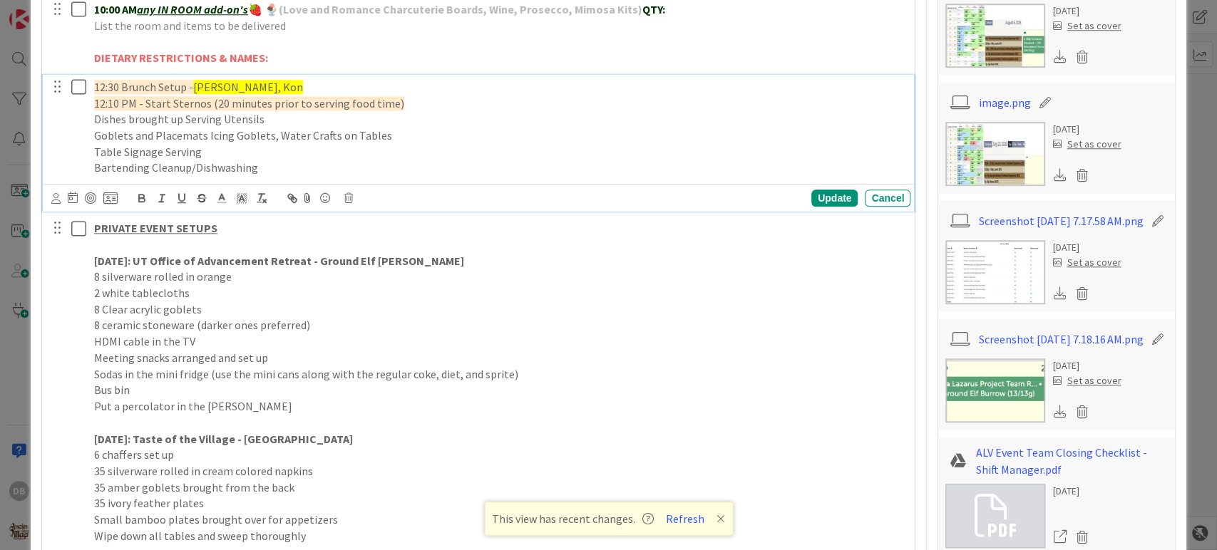
click at [132, 83] on span "12:30 Brunch Setup -" at bounding box center [143, 87] width 99 height 14
click at [811, 197] on div "Update" at bounding box center [834, 198] width 46 height 17
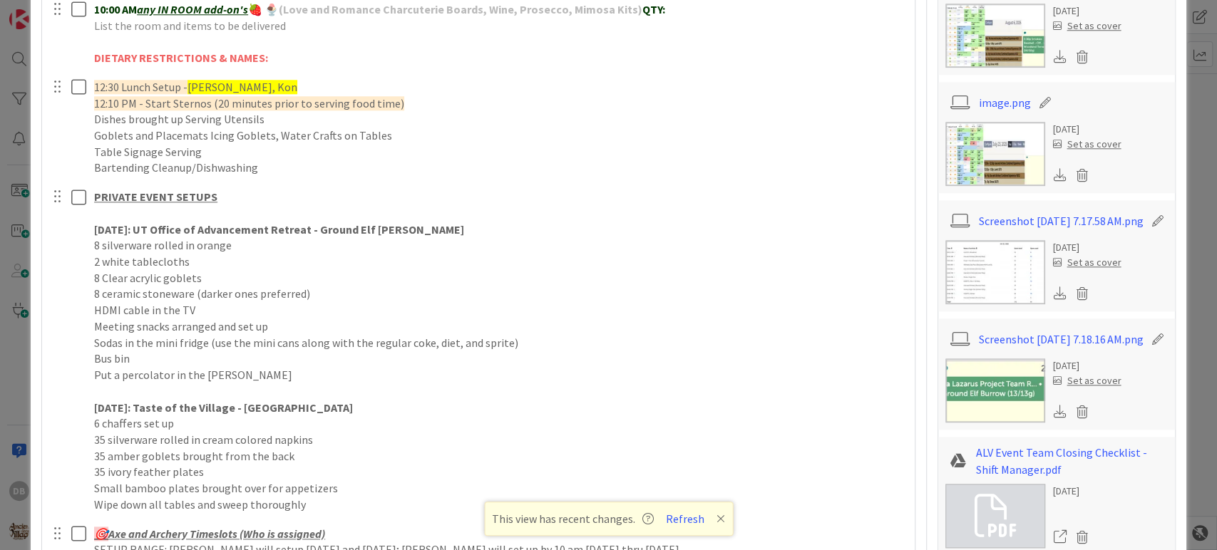
type textarea "x"
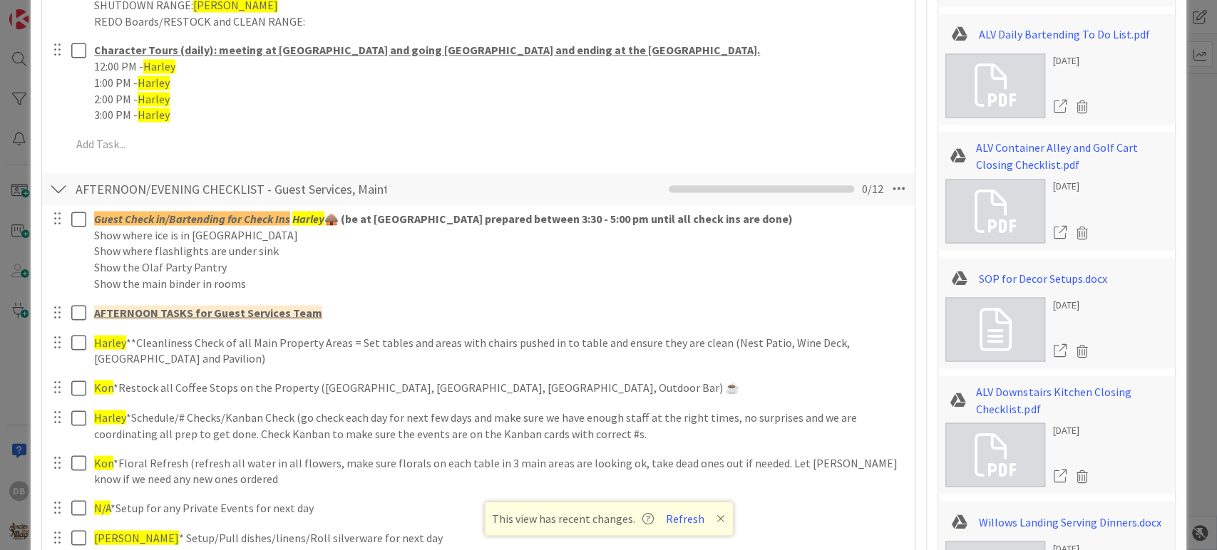
scroll to position [1663, 0]
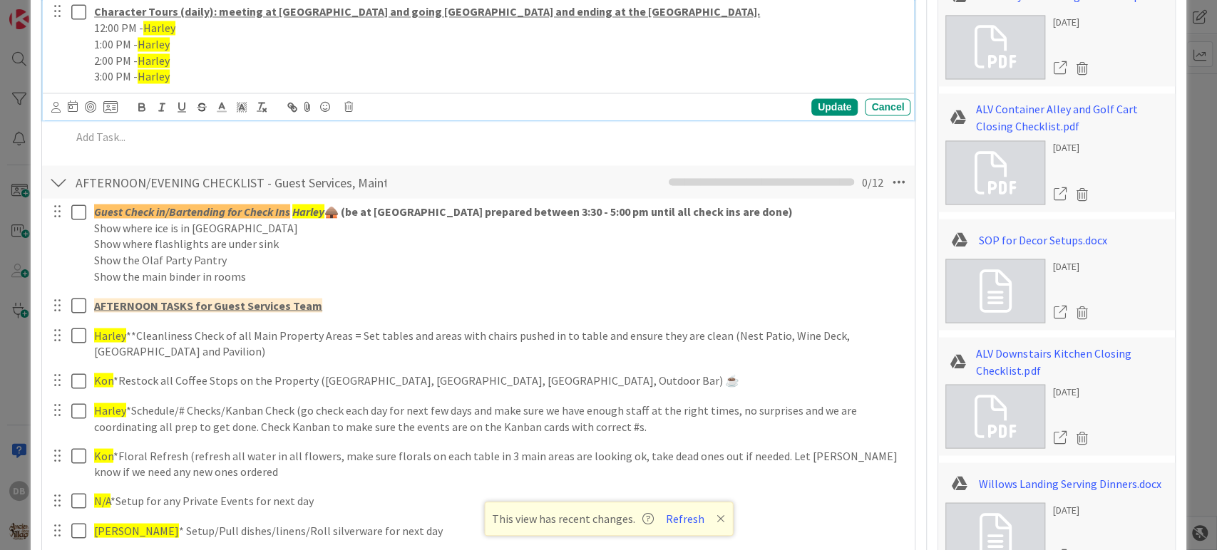
click at [225, 68] on p "3:00 PM - [PERSON_NAME]" at bounding box center [499, 76] width 811 height 16
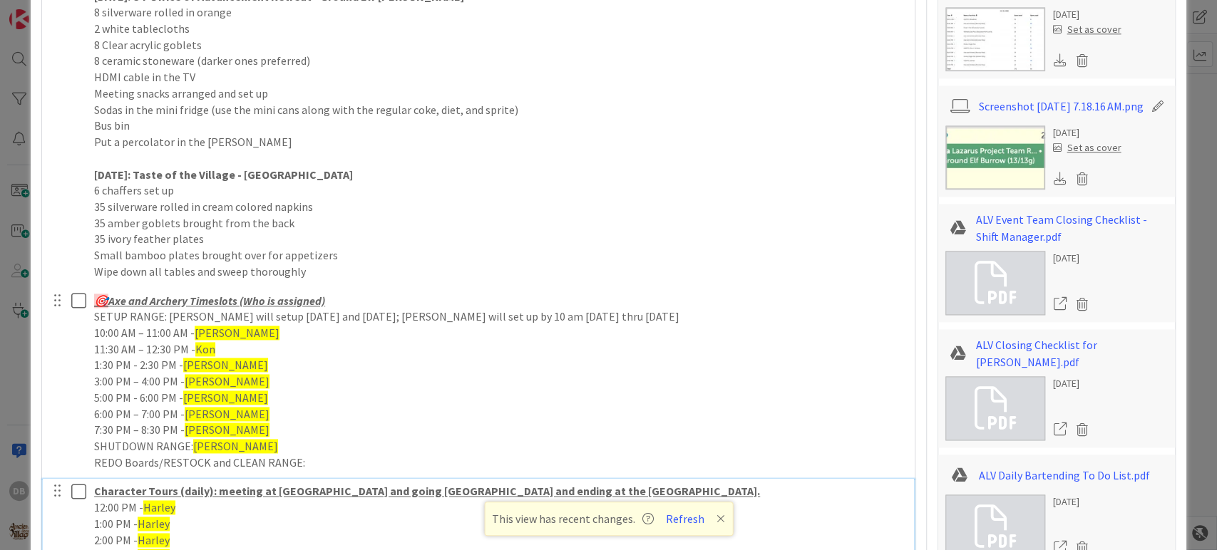
scroll to position [1426, 0]
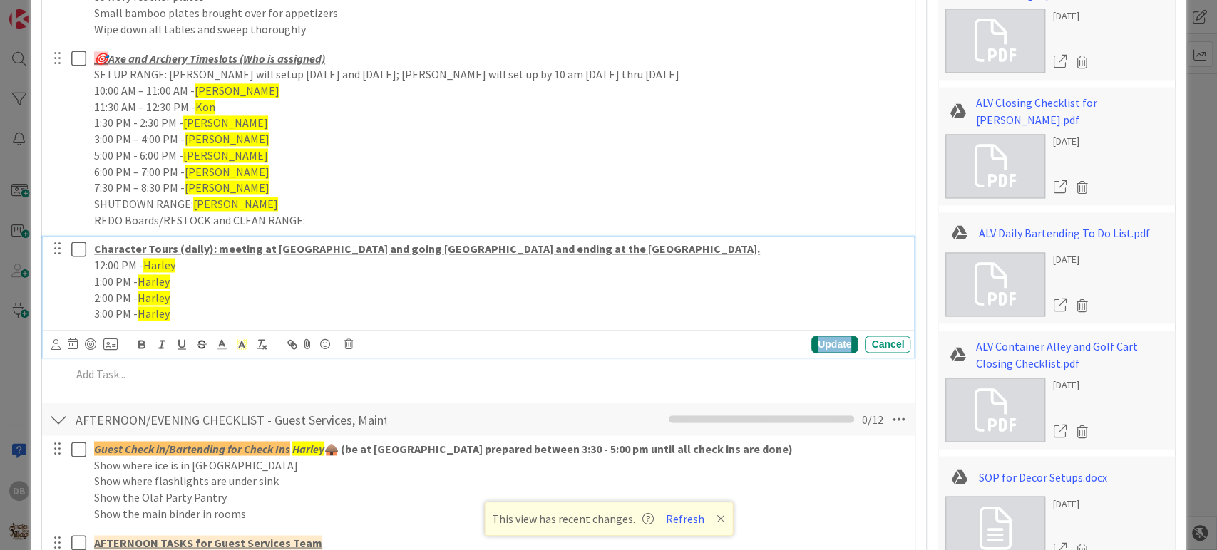
click at [821, 339] on div "Update" at bounding box center [834, 344] width 46 height 17
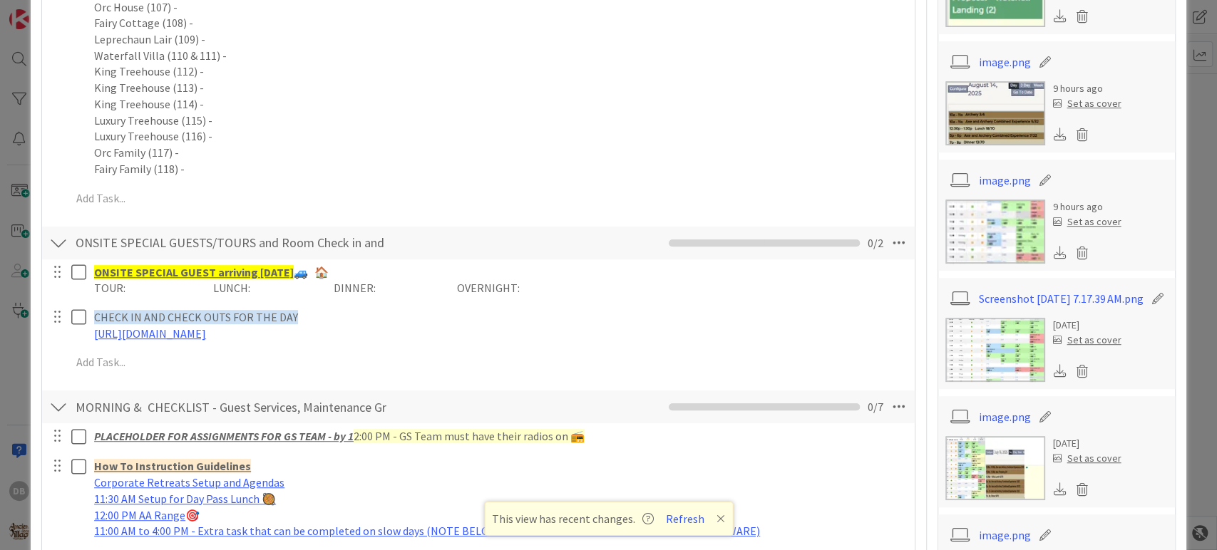
scroll to position [237, 0]
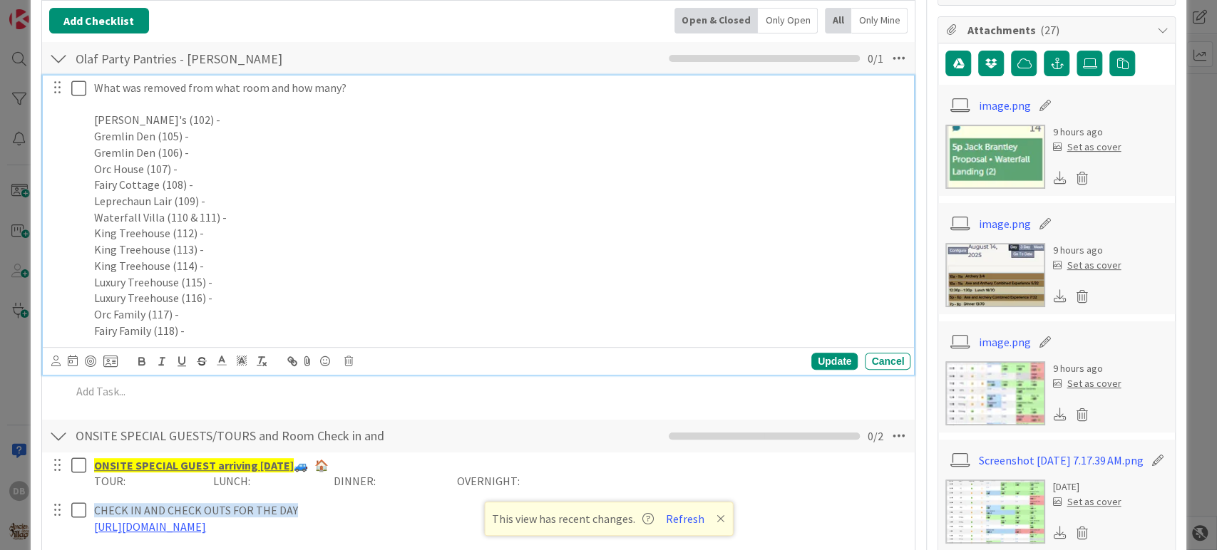
click at [245, 123] on p "[PERSON_NAME]'s (102) -" at bounding box center [499, 120] width 811 height 16
click at [242, 128] on p "Gremlin Den (105) -" at bounding box center [499, 136] width 811 height 16
drag, startPoint x: 457, startPoint y: 137, endPoint x: 188, endPoint y: 134, distance: 268.8
click at [188, 134] on p "Gremlin Den (105) - M&M x1, [PERSON_NAME] M&M x1, Honey Cashew x1, PB Pretzel x1" at bounding box center [499, 136] width 811 height 16
copy p "M&M x1, [PERSON_NAME] M&M x1, Honey Cashew x1, PB Pretzel x1"
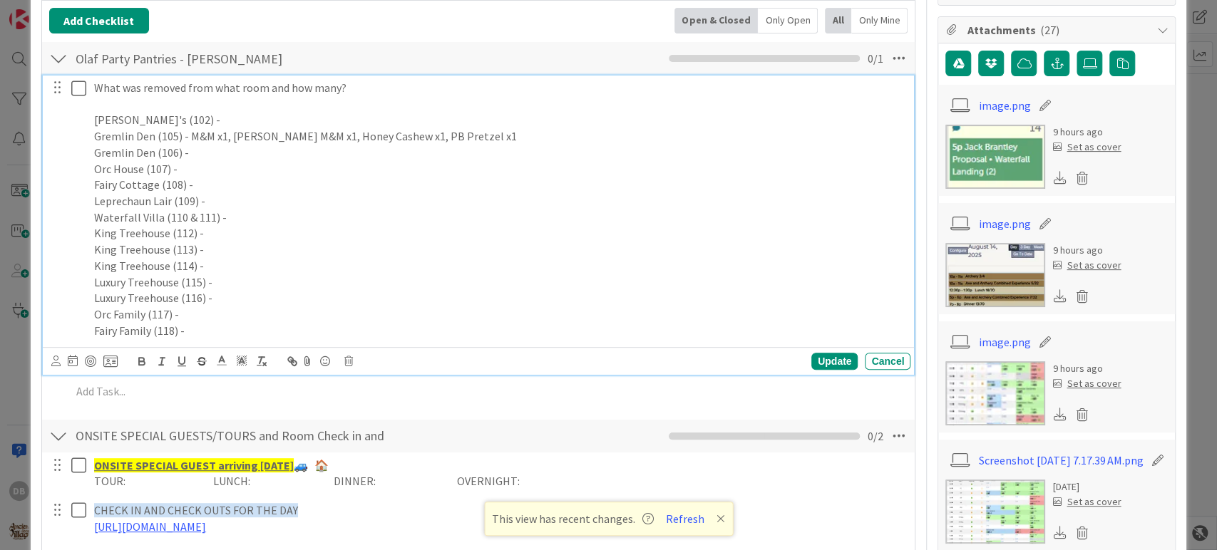
click at [192, 154] on p "Gremlin Den (106) -" at bounding box center [499, 153] width 811 height 16
click at [195, 164] on p "Orc House (107) -" at bounding box center [499, 169] width 811 height 16
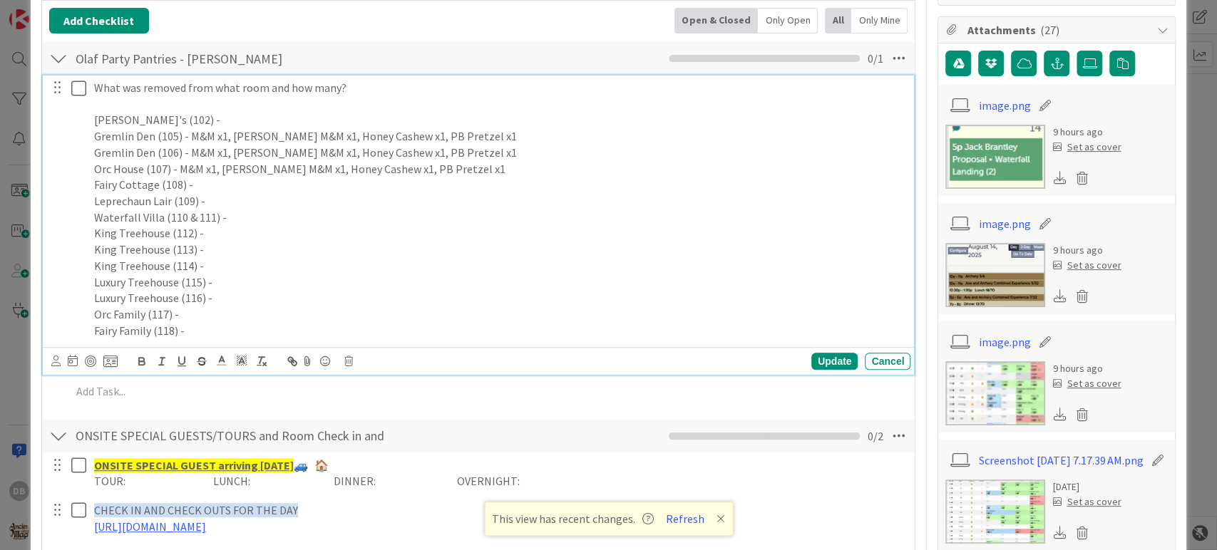
click at [212, 165] on p "Orc House (107) - M&M x1, [PERSON_NAME] M&M x1, Honey Cashew x1, PB Pretzel x1" at bounding box center [499, 169] width 811 height 16
click at [446, 164] on p "Orc House (107) - M&M x2, Peanut M&M x1, Honey Cashew x1, PB Pretzel x1" at bounding box center [499, 169] width 811 height 16
click at [263, 185] on p "Fairy Cottage (108) -" at bounding box center [499, 185] width 811 height 16
click at [223, 181] on p "Fairy Cottage (108) -M&M x1, Peanut M&M x1, Honey Cashew x1, PB Pretzel x1" at bounding box center [499, 185] width 811 height 16
click at [388, 187] on p "Fairy Cottage (108) -M&M x1, Peanut M&M x1, Honey Cashew x1, PB Pretzel x1" at bounding box center [499, 185] width 811 height 16
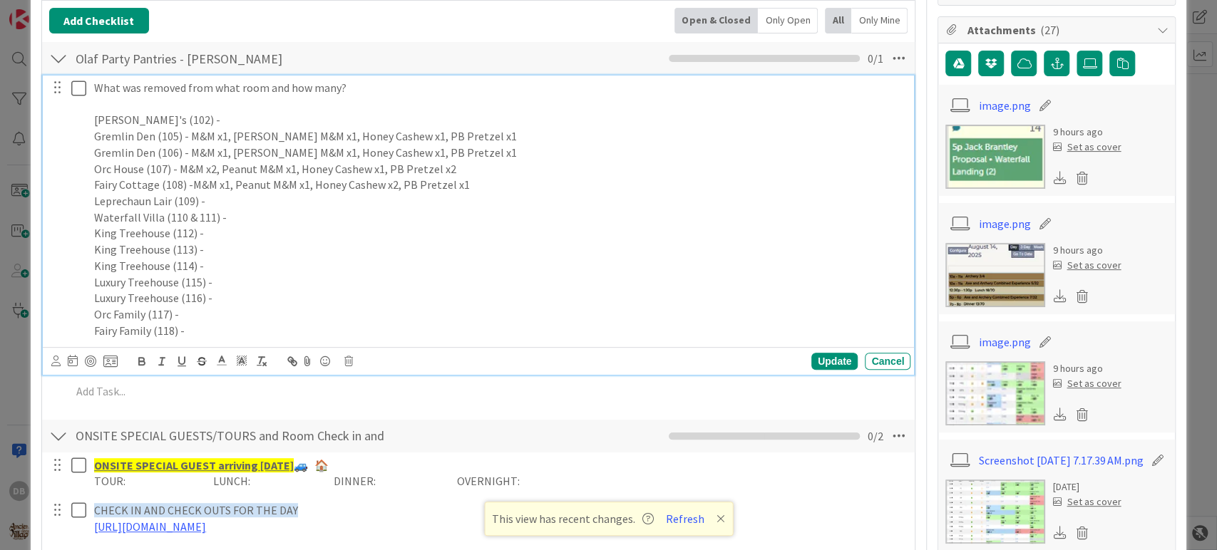
click at [461, 187] on p "Fairy Cottage (108) -M&M x1, Peanut M&M x1, Honey Cashew x2, PB Pretzel x1" at bounding box center [499, 185] width 811 height 16
click at [242, 220] on p "Waterfall Villa (110 & 111) -" at bounding box center [499, 218] width 811 height 16
click at [468, 185] on p "Fairy Cottage (108) -M&M x1, Peanut M&M x1, Honey Cashew x2, PB Pretzel x2" at bounding box center [499, 185] width 811 height 16
click at [445, 242] on p "King Treehouse (113) -" at bounding box center [499, 250] width 811 height 16
click at [259, 230] on p "King Treehouse (112) -" at bounding box center [499, 233] width 811 height 16
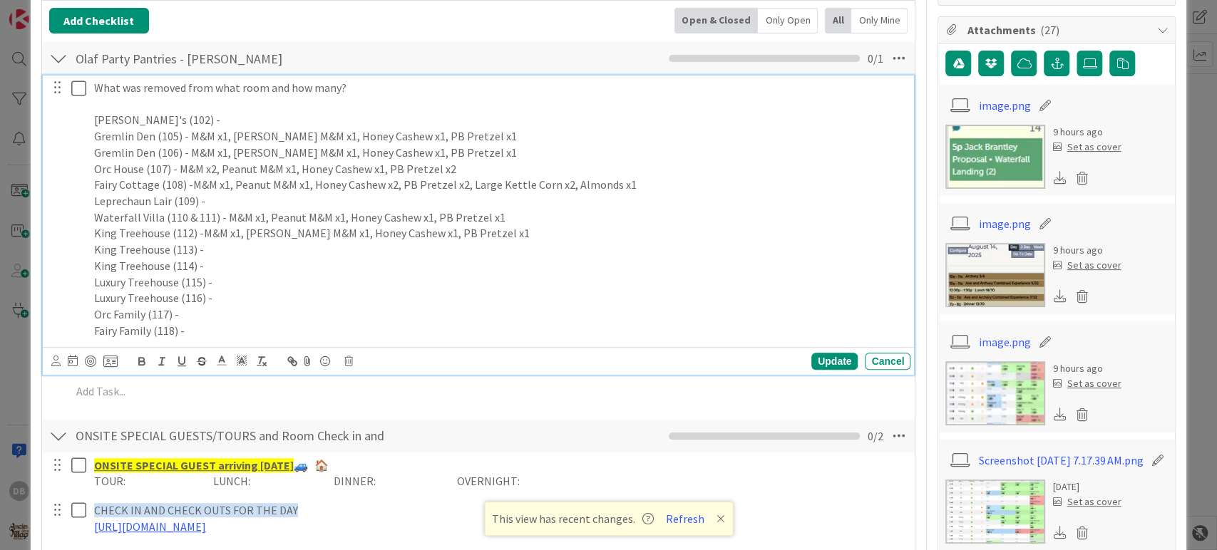
click at [200, 232] on p "King Treehouse (112) -M&M x1, [PERSON_NAME] M&M x1, Honey Cashew x1, PB Pretzel…" at bounding box center [499, 233] width 811 height 16
click at [274, 243] on p "King Treehouse (113) -" at bounding box center [499, 250] width 811 height 16
click at [487, 232] on p "King Treehouse (112) - M&M x1, [PERSON_NAME] M&M x1, Honey Cashew x1, PB Pretze…" at bounding box center [499, 233] width 811 height 16
click at [518, 245] on p "King Treehouse (113) - M&M x1, [PERSON_NAME] M&M x1, Honey Cashew x1, PB Pretze…" at bounding box center [499, 250] width 811 height 16
click at [219, 267] on p "King Treehouse (114) -" at bounding box center [499, 266] width 811 height 16
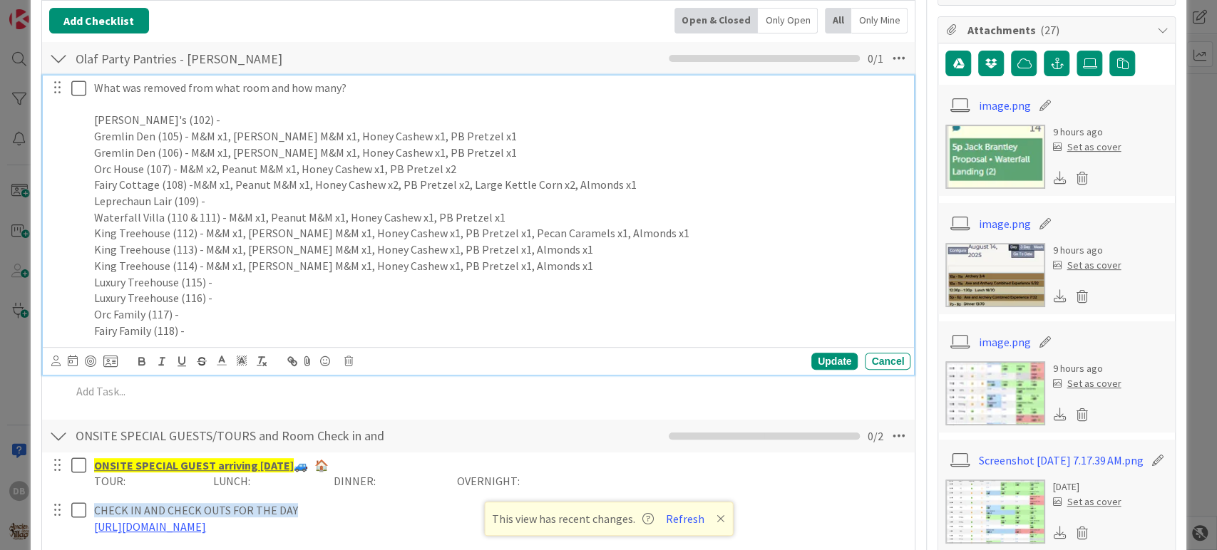
click at [492, 279] on p "Luxury Treehouse (115) -" at bounding box center [499, 282] width 811 height 16
click at [211, 280] on p "Luxury Treehouse (115) - M&M x1, Peanut M&M x1, Honey Cashew x1, PB Pretzel x1" at bounding box center [499, 282] width 811 height 16
click at [543, 284] on p "Luxury Treehouse (115) - Fiji x1, M&M x1, Peanut M&M x1, Honey Cashew x1, PB Pr…" at bounding box center [499, 282] width 811 height 16
click at [366, 297] on p "Luxury Treehouse (116) -" at bounding box center [499, 298] width 811 height 16
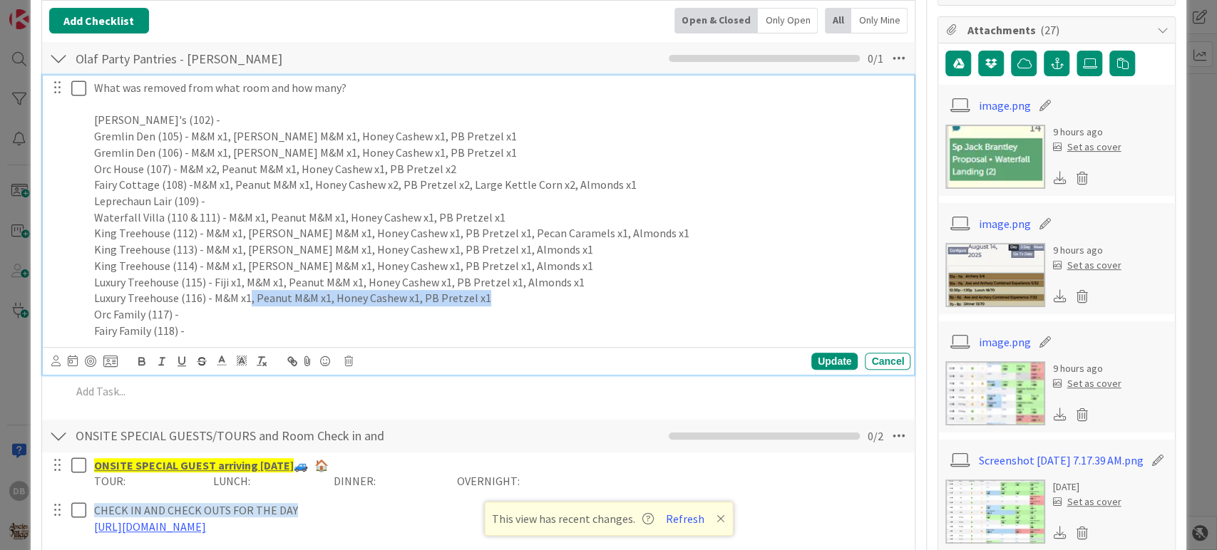
drag, startPoint x: 487, startPoint y: 302, endPoint x: 247, endPoint y: 303, distance: 239.5
click at [247, 303] on p "Luxury Treehouse (116) - M&M x1, Peanut M&M x1, Honey Cashew x1, PB Pretzel x1" at bounding box center [499, 298] width 811 height 16
click at [197, 312] on p "Orc Family (117) -" at bounding box center [499, 315] width 811 height 16
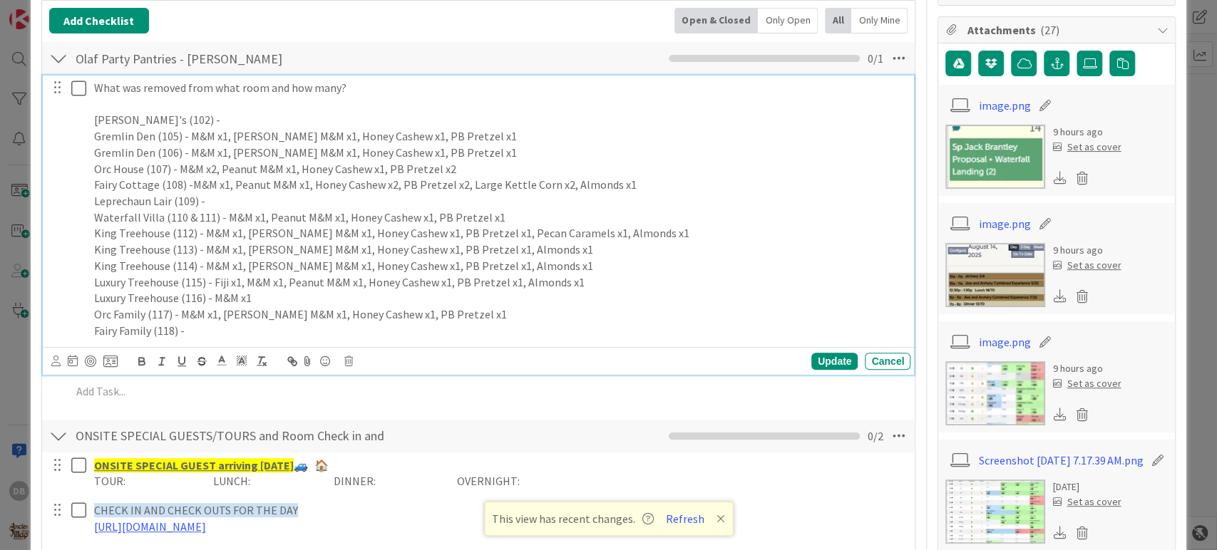
click at [178, 314] on p "Orc Family (117) - M&M x1, [PERSON_NAME] M&M x1, Honey Cashew x1, PB Pretzel x1" at bounding box center [499, 315] width 811 height 16
click at [245, 316] on p "Orc Family (117) - Fiji x1, M&M x1, [PERSON_NAME] M&M x1, Honey Cashew x1, PB P…" at bounding box center [499, 315] width 811 height 16
click at [247, 316] on p "Orc Family (117) - Fiji x1, M&M x1, [PERSON_NAME] M&M x1, Honey Cashew x1, PB P…" at bounding box center [499, 315] width 811 height 16
click at [242, 316] on p "Orc Family (117) - Fiji x1, M&M x1, [PERSON_NAME] M&M x1, Honey Cashew x1, PB P…" at bounding box center [499, 315] width 811 height 16
click at [473, 312] on p "Orc Family (117) - Fiji x1, M&M x2, Peanut M&M x1, Honey Cashew x1, PB Pretzel …" at bounding box center [499, 315] width 811 height 16
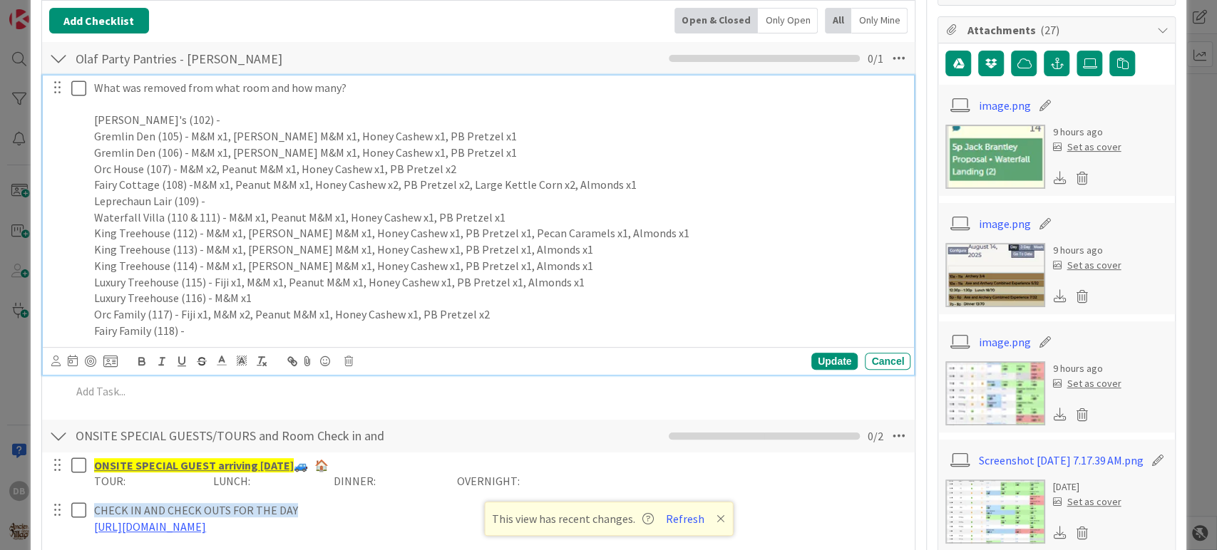
click at [488, 315] on p "Orc Family (117) - Fiji x1, M&M x2, Peanut M&M x1, Honey Cashew x1, PB Pretzel …" at bounding box center [499, 315] width 811 height 16
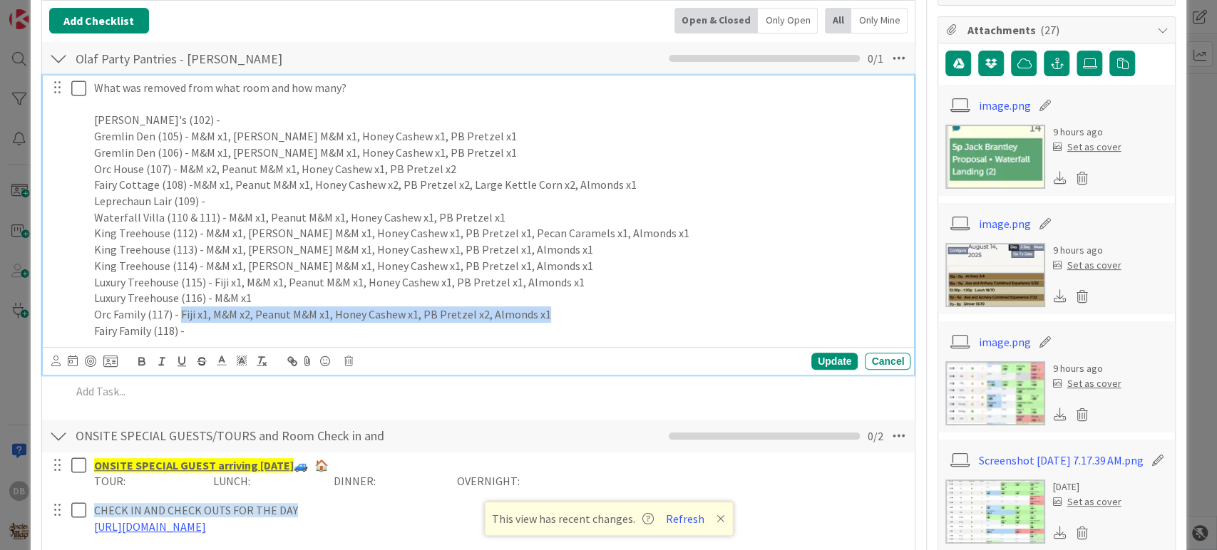
drag, startPoint x: 541, startPoint y: 312, endPoint x: 180, endPoint y: 308, distance: 361.5
click at [180, 308] on p "Orc Family (117) - Fiji x1, M&M x2, Peanut M&M x1, Honey Cashew x1, PB Pretzel …" at bounding box center [499, 315] width 811 height 16
copy p "Fiji x1, M&M x2, Peanut M&M x1, Honey Cashew x1, PB Pretzel x2, Almonds x1"
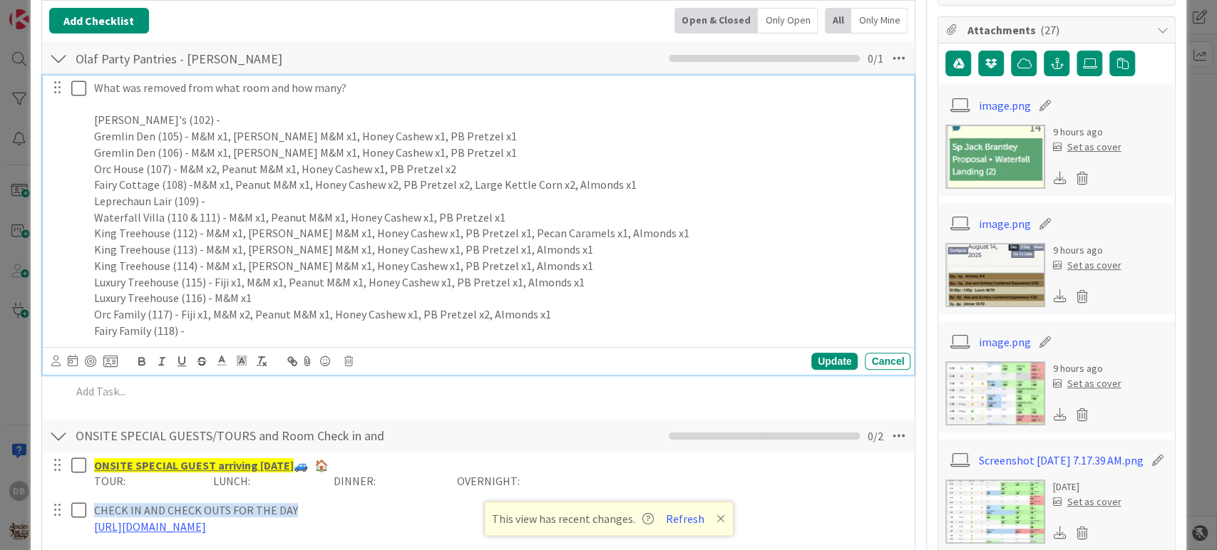
click at [202, 329] on p "Fairy Family (118) -" at bounding box center [499, 331] width 811 height 16
click at [183, 333] on p "Fairy Family (118) -Fiji x1, M&M x2, Peanut M&M x1, Honey Cashew x1, PB Pretzel…" at bounding box center [499, 331] width 811 height 16
click at [209, 329] on p "Fairy Family (118) - Fiji x1, M&M x2, Peanut M&M x1, Honey Cashew x1, PB Pretze…" at bounding box center [499, 331] width 811 height 16
click at [255, 330] on p "Fairy Family (118) - Fiji x2, M&M x2, Peanut M&M x1, Honey Cashew x1, PB Pretze…" at bounding box center [499, 331] width 811 height 16
click at [419, 327] on p "Fairy Family (118) - Fiji x2, M&M x1, Peanut M&M x1, Honey Cashew x1, PB Pretze…" at bounding box center [499, 331] width 811 height 16
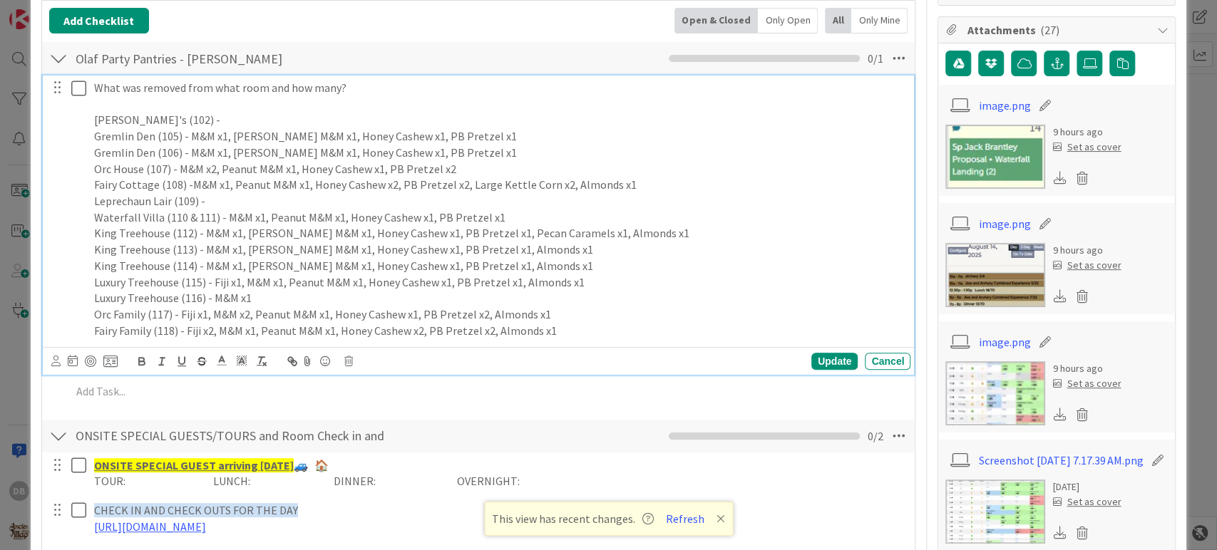
click at [484, 334] on p "Fairy Family (118) - Fiji x2, M&M x1, Peanut M&M x1, Honey Cashew x2, PB Pretze…" at bounding box center [499, 331] width 811 height 16
click at [811, 363] on div "Update" at bounding box center [834, 361] width 46 height 17
drag, startPoint x: 457, startPoint y: 135, endPoint x: 189, endPoint y: 137, distance: 268.1
click at [189, 137] on p "Gremlin Den (105) - M&M x1, [PERSON_NAME] M&M x1, Honey Cashew x1, PB Pretzel x1" at bounding box center [499, 136] width 811 height 16
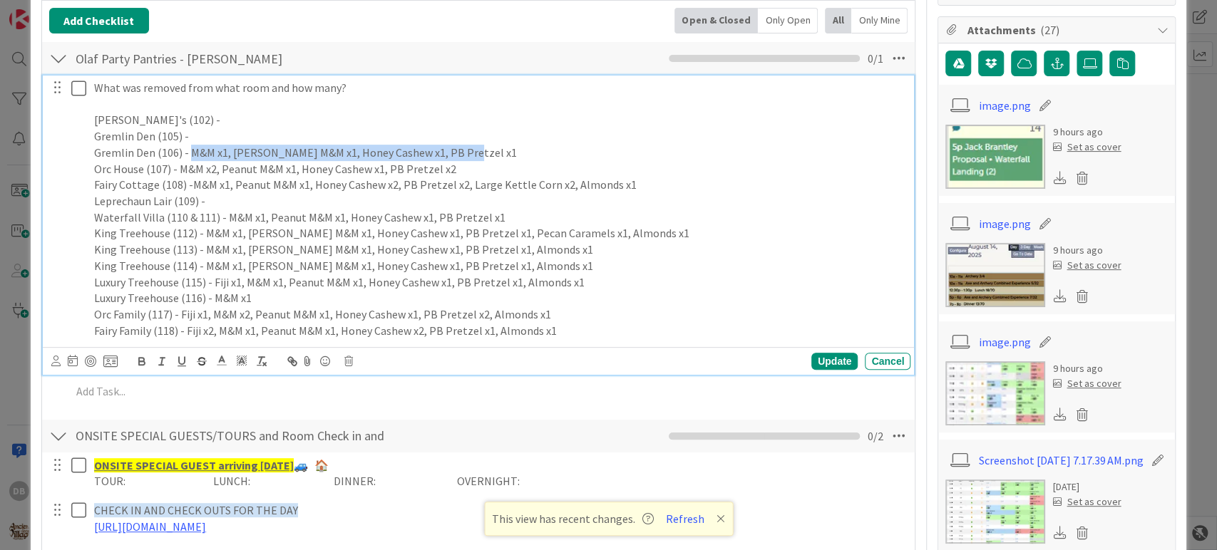
drag, startPoint x: 456, startPoint y: 149, endPoint x: 186, endPoint y: 146, distance: 270.2
click at [186, 146] on p "Gremlin Den (106) - M&M x1, [PERSON_NAME] M&M x1, Honey Cashew x1, PB Pretzel x1" at bounding box center [499, 153] width 811 height 16
click at [212, 170] on p "Orc House (107) - M&M x2, Peanut M&M x1, Honey Cashew x1, PB Pretzel x2" at bounding box center [499, 169] width 811 height 16
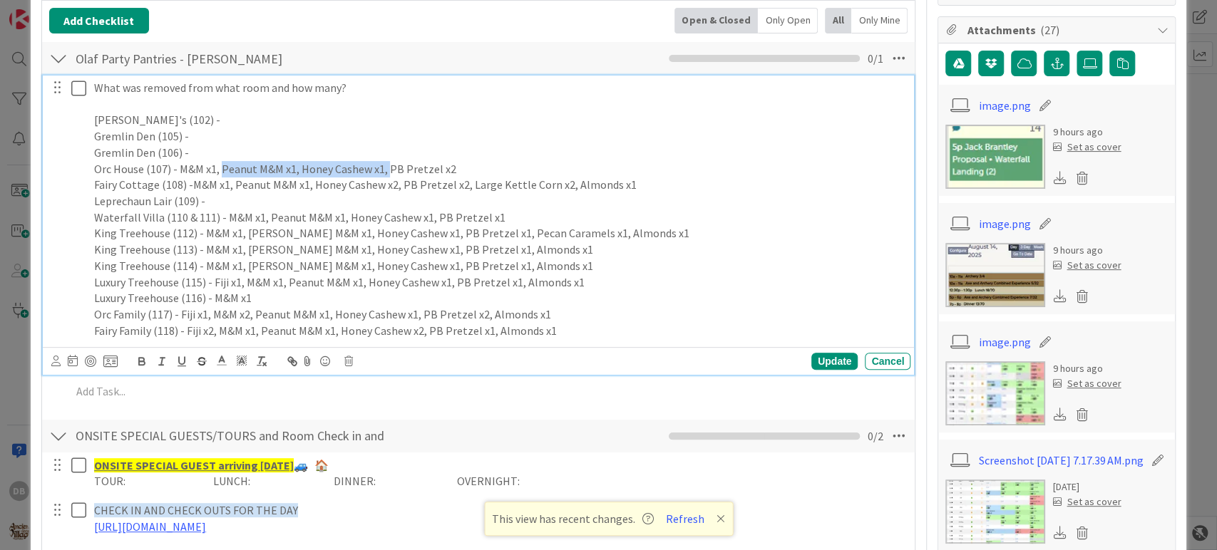
drag, startPoint x: 385, startPoint y: 165, endPoint x: 220, endPoint y: 163, distance: 164.7
click at [220, 163] on p "Orc House (107) - M&M x1, Peanut M&M x1, Honey Cashew x1, PB Pretzel x2" at bounding box center [499, 169] width 811 height 16
click at [278, 168] on p "Orc House (107) - M&M x1, PB Pretzel x2" at bounding box center [499, 169] width 811 height 16
click at [390, 185] on p "Fairy Cottage (108) -M&M x1, Peanut M&M x1, Honey Cashew x2, PB Pretzel x2, Lar…" at bounding box center [499, 185] width 811 height 16
click at [456, 178] on p "Fairy Cottage (108) -M&M x1, Peanut M&M x1, Honey Cashew x1, PB Pretzel x2, Lar…" at bounding box center [499, 185] width 811 height 16
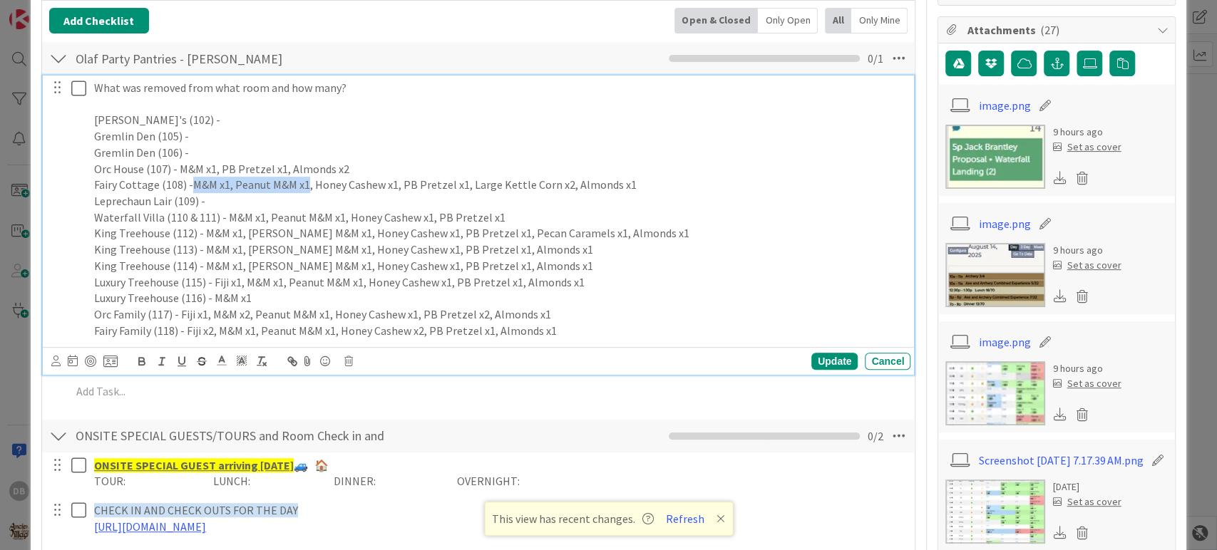
drag, startPoint x: 303, startPoint y: 186, endPoint x: 190, endPoint y: 188, distance: 113.4
click at [190, 188] on p "Fairy Cottage (108) -M&M x1, Peanut M&M x1, Honey Cashew x1, PB Pretzel x1, Lar…" at bounding box center [499, 185] width 811 height 16
click at [226, 198] on p "Leprechaun Lair (109) -" at bounding box center [499, 201] width 811 height 16
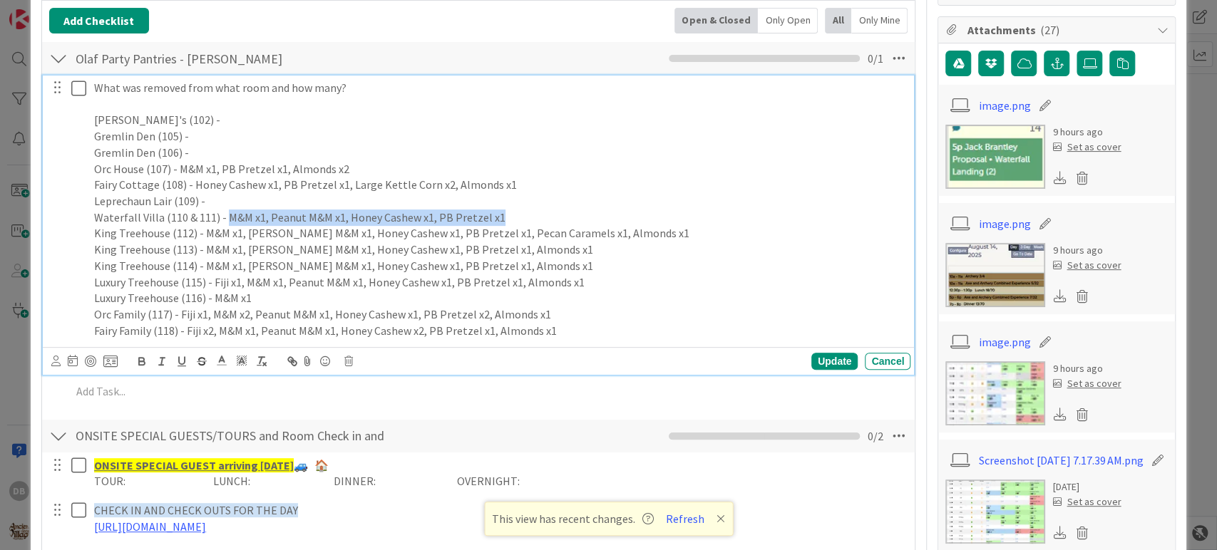
drag, startPoint x: 493, startPoint y: 215, endPoint x: 224, endPoint y: 217, distance: 269.5
click at [224, 217] on p "Waterfall Villa (110 & 111) - M&M x1, Peanut M&M x1, Honey Cashew x1, PB Pretze…" at bounding box center [499, 218] width 811 height 16
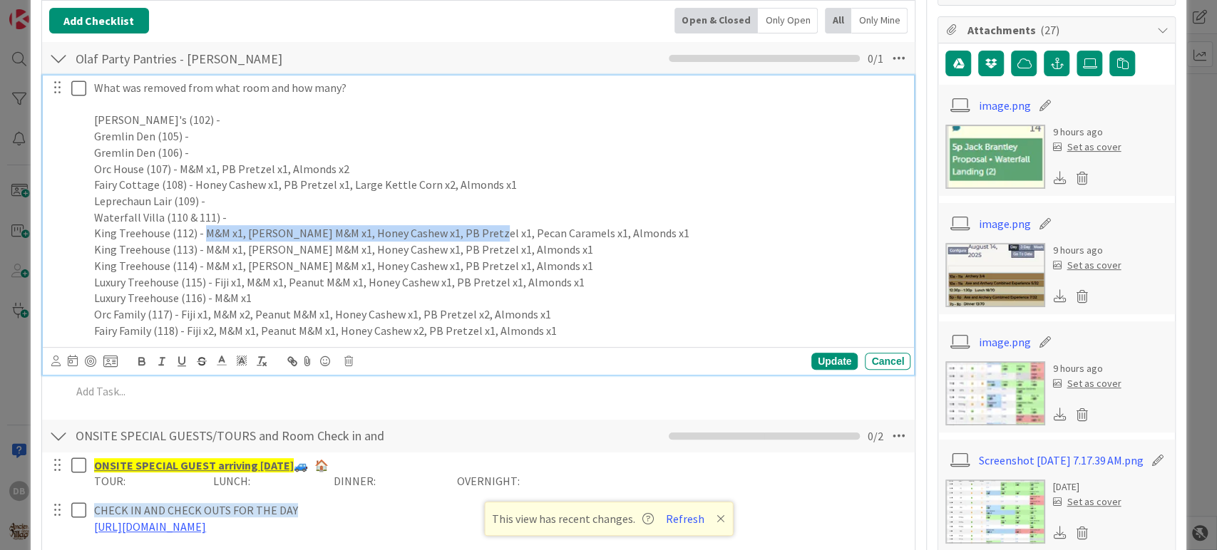
drag, startPoint x: 476, startPoint y: 232, endPoint x: 201, endPoint y: 238, distance: 275.2
click at [201, 238] on p "King Treehouse (112) - M&M x1, [PERSON_NAME] M&M x1, Honey Cashew x1, PB Pretze…" at bounding box center [499, 233] width 811 height 16
drag, startPoint x: 570, startPoint y: 234, endPoint x: 201, endPoint y: 229, distance: 368.6
click at [201, 229] on p "King Treehouse (112) - M&M x1, [PERSON_NAME] M&M x1, Honey Cashew x1, PB Pretze…" at bounding box center [499, 233] width 811 height 16
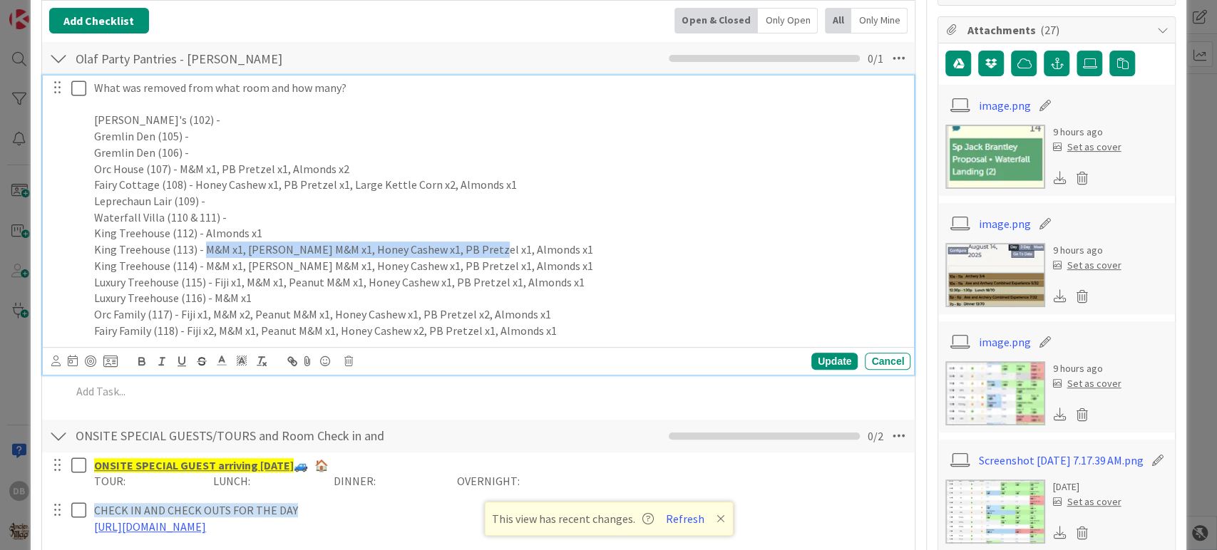
drag, startPoint x: 477, startPoint y: 250, endPoint x: 201, endPoint y: 252, distance: 275.9
click at [201, 252] on p "King Treehouse (113) - M&M x1, [PERSON_NAME] M&M x1, Honey Cashew x1, PB Pretze…" at bounding box center [499, 250] width 811 height 16
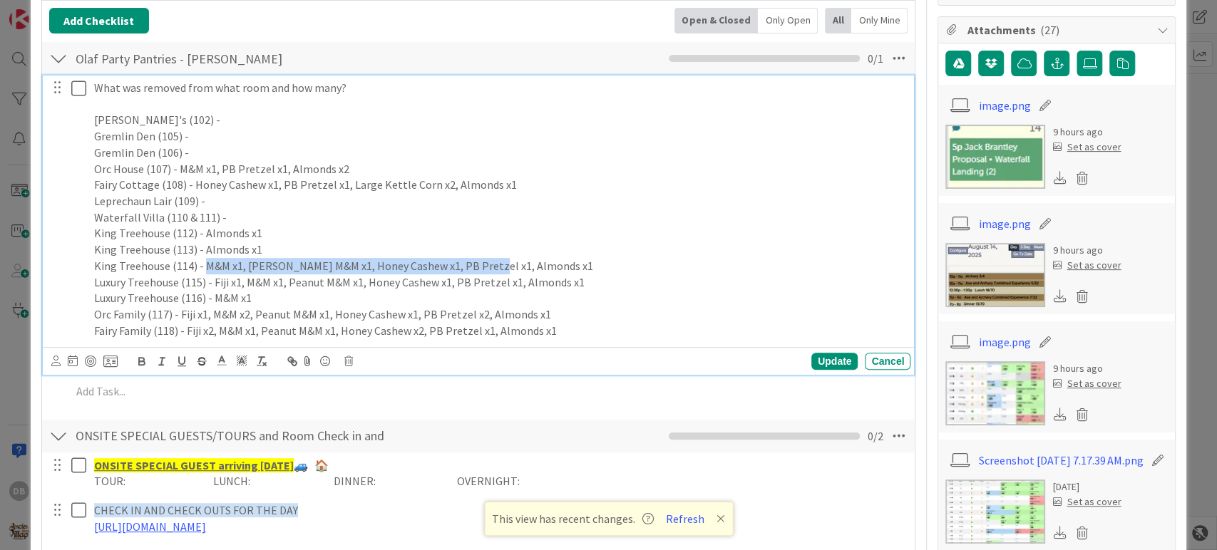
drag, startPoint x: 477, startPoint y: 266, endPoint x: 203, endPoint y: 262, distance: 273.8
click at [203, 262] on p "King Treehouse (114) - M&M x1, [PERSON_NAME] M&M x1, Honey Cashew x1, PB Pretze…" at bounding box center [499, 266] width 811 height 16
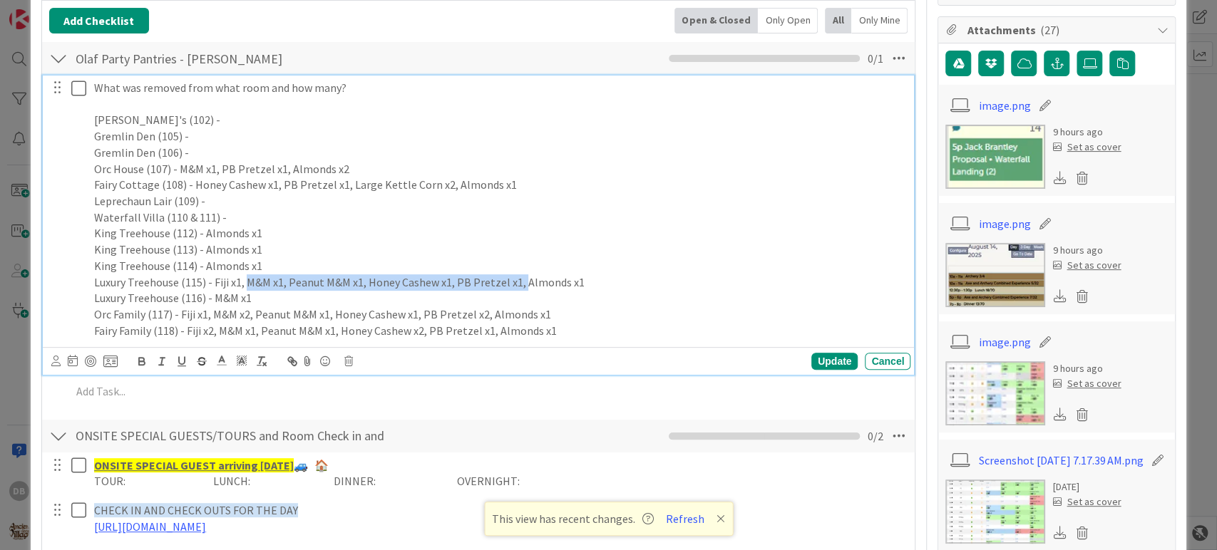
drag, startPoint x: 520, startPoint y: 281, endPoint x: 246, endPoint y: 284, distance: 273.8
click at [246, 284] on p "Luxury Treehouse (115) - Fiji x1, M&M x1, Peanut M&M x1, Honey Cashew x1, PB Pr…" at bounding box center [499, 282] width 811 height 16
click at [246, 312] on p "Orc Family (117) - Fiji x1, M&M x2, Peanut M&M x1, Honey Cashew x1, PB Pretzel …" at bounding box center [499, 315] width 811 height 16
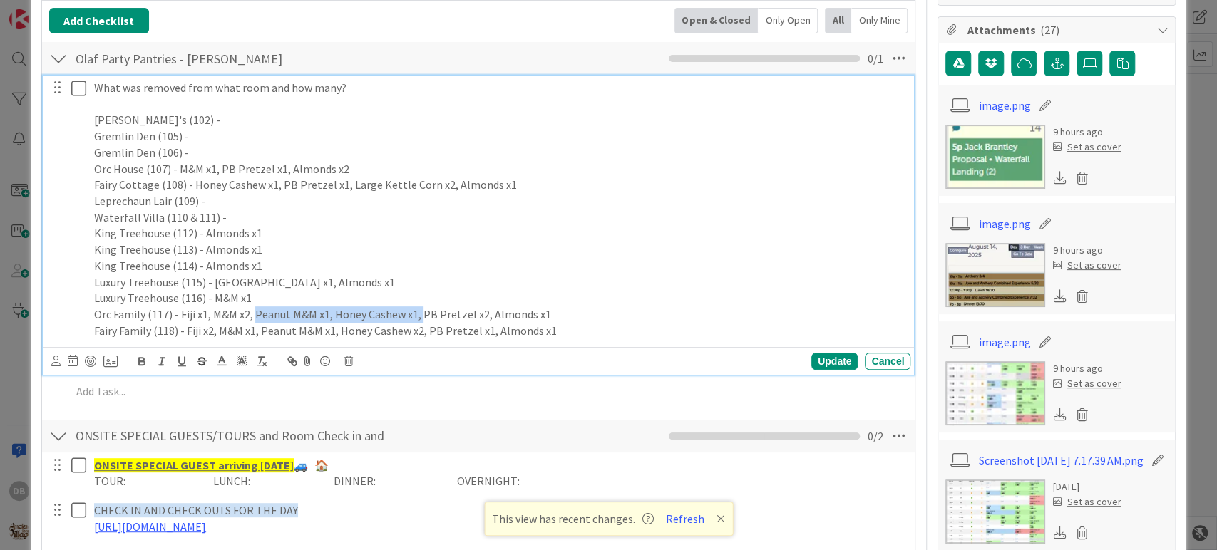
drag, startPoint x: 419, startPoint y: 311, endPoint x: 252, endPoint y: 312, distance: 166.8
click at [252, 312] on p "Orc Family (117) - Fiji x1, M&M x2, Peanut M&M x1, Honey Cashew x1, PB Pretzel …" at bounding box center [499, 315] width 811 height 16
click at [316, 314] on p "Orc Family (117) - Fiji x1, M&M x1, PB Pretzel x2, Almonds x1" at bounding box center [499, 315] width 811 height 16
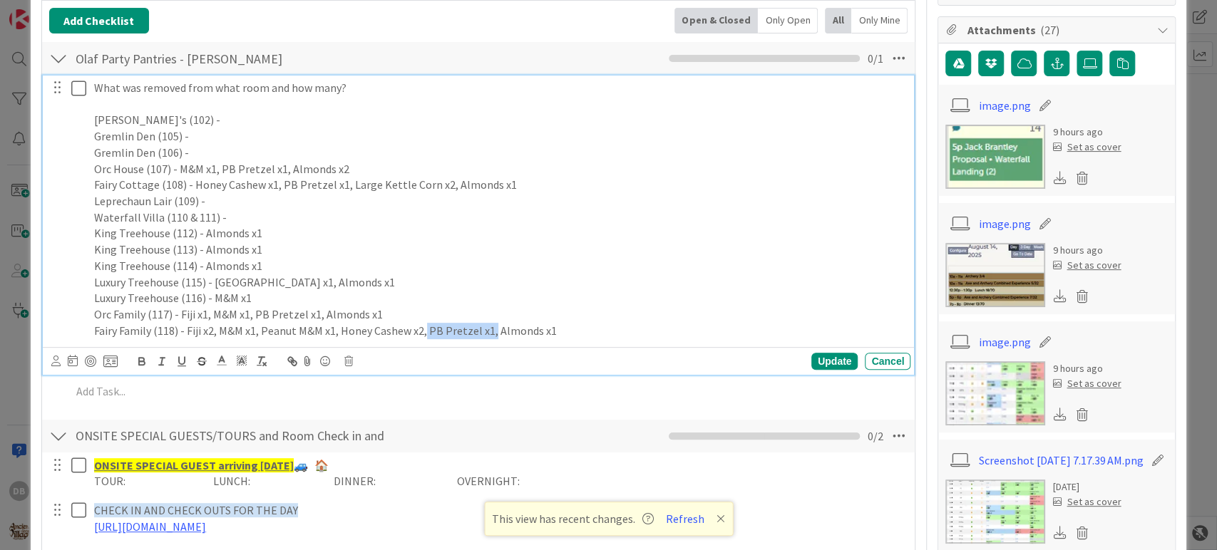
drag, startPoint x: 490, startPoint y: 333, endPoint x: 423, endPoint y: 327, distance: 67.3
click at [423, 327] on p "Fairy Family (118) - Fiji x2, M&M x1, Peanut M&M x1, Honey Cashew x2, PB Pretze…" at bounding box center [499, 331] width 811 height 16
drag, startPoint x: 336, startPoint y: 329, endPoint x: 215, endPoint y: 331, distance: 121.2
click at [215, 331] on p "Fairy Family (118) - Fiji x2, M&M x1, Peanut M&M x1, Honey Cashew x2, Almonds x1" at bounding box center [499, 331] width 811 height 16
click at [302, 334] on p "Fairy Family (118) - Fiji x2, Honey Cashew x2, Almonds x1" at bounding box center [499, 331] width 811 height 16
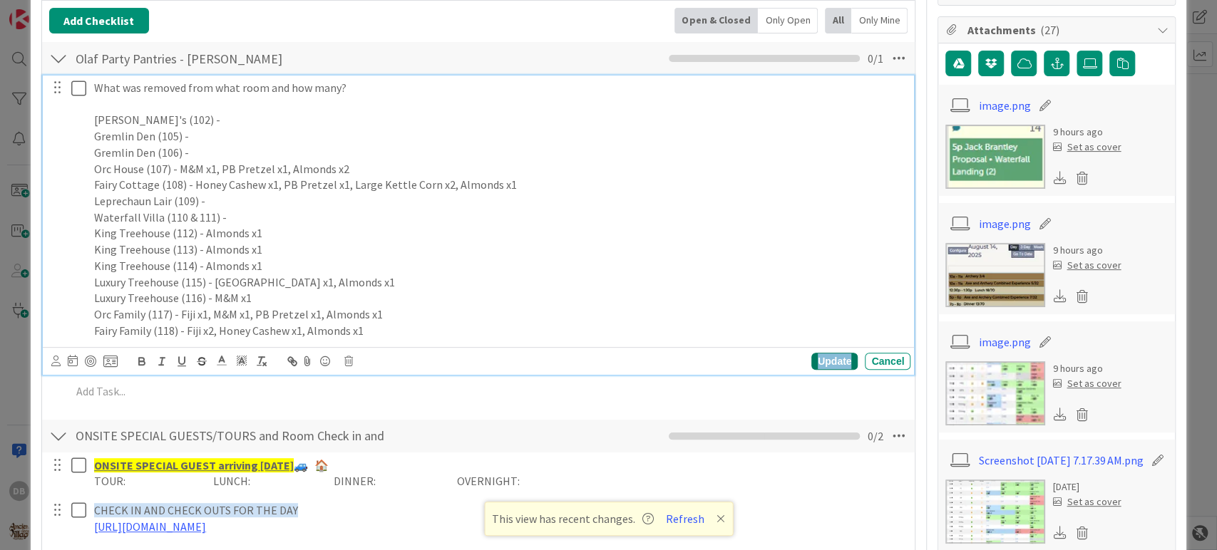
click at [834, 357] on div "Update" at bounding box center [834, 361] width 46 height 17
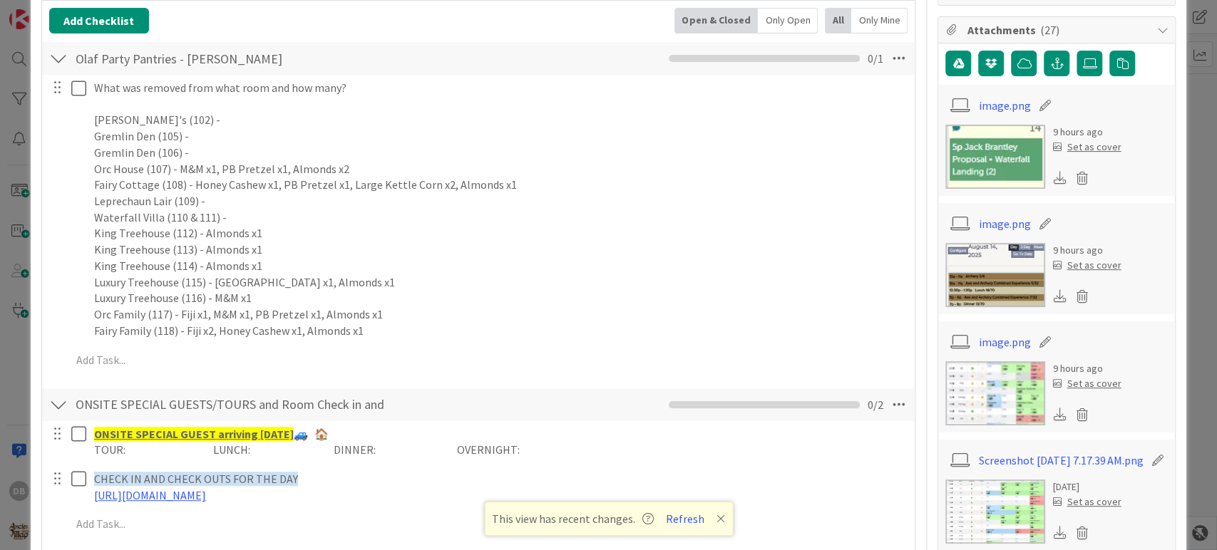
type textarea "x"
